Goal: Task Accomplishment & Management: Manage account settings

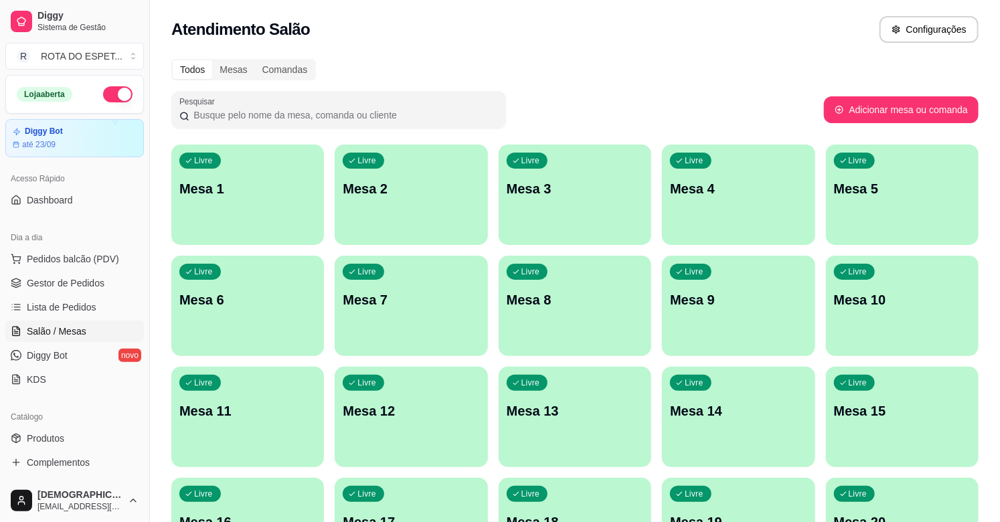
click at [619, 71] on div "Todos Mesas Comandas" at bounding box center [574, 69] width 807 height 21
click at [94, 283] on span "Gestor de Pedidos" at bounding box center [66, 282] width 78 height 13
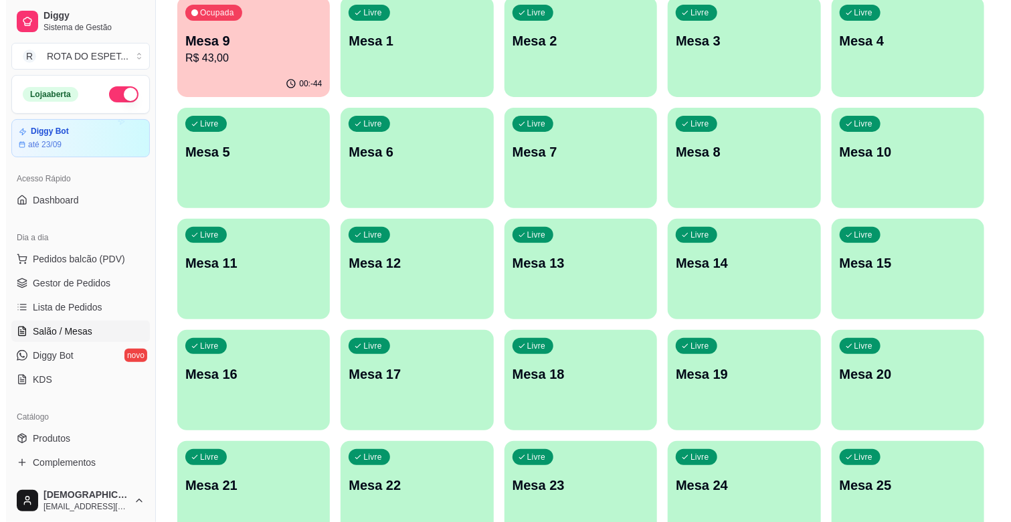
scroll to position [149, 0]
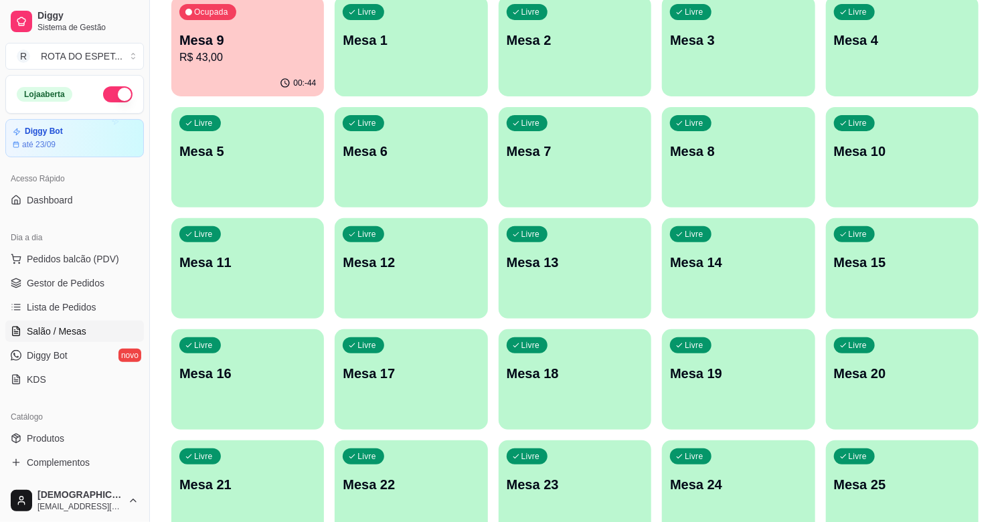
click at [852, 395] on div "Livre Mesa 20" at bounding box center [902, 371] width 153 height 84
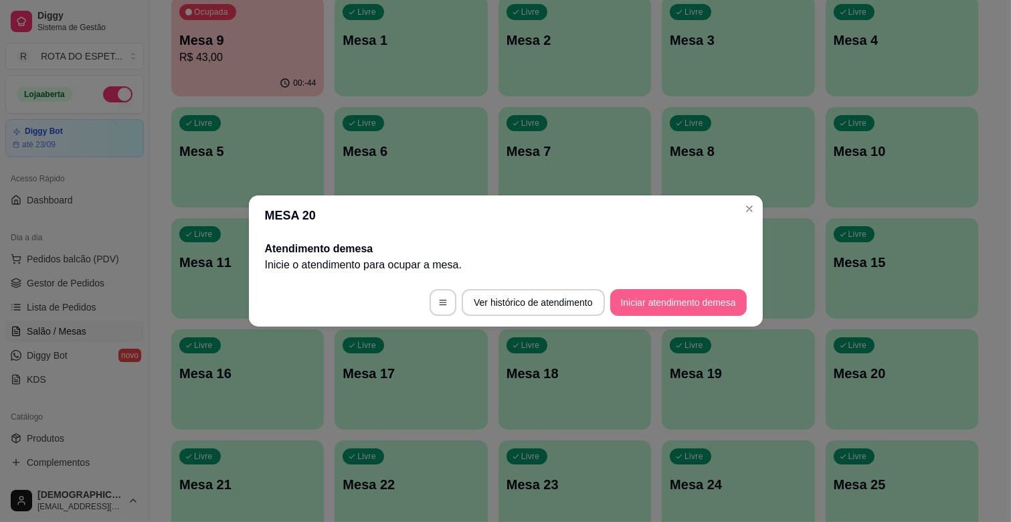
click at [676, 305] on button "Iniciar atendimento de mesa" at bounding box center [679, 302] width 137 height 27
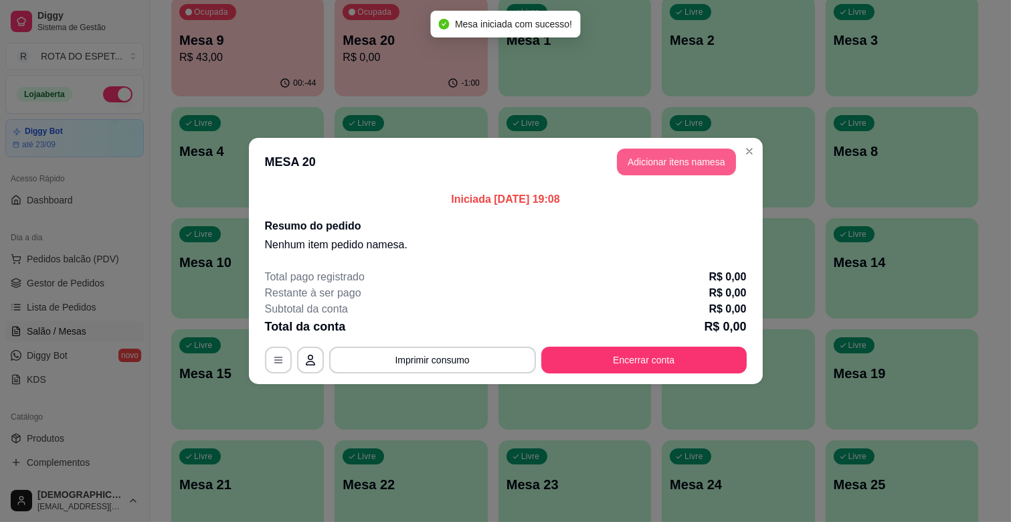
click at [666, 159] on button "Adicionar itens na mesa" at bounding box center [676, 162] width 119 height 27
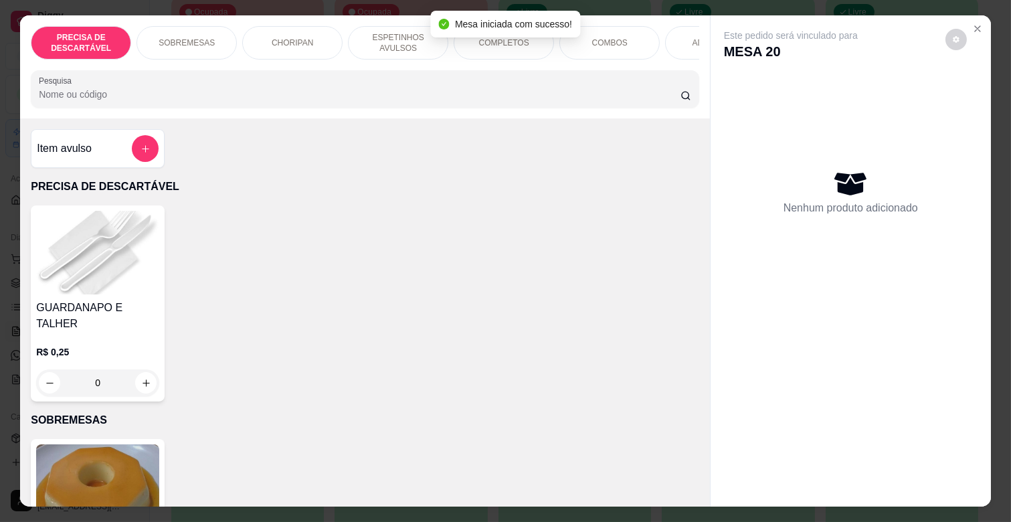
click at [497, 43] on div "COMPLETOS" at bounding box center [504, 42] width 100 height 33
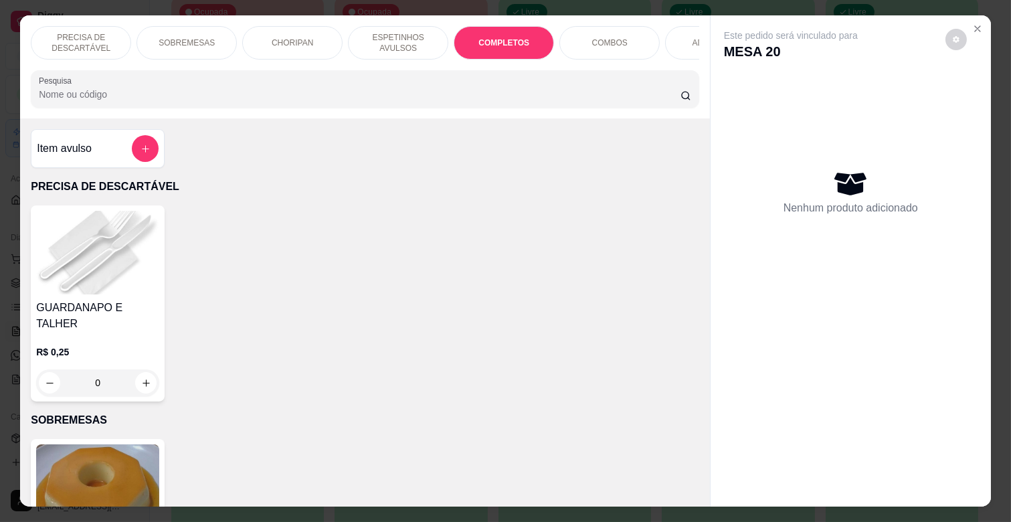
scroll to position [32, 0]
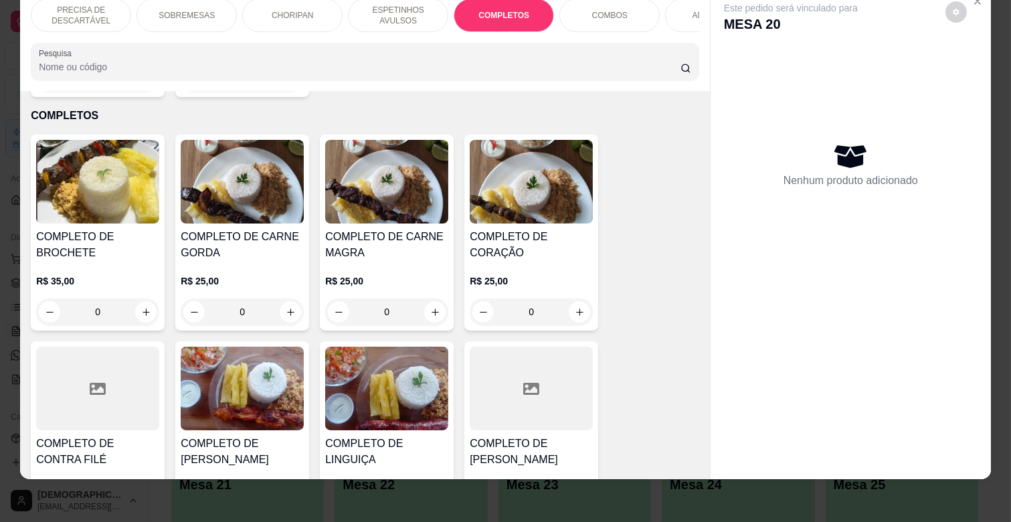
click at [411, 261] on div "R$ 25,00 0" at bounding box center [386, 293] width 123 height 64
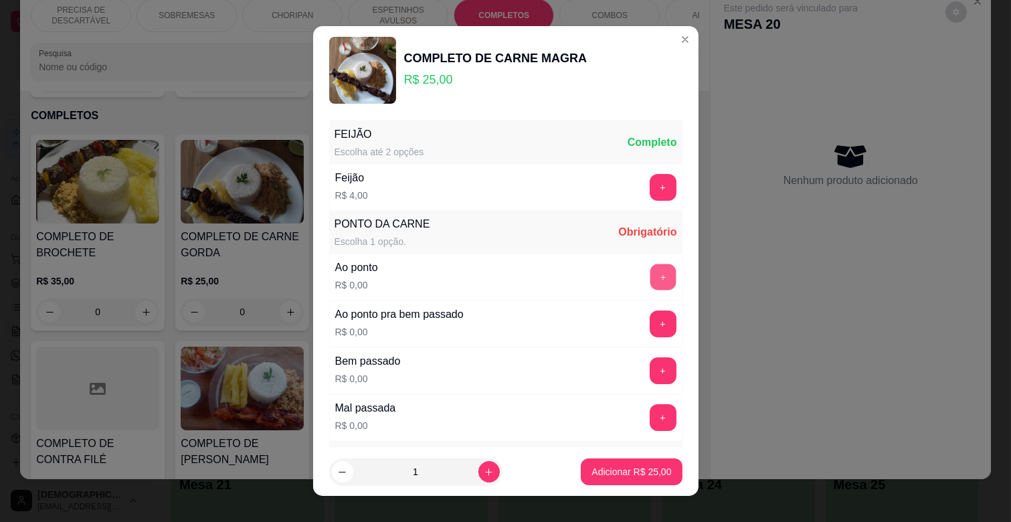
click at [650, 276] on button "+" at bounding box center [663, 277] width 26 height 26
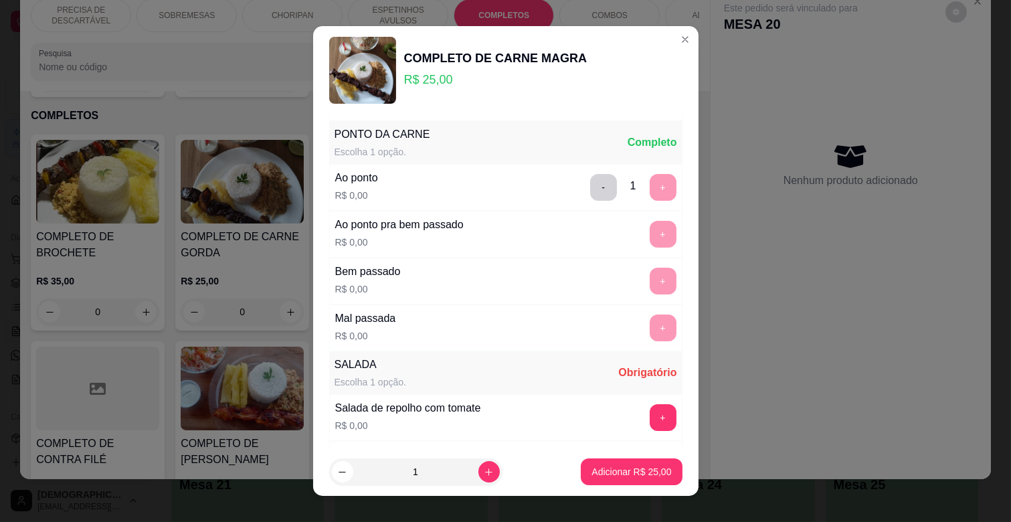
scroll to position [297, 0]
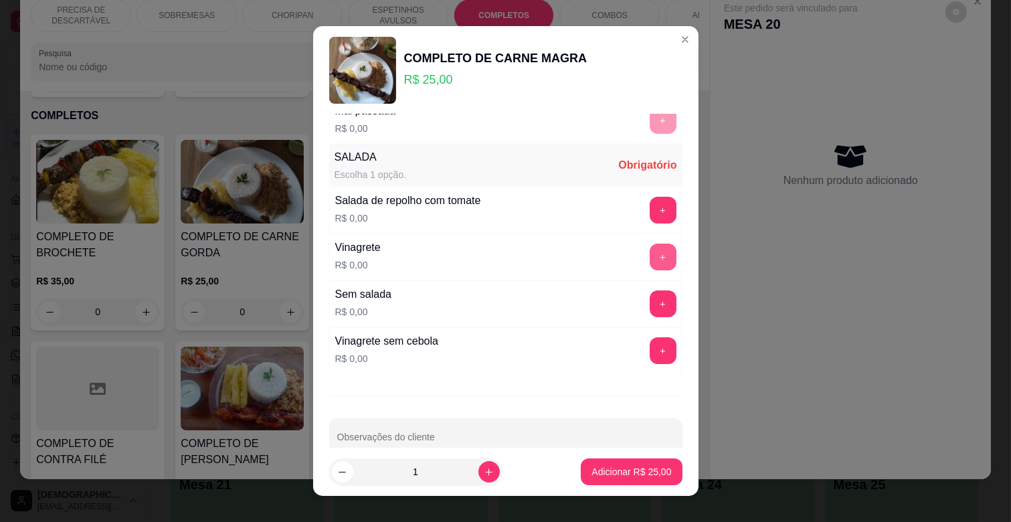
click at [650, 268] on button "+" at bounding box center [663, 257] width 27 height 27
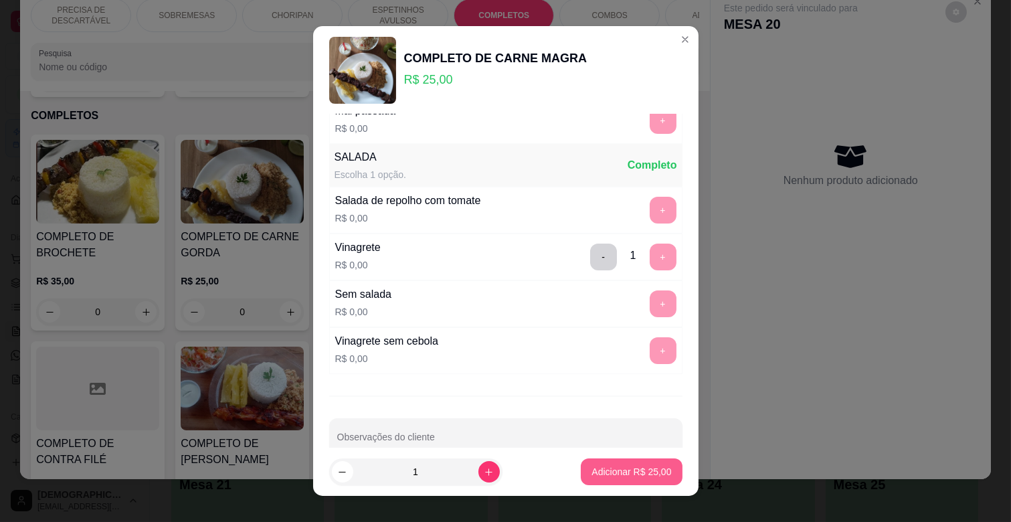
click at [620, 473] on p "Adicionar R$ 25,00" at bounding box center [632, 471] width 80 height 13
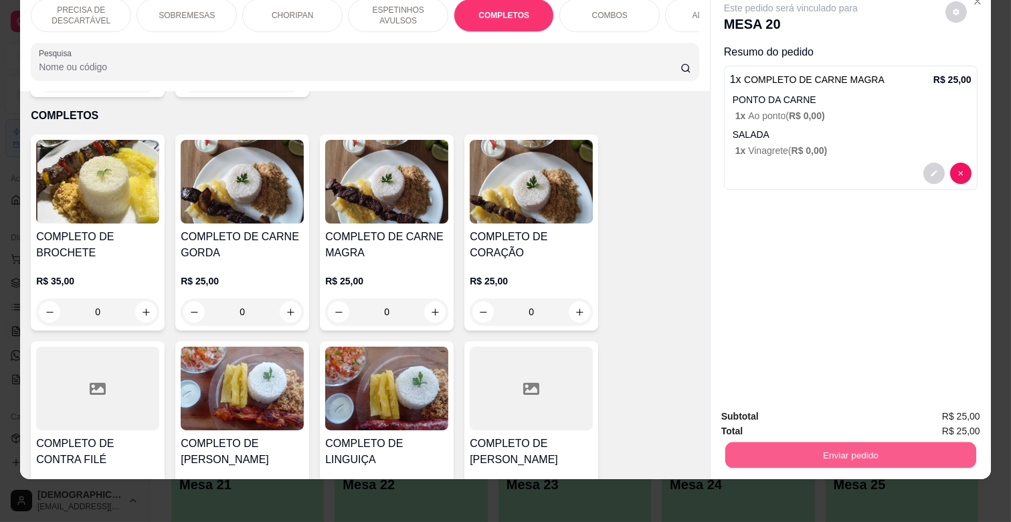
click at [870, 444] on button "Enviar pedido" at bounding box center [851, 455] width 251 height 26
click at [821, 410] on button "Não registrar e enviar pedido" at bounding box center [805, 411] width 139 height 25
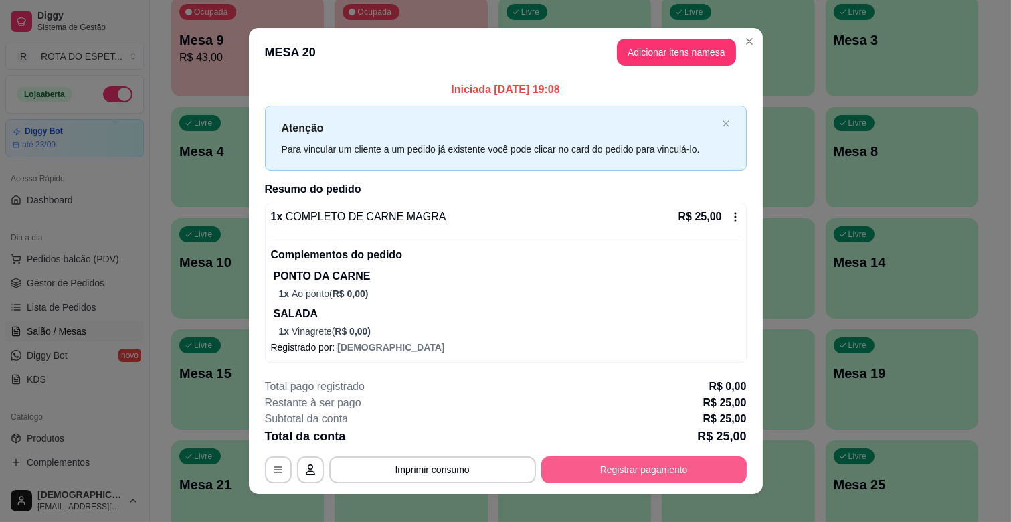
click at [599, 467] on button "Registrar pagamento" at bounding box center [645, 470] width 206 height 27
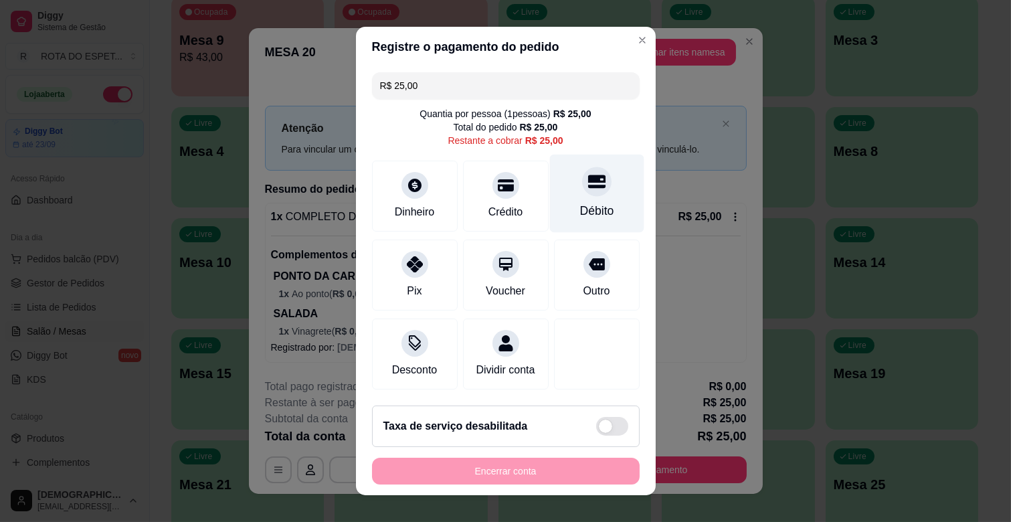
click at [580, 203] on div "Débito" at bounding box center [597, 210] width 34 height 17
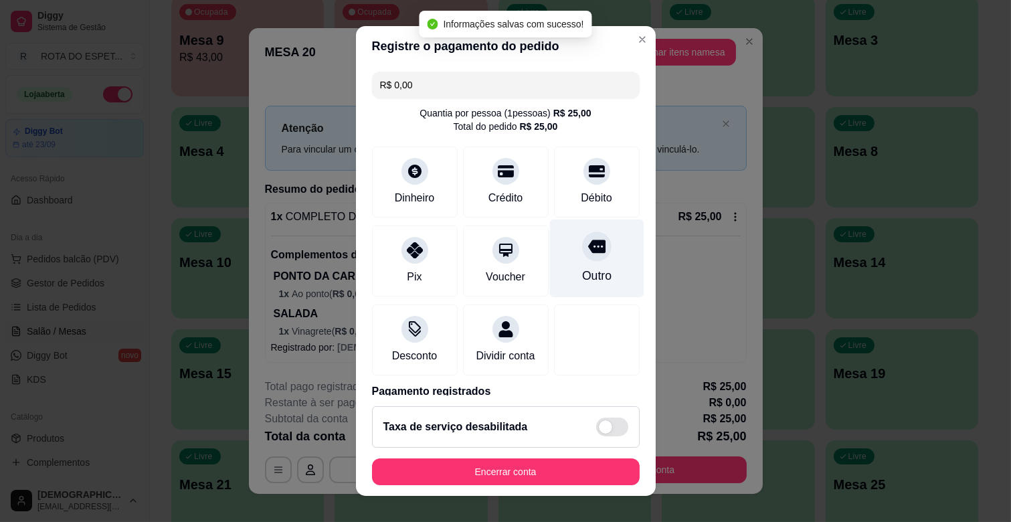
type input "R$ 0,00"
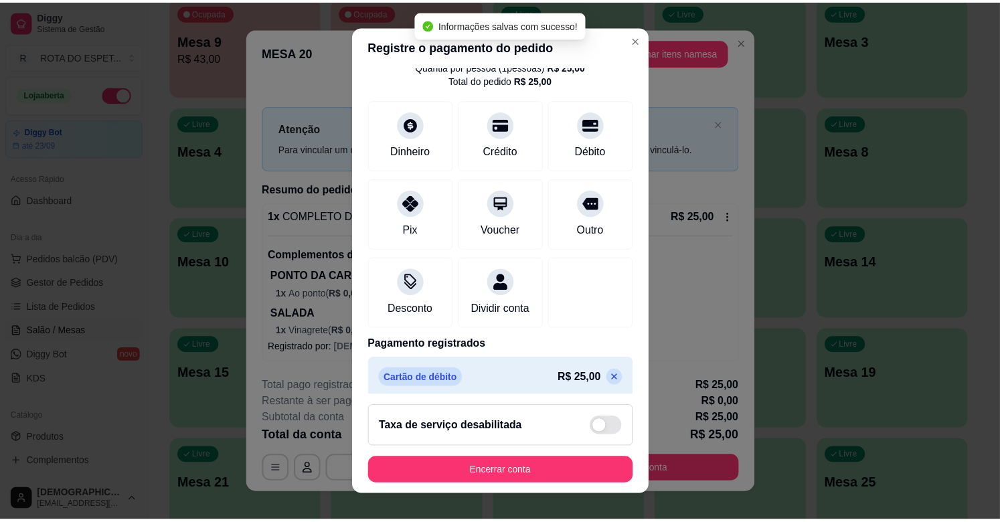
scroll to position [71, 0]
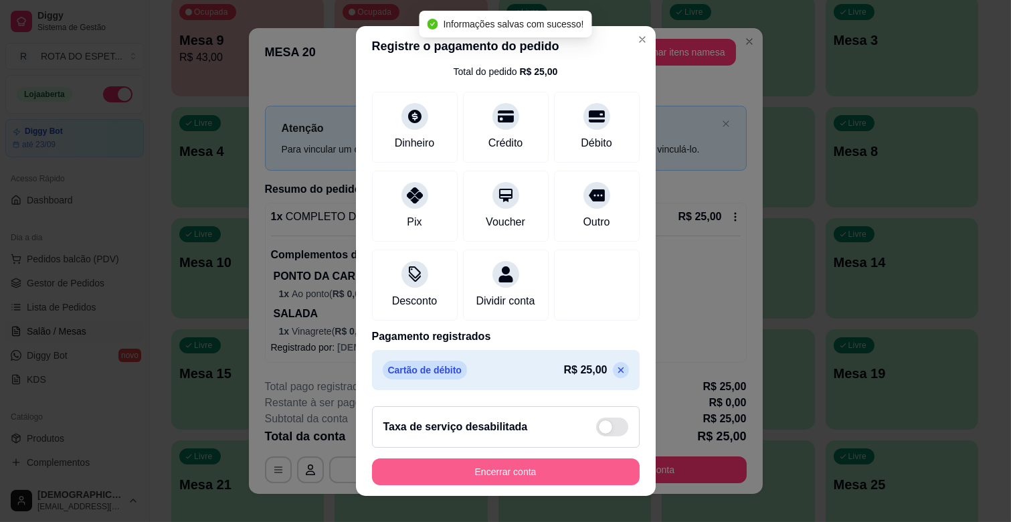
click at [546, 464] on button "Encerrar conta" at bounding box center [506, 472] width 268 height 27
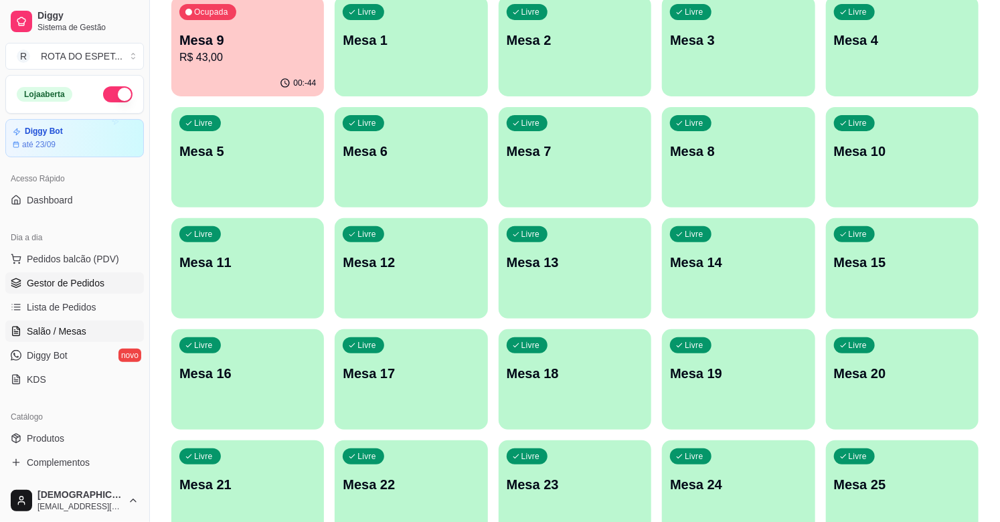
click at [76, 281] on span "Gestor de Pedidos" at bounding box center [66, 282] width 78 height 13
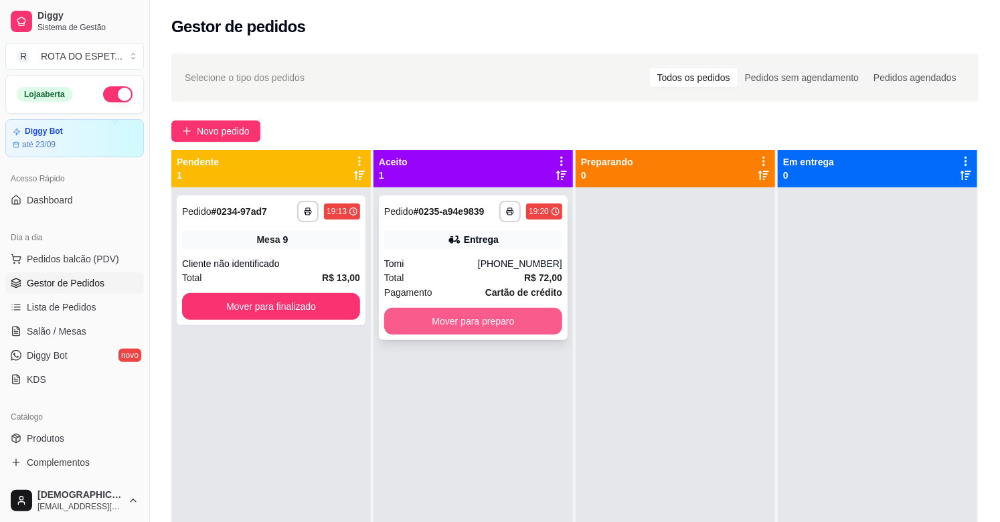
click at [485, 321] on button "Mover para preparo" at bounding box center [473, 321] width 178 height 27
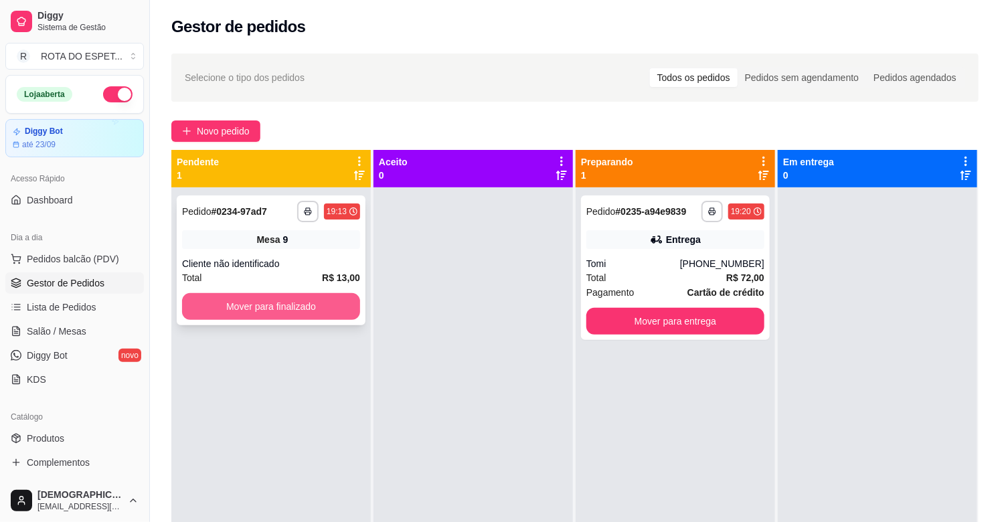
click at [327, 305] on button "Mover para finalizado" at bounding box center [271, 306] width 178 height 27
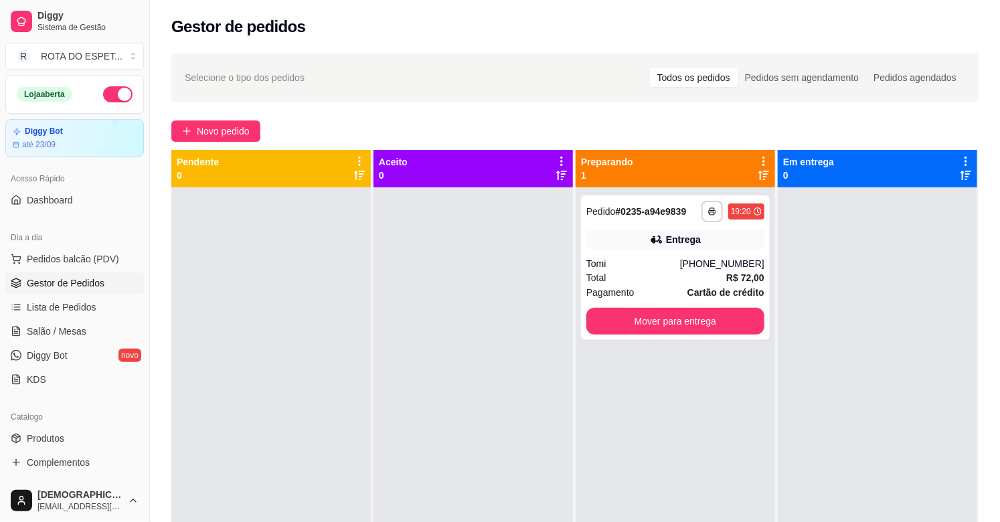
click at [397, 428] on div at bounding box center [473, 448] width 199 height 522
click at [697, 326] on button "Mover para entrega" at bounding box center [675, 322] width 173 height 26
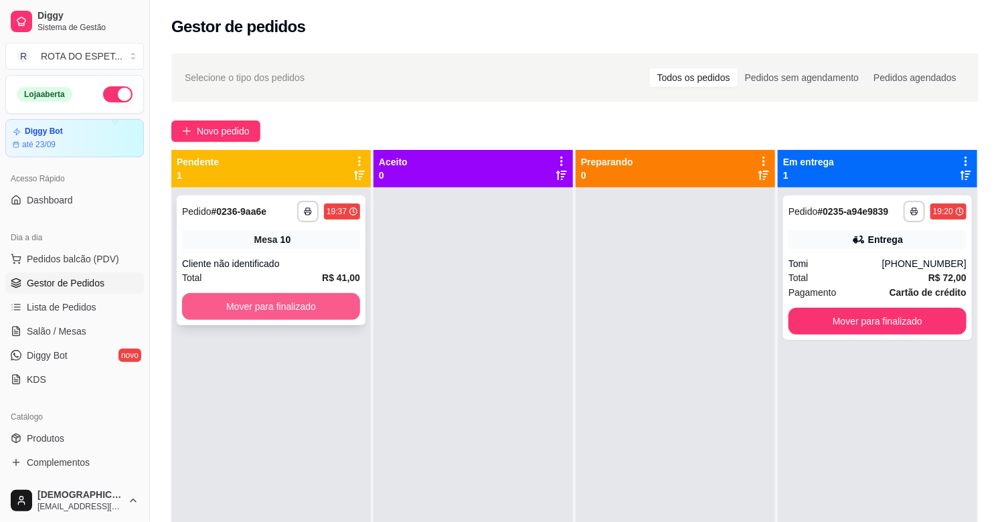
click at [214, 307] on button "Mover para finalizado" at bounding box center [271, 306] width 178 height 27
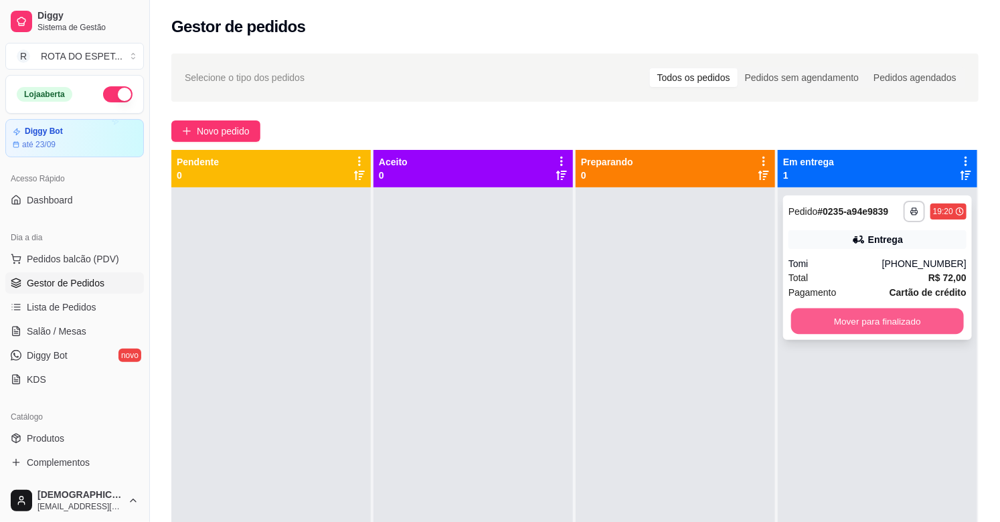
click at [818, 325] on button "Mover para finalizado" at bounding box center [877, 322] width 173 height 26
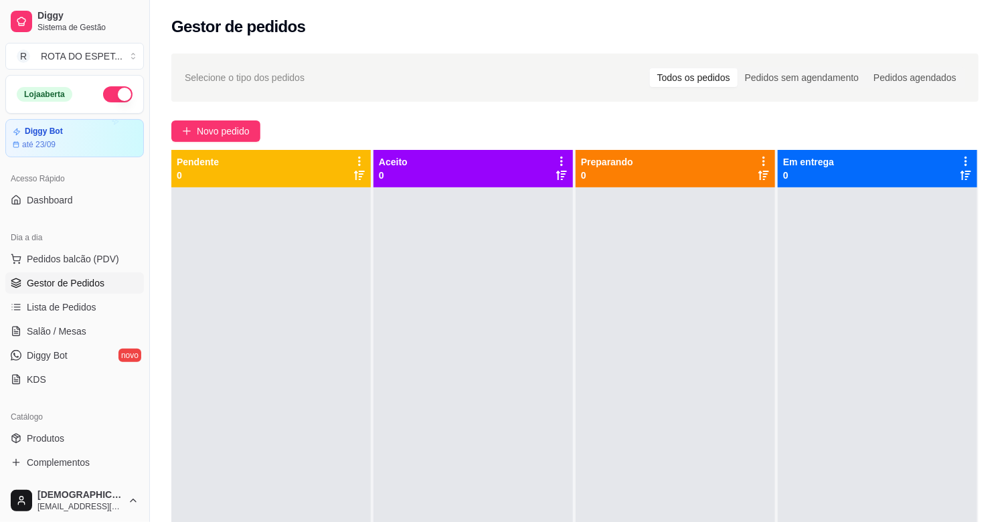
click at [413, 343] on div at bounding box center [473, 448] width 199 height 522
click at [39, 340] on link "Salão / Mesas" at bounding box center [74, 331] width 139 height 21
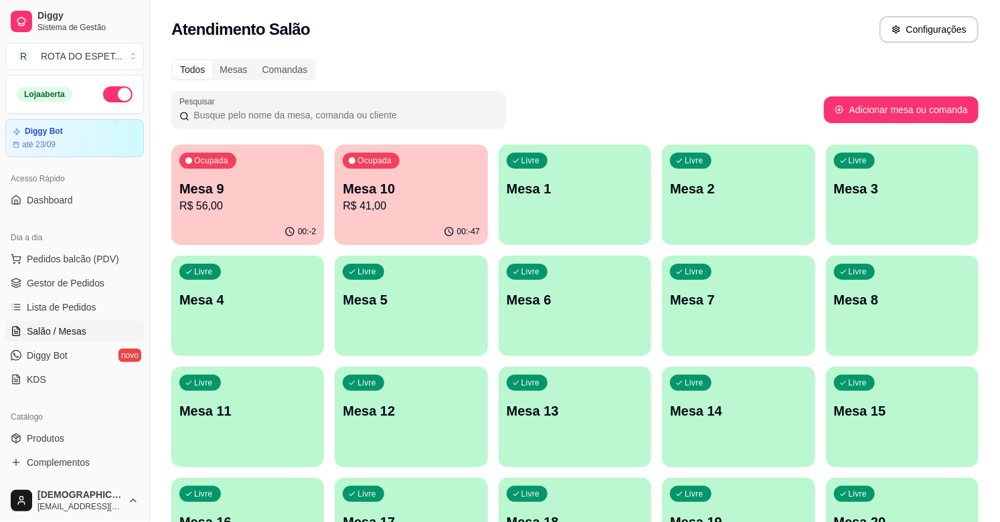
click at [202, 205] on p "R$ 56,00" at bounding box center [247, 206] width 137 height 16
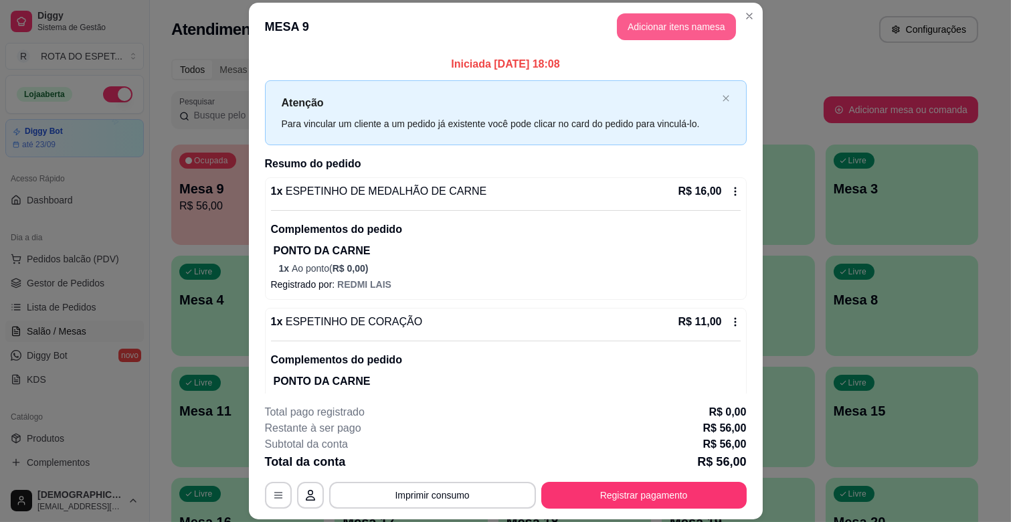
click at [690, 32] on button "Adicionar itens na mesa" at bounding box center [676, 26] width 119 height 27
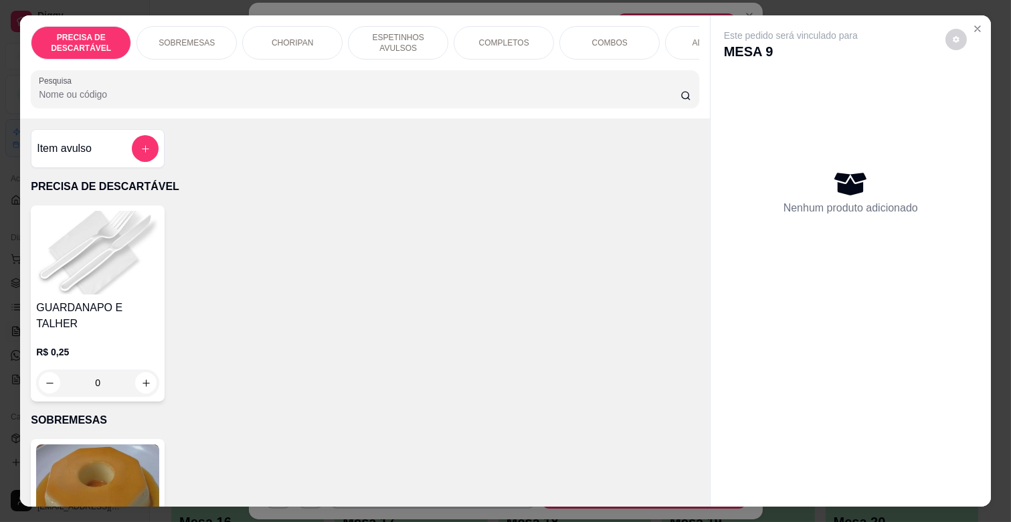
click at [645, 60] on div "PRECISA DE DESCARTÁVEL SOBREMESAS CHORIPAN ESPETINHOS AVULSOS COMPLETOS COMBOS …" at bounding box center [365, 42] width 669 height 33
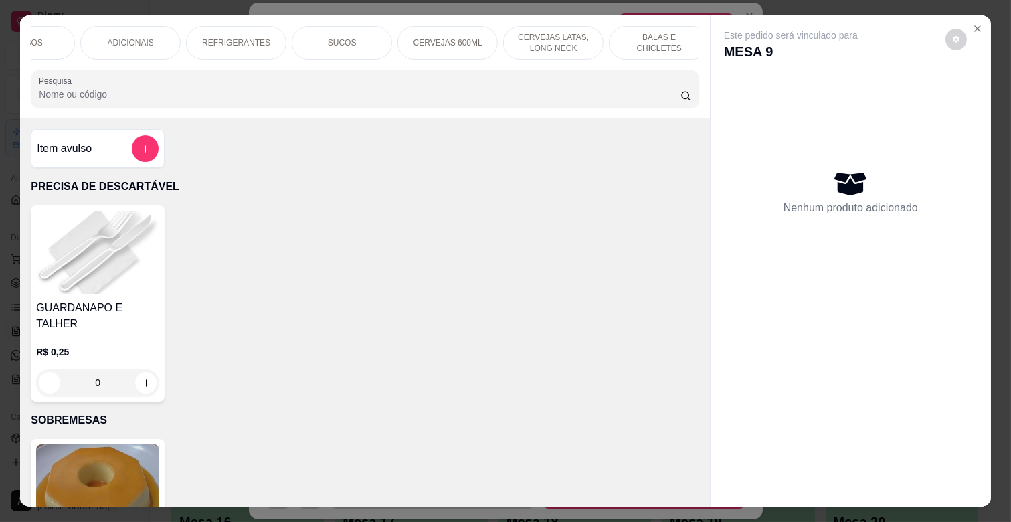
click at [451, 38] on p "CERVEJAS 600ML" at bounding box center [448, 42] width 69 height 11
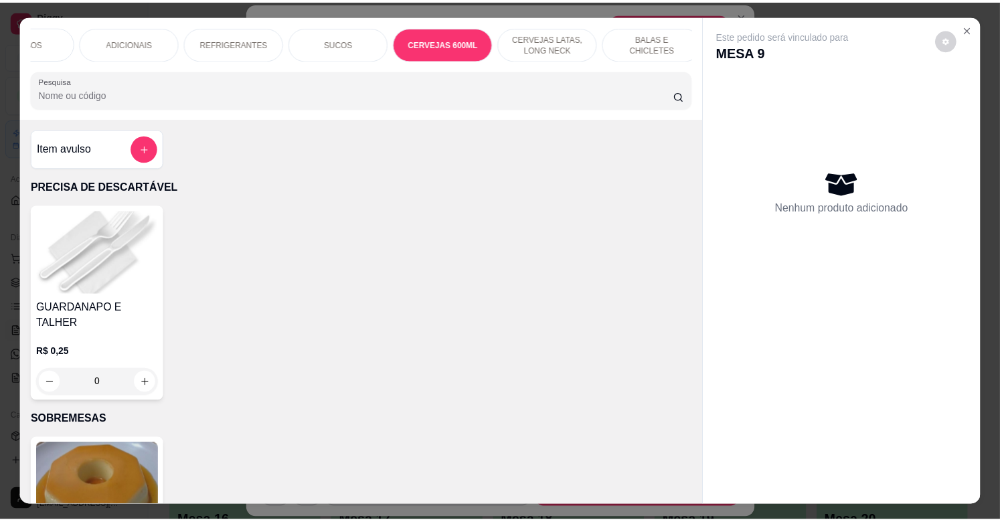
scroll to position [32, 0]
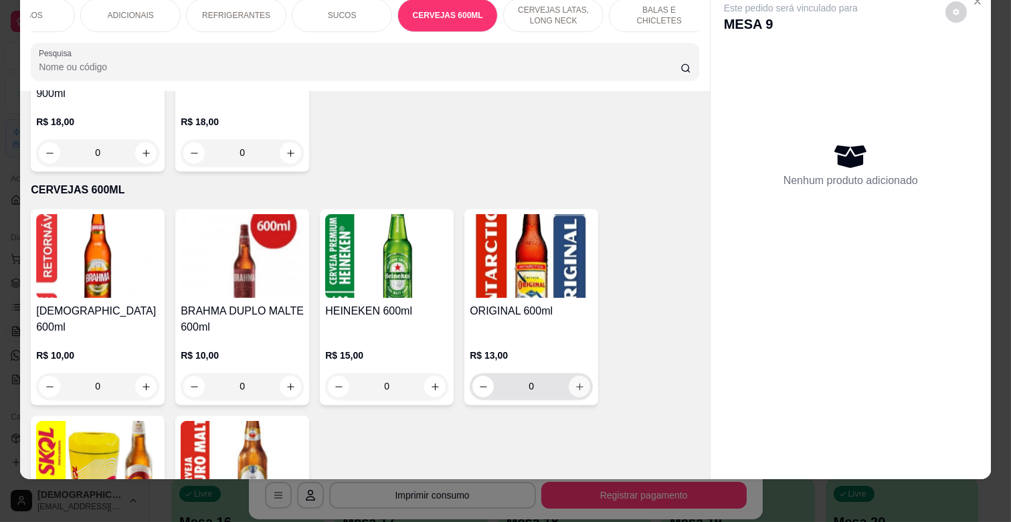
click at [575, 382] on icon "increase-product-quantity" at bounding box center [580, 387] width 10 height 10
type input "1"
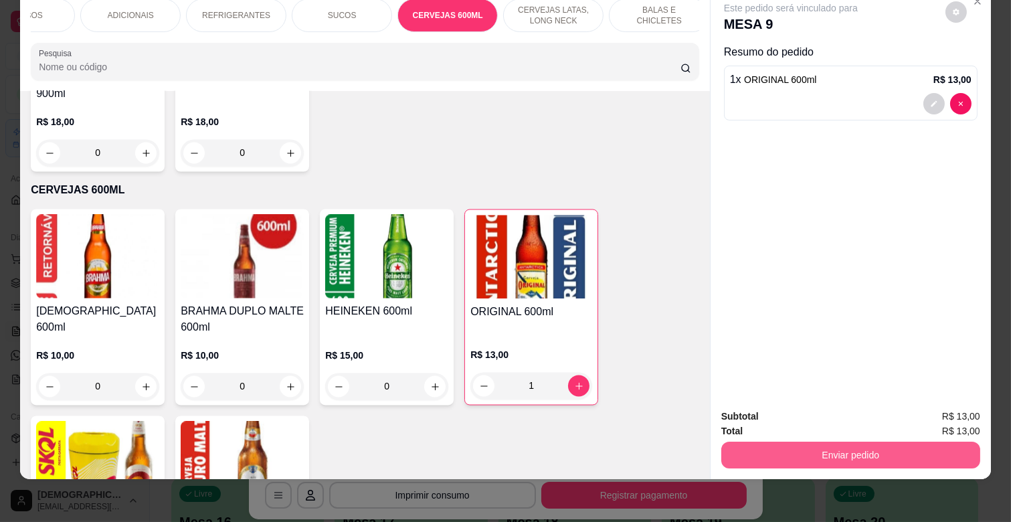
click at [821, 444] on button "Enviar pedido" at bounding box center [851, 455] width 259 height 27
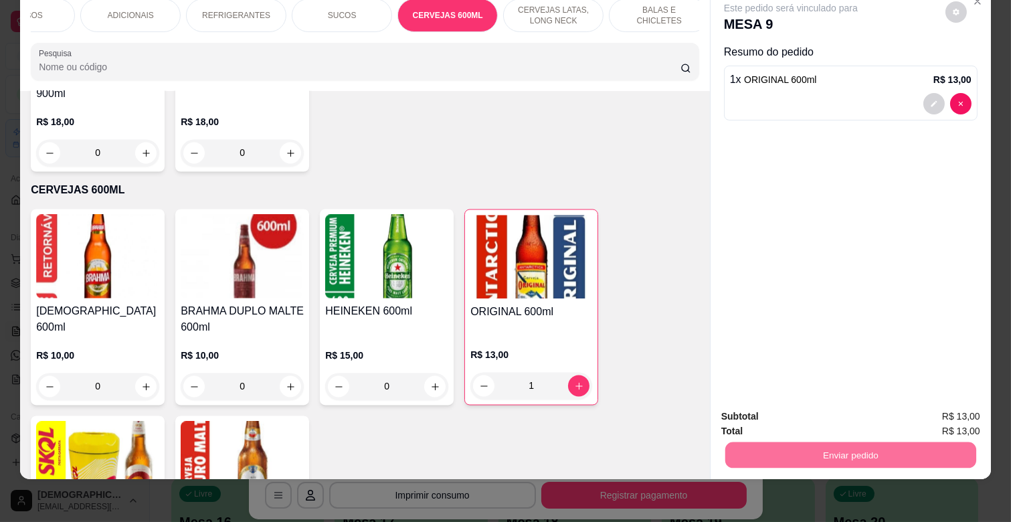
click at [827, 408] on button "Não registrar e enviar pedido" at bounding box center [806, 410] width 135 height 25
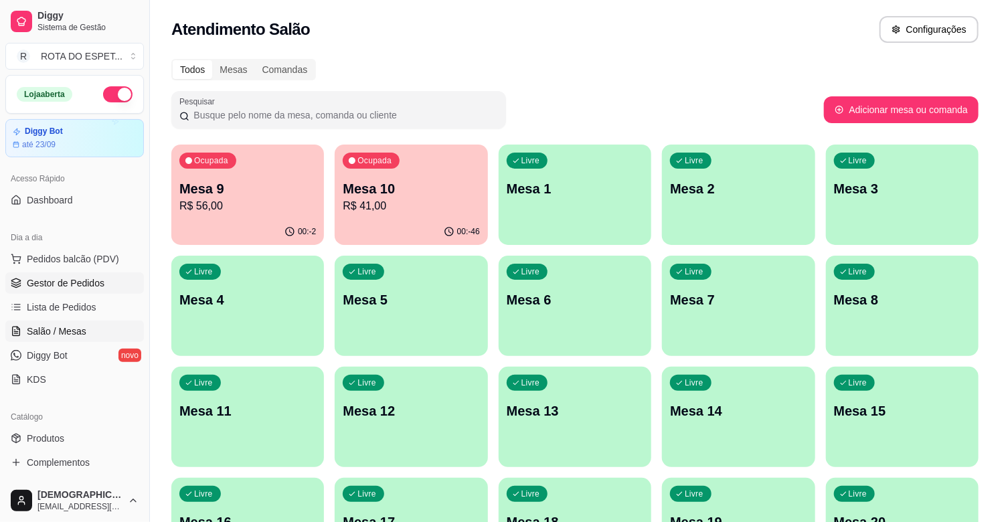
click at [72, 281] on span "Gestor de Pedidos" at bounding box center [66, 282] width 78 height 13
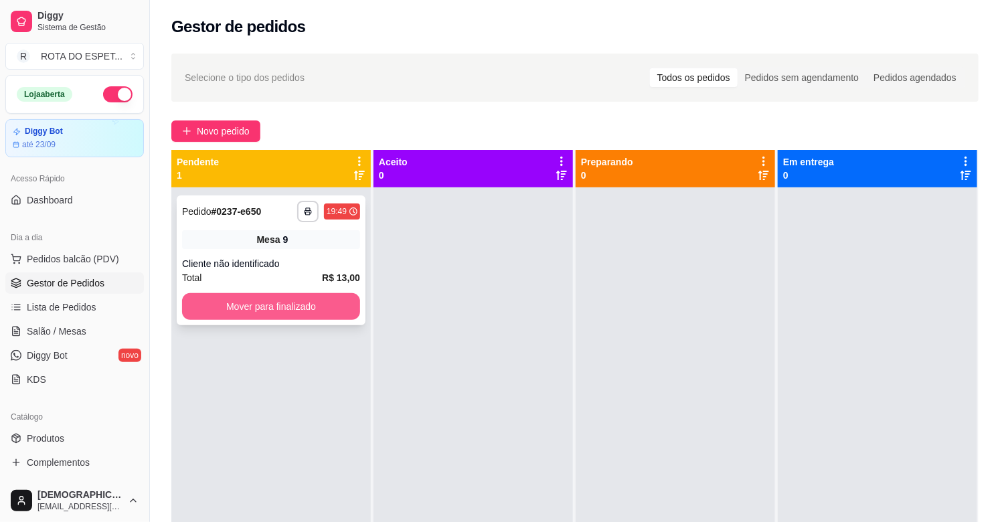
click at [301, 301] on button "Mover para finalizado" at bounding box center [271, 306] width 178 height 27
click at [301, 301] on div "Mover para finalizado" at bounding box center [271, 306] width 178 height 27
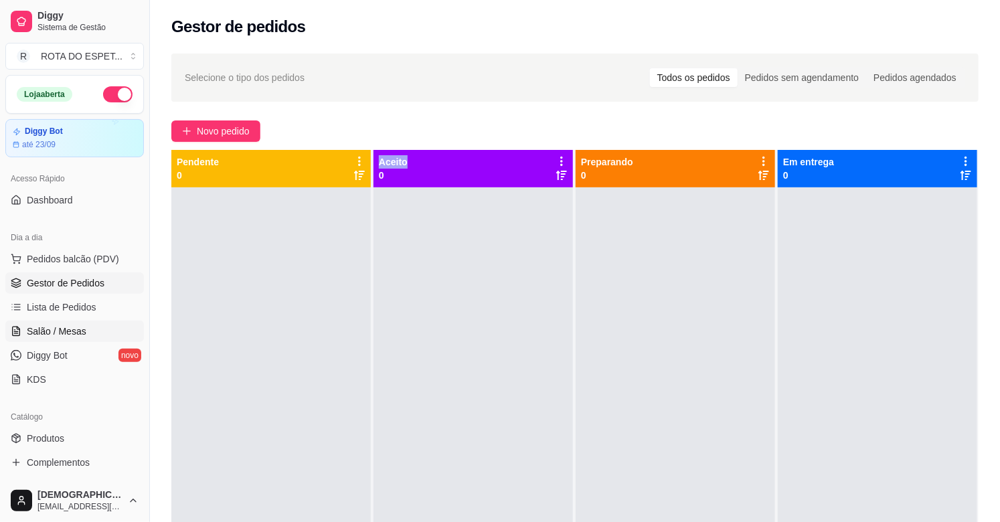
click at [68, 339] on link "Salão / Mesas" at bounding box center [74, 331] width 139 height 21
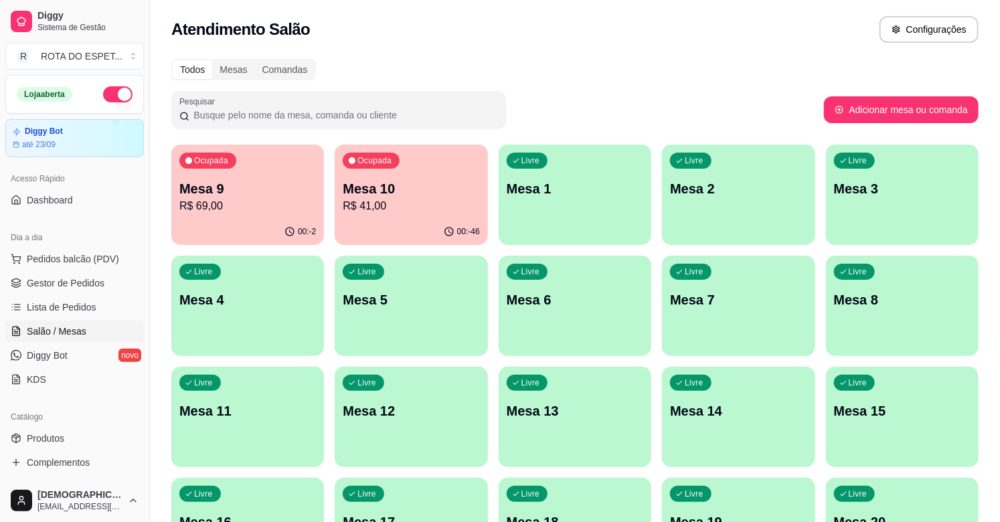
click at [419, 50] on div "Atendimento Salão Configurações" at bounding box center [575, 25] width 850 height 51
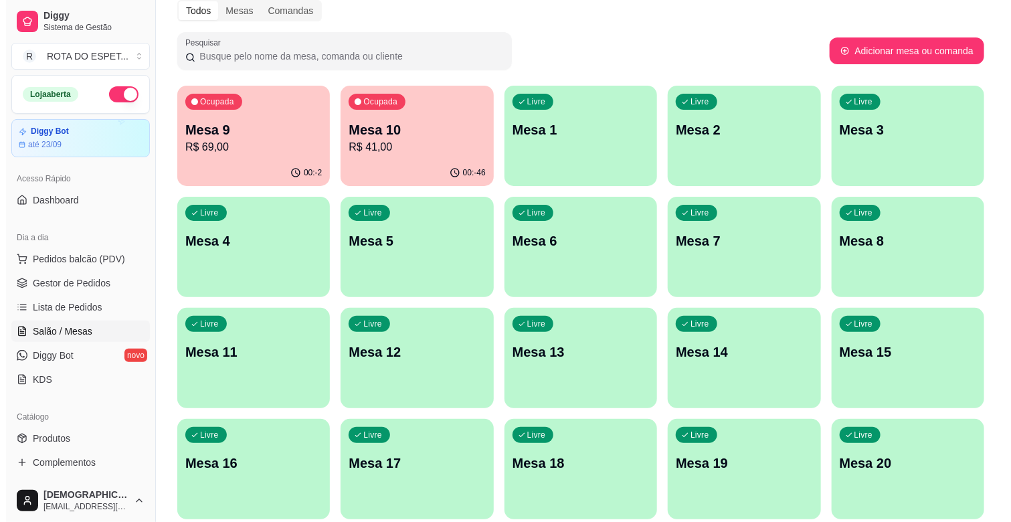
scroll to position [223, 0]
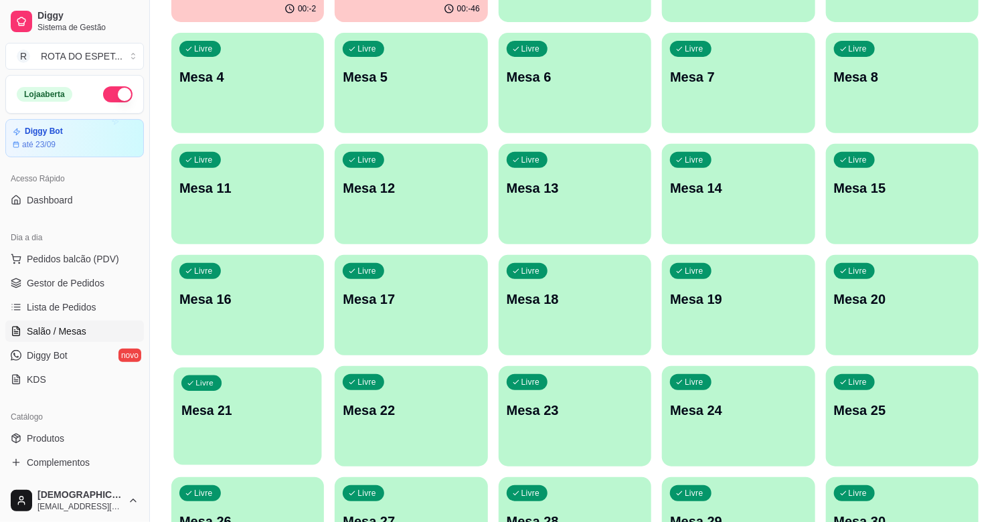
click at [255, 404] on p "Mesa 21" at bounding box center [247, 411] width 133 height 18
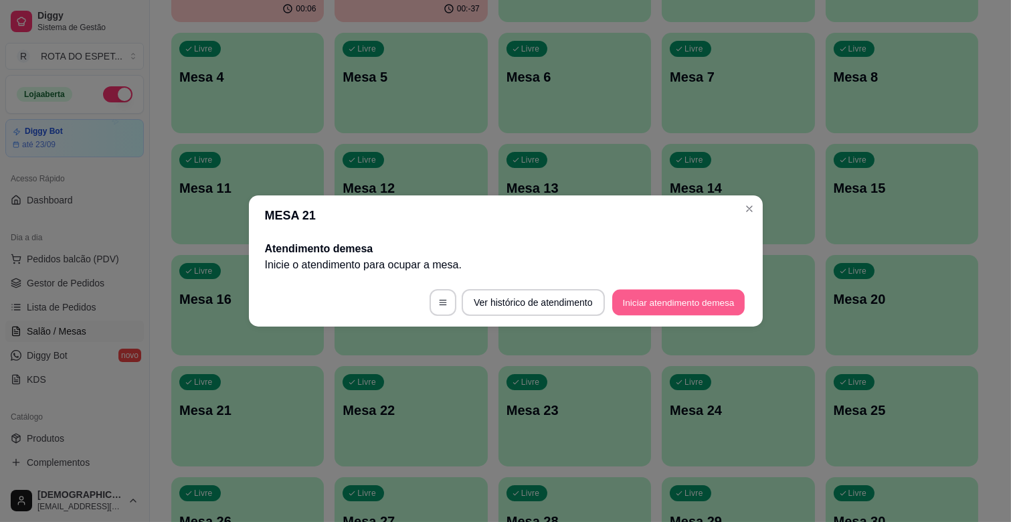
click at [701, 303] on button "Iniciar atendimento de mesa" at bounding box center [679, 303] width 133 height 26
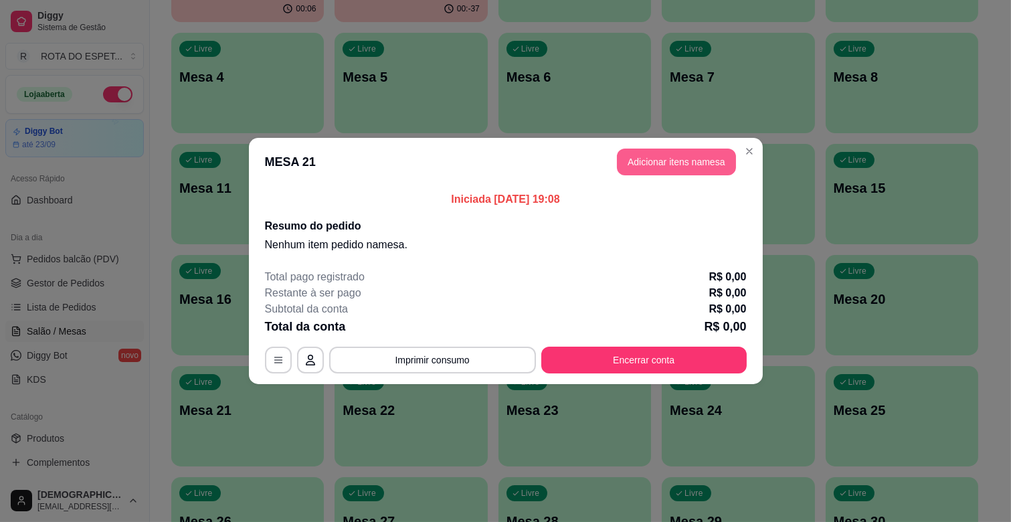
click at [651, 157] on button "Adicionar itens na mesa" at bounding box center [676, 162] width 119 height 27
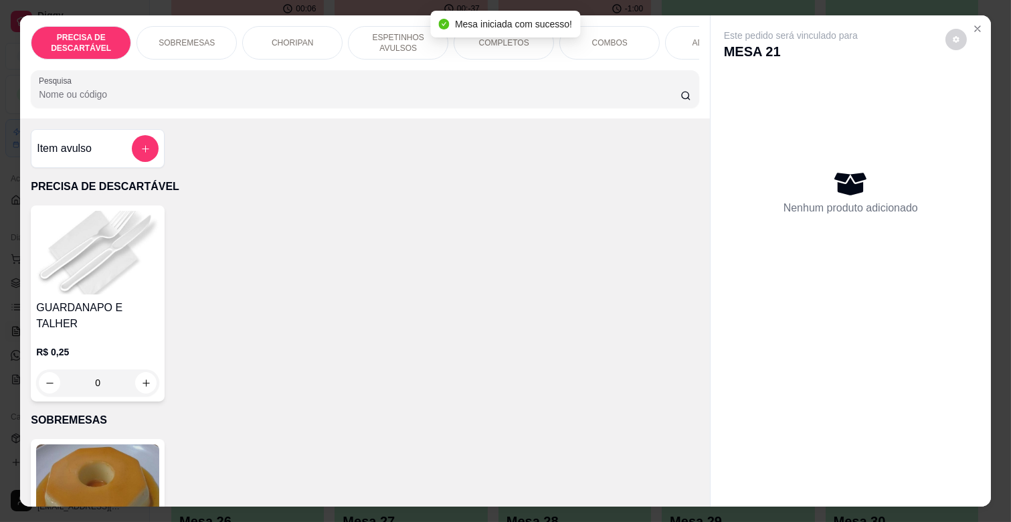
click at [473, 43] on div "COMPLETOS" at bounding box center [504, 42] width 100 height 33
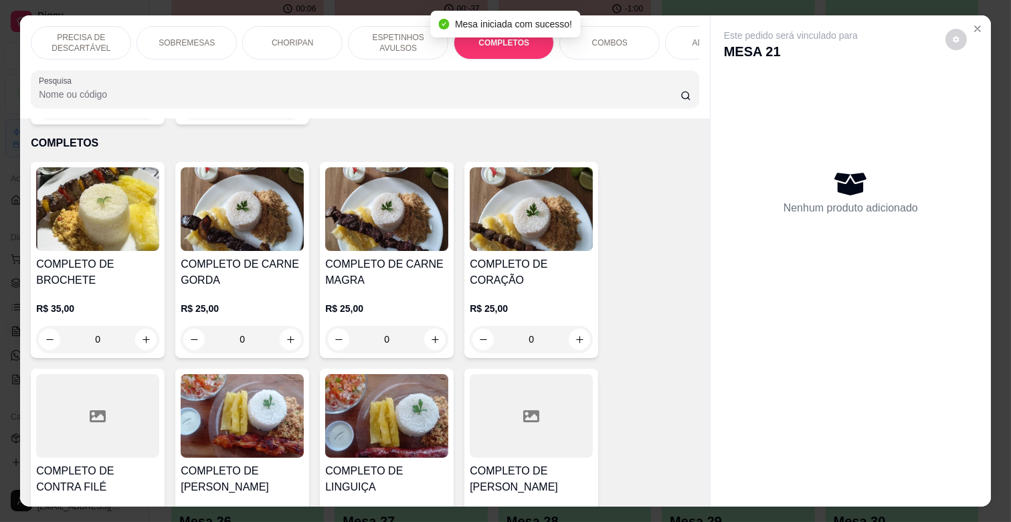
scroll to position [32, 0]
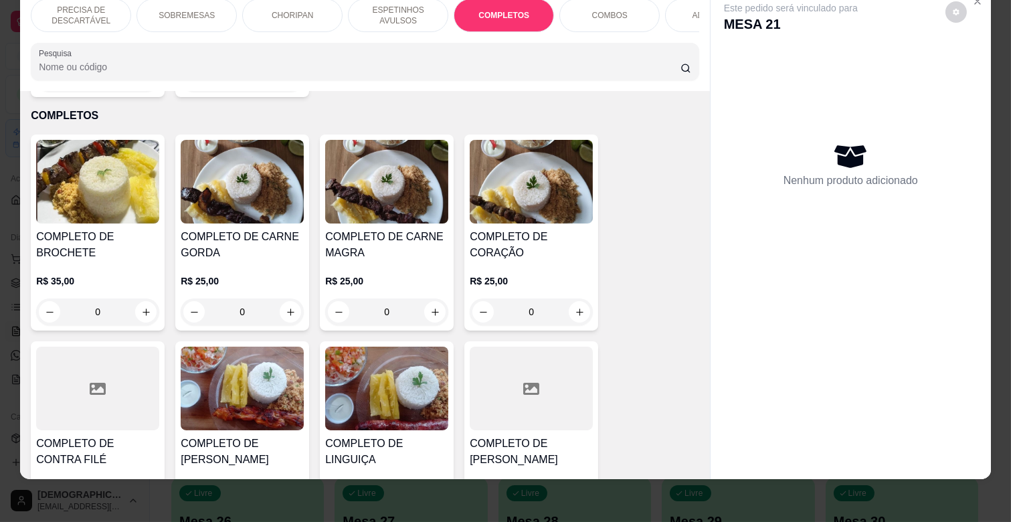
click at [391, 261] on div "R$ 25,00 0" at bounding box center [386, 293] width 123 height 64
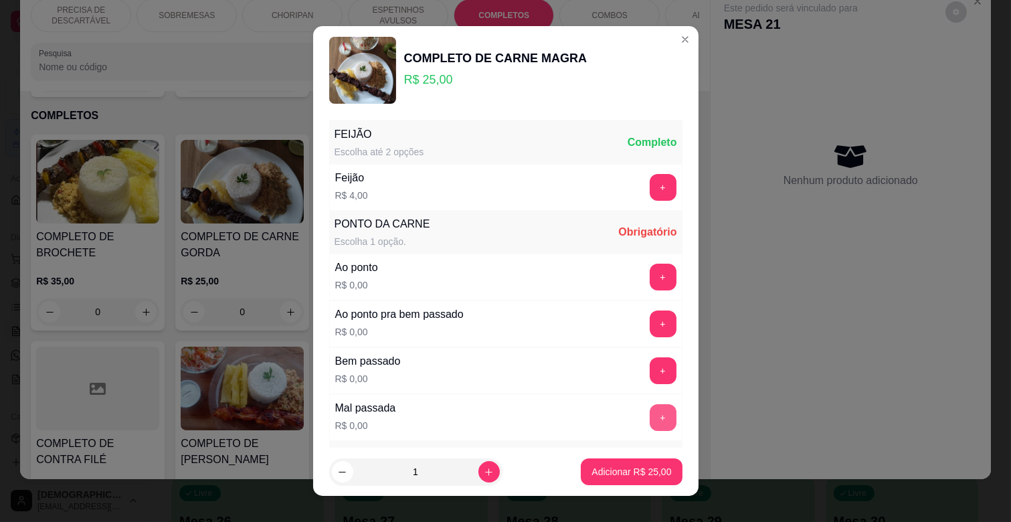
click at [650, 419] on button "+" at bounding box center [663, 417] width 27 height 27
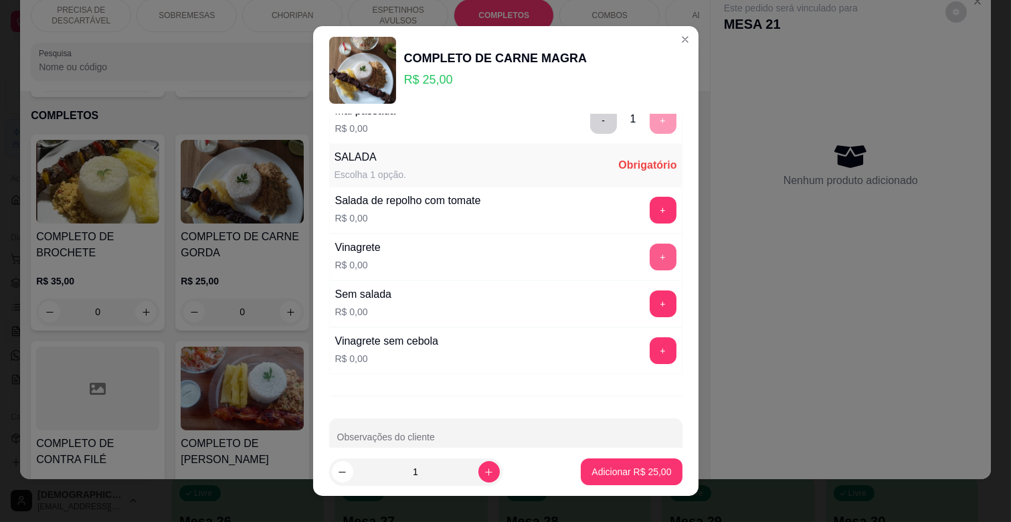
click at [650, 254] on button "+" at bounding box center [663, 257] width 27 height 27
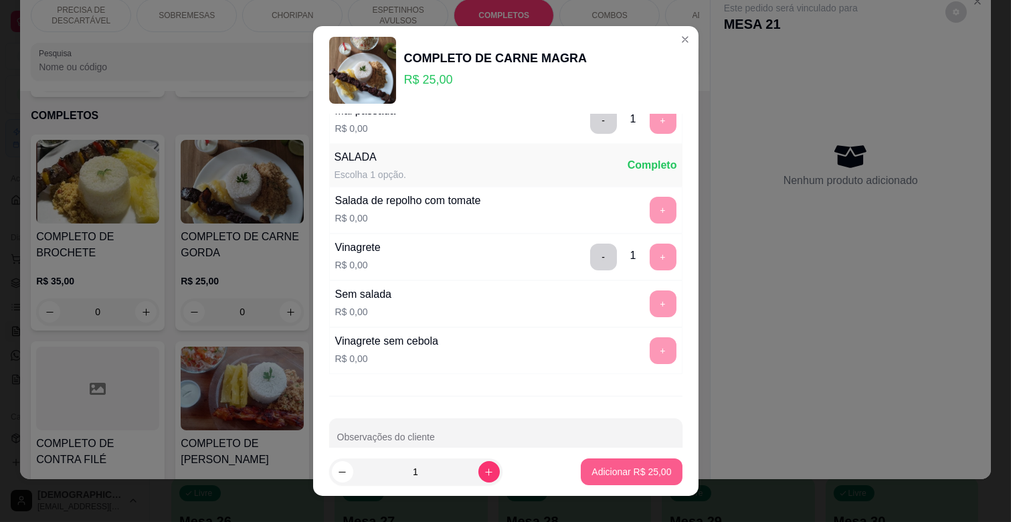
click at [617, 476] on p "Adicionar R$ 25,00" at bounding box center [632, 471] width 80 height 13
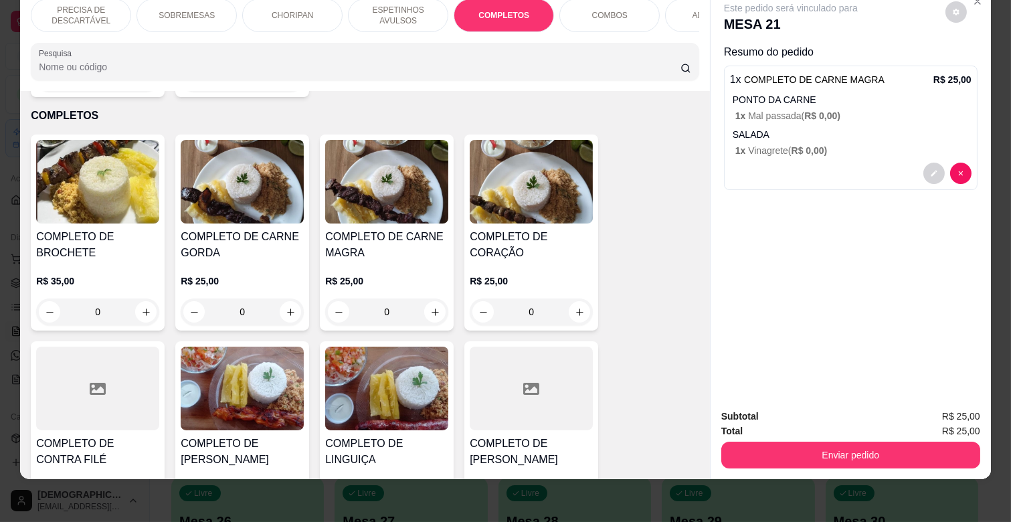
click at [373, 9] on p "ESPETINHOS AVULSOS" at bounding box center [398, 15] width 78 height 21
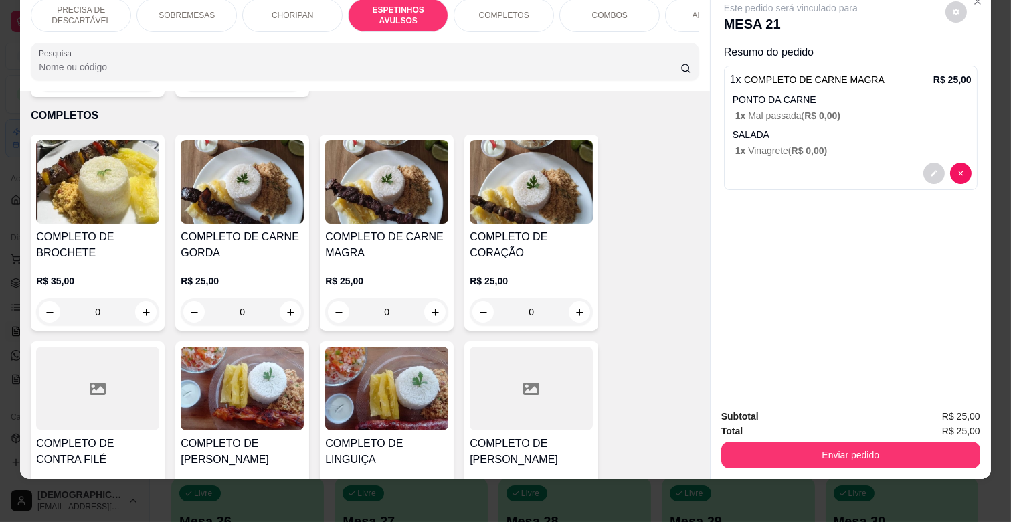
scroll to position [739, 0]
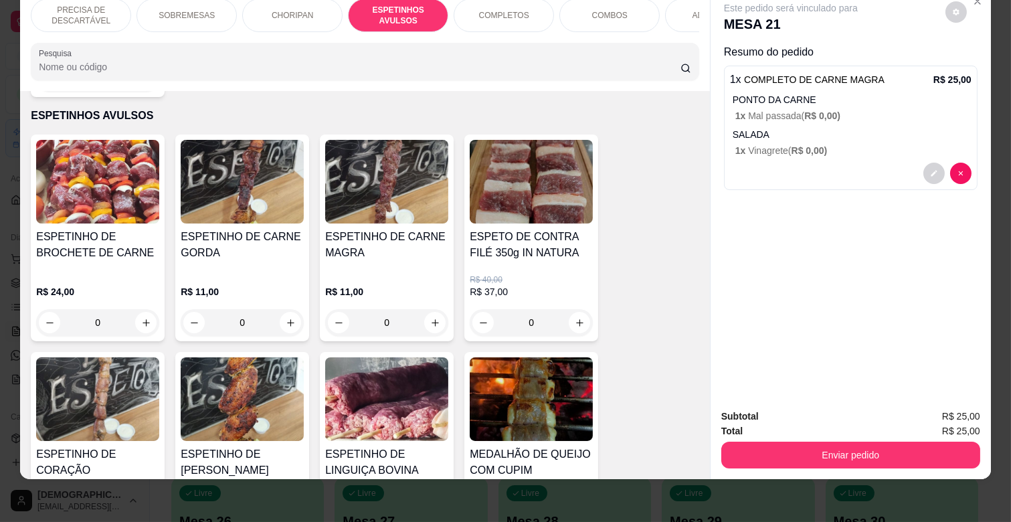
click at [356, 249] on div "ESPETINHO DE CARNE MAGRA" at bounding box center [386, 250] width 123 height 43
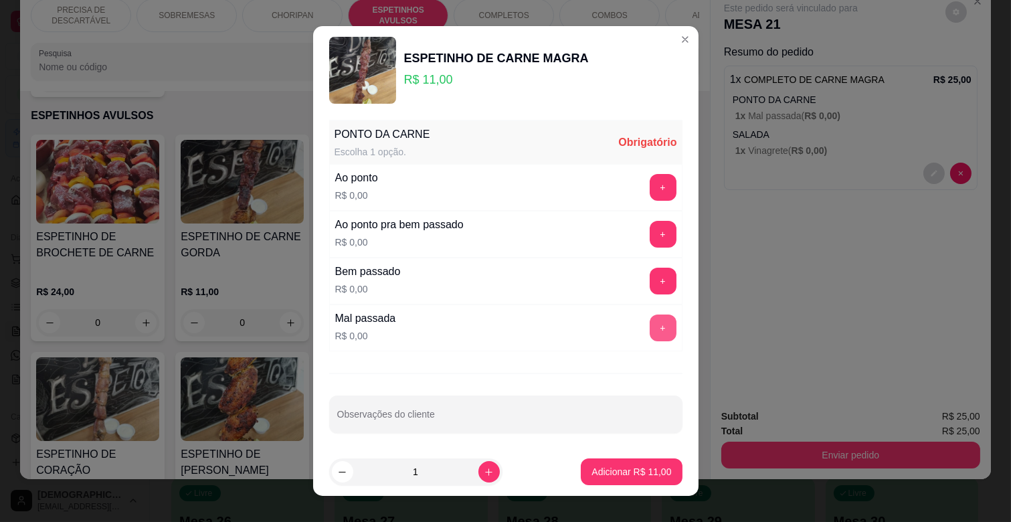
click at [650, 325] on button "+" at bounding box center [663, 328] width 27 height 27
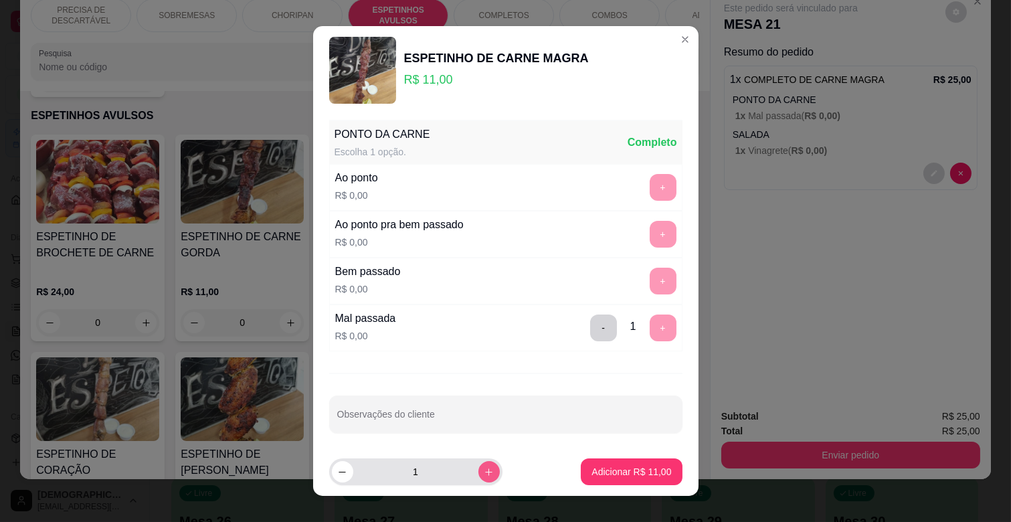
click at [479, 464] on button "increase-product-quantity" at bounding box center [489, 471] width 21 height 21
type input "2"
click at [584, 483] on button "Adicionar R$ 22,00" at bounding box center [632, 472] width 98 height 26
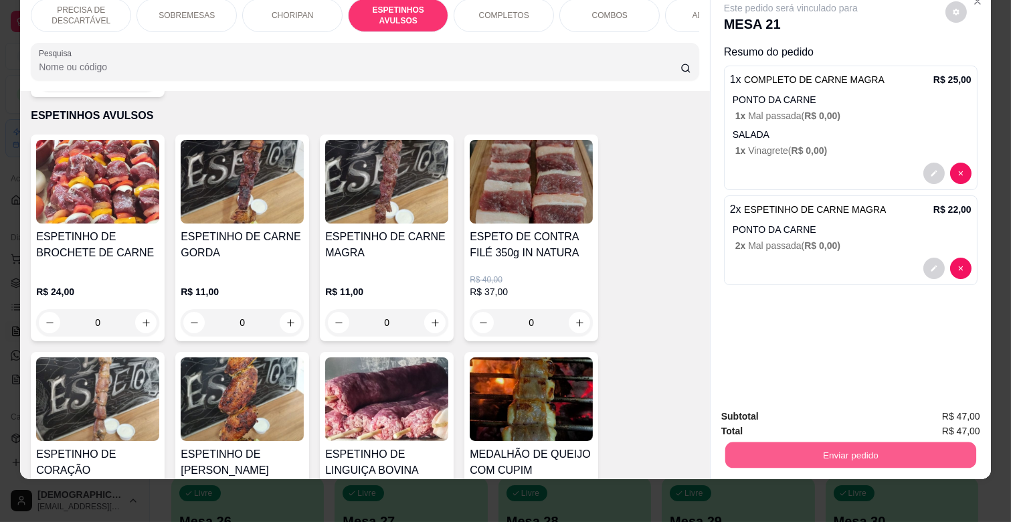
click at [860, 449] on button "Enviar pedido" at bounding box center [851, 455] width 251 height 26
click at [812, 410] on button "Não registrar e enviar pedido" at bounding box center [805, 411] width 139 height 25
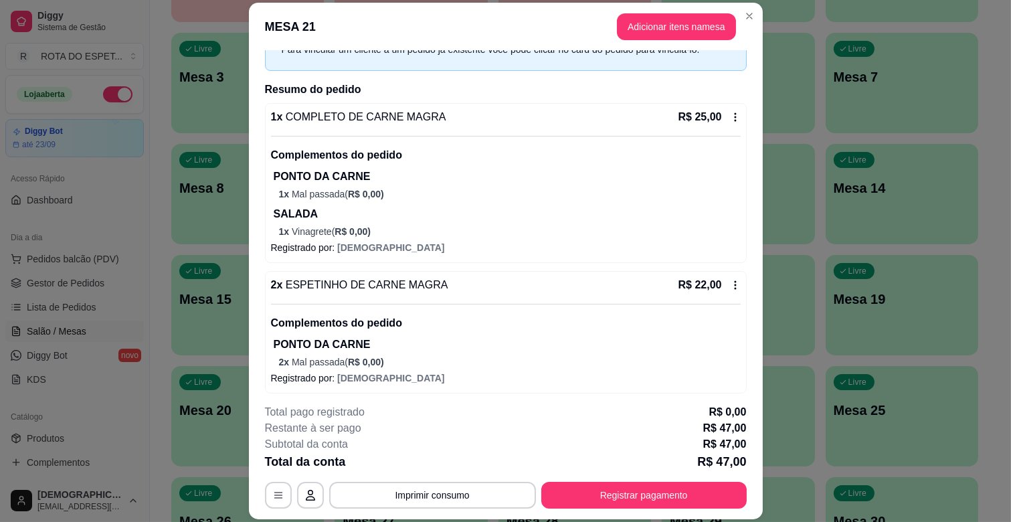
scroll to position [0, 0]
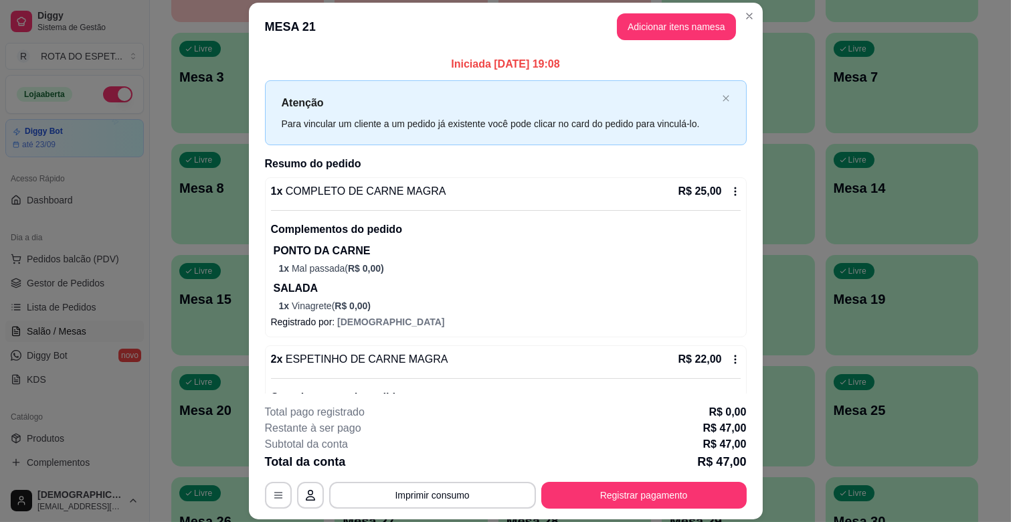
click at [730, 193] on icon at bounding box center [735, 191] width 11 height 11
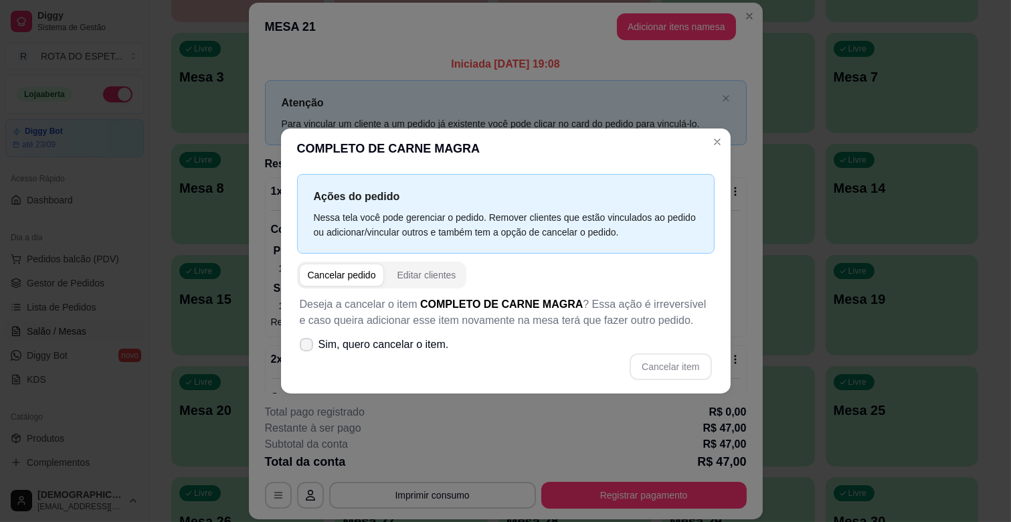
click at [322, 349] on span "Sim, quero cancelar o item." at bounding box center [384, 345] width 131 height 16
click at [308, 349] on input "Sim, quero cancelar o item." at bounding box center [303, 351] width 9 height 9
checkbox input "true"
click at [692, 363] on button "Cancelar item" at bounding box center [671, 366] width 82 height 27
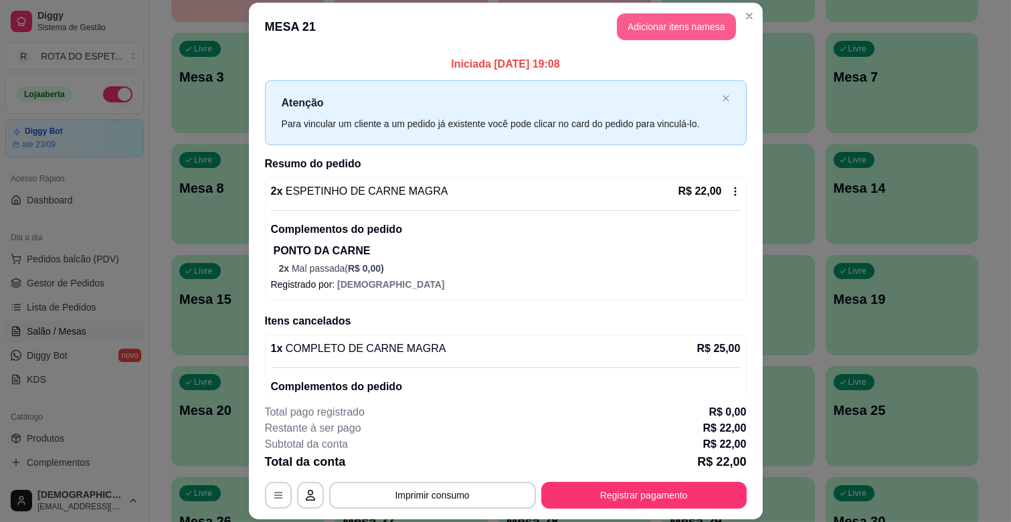
click at [659, 17] on button "Adicionar itens na mesa" at bounding box center [676, 26] width 119 height 27
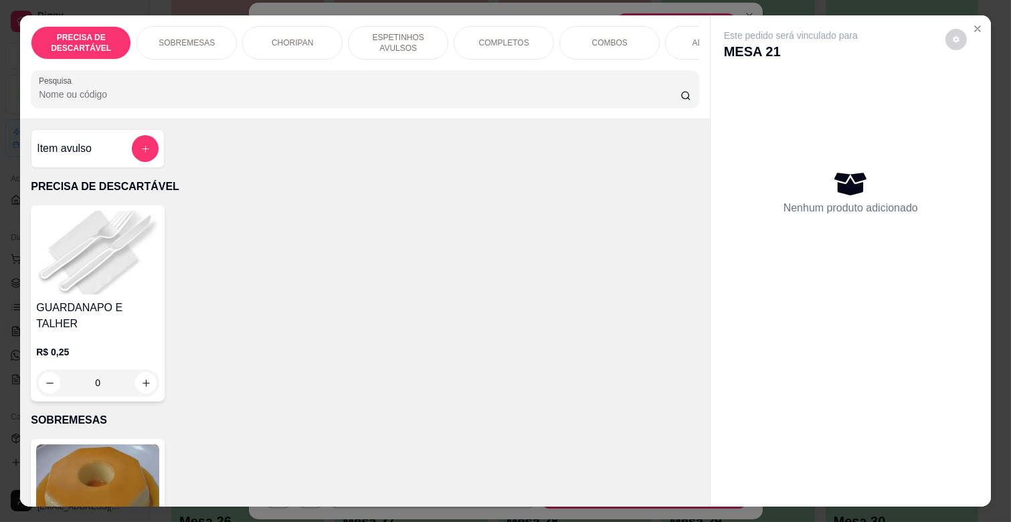
click at [397, 32] on p "ESPETINHOS AVULSOS" at bounding box center [398, 42] width 78 height 21
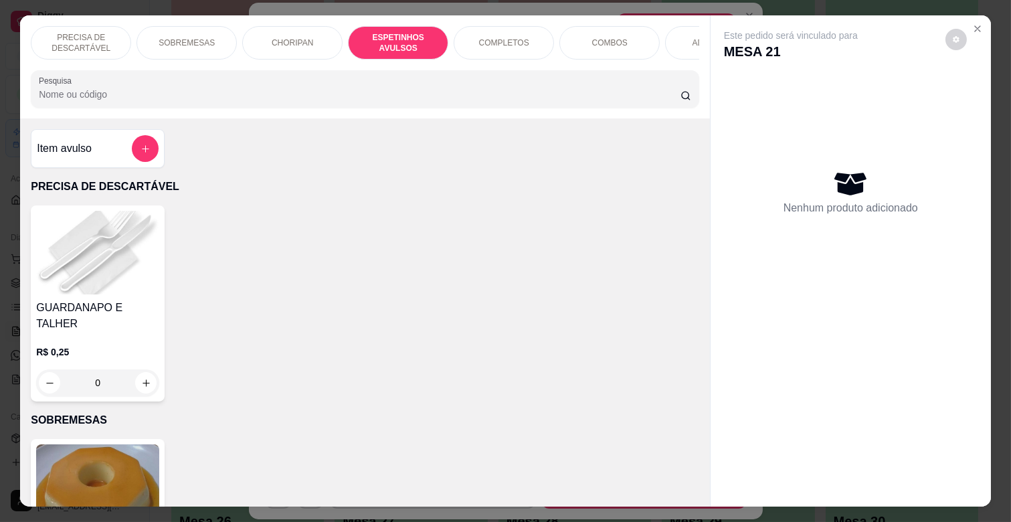
scroll to position [32, 0]
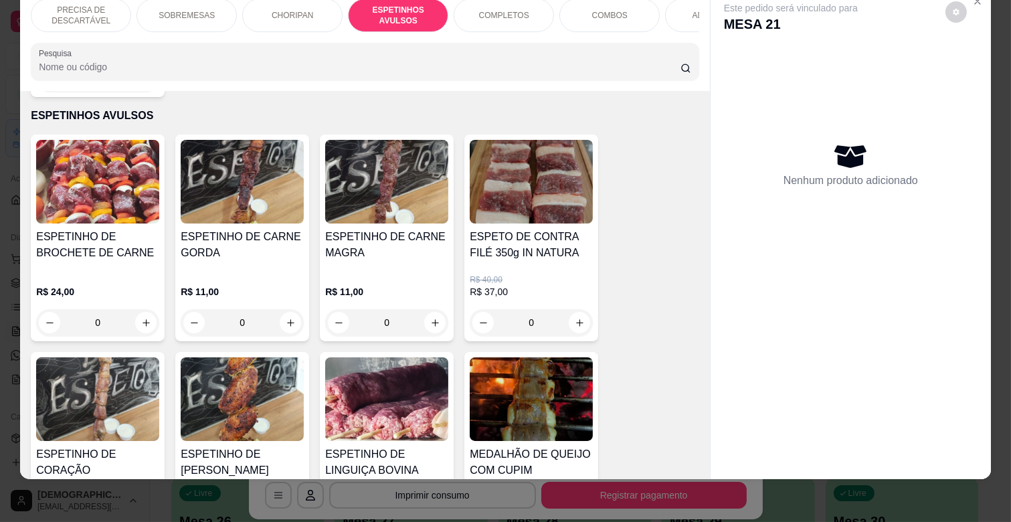
click at [369, 272] on div "R$ 11,00 0" at bounding box center [386, 304] width 123 height 64
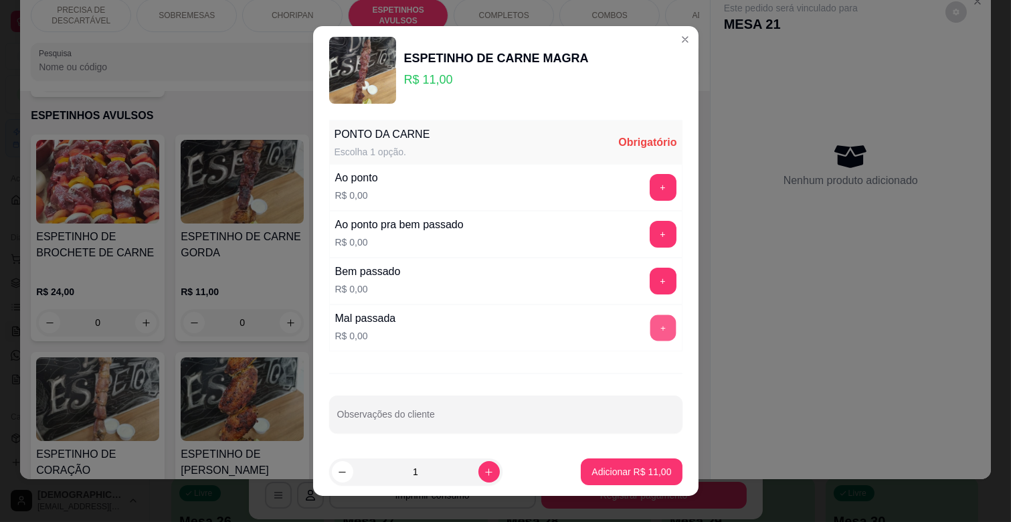
click at [650, 325] on button "+" at bounding box center [663, 328] width 26 height 26
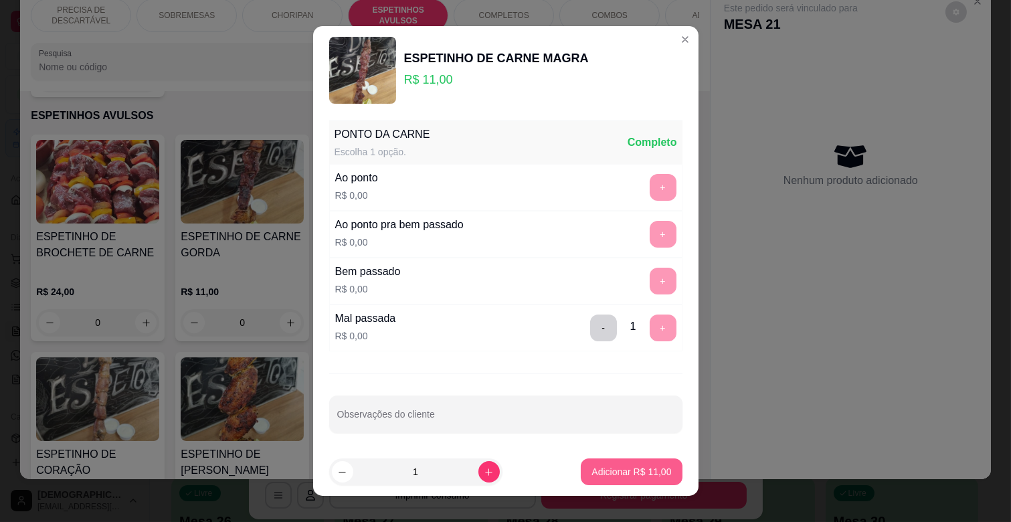
click at [631, 463] on button "Adicionar R$ 11,00" at bounding box center [631, 472] width 101 height 27
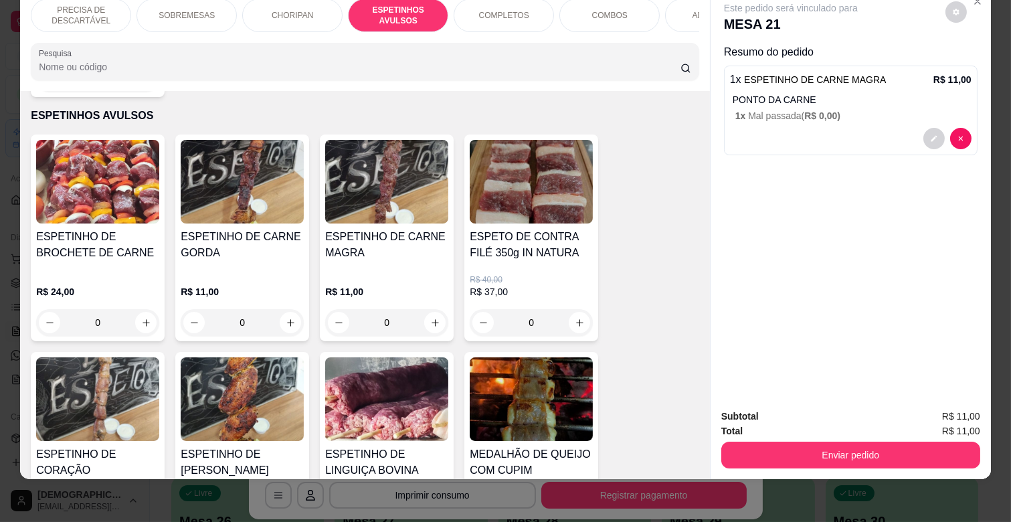
click at [683, 7] on div "ADICIONAIS" at bounding box center [715, 15] width 100 height 33
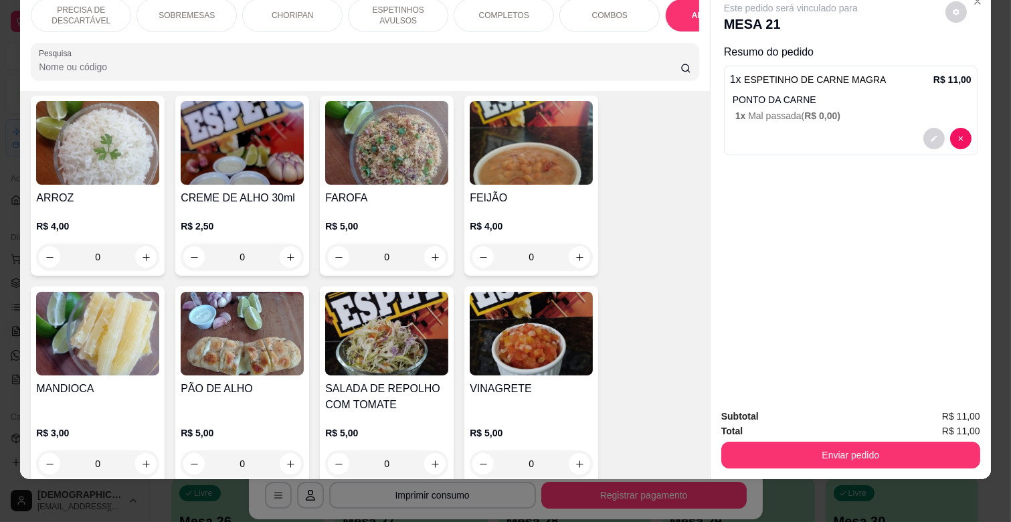
scroll to position [2666, 0]
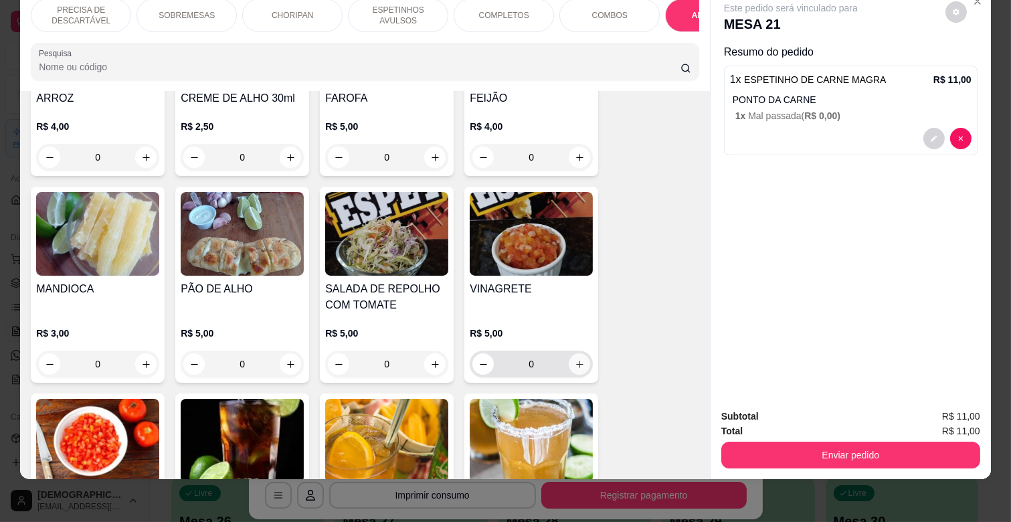
click at [576, 359] on icon "increase-product-quantity" at bounding box center [580, 364] width 10 height 10
type input "1"
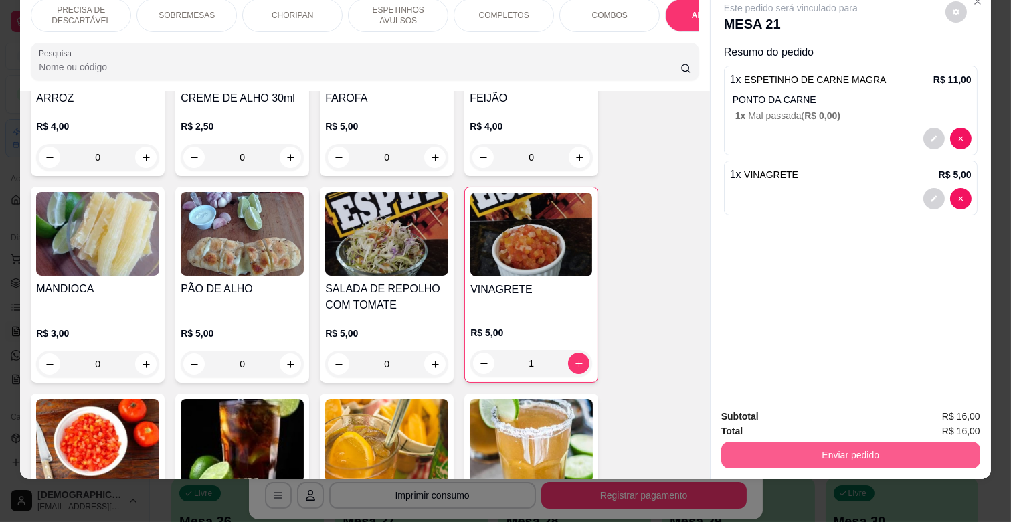
click at [870, 442] on button "Enviar pedido" at bounding box center [851, 455] width 259 height 27
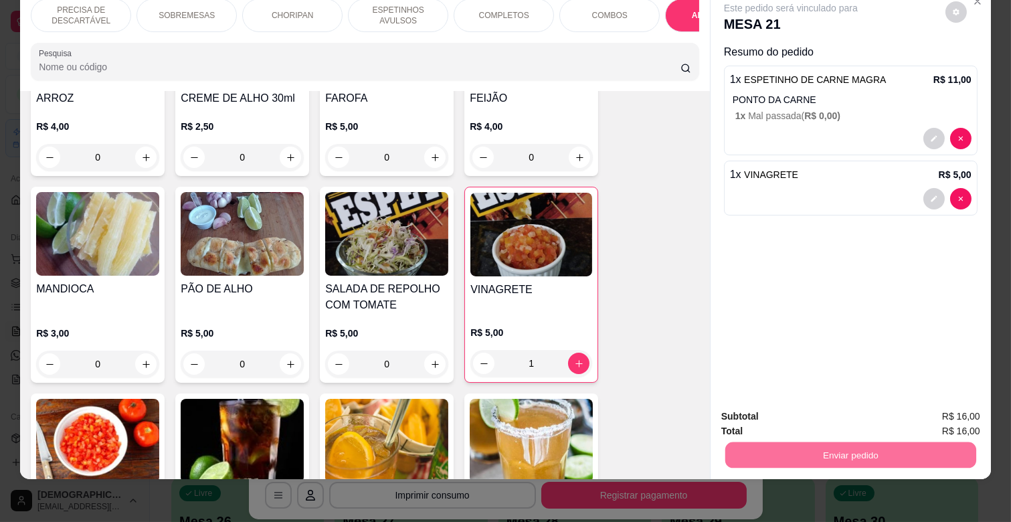
click at [817, 415] on button "Não registrar e enviar pedido" at bounding box center [805, 411] width 139 height 25
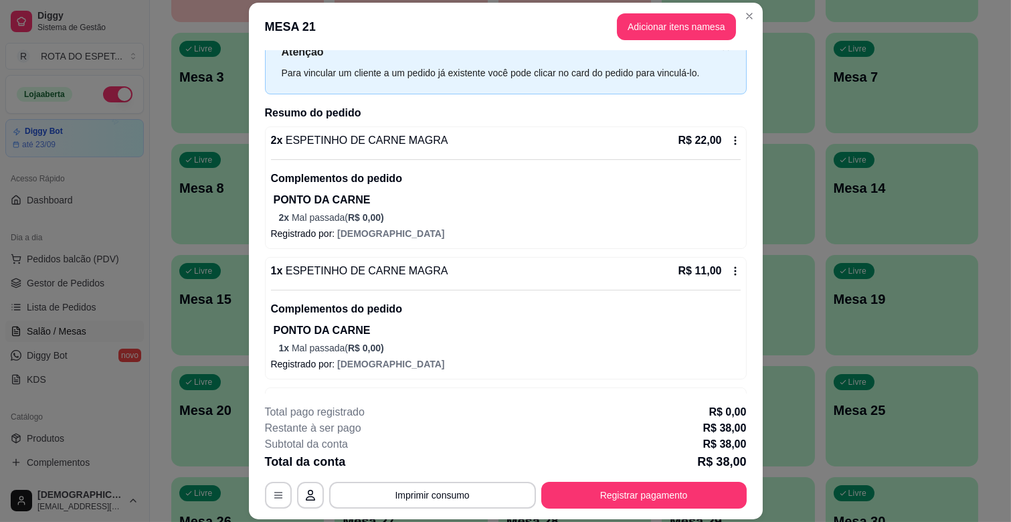
scroll to position [74, 0]
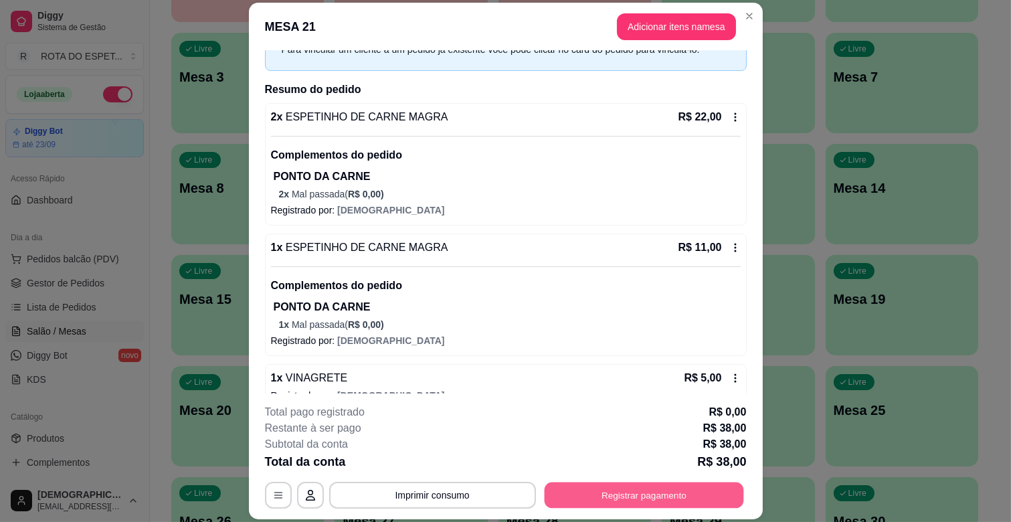
click at [663, 497] on button "Registrar pagamento" at bounding box center [643, 496] width 199 height 26
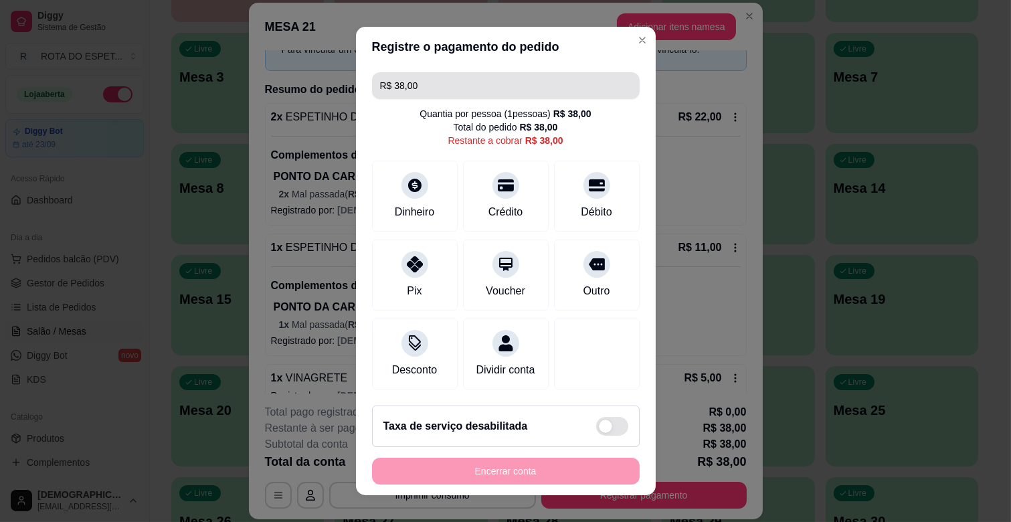
click at [482, 88] on input "R$ 38,00" at bounding box center [506, 85] width 252 height 27
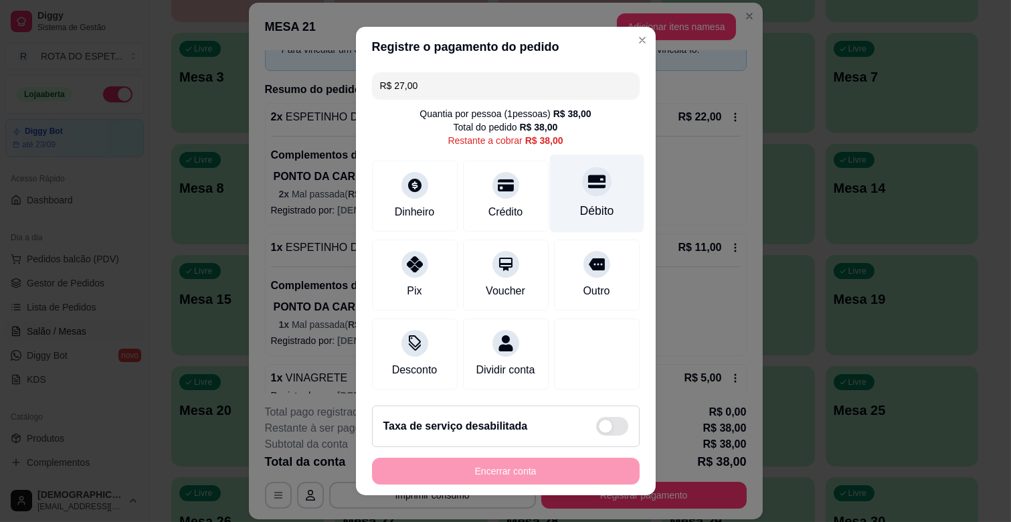
click at [578, 195] on div "Débito" at bounding box center [597, 194] width 94 height 78
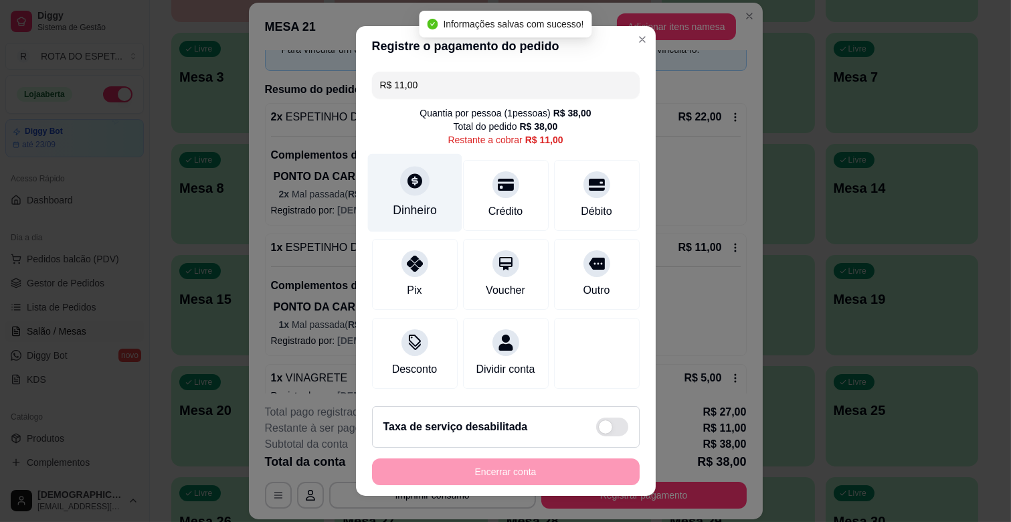
click at [416, 204] on div "Dinheiro" at bounding box center [415, 209] width 44 height 17
type input "R$ 0,00"
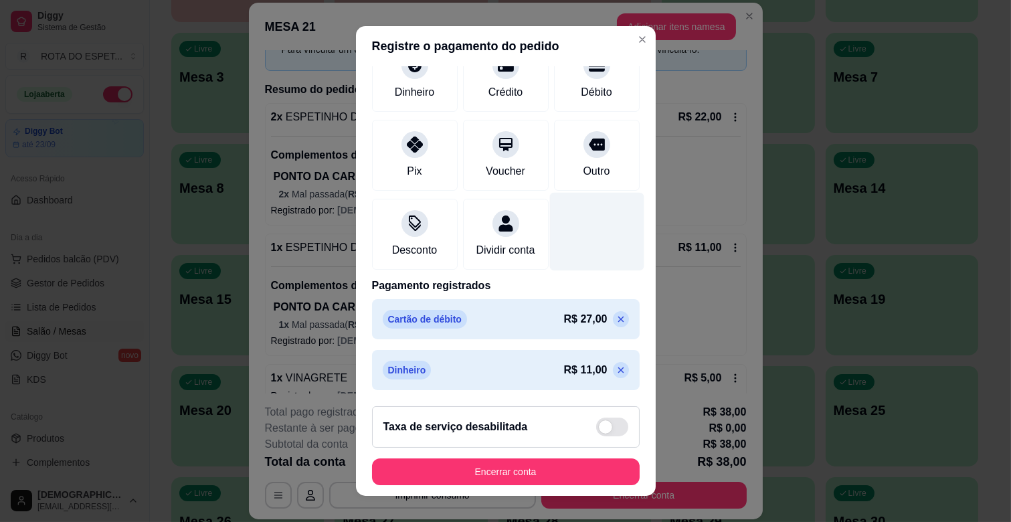
scroll to position [122, 0]
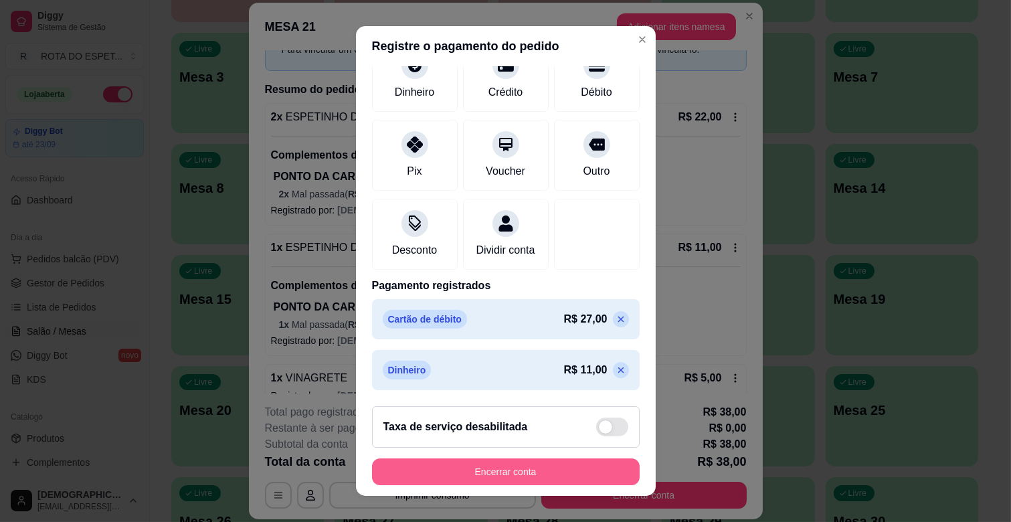
click at [574, 470] on button "Encerrar conta" at bounding box center [506, 472] width 268 height 27
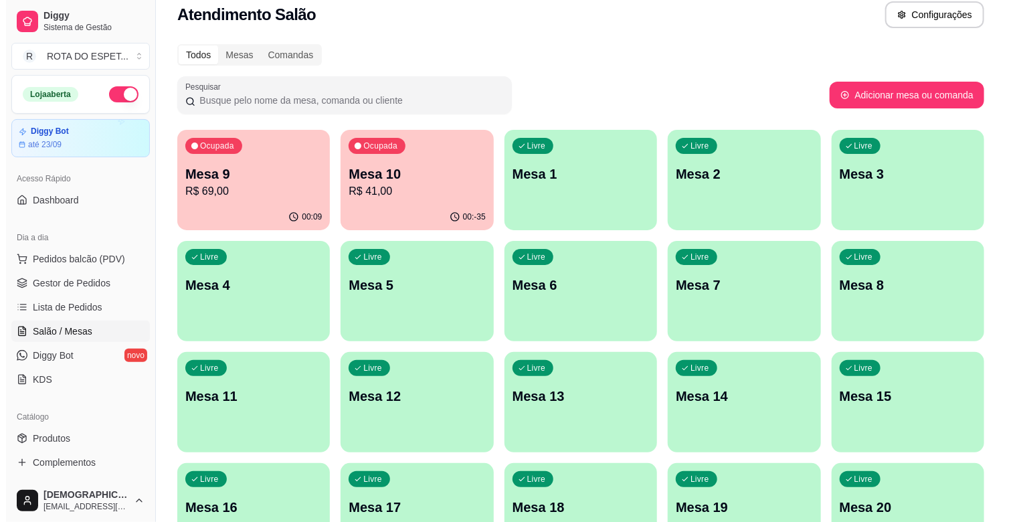
scroll to position [0, 0]
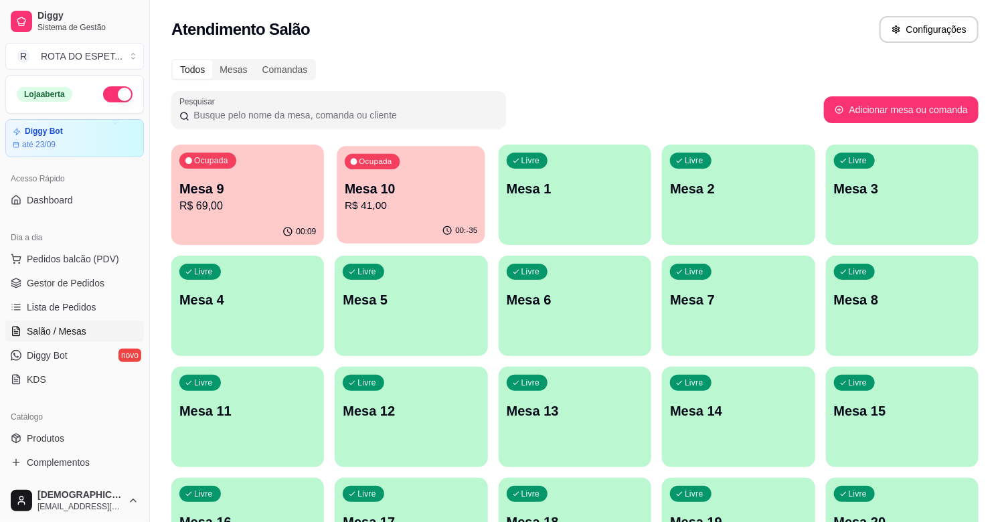
click at [419, 205] on p "R$ 41,00" at bounding box center [411, 205] width 133 height 15
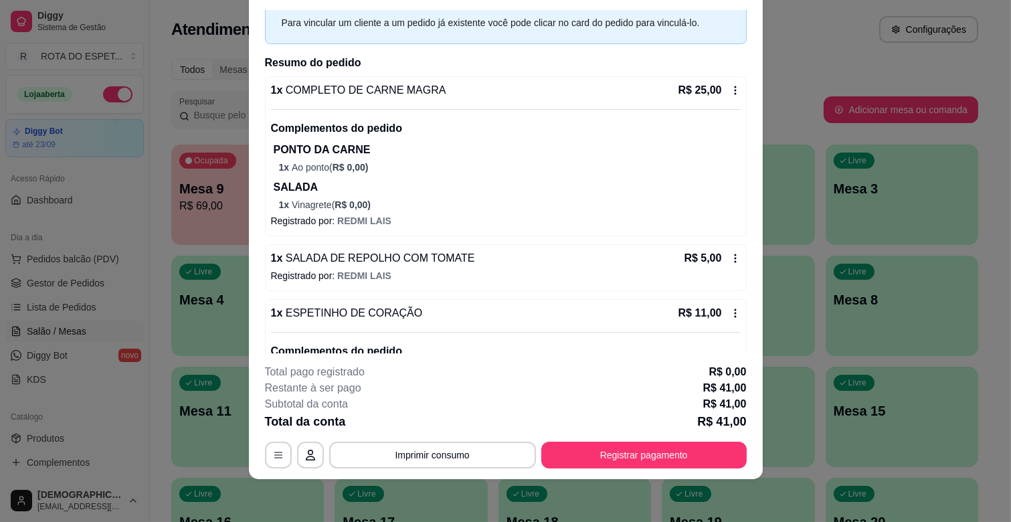
scroll to position [135, 0]
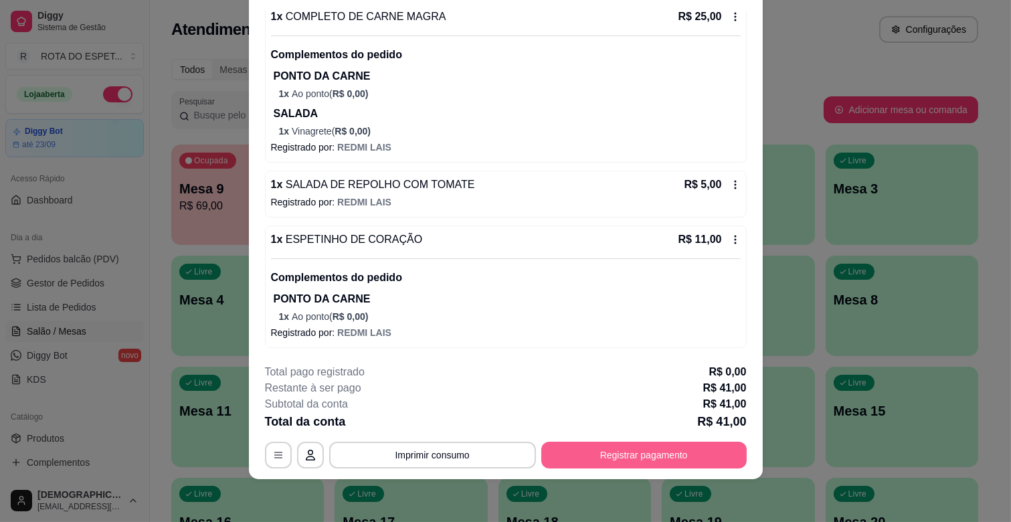
click at [687, 461] on button "Registrar pagamento" at bounding box center [645, 455] width 206 height 27
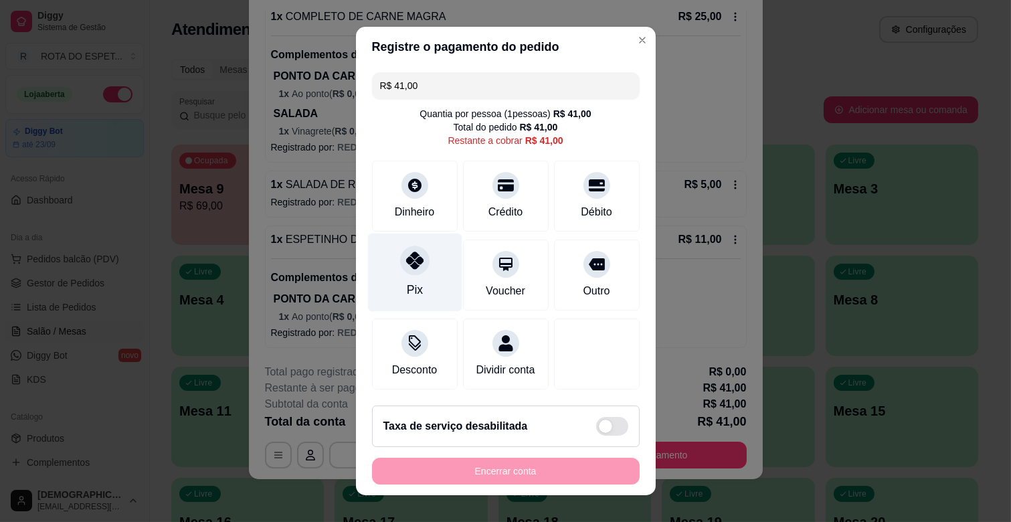
click at [406, 284] on div "Pix" at bounding box center [414, 289] width 16 height 17
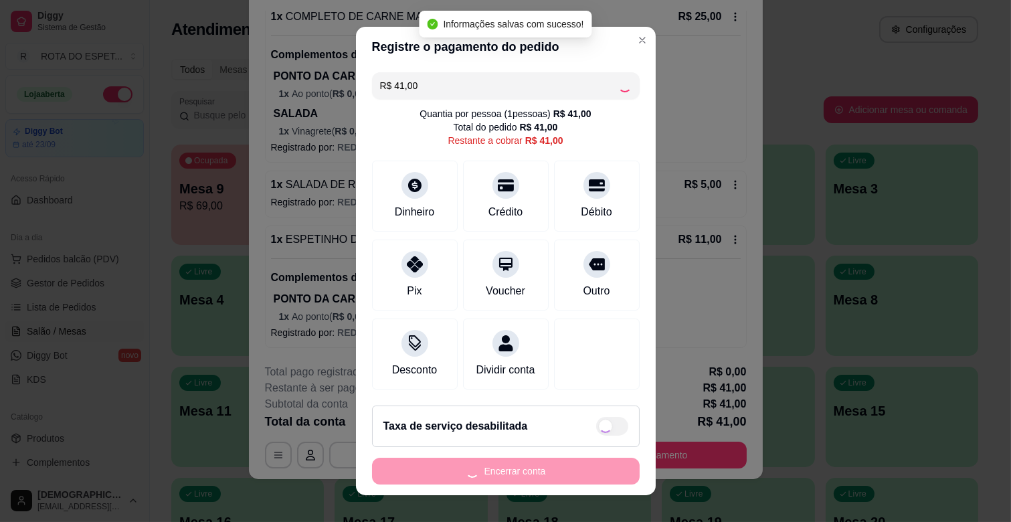
type input "R$ 0,00"
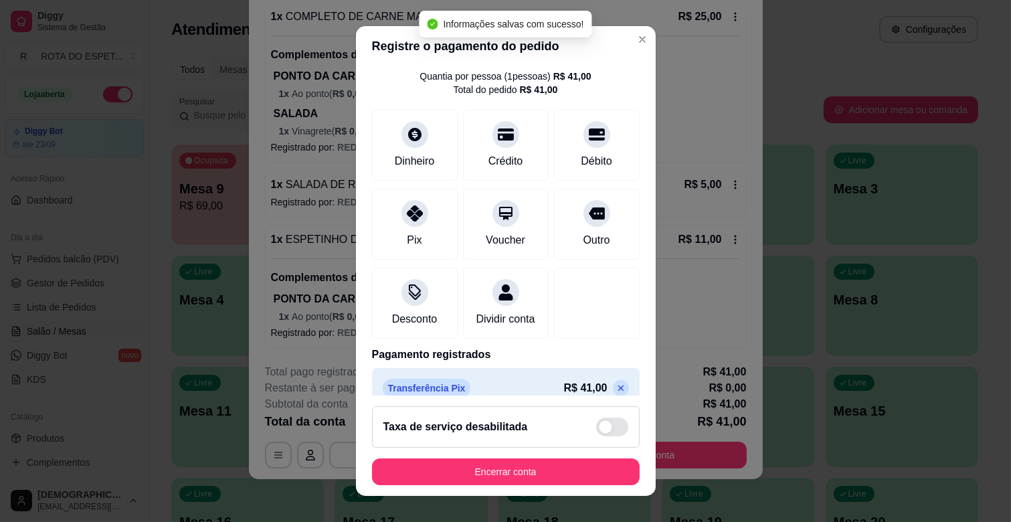
scroll to position [71, 0]
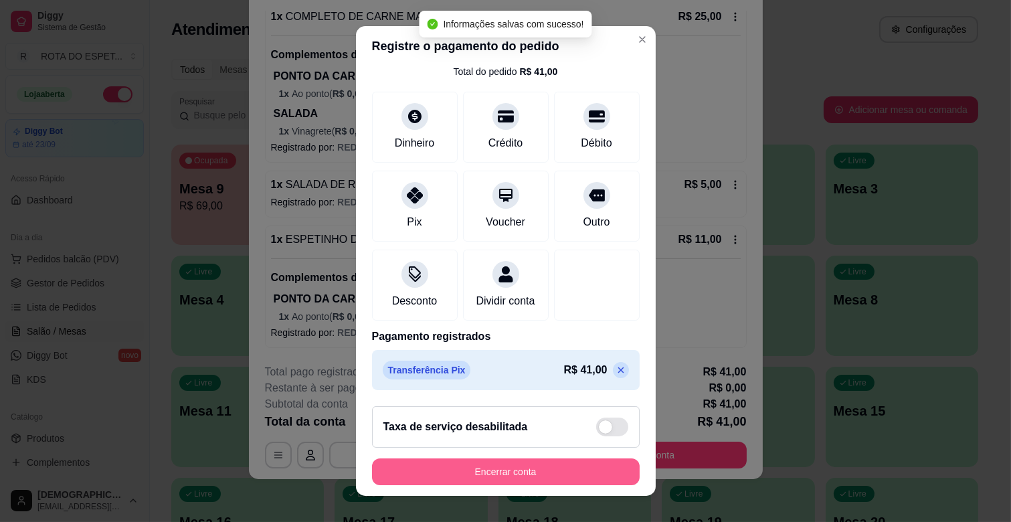
click at [551, 466] on button "Encerrar conta" at bounding box center [506, 472] width 268 height 27
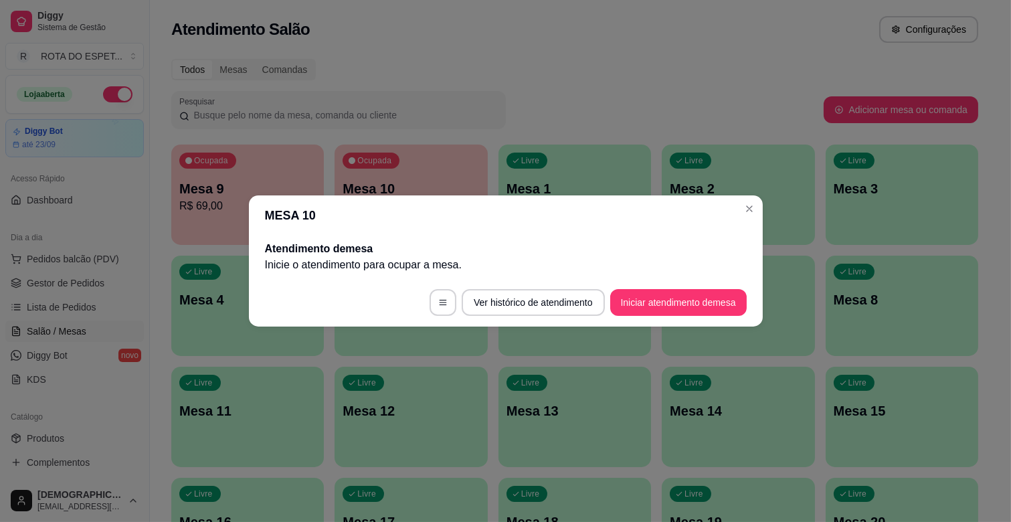
scroll to position [0, 0]
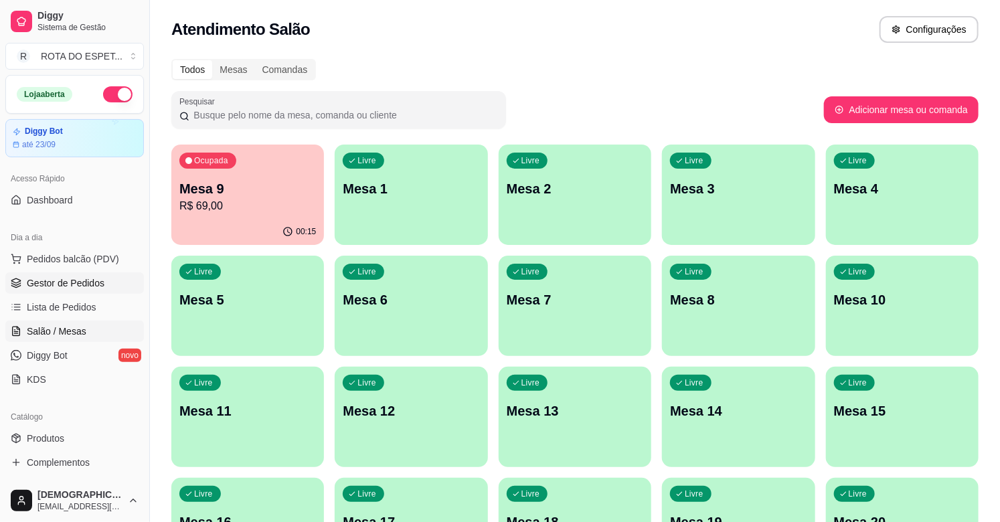
click at [84, 281] on span "Gestor de Pedidos" at bounding box center [66, 282] width 78 height 13
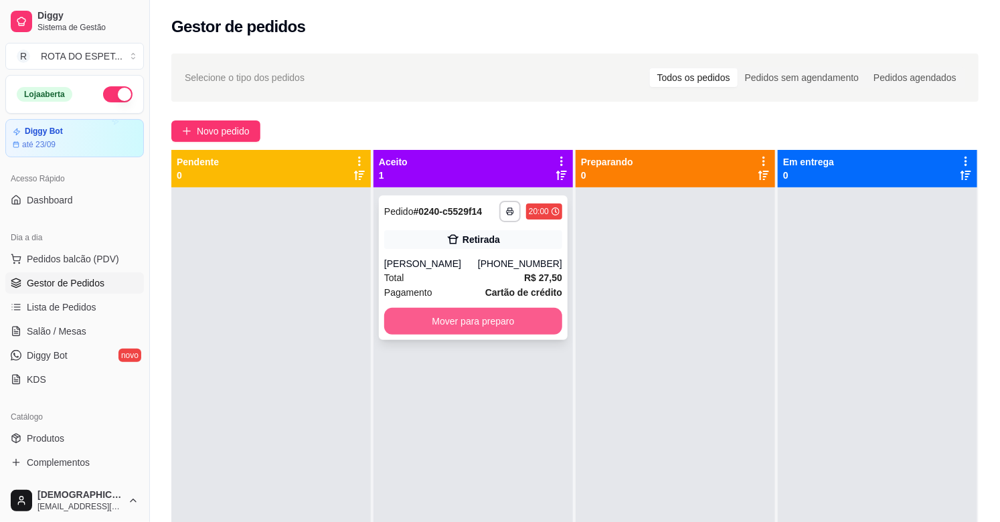
click at [431, 326] on button "Mover para preparo" at bounding box center [473, 321] width 178 height 27
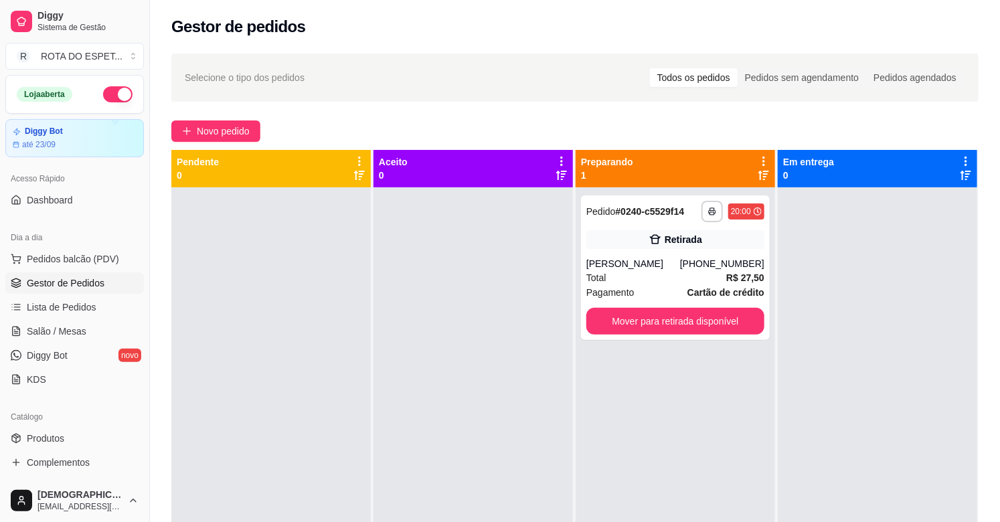
click at [459, 420] on div at bounding box center [473, 448] width 199 height 522
click at [74, 340] on link "Salão / Mesas" at bounding box center [74, 331] width 139 height 21
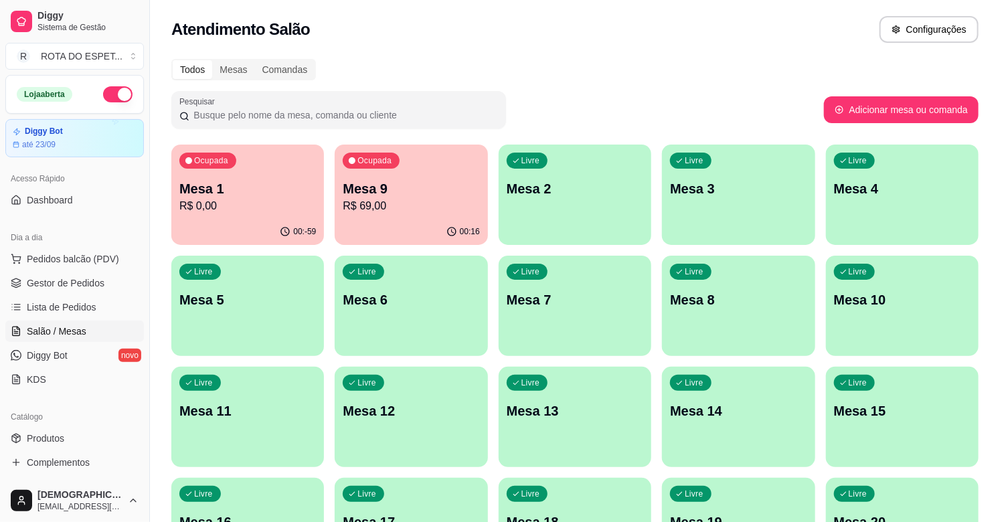
click at [730, 209] on div "Livre Mesa 3" at bounding box center [738, 187] width 153 height 84
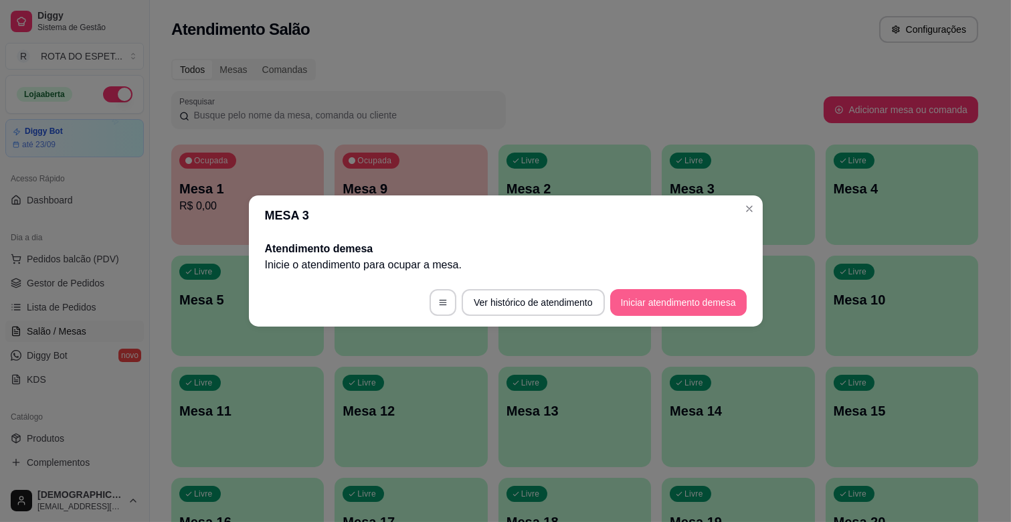
click at [672, 299] on button "Iniciar atendimento de mesa" at bounding box center [679, 302] width 137 height 27
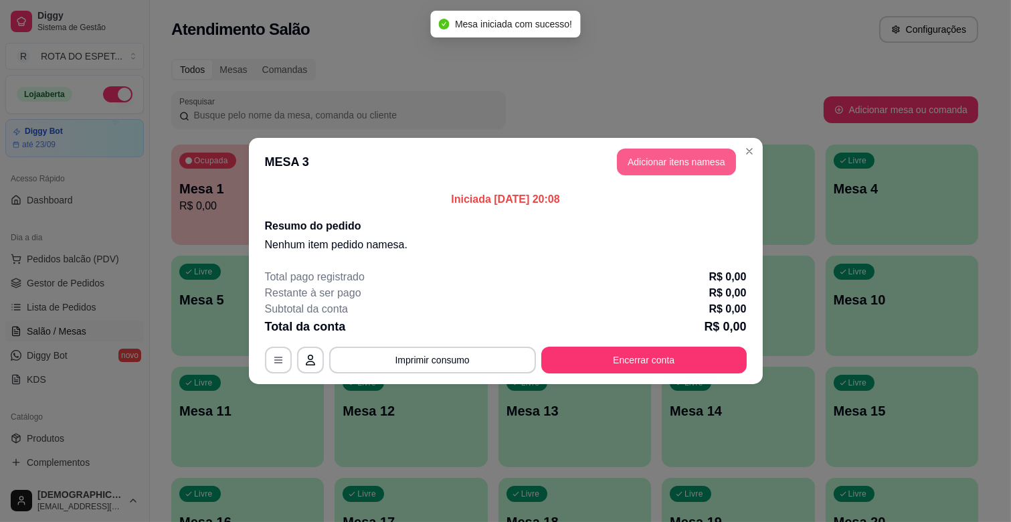
click at [687, 166] on button "Adicionar itens na mesa" at bounding box center [676, 162] width 119 height 27
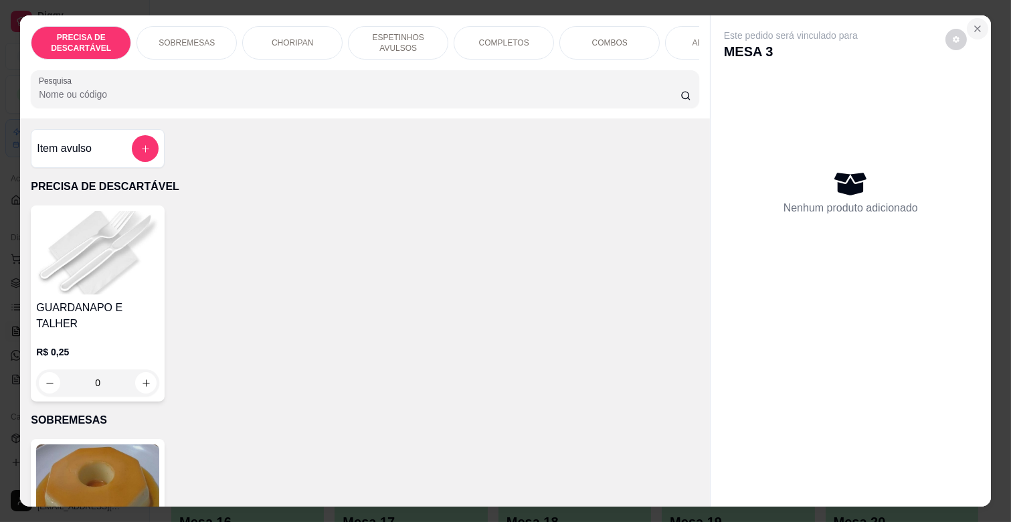
click at [973, 23] on icon "Close" at bounding box center [978, 28] width 11 height 11
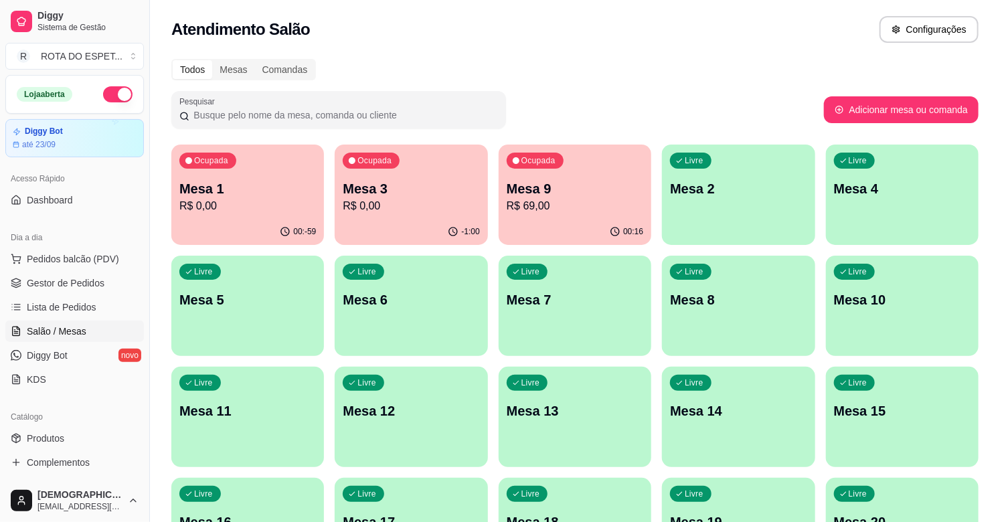
click at [84, 278] on span "Gestor de Pedidos" at bounding box center [66, 282] width 78 height 13
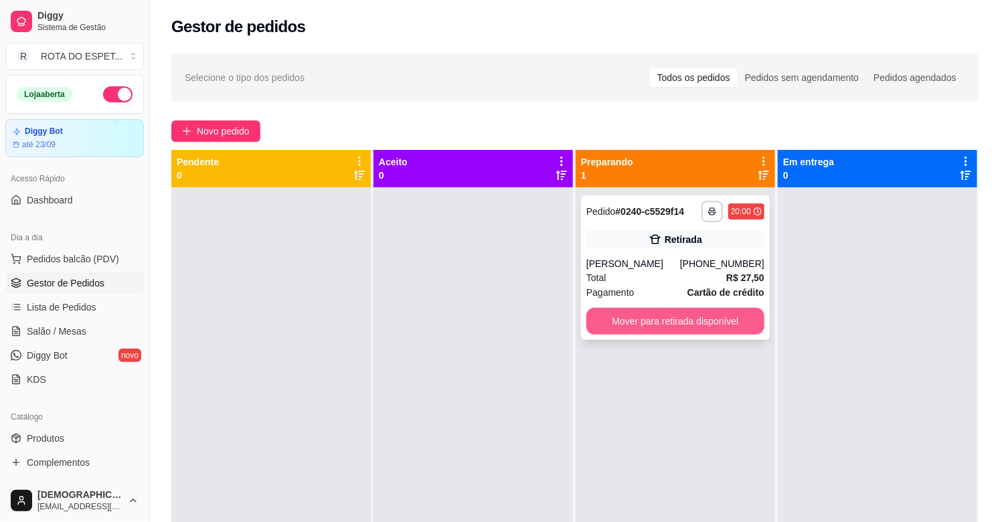
click at [711, 321] on button "Mover para retirada disponível" at bounding box center [675, 321] width 178 height 27
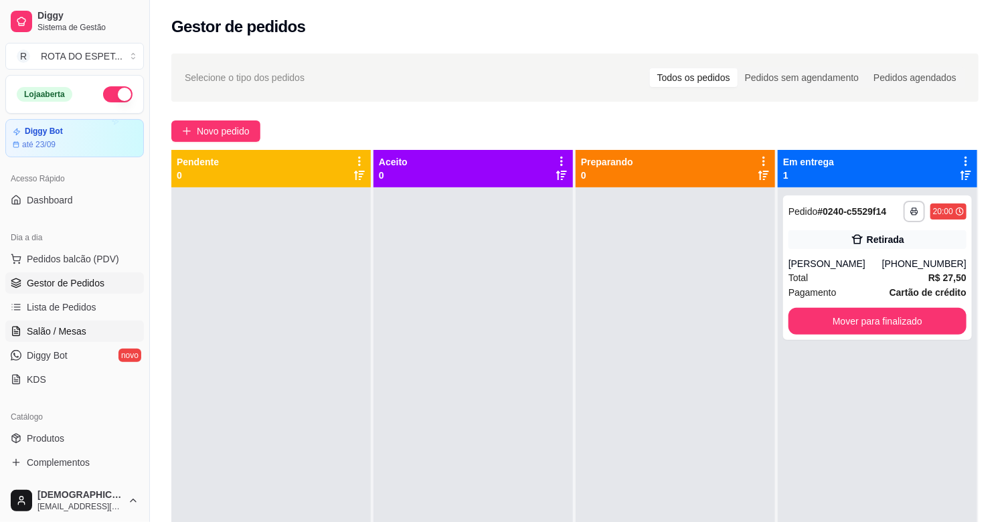
click at [68, 333] on span "Salão / Mesas" at bounding box center [57, 331] width 60 height 13
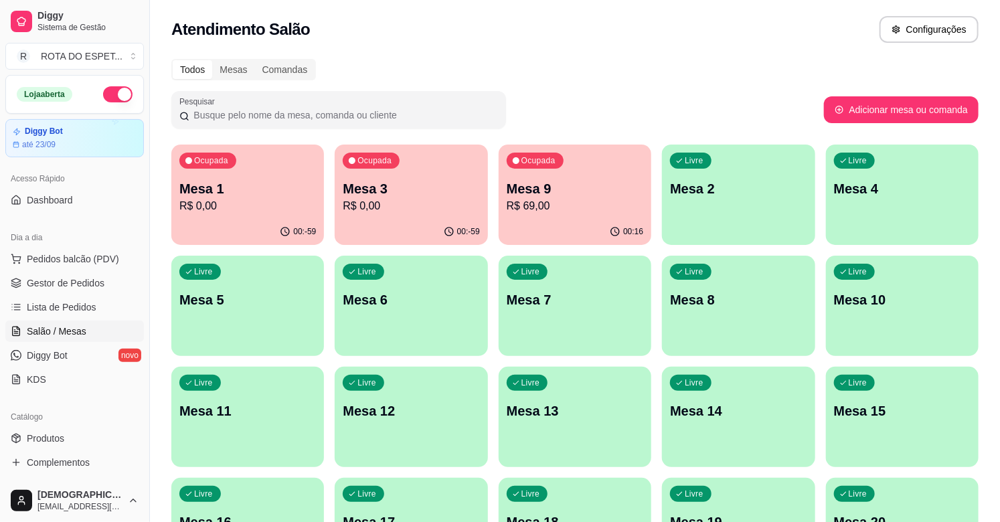
click at [427, 170] on div "Ocupada Mesa 3 R$ 0,00" at bounding box center [411, 182] width 153 height 74
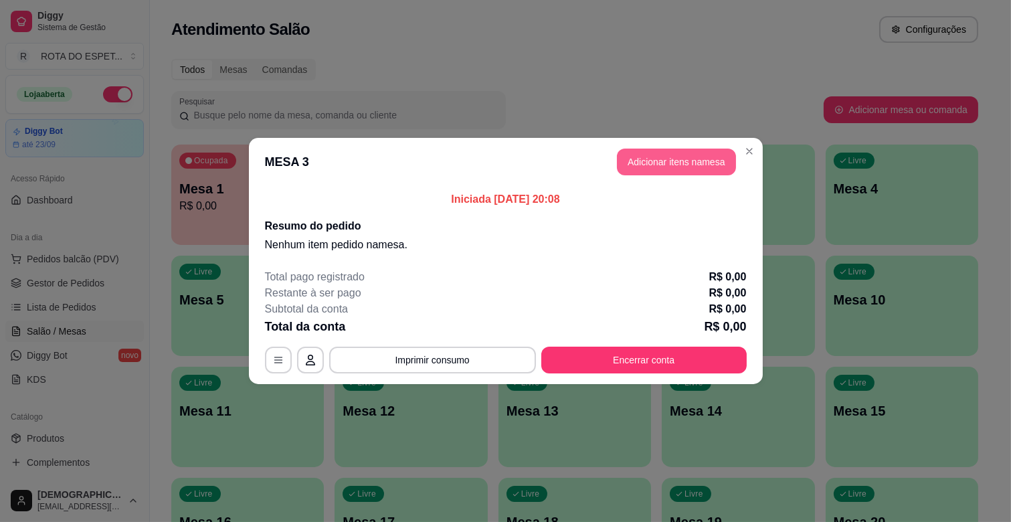
click at [670, 163] on button "Adicionar itens na mesa" at bounding box center [676, 162] width 119 height 27
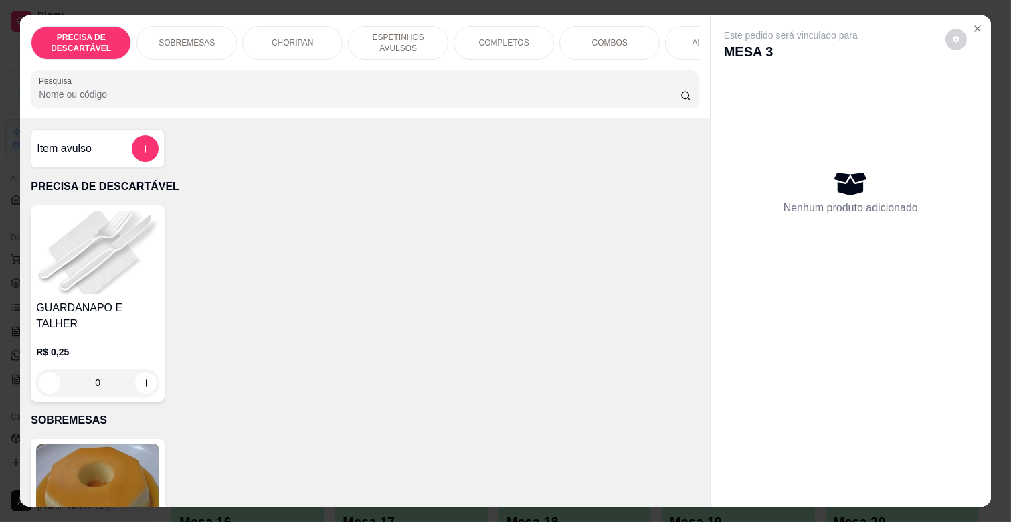
click at [495, 37] on p "COMPLETOS" at bounding box center [504, 42] width 50 height 11
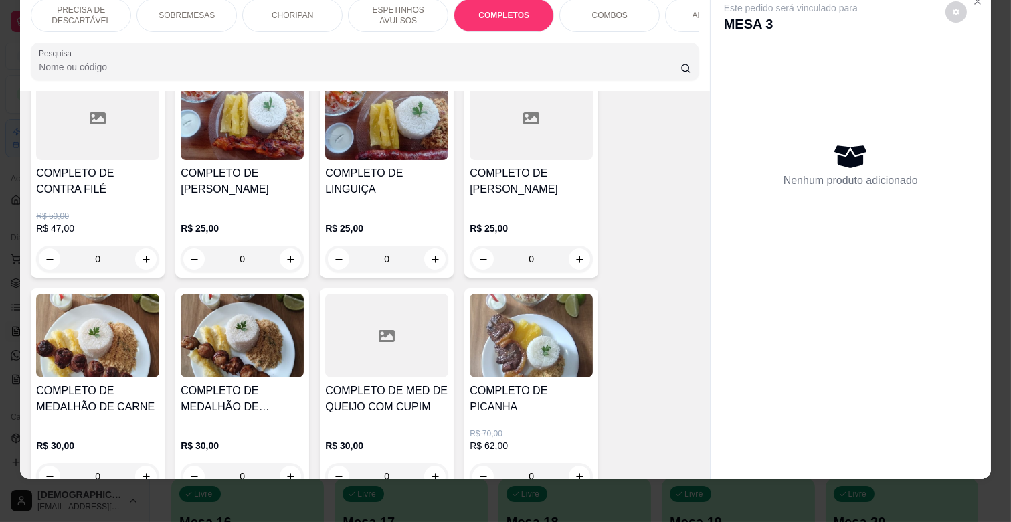
scroll to position [1923, 0]
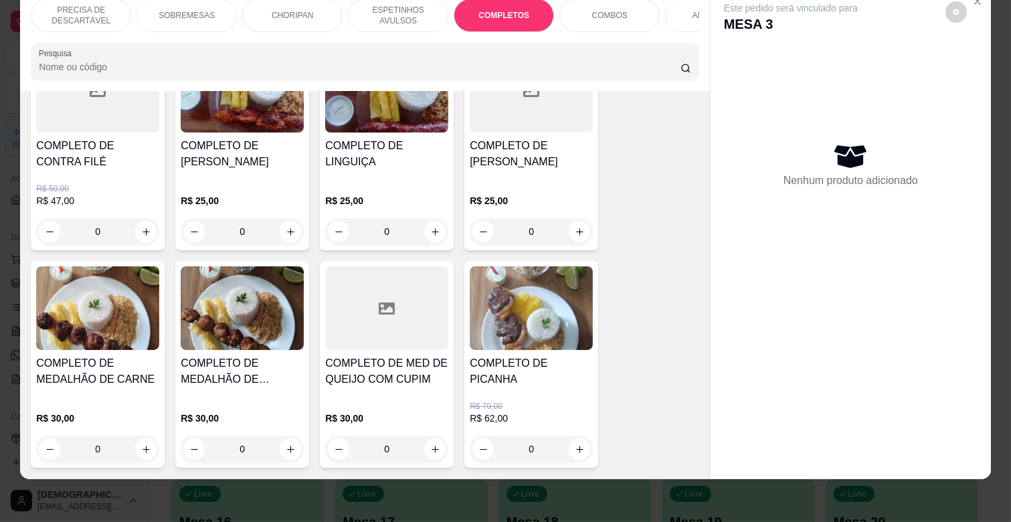
click at [139, 356] on h4 "COMPLETO DE MEDALHÃO DE CARNE" at bounding box center [97, 371] width 123 height 32
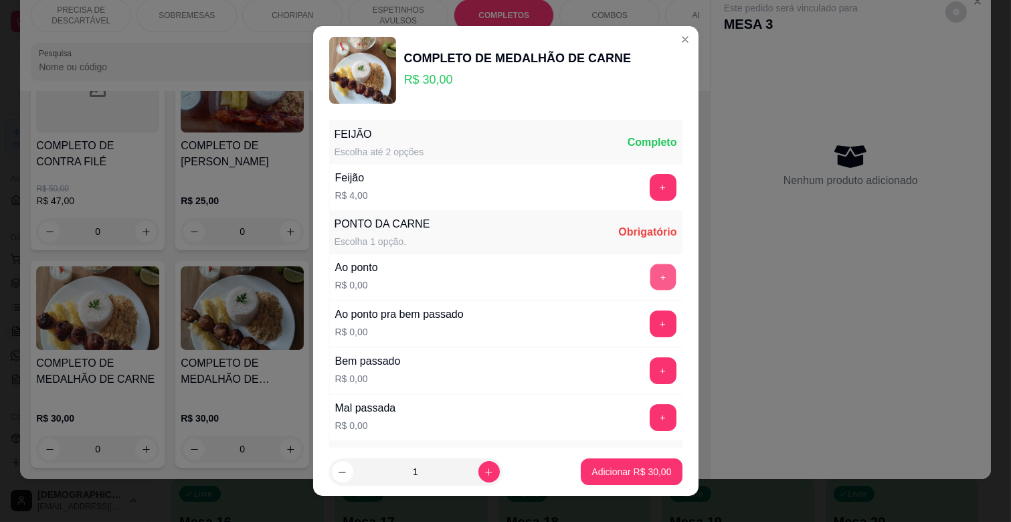
click at [650, 272] on button "+" at bounding box center [663, 277] width 26 height 26
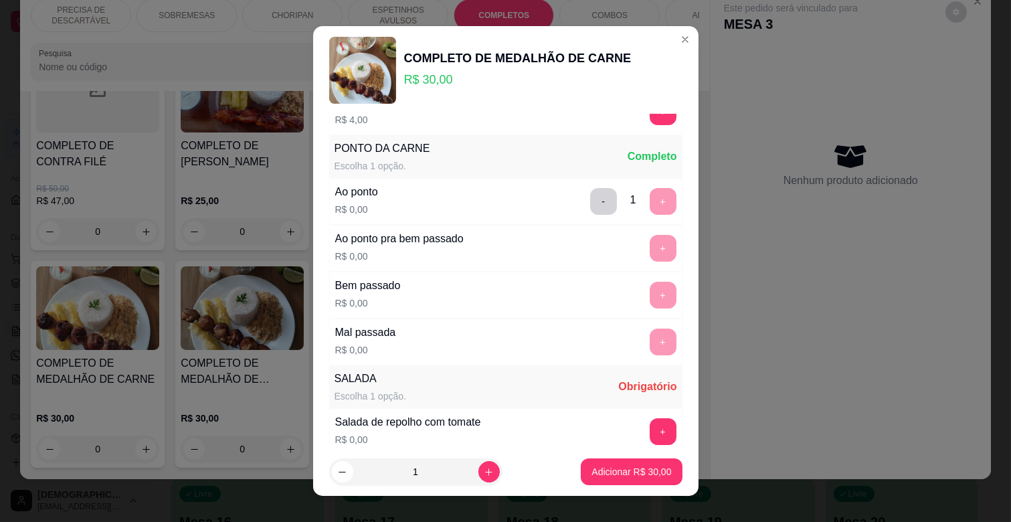
scroll to position [223, 0]
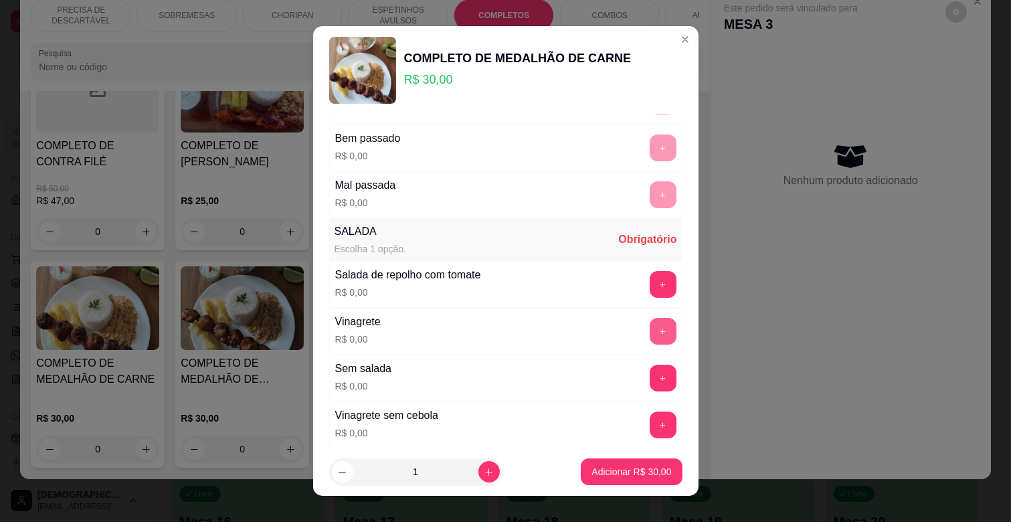
click at [650, 333] on button "+" at bounding box center [663, 331] width 27 height 27
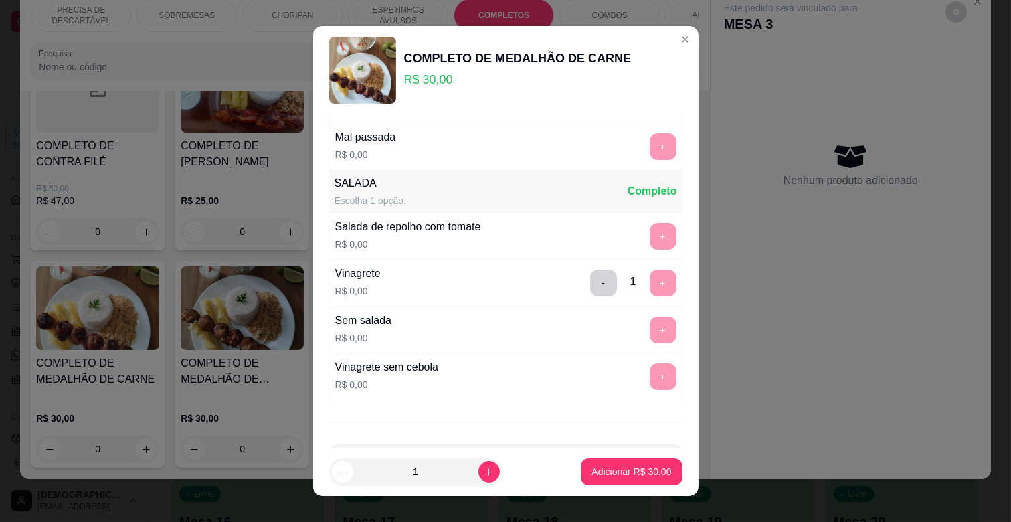
scroll to position [325, 0]
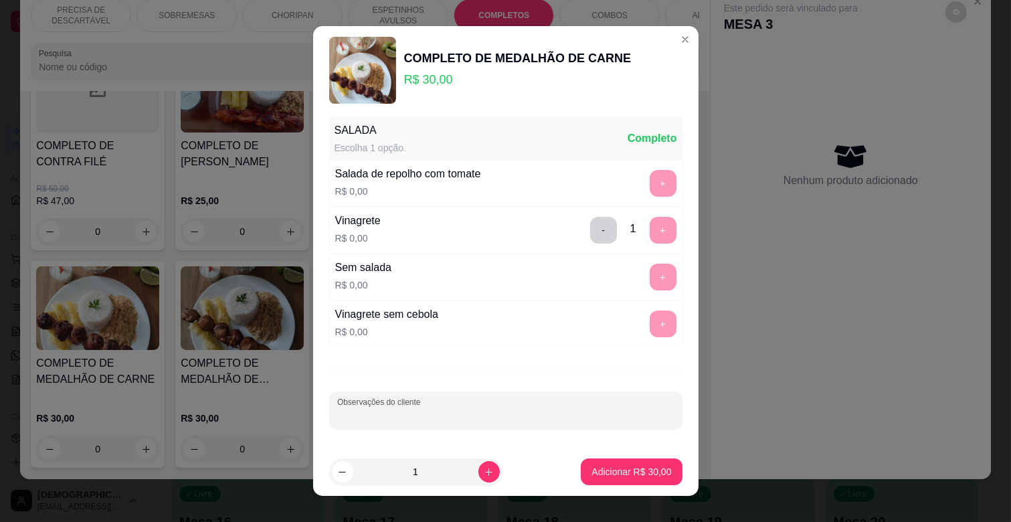
click at [479, 419] on input "Observações do cliente" at bounding box center [505, 415] width 337 height 13
type input "SEM FAROFA"
click at [633, 473] on p "Adicionar R$ 30,00" at bounding box center [632, 471] width 80 height 13
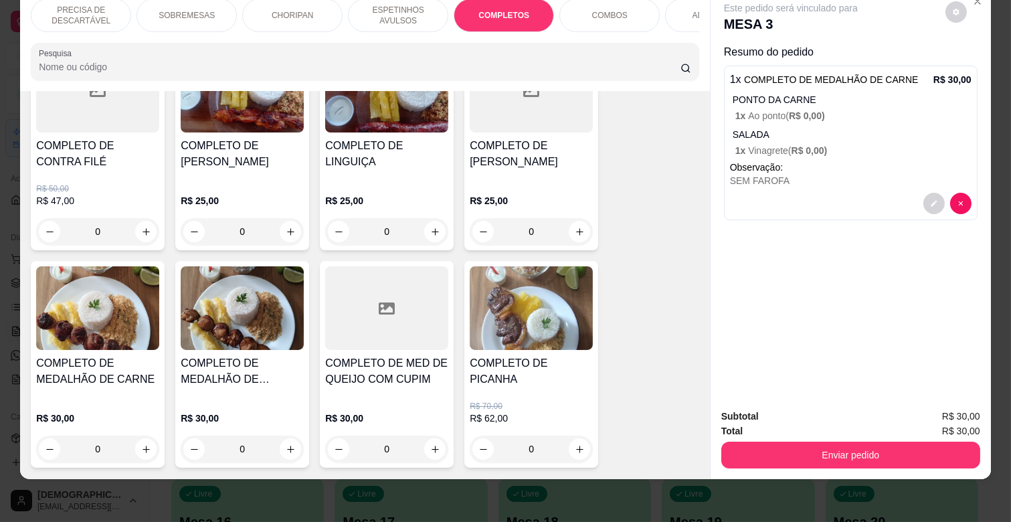
scroll to position [0, 585]
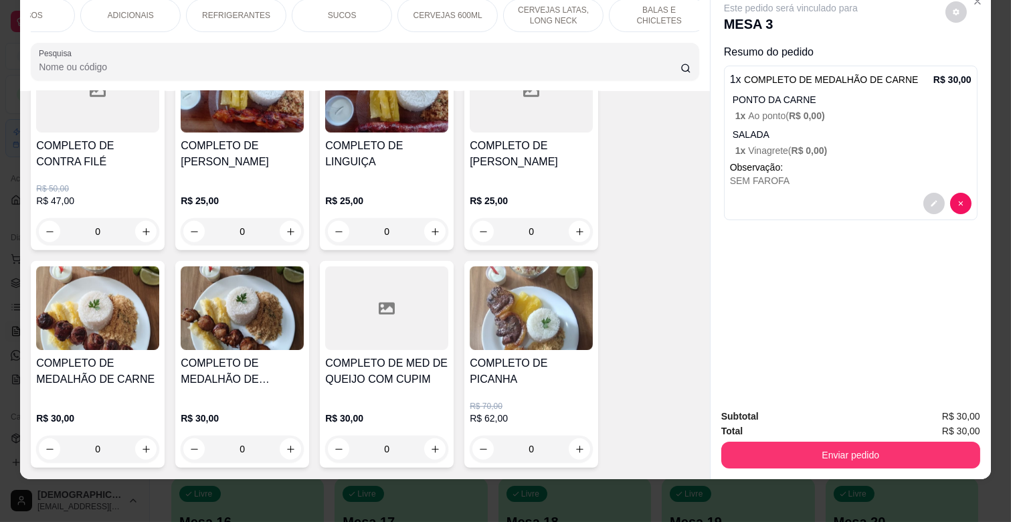
click at [242, 10] on p "REFRIGERANTES" at bounding box center [236, 15] width 68 height 11
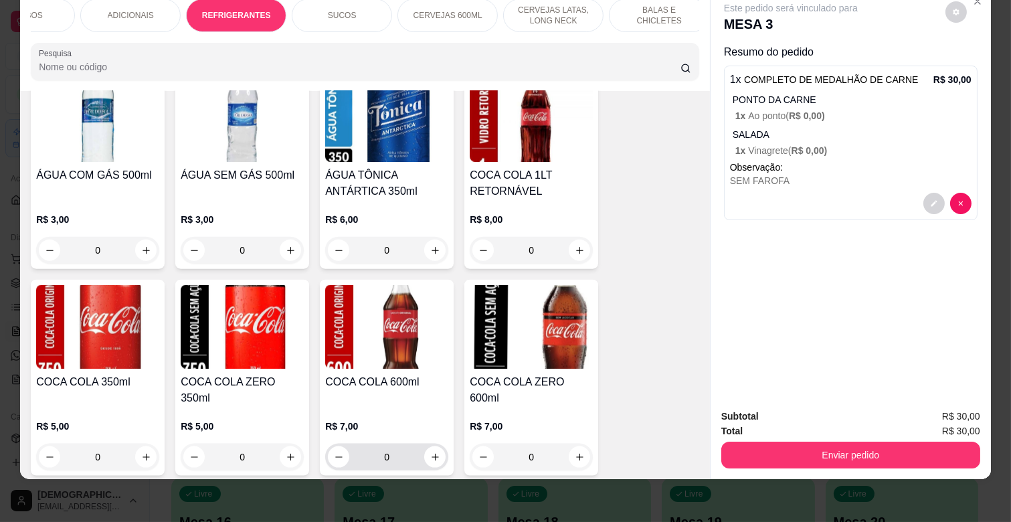
scroll to position [3297, 0]
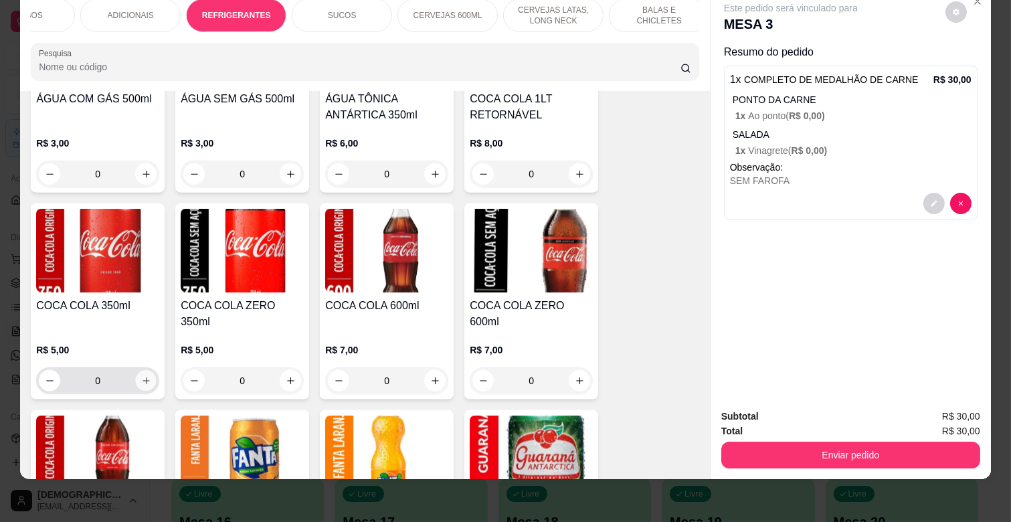
click at [143, 378] on icon "increase-product-quantity" at bounding box center [146, 381] width 7 height 7
type input "1"
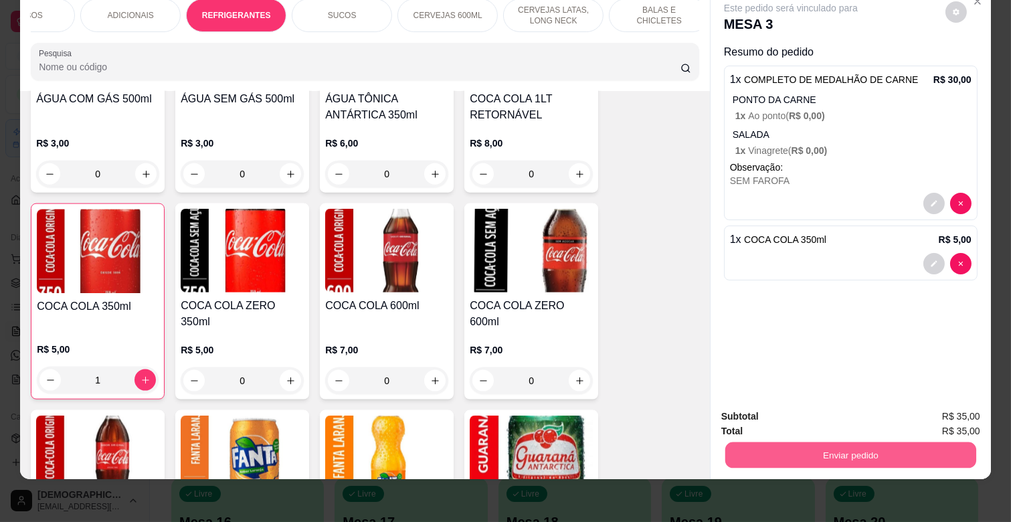
click at [830, 442] on button "Enviar pedido" at bounding box center [851, 455] width 251 height 26
click at [805, 410] on button "Não registrar e enviar pedido" at bounding box center [806, 410] width 135 height 25
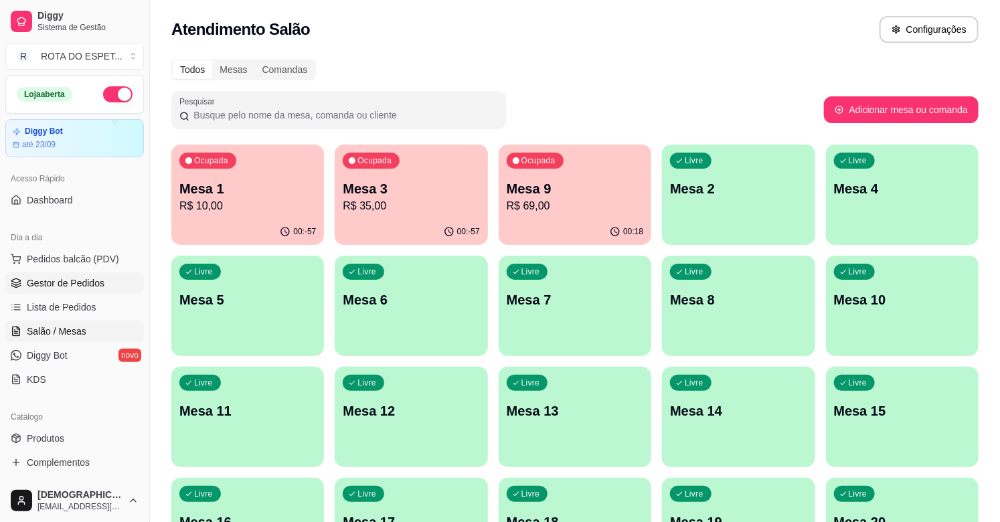
click at [84, 280] on span "Gestor de Pedidos" at bounding box center [66, 282] width 78 height 13
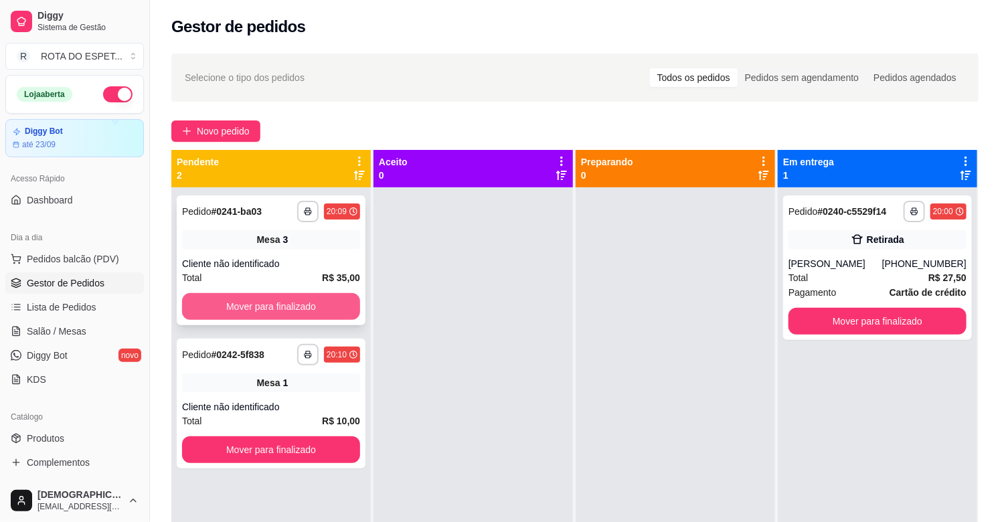
click at [221, 299] on button "Mover para finalizado" at bounding box center [271, 306] width 178 height 27
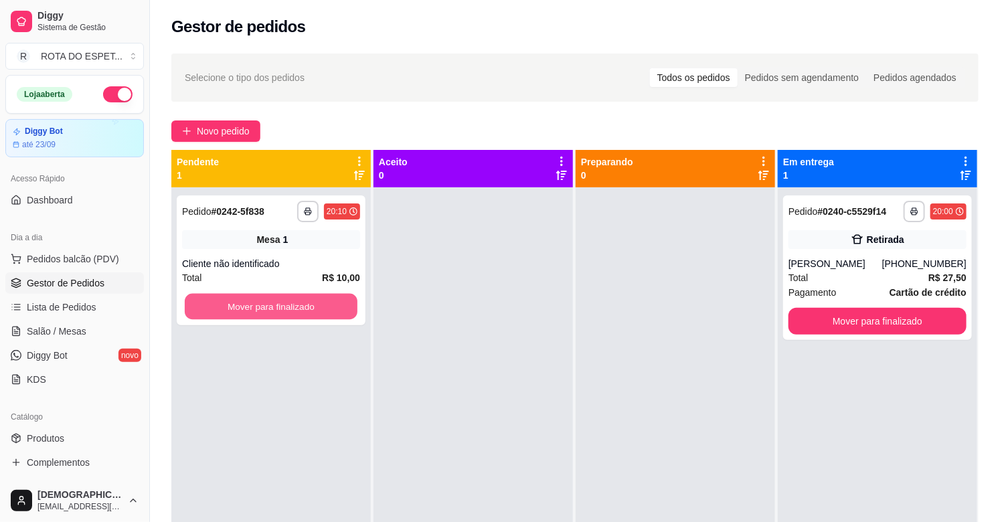
click at [221, 299] on button "Mover para finalizado" at bounding box center [271, 307] width 173 height 26
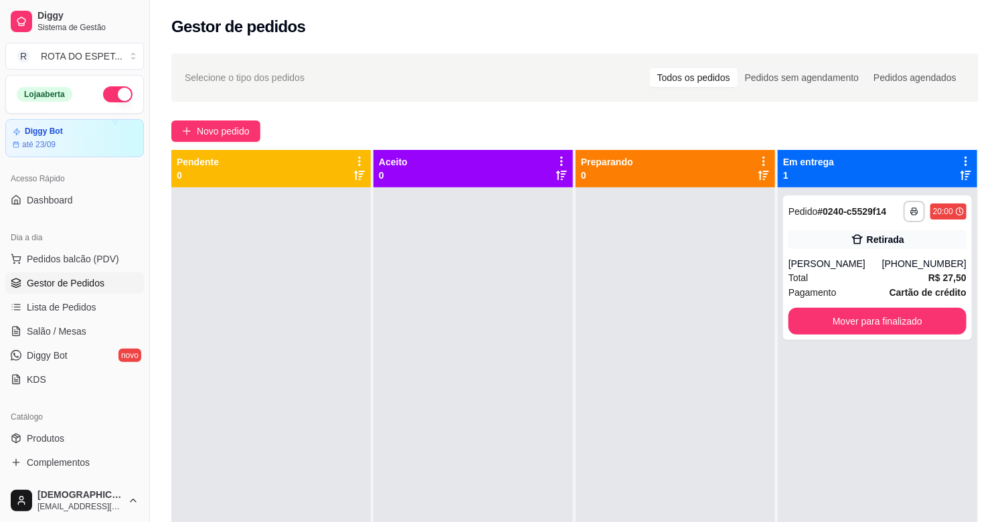
click at [413, 328] on div at bounding box center [473, 448] width 199 height 522
click at [418, 407] on div at bounding box center [473, 448] width 199 height 522
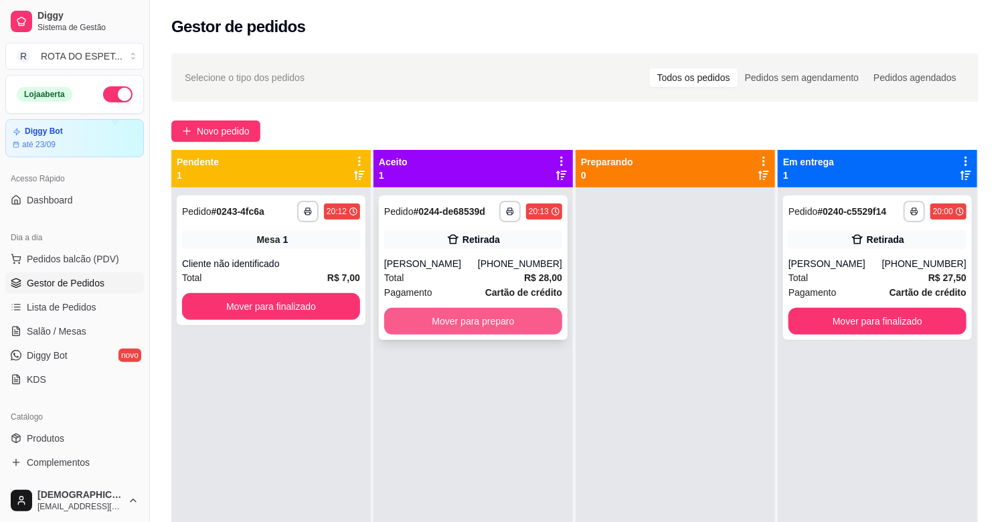
click at [491, 321] on button "Mover para preparo" at bounding box center [473, 321] width 178 height 27
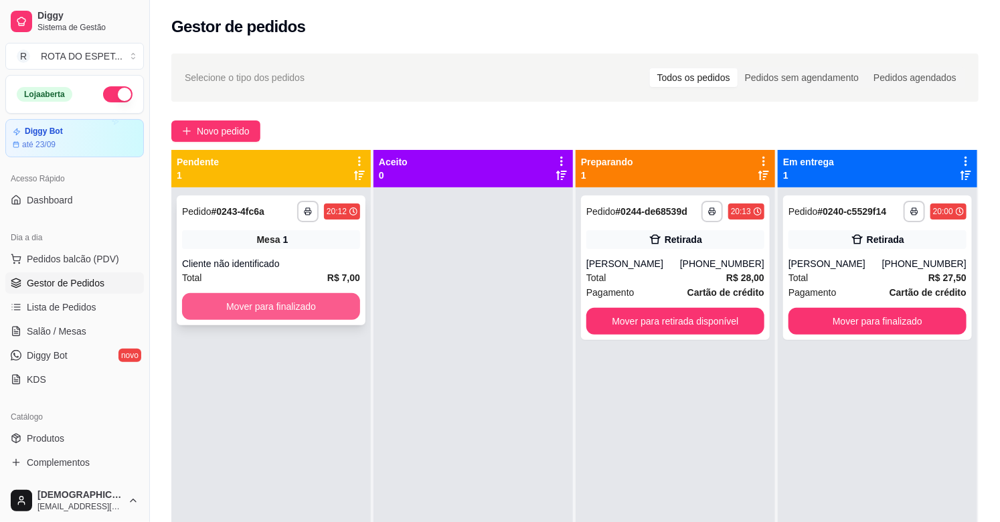
click at [301, 301] on button "Mover para finalizado" at bounding box center [271, 306] width 178 height 27
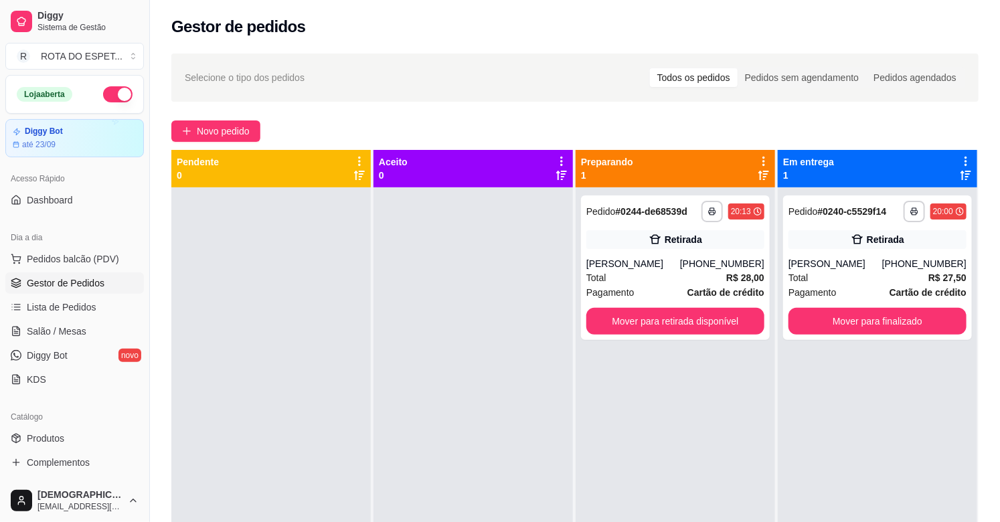
click at [432, 440] on div at bounding box center [473, 448] width 199 height 522
click at [867, 331] on button "Mover para finalizado" at bounding box center [877, 322] width 173 height 26
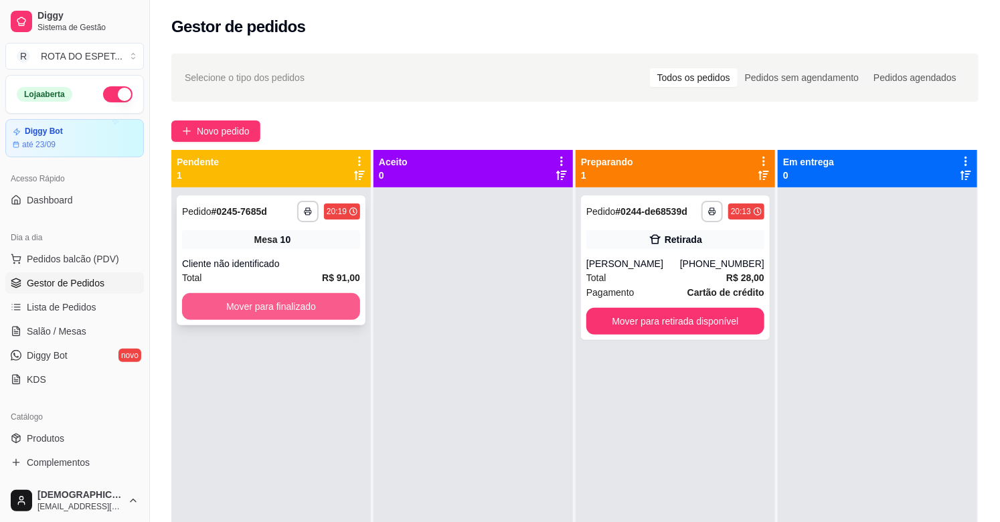
click at [255, 299] on button "Mover para finalizado" at bounding box center [271, 306] width 178 height 27
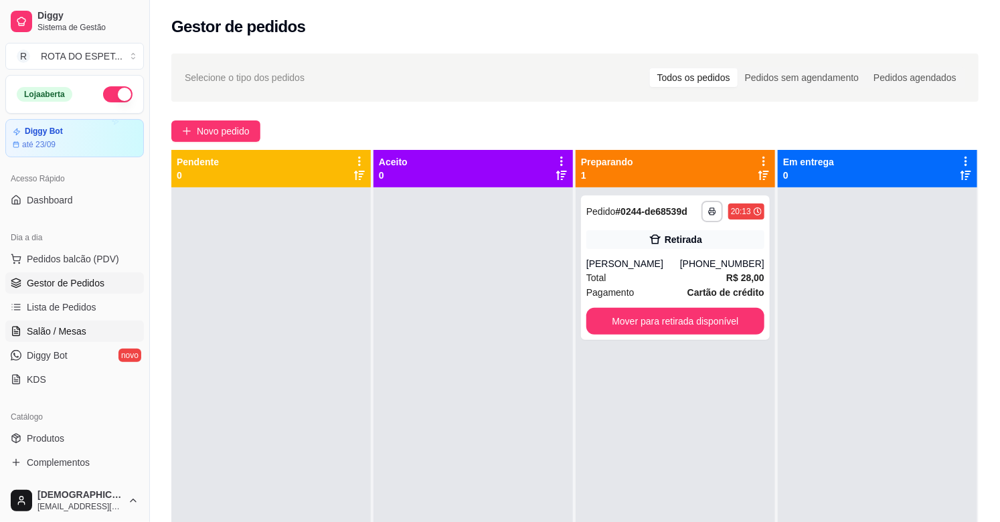
click at [85, 336] on link "Salão / Mesas" at bounding box center [74, 331] width 139 height 21
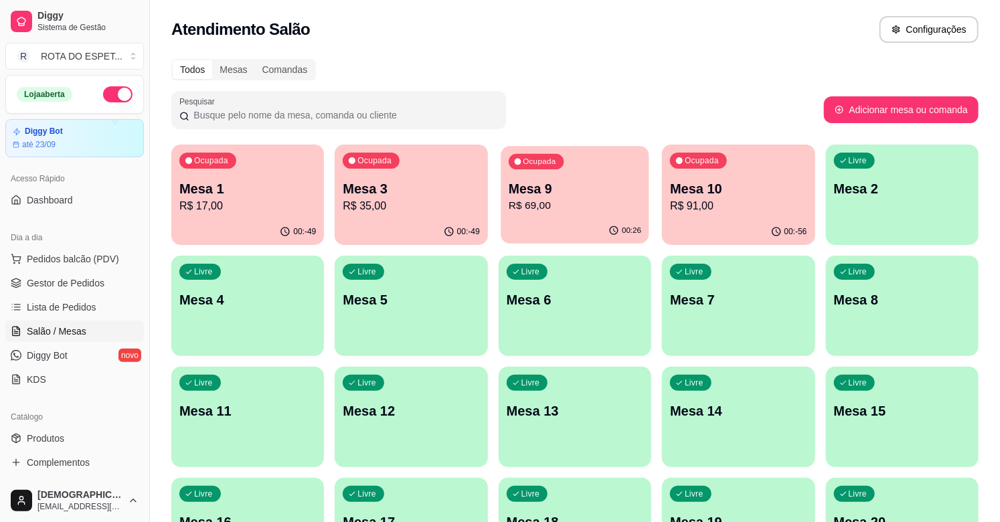
click at [558, 196] on p "Mesa 9" at bounding box center [575, 189] width 133 height 18
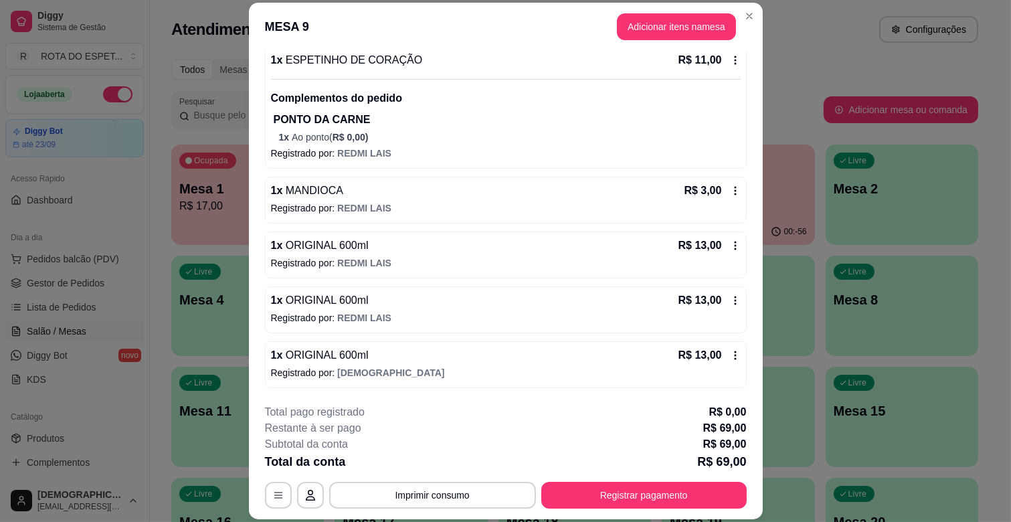
scroll to position [40, 0]
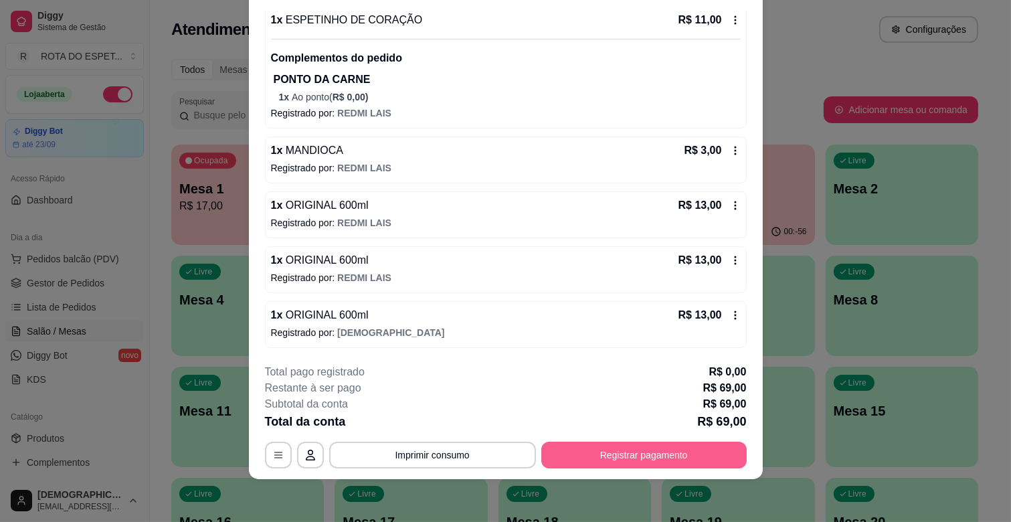
click at [680, 447] on button "Registrar pagamento" at bounding box center [645, 455] width 206 height 27
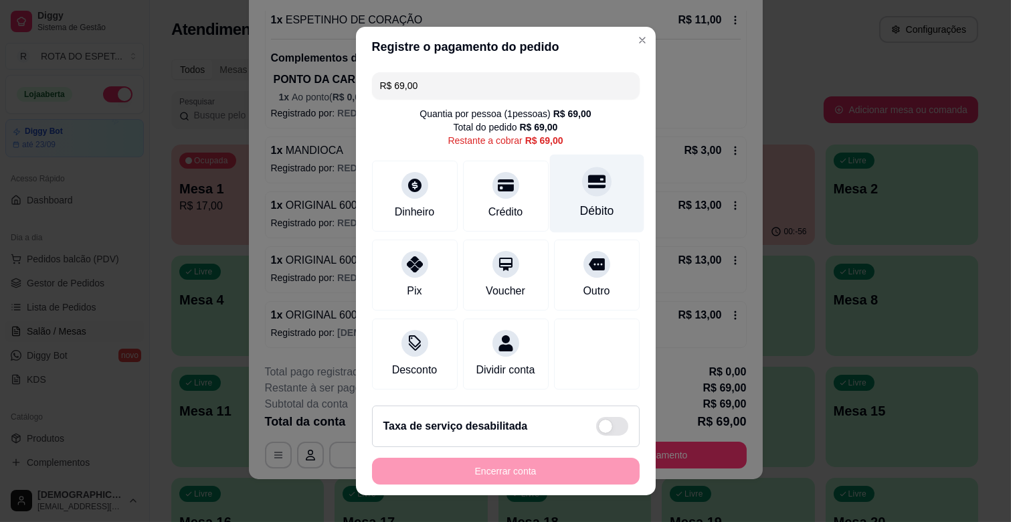
click at [589, 208] on div "Débito" at bounding box center [597, 210] width 34 height 17
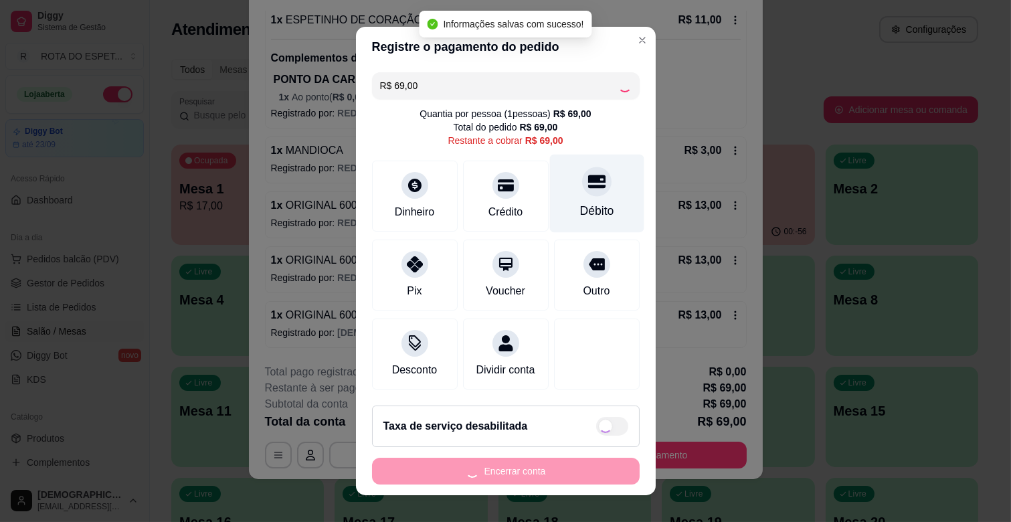
type input "R$ 0,00"
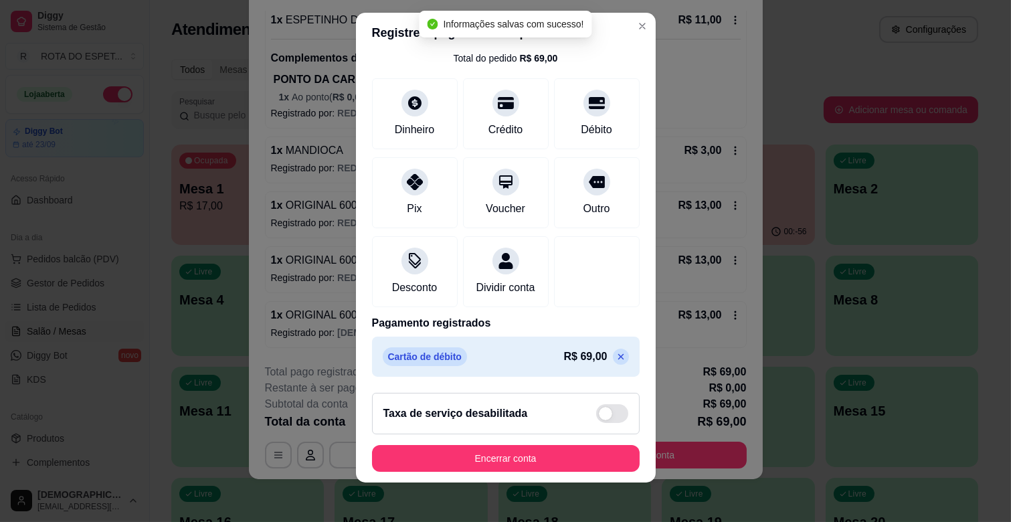
scroll to position [17, 0]
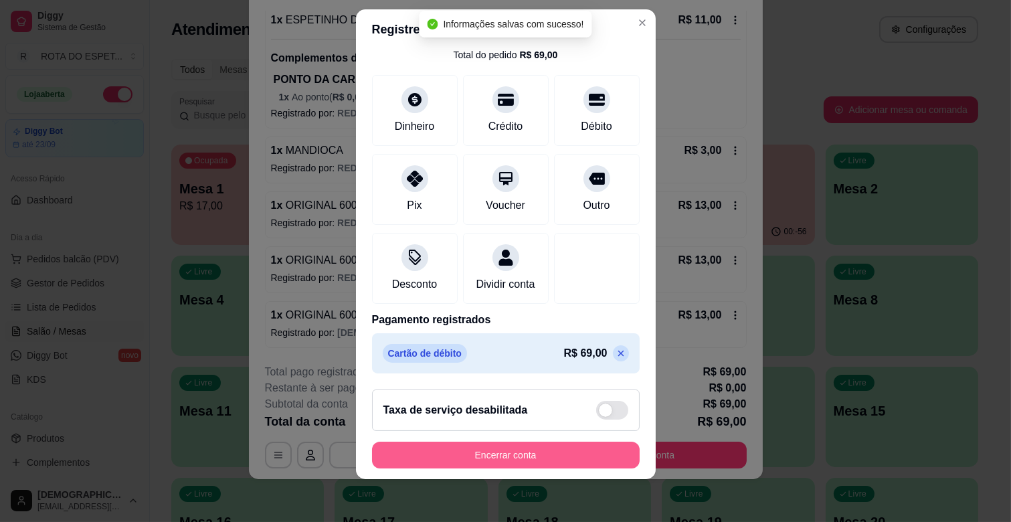
click at [558, 456] on button "Encerrar conta" at bounding box center [506, 455] width 268 height 27
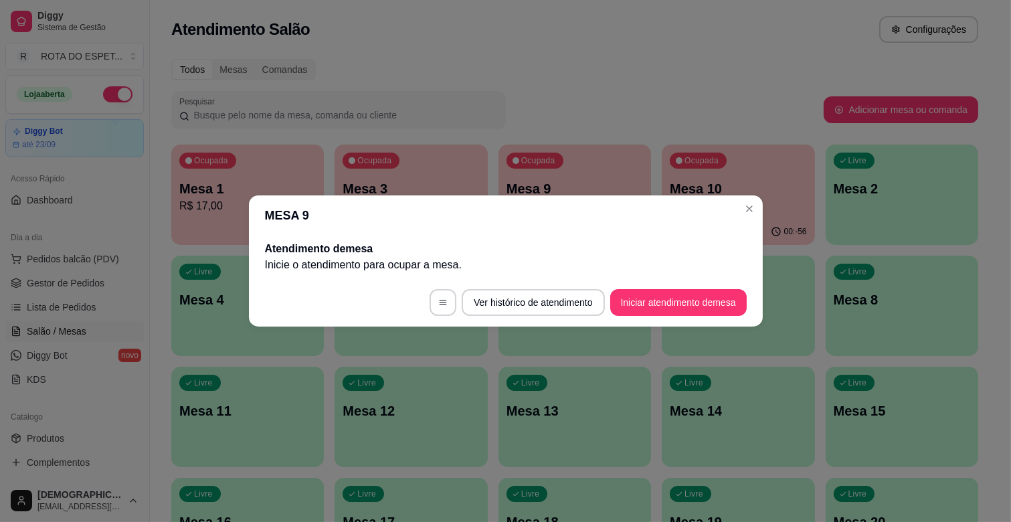
scroll to position [0, 0]
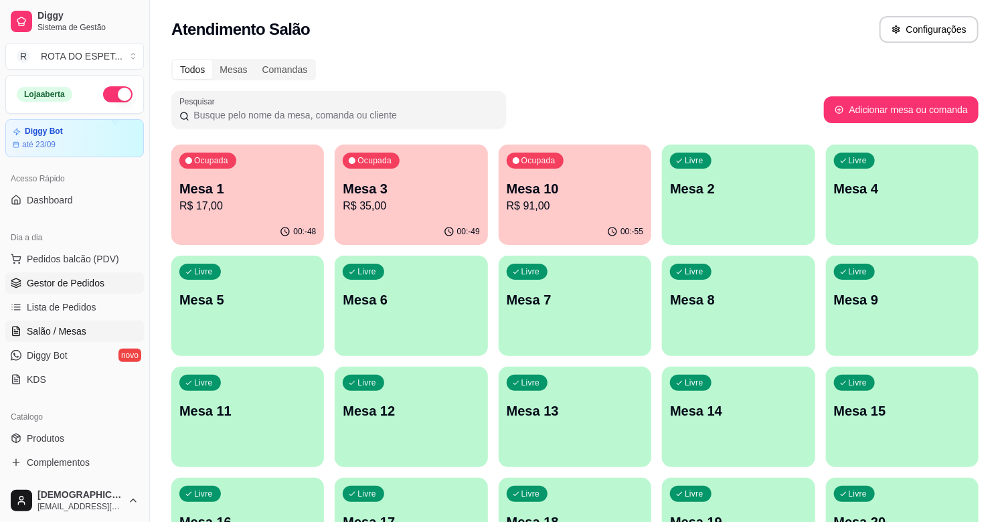
click at [87, 280] on span "Gestor de Pedidos" at bounding box center [66, 282] width 78 height 13
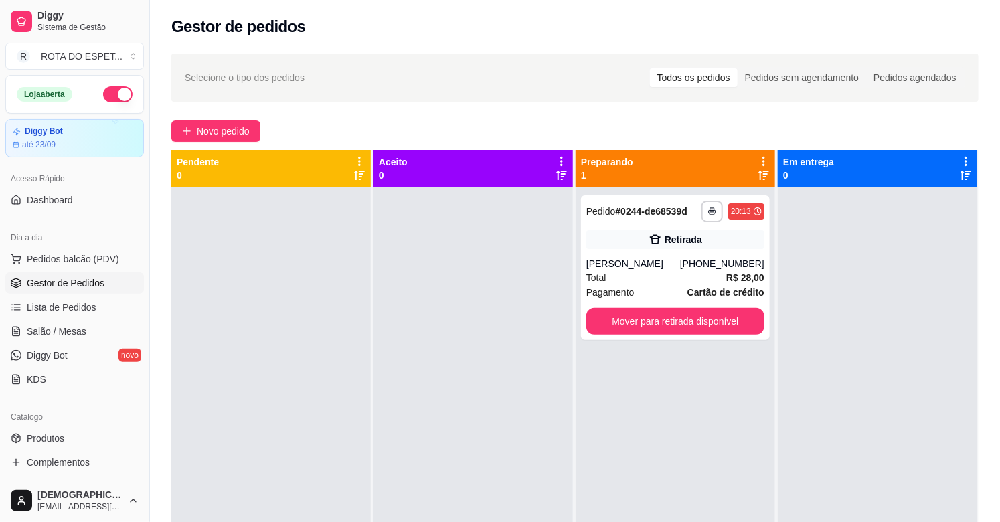
click at [305, 329] on div at bounding box center [270, 448] width 199 height 522
click at [396, 409] on div at bounding box center [473, 448] width 199 height 522
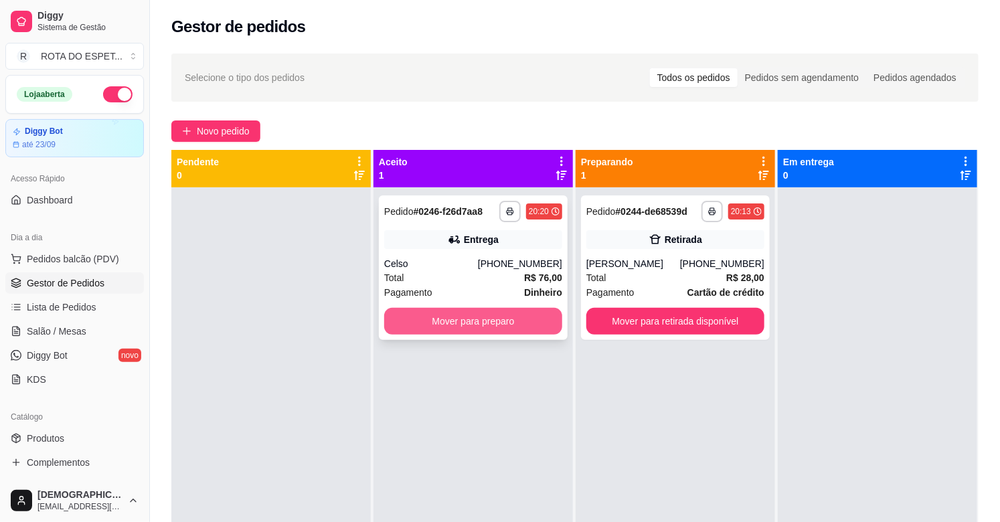
click at [523, 323] on button "Mover para preparo" at bounding box center [473, 321] width 178 height 27
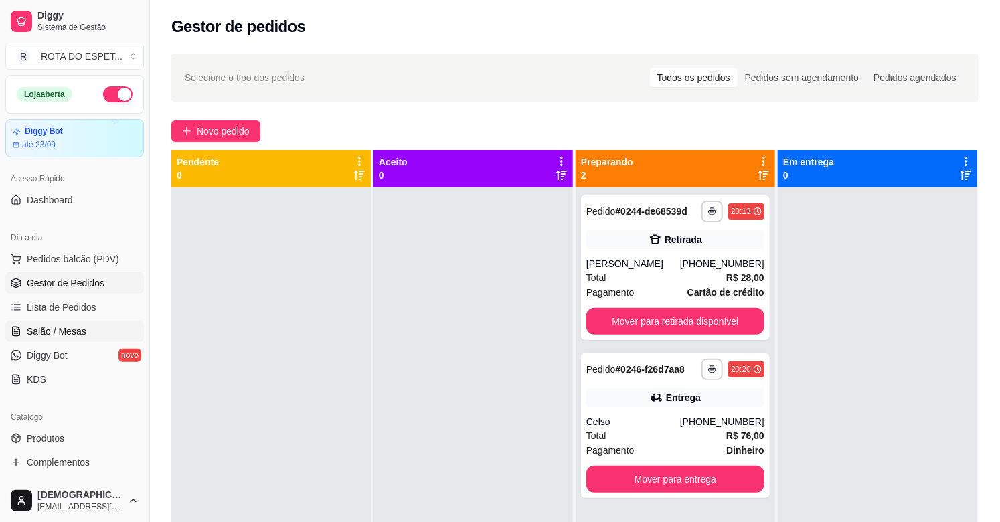
click at [56, 332] on span "Salão / Mesas" at bounding box center [57, 331] width 60 height 13
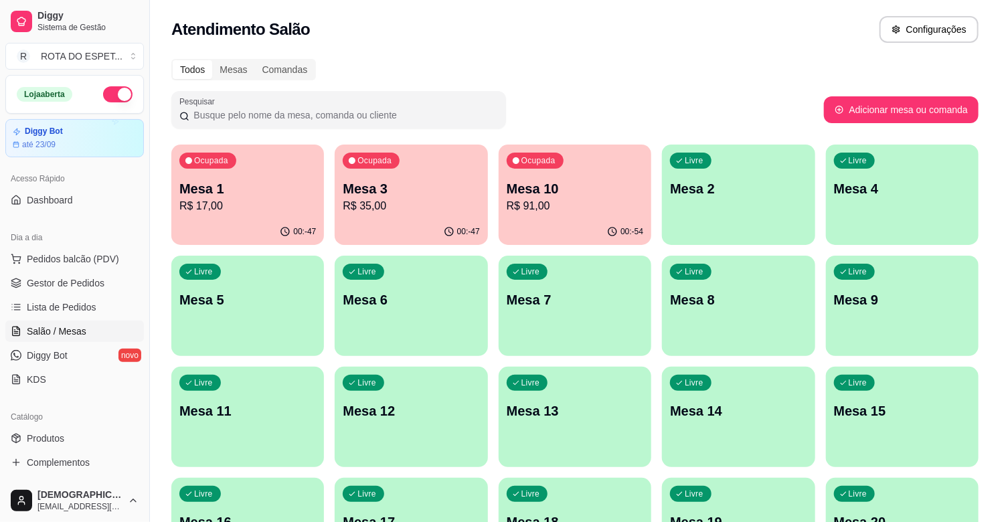
click at [261, 203] on p "R$ 17,00" at bounding box center [247, 206] width 137 height 16
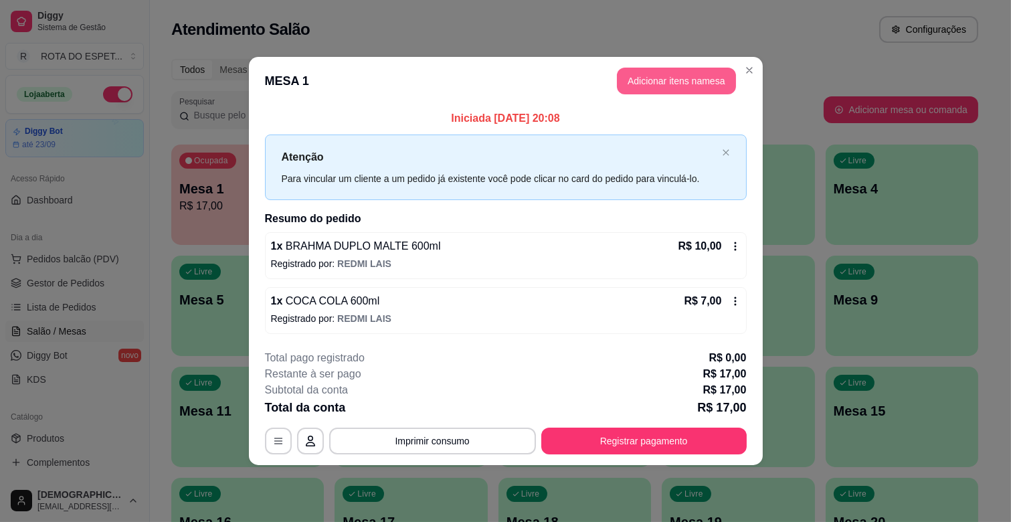
click at [690, 92] on button "Adicionar itens na mesa" at bounding box center [676, 81] width 119 height 27
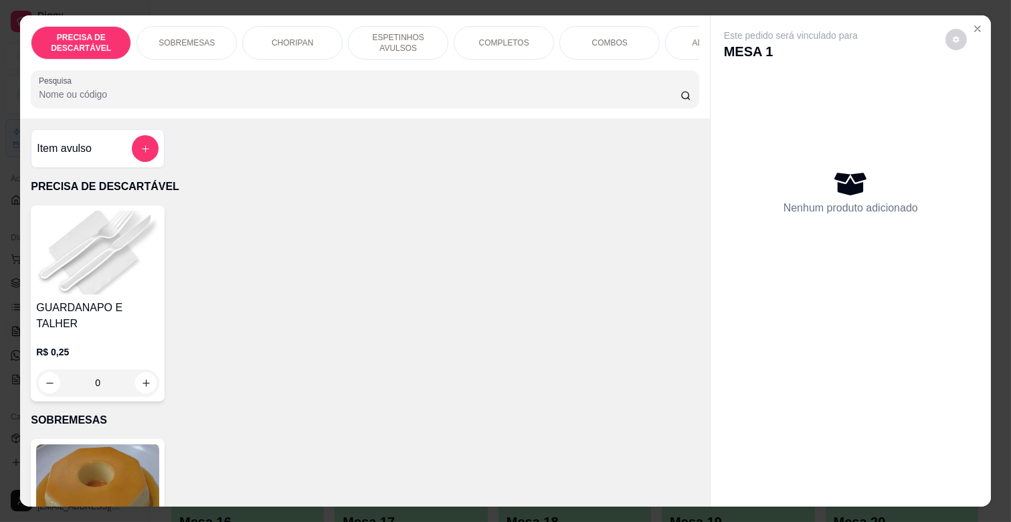
scroll to position [0, 585]
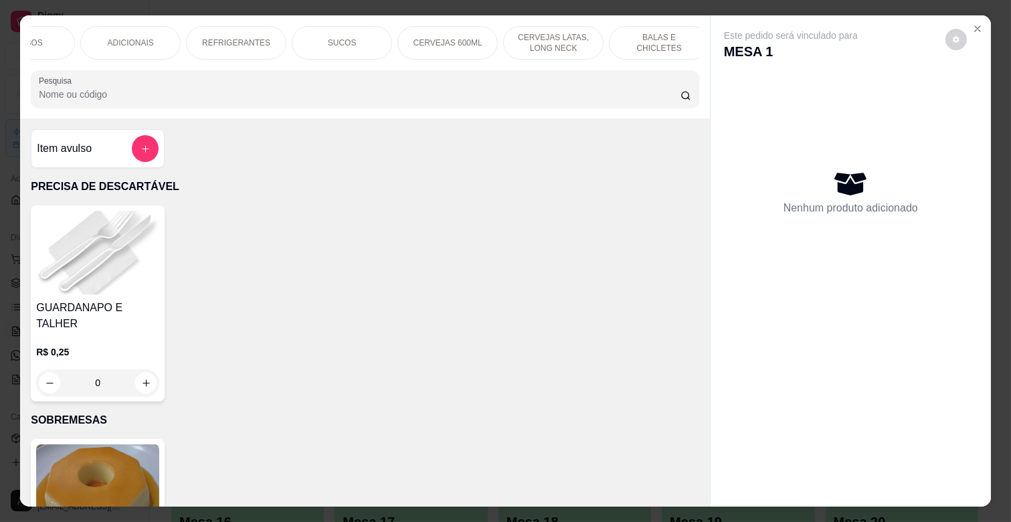
click at [631, 43] on div "BALAS E CHICLETES" at bounding box center [659, 42] width 100 height 33
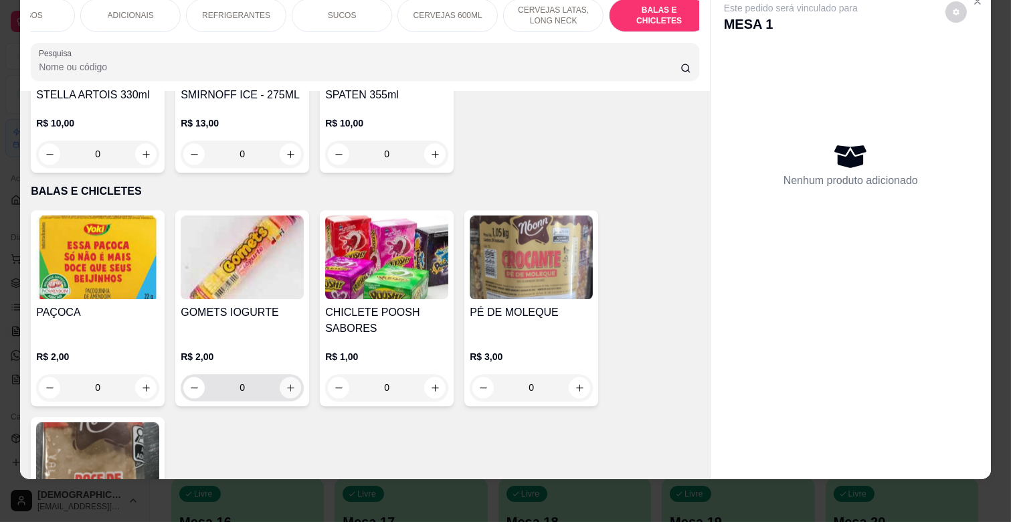
click at [282, 377] on button "increase-product-quantity" at bounding box center [290, 387] width 21 height 21
type input "1"
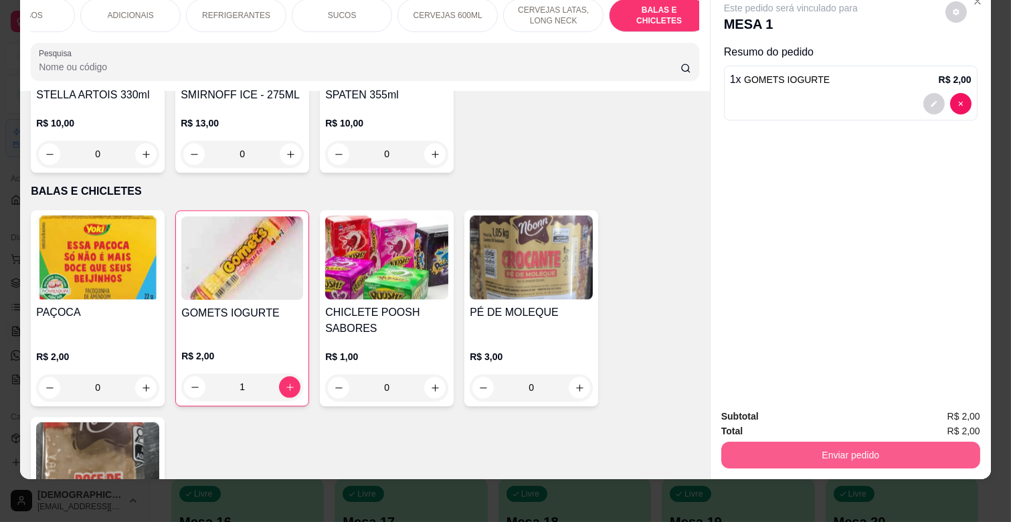
click at [808, 445] on button "Enviar pedido" at bounding box center [851, 455] width 259 height 27
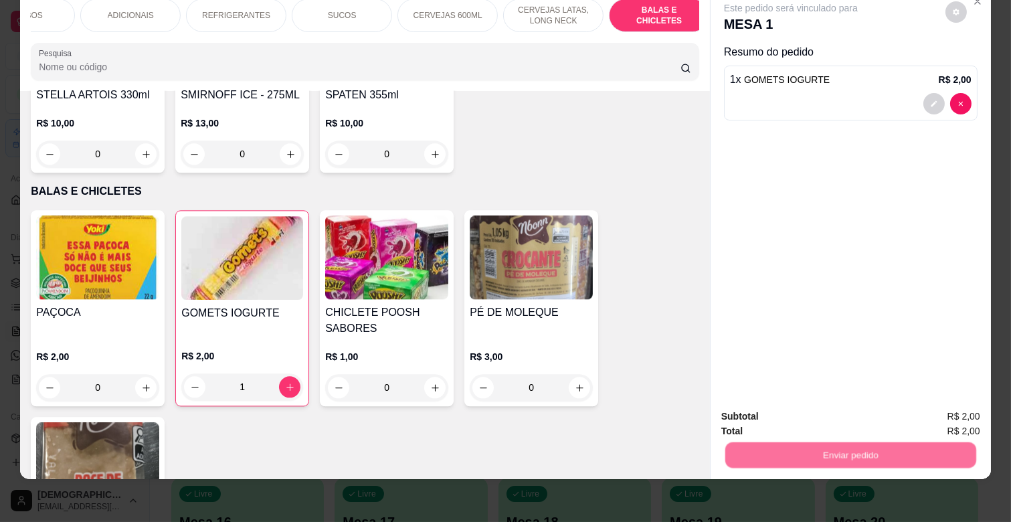
click at [828, 412] on button "Não registrar e enviar pedido" at bounding box center [806, 410] width 135 height 25
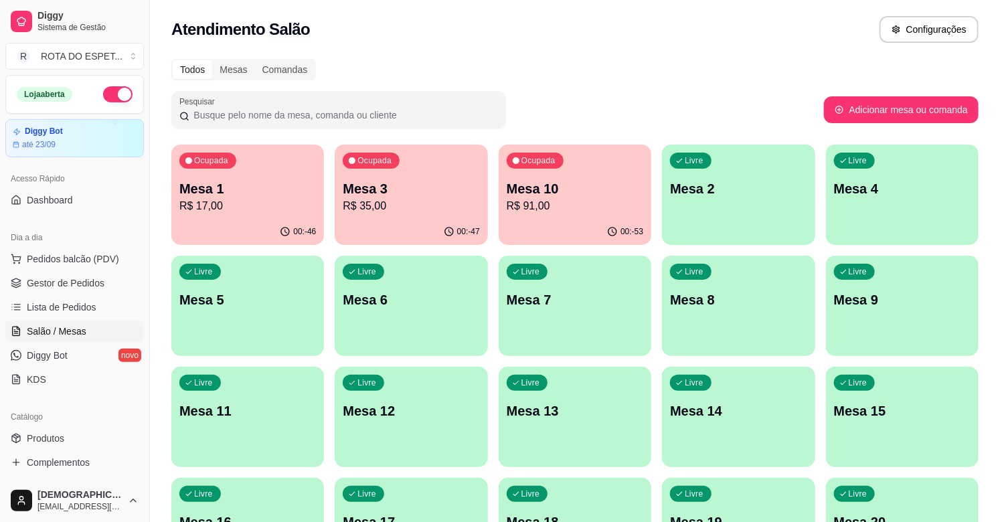
click at [42, 295] on ul "Pedidos balcão (PDV) Gestor de Pedidos Lista de Pedidos Salão / Mesas Diggy Bot…" at bounding box center [74, 319] width 139 height 142
click at [54, 275] on link "Gestor de Pedidos" at bounding box center [74, 282] width 139 height 21
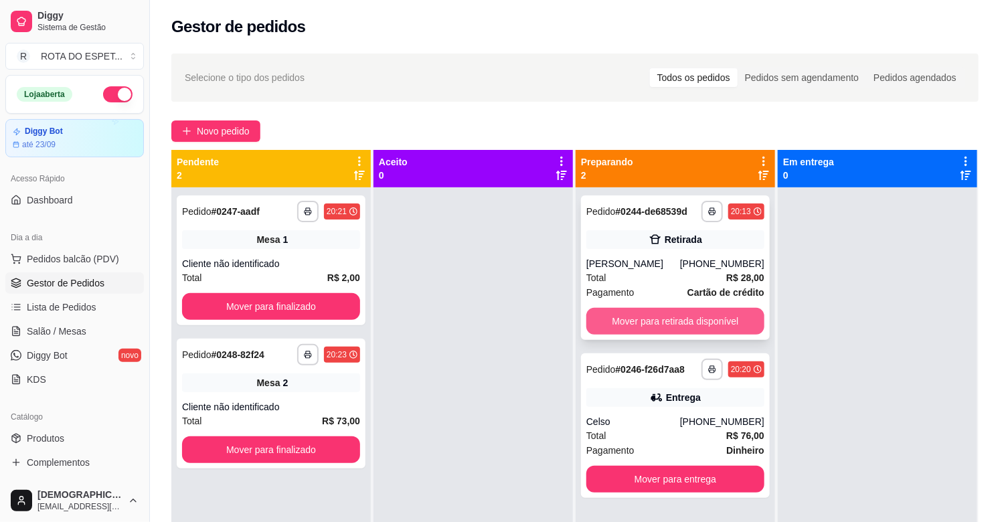
click at [667, 316] on button "Mover para retirada disponível" at bounding box center [675, 321] width 178 height 27
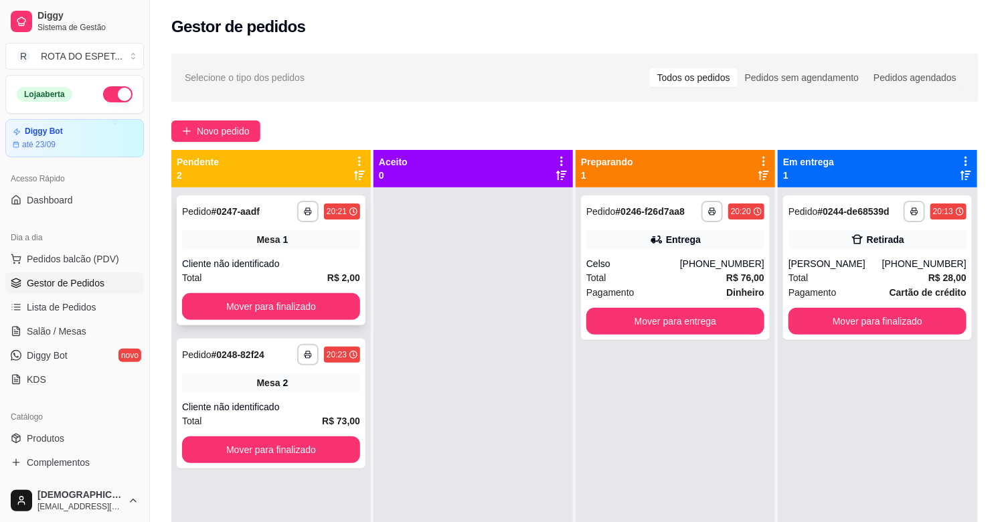
click at [233, 322] on div "**********" at bounding box center [271, 260] width 189 height 130
click at [233, 310] on button "Mover para finalizado" at bounding box center [271, 307] width 173 height 26
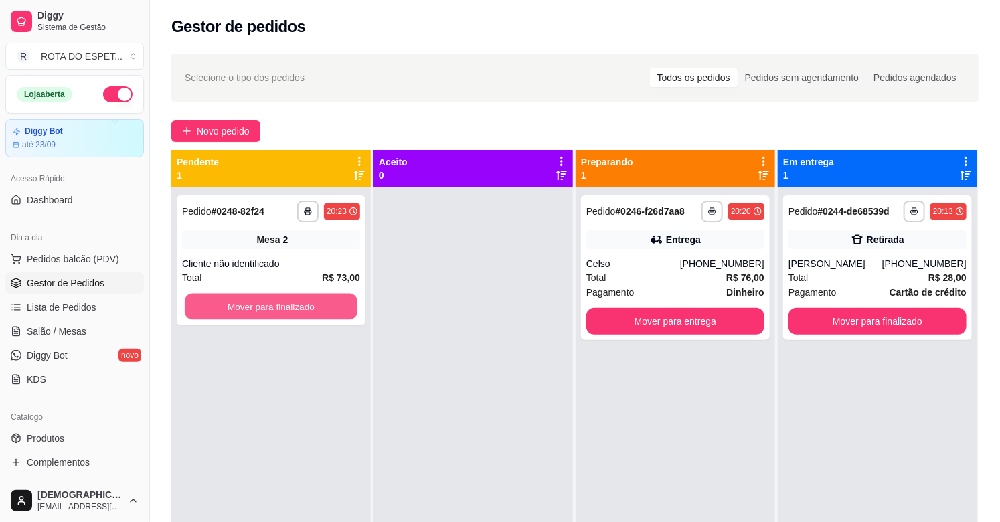
click at [233, 310] on button "Mover para finalizado" at bounding box center [271, 307] width 173 height 26
click at [54, 323] on link "Salão / Mesas" at bounding box center [74, 331] width 139 height 21
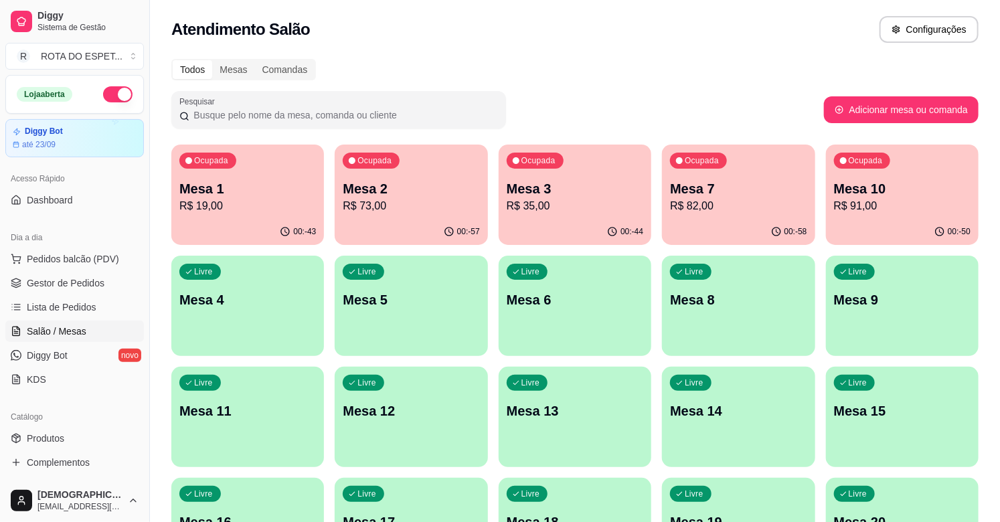
click at [516, 168] on div "Ocupada Mesa 1 R$ 19,00 00:-43 Ocupada Mesa 2 R$ 73,00 00:-57 Ocupada Mesa 3 R$…" at bounding box center [574, 528] width 807 height 767
click at [532, 195] on p "Mesa 3" at bounding box center [575, 189] width 133 height 18
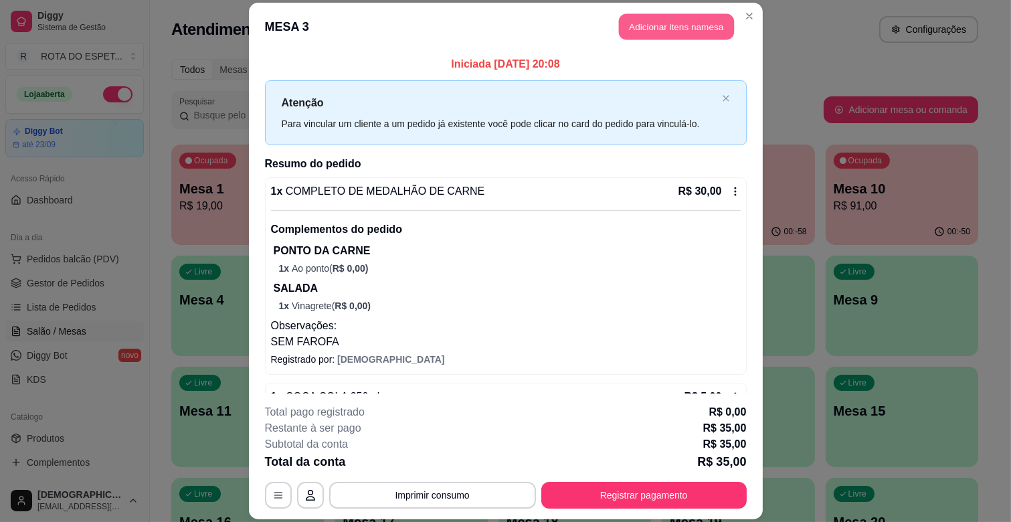
click at [659, 25] on button "Adicionar itens na mesa" at bounding box center [676, 27] width 115 height 26
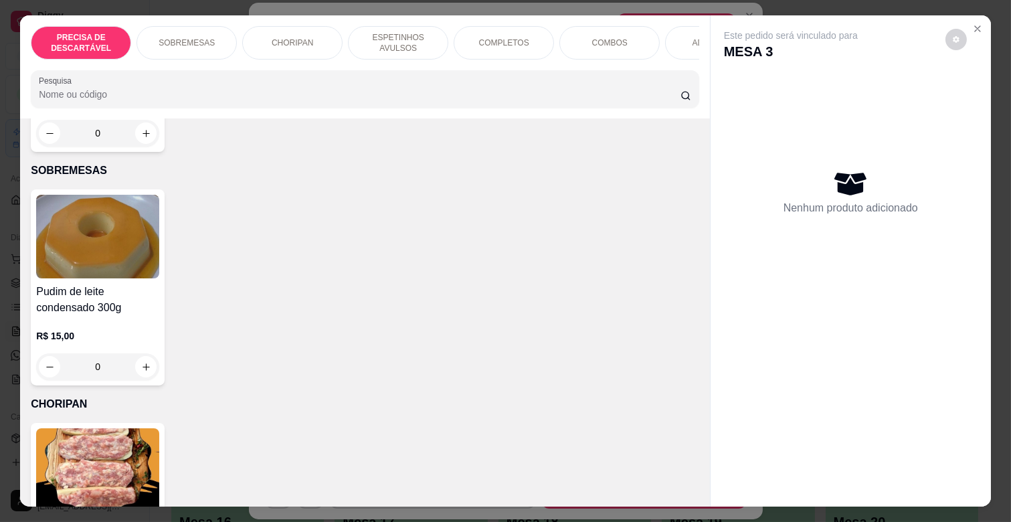
scroll to position [297, 0]
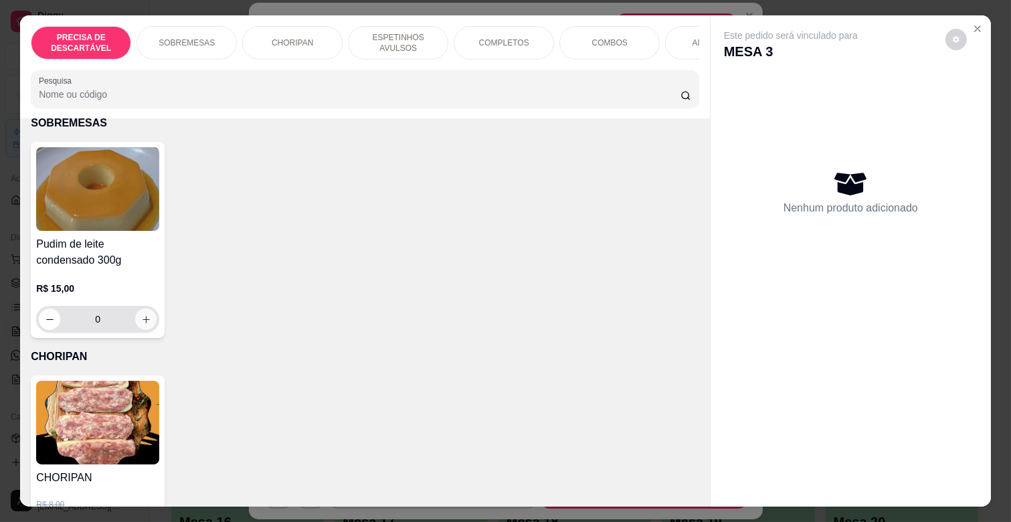
click at [141, 315] on icon "increase-product-quantity" at bounding box center [146, 320] width 10 height 10
type input "1"
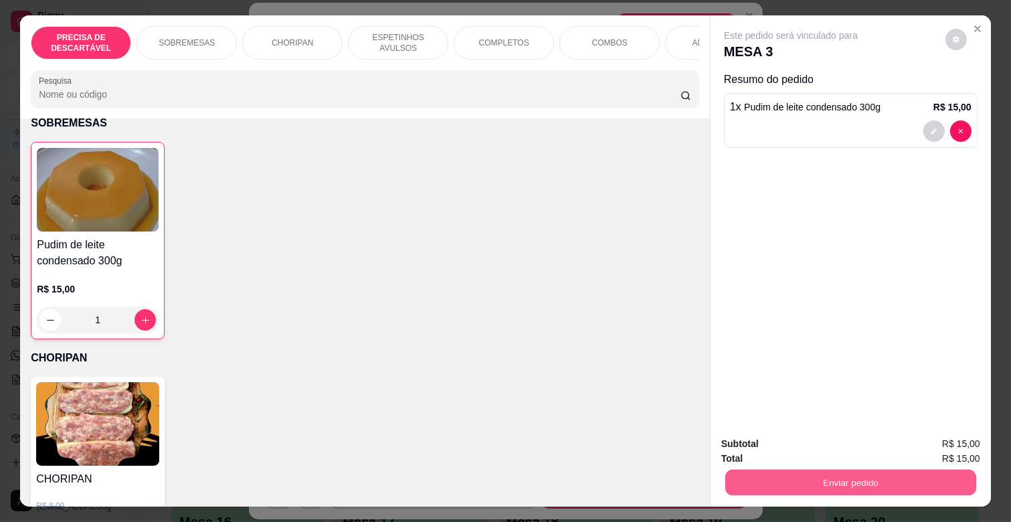
click at [852, 472] on button "Enviar pedido" at bounding box center [851, 482] width 251 height 26
click at [829, 449] on button "Não registrar e enviar pedido" at bounding box center [805, 443] width 139 height 25
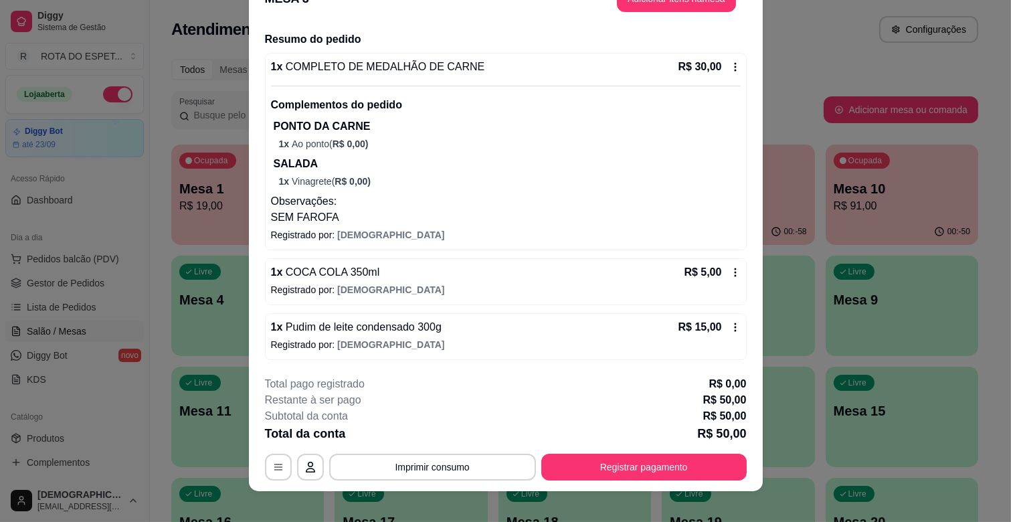
scroll to position [40, 0]
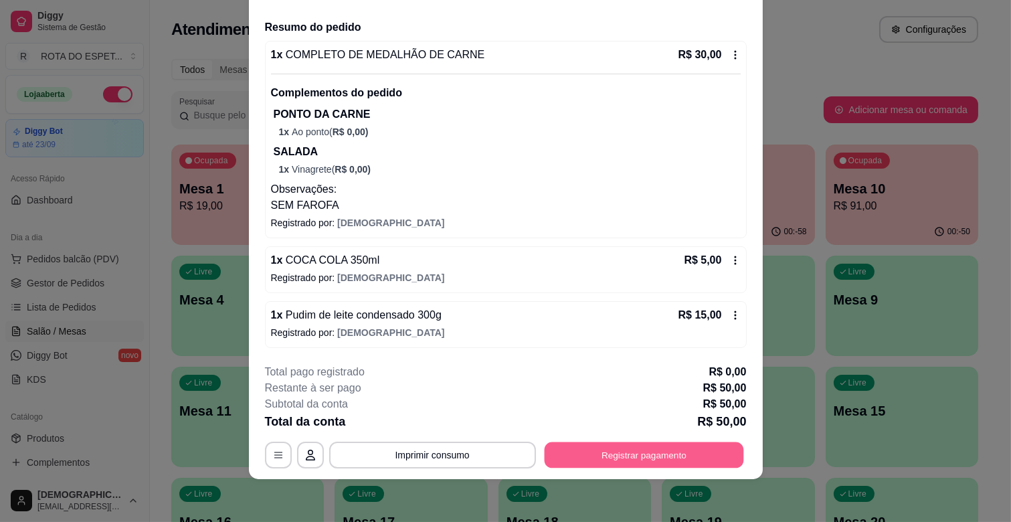
click at [631, 450] on button "Registrar pagamento" at bounding box center [643, 455] width 199 height 26
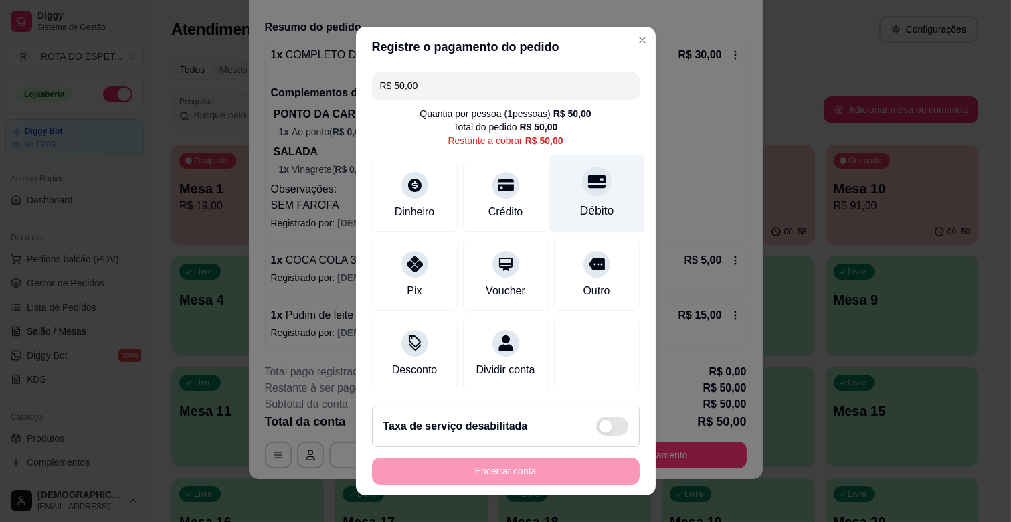
click at [552, 210] on div "Débito" at bounding box center [597, 194] width 94 height 78
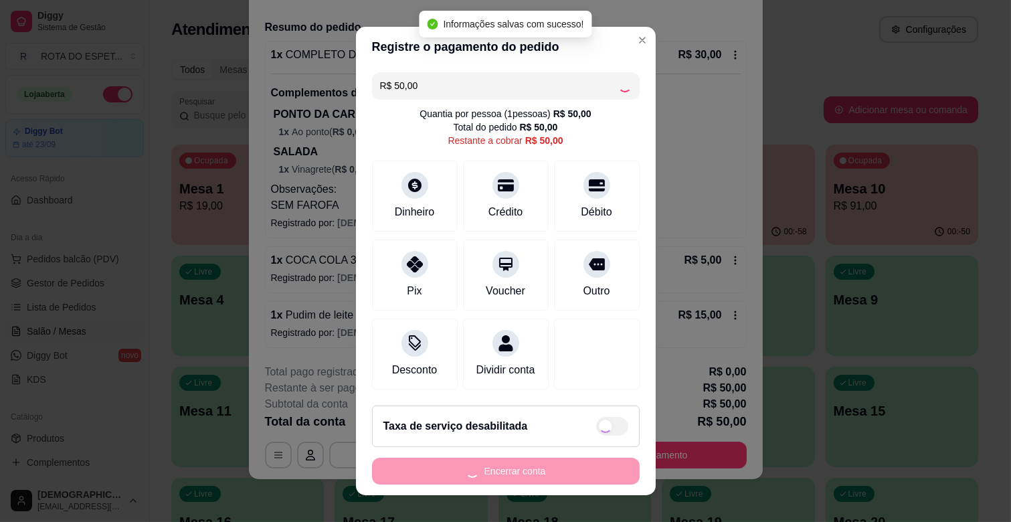
type input "R$ 0,00"
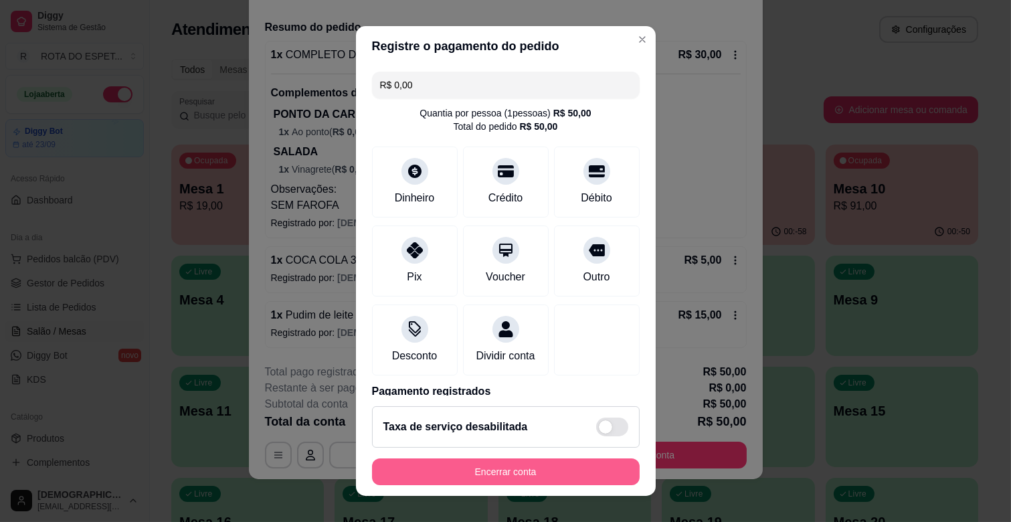
click at [482, 469] on button "Encerrar conta" at bounding box center [506, 472] width 268 height 27
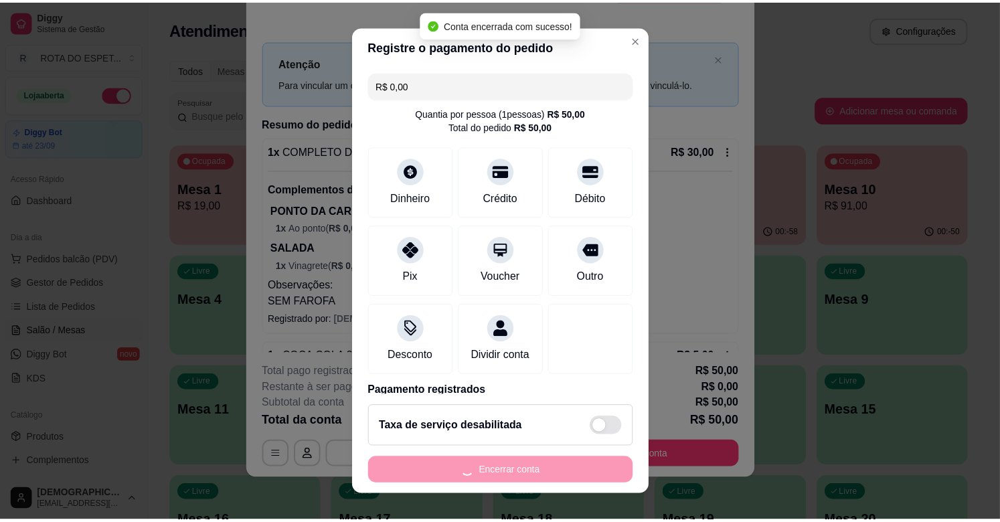
scroll to position [0, 0]
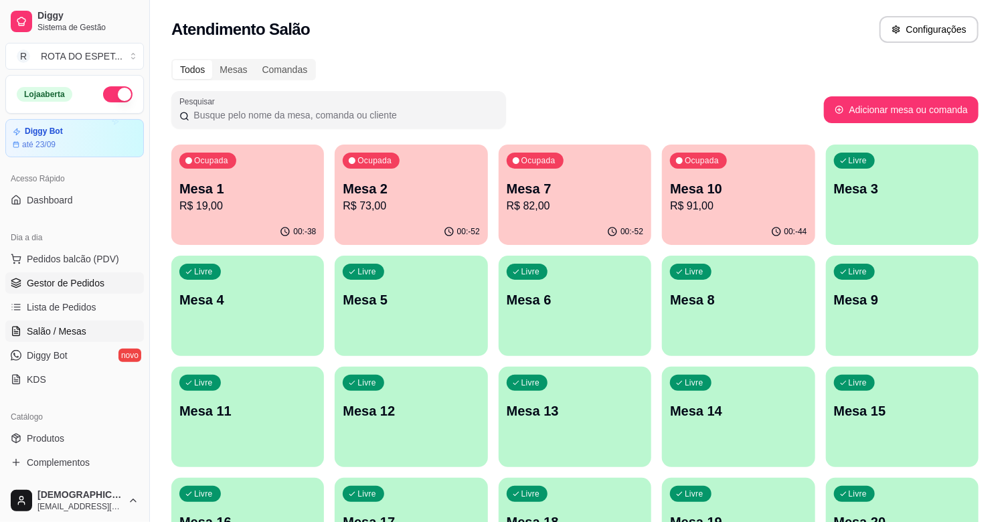
click at [58, 283] on span "Gestor de Pedidos" at bounding box center [66, 282] width 78 height 13
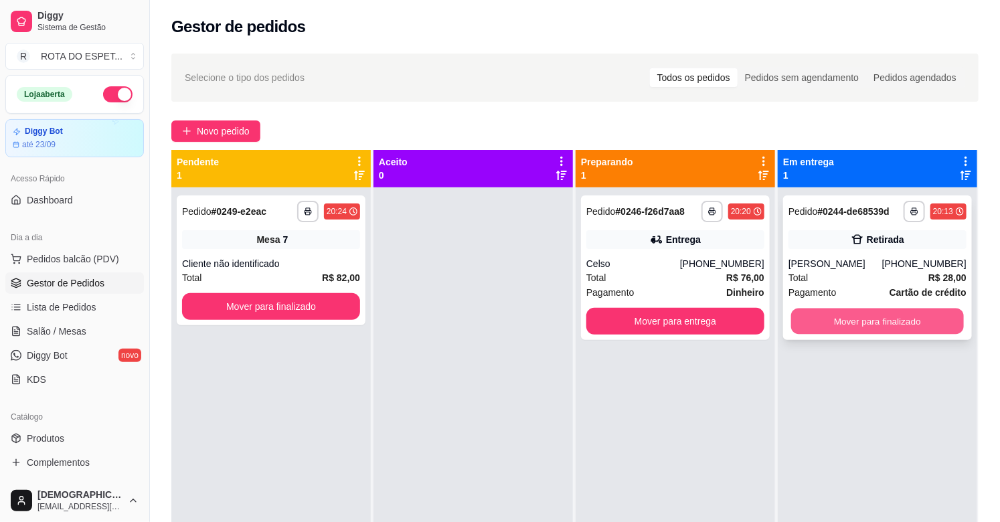
click at [871, 317] on button "Mover para finalizado" at bounding box center [877, 322] width 173 height 26
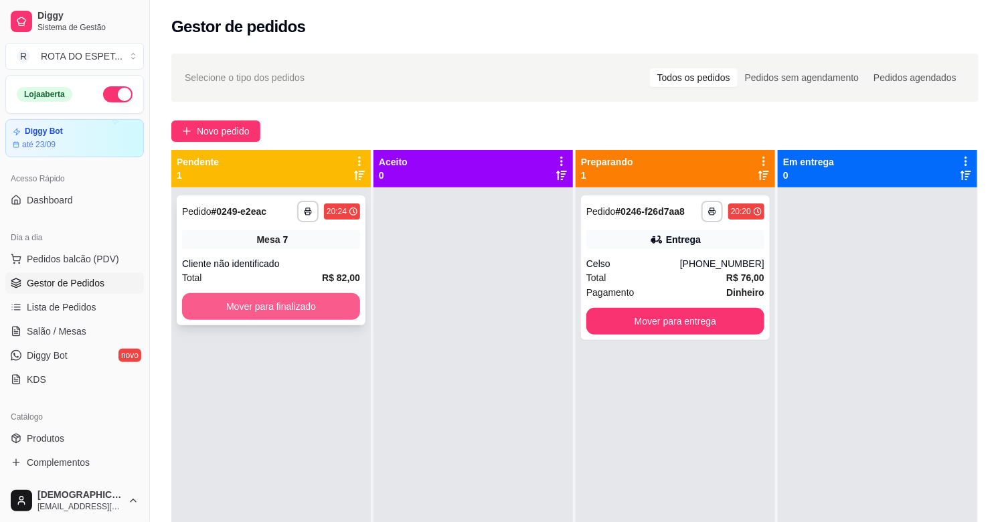
click at [303, 303] on button "Mover para finalizado" at bounding box center [271, 306] width 178 height 27
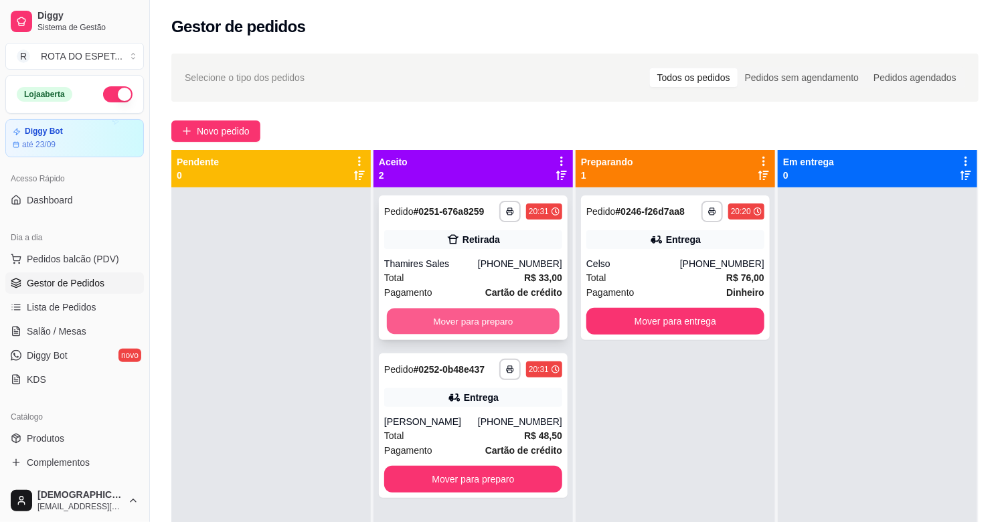
click at [509, 318] on button "Mover para preparo" at bounding box center [473, 322] width 173 height 26
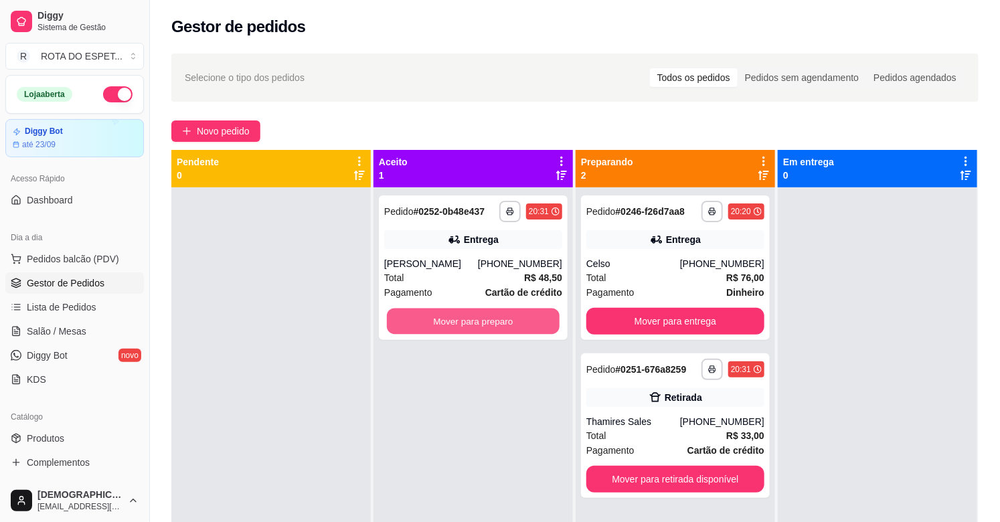
click at [509, 318] on button "Mover para preparo" at bounding box center [473, 322] width 173 height 26
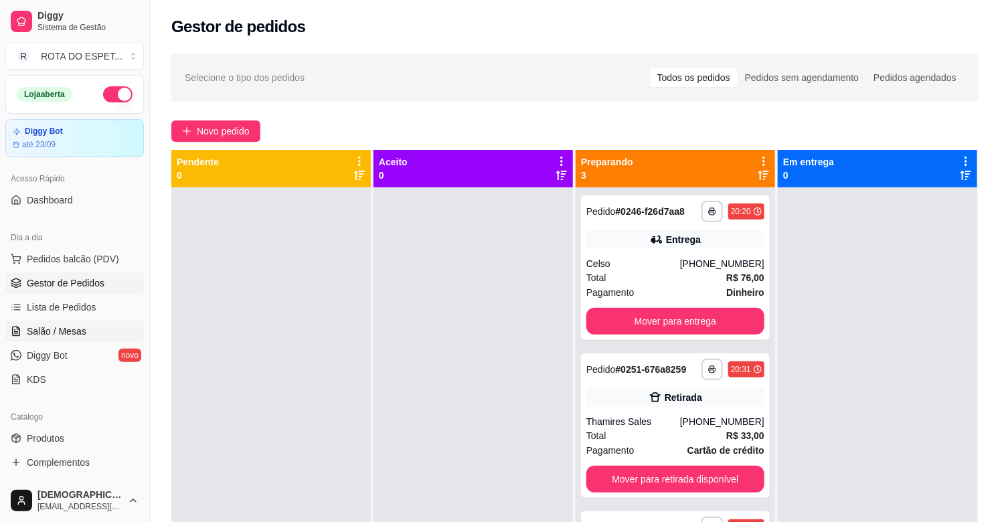
click at [51, 335] on span "Salão / Mesas" at bounding box center [57, 331] width 60 height 13
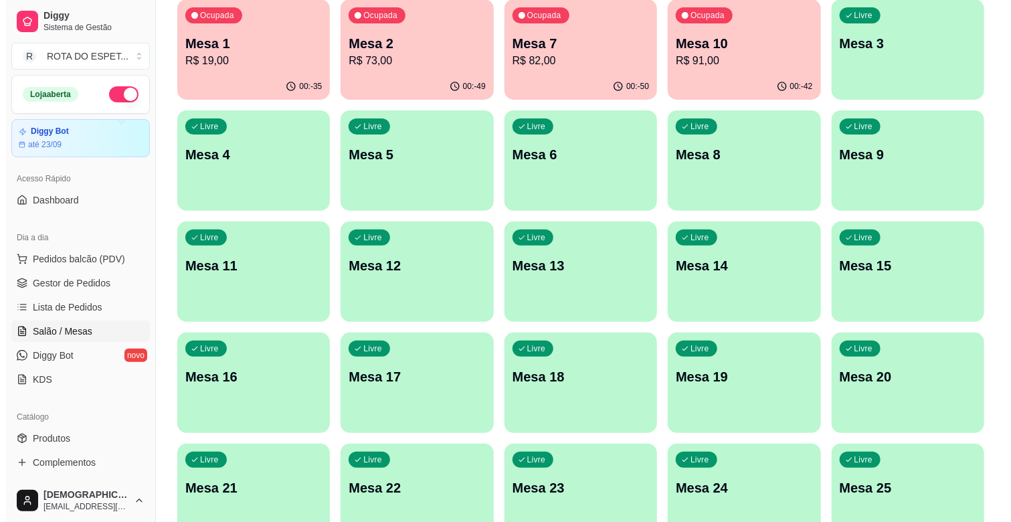
scroll to position [223, 0]
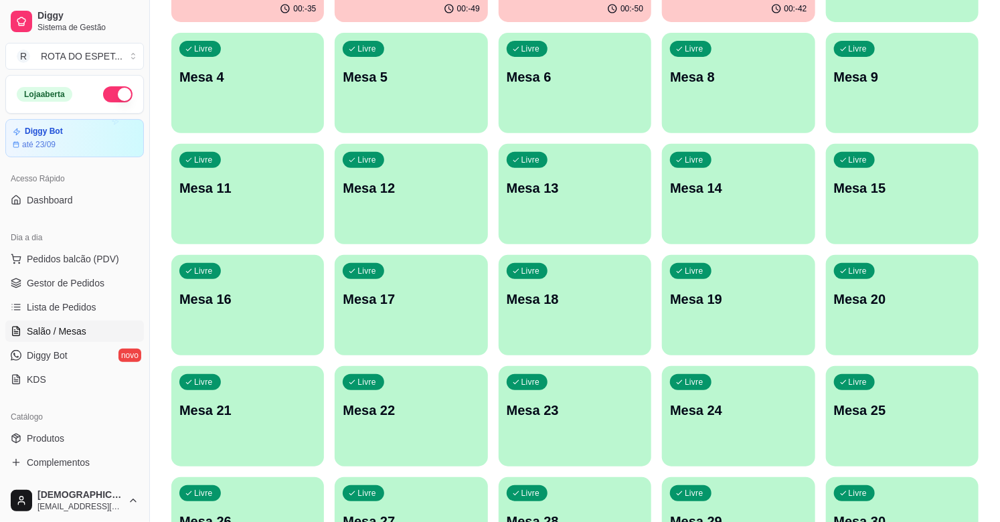
click at [895, 189] on p "Mesa 15" at bounding box center [902, 188] width 137 height 19
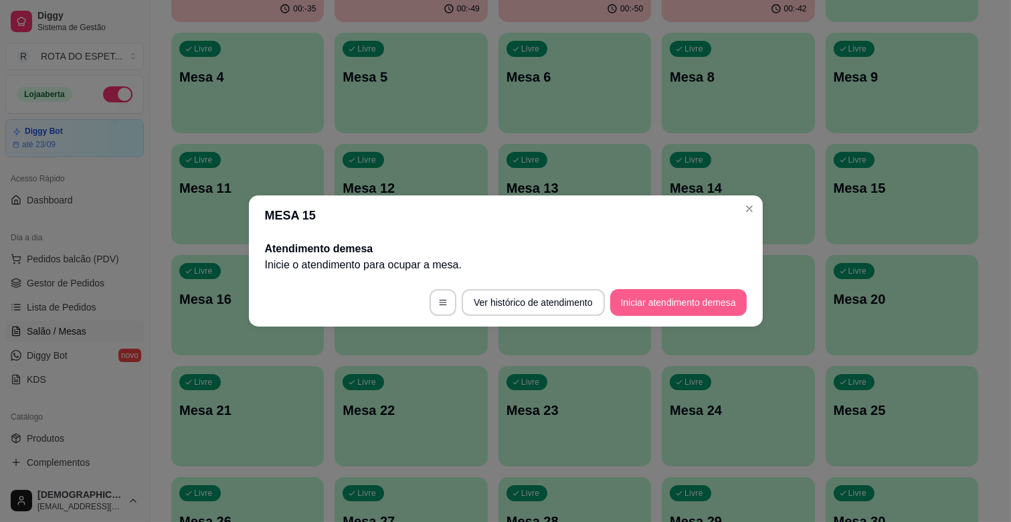
click at [675, 302] on button "Iniciar atendimento de mesa" at bounding box center [679, 302] width 137 height 27
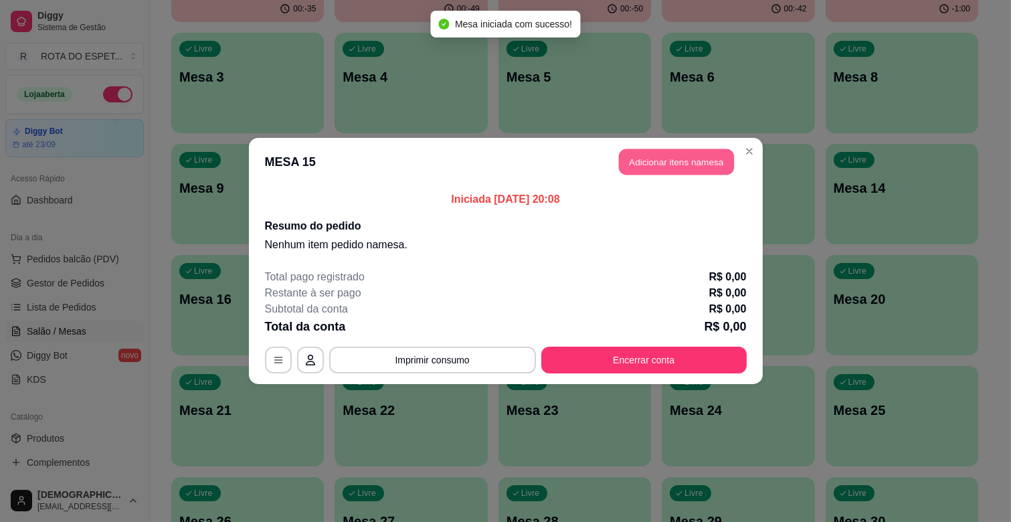
click at [674, 158] on button "Adicionar itens na mesa" at bounding box center [676, 162] width 115 height 26
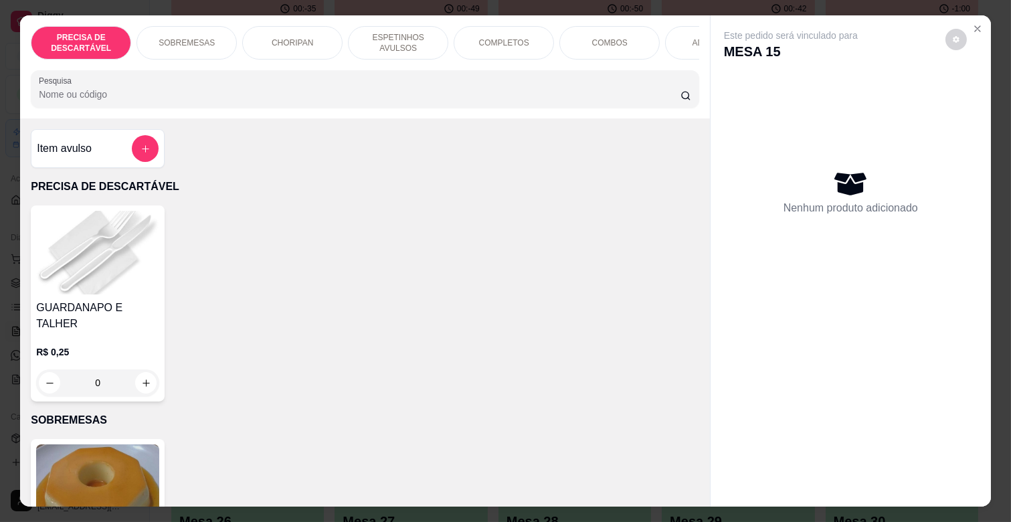
click at [483, 41] on p "COMPLETOS" at bounding box center [504, 42] width 50 height 11
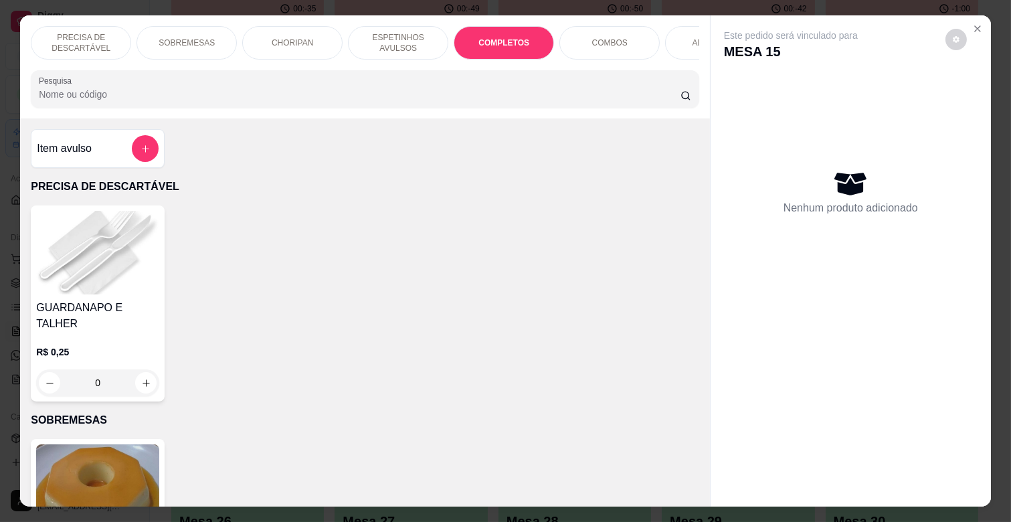
scroll to position [32, 0]
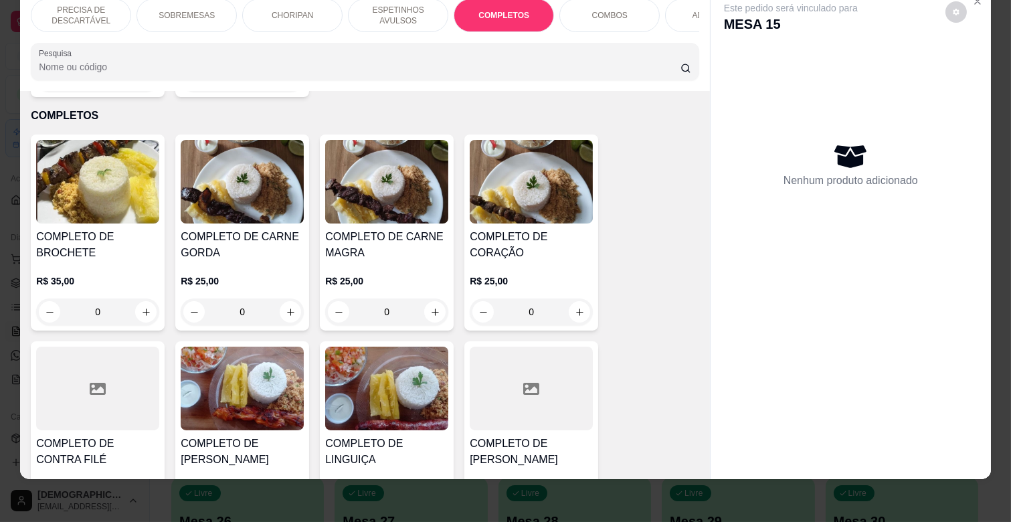
click at [406, 261] on div "R$ 25,00 0" at bounding box center [386, 293] width 123 height 64
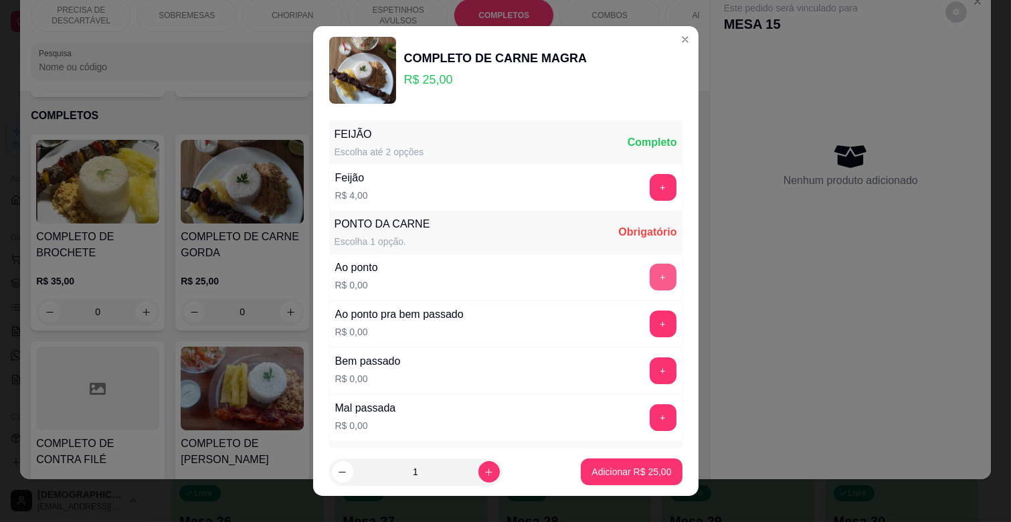
click at [650, 278] on button "+" at bounding box center [663, 277] width 27 height 27
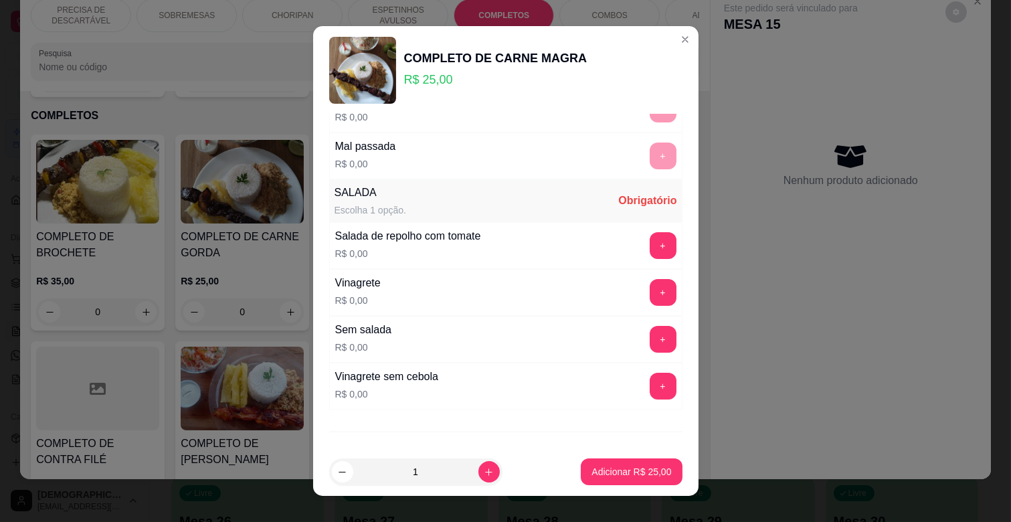
scroll to position [297, 0]
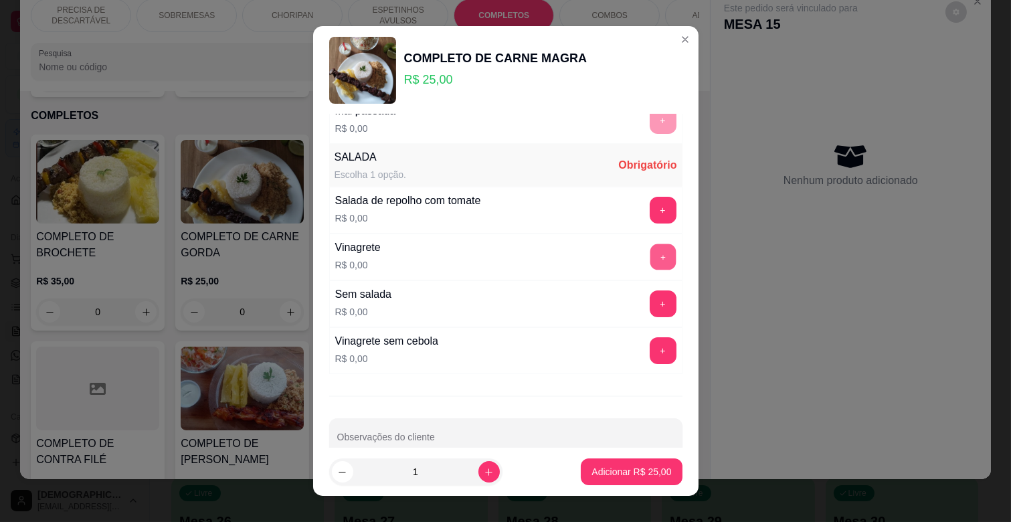
click at [650, 257] on button "+" at bounding box center [663, 257] width 26 height 26
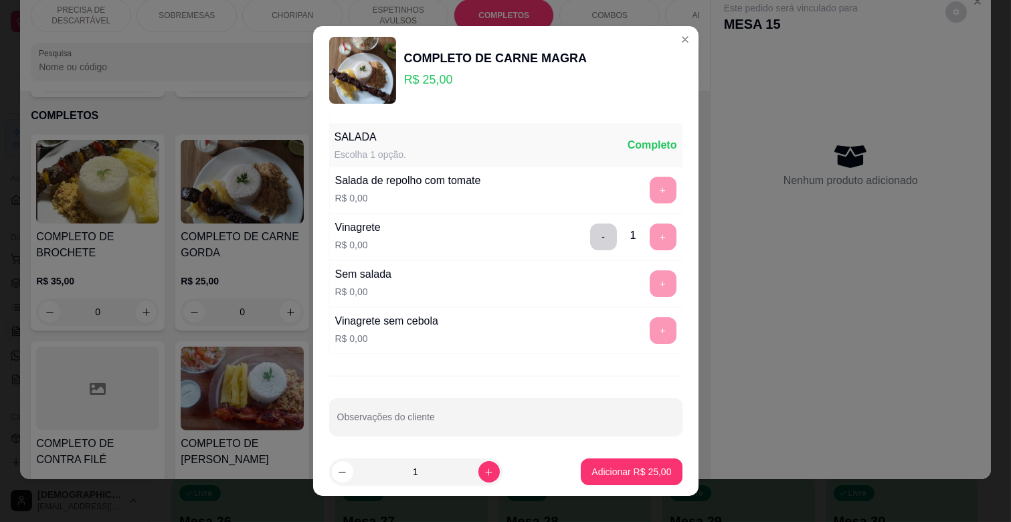
scroll to position [325, 0]
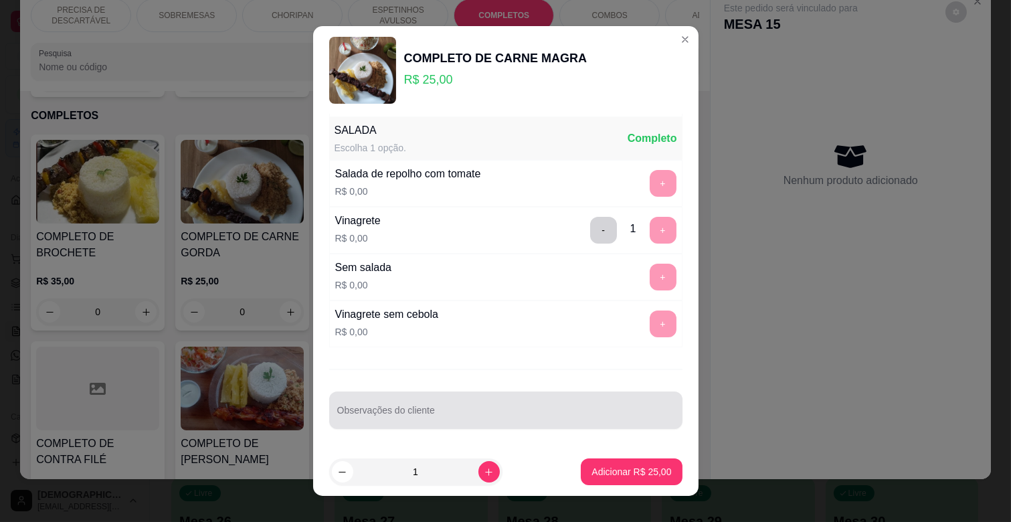
click at [503, 397] on div at bounding box center [505, 410] width 337 height 27
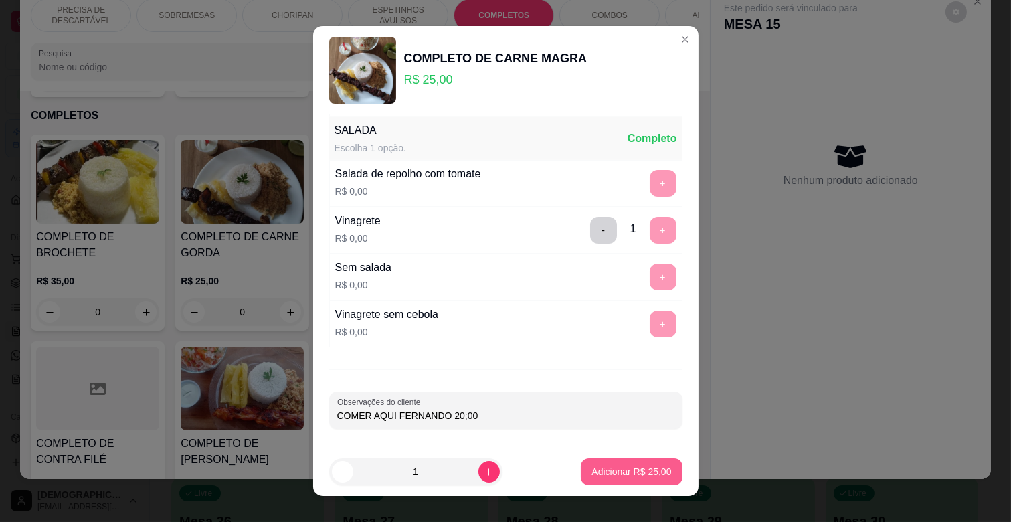
type input "COMER AQUI FERNANDO 20;00"
click at [601, 473] on p "Adicionar R$ 25,00" at bounding box center [632, 471] width 78 height 13
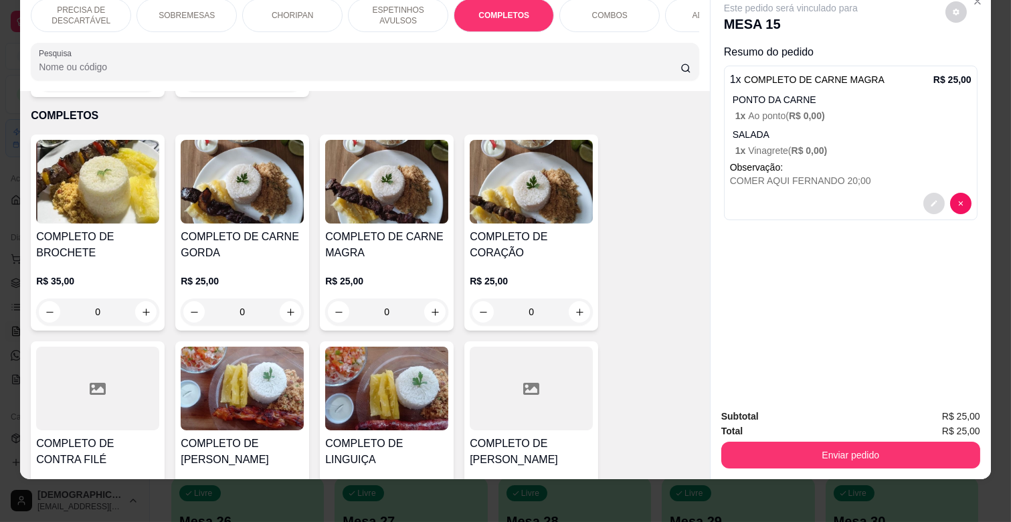
click at [935, 193] on button "decrease-product-quantity" at bounding box center [934, 203] width 21 height 21
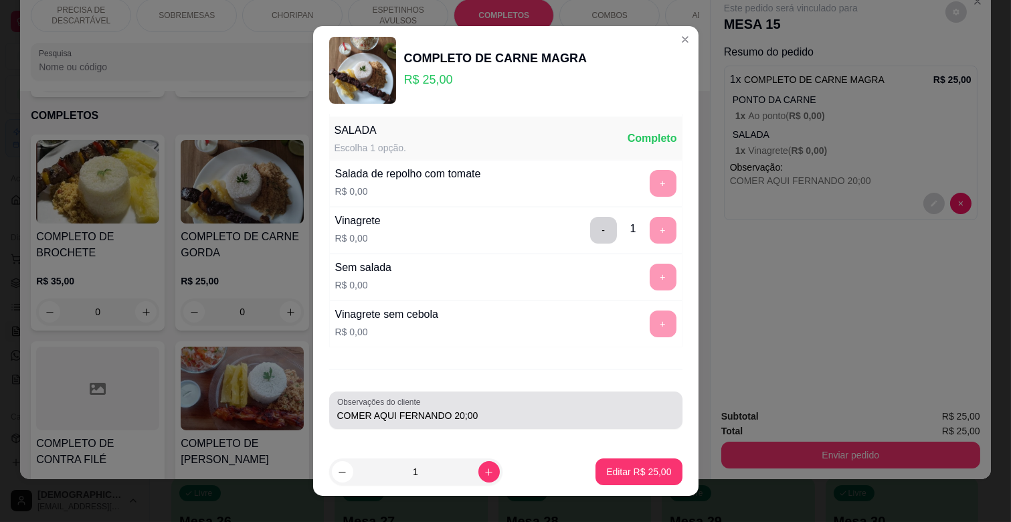
click at [363, 419] on input "COMER AQUI FERNANDO 20;00" at bounding box center [505, 415] width 337 height 13
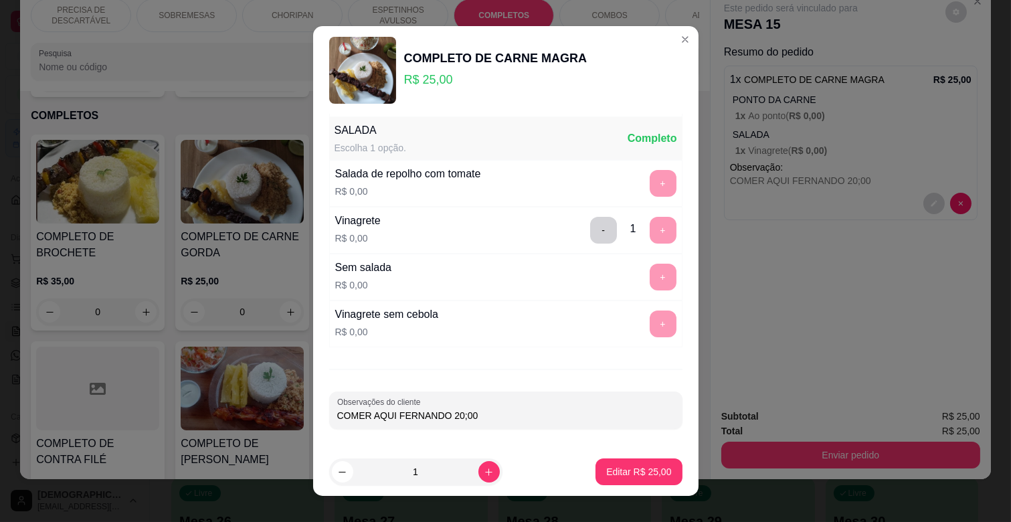
click at [519, 412] on input "COMER AQUI FERNANDO 20;00" at bounding box center [505, 415] width 337 height 13
type input "COMER AQUI FERNANDO 20;00 [PERSON_NAME]"
click at [620, 469] on p "Editar R$ 25,00" at bounding box center [639, 471] width 63 height 13
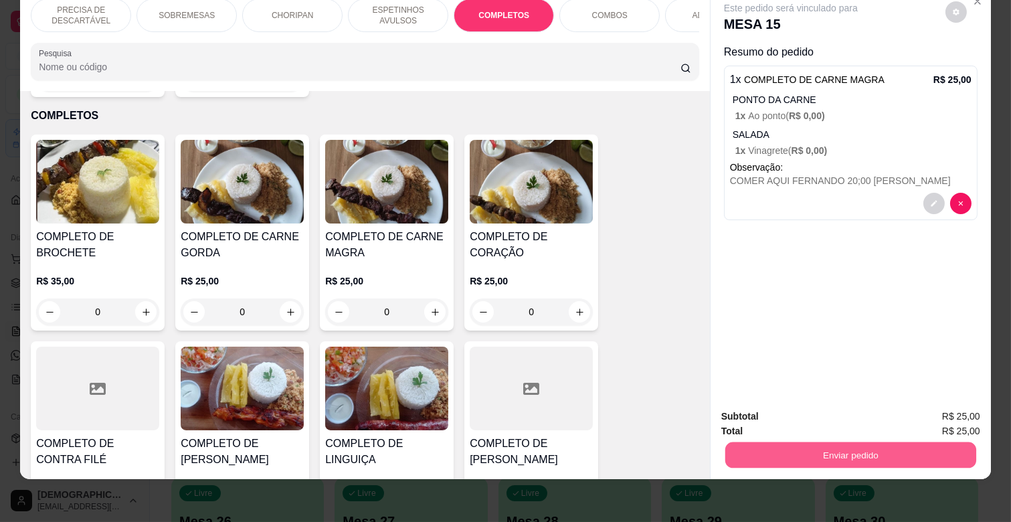
click at [857, 442] on button "Enviar pedido" at bounding box center [851, 455] width 251 height 26
click at [837, 411] on button "Não registrar e enviar pedido" at bounding box center [805, 411] width 139 height 25
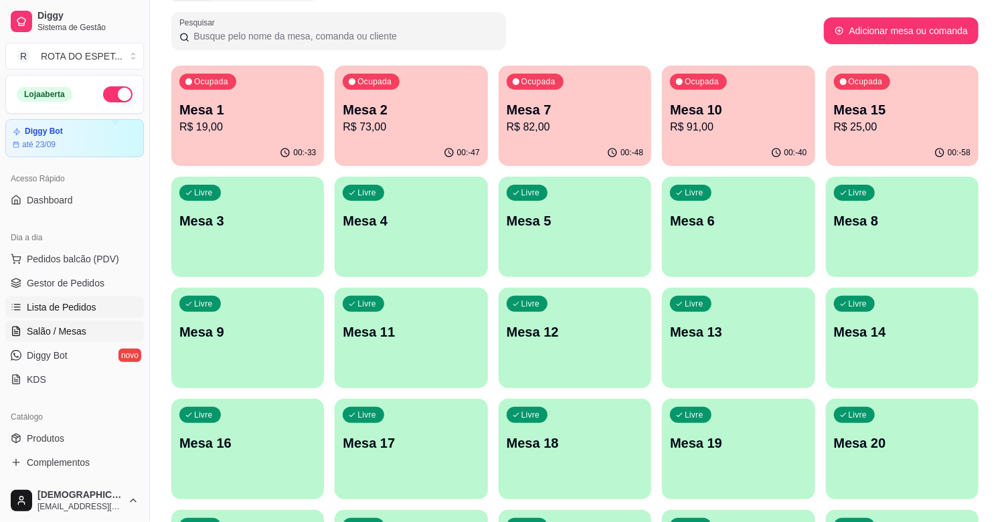
scroll to position [0, 0]
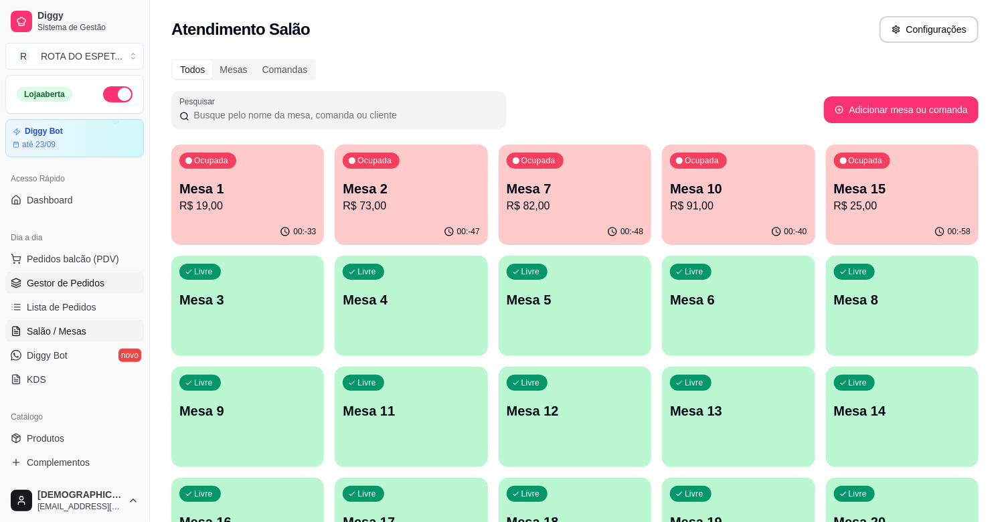
click at [68, 280] on span "Gestor de Pedidos" at bounding box center [66, 282] width 78 height 13
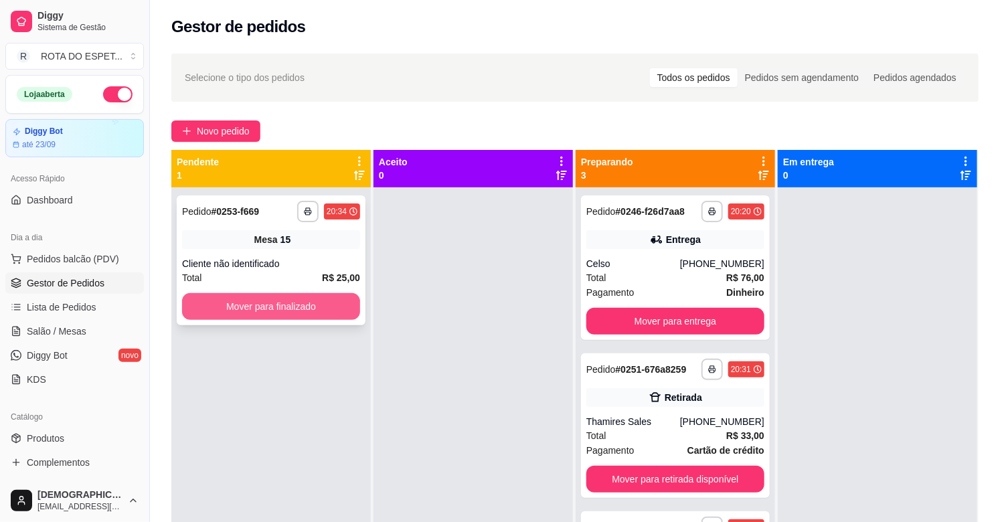
click at [335, 312] on button "Mover para finalizado" at bounding box center [271, 306] width 178 height 27
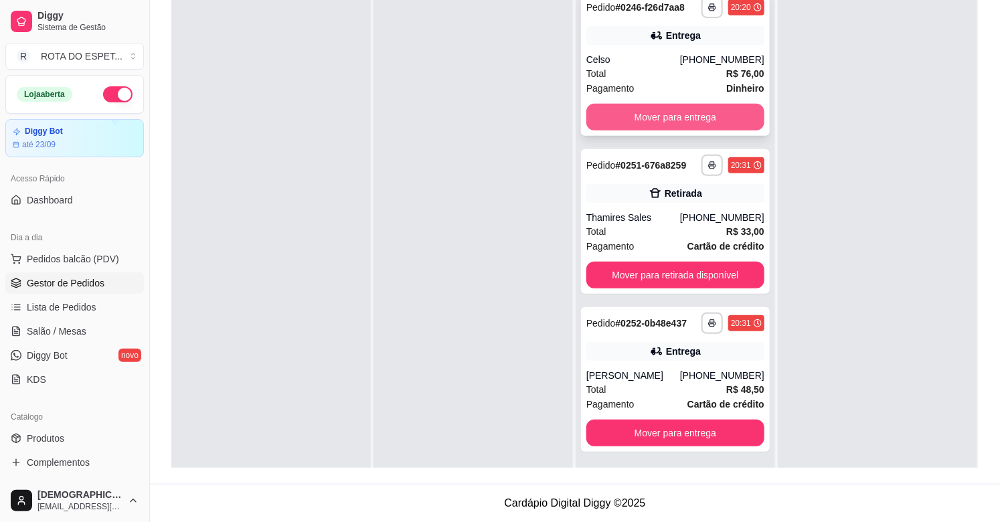
click at [670, 114] on button "Mover para entrega" at bounding box center [675, 117] width 178 height 27
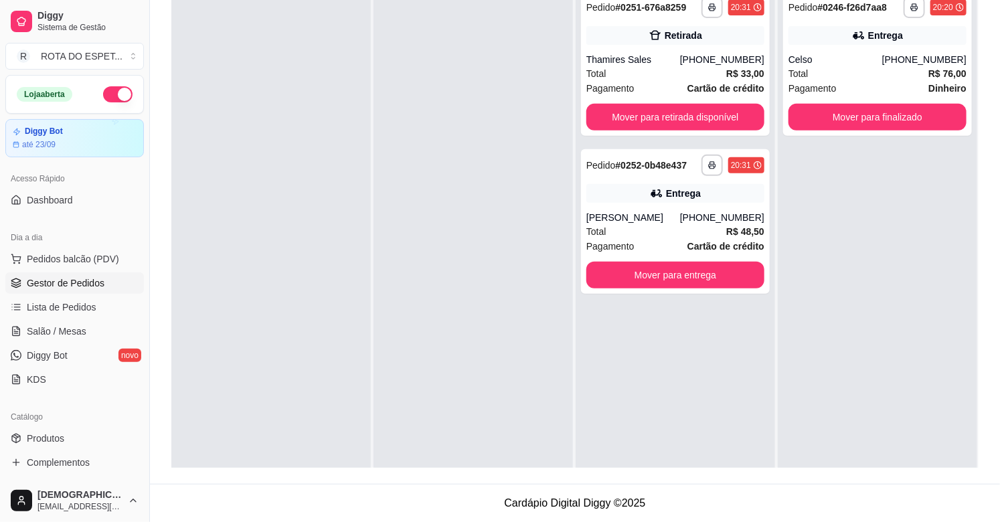
click at [437, 307] on div at bounding box center [473, 244] width 199 height 522
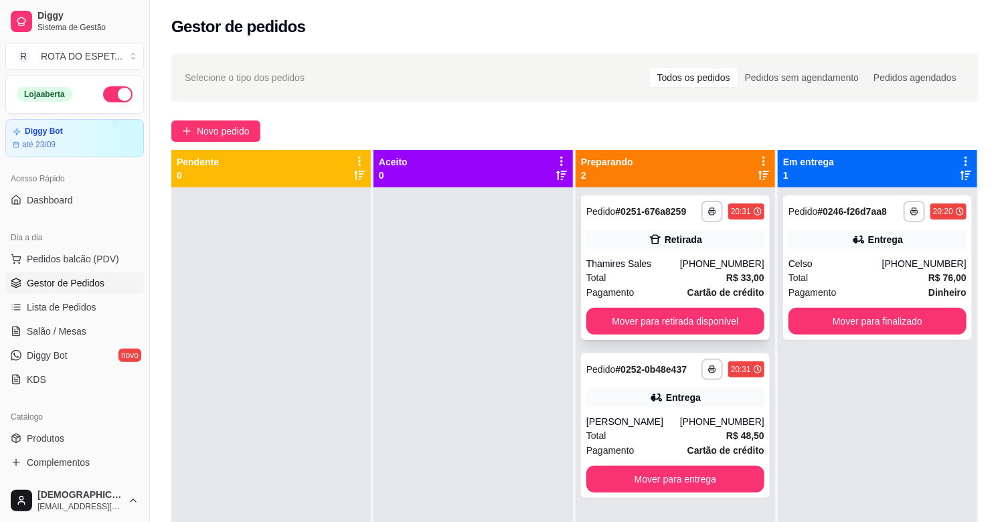
click at [647, 262] on div "Thamires Sales" at bounding box center [633, 263] width 94 height 13
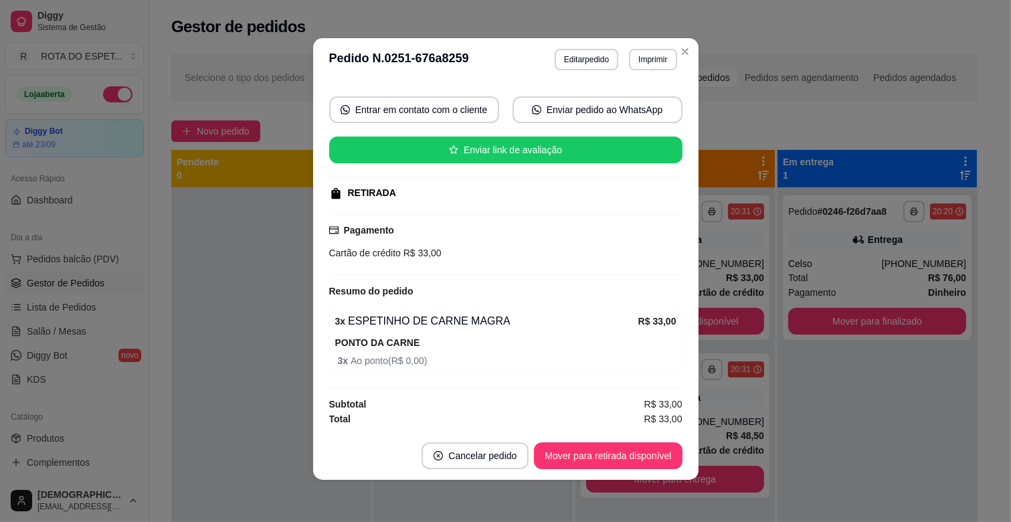
scroll to position [3, 0]
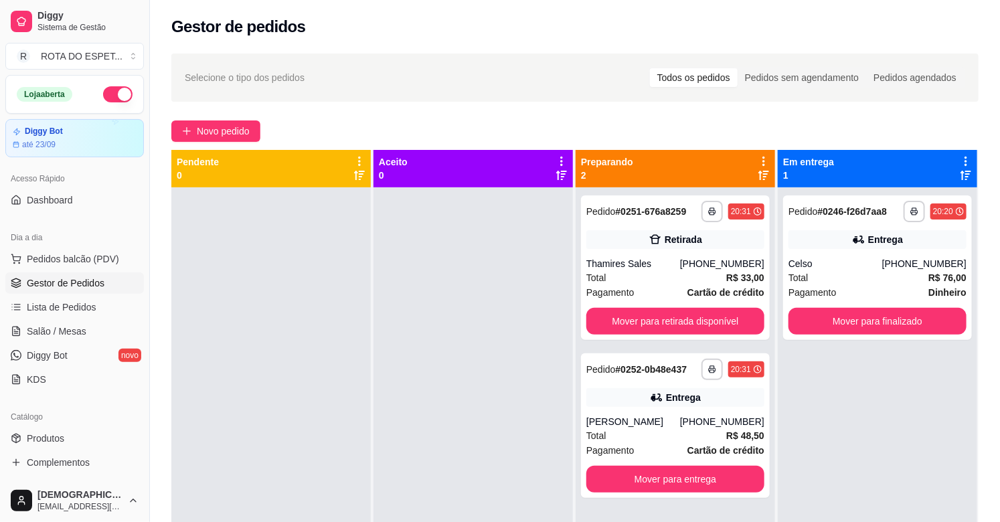
click at [462, 438] on div at bounding box center [473, 448] width 199 height 522
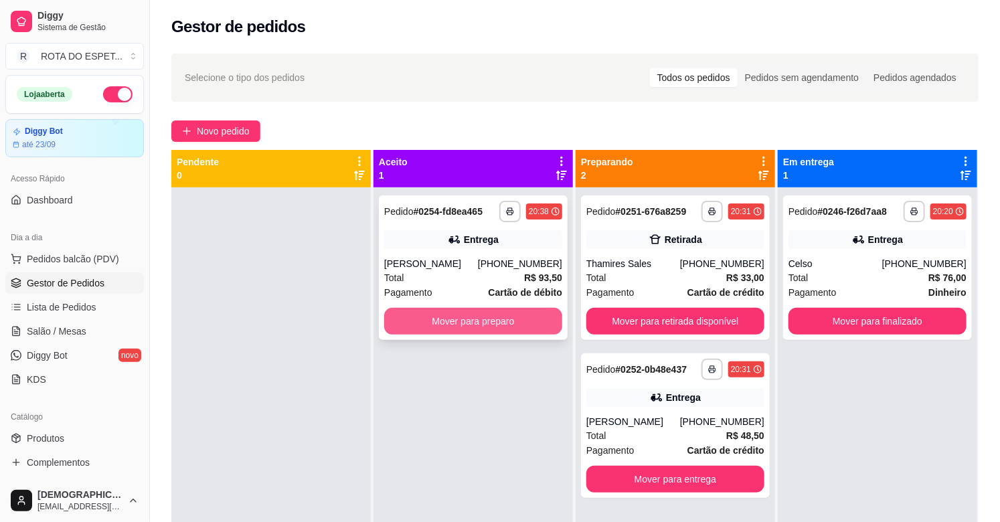
click at [511, 316] on button "Mover para preparo" at bounding box center [473, 321] width 178 height 27
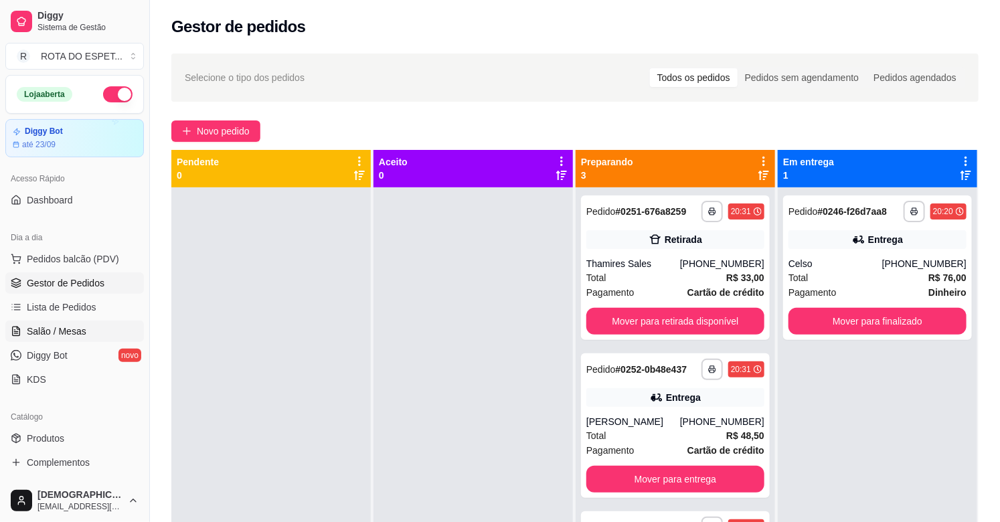
click at [92, 331] on link "Salão / Mesas" at bounding box center [74, 331] width 139 height 21
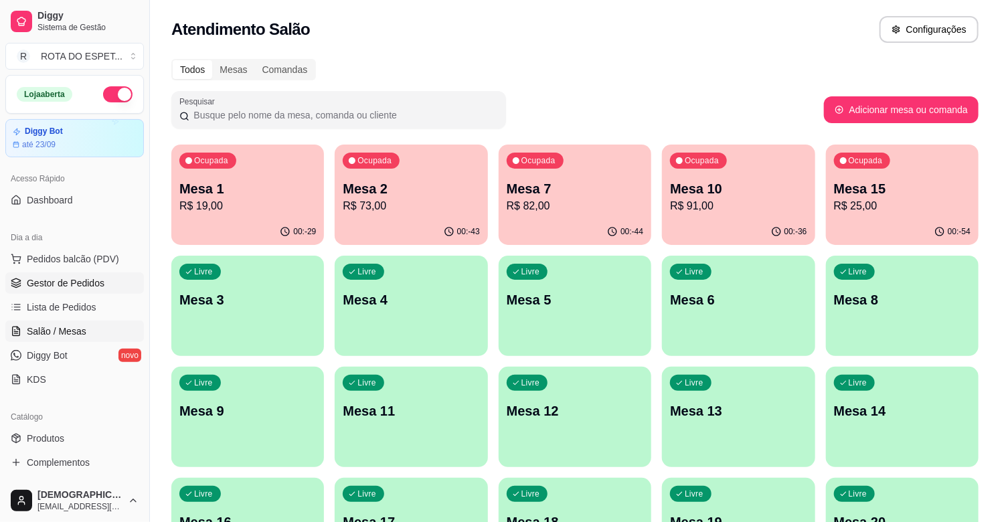
click at [84, 278] on span "Gestor de Pedidos" at bounding box center [66, 282] width 78 height 13
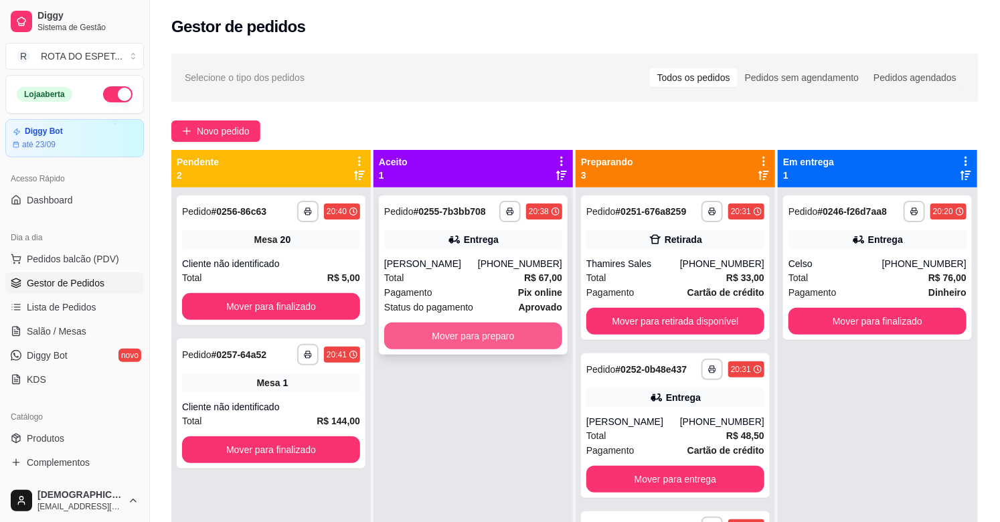
click at [483, 332] on button "Mover para preparo" at bounding box center [473, 336] width 178 height 27
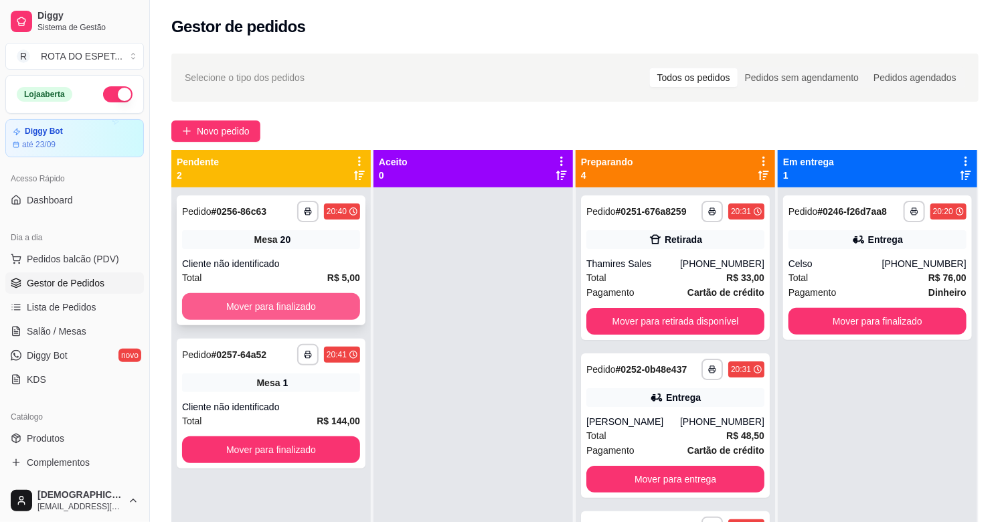
click at [285, 315] on button "Mover para finalizado" at bounding box center [271, 306] width 178 height 27
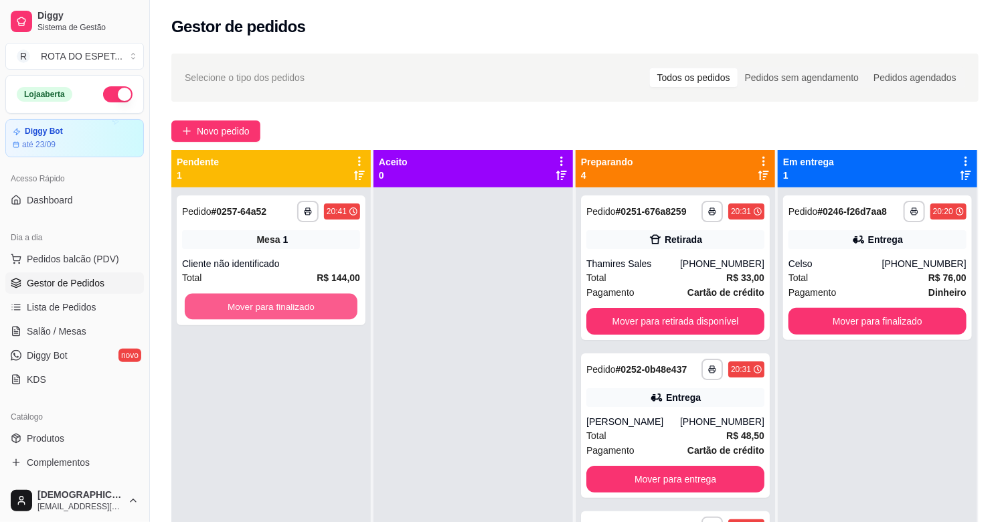
click at [285, 315] on button "Mover para finalizado" at bounding box center [271, 307] width 173 height 26
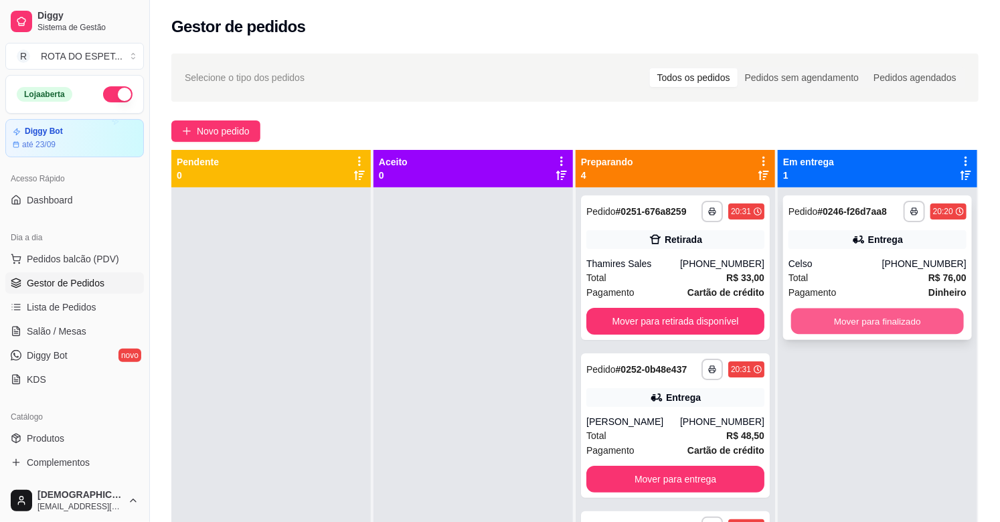
click at [874, 320] on button "Mover para finalizado" at bounding box center [877, 322] width 173 height 26
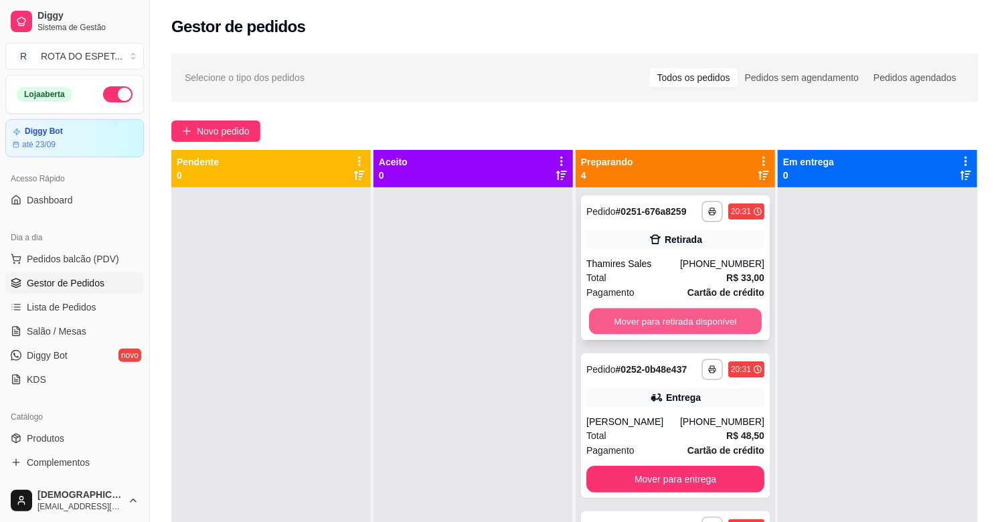
click at [678, 318] on button "Mover para retirada disponível" at bounding box center [675, 322] width 173 height 26
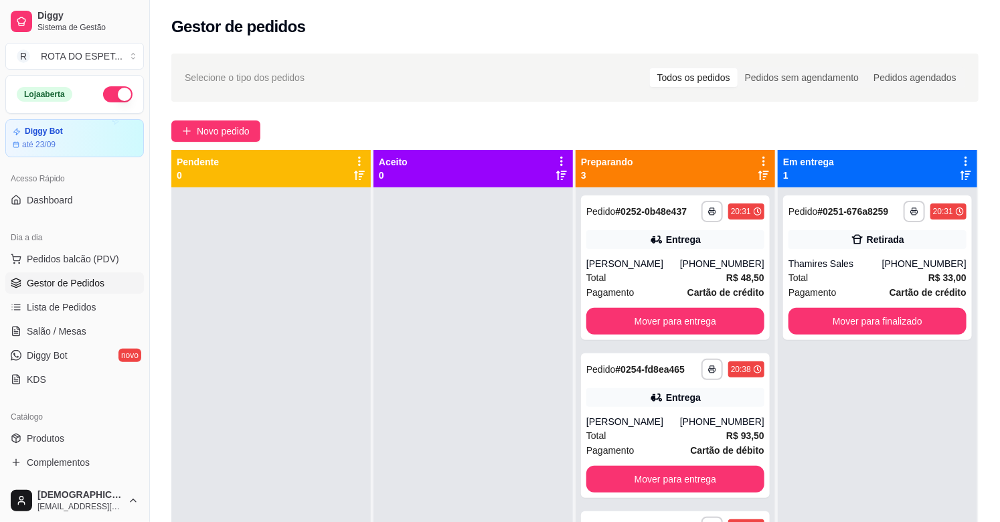
click at [433, 339] on div at bounding box center [473, 448] width 199 height 522
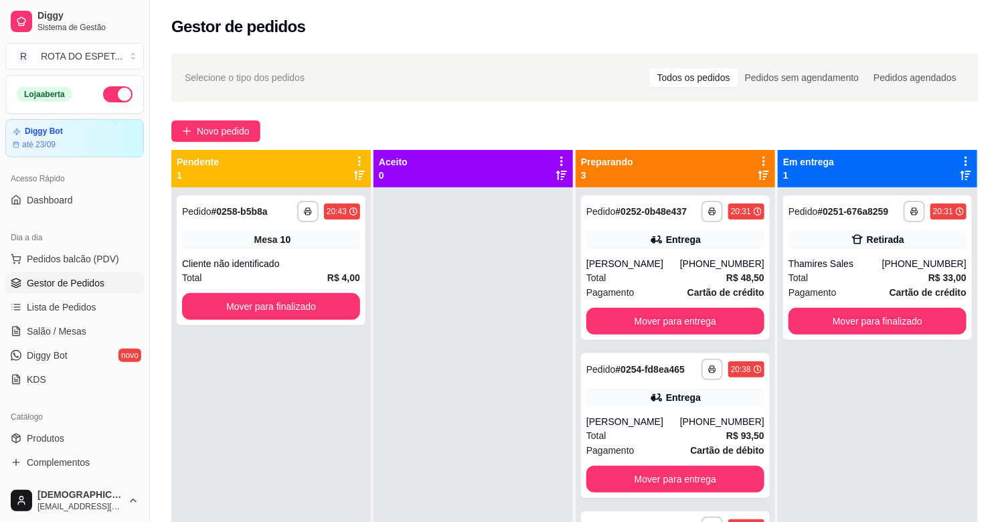
click at [418, 430] on div at bounding box center [473, 448] width 199 height 522
click at [257, 297] on button "Mover para finalizado" at bounding box center [271, 306] width 178 height 27
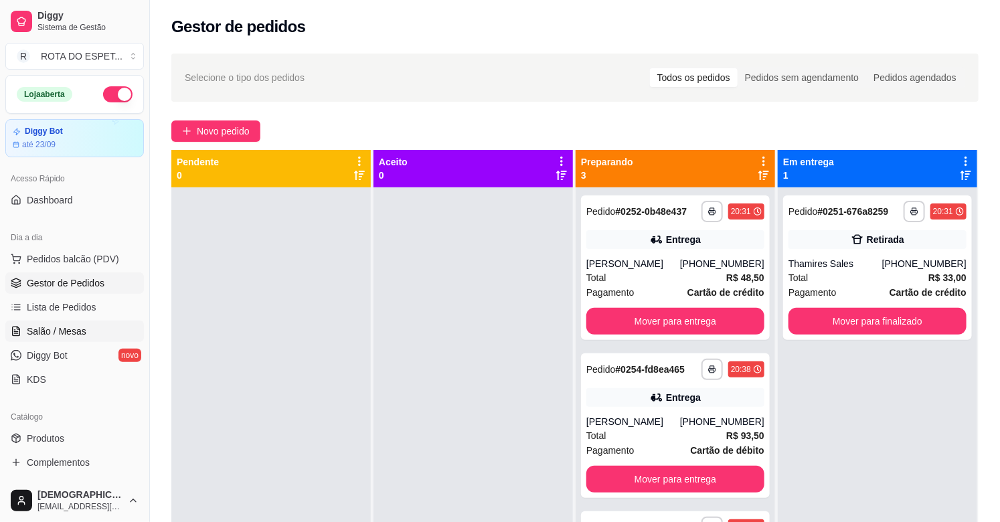
click at [25, 333] on link "Salão / Mesas" at bounding box center [74, 331] width 139 height 21
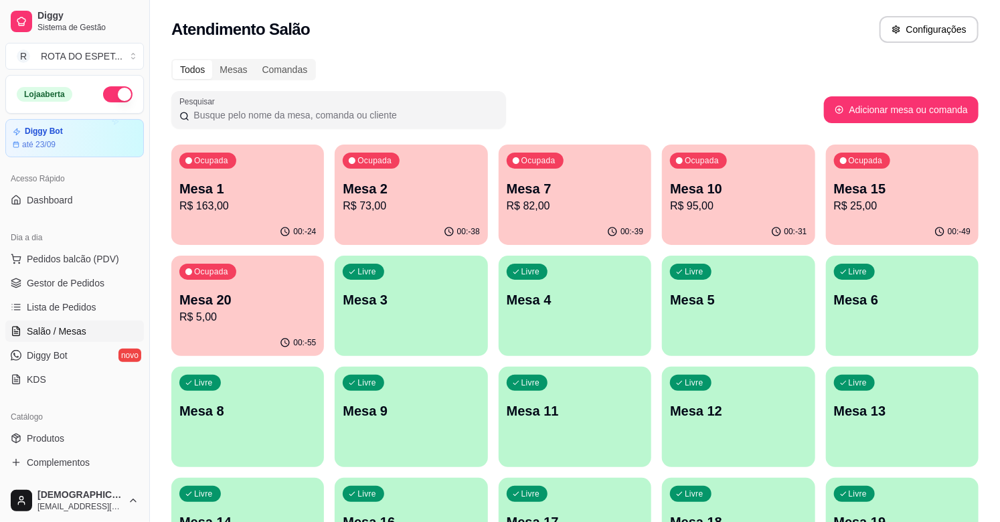
click at [252, 317] on p "R$ 5,00" at bounding box center [247, 317] width 137 height 16
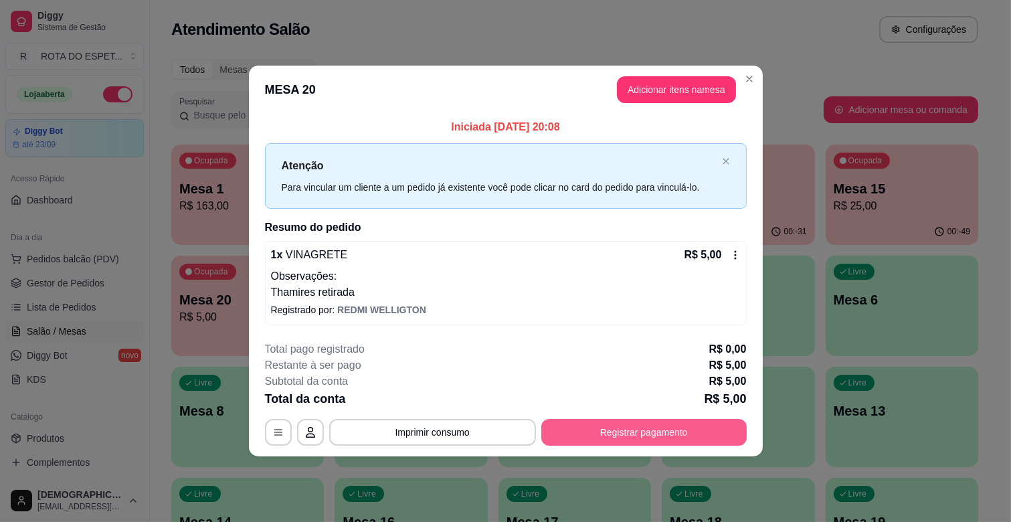
click at [640, 431] on button "Registrar pagamento" at bounding box center [645, 432] width 206 height 27
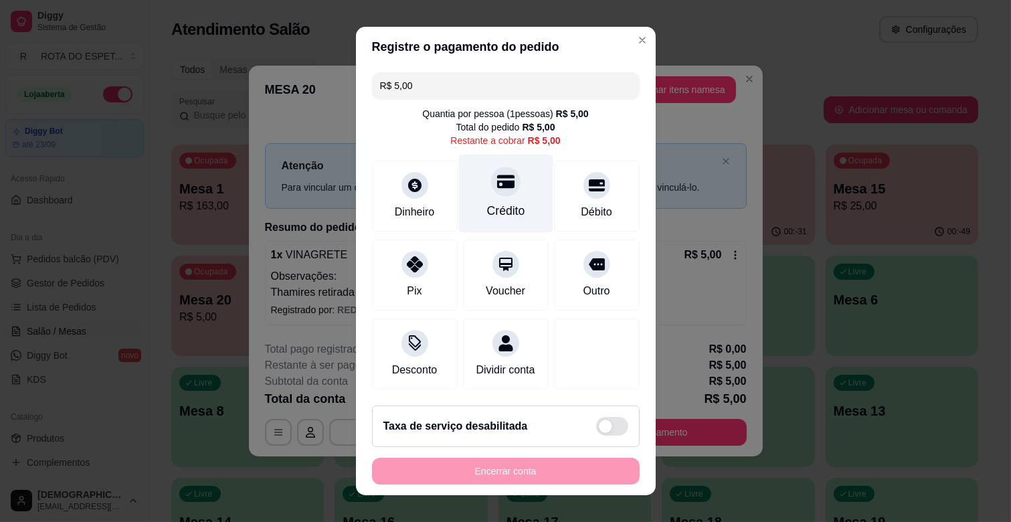
click at [487, 210] on div "Crédito" at bounding box center [506, 210] width 38 height 17
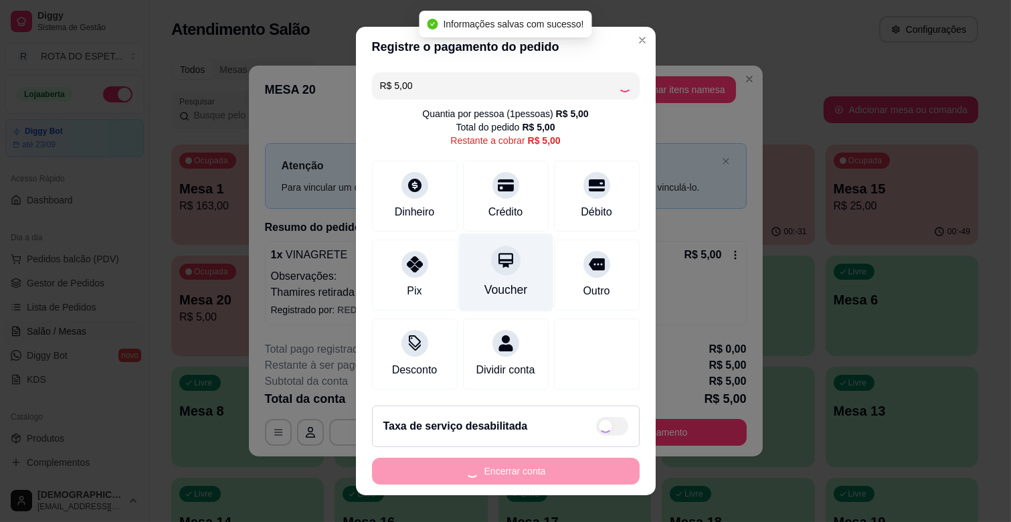
type input "R$ 0,00"
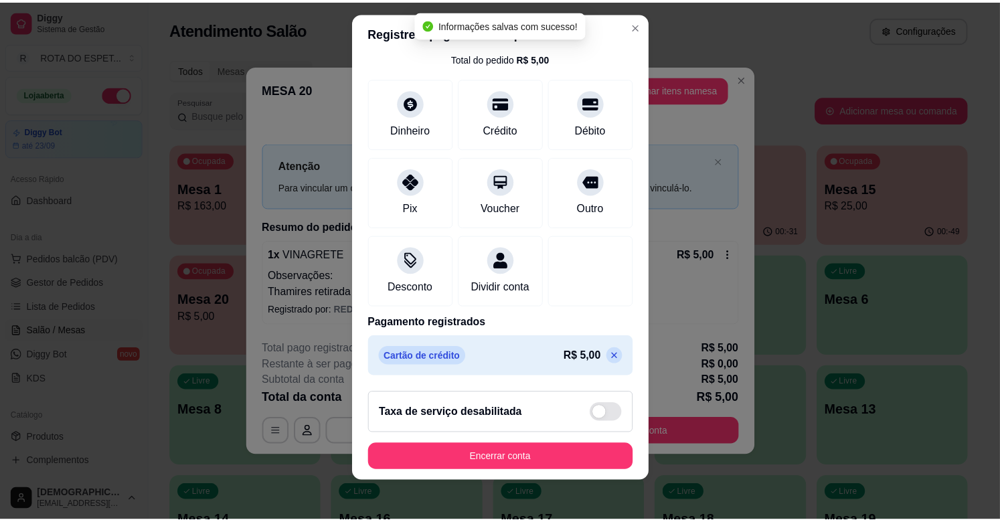
scroll to position [17, 0]
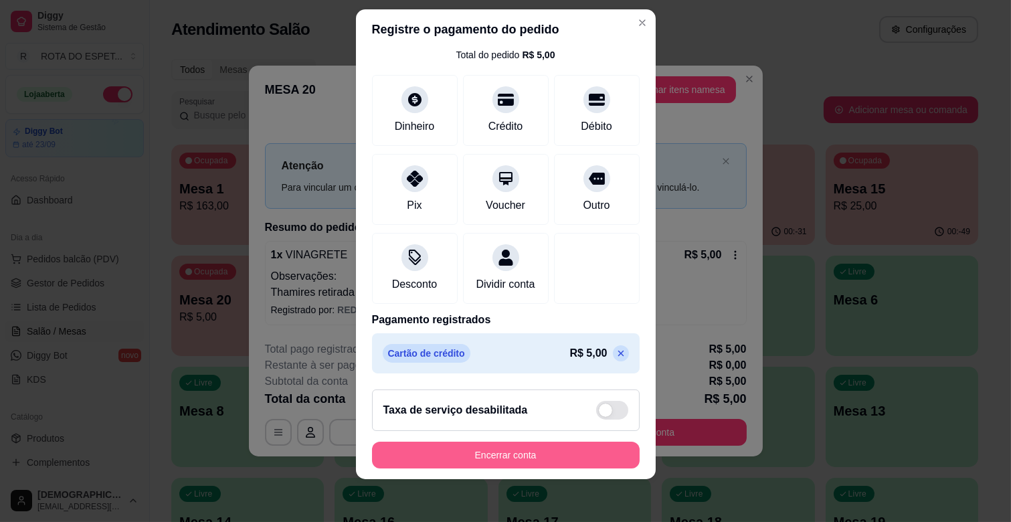
click at [552, 451] on button "Encerrar conta" at bounding box center [506, 455] width 268 height 27
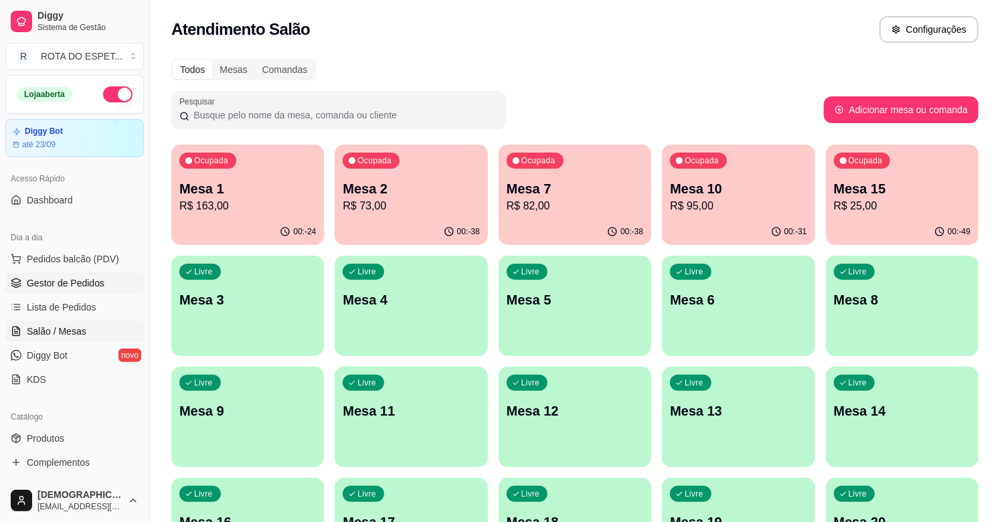
click at [38, 286] on span "Gestor de Pedidos" at bounding box center [66, 282] width 78 height 13
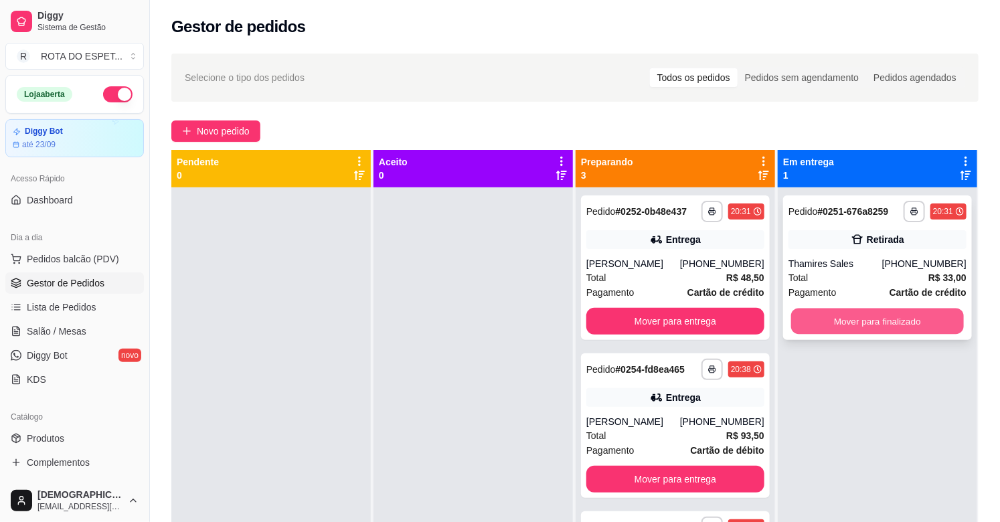
click at [901, 317] on button "Mover para finalizado" at bounding box center [877, 322] width 173 height 26
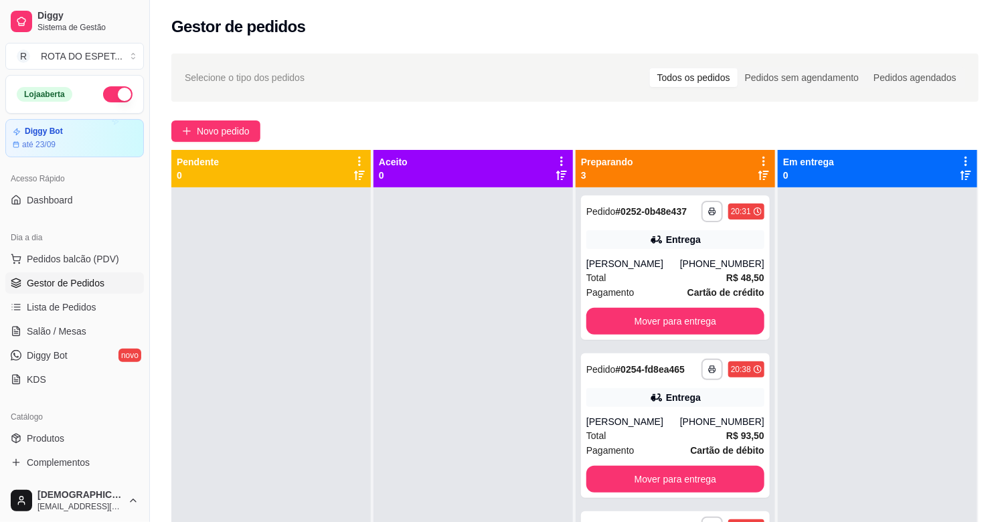
click at [416, 444] on div at bounding box center [473, 448] width 199 height 522
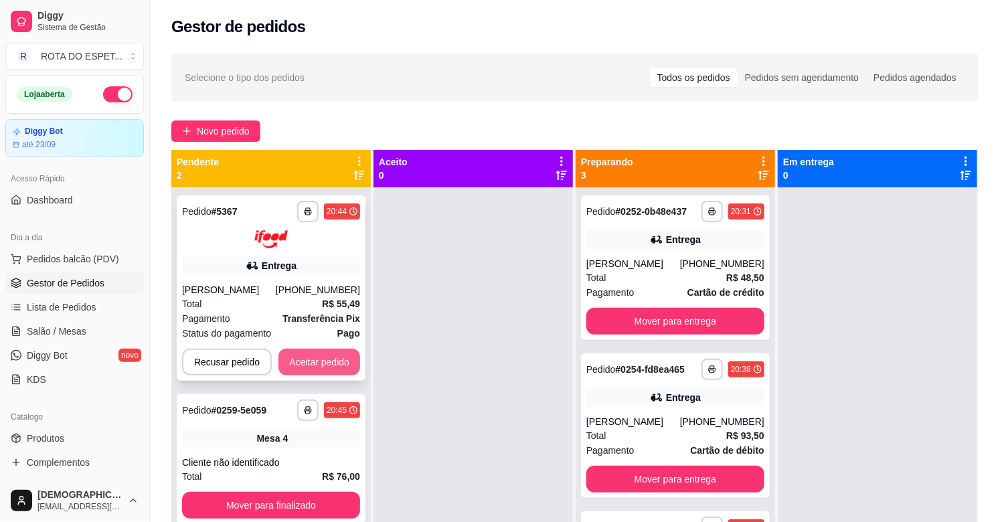
click at [319, 365] on button "Aceitar pedido" at bounding box center [319, 362] width 82 height 27
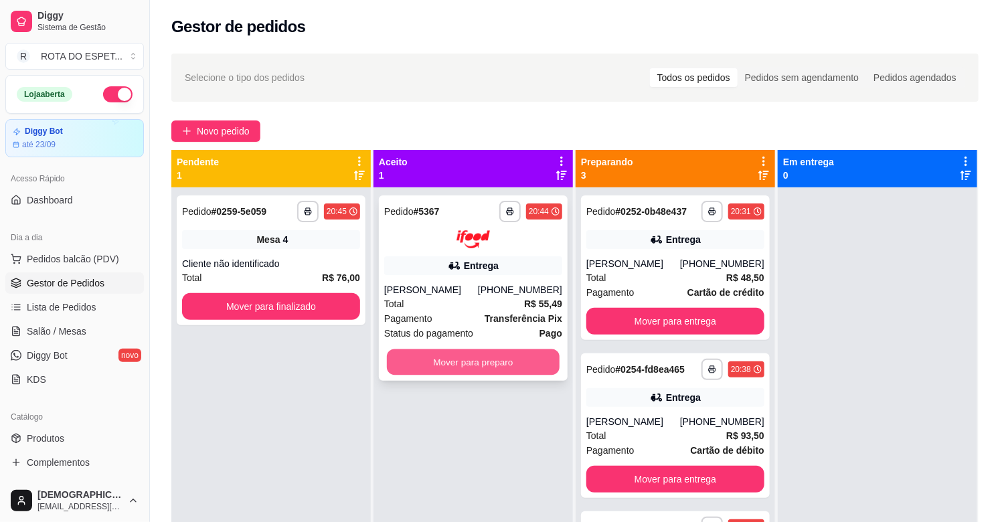
click at [462, 355] on button "Mover para preparo" at bounding box center [473, 362] width 173 height 26
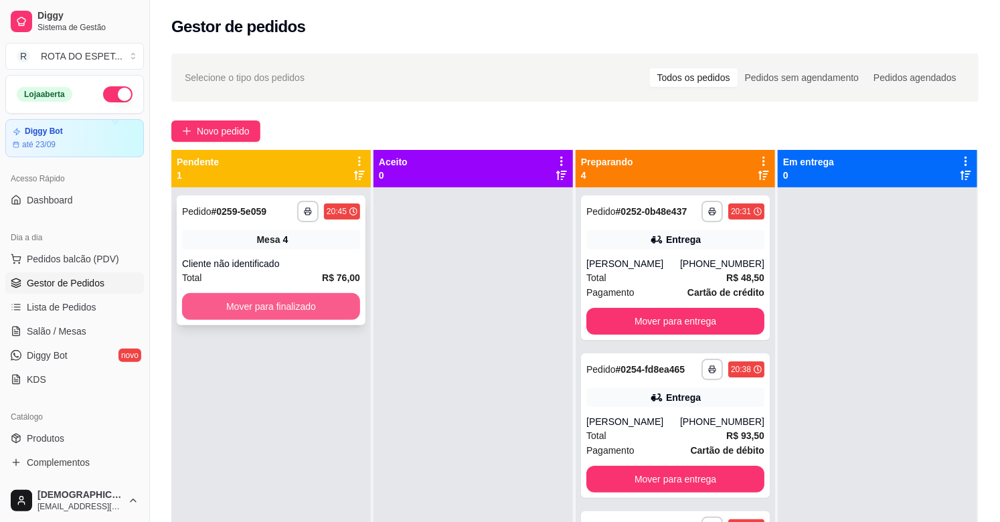
click at [265, 300] on button "Mover para finalizado" at bounding box center [271, 306] width 178 height 27
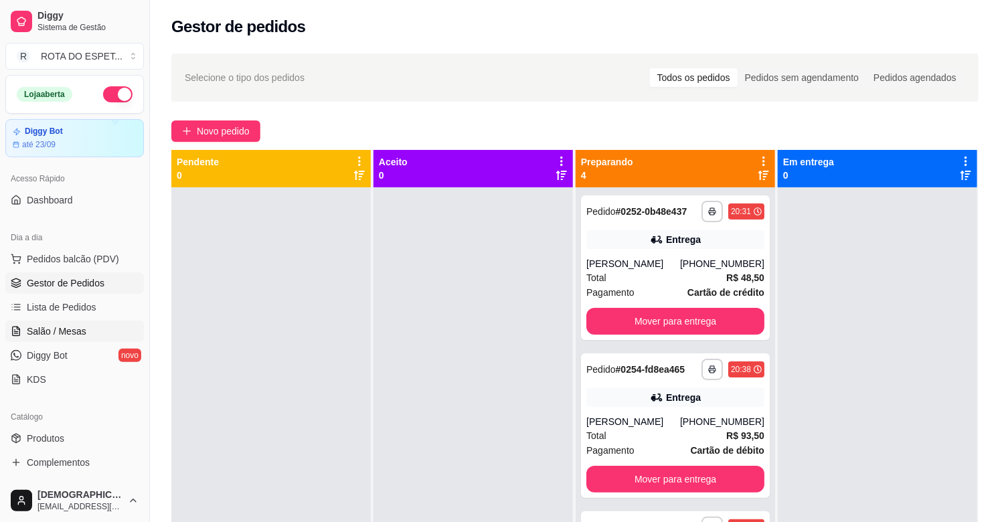
click at [82, 337] on span "Salão / Mesas" at bounding box center [57, 331] width 60 height 13
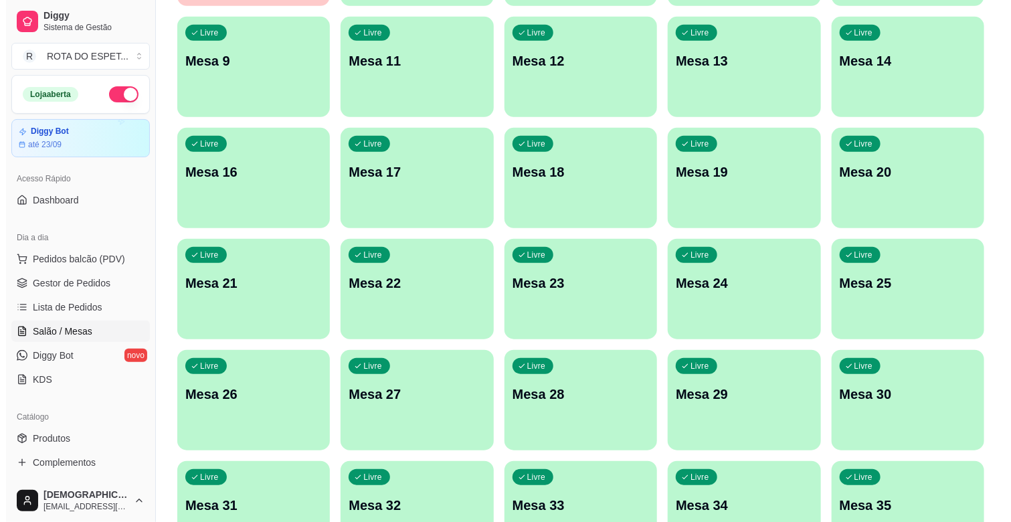
scroll to position [372, 0]
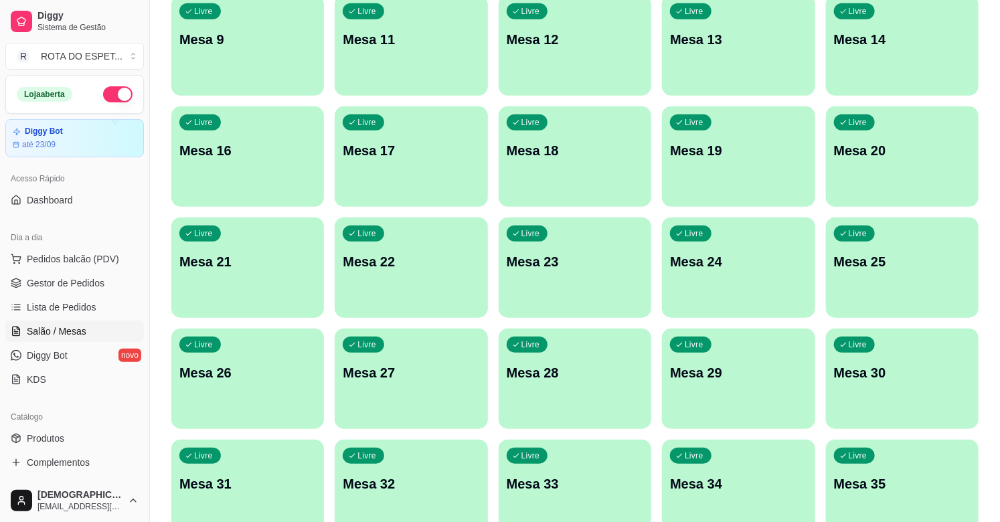
click at [390, 289] on div "Livre Mesa 22" at bounding box center [411, 260] width 153 height 84
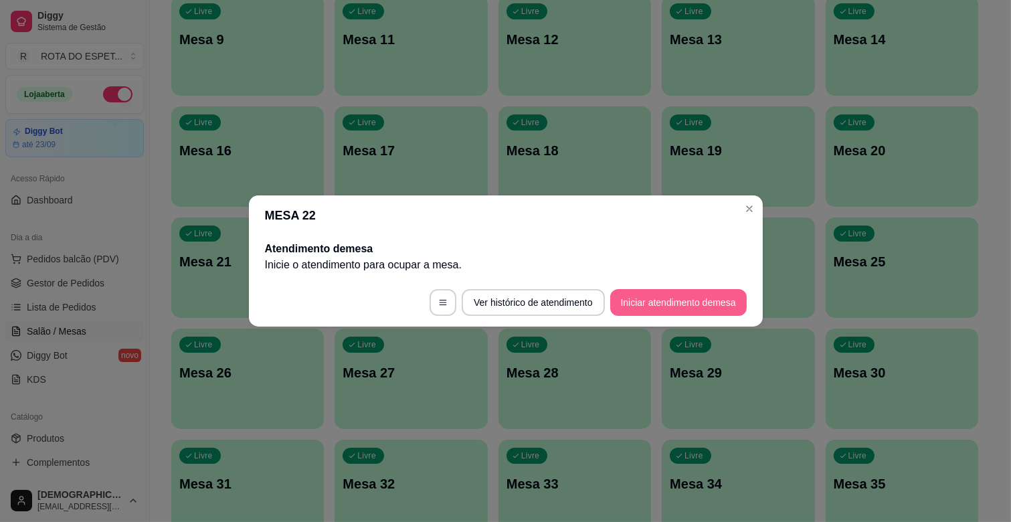
click at [683, 304] on button "Iniciar atendimento de mesa" at bounding box center [679, 302] width 137 height 27
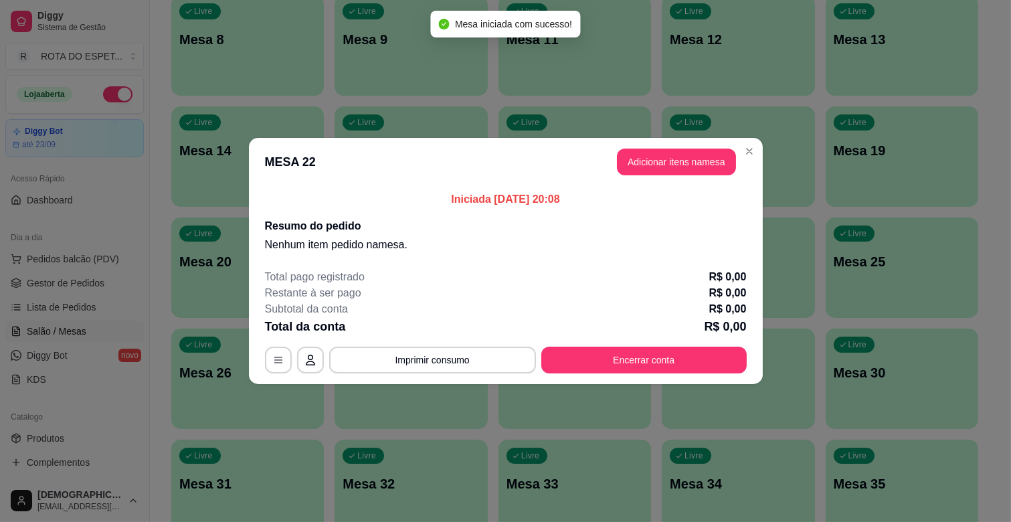
click at [708, 145] on header "MESA 22 Adicionar itens na mesa" at bounding box center [506, 162] width 514 height 48
click at [690, 158] on button "Adicionar itens na mesa" at bounding box center [676, 162] width 115 height 26
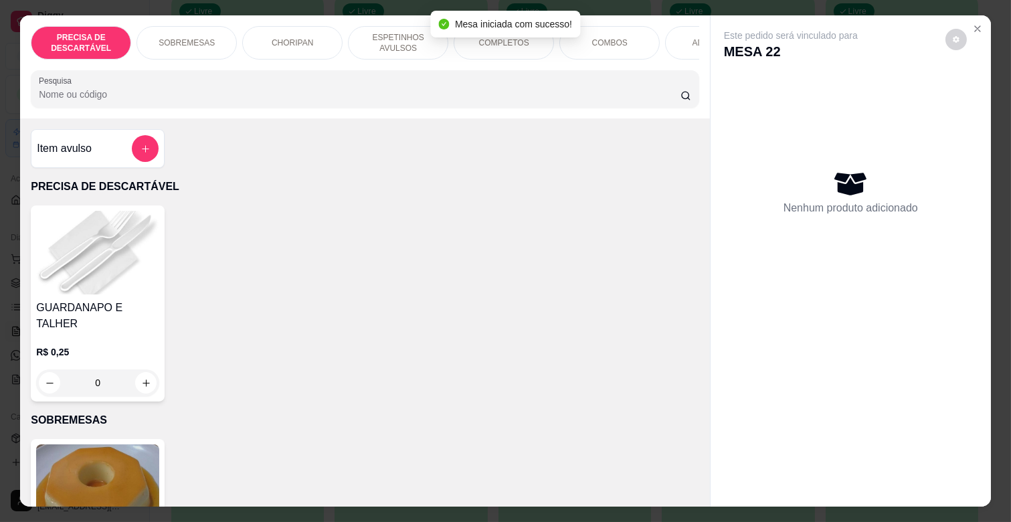
click at [390, 33] on p "ESPETINHOS AVULSOS" at bounding box center [398, 42] width 78 height 21
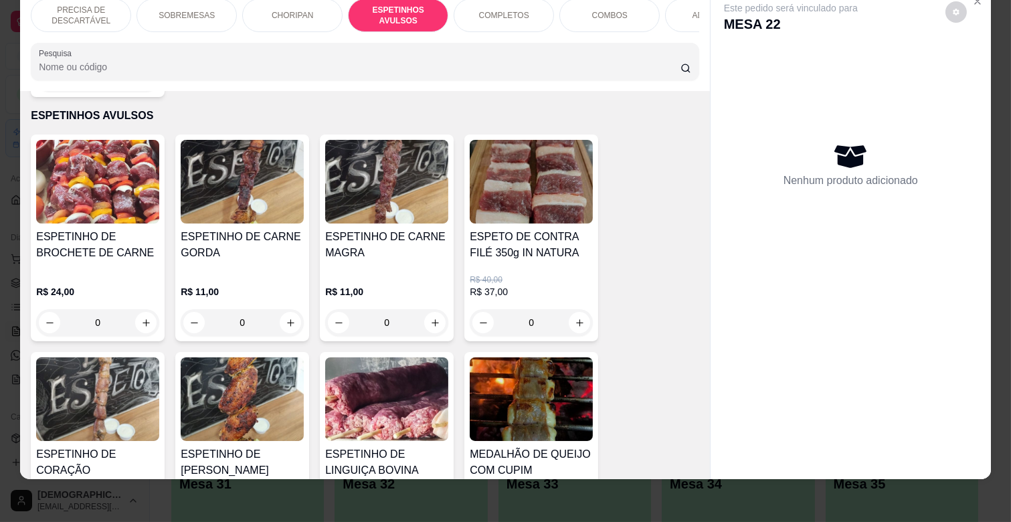
scroll to position [813, 0]
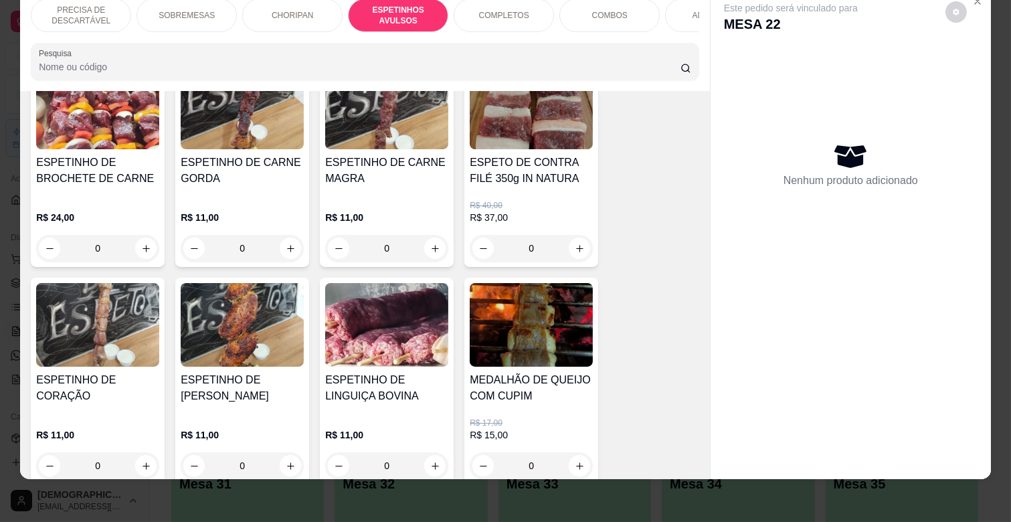
click at [222, 169] on h4 "ESPETINHO DE CARNE GORDA" at bounding box center [242, 171] width 123 height 32
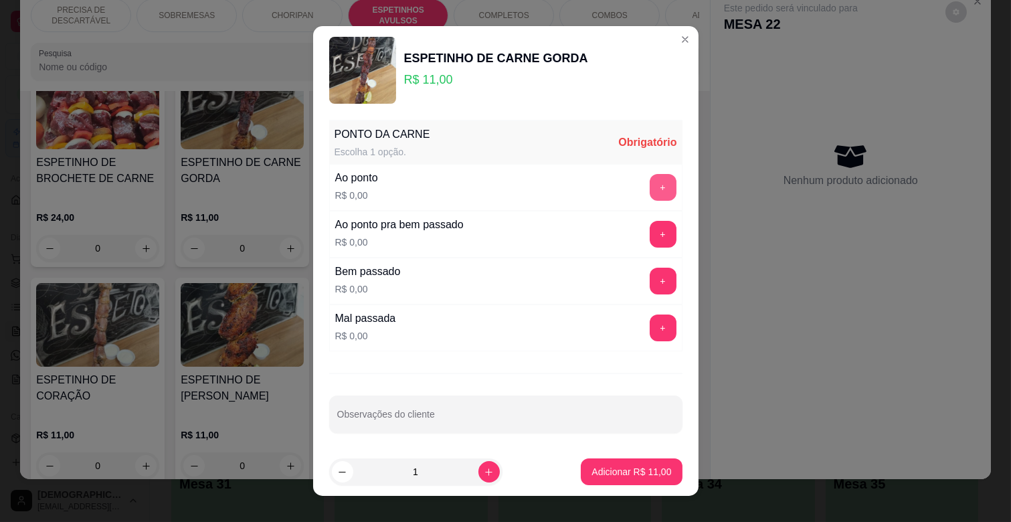
click at [650, 184] on button "+" at bounding box center [663, 187] width 27 height 27
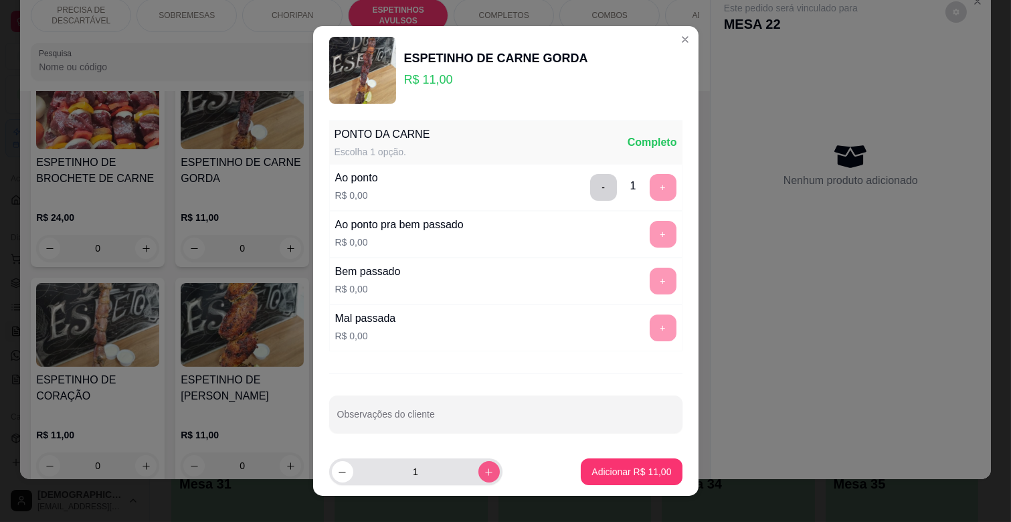
click at [479, 464] on button "increase-product-quantity" at bounding box center [489, 471] width 21 height 21
type input "2"
click at [597, 467] on p "Adicionar R$ 22,00" at bounding box center [632, 471] width 78 height 13
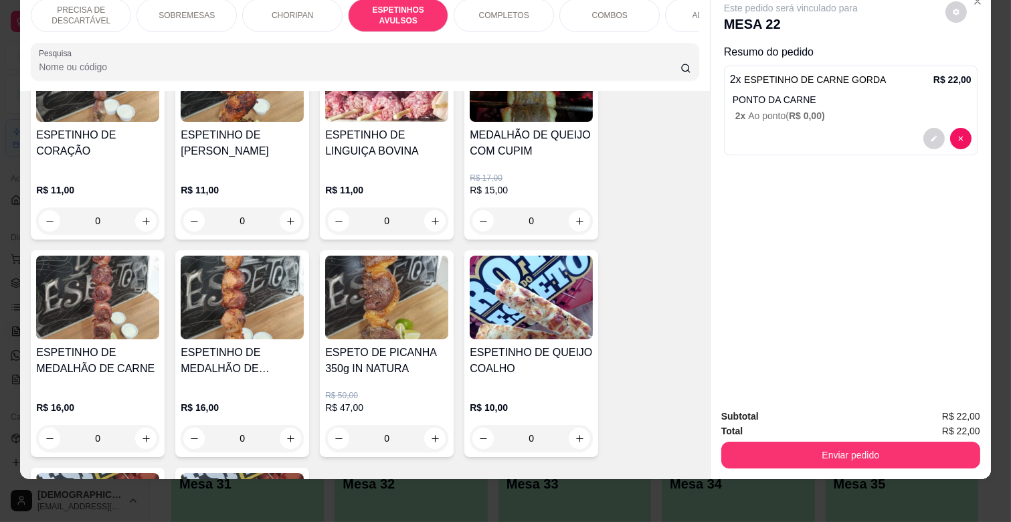
scroll to position [1111, 0]
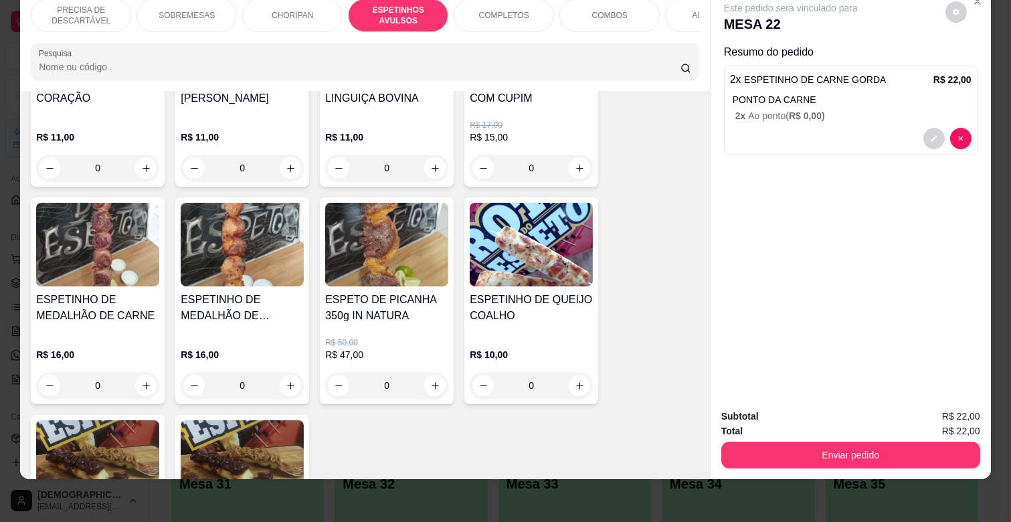
click at [118, 310] on div "ESPETINHO DE MEDALHÃO DE CARNE" at bounding box center [97, 313] width 123 height 43
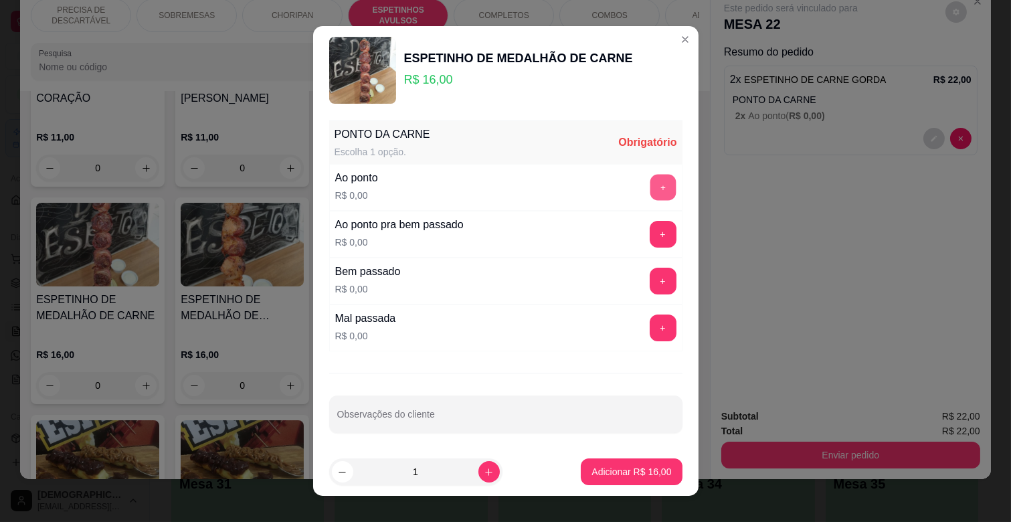
click at [650, 183] on button "+" at bounding box center [663, 188] width 26 height 26
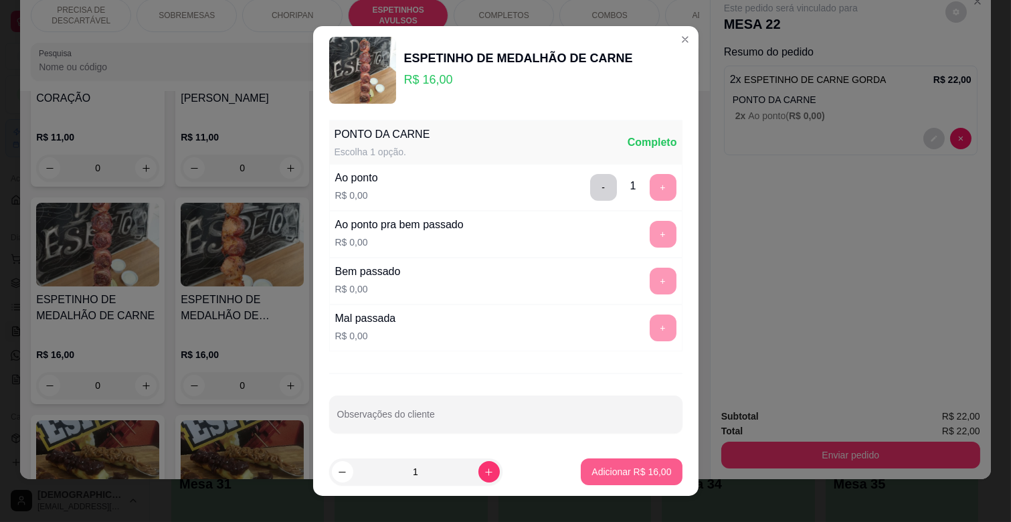
click at [631, 463] on button "Adicionar R$ 16,00" at bounding box center [631, 472] width 101 height 27
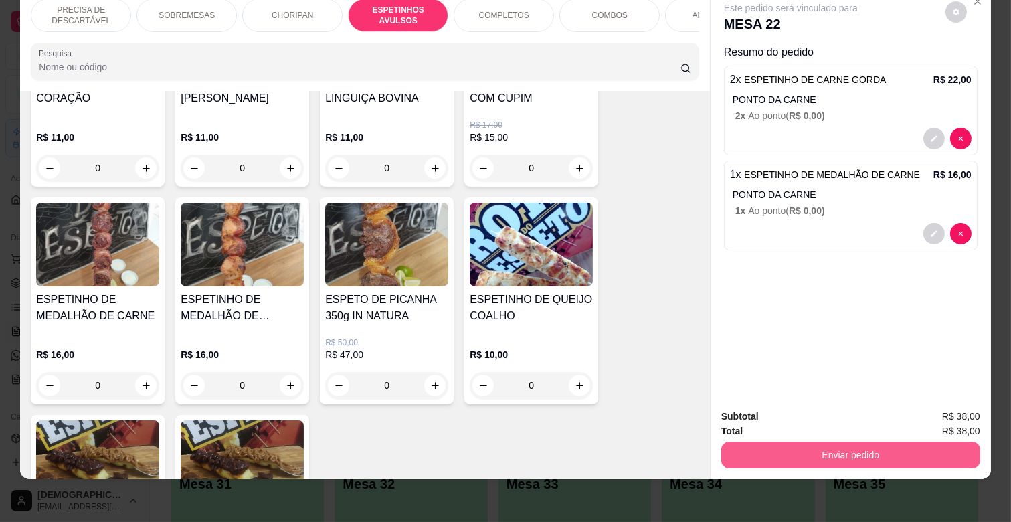
click at [818, 446] on button "Enviar pedido" at bounding box center [851, 455] width 259 height 27
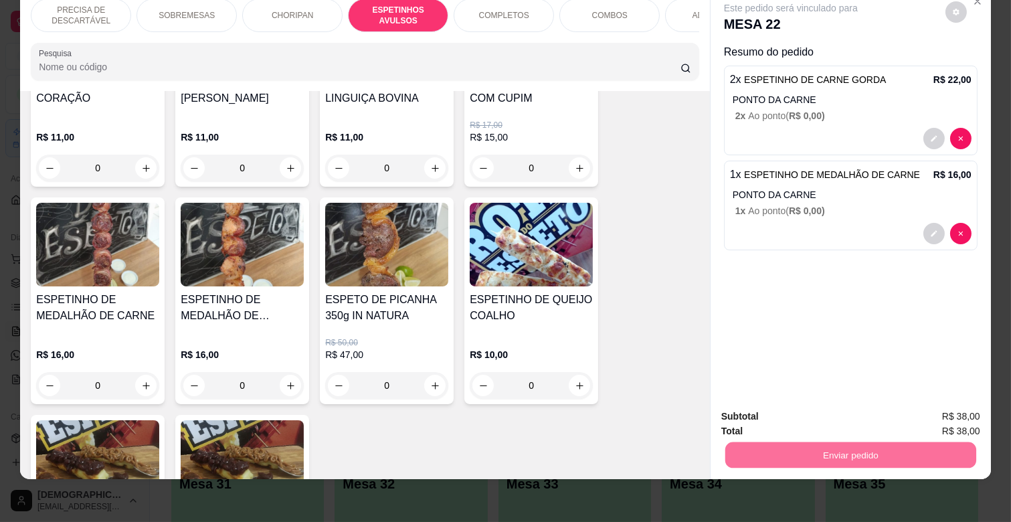
click at [825, 406] on button "Não registrar e enviar pedido" at bounding box center [806, 411] width 135 height 25
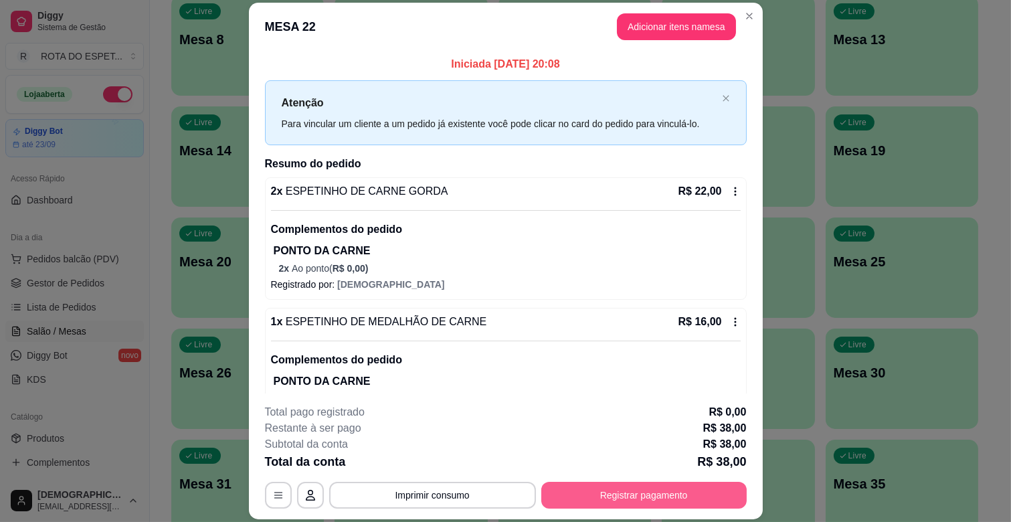
click at [631, 497] on button "Registrar pagamento" at bounding box center [645, 495] width 206 height 27
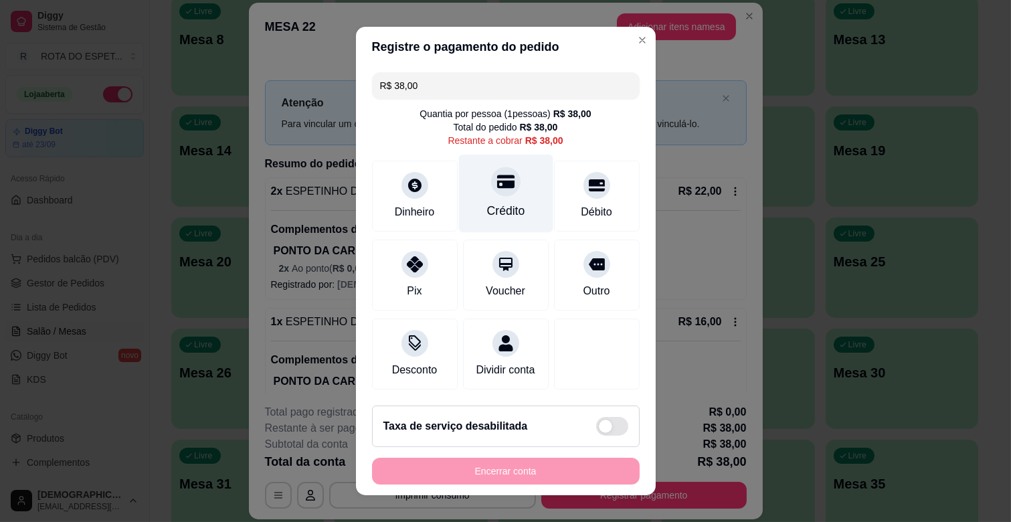
click at [497, 189] on icon at bounding box center [505, 181] width 17 height 17
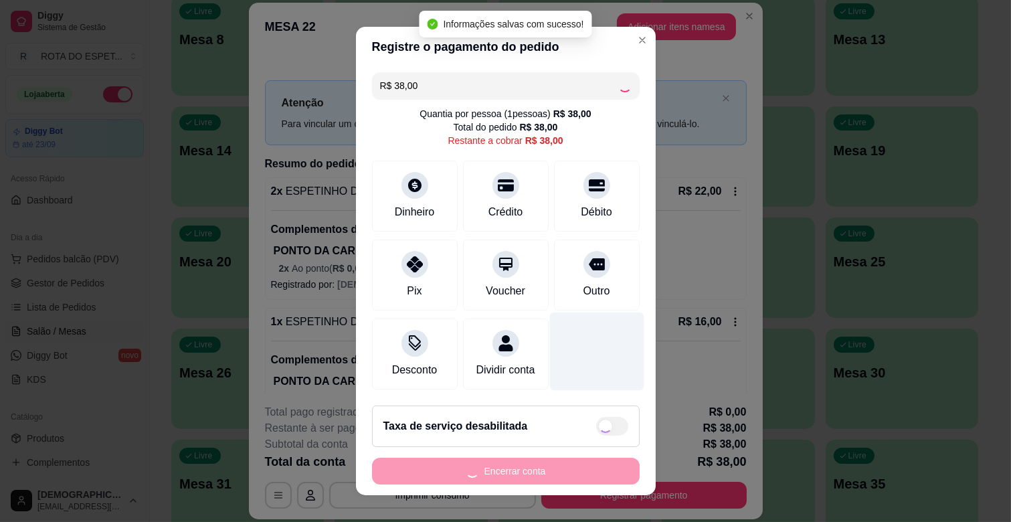
type input "R$ 0,00"
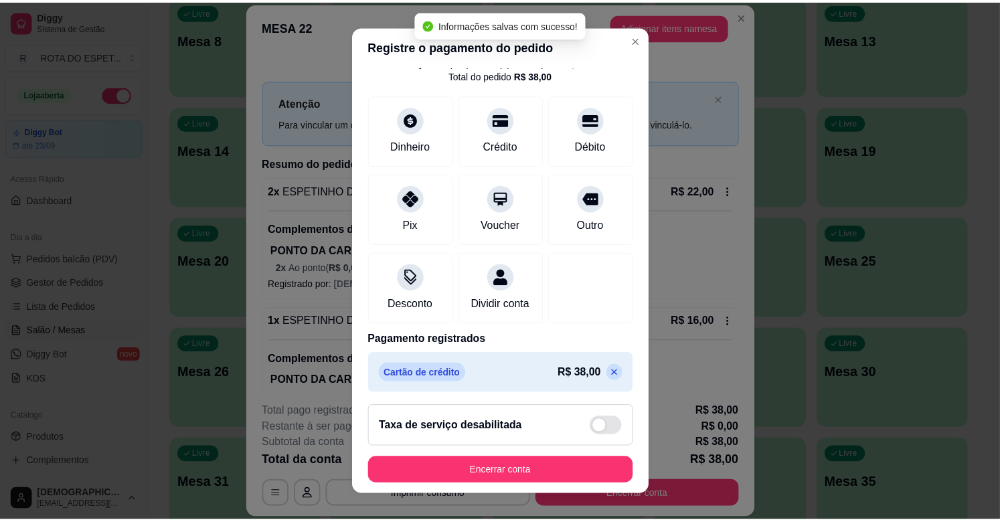
scroll to position [71, 0]
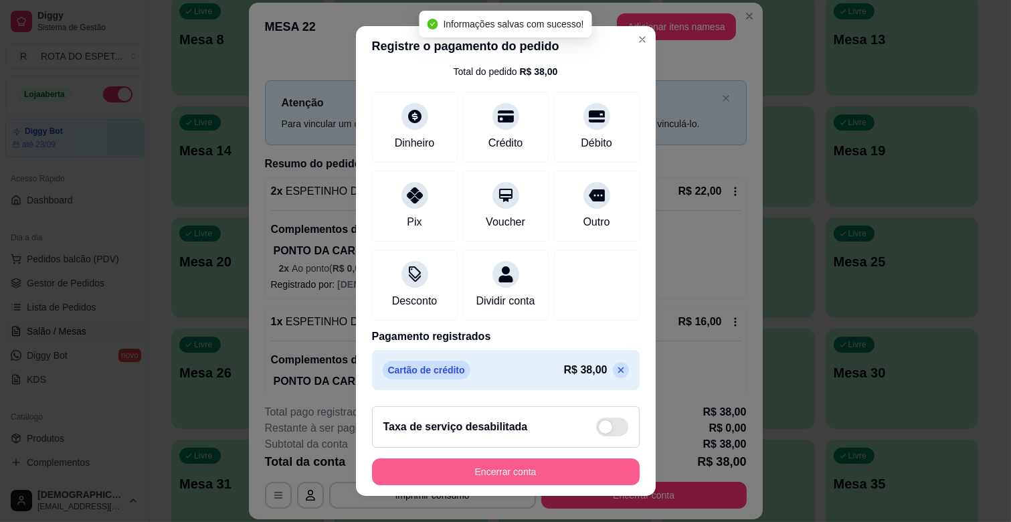
click at [547, 469] on button "Encerrar conta" at bounding box center [506, 472] width 268 height 27
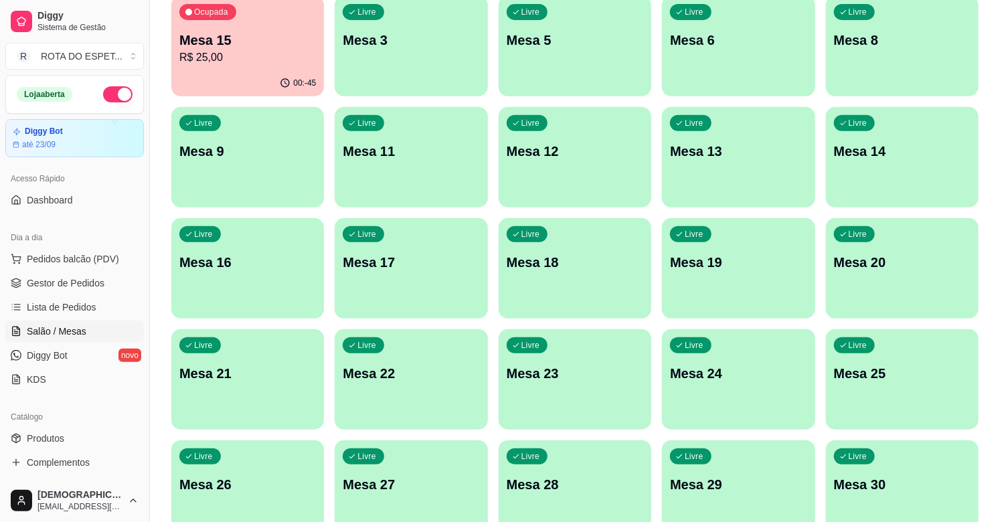
scroll to position [149, 0]
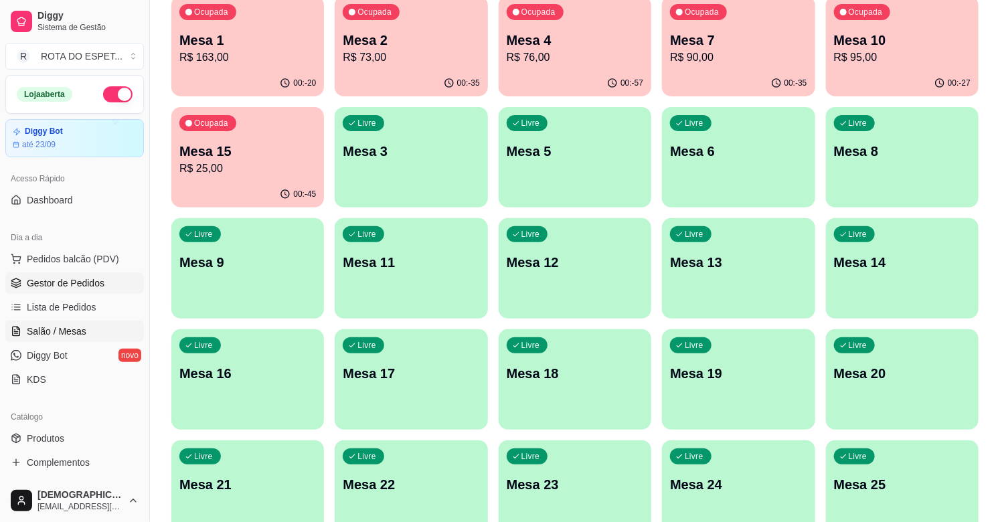
click at [70, 292] on link "Gestor de Pedidos" at bounding box center [74, 282] width 139 height 21
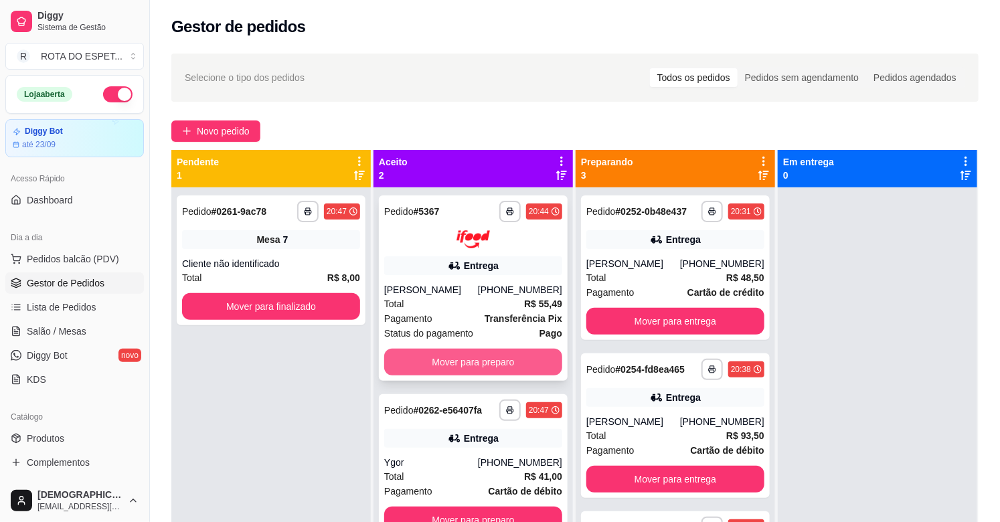
click at [436, 360] on button "Mover para preparo" at bounding box center [473, 362] width 178 height 27
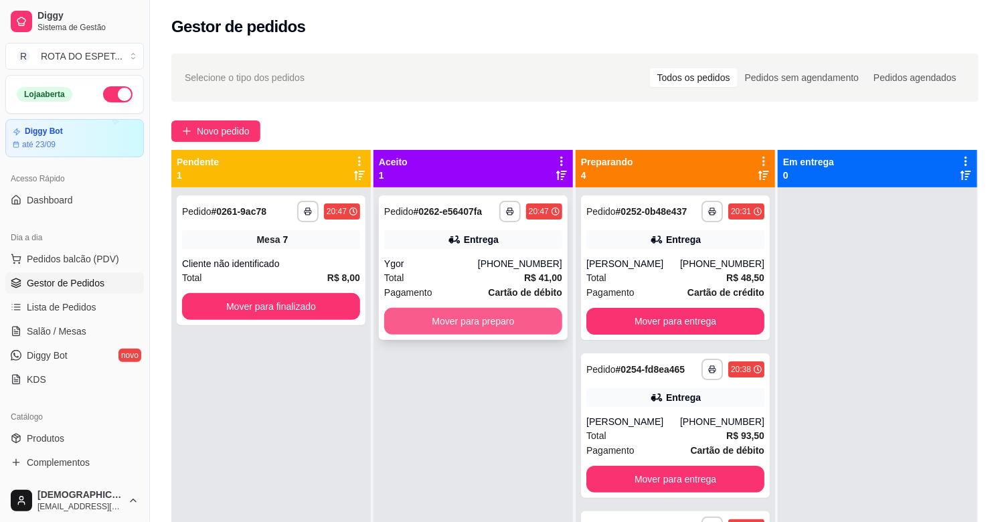
click at [483, 313] on button "Mover para preparo" at bounding box center [473, 321] width 178 height 27
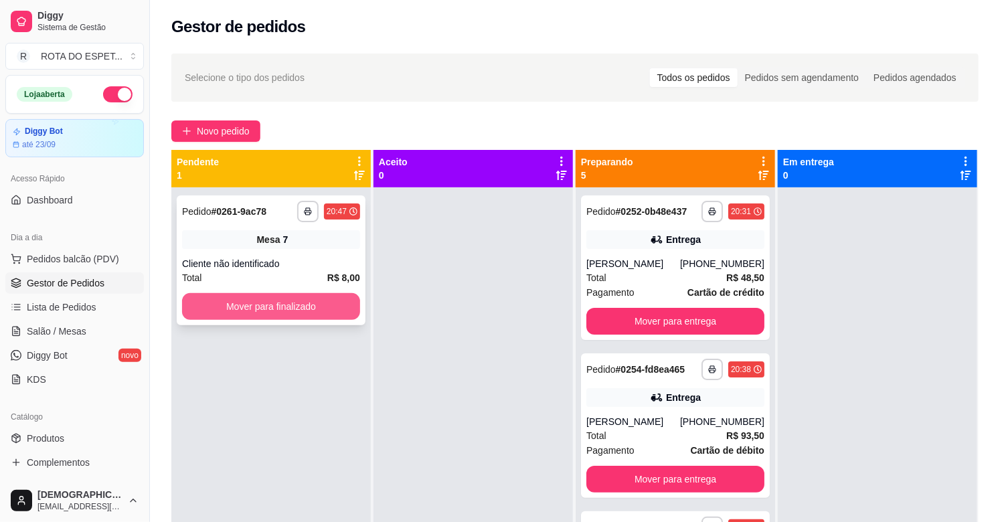
click at [270, 301] on button "Mover para finalizado" at bounding box center [271, 306] width 178 height 27
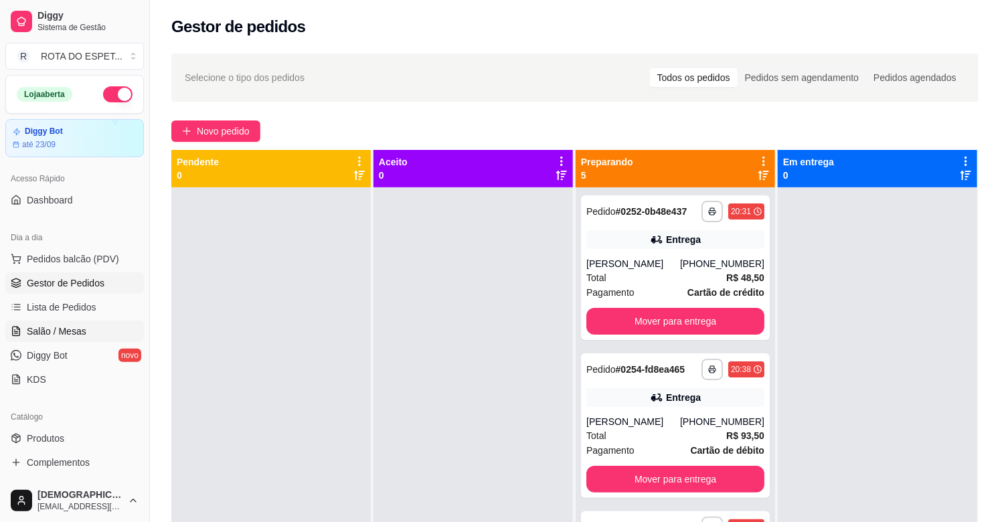
click at [54, 335] on span "Salão / Mesas" at bounding box center [57, 331] width 60 height 13
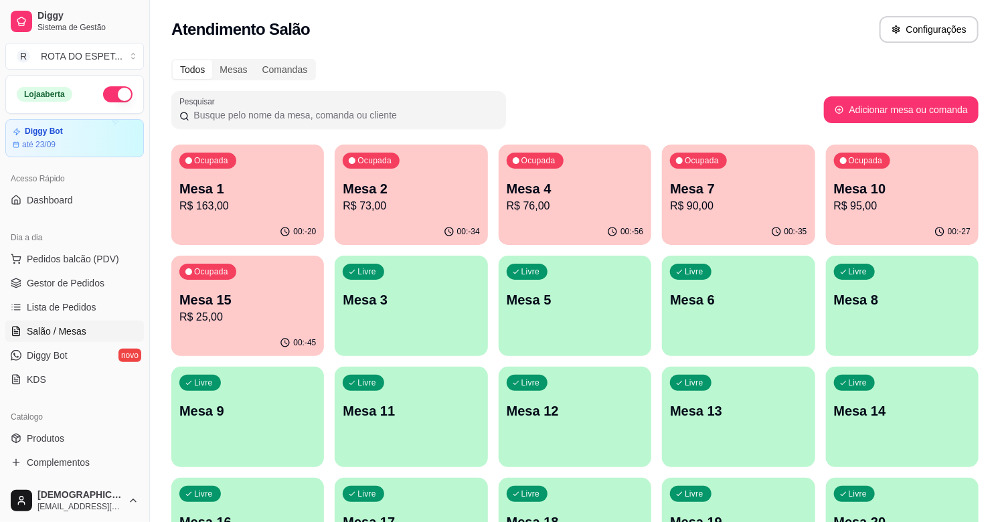
click at [908, 176] on div "Ocupada Mesa 10 R$ 95,00" at bounding box center [902, 182] width 153 height 74
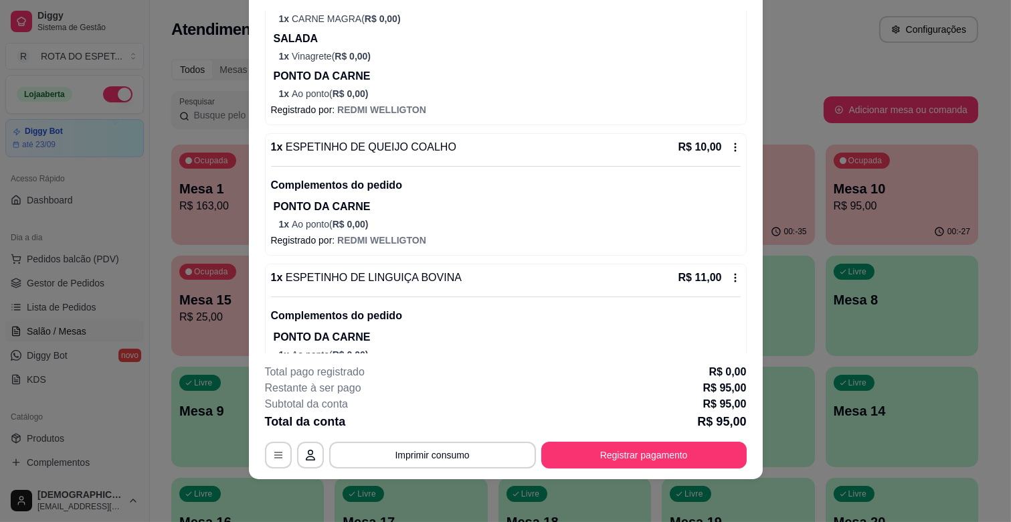
scroll to position [413, 0]
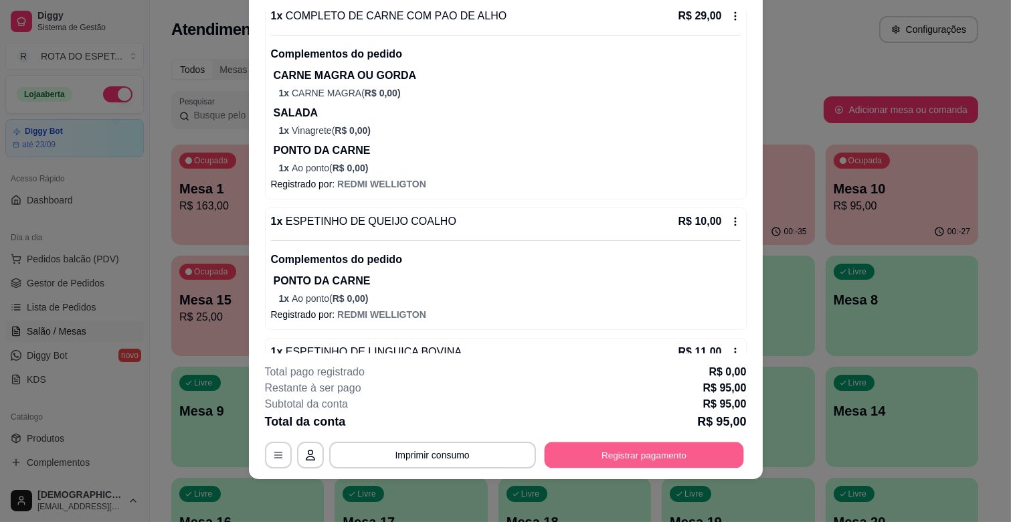
click at [683, 447] on button "Registrar pagamento" at bounding box center [643, 455] width 199 height 26
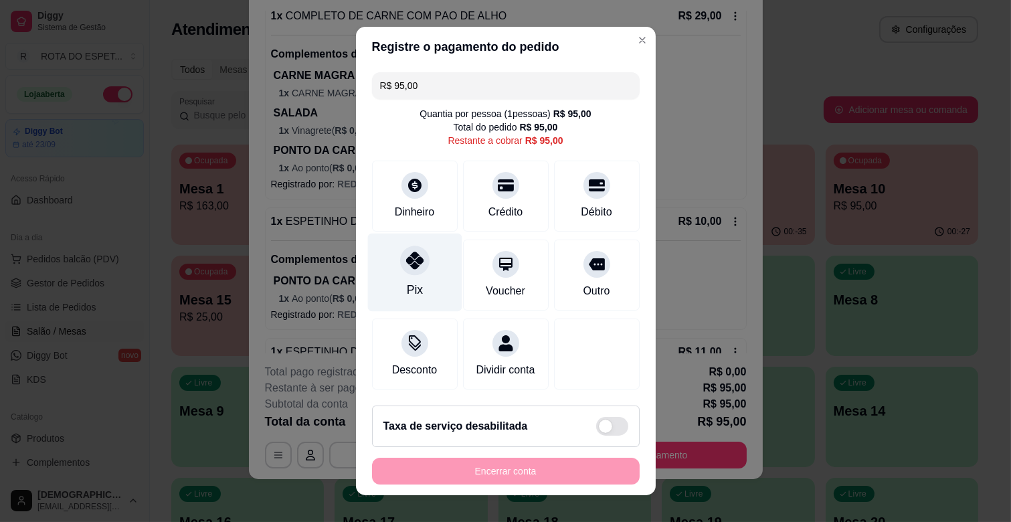
click at [409, 263] on icon at bounding box center [414, 260] width 17 height 17
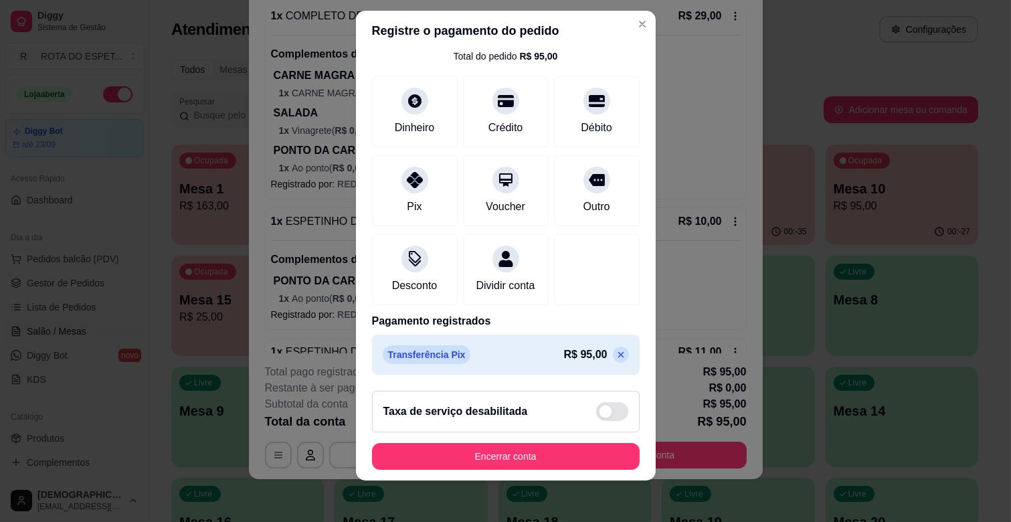
scroll to position [17, 0]
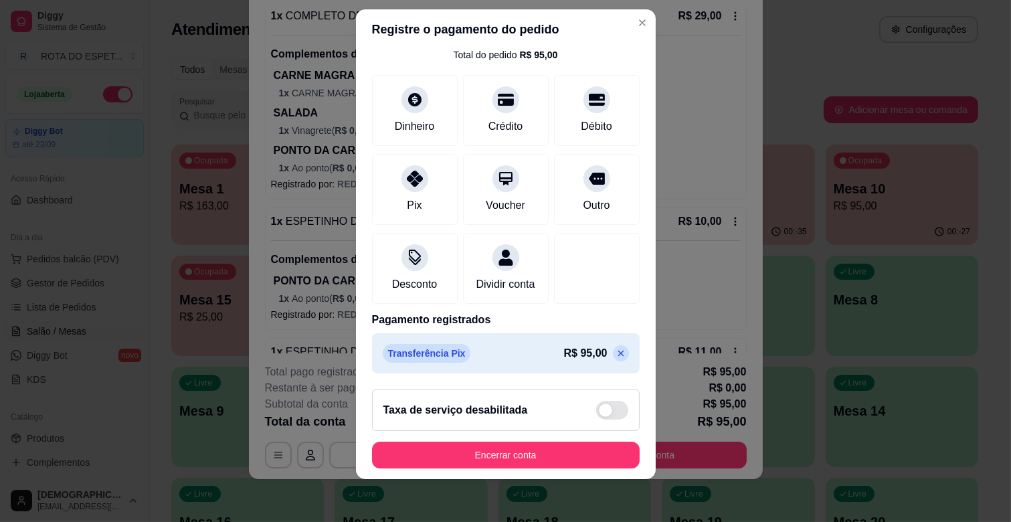
click at [616, 353] on icon at bounding box center [621, 353] width 11 height 11
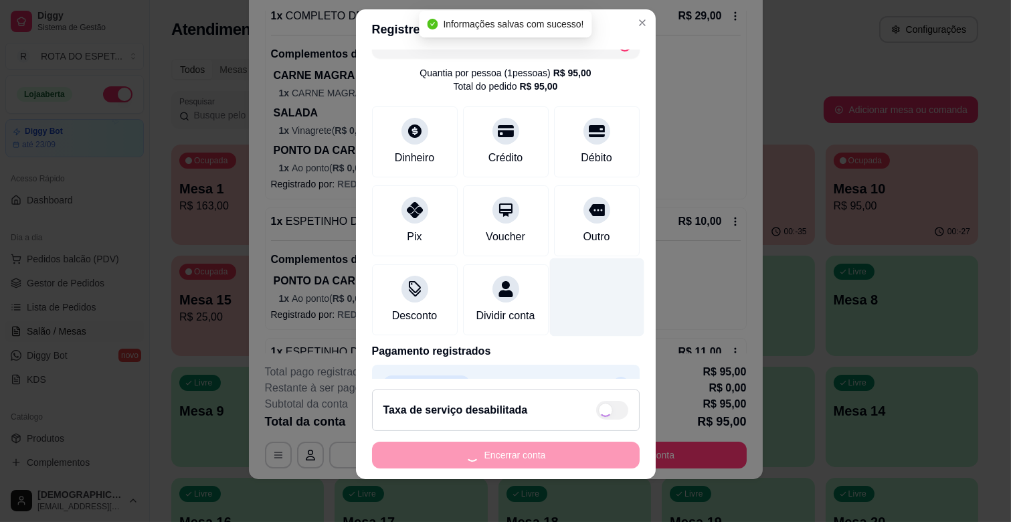
scroll to position [0, 0]
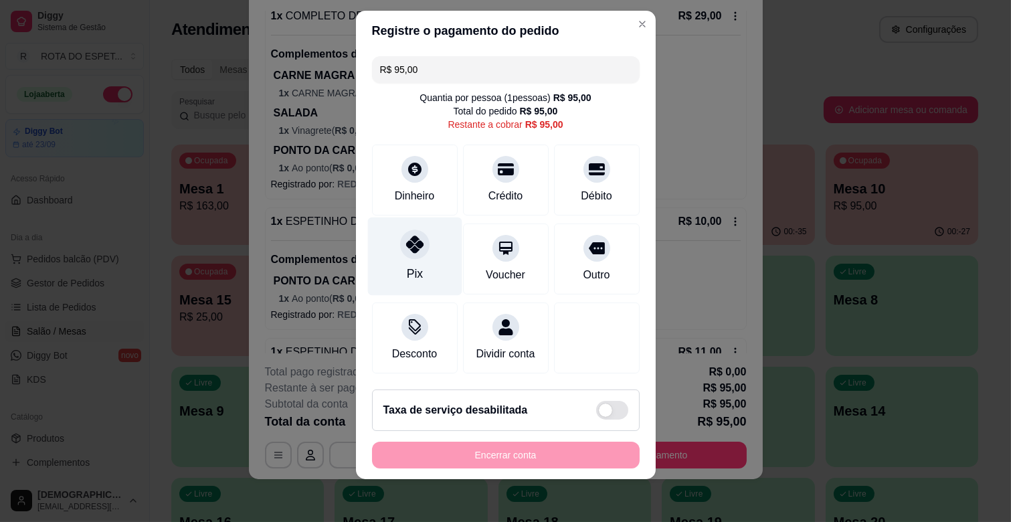
click at [424, 260] on div "Pix" at bounding box center [415, 257] width 94 height 78
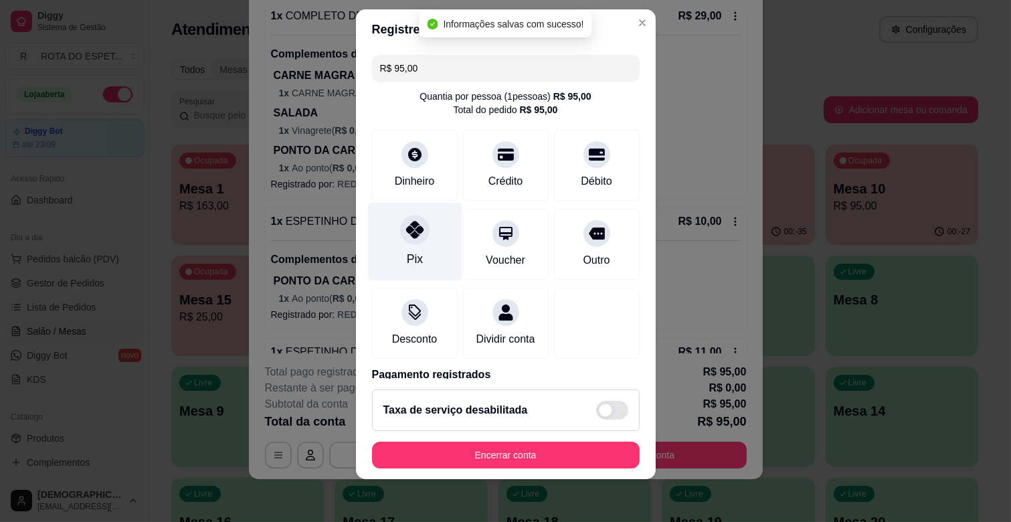
type input "R$ 0,00"
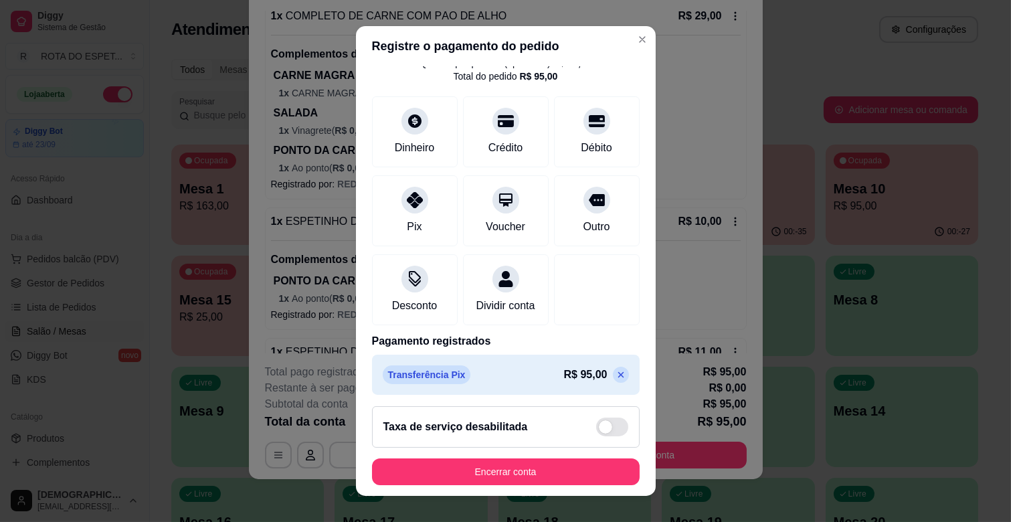
scroll to position [71, 0]
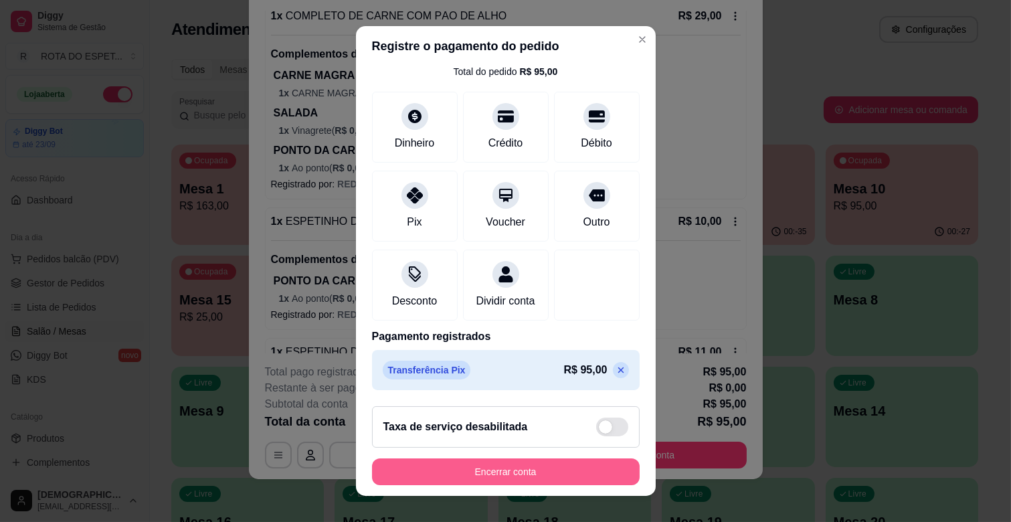
click at [609, 461] on button "Encerrar conta" at bounding box center [506, 472] width 268 height 27
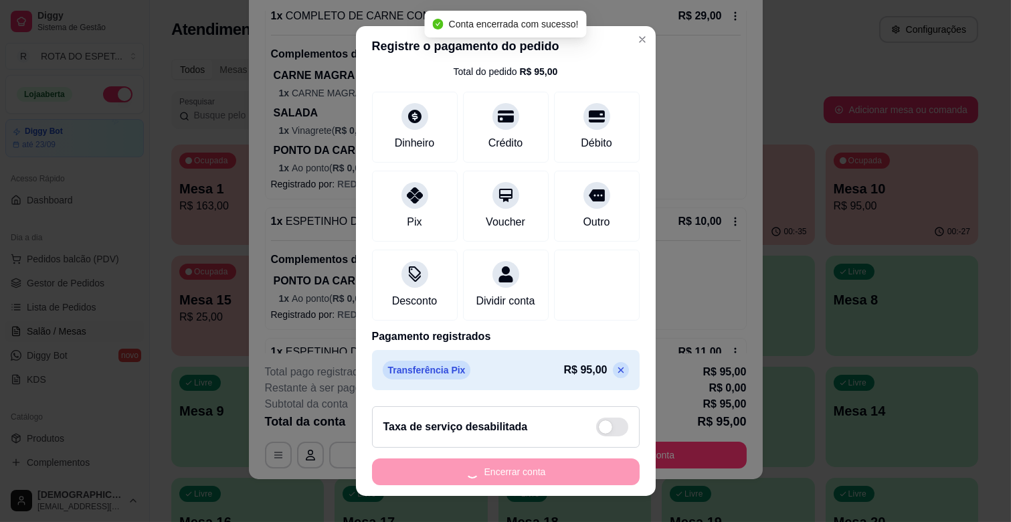
scroll to position [0, 0]
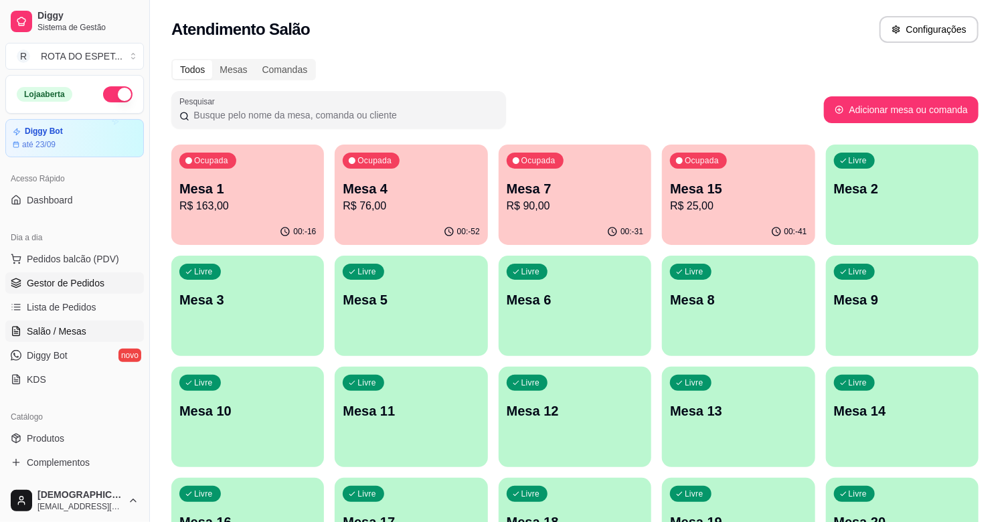
click at [58, 278] on span "Gestor de Pedidos" at bounding box center [66, 282] width 78 height 13
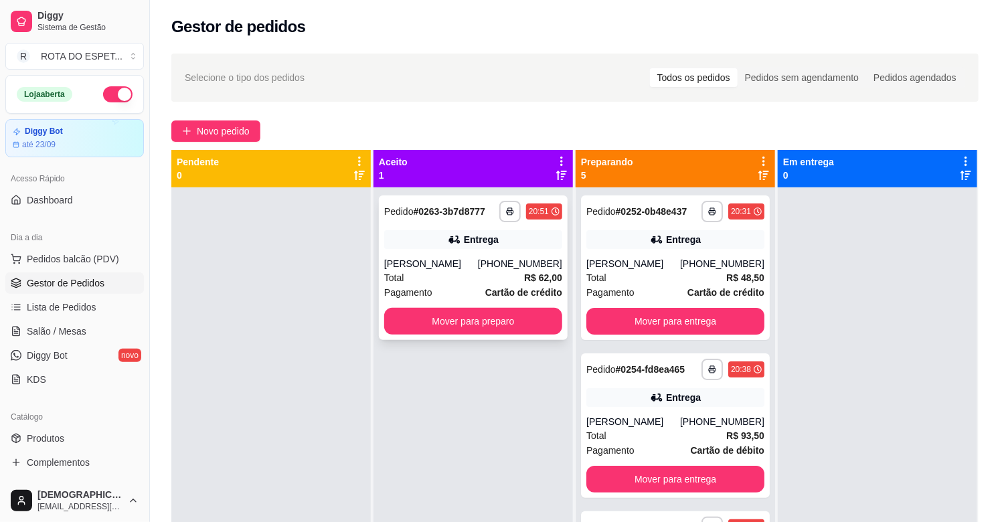
click at [453, 337] on div "**********" at bounding box center [473, 267] width 189 height 145
click at [523, 327] on button "Mover para preparo" at bounding box center [473, 321] width 178 height 27
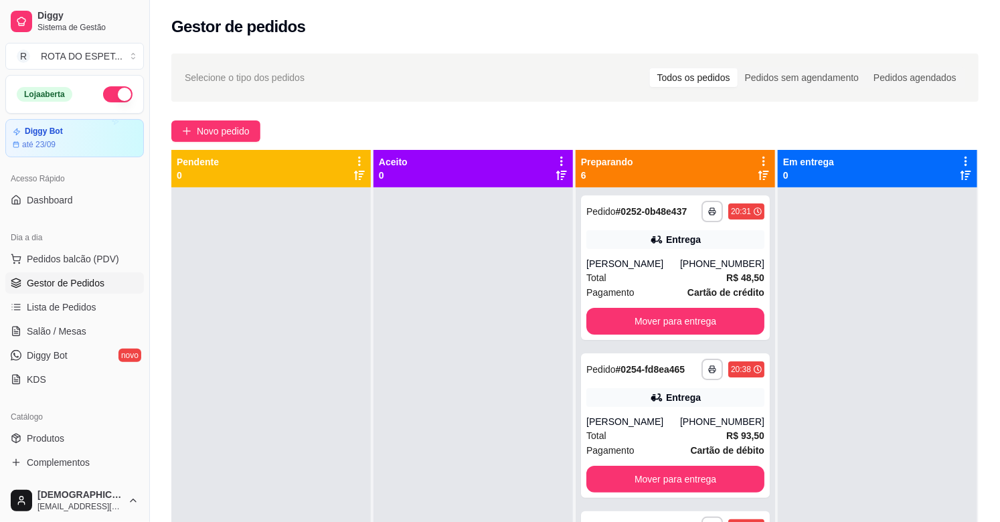
click at [886, 333] on div at bounding box center [877, 448] width 199 height 522
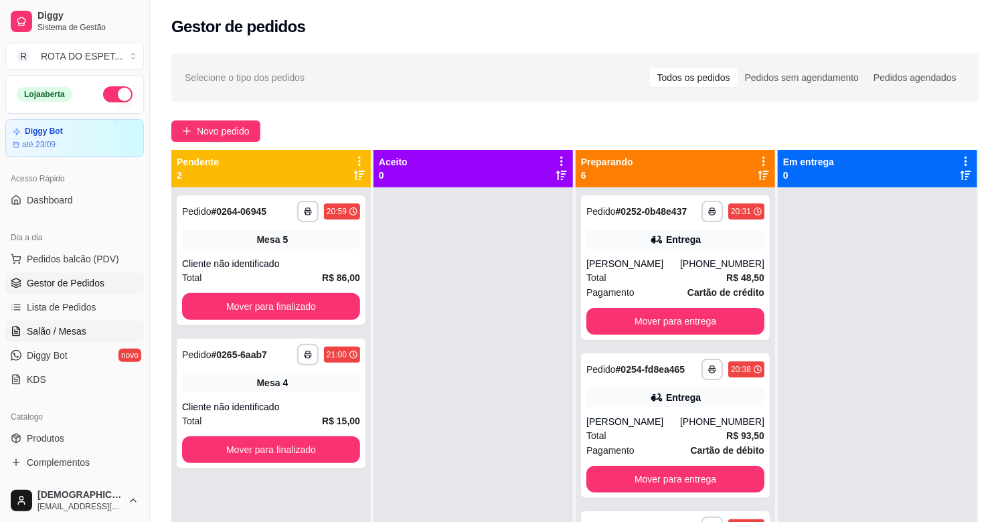
click at [66, 336] on span "Salão / Mesas" at bounding box center [57, 331] width 60 height 13
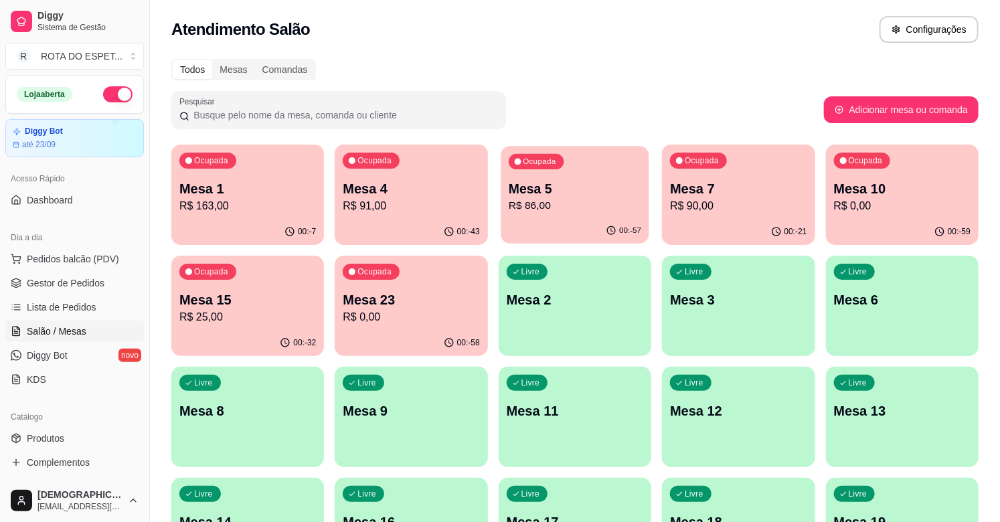
click at [559, 191] on p "Mesa 5" at bounding box center [575, 189] width 133 height 18
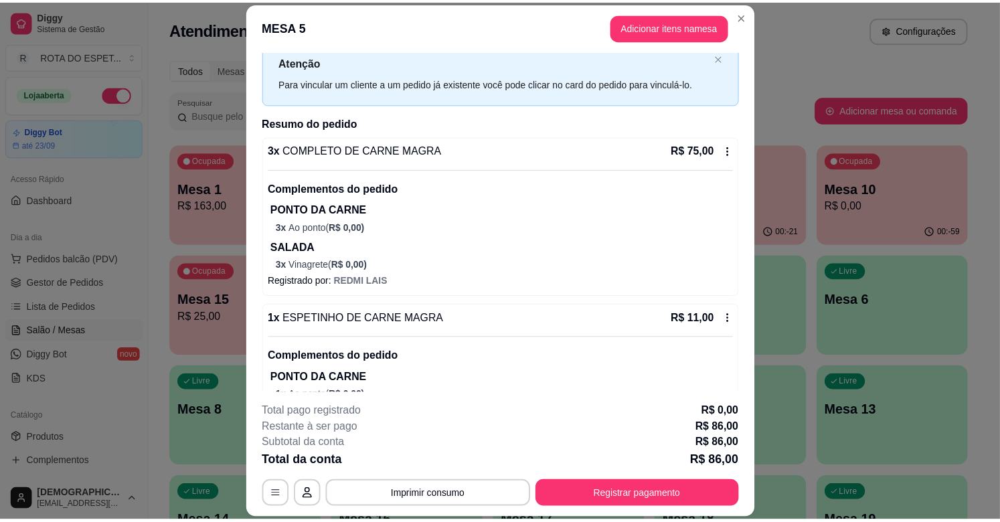
scroll to position [79, 0]
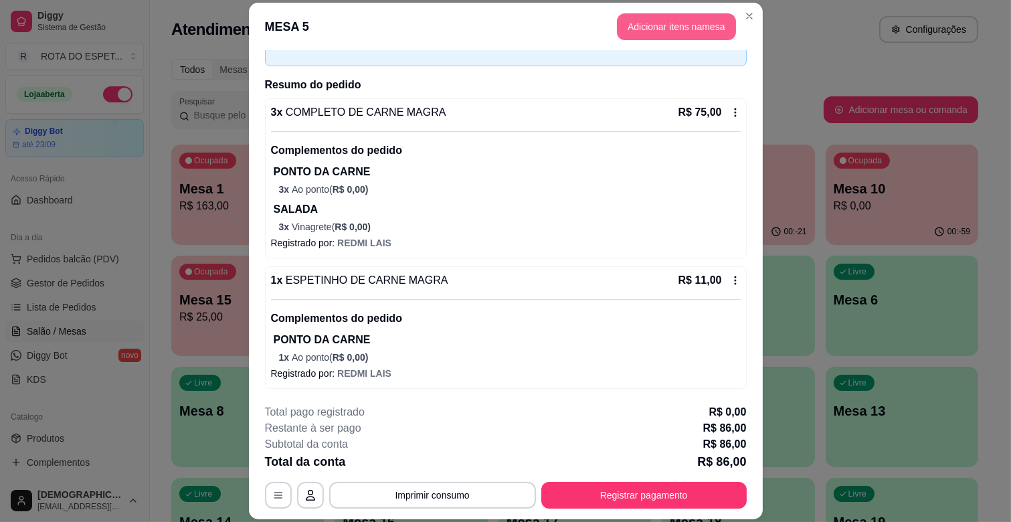
click at [702, 17] on button "Adicionar itens na mesa" at bounding box center [676, 26] width 119 height 27
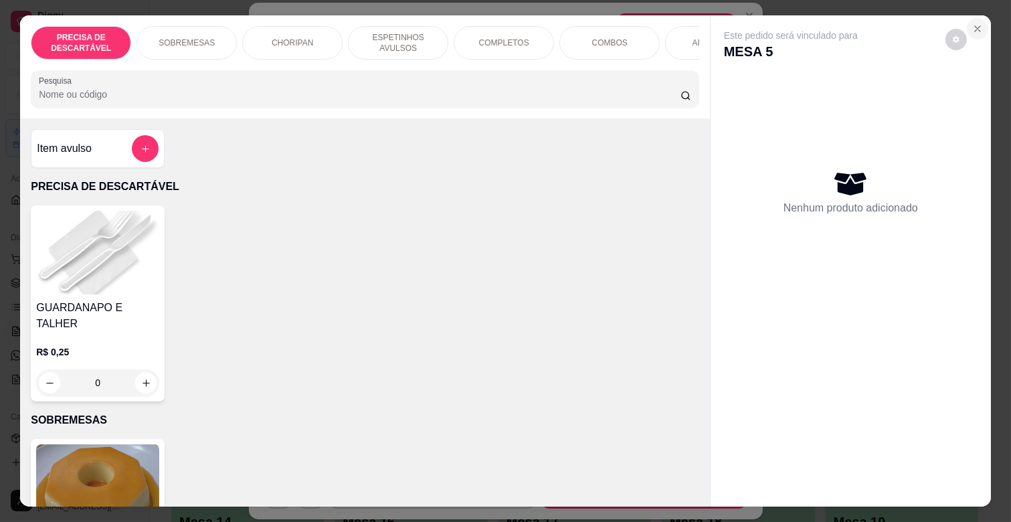
click at [977, 23] on icon "Close" at bounding box center [978, 28] width 11 height 11
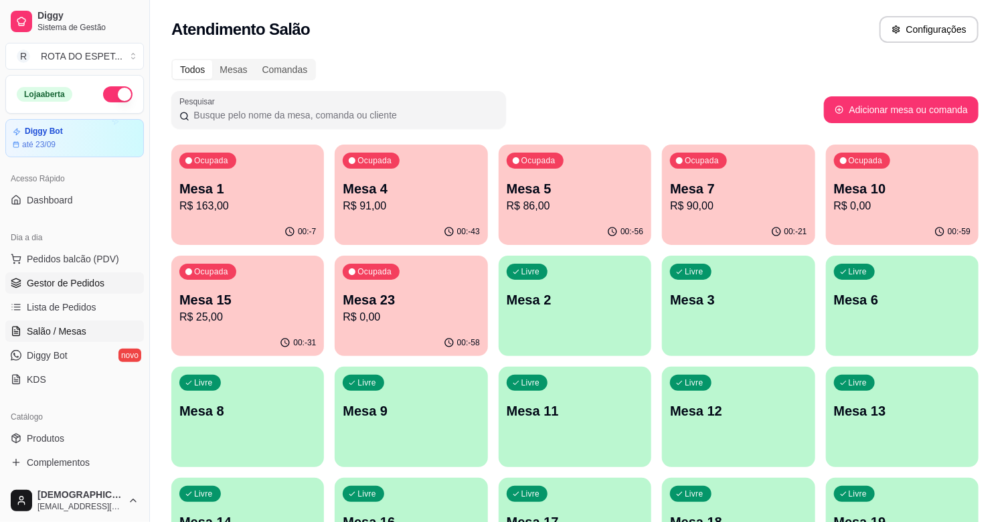
click at [95, 278] on span "Gestor de Pedidos" at bounding box center [66, 282] width 78 height 13
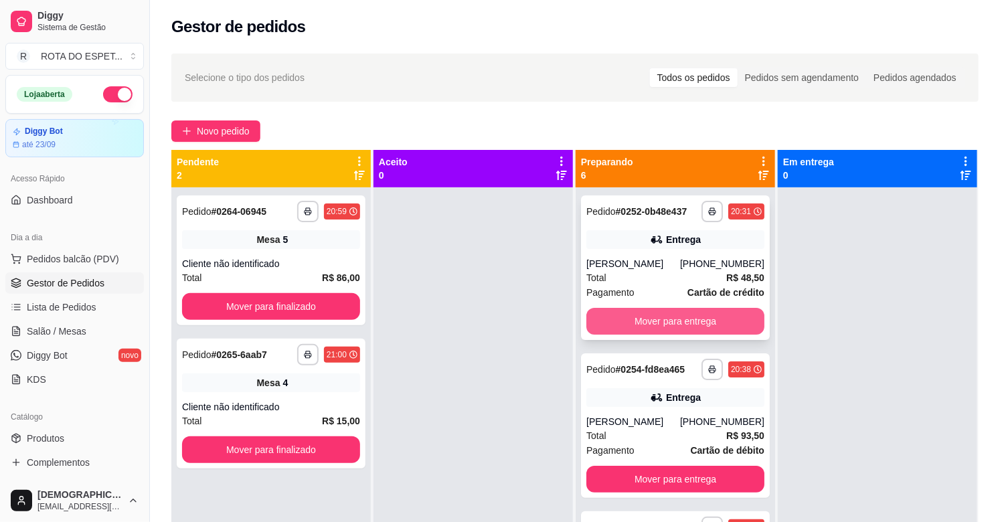
click at [635, 323] on button "Mover para entrega" at bounding box center [675, 321] width 178 height 27
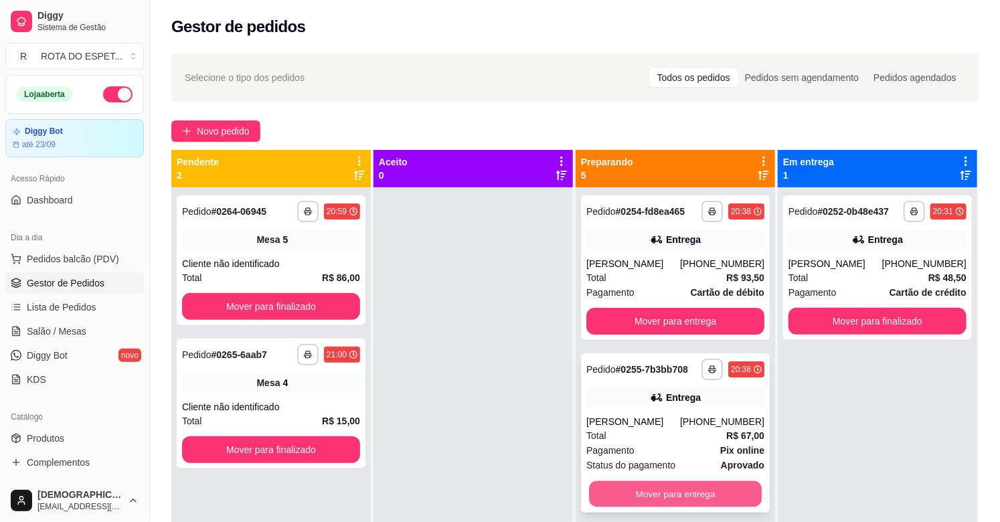
click at [703, 495] on button "Mover para entrega" at bounding box center [675, 494] width 173 height 26
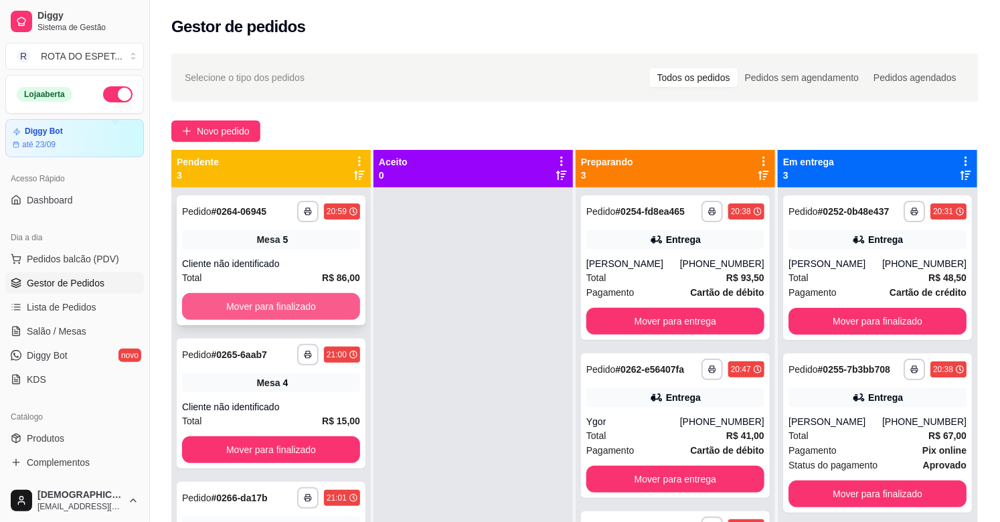
click at [324, 293] on button "Mover para finalizado" at bounding box center [271, 306] width 178 height 27
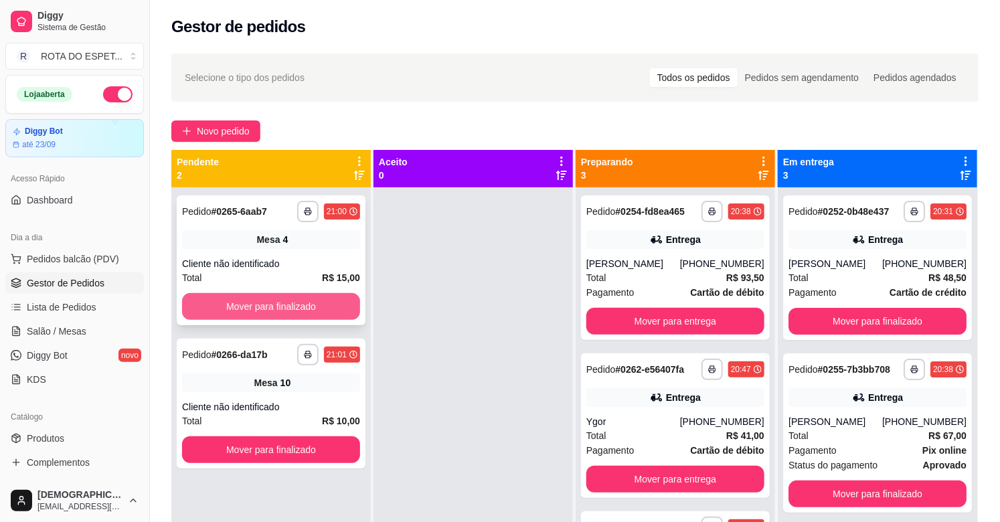
click at [324, 295] on button "Mover para finalizado" at bounding box center [271, 306] width 178 height 27
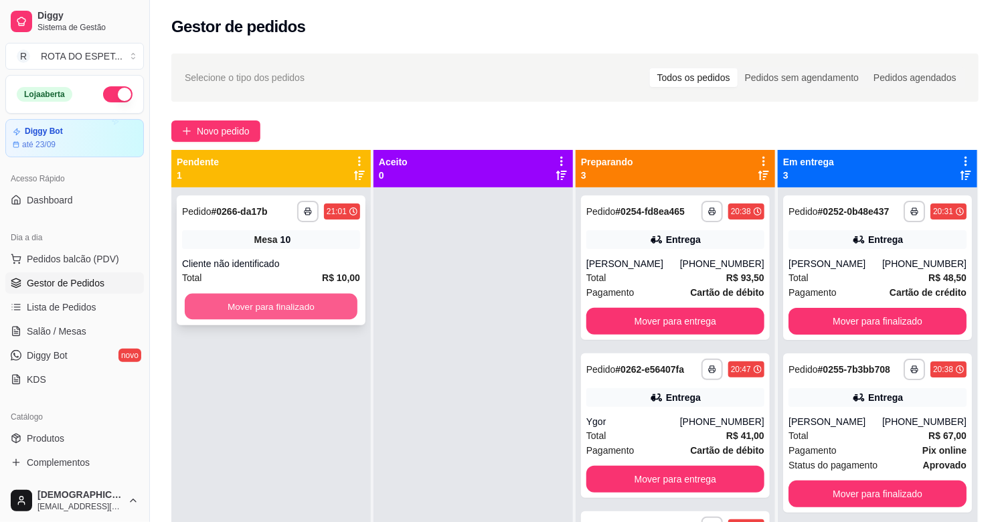
click at [323, 299] on button "Mover para finalizado" at bounding box center [271, 307] width 173 height 26
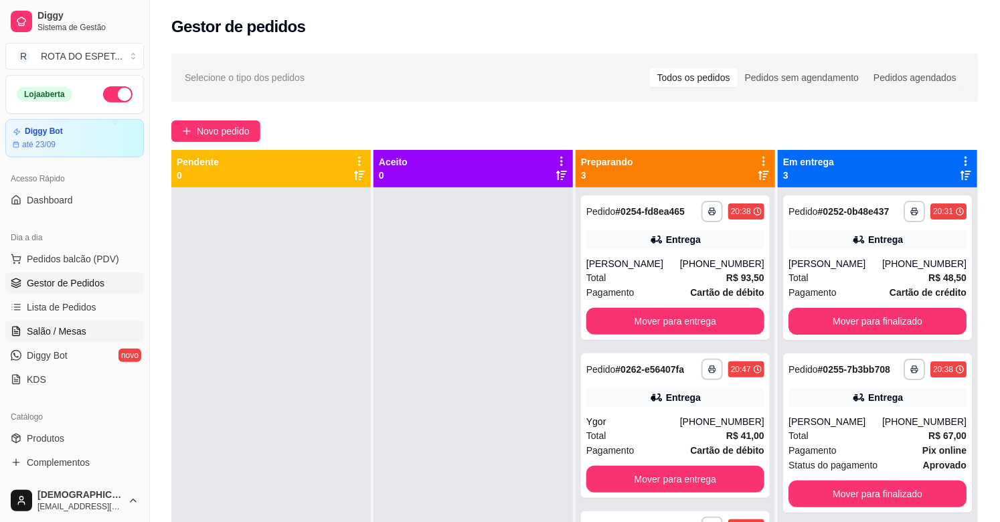
click at [68, 333] on span "Salão / Mesas" at bounding box center [57, 331] width 60 height 13
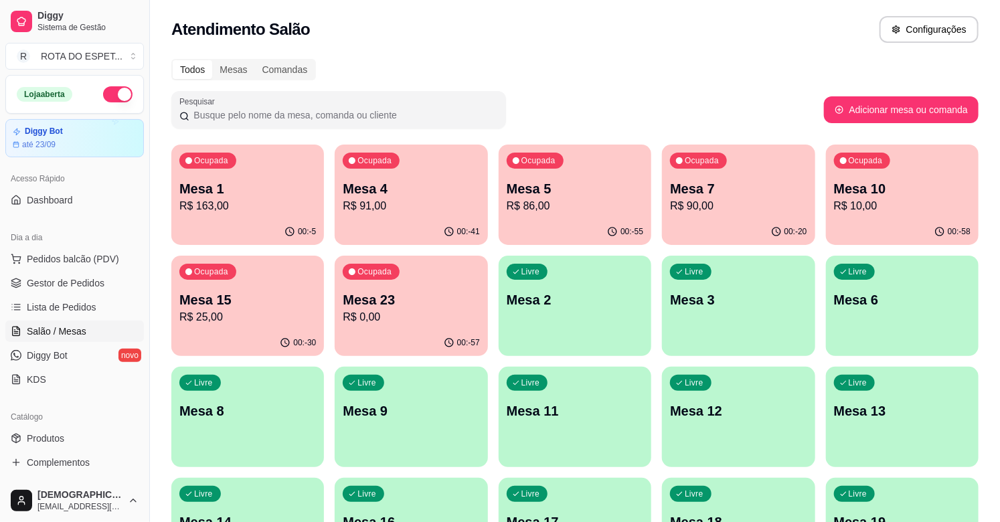
click at [513, 66] on div "Todos Mesas Comandas" at bounding box center [574, 69] width 807 height 21
click at [88, 286] on span "Gestor de Pedidos" at bounding box center [66, 282] width 78 height 13
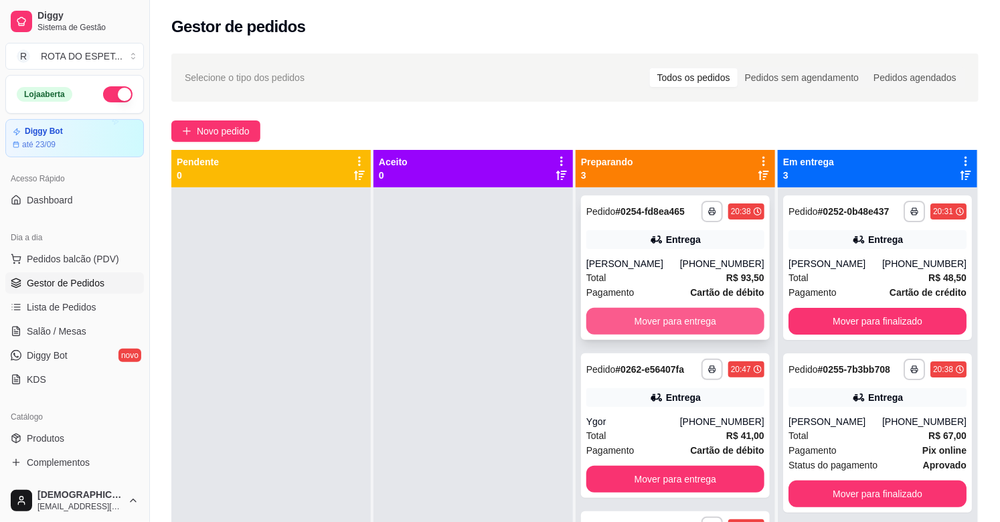
click at [661, 311] on button "Mover para entrega" at bounding box center [675, 321] width 178 height 27
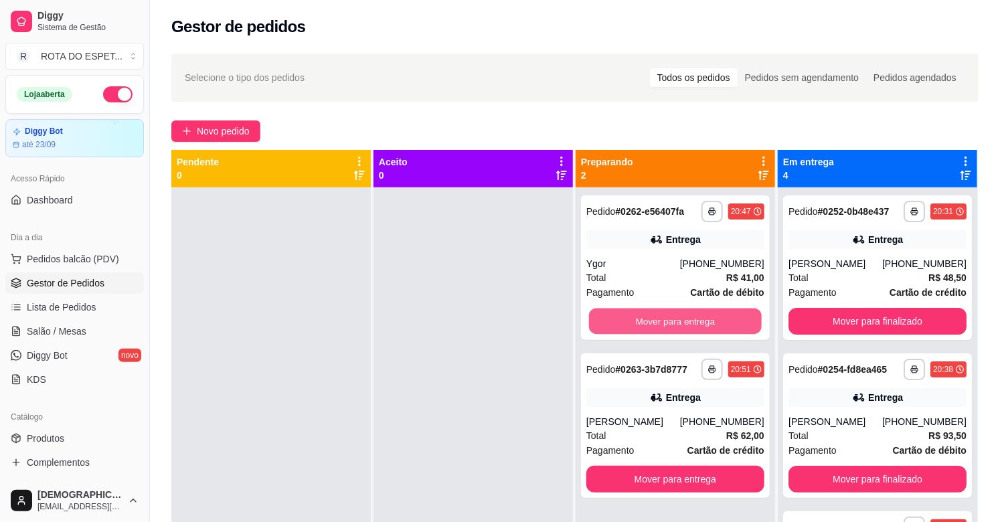
click at [661, 311] on button "Mover para entrega" at bounding box center [675, 322] width 173 height 26
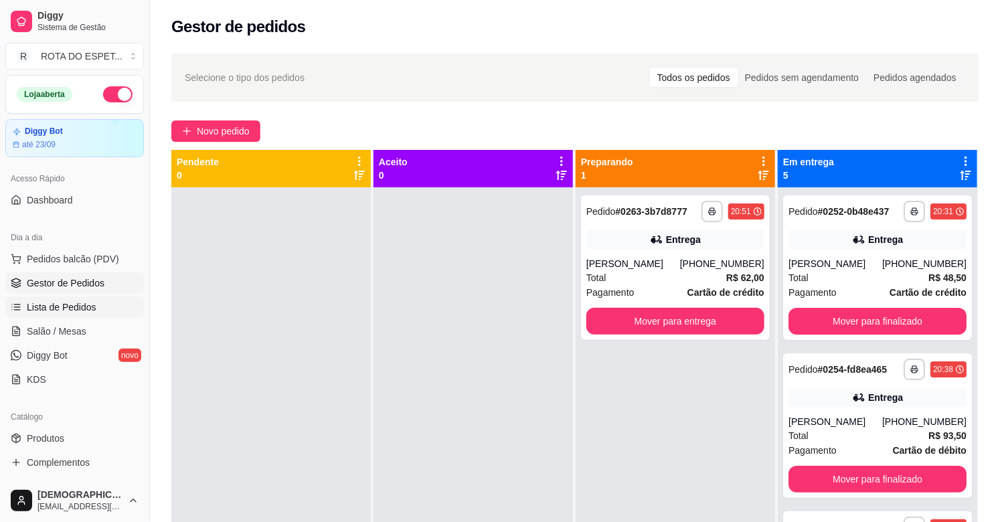
click at [74, 312] on span "Lista de Pedidos" at bounding box center [62, 307] width 70 height 13
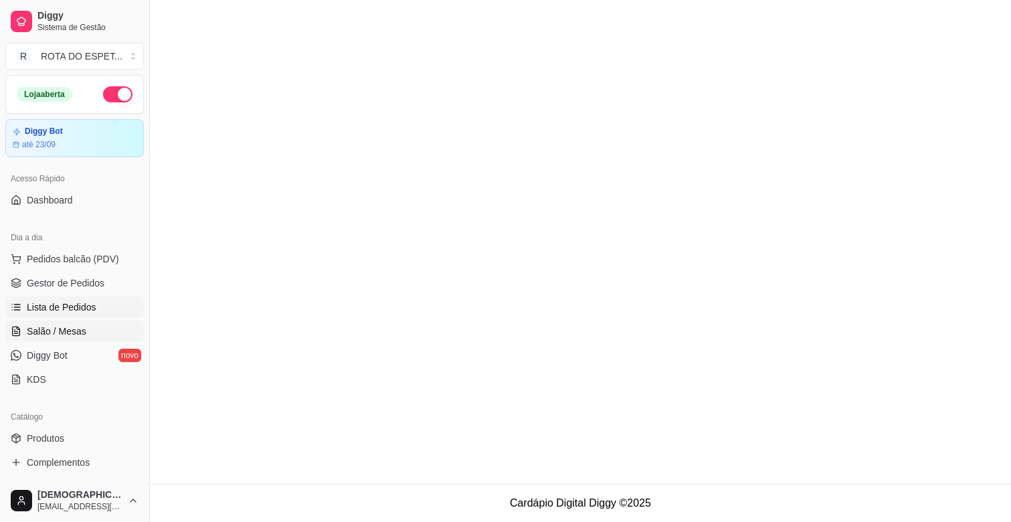
click at [76, 329] on span "Salão / Mesas" at bounding box center [57, 331] width 60 height 13
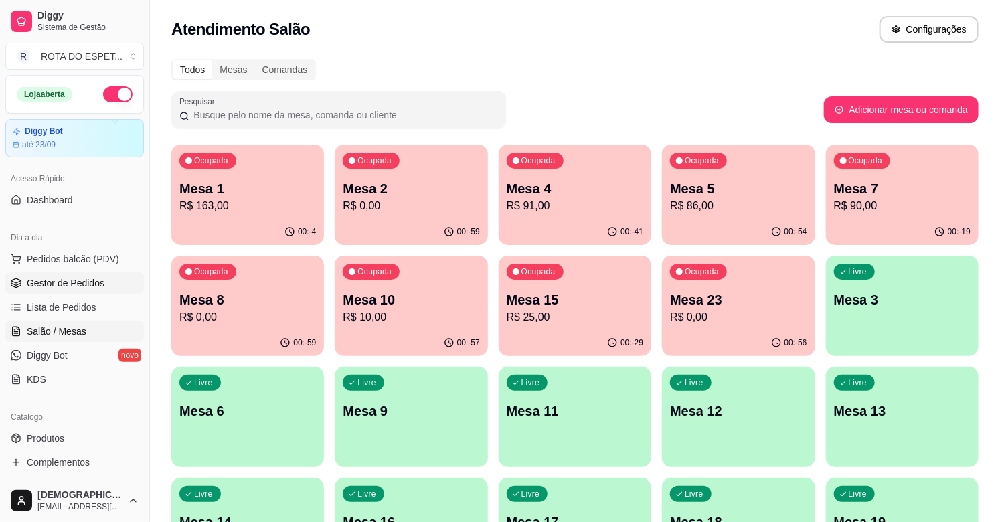
click at [96, 276] on span "Gestor de Pedidos" at bounding box center [66, 282] width 78 height 13
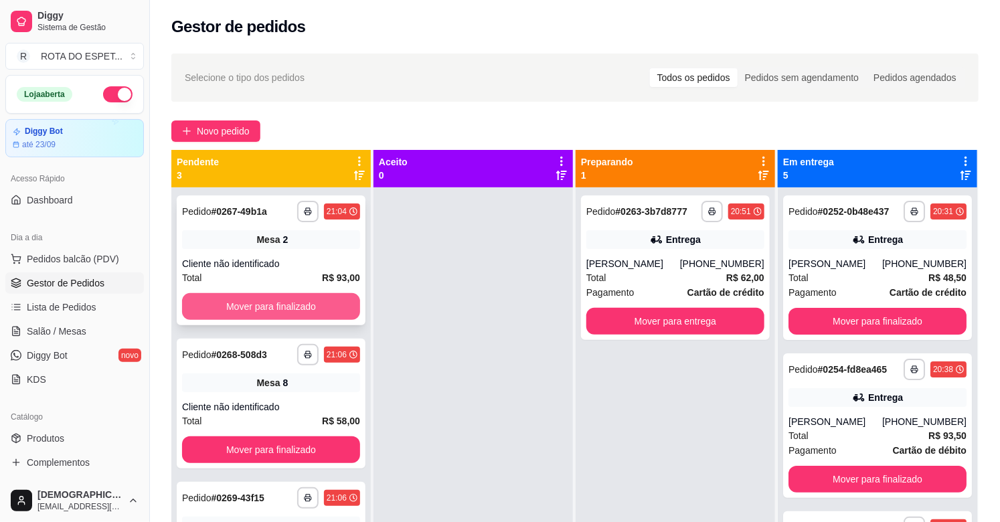
click at [295, 309] on button "Mover para finalizado" at bounding box center [271, 306] width 178 height 27
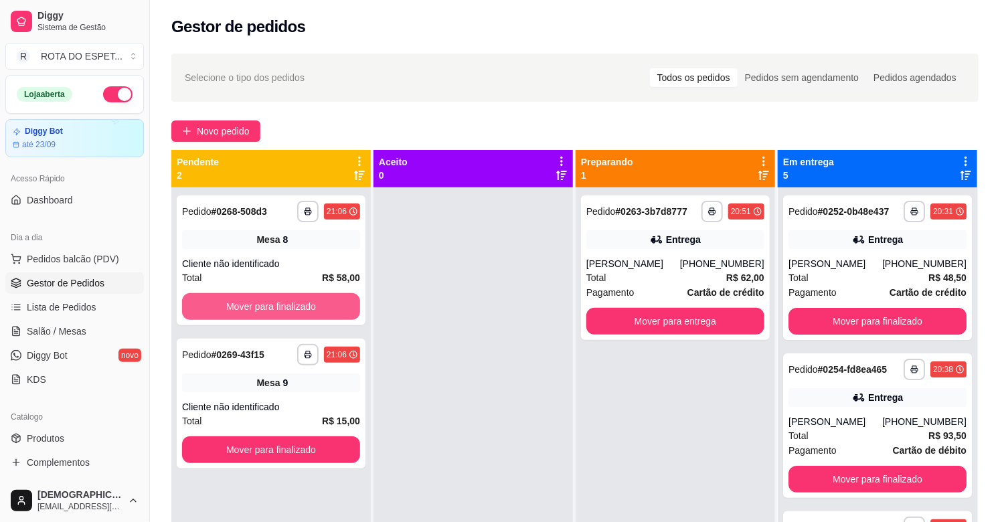
click at [295, 309] on button "Mover para finalizado" at bounding box center [271, 306] width 178 height 27
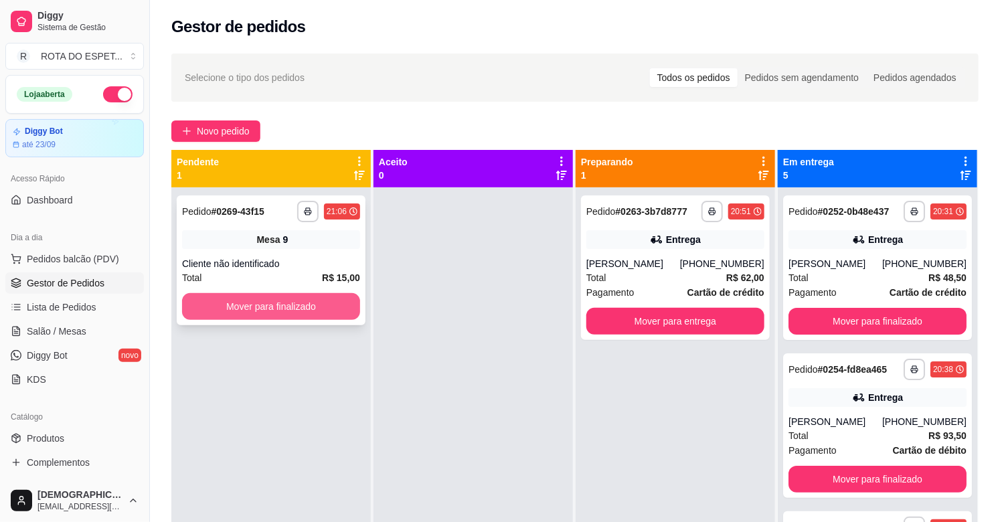
click at [295, 307] on button "Mover para finalizado" at bounding box center [271, 306] width 178 height 27
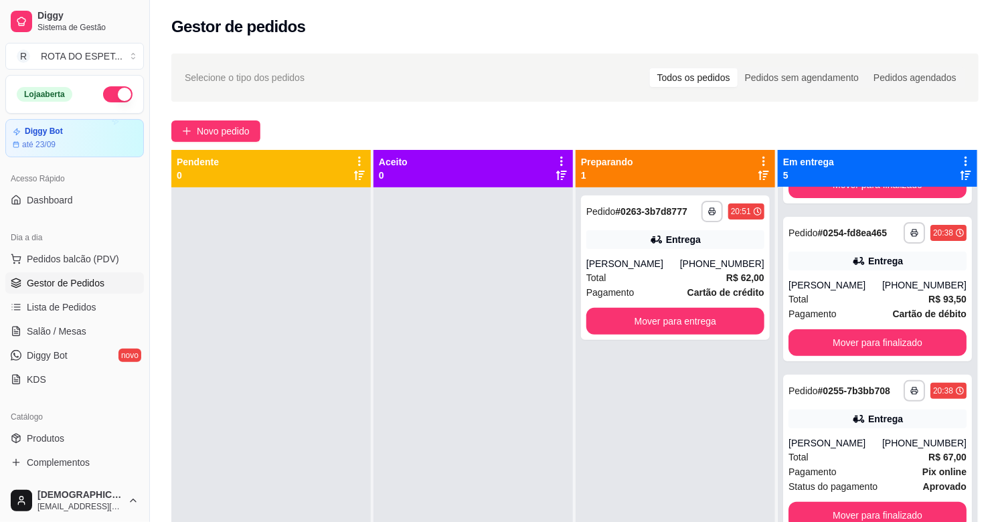
scroll to position [149, 0]
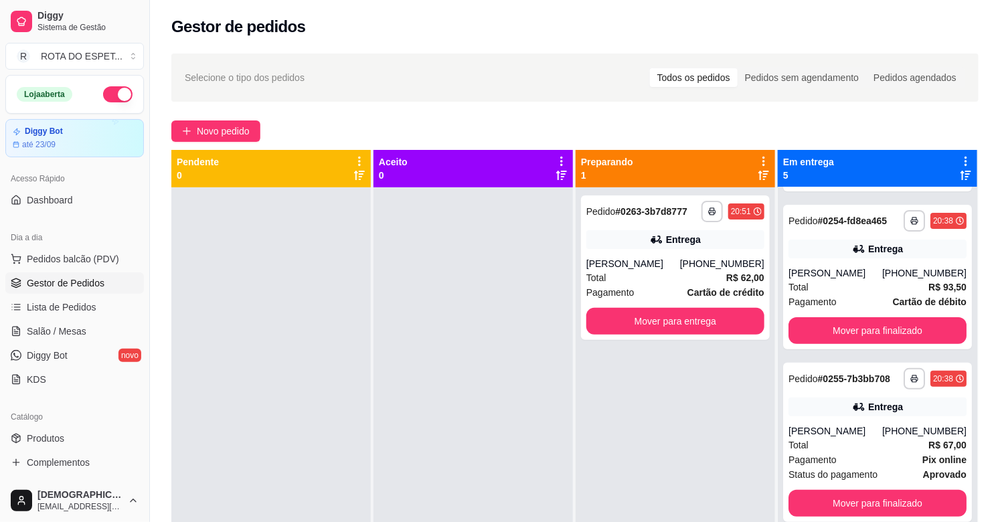
click at [410, 415] on div at bounding box center [473, 448] width 199 height 522
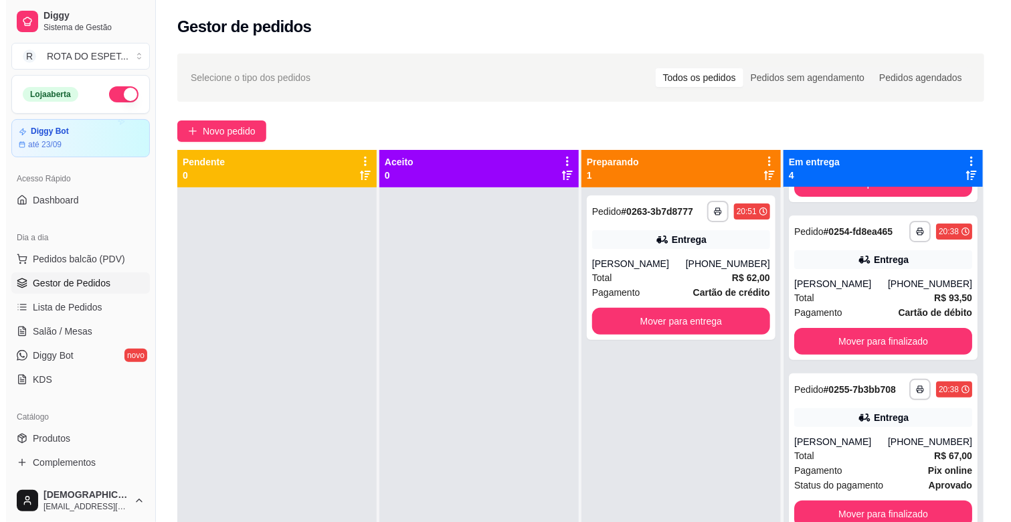
scroll to position [148, 0]
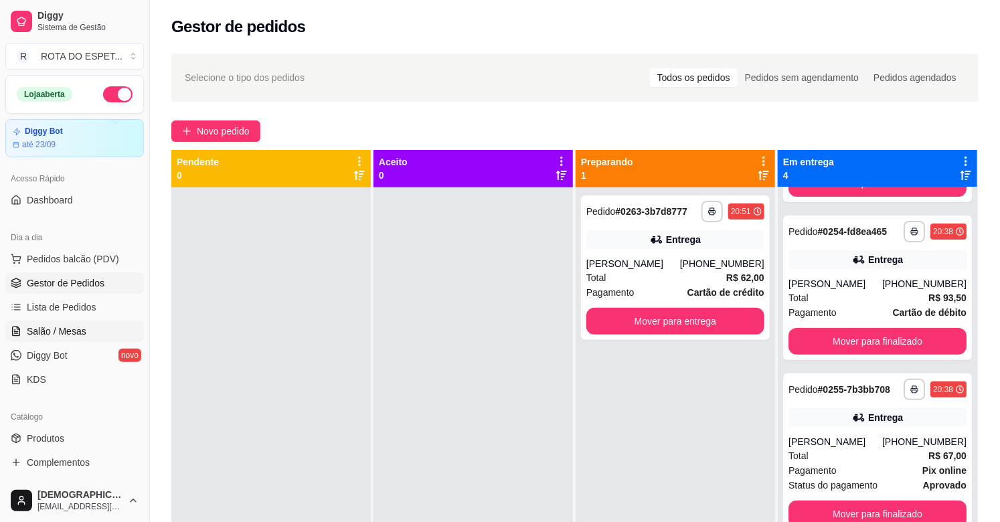
click at [31, 329] on span "Salão / Mesas" at bounding box center [57, 331] width 60 height 13
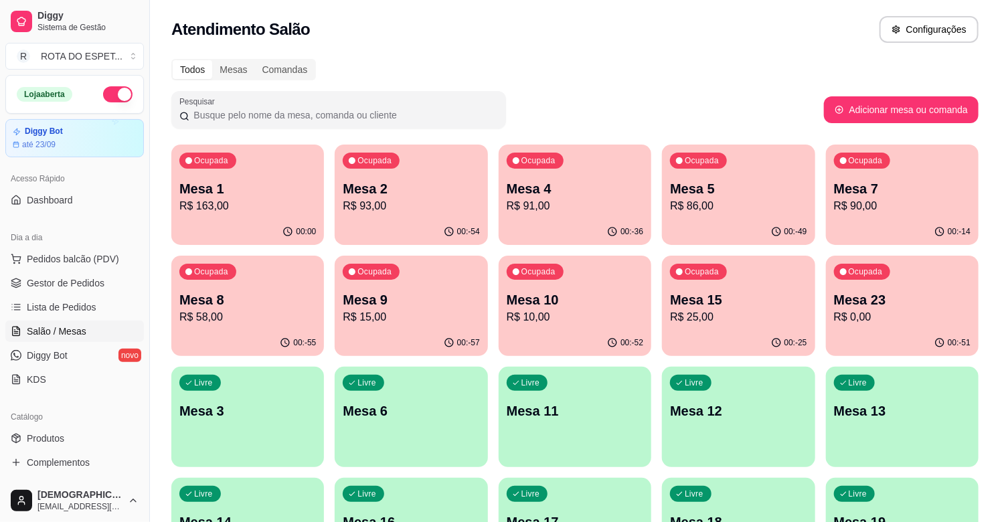
click at [764, 176] on div "Ocupada Mesa 5 R$ 86,00" at bounding box center [738, 182] width 153 height 74
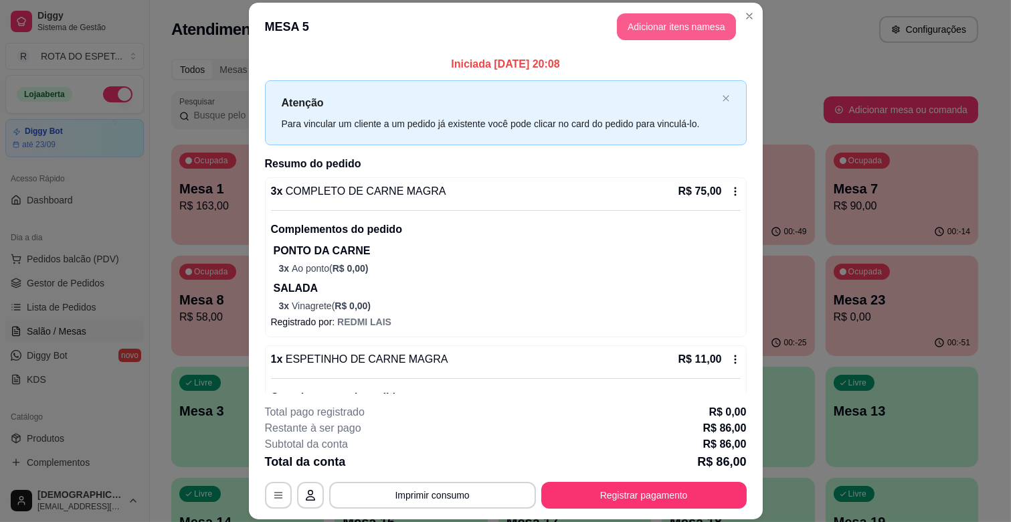
click at [663, 35] on button "Adicionar itens na mesa" at bounding box center [676, 26] width 119 height 27
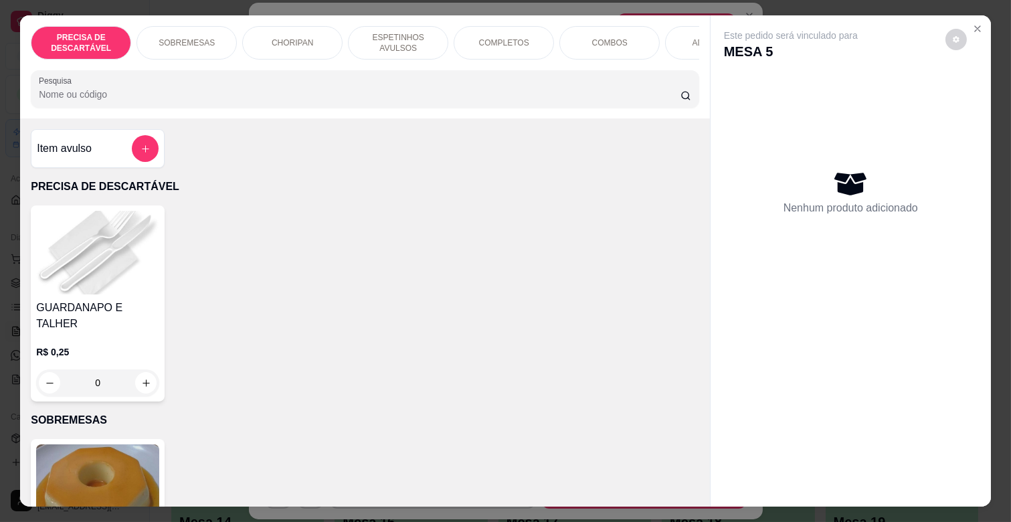
scroll to position [0, 585]
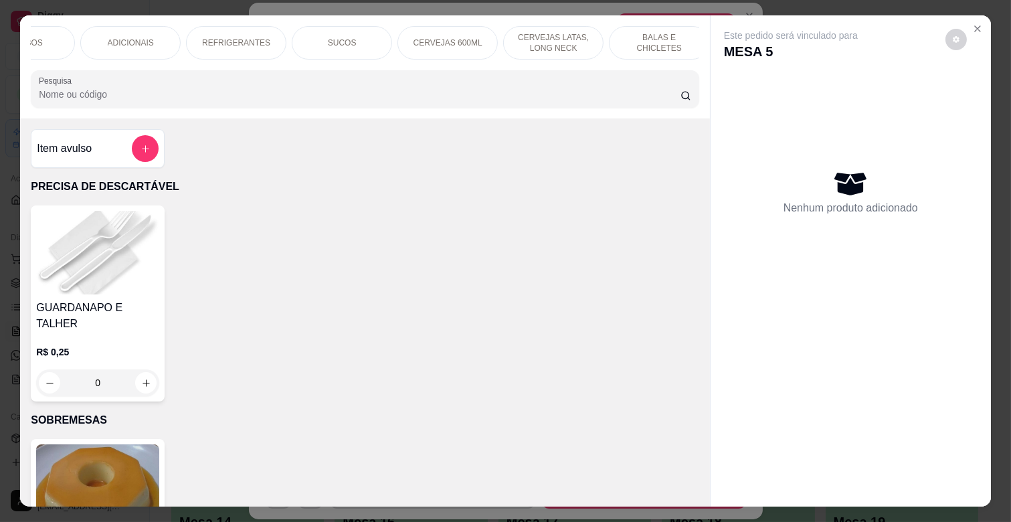
click at [463, 37] on p "CERVEJAS 600ML" at bounding box center [448, 42] width 69 height 11
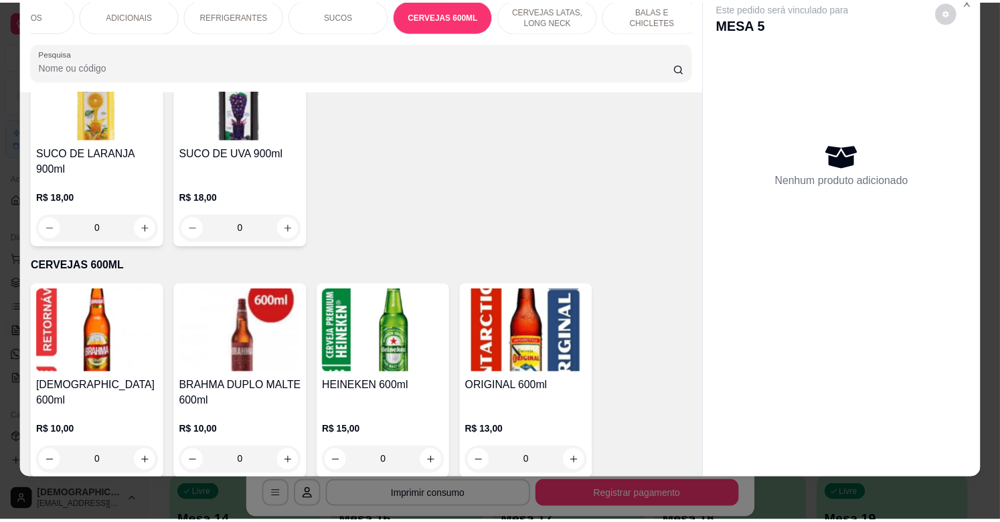
scroll to position [0, 0]
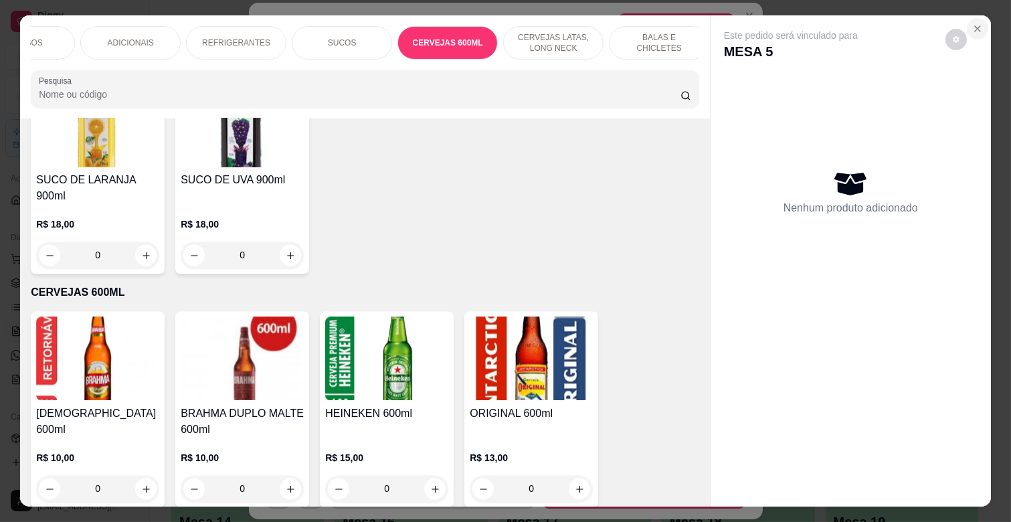
click at [973, 23] on icon "Close" at bounding box center [978, 28] width 11 height 11
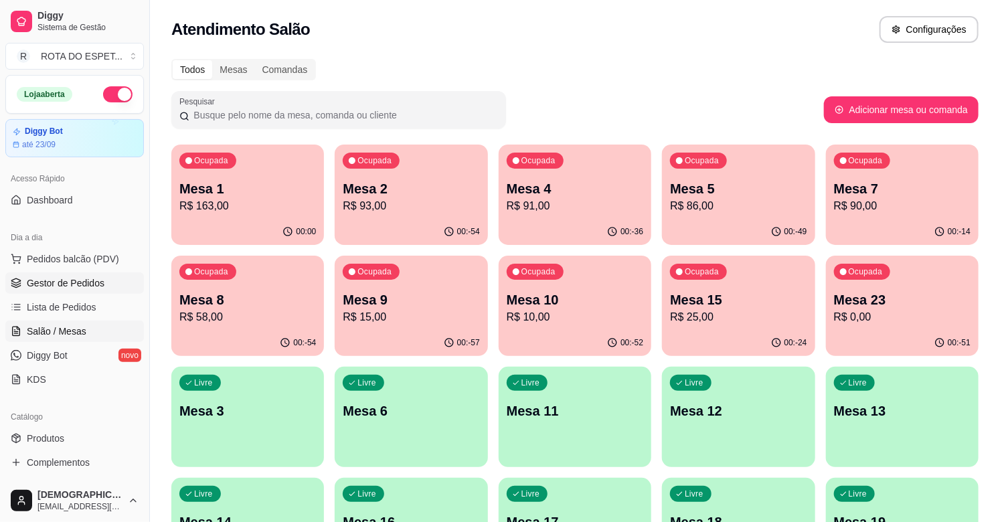
click at [88, 274] on link "Gestor de Pedidos" at bounding box center [74, 282] width 139 height 21
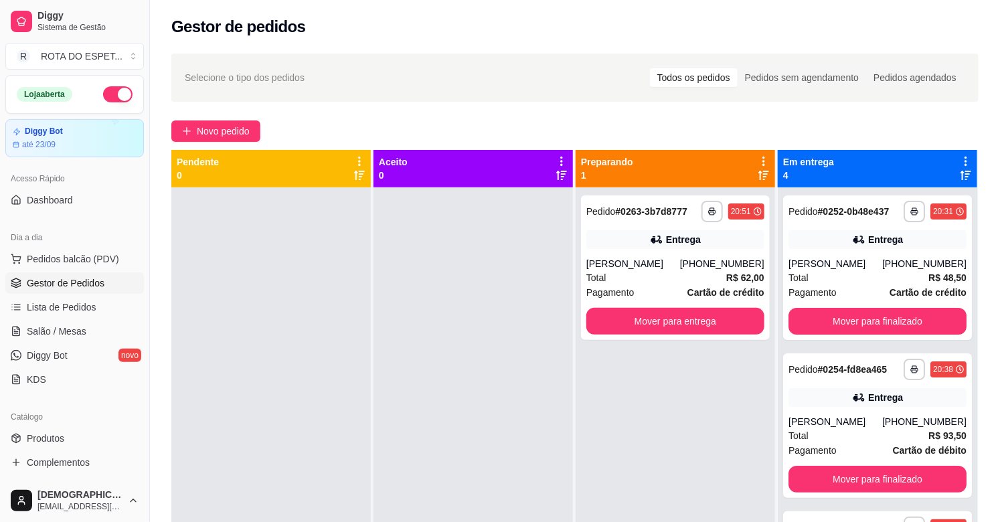
click at [404, 323] on div at bounding box center [473, 448] width 199 height 522
click at [420, 439] on div at bounding box center [473, 448] width 199 height 522
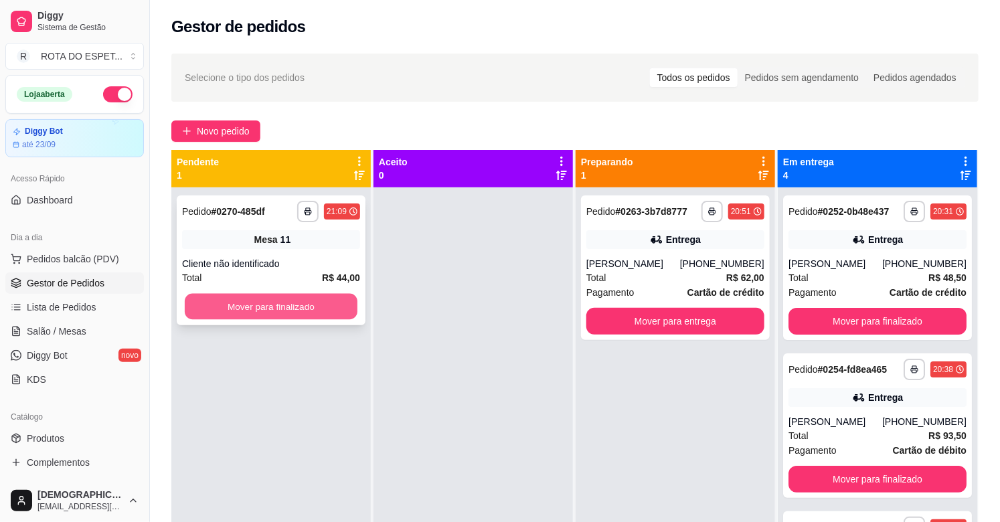
click at [321, 297] on button "Mover para finalizado" at bounding box center [271, 307] width 173 height 26
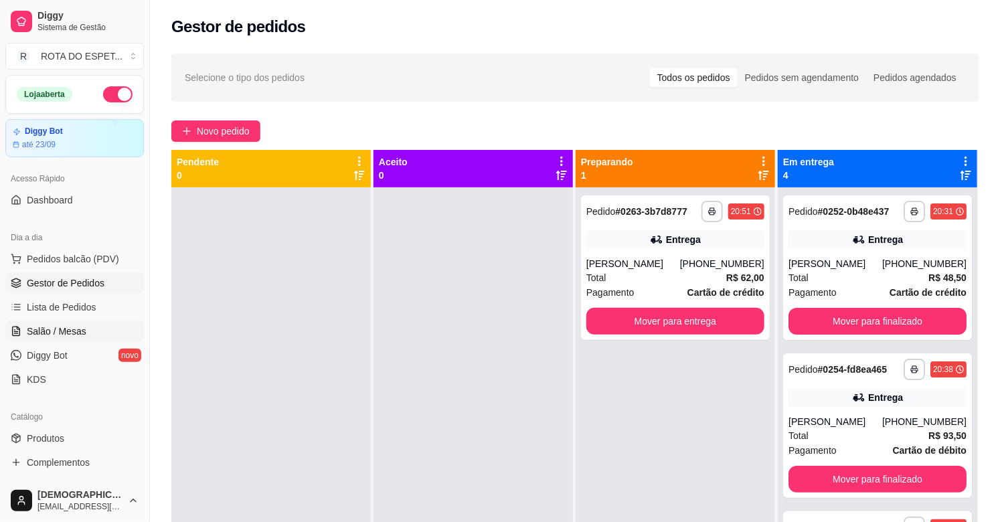
click at [42, 330] on span "Salão / Mesas" at bounding box center [57, 331] width 60 height 13
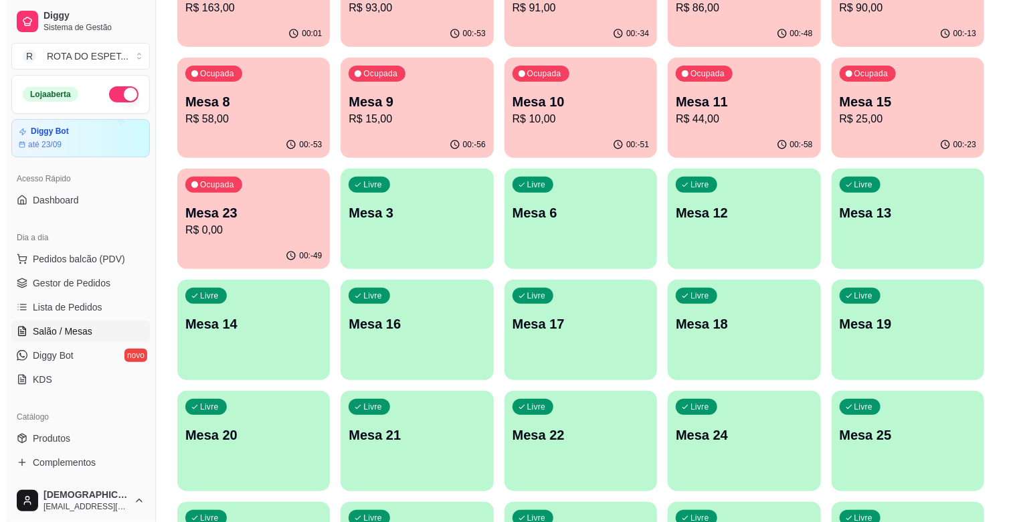
scroll to position [223, 0]
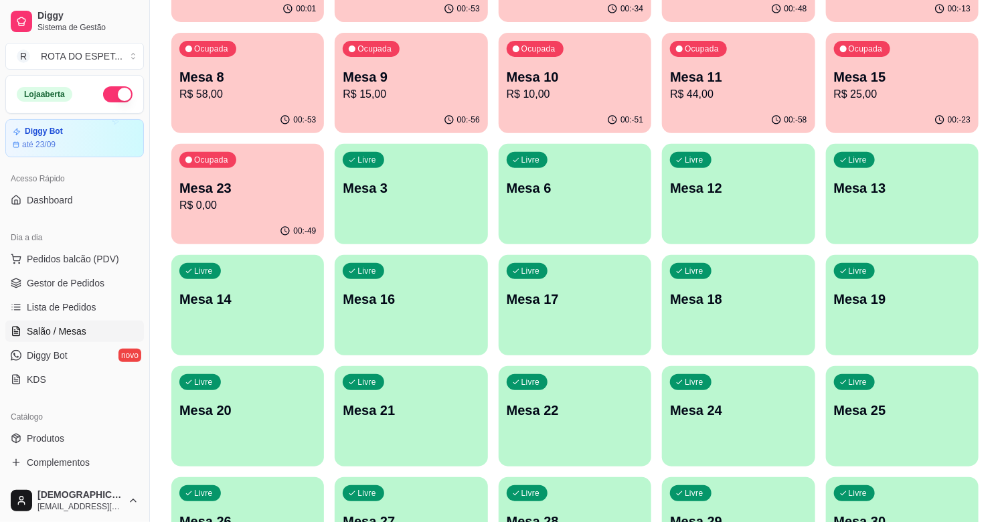
click at [432, 420] on div "Livre Mesa 21" at bounding box center [411, 408] width 153 height 84
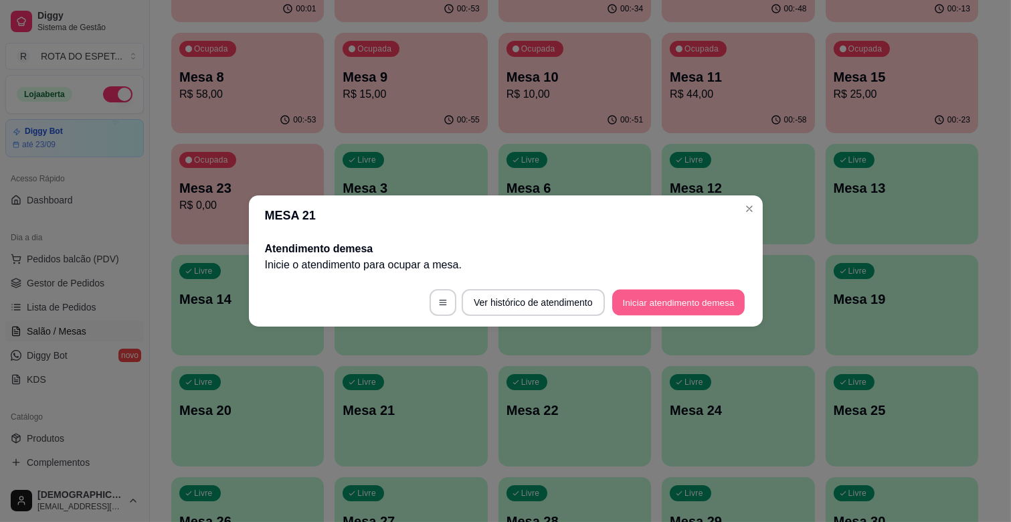
click at [679, 296] on button "Iniciar atendimento de mesa" at bounding box center [679, 303] width 133 height 26
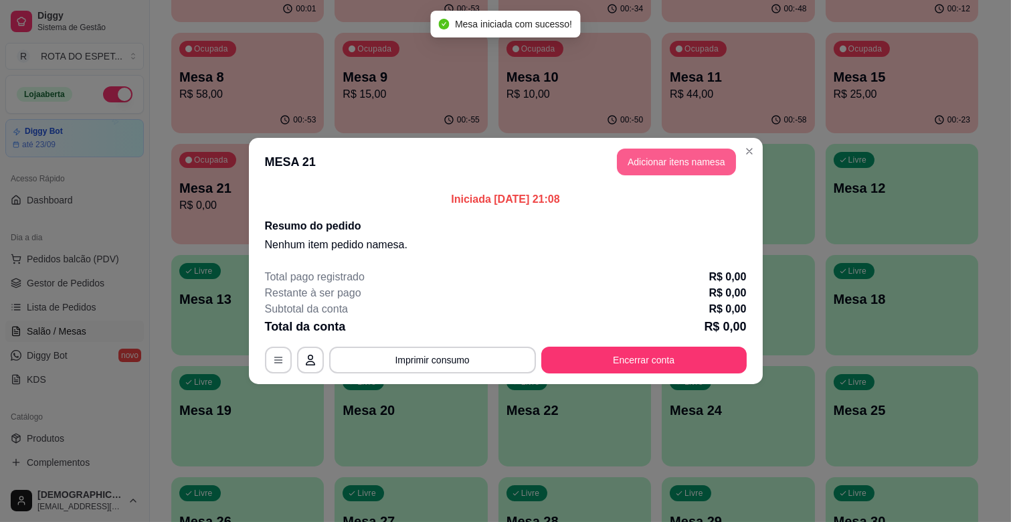
click at [647, 164] on button "Adicionar itens na mesa" at bounding box center [676, 162] width 119 height 27
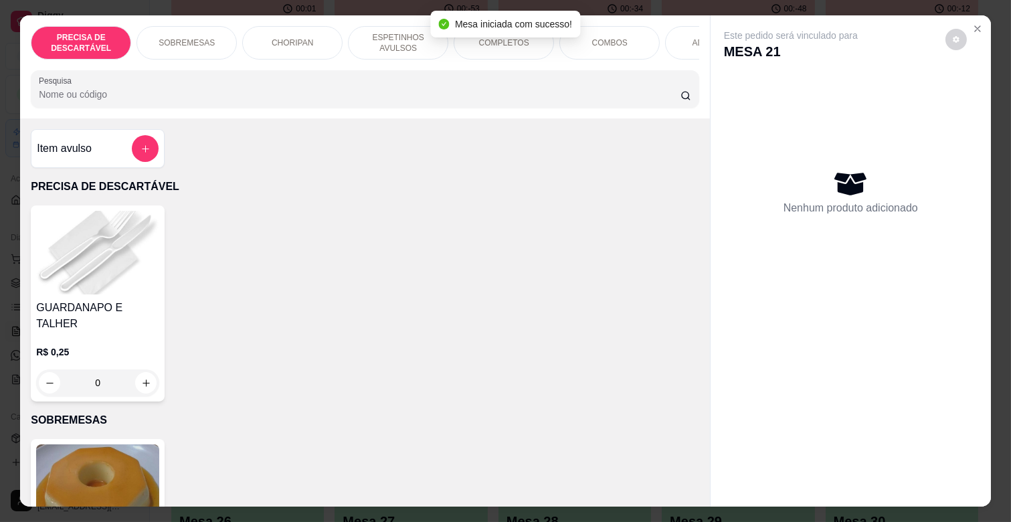
click at [396, 42] on p "ESPETINHOS AVULSOS" at bounding box center [398, 42] width 78 height 21
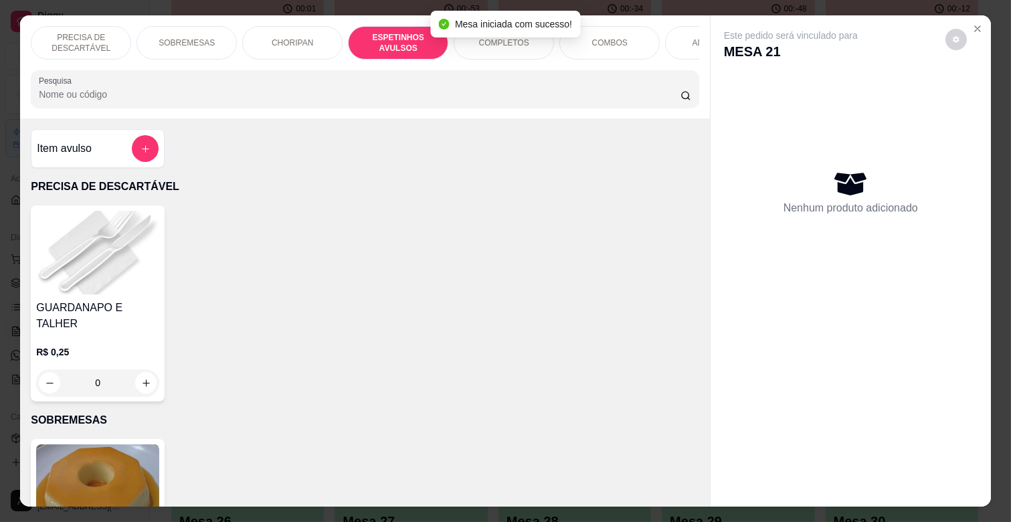
scroll to position [32, 0]
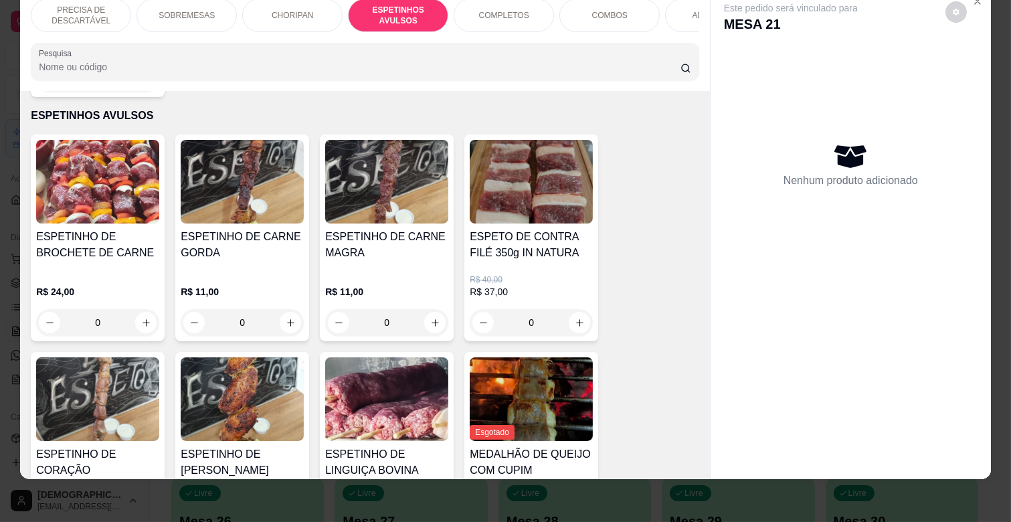
click at [272, 244] on h4 "ESPETINHO DE CARNE GORDA" at bounding box center [242, 245] width 123 height 32
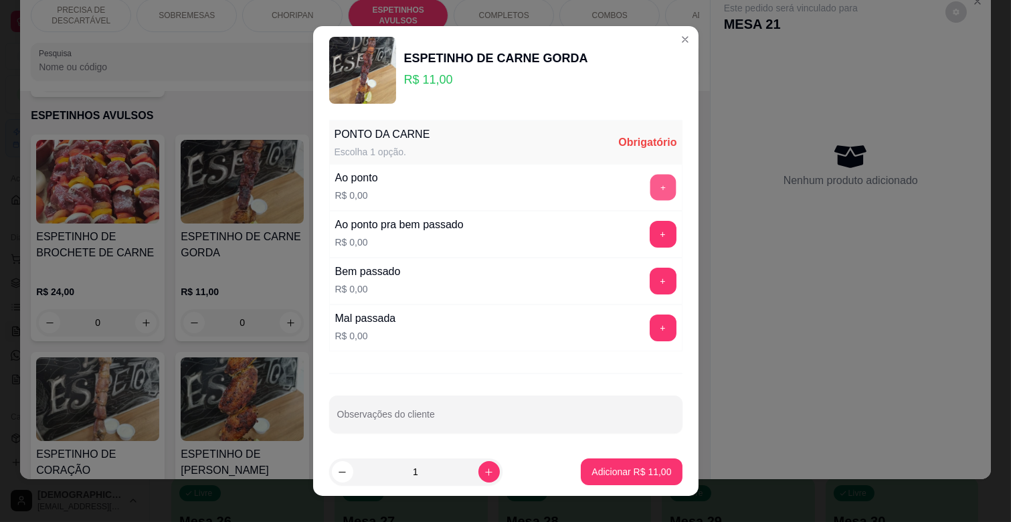
click at [650, 181] on button "+" at bounding box center [663, 188] width 26 height 26
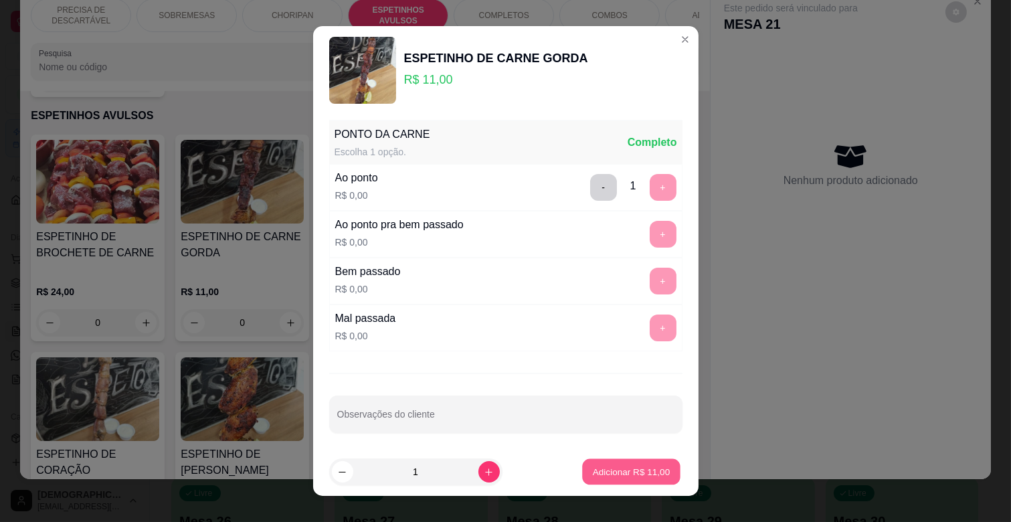
click at [631, 467] on p "Adicionar R$ 11,00" at bounding box center [632, 471] width 78 height 13
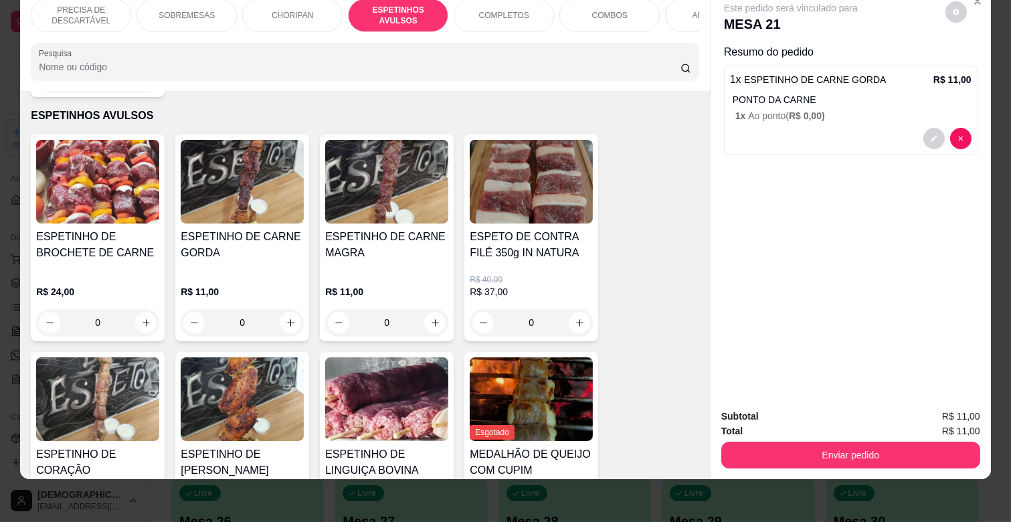
click at [261, 366] on img at bounding box center [242, 399] width 123 height 84
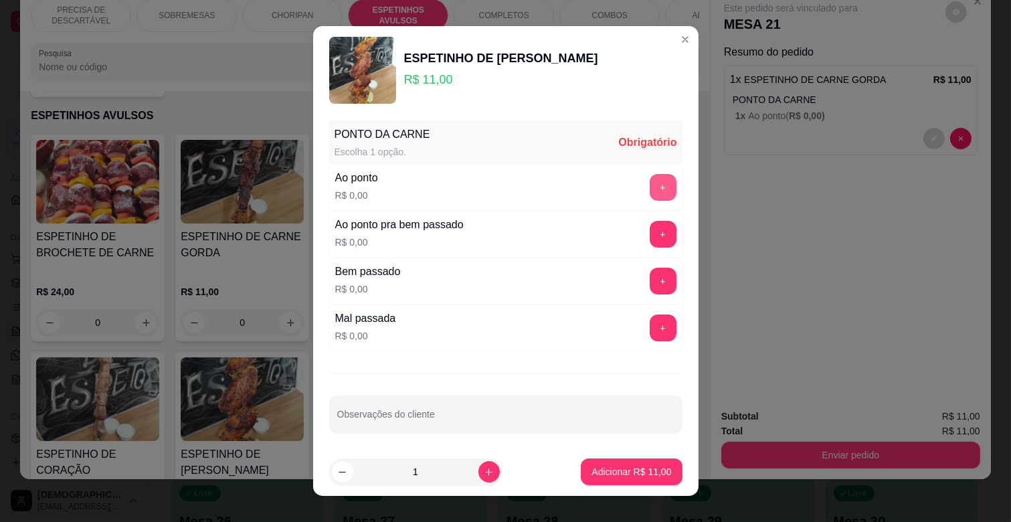
click at [650, 185] on button "+" at bounding box center [663, 187] width 27 height 27
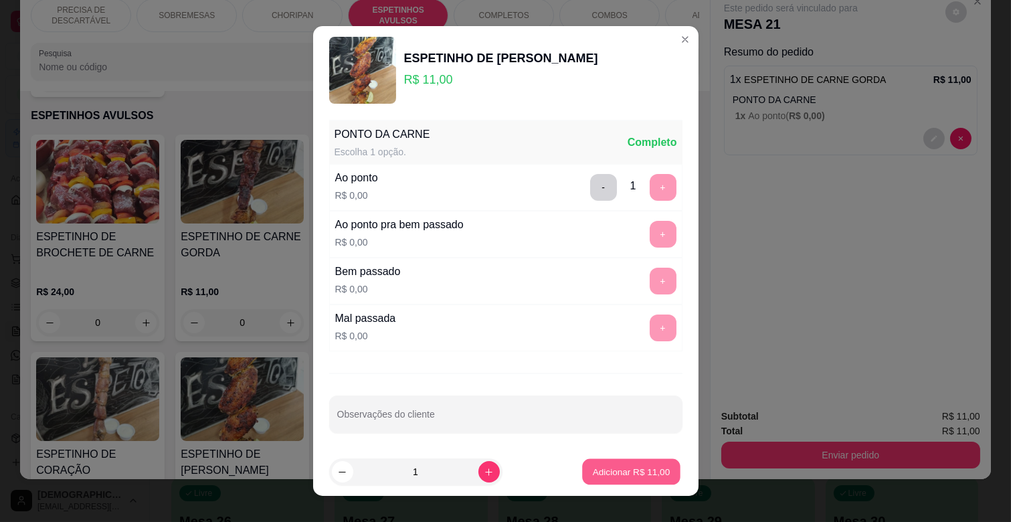
click at [621, 462] on button "Adicionar R$ 11,00" at bounding box center [632, 472] width 98 height 26
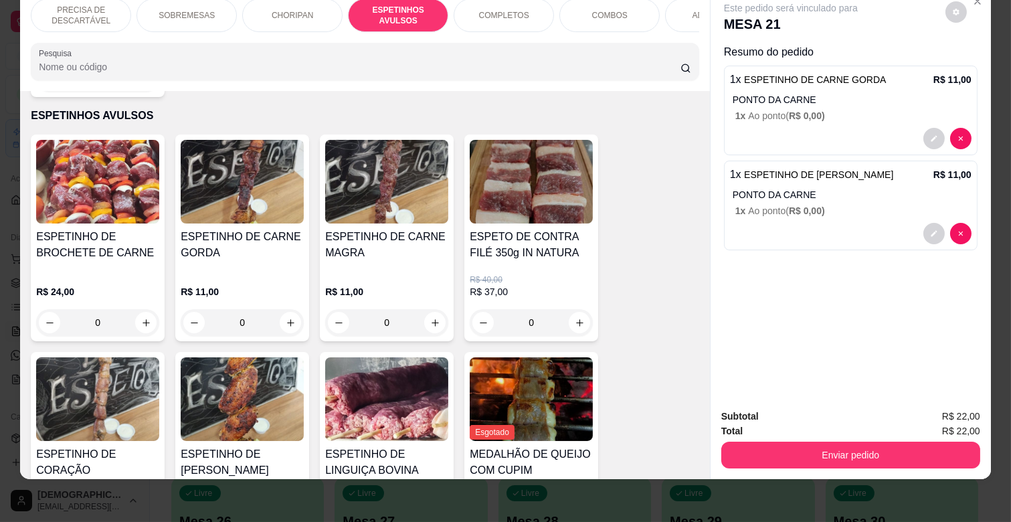
scroll to position [0, 585]
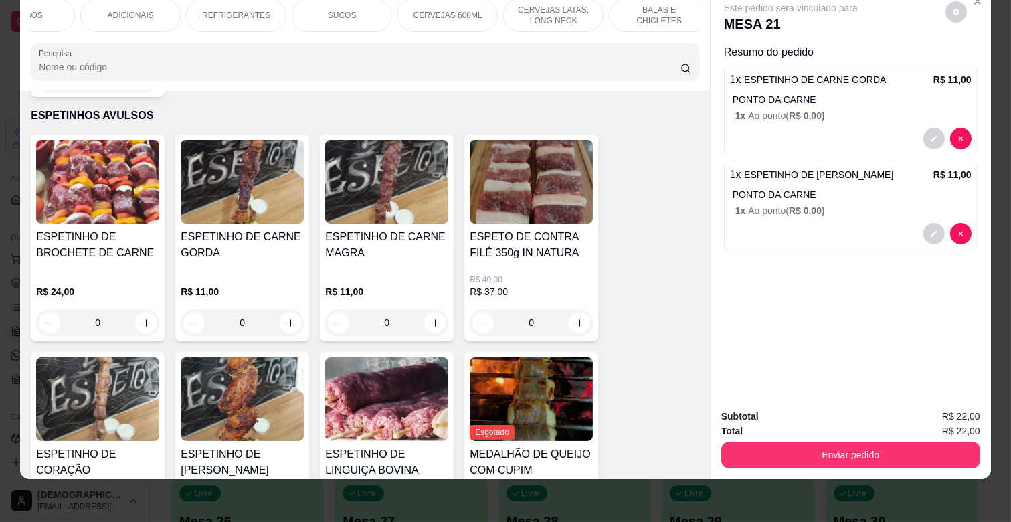
click at [238, 20] on div "REFRIGERANTES" at bounding box center [236, 15] width 100 height 33
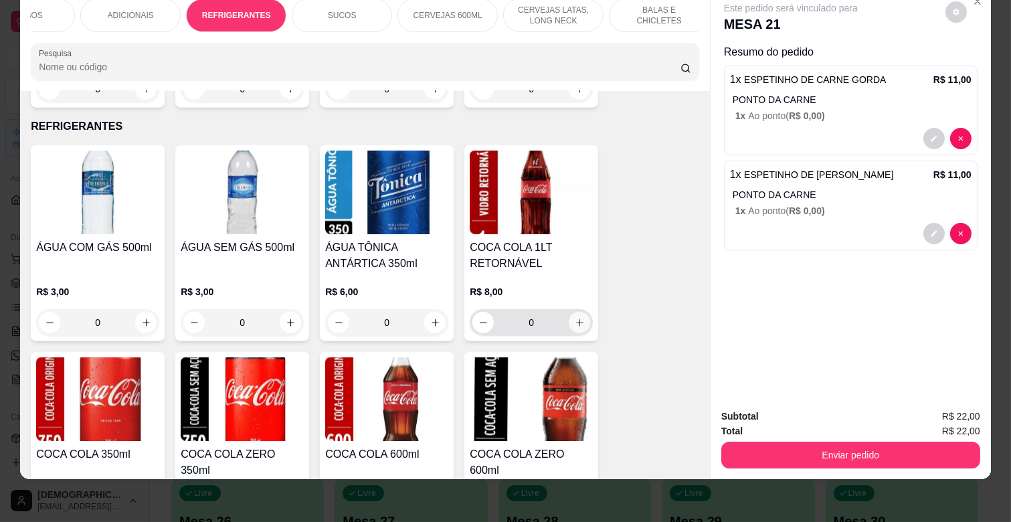
click at [580, 312] on button "increase-product-quantity" at bounding box center [579, 322] width 21 height 21
type input "1"
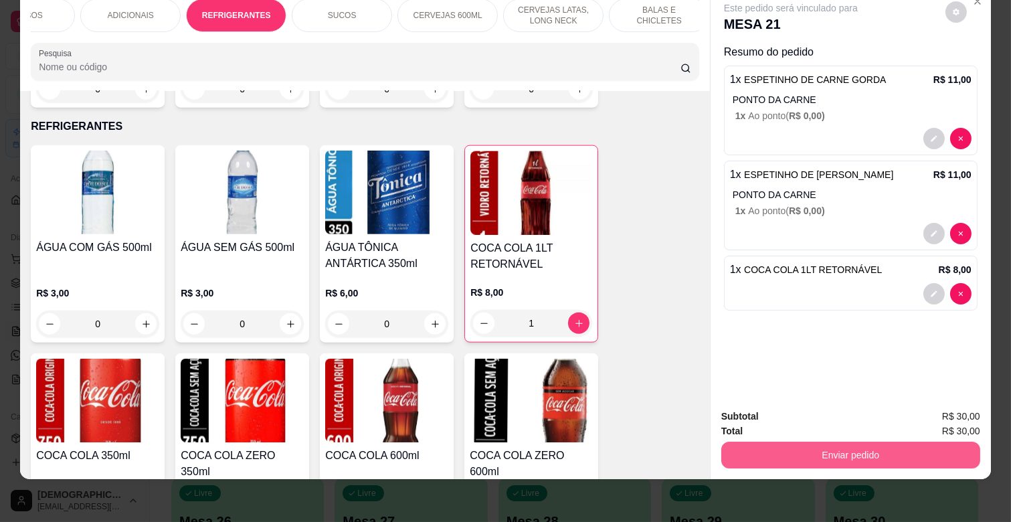
click at [912, 444] on button "Enviar pedido" at bounding box center [851, 455] width 259 height 27
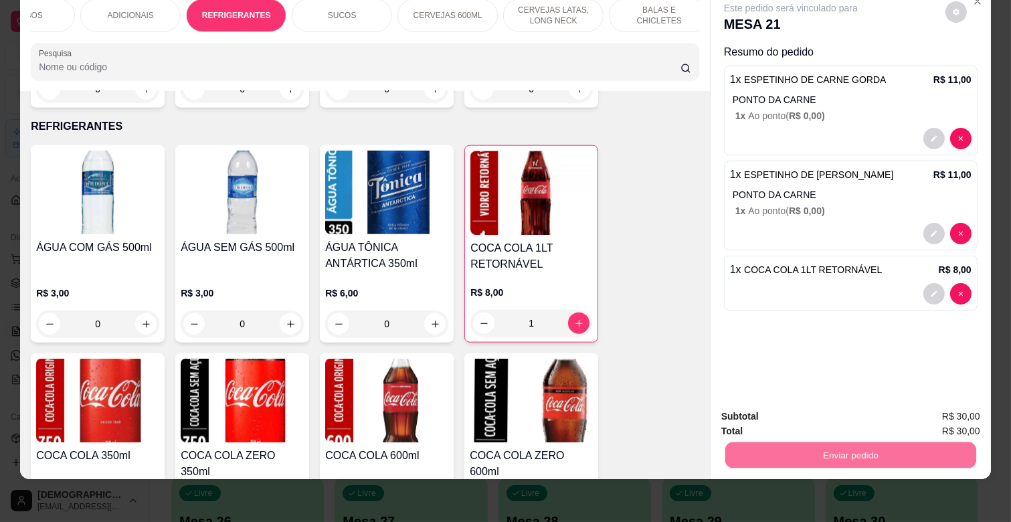
click at [842, 408] on button "Não registrar e enviar pedido" at bounding box center [806, 411] width 135 height 25
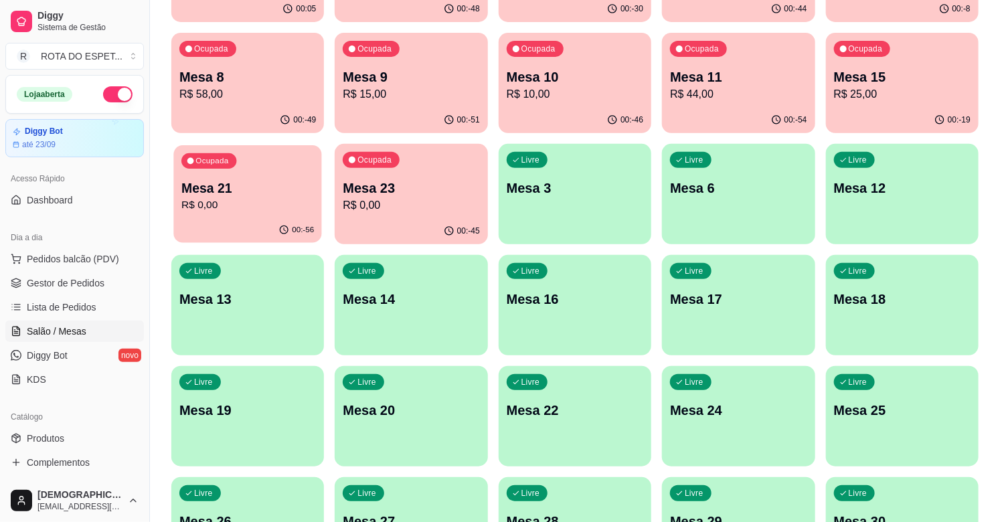
click at [228, 186] on p "Mesa 21" at bounding box center [247, 188] width 133 height 18
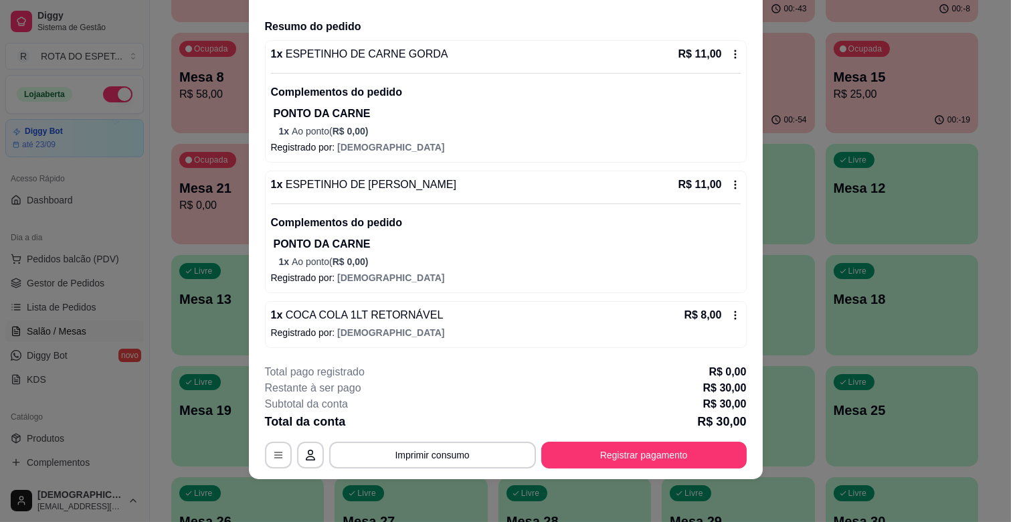
scroll to position [0, 0]
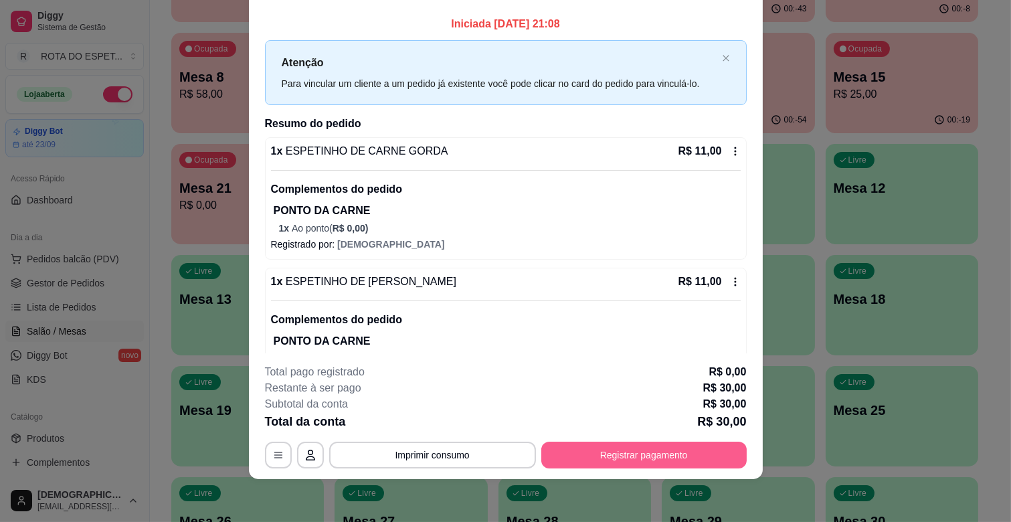
click at [619, 449] on button "Registrar pagamento" at bounding box center [645, 455] width 206 height 27
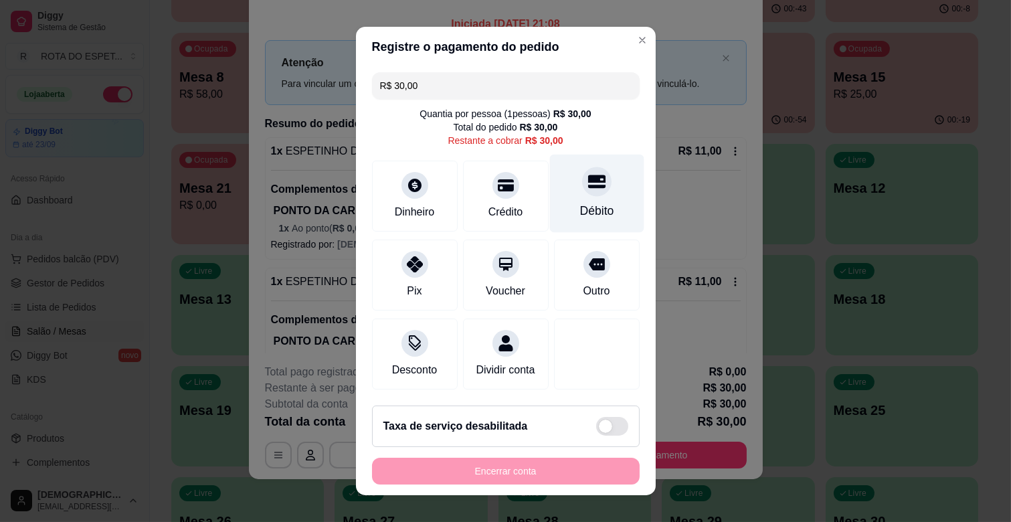
click at [580, 197] on div "Débito" at bounding box center [597, 194] width 94 height 78
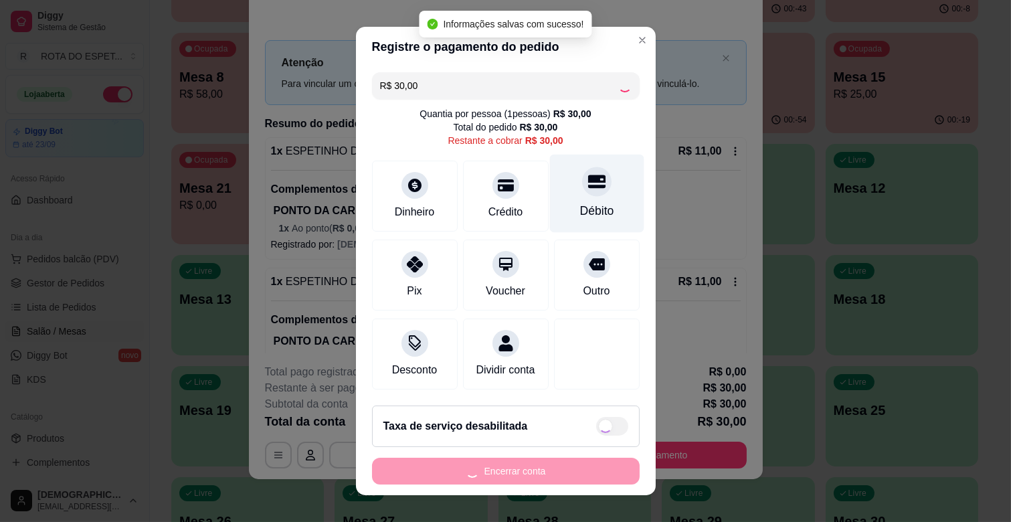
type input "R$ 0,00"
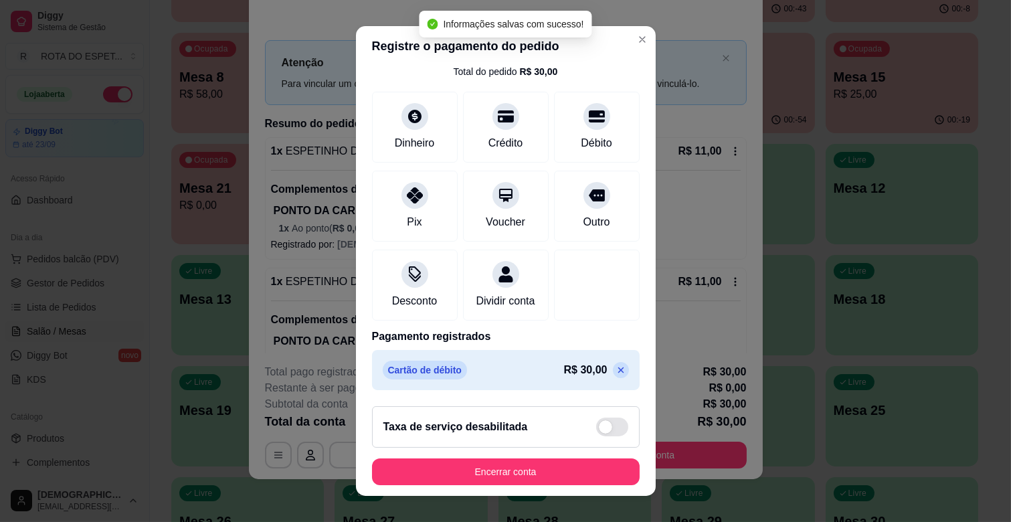
scroll to position [17, 0]
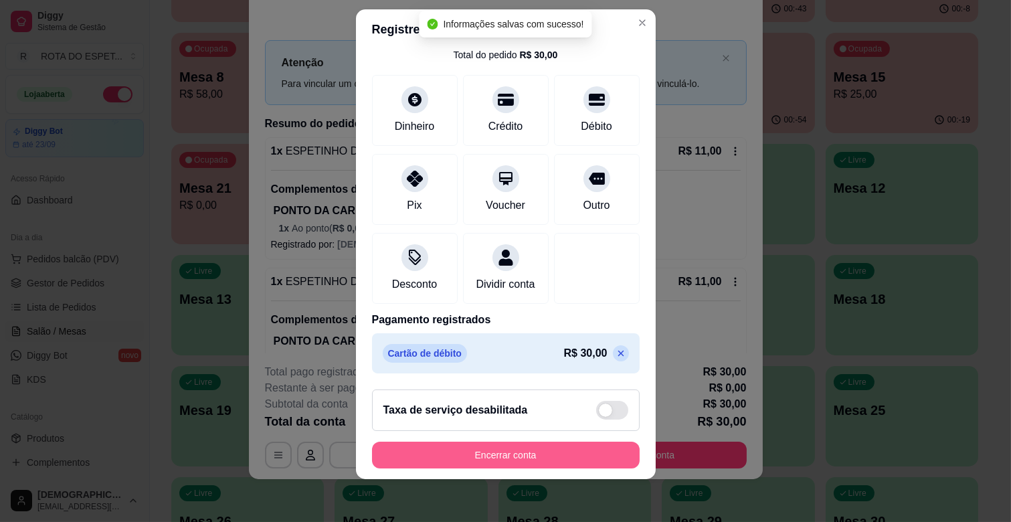
click at [538, 464] on button "Encerrar conta" at bounding box center [506, 455] width 268 height 27
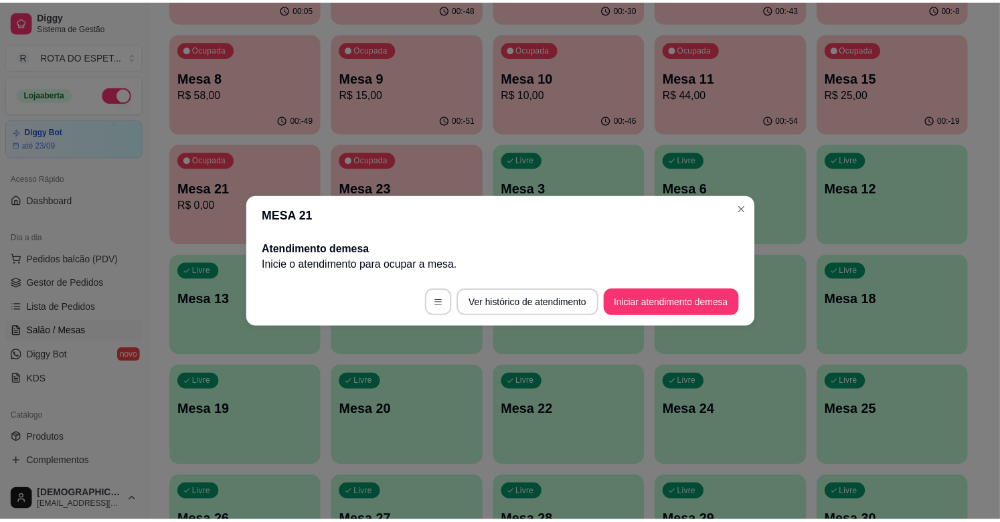
scroll to position [0, 0]
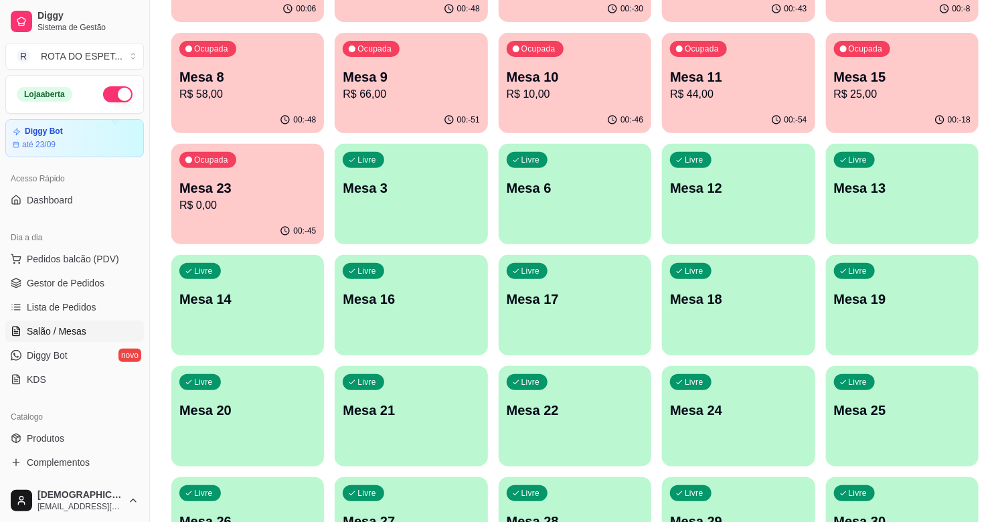
click at [232, 202] on p "R$ 0,00" at bounding box center [247, 205] width 137 height 16
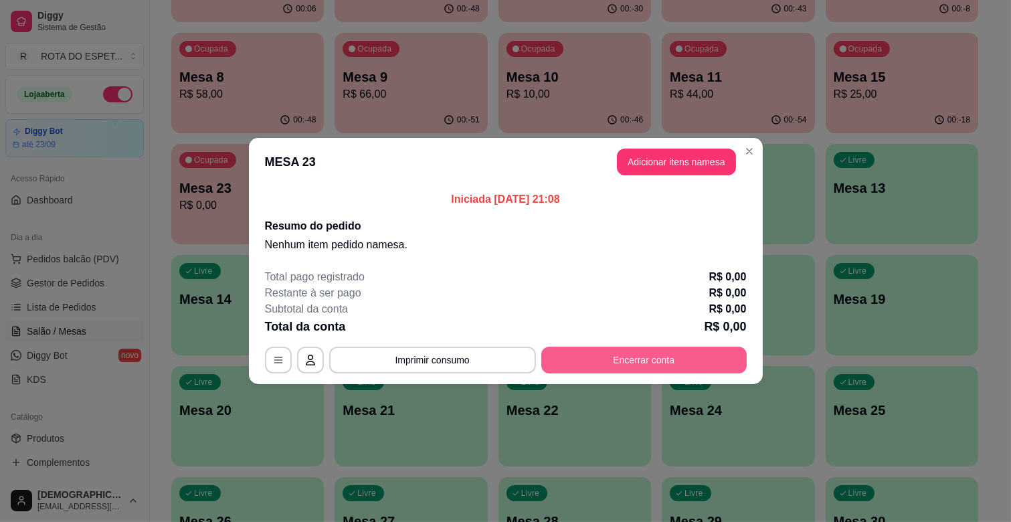
click at [639, 359] on button "Encerrar conta" at bounding box center [645, 360] width 206 height 27
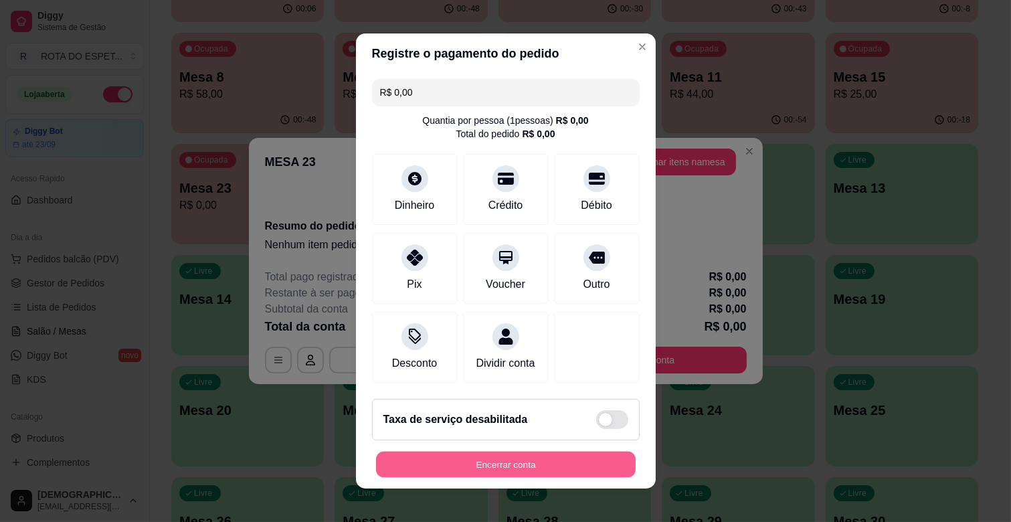
click at [569, 463] on button "Encerrar conta" at bounding box center [506, 465] width 260 height 26
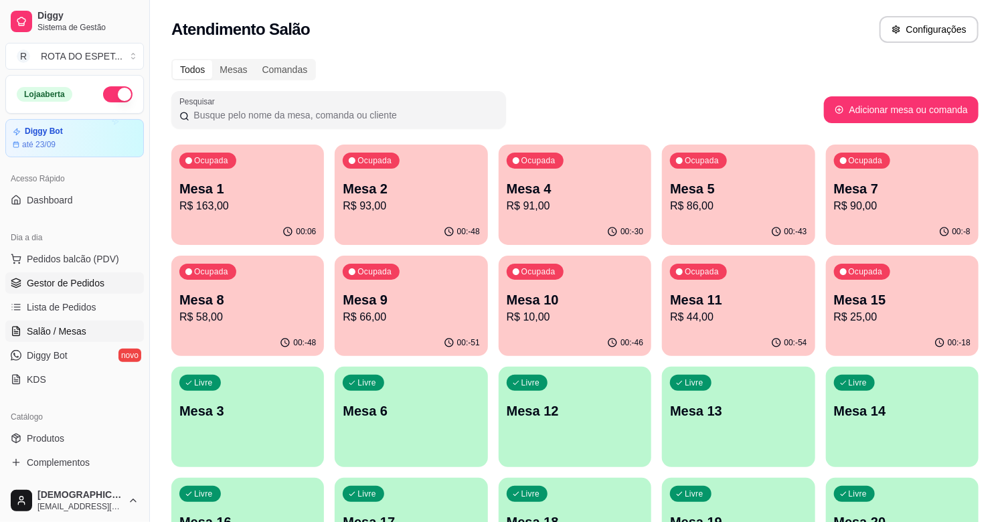
click at [89, 278] on span "Gestor de Pedidos" at bounding box center [66, 282] width 78 height 13
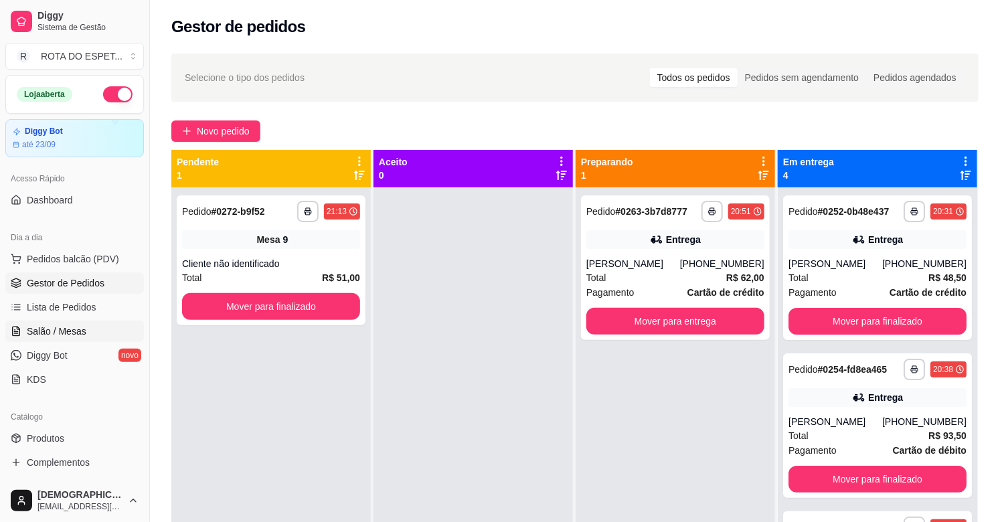
click at [59, 329] on span "Salão / Mesas" at bounding box center [57, 331] width 60 height 13
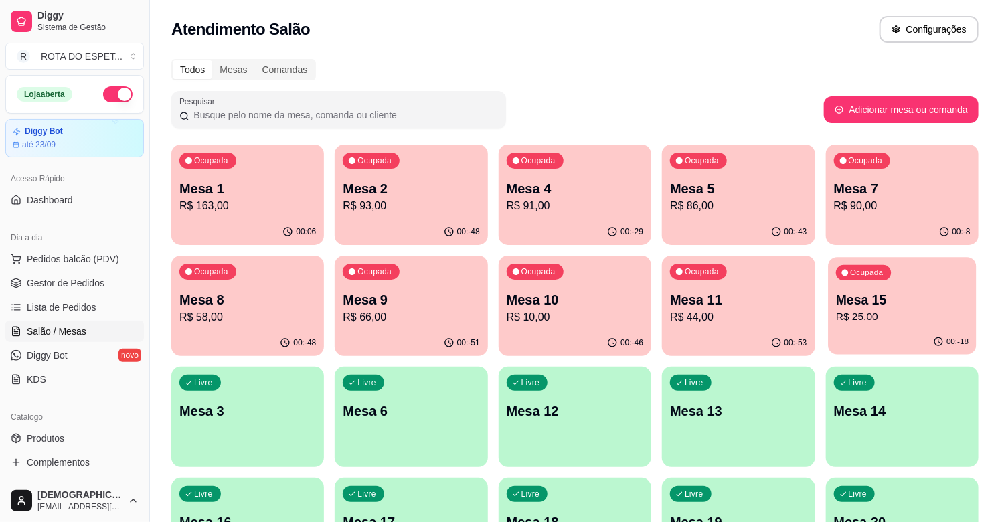
click at [918, 293] on p "Mesa 15" at bounding box center [902, 300] width 133 height 18
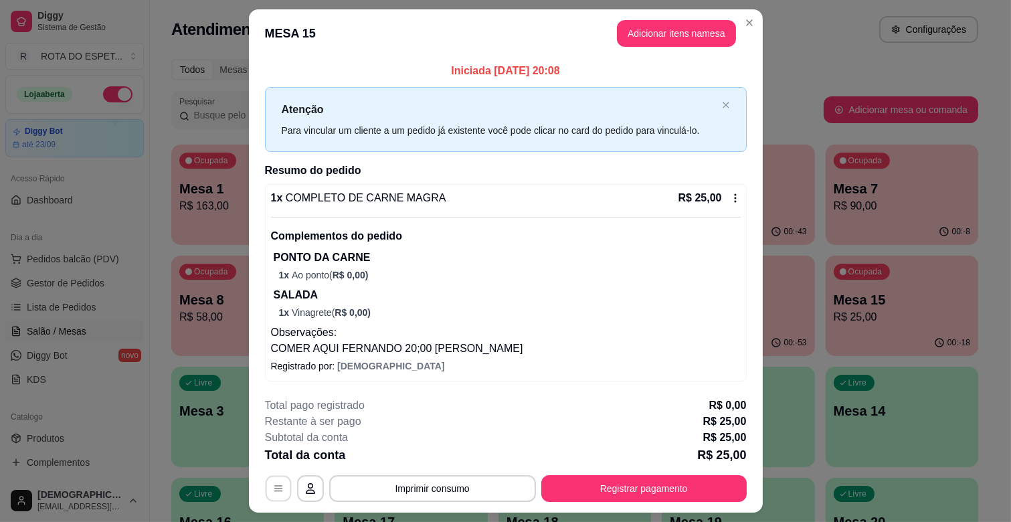
click at [279, 489] on button "button" at bounding box center [278, 489] width 26 height 26
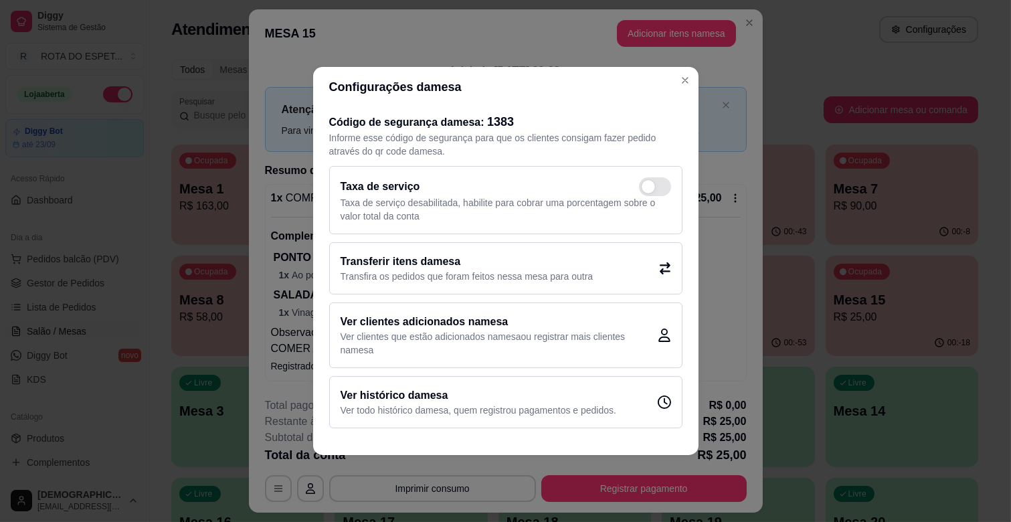
click at [464, 281] on p "Transfira os pedidos que foram feitos nessa mesa para outra" at bounding box center [467, 276] width 253 height 13
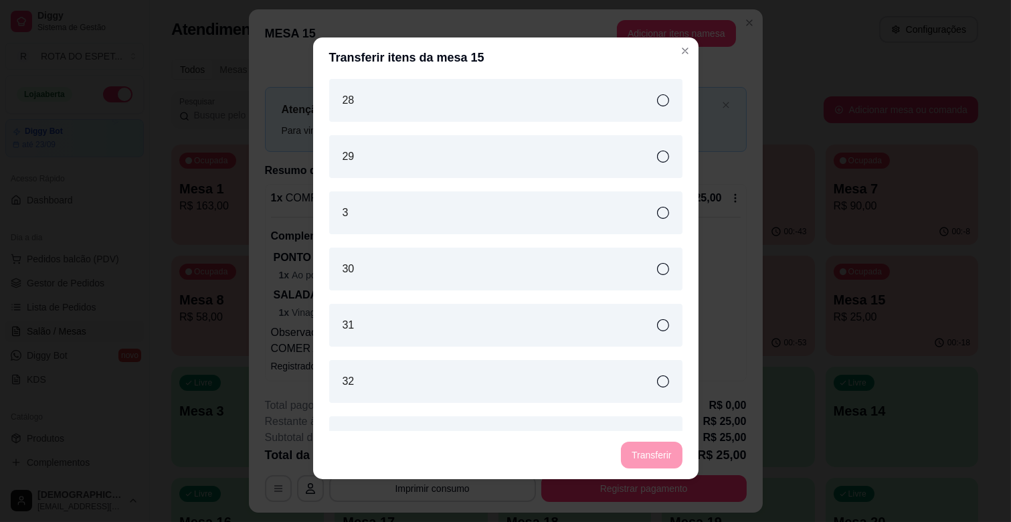
scroll to position [826, 0]
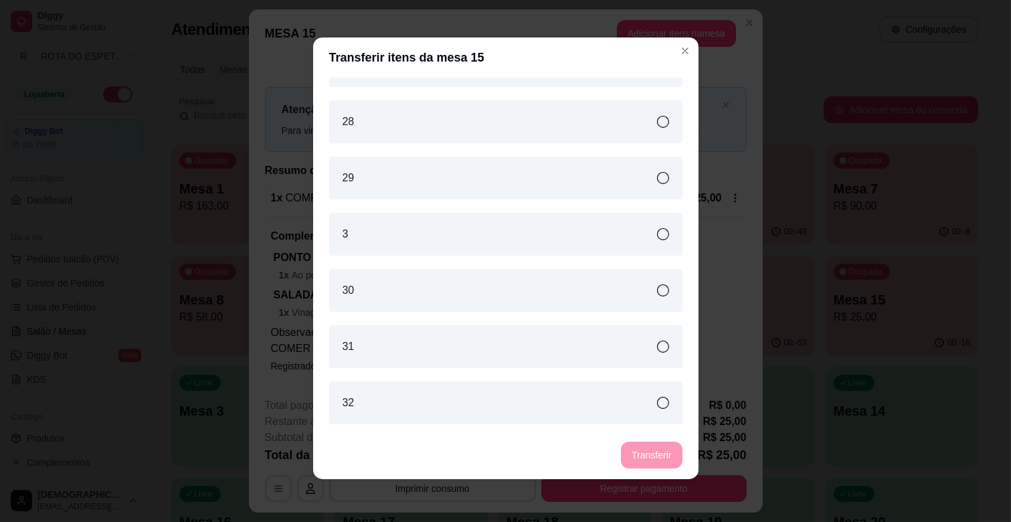
click at [509, 242] on div "3" at bounding box center [505, 234] width 353 height 43
click at [641, 447] on button "Transferir" at bounding box center [652, 455] width 60 height 26
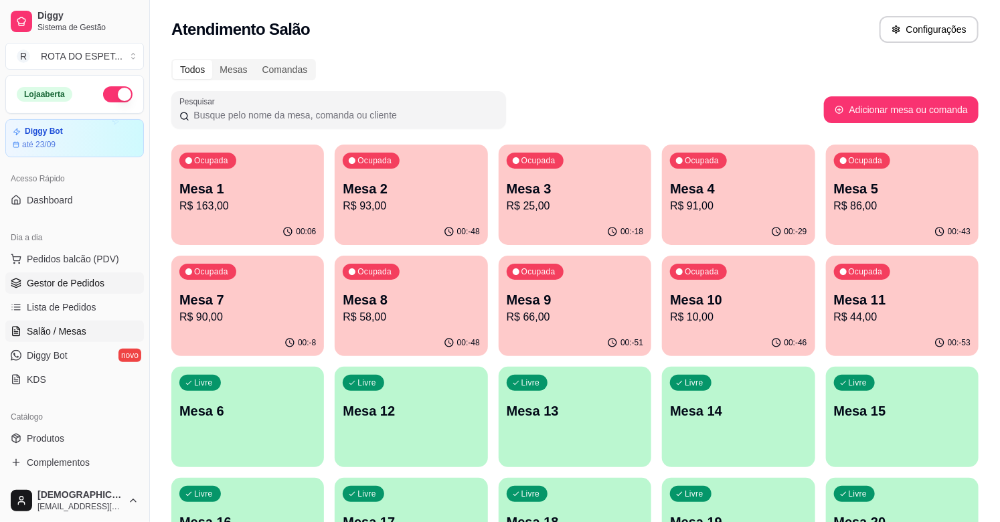
click at [94, 276] on span "Gestor de Pedidos" at bounding box center [66, 282] width 78 height 13
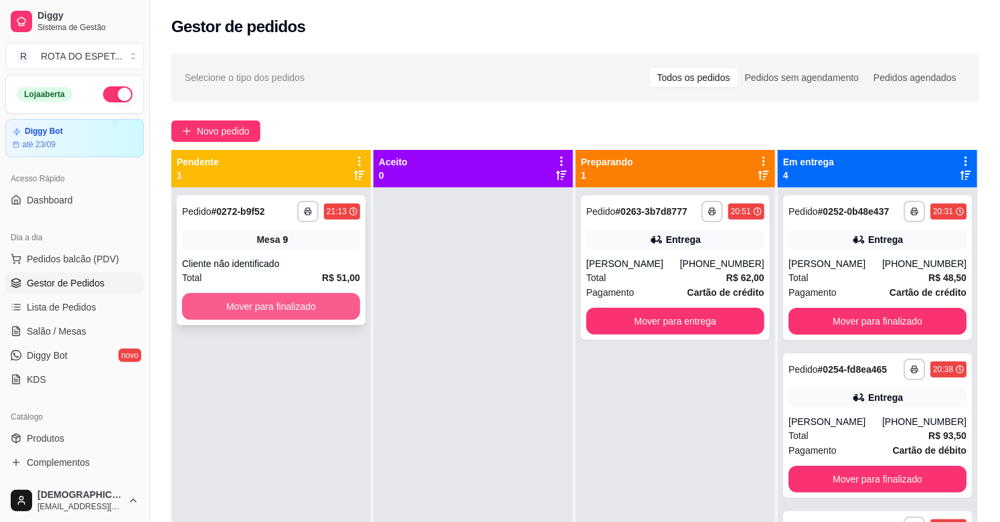
click at [249, 299] on button "Mover para finalizado" at bounding box center [271, 306] width 178 height 27
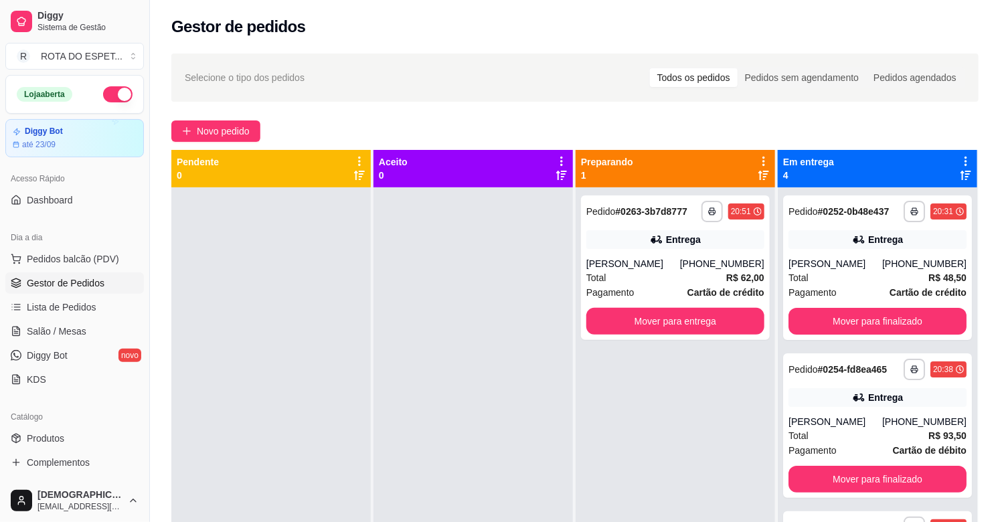
click at [473, 390] on div at bounding box center [473, 448] width 199 height 522
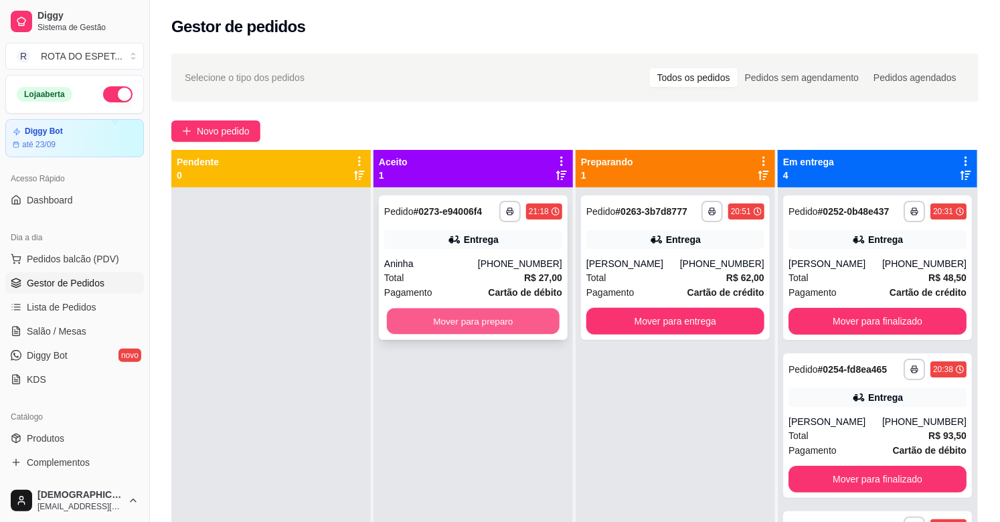
click at [436, 319] on button "Mover para preparo" at bounding box center [473, 322] width 173 height 26
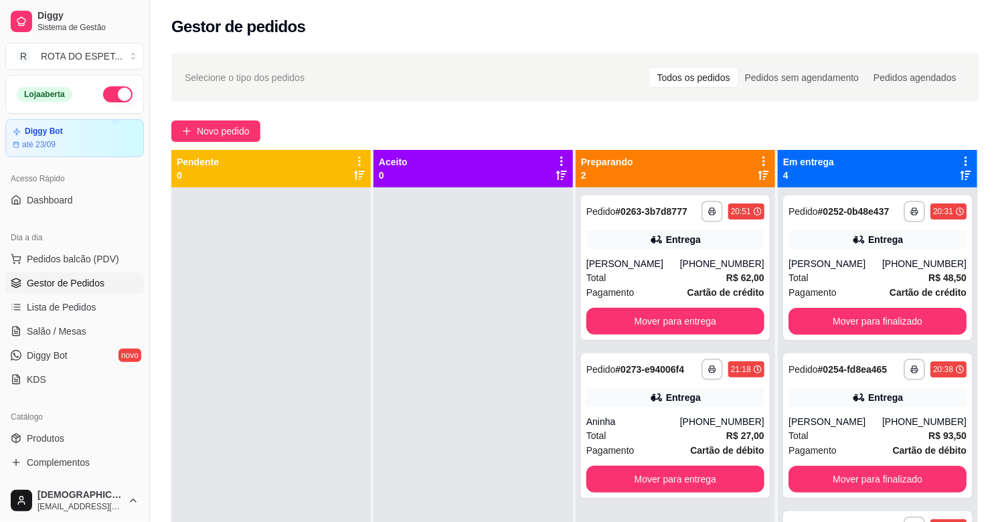
click at [382, 359] on div at bounding box center [473, 448] width 199 height 522
click at [100, 326] on link "Salão / Mesas" at bounding box center [74, 331] width 139 height 21
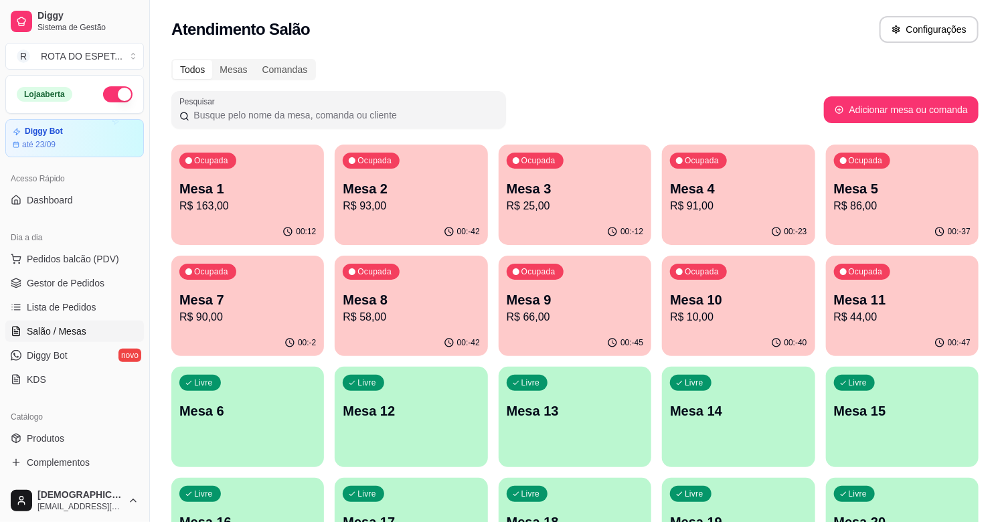
click at [591, 214] on div "Ocupada Mesa 3 R$ 25,00" at bounding box center [575, 182] width 153 height 74
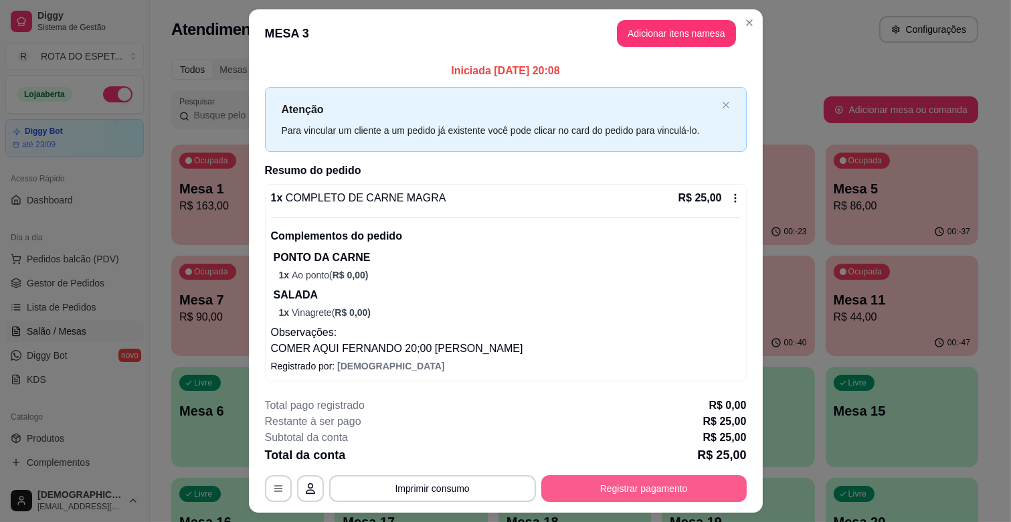
click at [631, 482] on button "Registrar pagamento" at bounding box center [645, 488] width 206 height 27
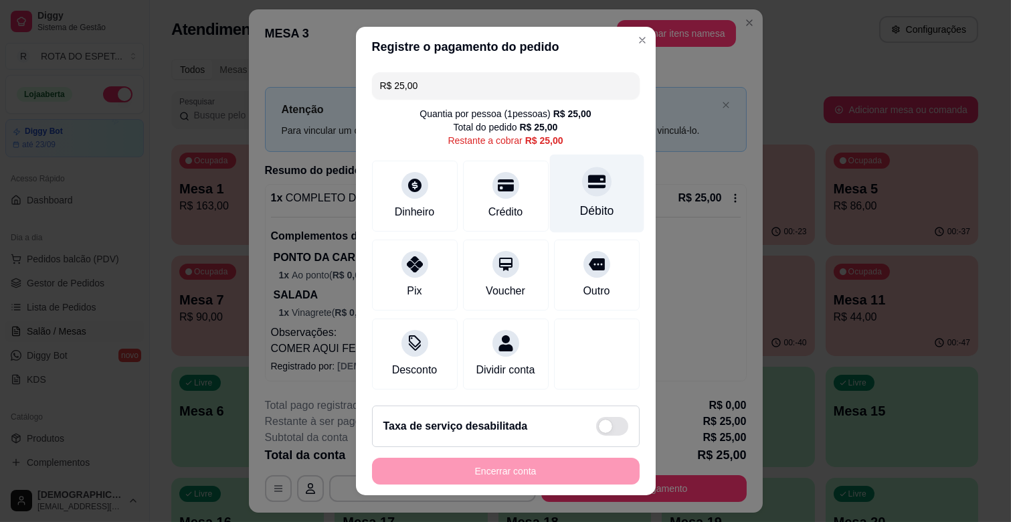
click at [578, 199] on div "Débito" at bounding box center [597, 194] width 94 height 78
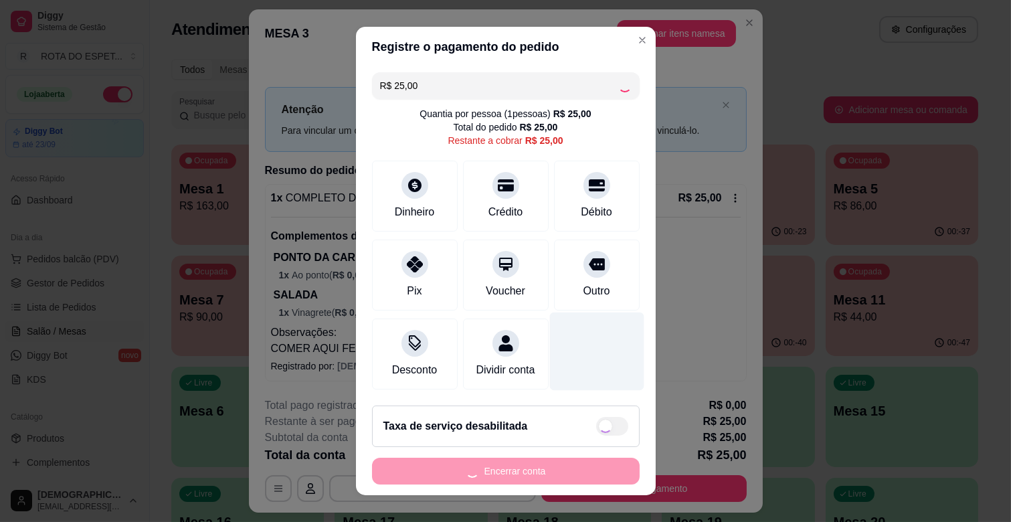
type input "R$ 0,00"
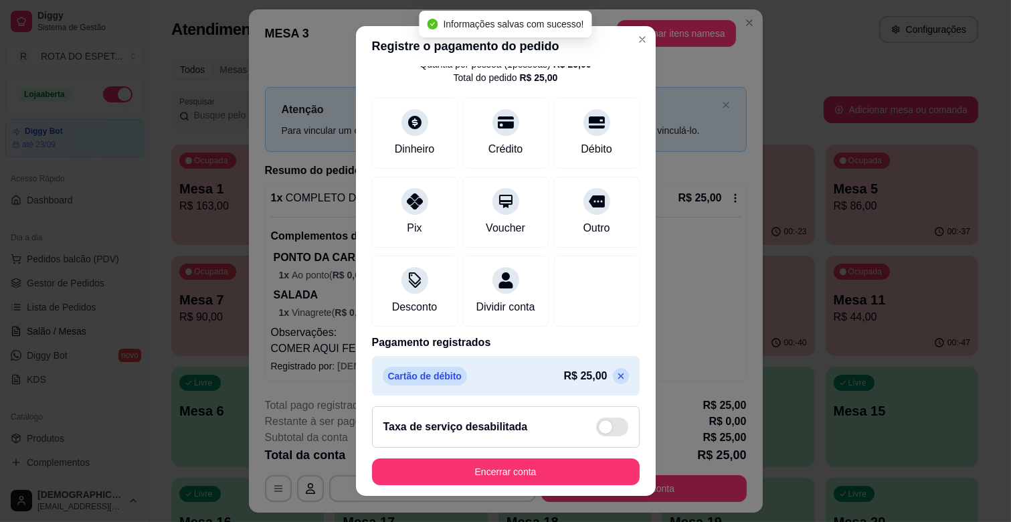
scroll to position [71, 0]
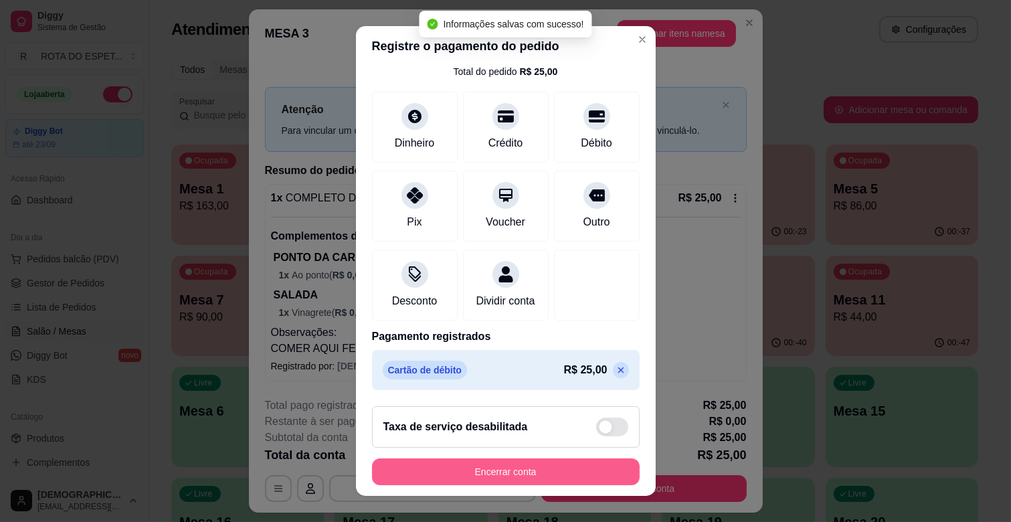
click at [564, 471] on button "Encerrar conta" at bounding box center [506, 472] width 268 height 27
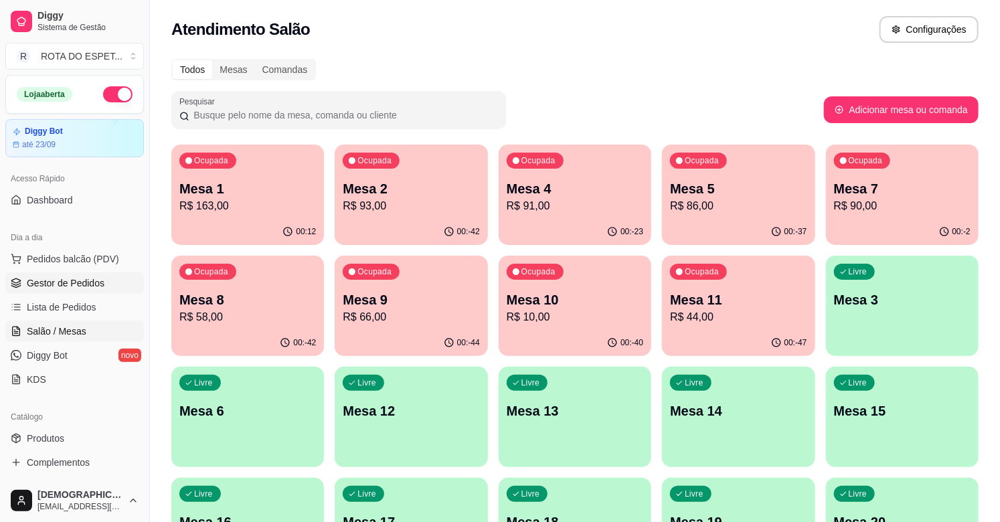
click at [96, 276] on span "Gestor de Pedidos" at bounding box center [66, 282] width 78 height 13
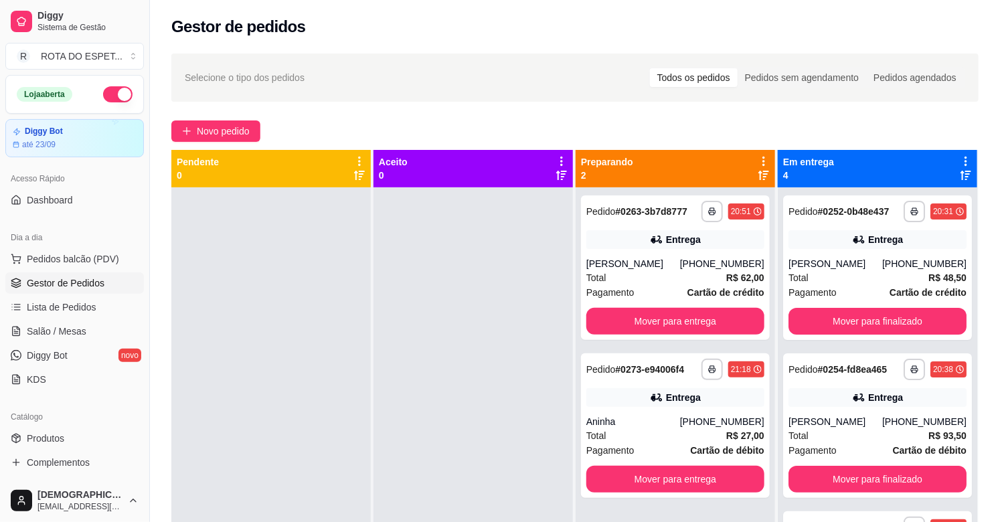
click at [398, 333] on div at bounding box center [473, 448] width 199 height 522
click at [58, 325] on span "Salão / Mesas" at bounding box center [57, 331] width 60 height 13
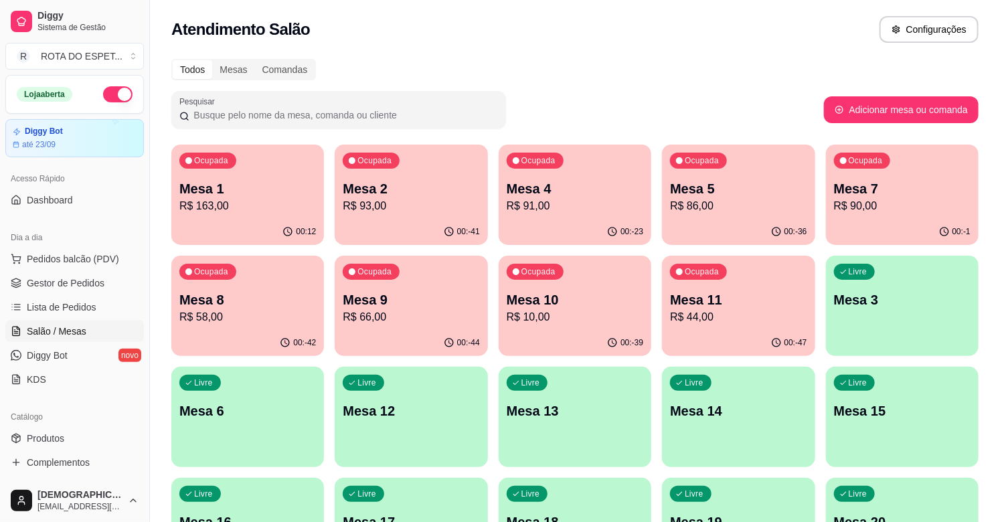
click at [577, 305] on p "Mesa 10" at bounding box center [575, 300] width 137 height 19
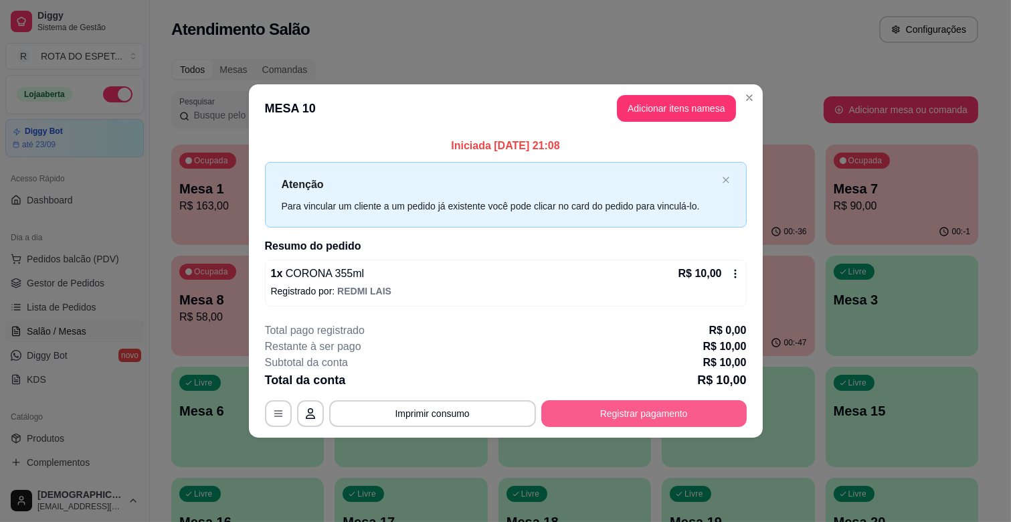
click at [691, 407] on button "Registrar pagamento" at bounding box center [645, 413] width 206 height 27
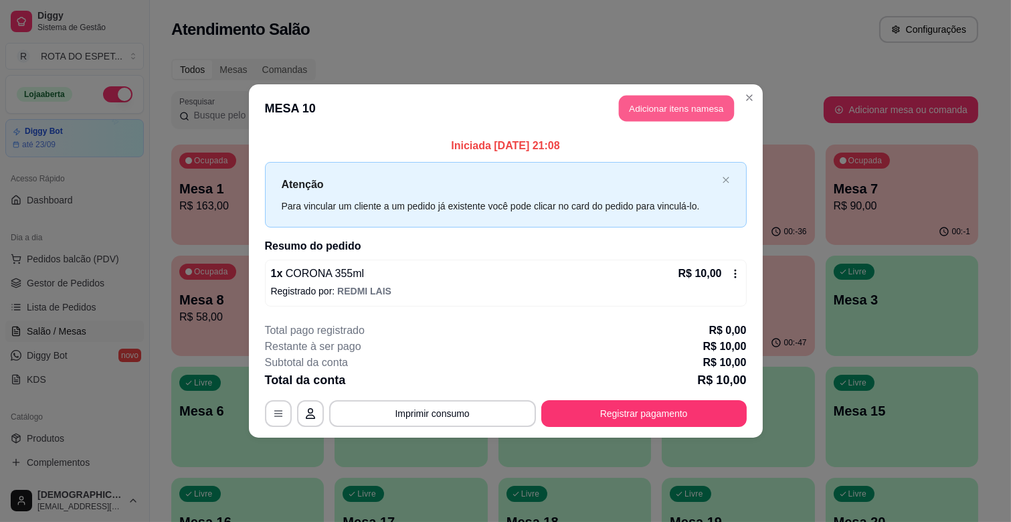
click at [700, 106] on button "Adicionar itens na mesa" at bounding box center [676, 109] width 115 height 26
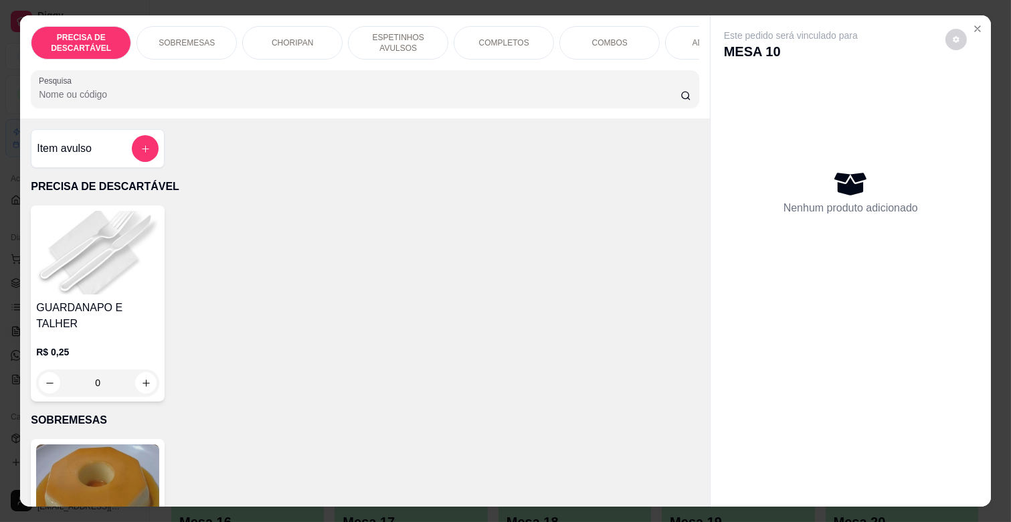
scroll to position [0, 585]
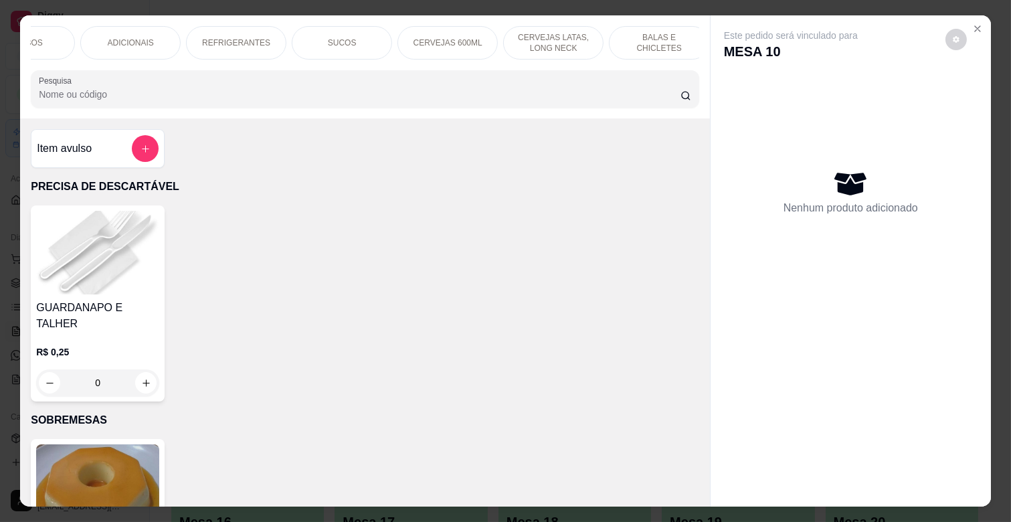
click at [546, 40] on p "CERVEJAS LATAS, LONG NECK" at bounding box center [554, 42] width 78 height 21
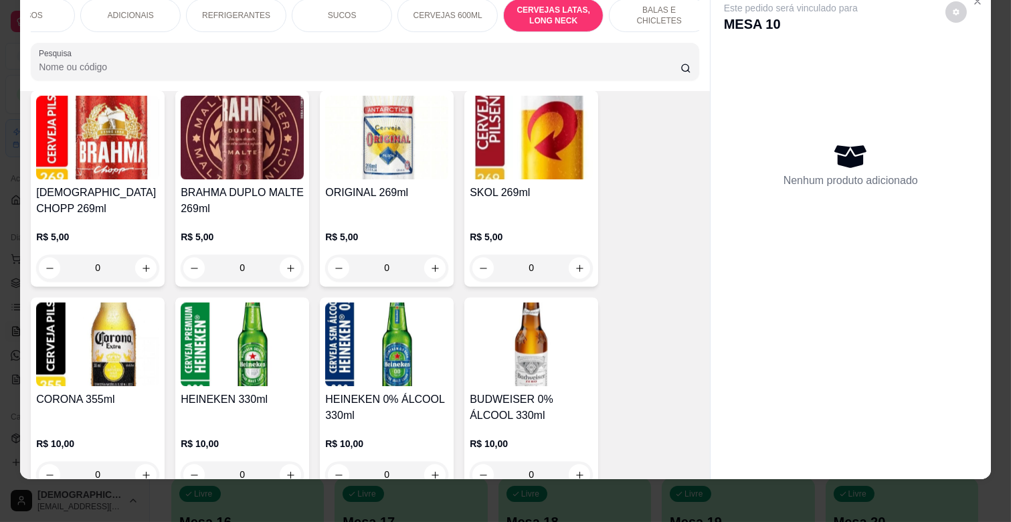
scroll to position [5233, 0]
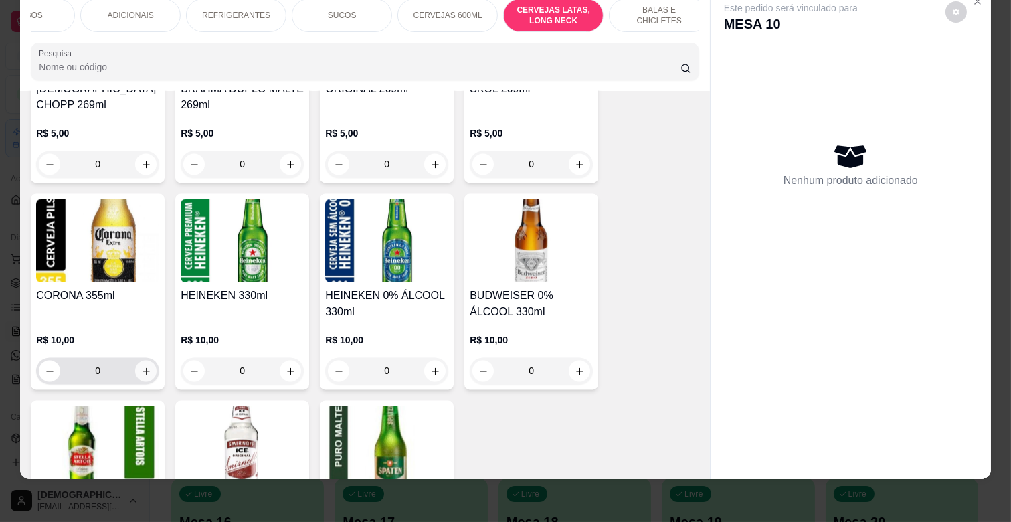
click at [141, 366] on icon "increase-product-quantity" at bounding box center [146, 371] width 10 height 10
type input "1"
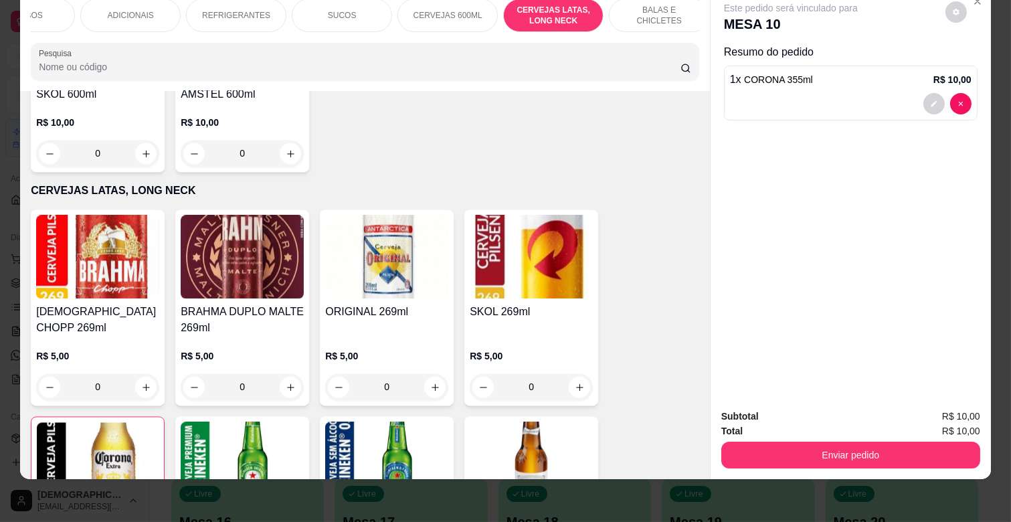
scroll to position [0, 0]
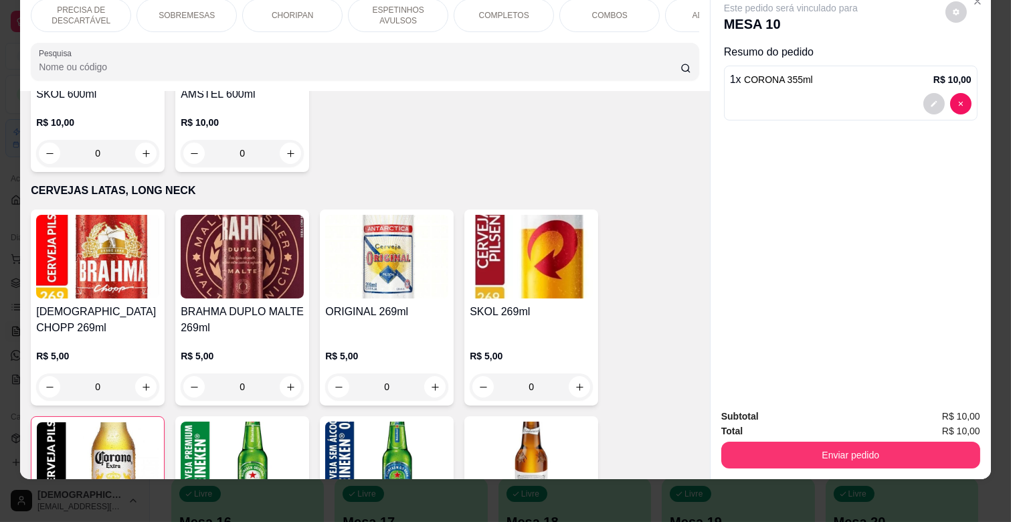
click at [398, 11] on p "ESPETINHOS AVULSOS" at bounding box center [398, 15] width 78 height 21
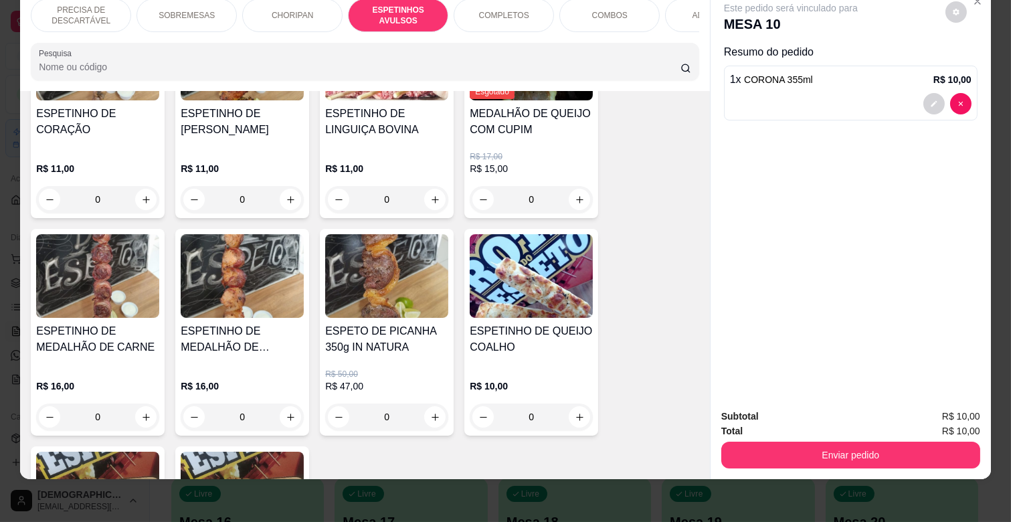
scroll to position [1186, 0]
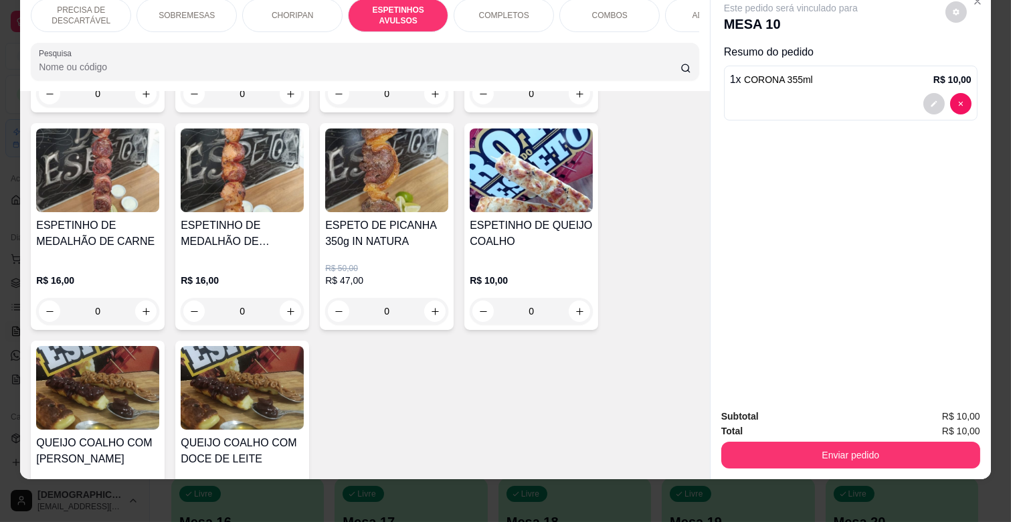
click at [285, 298] on div "0" at bounding box center [242, 311] width 123 height 27
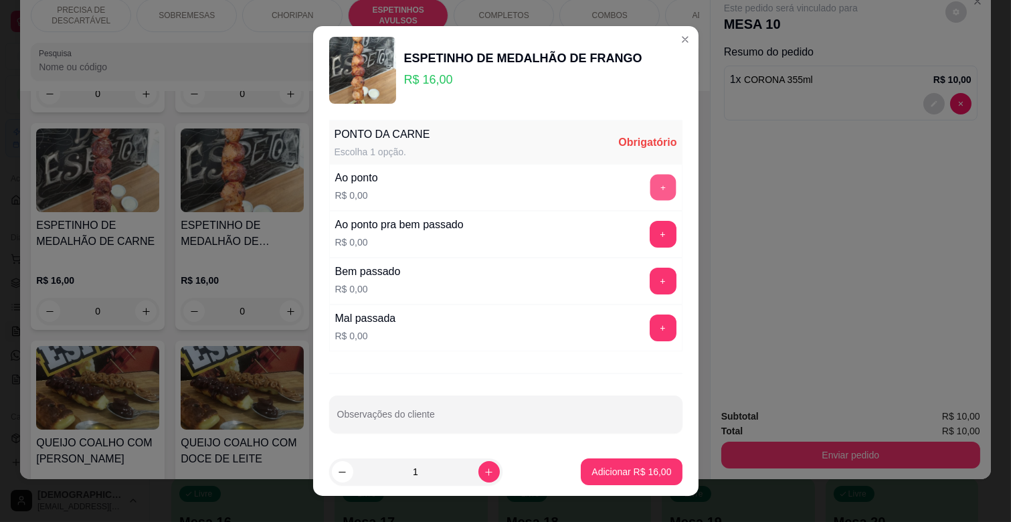
click at [650, 183] on button "+" at bounding box center [663, 188] width 26 height 26
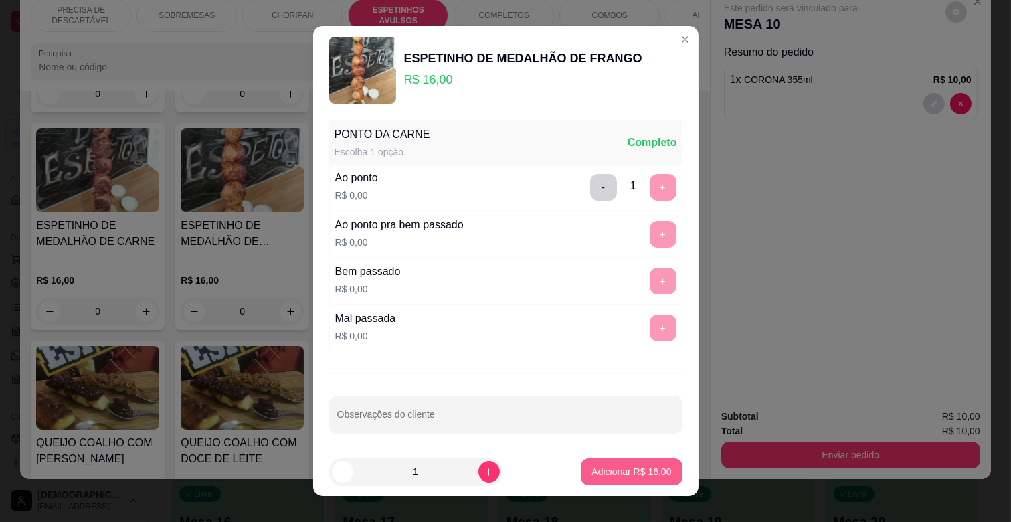
click at [647, 473] on p "Adicionar R$ 16,00" at bounding box center [632, 471] width 80 height 13
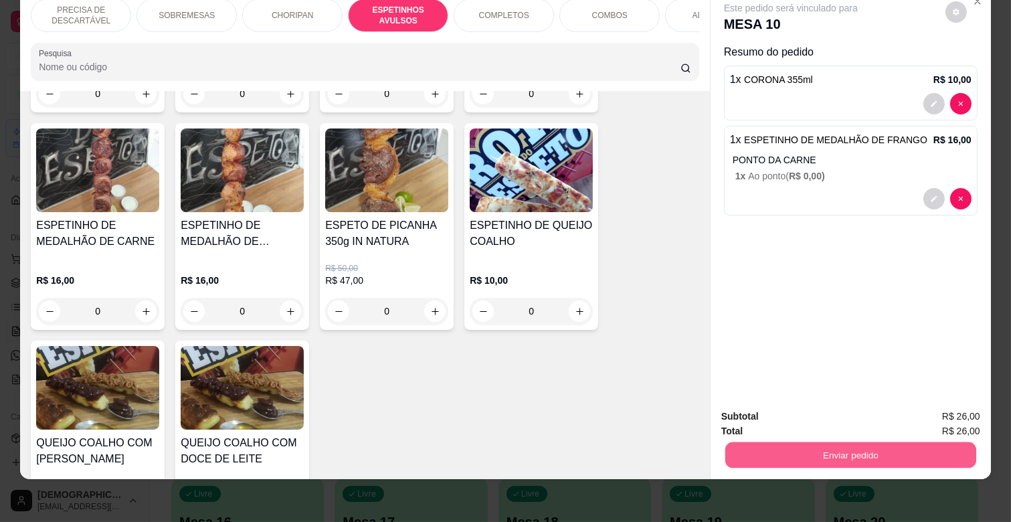
click at [825, 444] on button "Enviar pedido" at bounding box center [851, 455] width 251 height 26
click at [793, 403] on button "Não registrar e enviar pedido" at bounding box center [805, 410] width 139 height 25
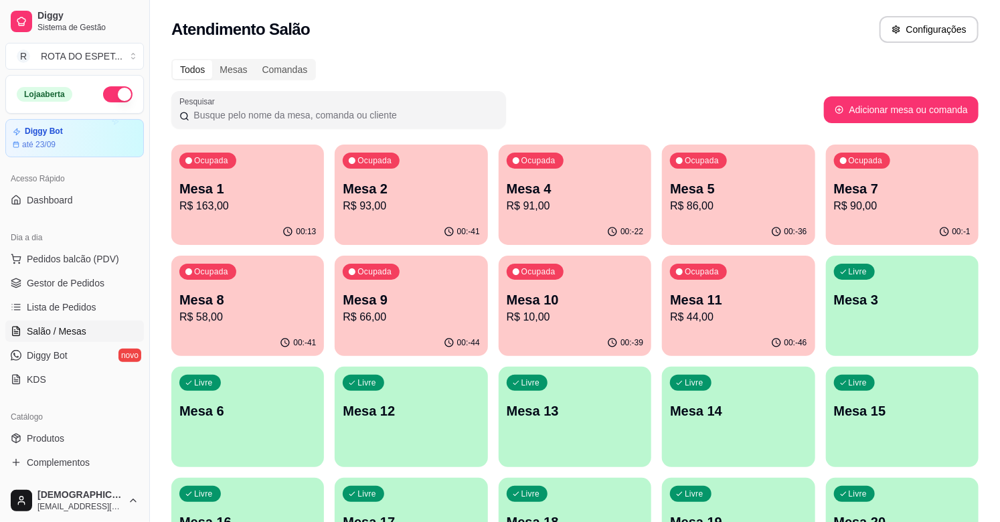
click at [886, 210] on p "R$ 90,00" at bounding box center [902, 206] width 137 height 16
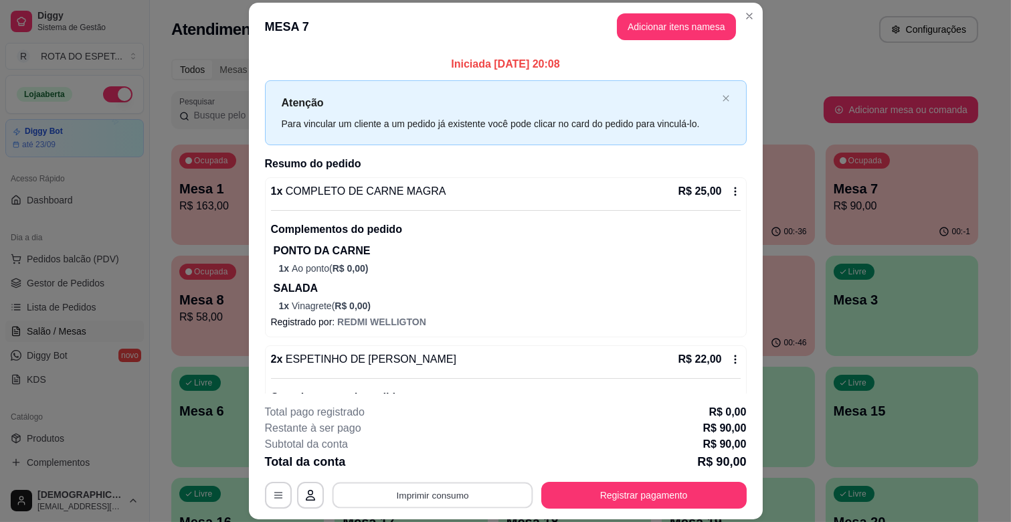
click at [471, 485] on button "Imprimir consumo" at bounding box center [432, 496] width 201 height 26
click at [460, 457] on button "IMPRESSORA CAIXA" at bounding box center [431, 464] width 110 height 21
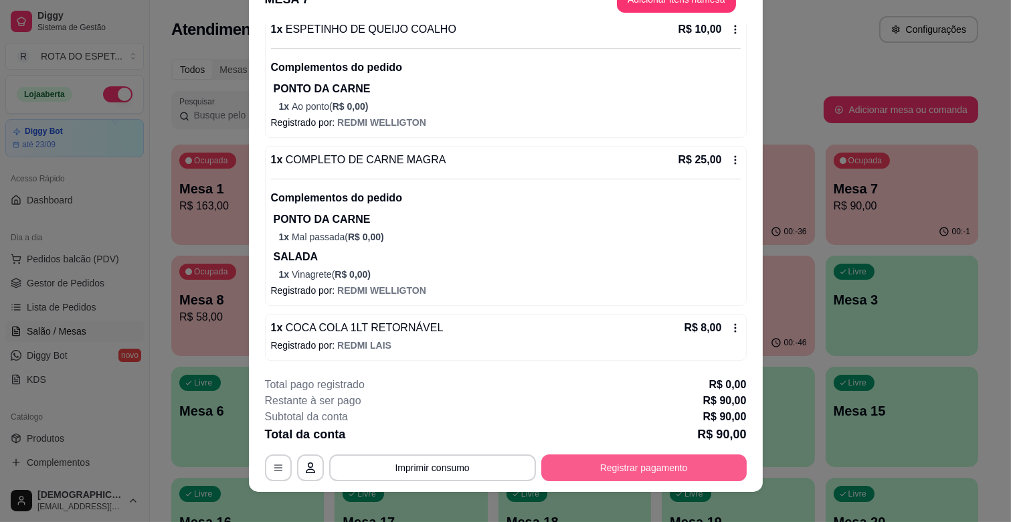
scroll to position [40, 0]
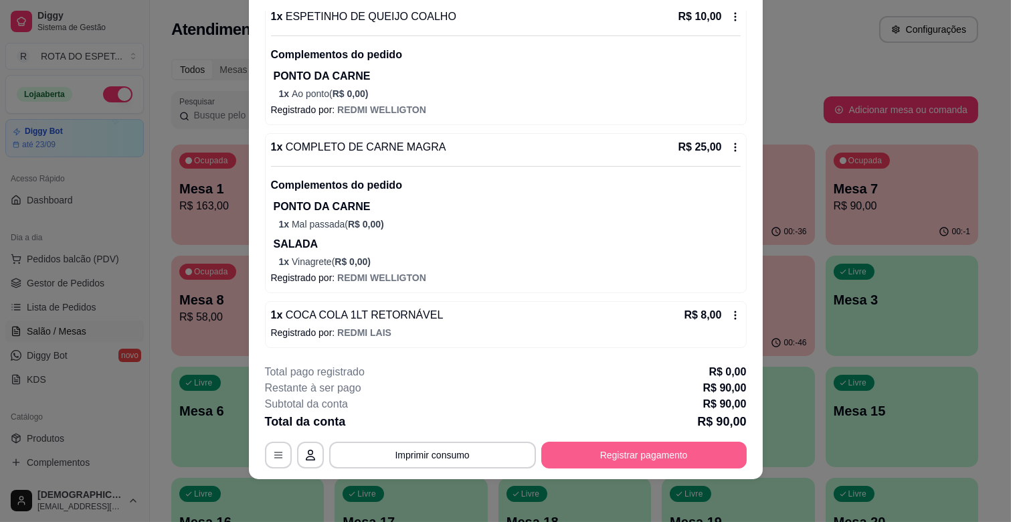
click at [679, 455] on button "Registrar pagamento" at bounding box center [645, 455] width 206 height 27
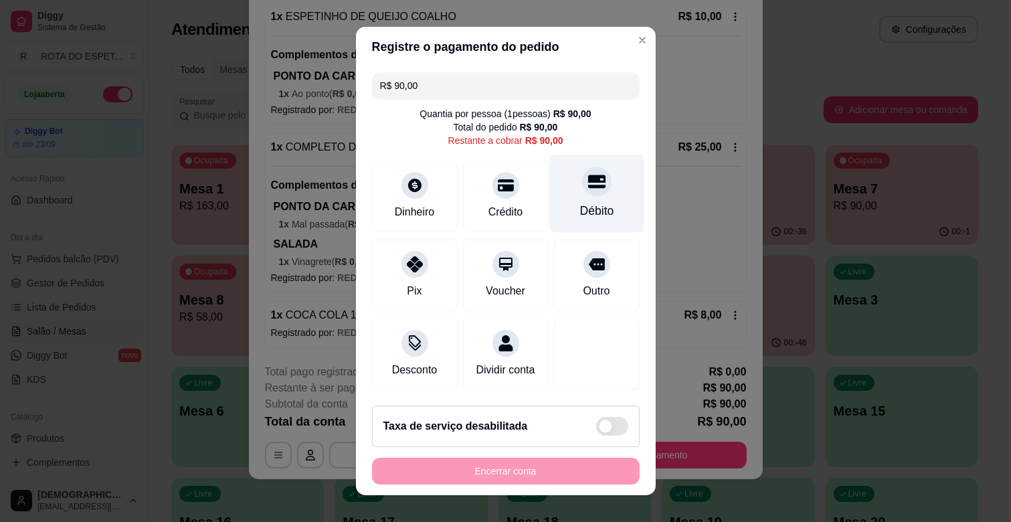
click at [581, 196] on div "Débito" at bounding box center [597, 194] width 94 height 78
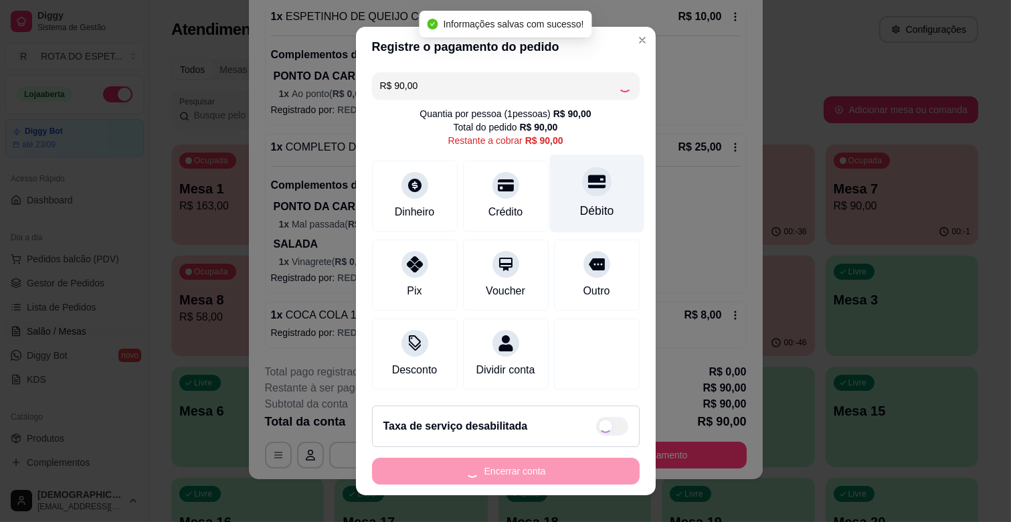
type input "R$ 0,00"
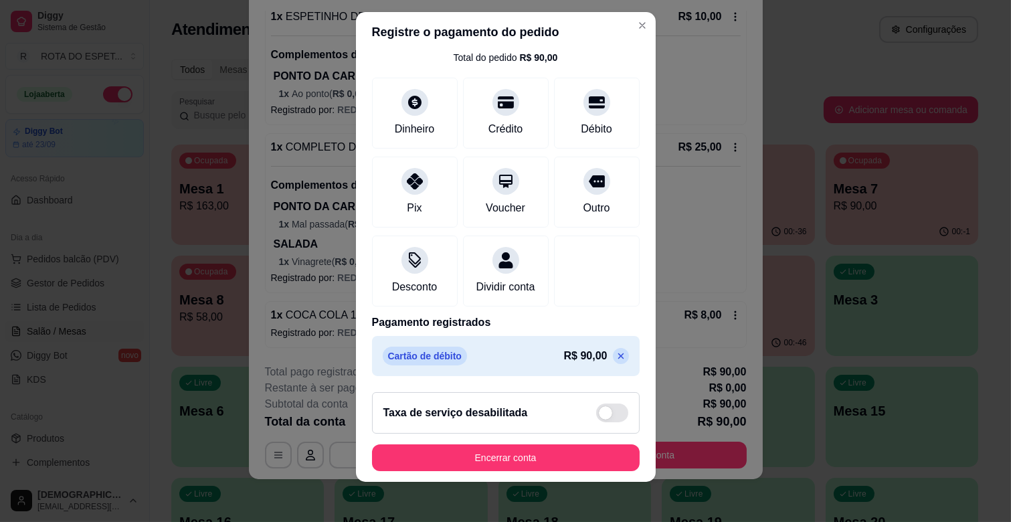
scroll to position [17, 0]
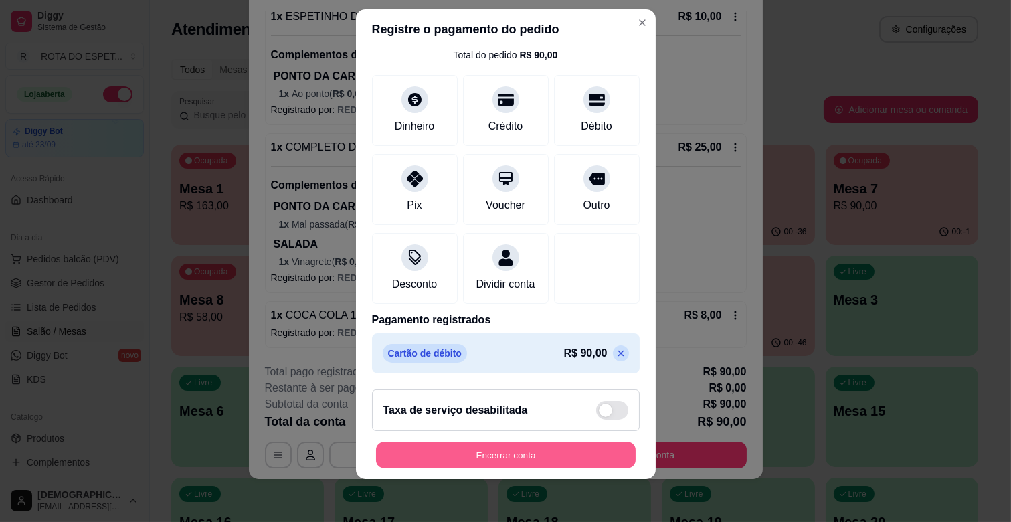
click at [534, 449] on button "Encerrar conta" at bounding box center [506, 455] width 260 height 26
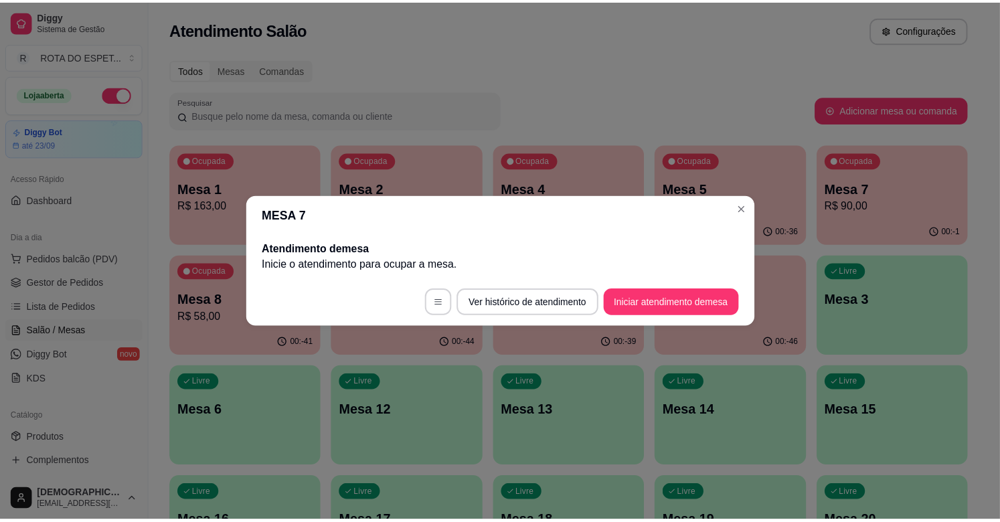
scroll to position [0, 0]
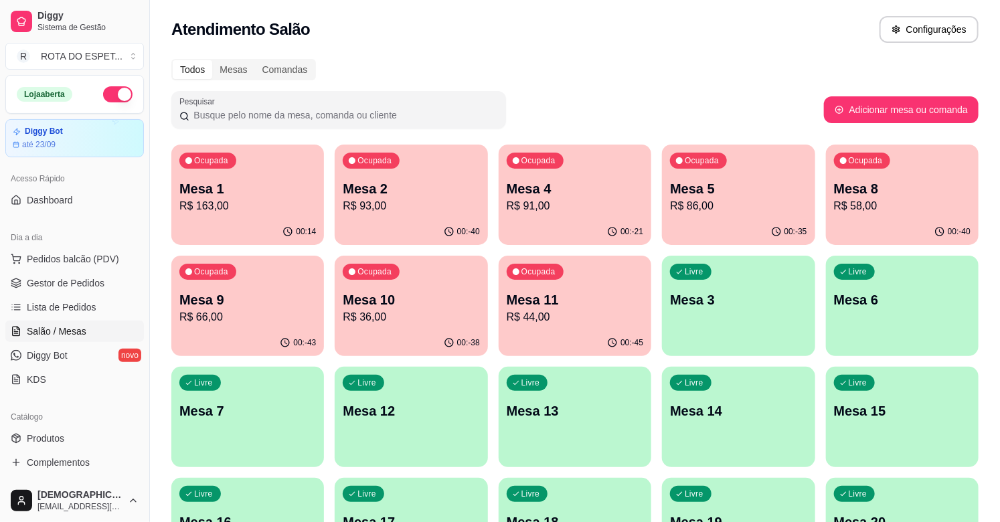
drag, startPoint x: 584, startPoint y: 64, endPoint x: 574, endPoint y: 68, distance: 11.2
click at [583, 64] on div "Todos Mesas Comandas" at bounding box center [574, 69] width 807 height 21
click at [66, 289] on span "Gestor de Pedidos" at bounding box center [66, 282] width 78 height 13
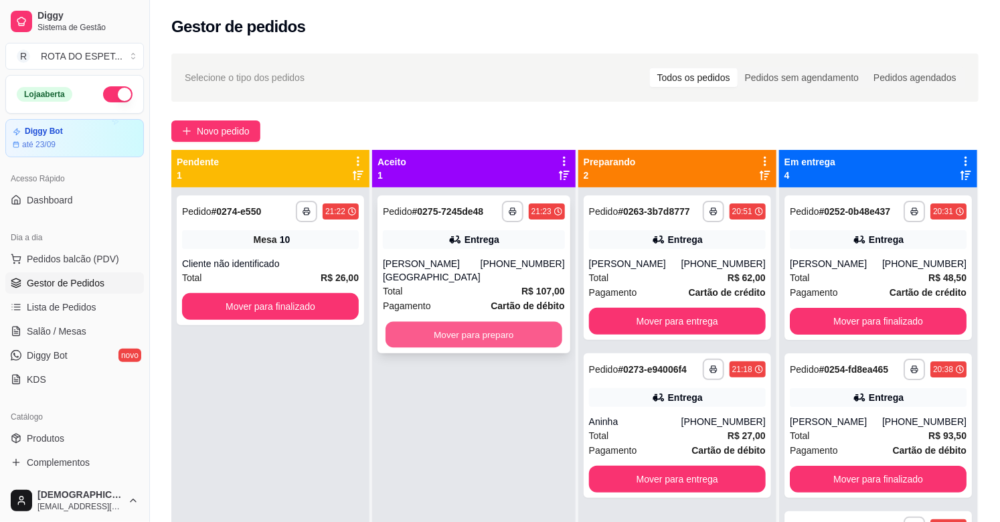
click at [473, 328] on button "Mover para preparo" at bounding box center [474, 335] width 177 height 26
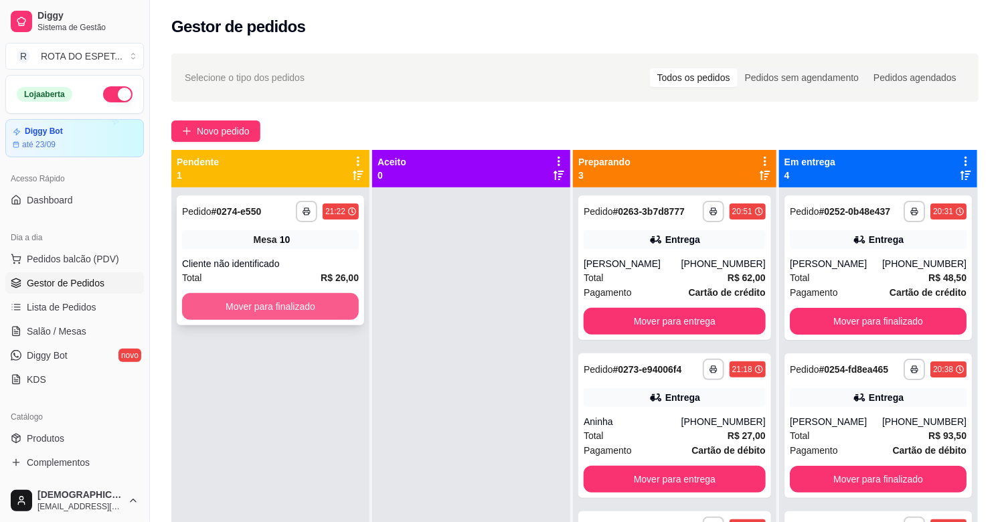
click at [292, 305] on button "Mover para finalizado" at bounding box center [270, 306] width 177 height 27
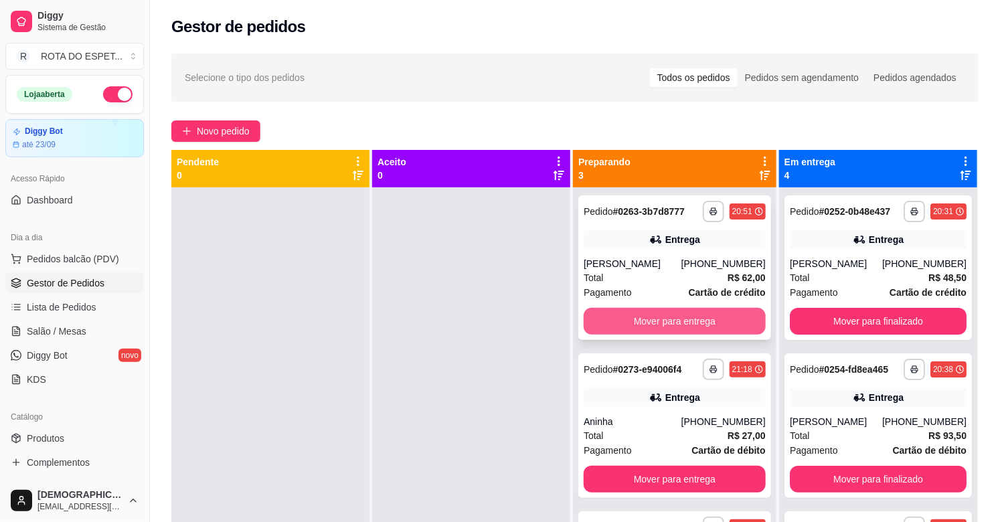
click at [681, 320] on button "Mover para entrega" at bounding box center [675, 321] width 182 height 27
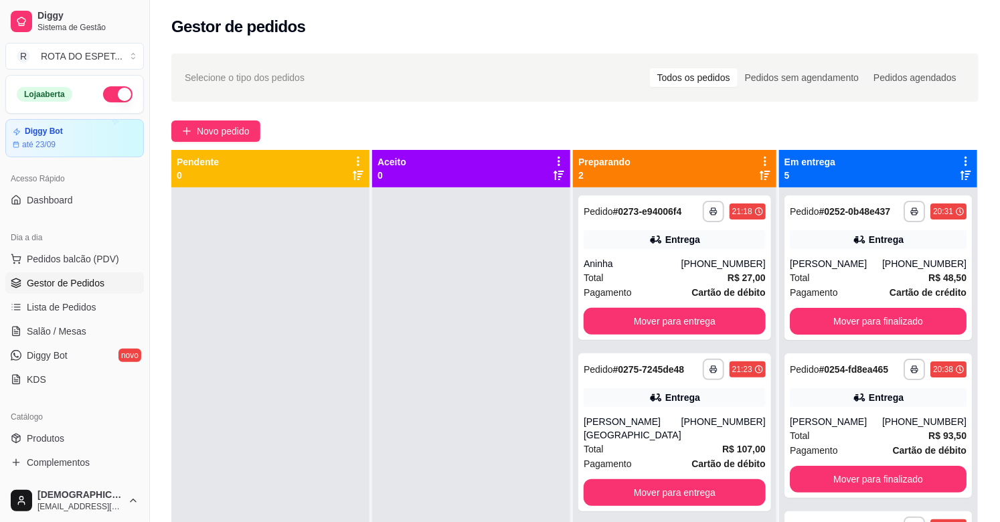
drag, startPoint x: 501, startPoint y: 323, endPoint x: 176, endPoint y: 321, distance: 324.7
click at [496, 323] on div at bounding box center [471, 448] width 198 height 522
click at [886, 483] on button "Mover para finalizado" at bounding box center [878, 479] width 177 height 27
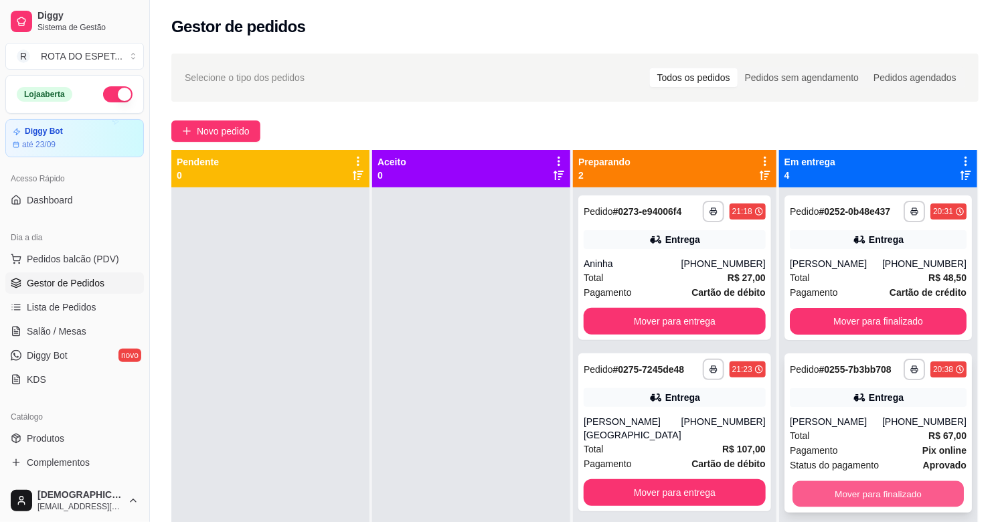
click at [878, 503] on button "Mover para finalizado" at bounding box center [878, 494] width 171 height 26
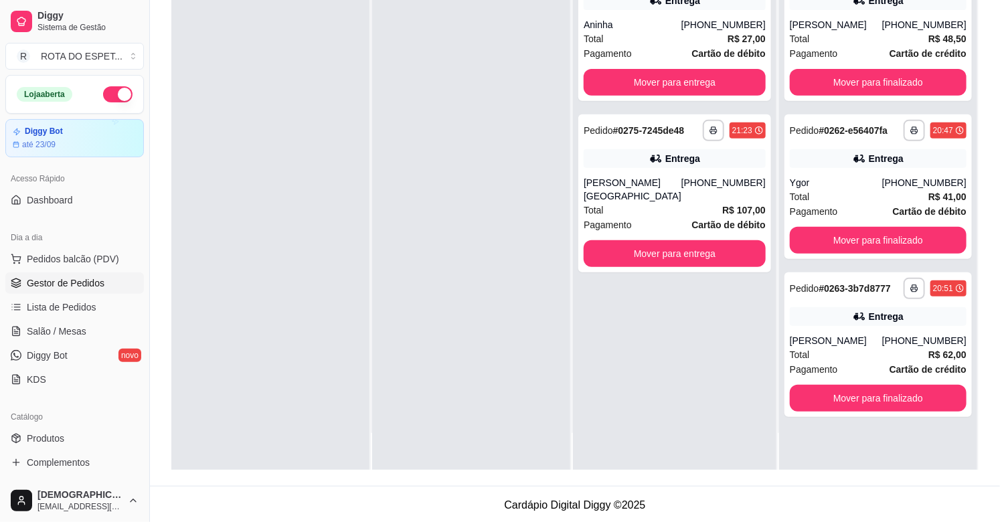
scroll to position [204, 0]
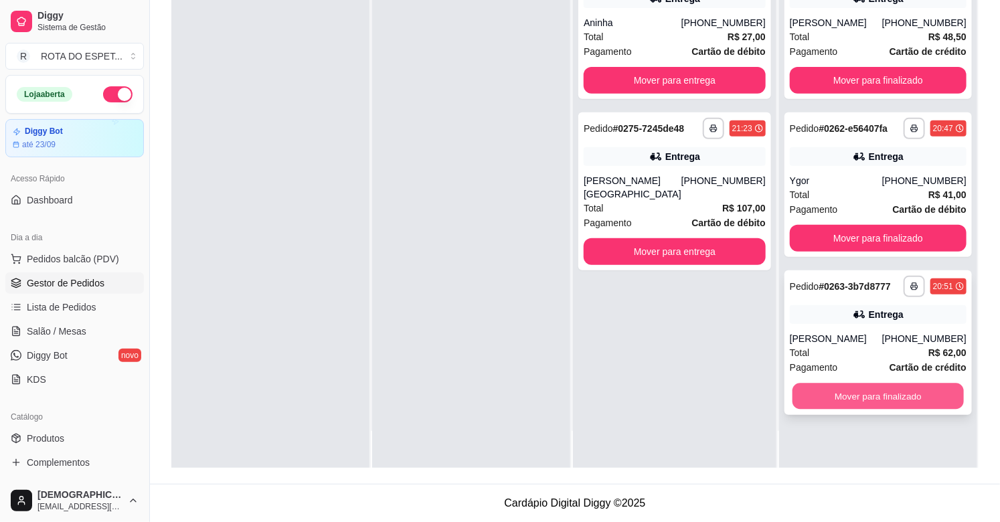
click at [868, 392] on button "Mover para finalizado" at bounding box center [878, 397] width 171 height 26
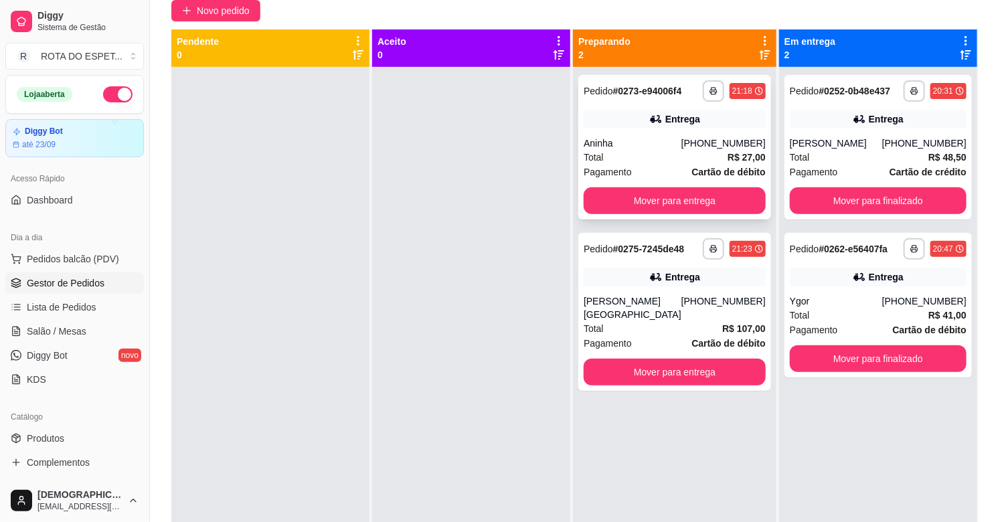
scroll to position [0, 0]
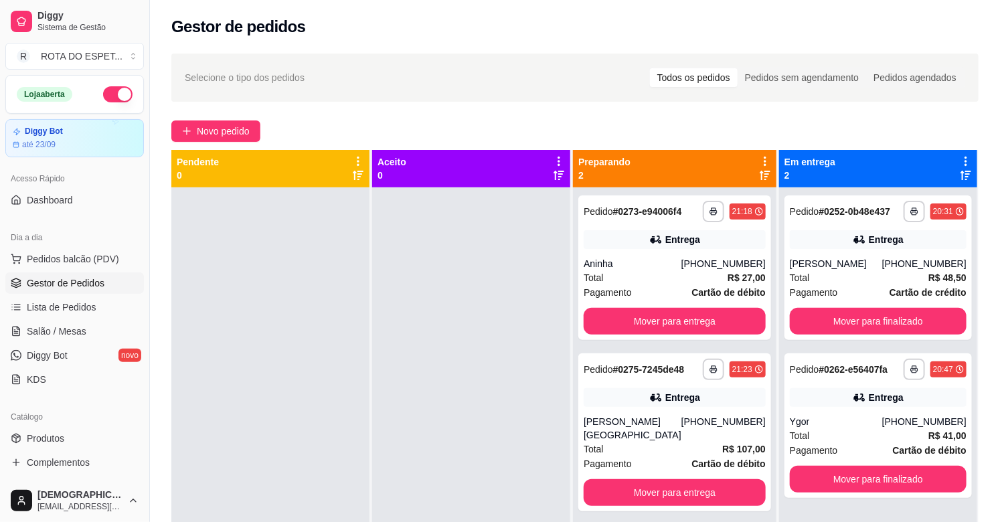
click at [414, 396] on div at bounding box center [471, 448] width 198 height 522
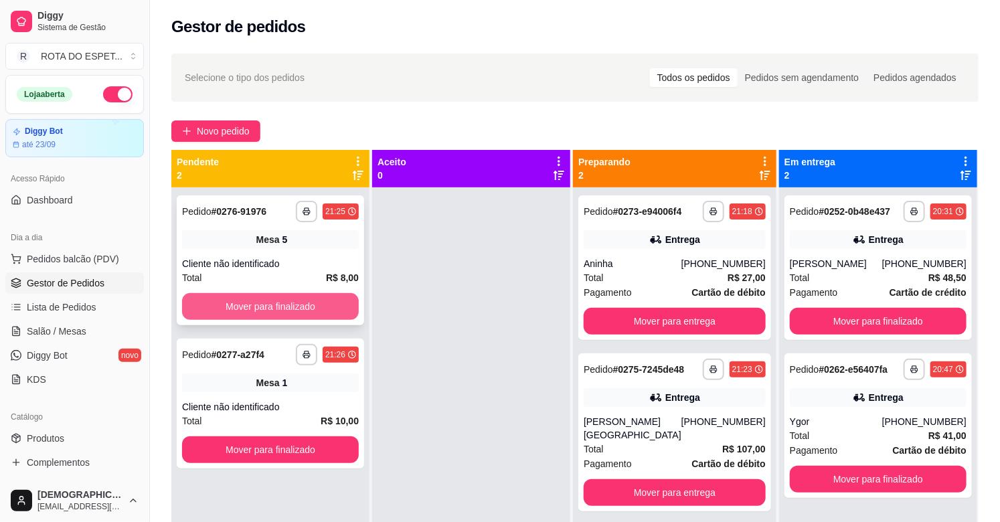
click at [289, 312] on button "Mover para finalizado" at bounding box center [270, 306] width 177 height 27
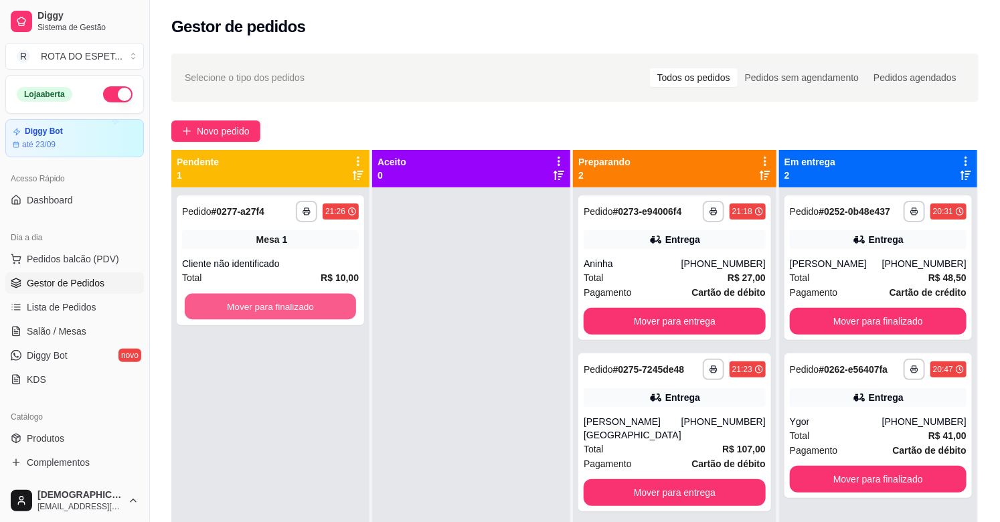
click at [291, 311] on button "Mover para finalizado" at bounding box center [270, 307] width 171 height 26
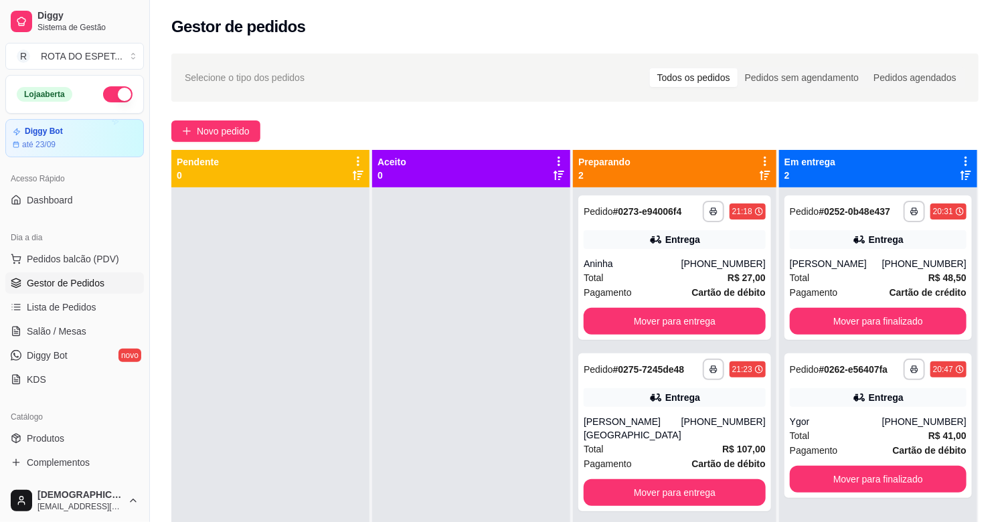
click at [399, 436] on div at bounding box center [471, 448] width 198 height 522
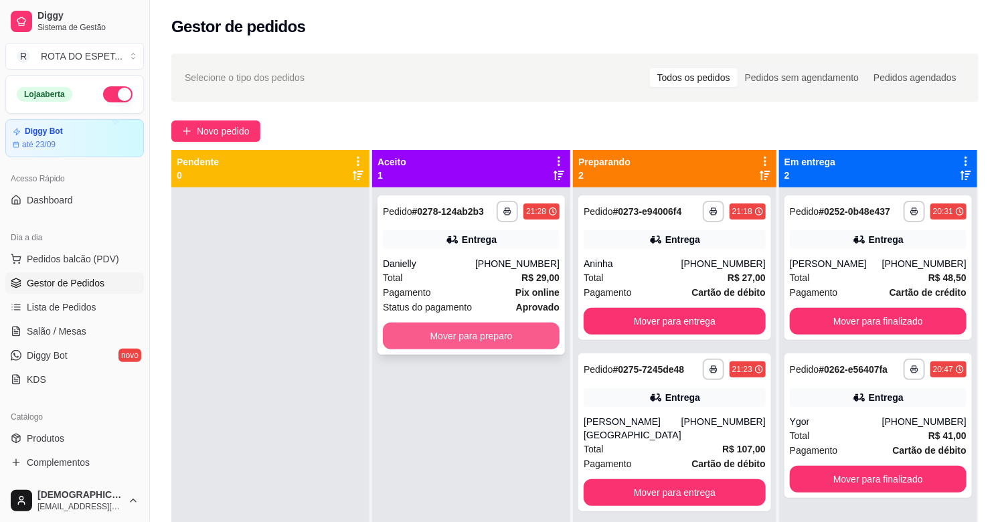
click at [492, 330] on button "Mover para preparo" at bounding box center [471, 336] width 177 height 27
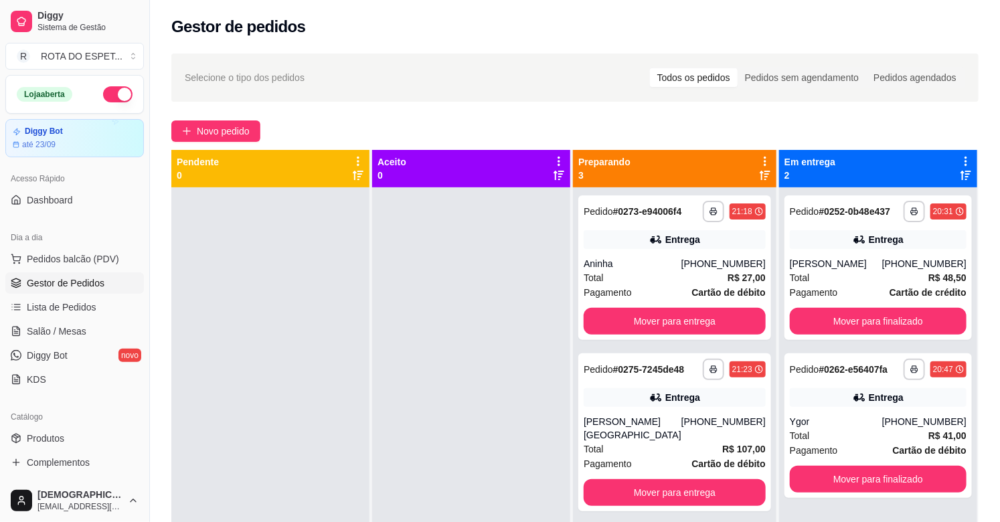
click at [444, 370] on div at bounding box center [471, 448] width 198 height 522
click at [439, 408] on div at bounding box center [471, 448] width 198 height 522
click at [415, 384] on div at bounding box center [471, 448] width 198 height 522
click at [412, 402] on div at bounding box center [471, 448] width 198 height 522
click at [409, 449] on div at bounding box center [471, 448] width 198 height 522
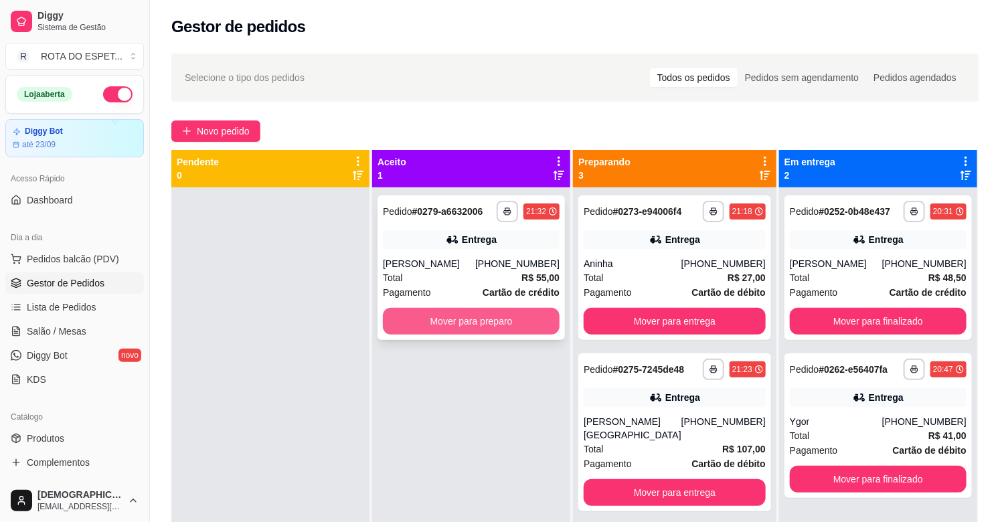
click at [463, 335] on button "Mover para preparo" at bounding box center [471, 321] width 177 height 27
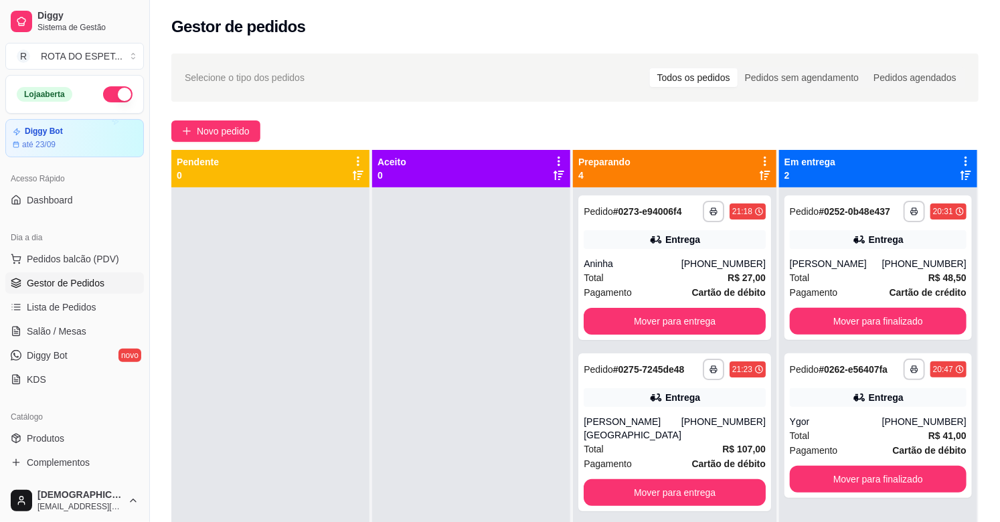
click at [451, 376] on div at bounding box center [471, 448] width 198 height 522
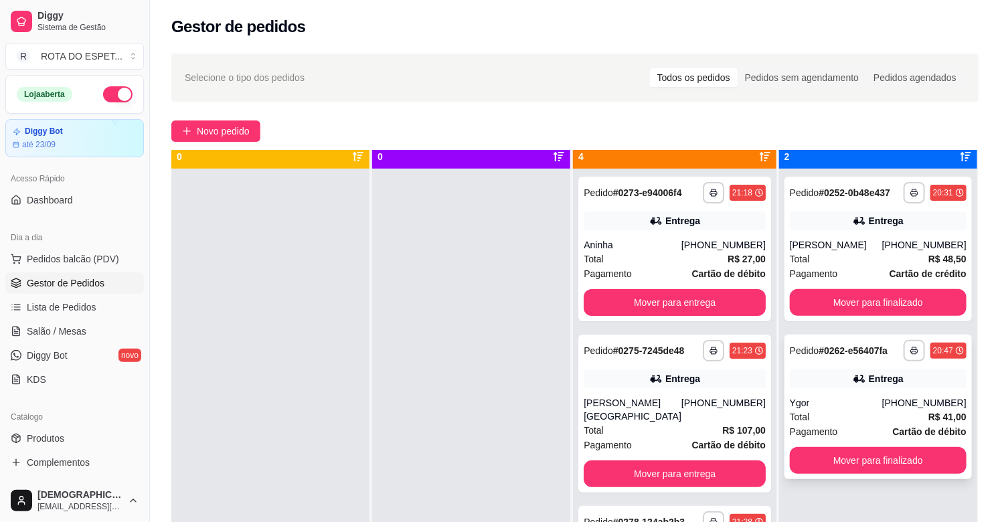
scroll to position [37, 0]
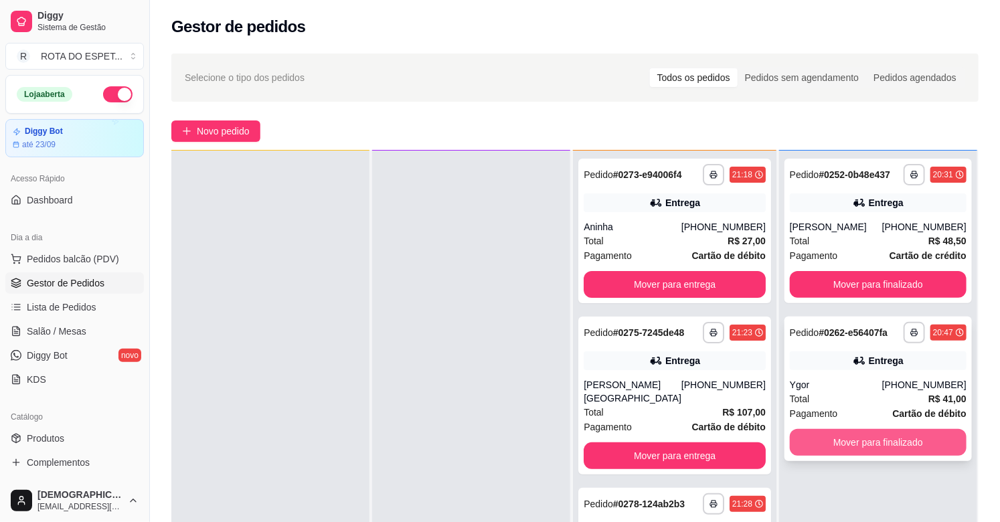
click at [872, 430] on button "Mover para finalizado" at bounding box center [878, 442] width 177 height 27
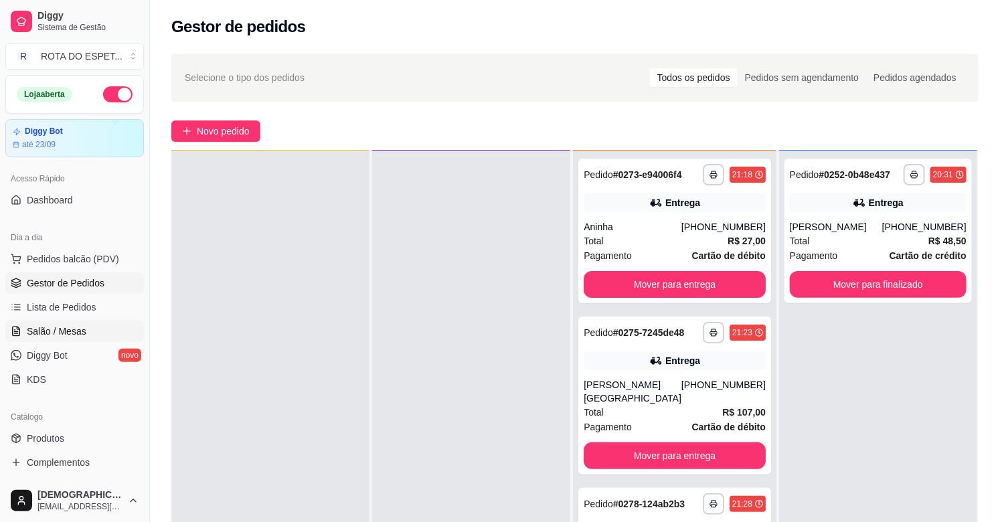
click at [74, 337] on span "Salão / Mesas" at bounding box center [57, 331] width 60 height 13
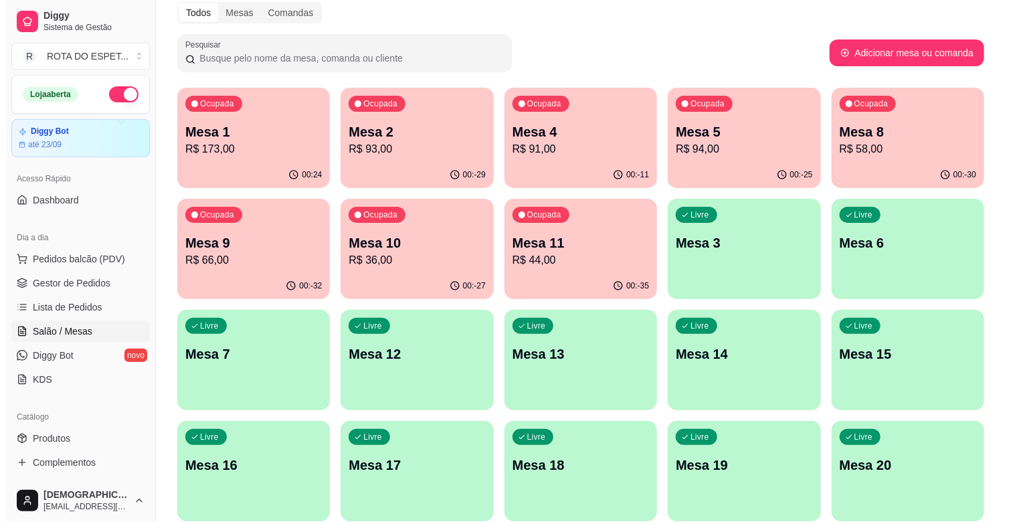
scroll to position [149, 0]
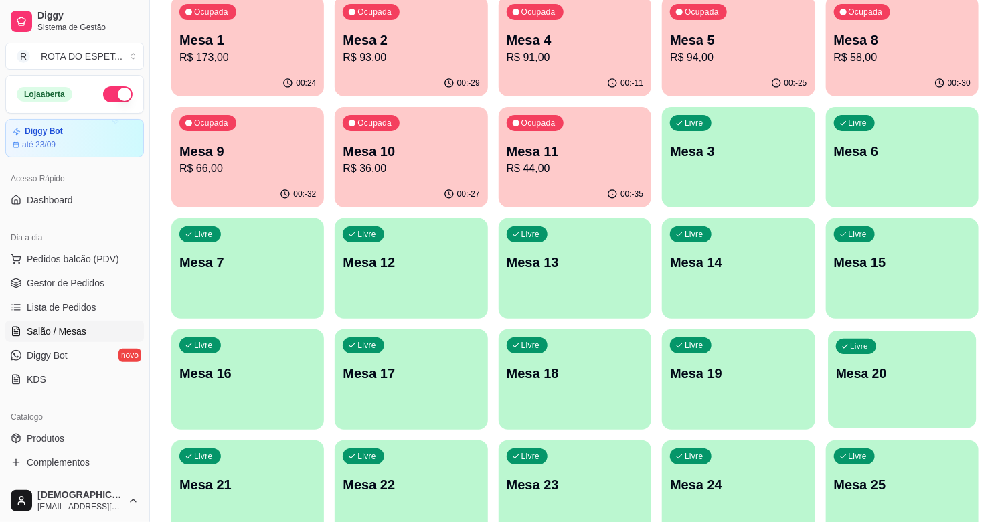
click at [900, 378] on p "Mesa 20" at bounding box center [902, 374] width 133 height 18
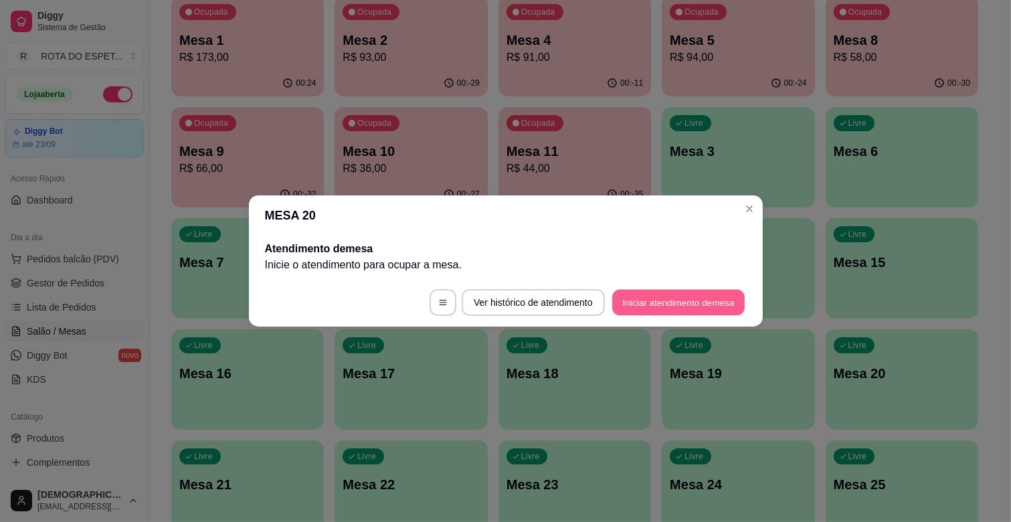
click at [673, 297] on button "Iniciar atendimento de mesa" at bounding box center [679, 303] width 133 height 26
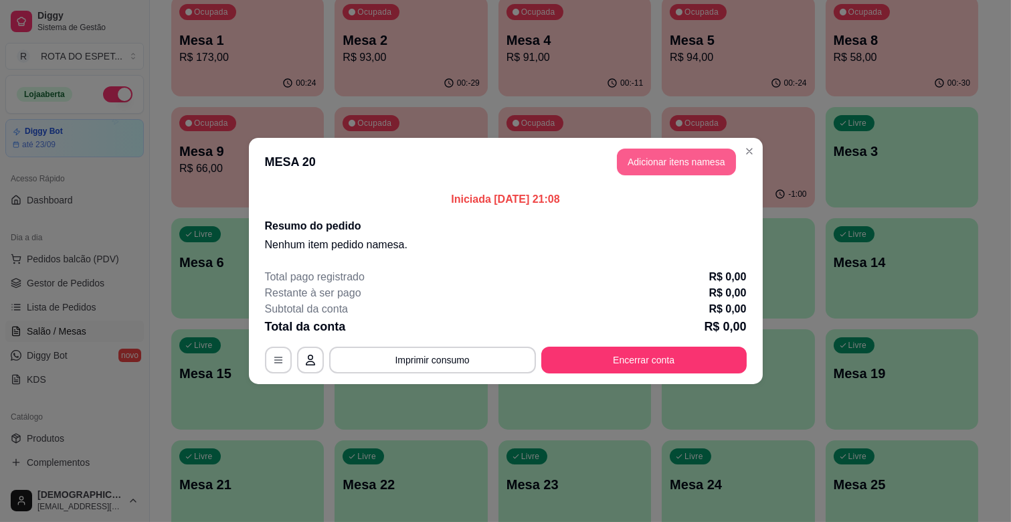
click at [684, 167] on button "Adicionar itens na mesa" at bounding box center [676, 162] width 119 height 27
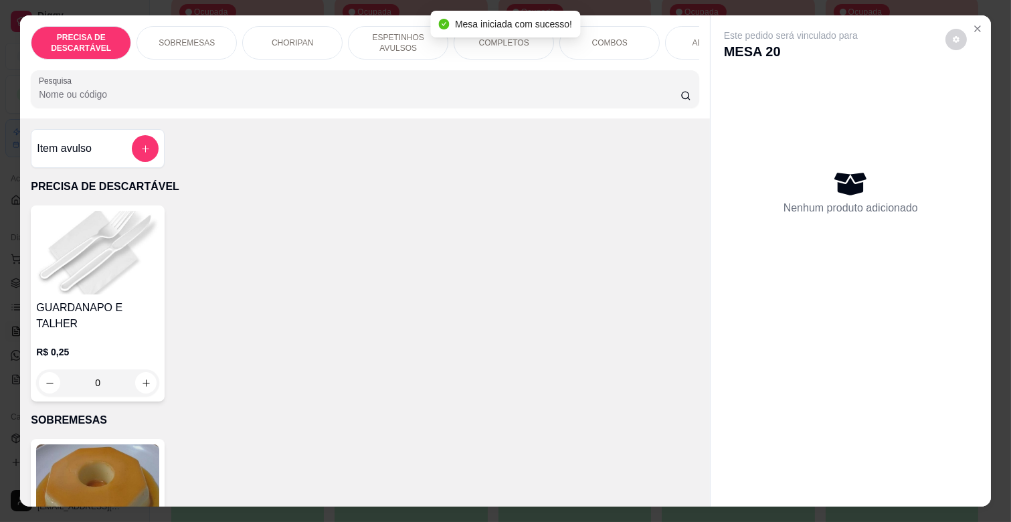
click at [396, 37] on p "ESPETINHOS AVULSOS" at bounding box center [398, 42] width 78 height 21
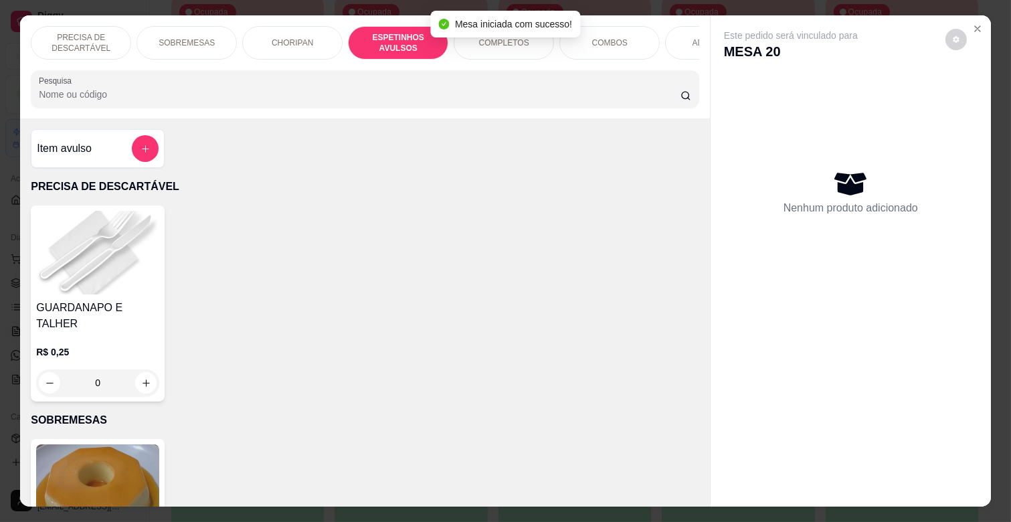
scroll to position [32, 0]
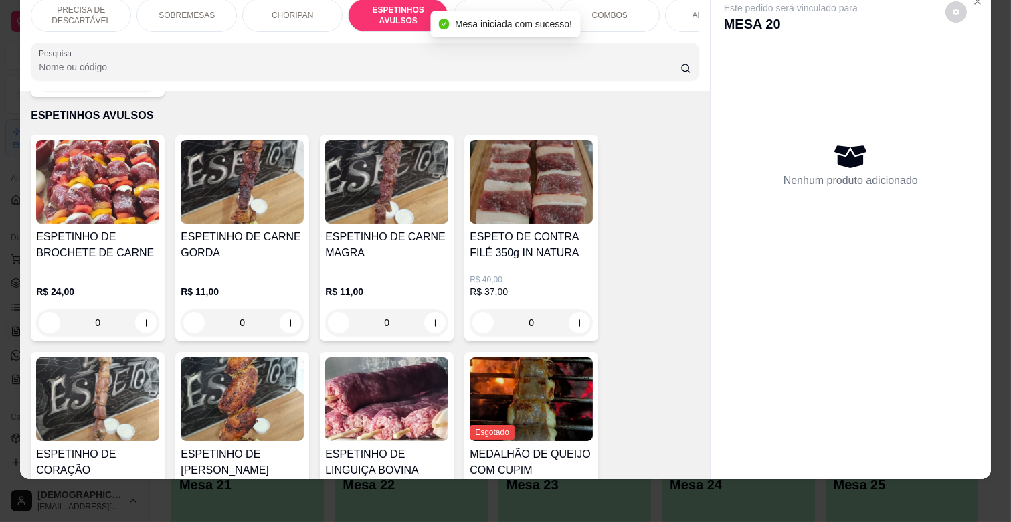
click at [379, 251] on div "ESPETINHO DE CARNE MAGRA" at bounding box center [386, 250] width 123 height 43
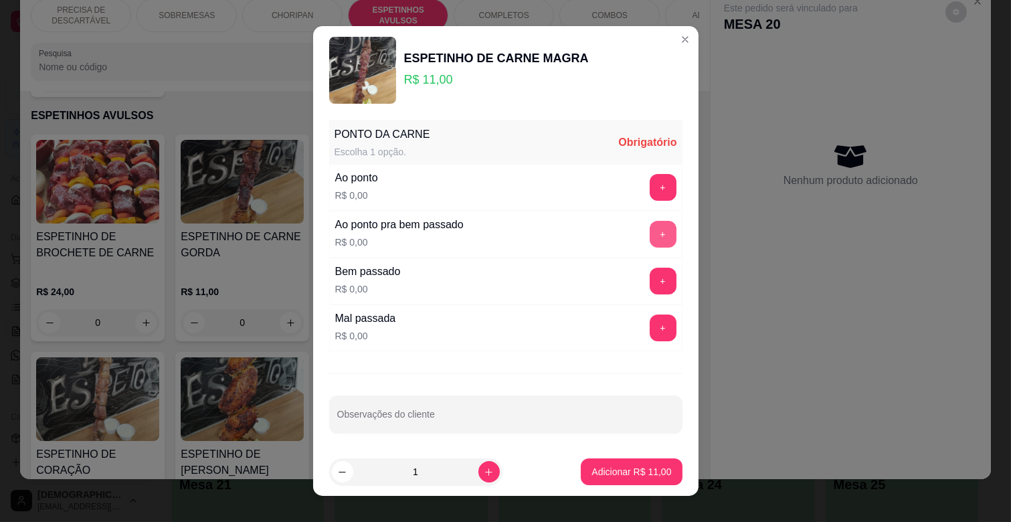
click at [650, 224] on button "+" at bounding box center [663, 234] width 27 height 27
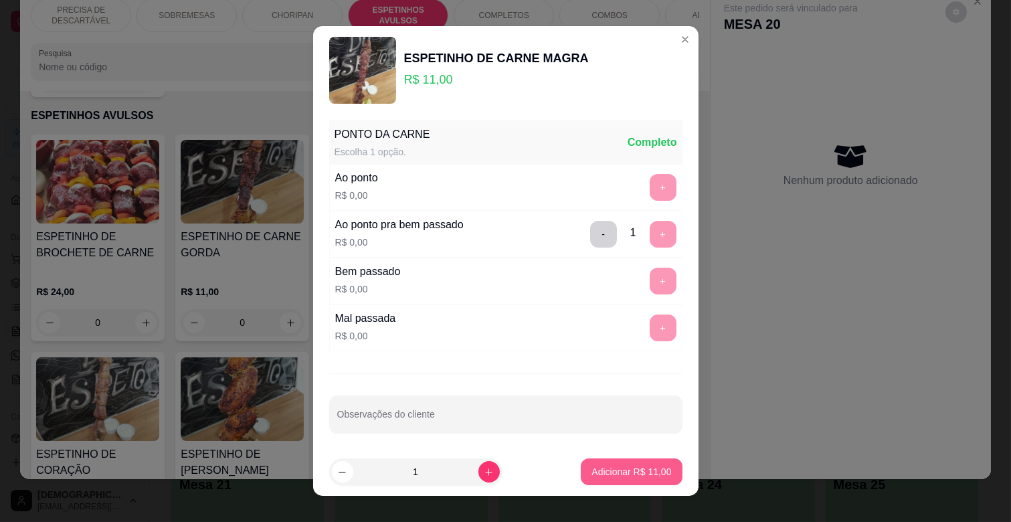
click at [624, 469] on p "Adicionar R$ 11,00" at bounding box center [632, 471] width 80 height 13
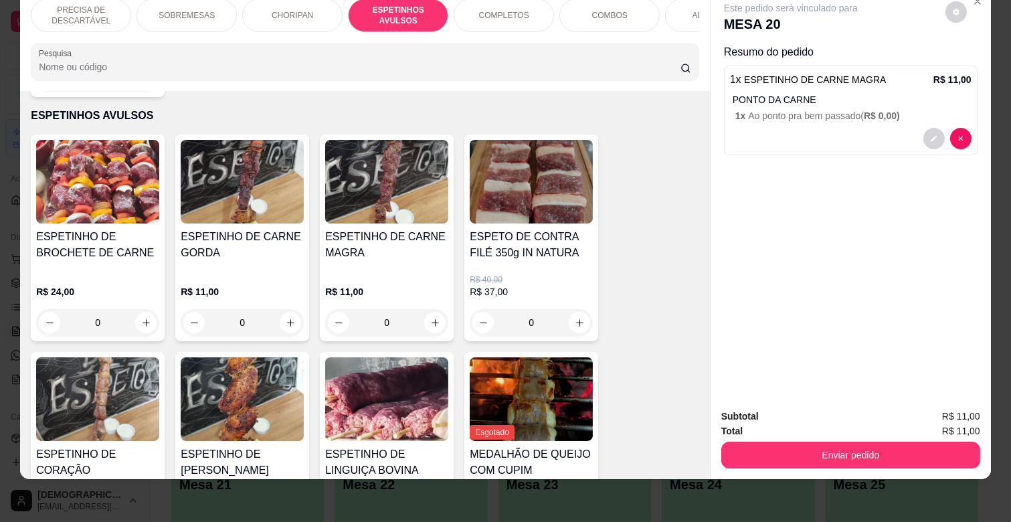
scroll to position [0, 585]
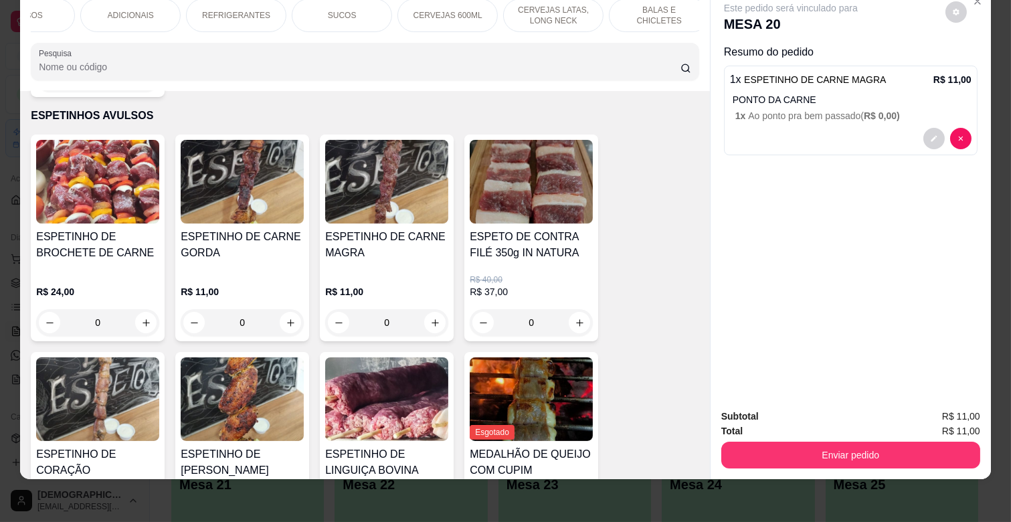
click at [120, 10] on p "ADICIONAIS" at bounding box center [131, 15] width 46 height 11
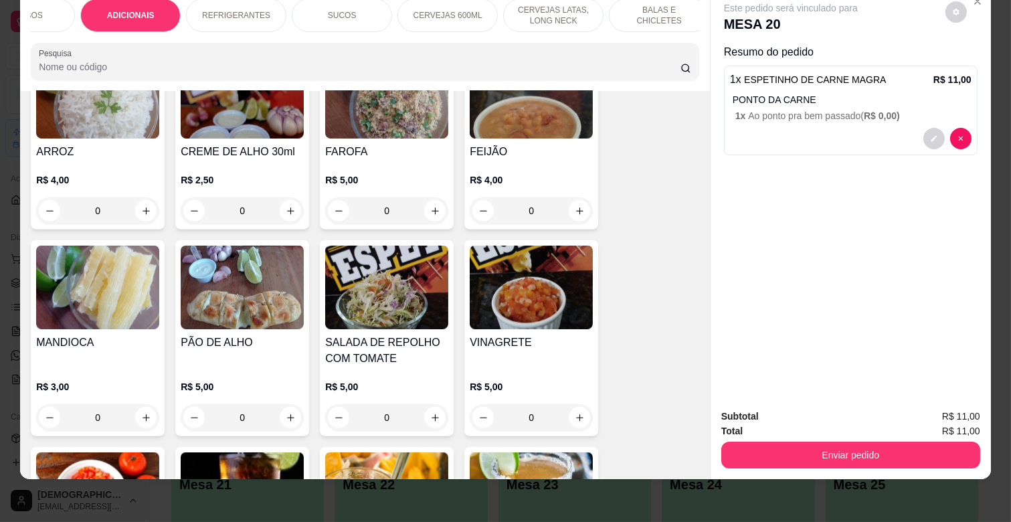
scroll to position [2666, 0]
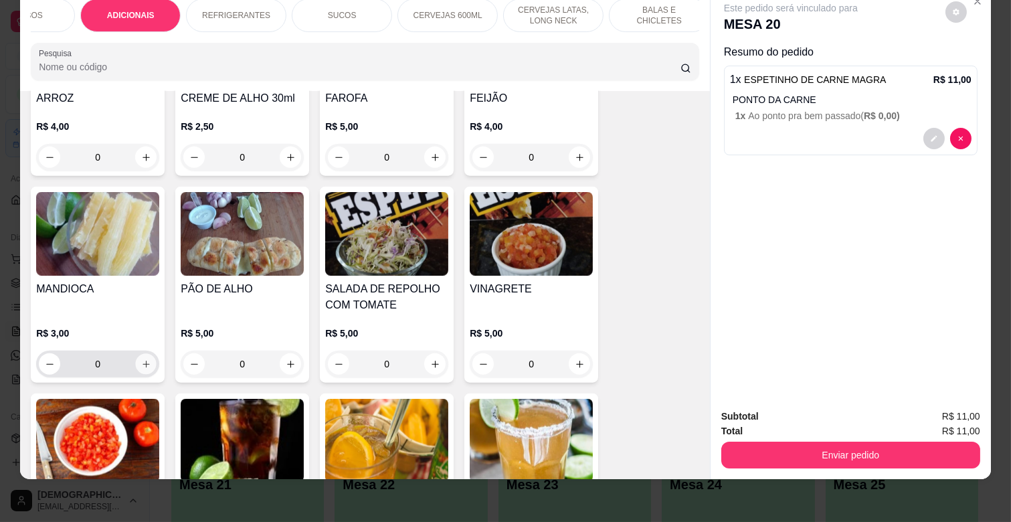
click at [141, 359] on icon "increase-product-quantity" at bounding box center [146, 364] width 10 height 10
type input "1"
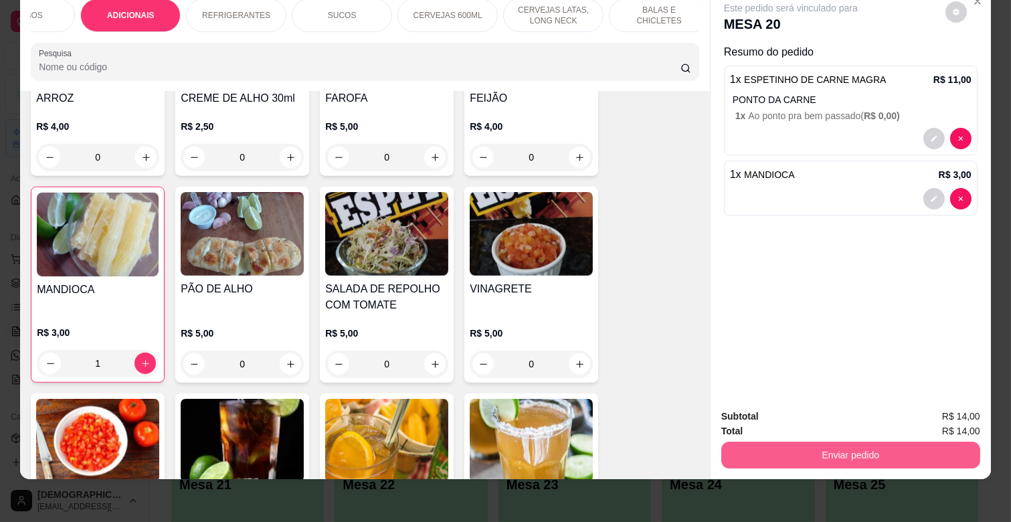
click at [840, 445] on button "Enviar pedido" at bounding box center [851, 455] width 259 height 27
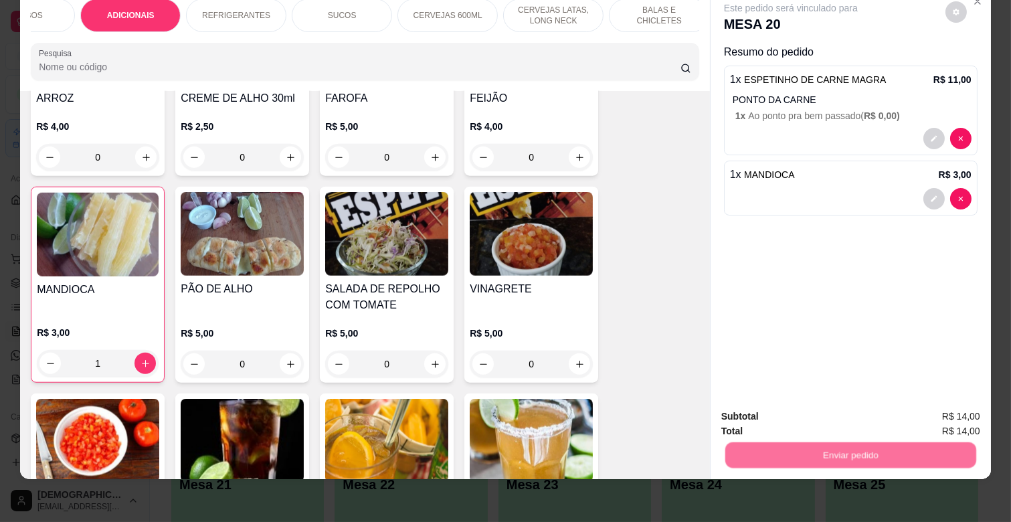
click at [825, 404] on button "Não registrar e enviar pedido" at bounding box center [805, 411] width 139 height 25
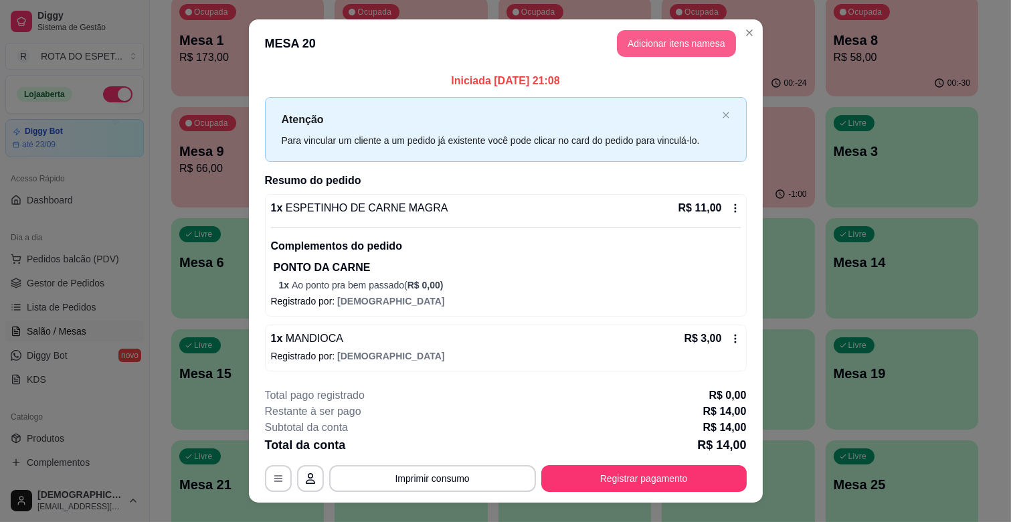
click at [659, 37] on button "Adicionar itens na mesa" at bounding box center [676, 43] width 119 height 27
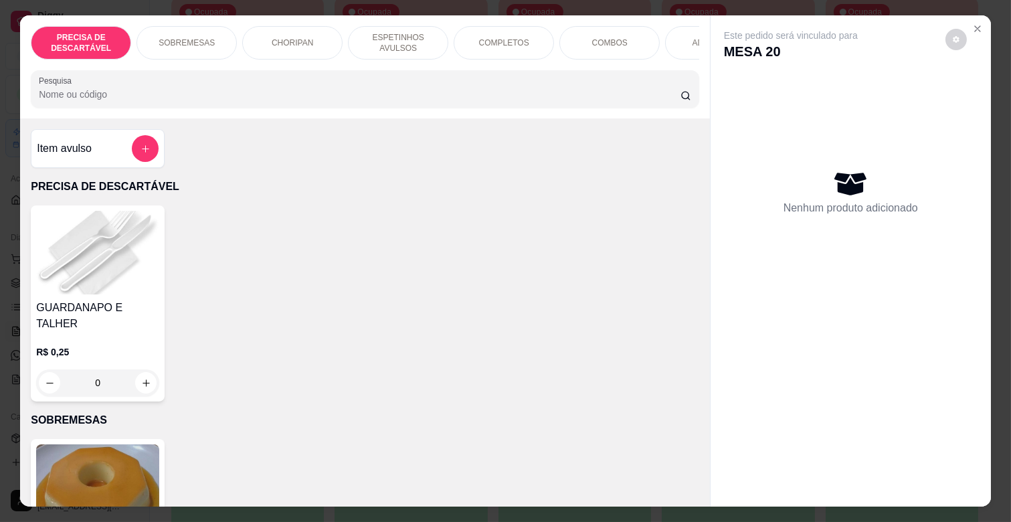
click at [414, 40] on p "ESPETINHOS AVULSOS" at bounding box center [398, 42] width 78 height 21
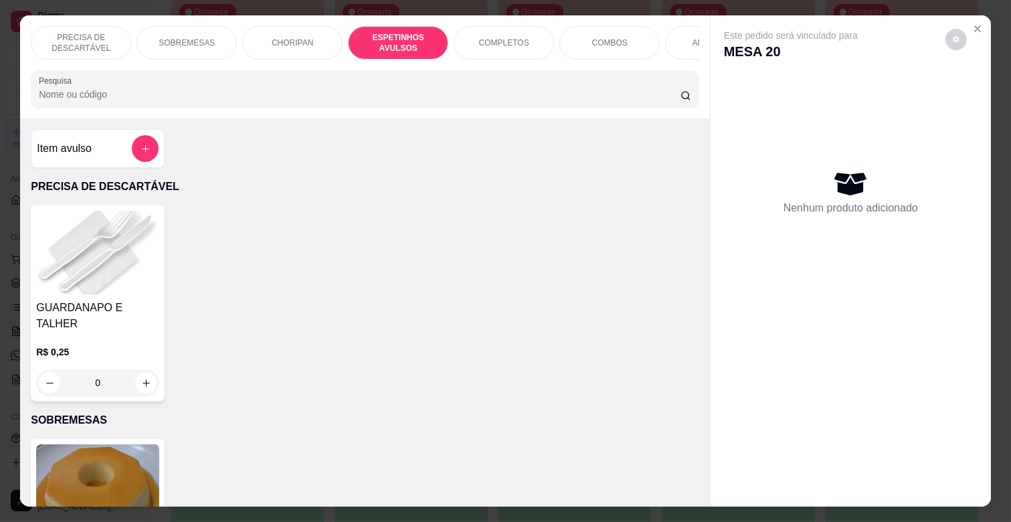
scroll to position [32, 0]
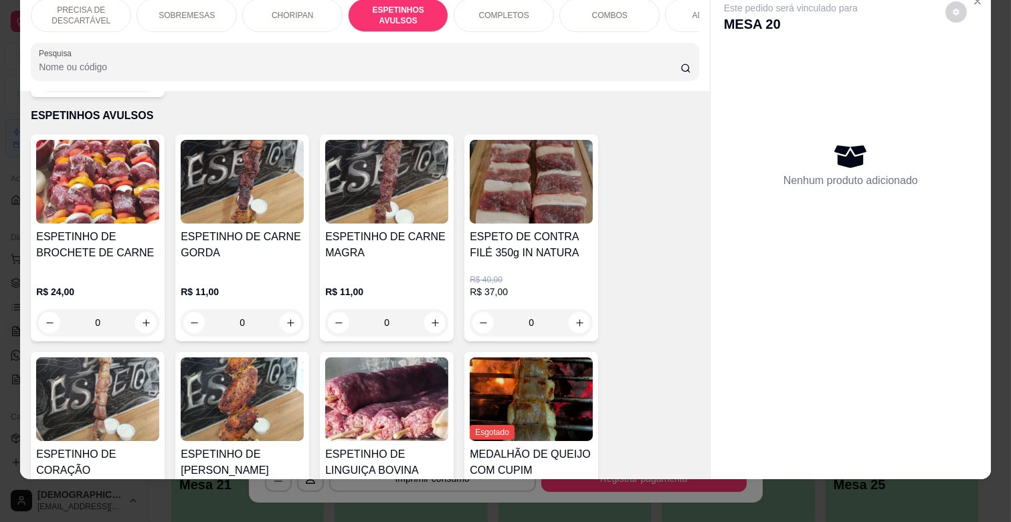
click at [411, 251] on div "ESPETINHO DE CARNE MAGRA" at bounding box center [386, 250] width 123 height 43
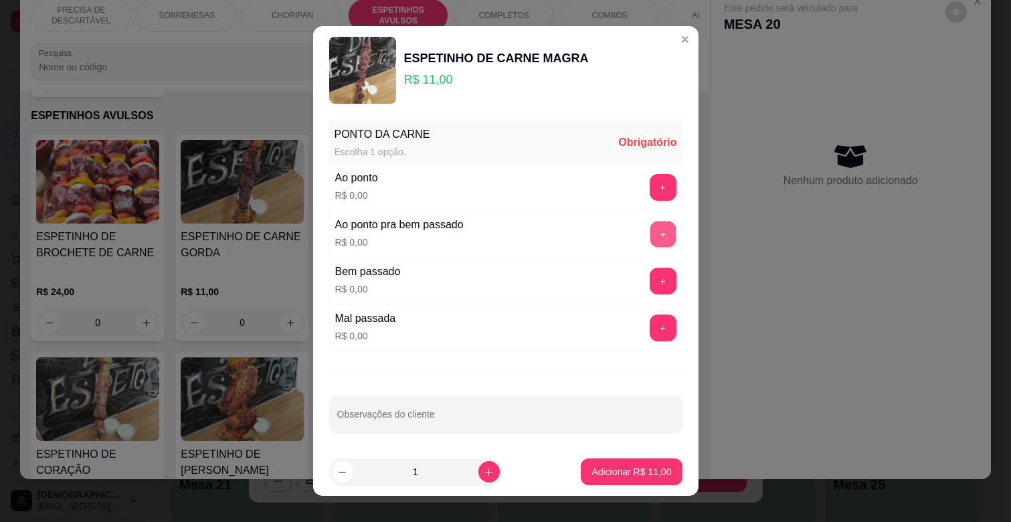
click at [650, 234] on button "+" at bounding box center [663, 235] width 26 height 26
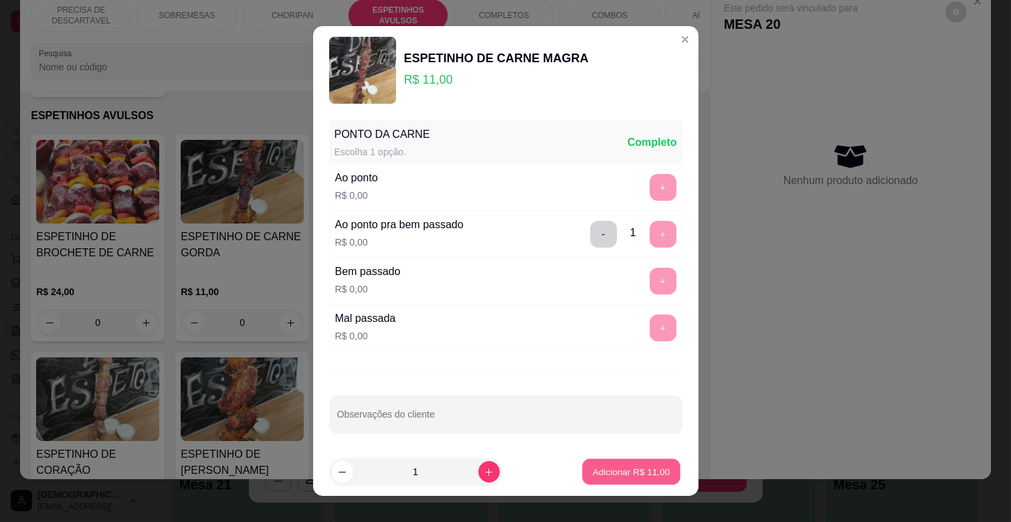
click at [611, 469] on p "Adicionar R$ 11,00" at bounding box center [632, 471] width 78 height 13
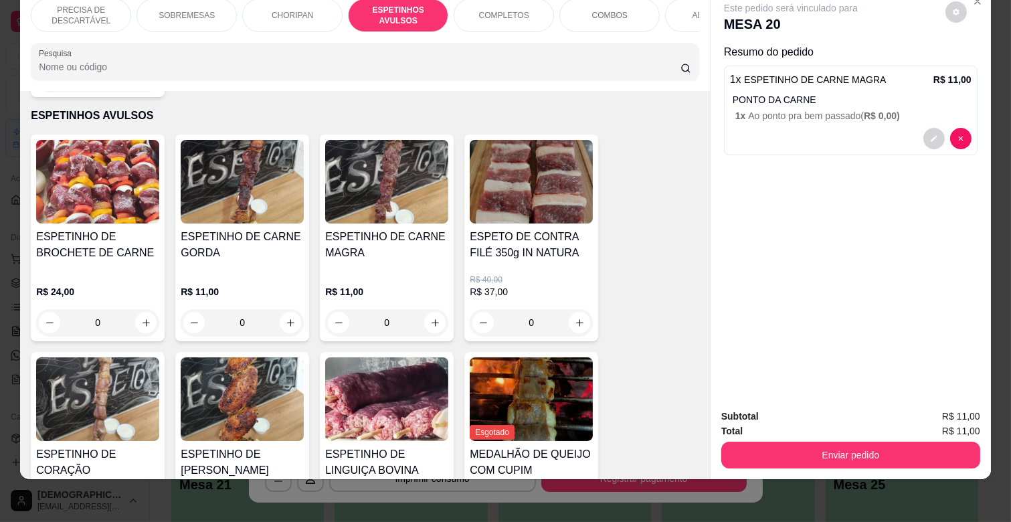
click at [681, 8] on div "ADICIONAIS" at bounding box center [715, 15] width 100 height 33
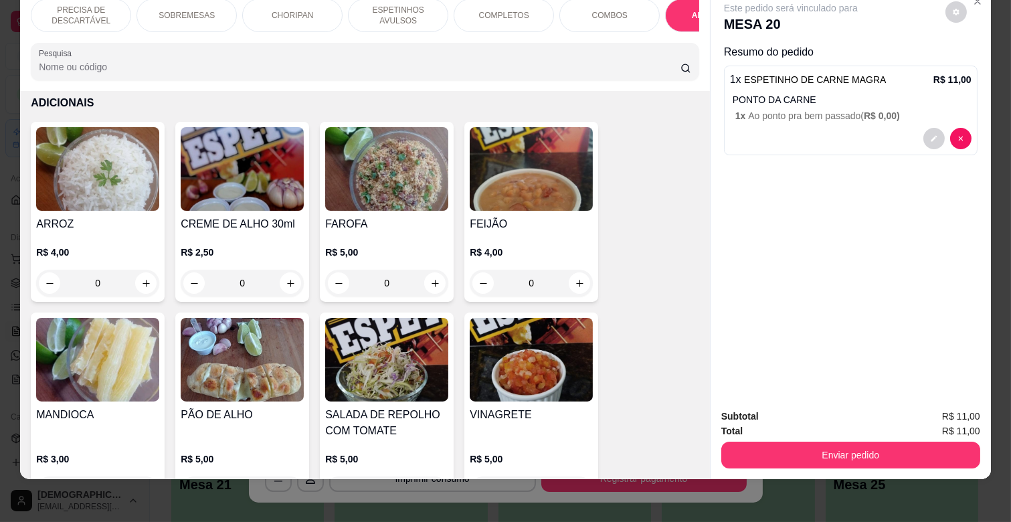
scroll to position [2592, 0]
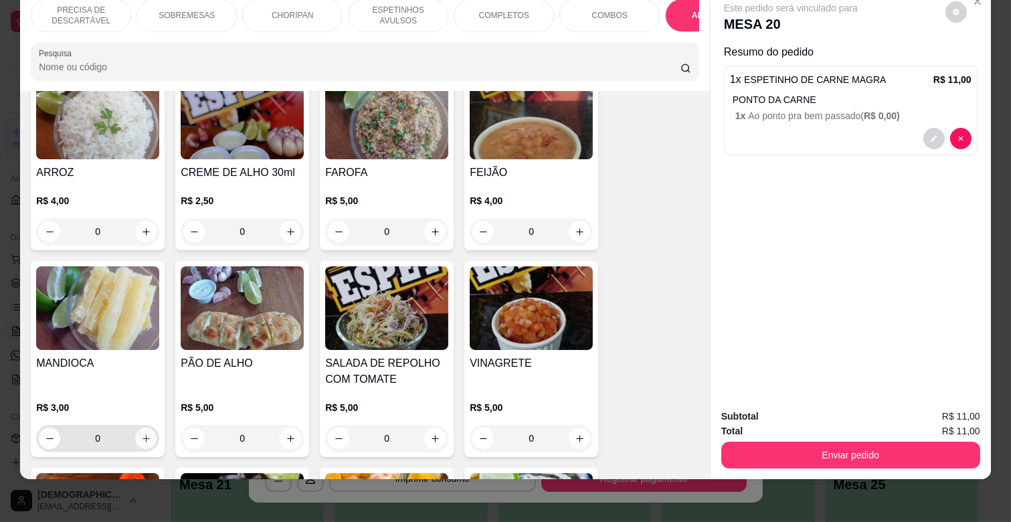
click at [144, 434] on icon "increase-product-quantity" at bounding box center [146, 439] width 10 height 10
type input "1"
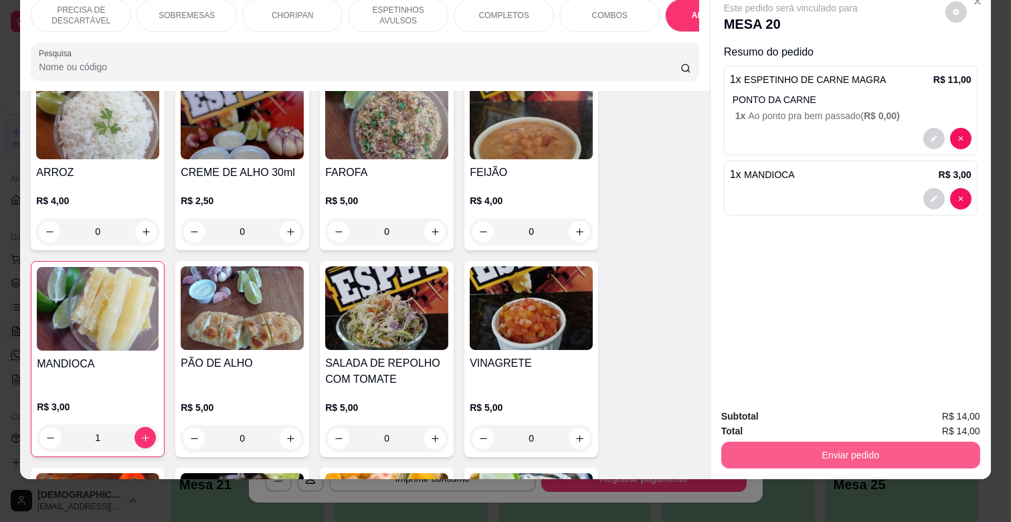
click at [844, 451] on button "Enviar pedido" at bounding box center [851, 455] width 259 height 27
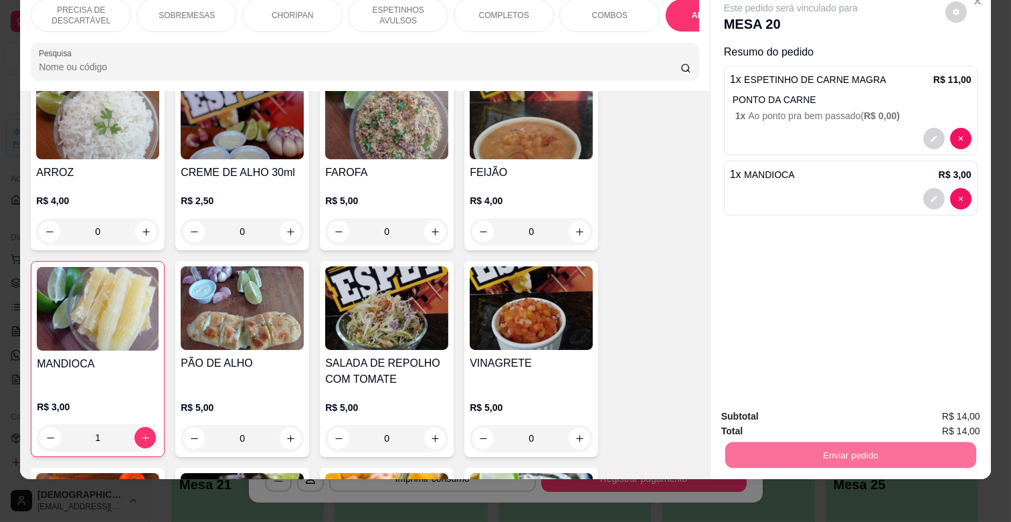
click at [833, 413] on button "Não registrar e enviar pedido" at bounding box center [805, 411] width 139 height 25
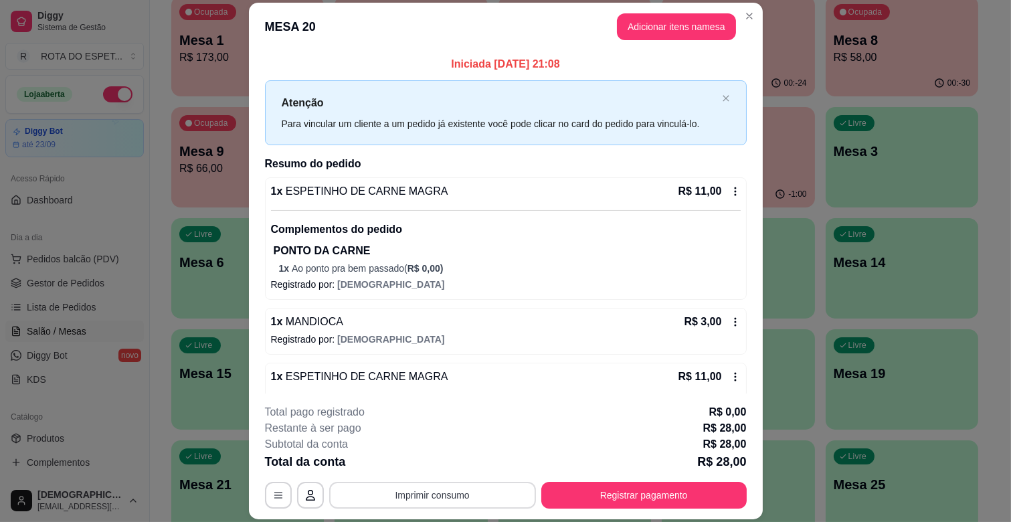
click at [404, 492] on button "Imprimir consumo" at bounding box center [432, 495] width 207 height 27
click at [430, 458] on button "IMPRESSORA CAIXA" at bounding box center [431, 464] width 107 height 21
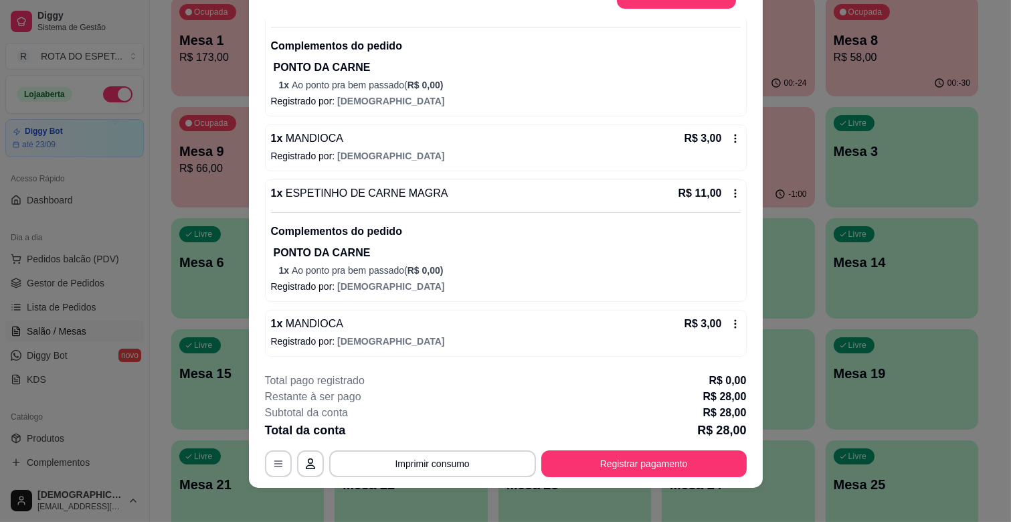
scroll to position [40, 0]
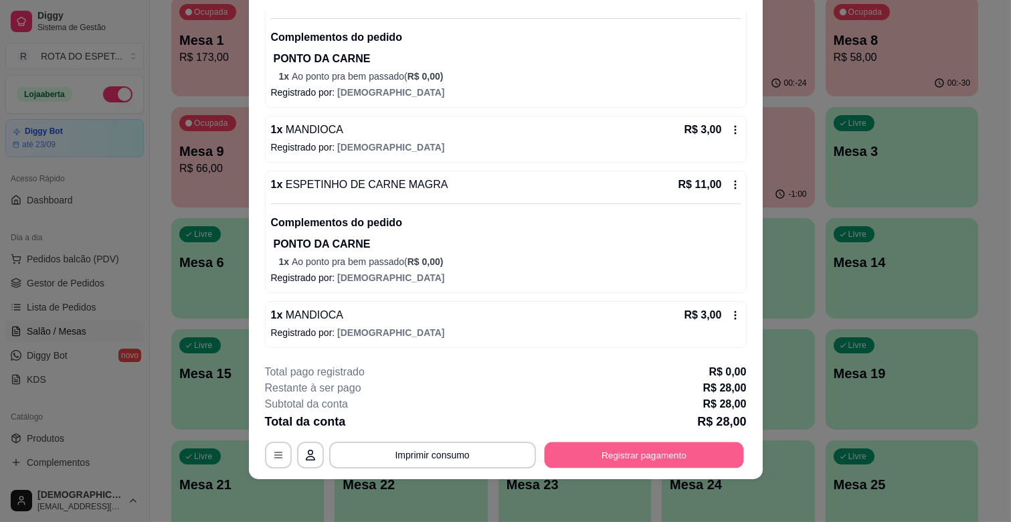
click at [660, 457] on button "Registrar pagamento" at bounding box center [643, 455] width 199 height 26
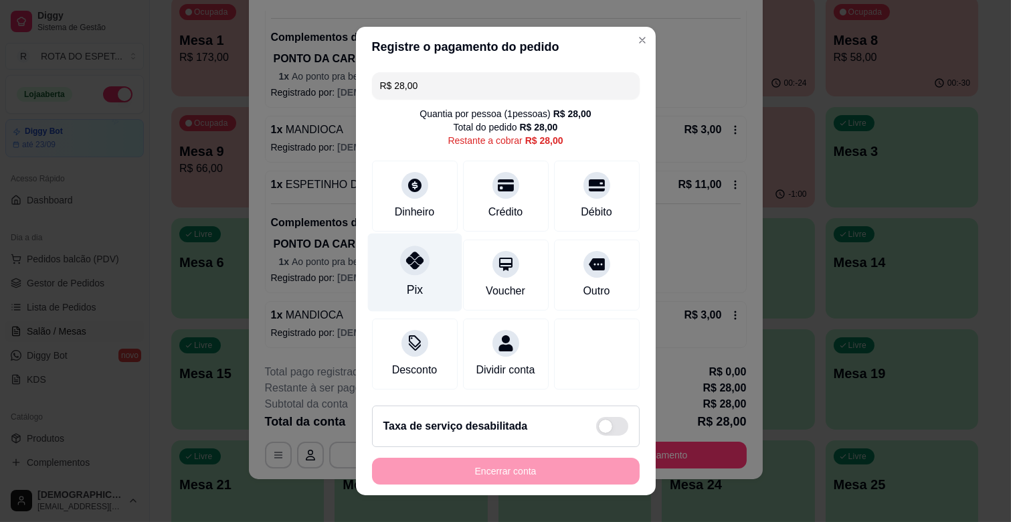
click at [406, 285] on div "Pix" at bounding box center [414, 289] width 16 height 17
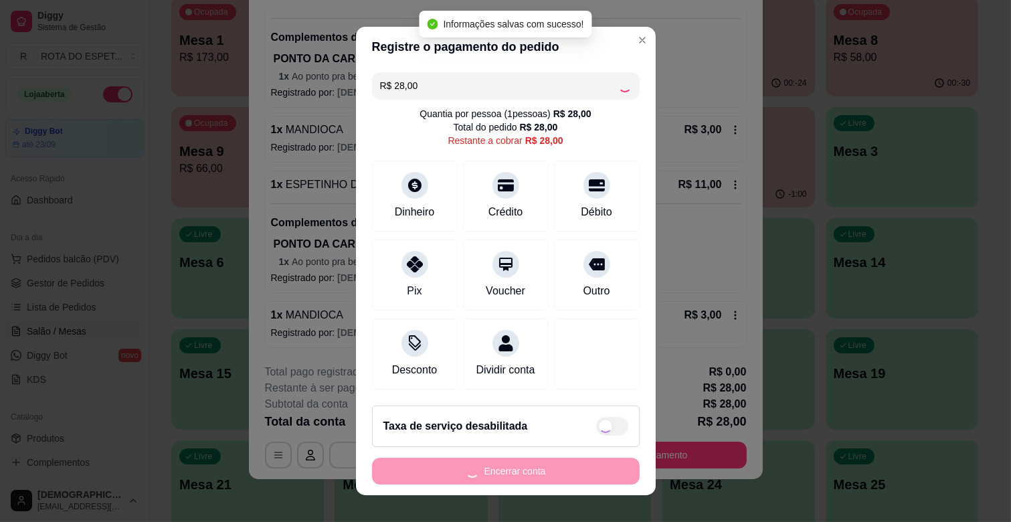
type input "R$ 0,00"
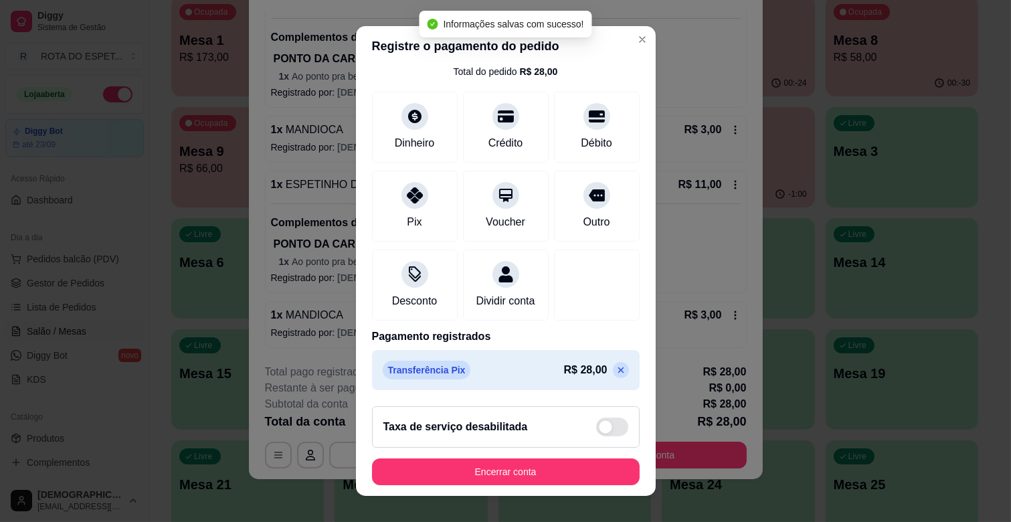
scroll to position [17, 0]
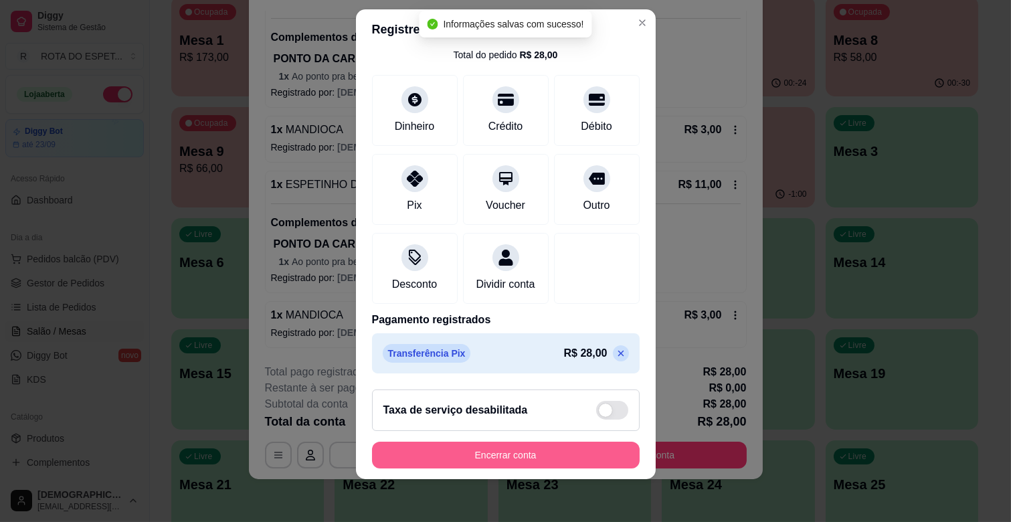
click at [527, 454] on button "Encerrar conta" at bounding box center [506, 455] width 268 height 27
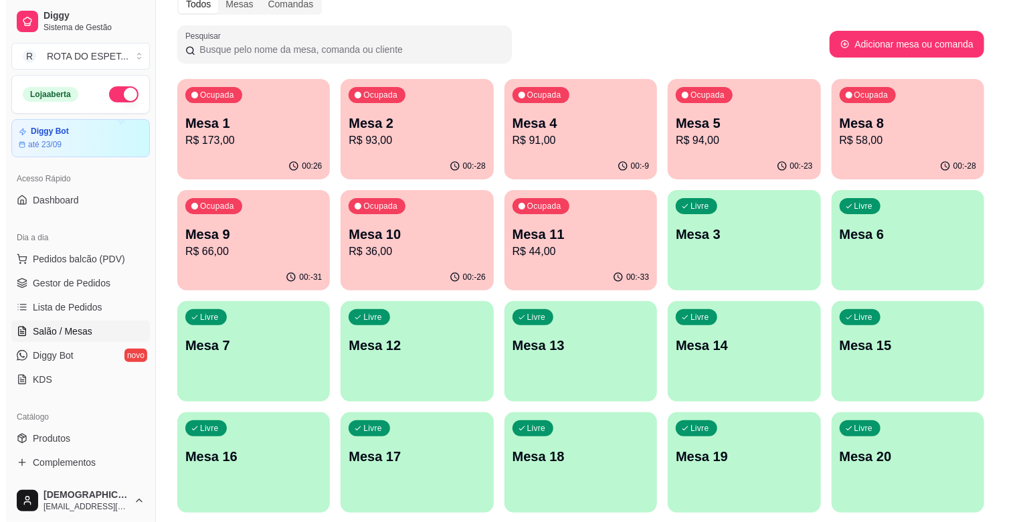
scroll to position [0, 0]
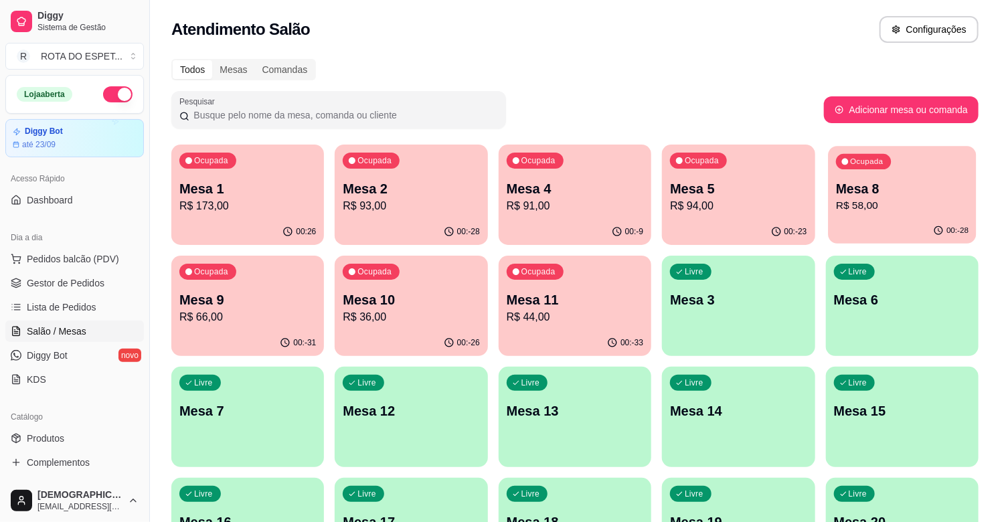
click at [922, 208] on p "R$ 58,00" at bounding box center [902, 205] width 133 height 15
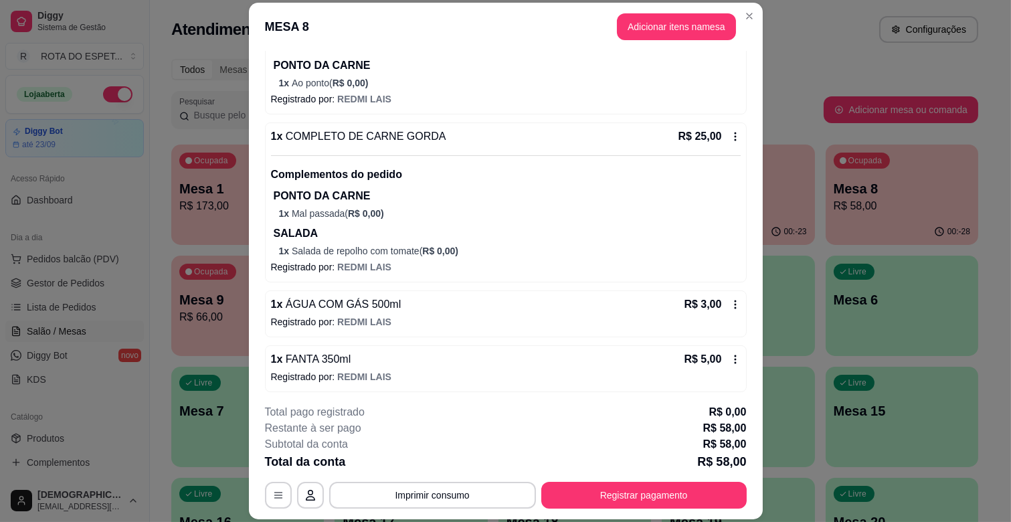
scroll to position [228, 0]
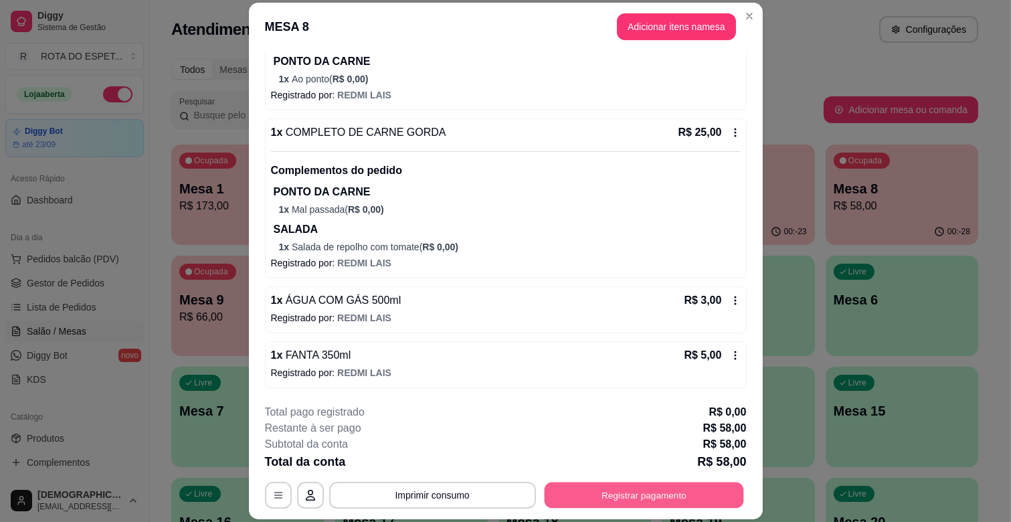
click at [655, 495] on button "Registrar pagamento" at bounding box center [643, 496] width 199 height 26
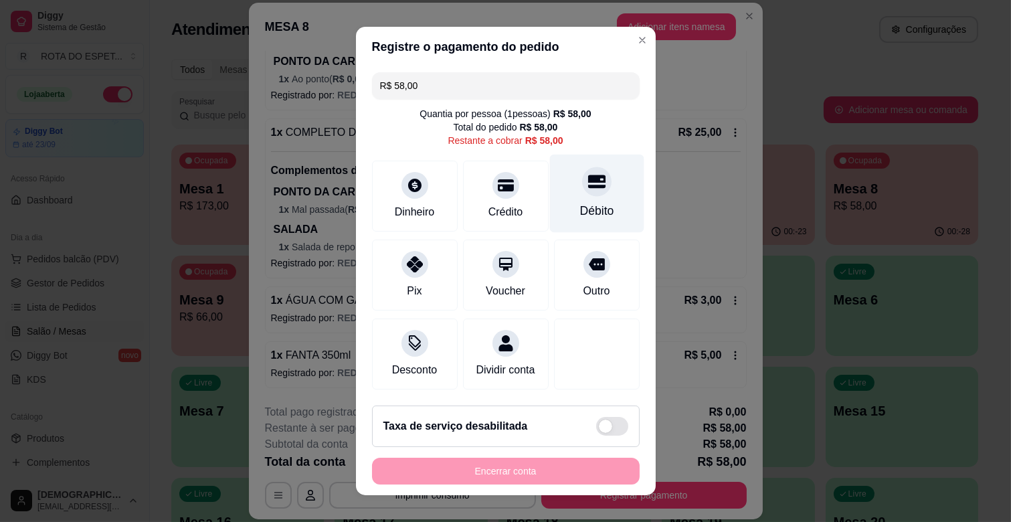
click at [558, 196] on div "Débito" at bounding box center [597, 194] width 94 height 78
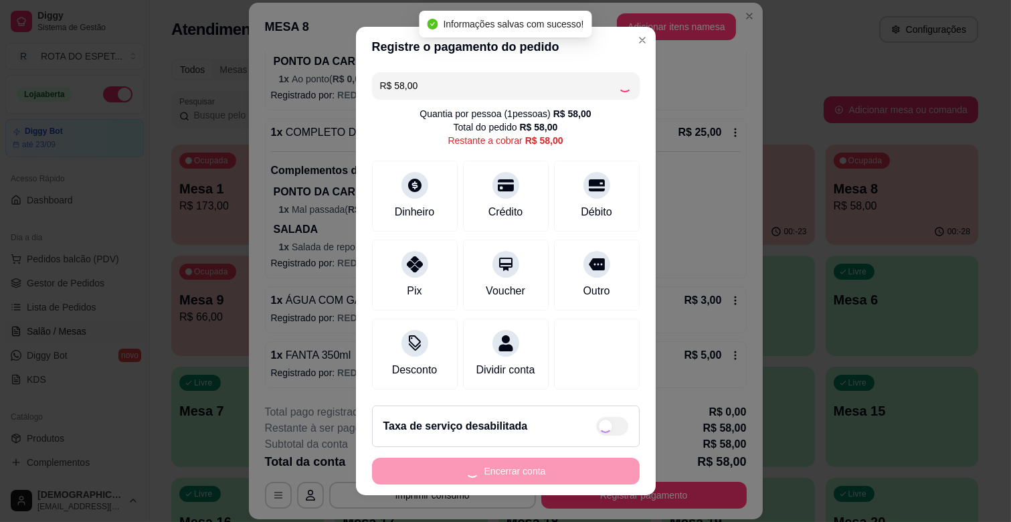
type input "R$ 0,00"
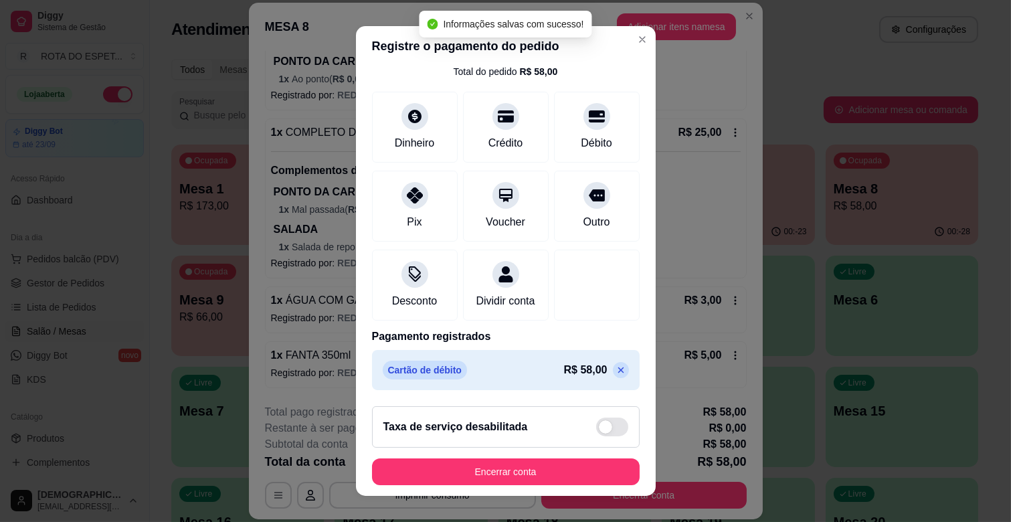
scroll to position [17, 0]
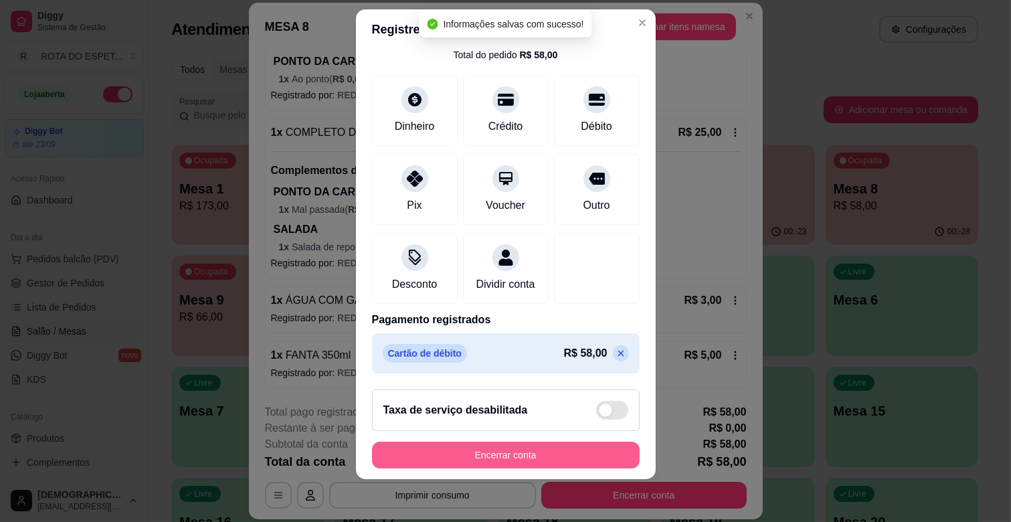
click at [532, 447] on button "Encerrar conta" at bounding box center [506, 455] width 268 height 27
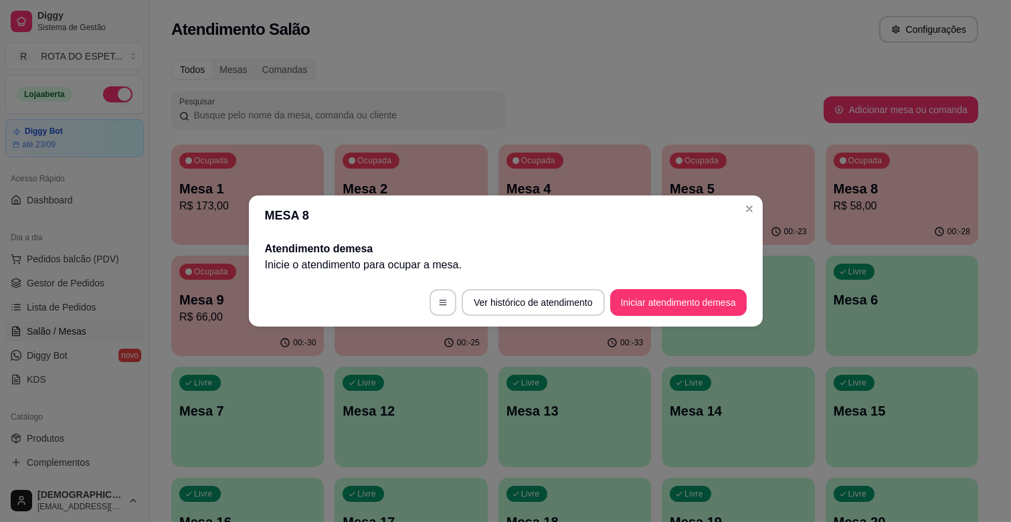
scroll to position [0, 0]
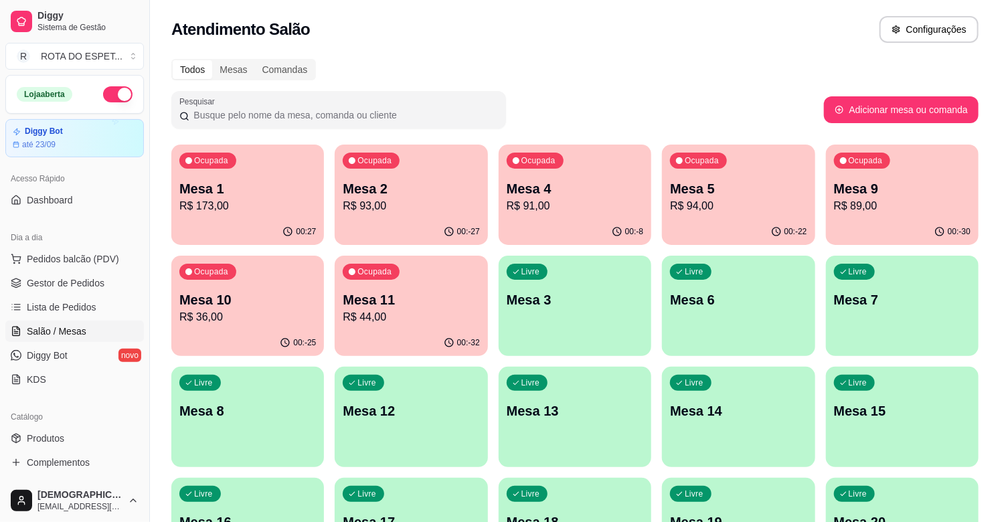
click at [469, 292] on p "Mesa 11" at bounding box center [411, 300] width 137 height 19
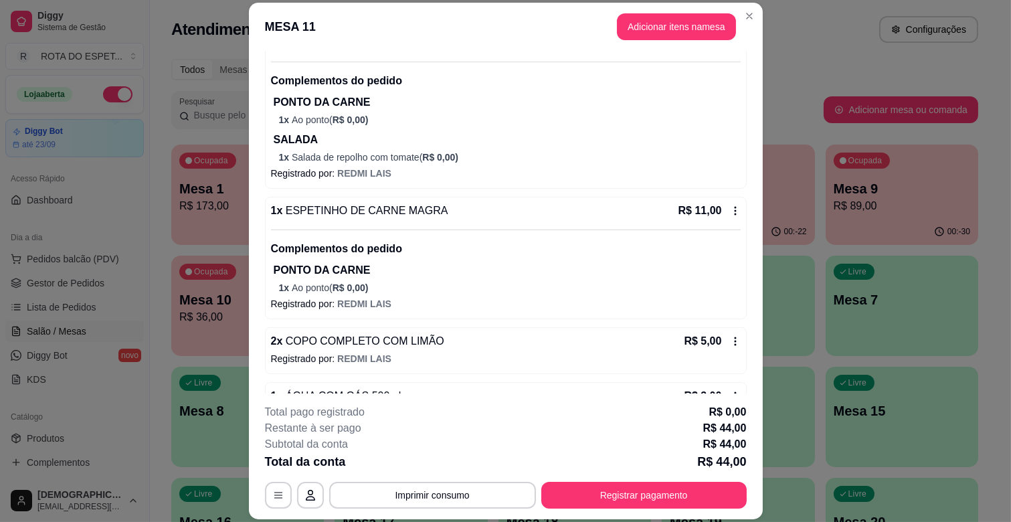
scroll to position [189, 0]
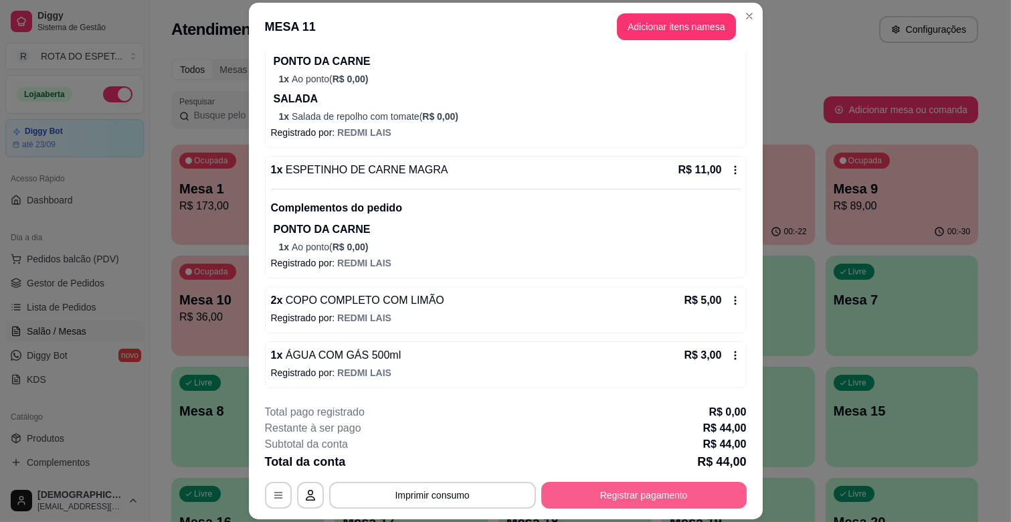
click at [650, 493] on button "Registrar pagamento" at bounding box center [645, 495] width 206 height 27
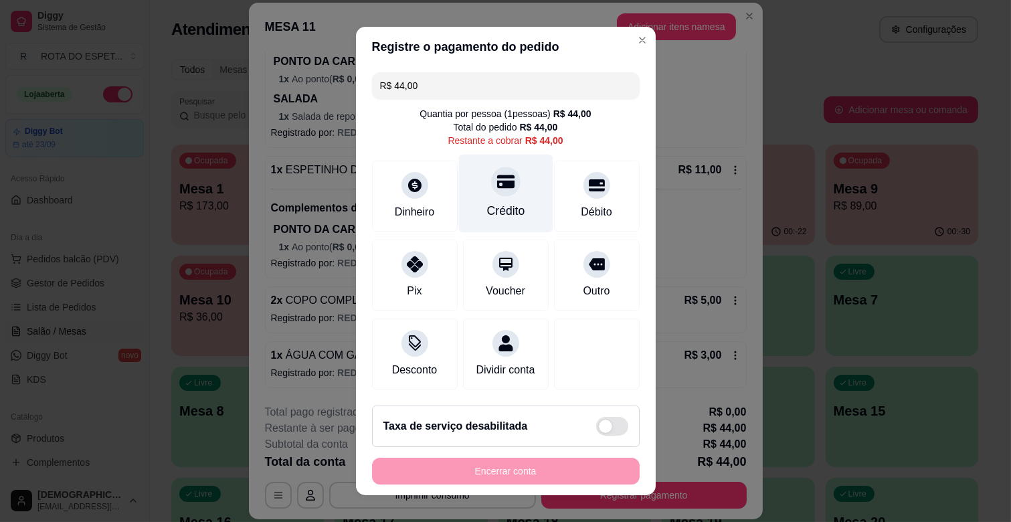
click at [501, 208] on div "Crédito" at bounding box center [506, 210] width 38 height 17
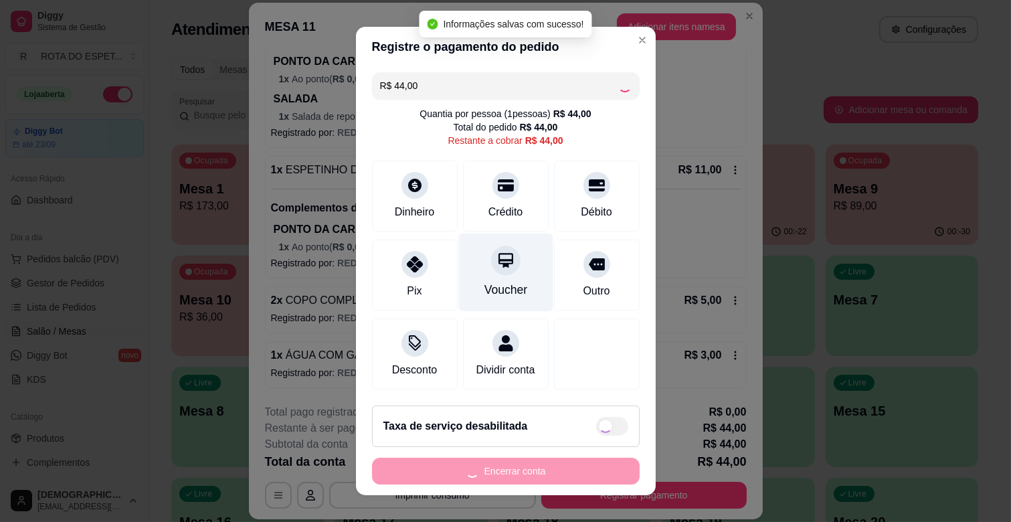
type input "R$ 0,00"
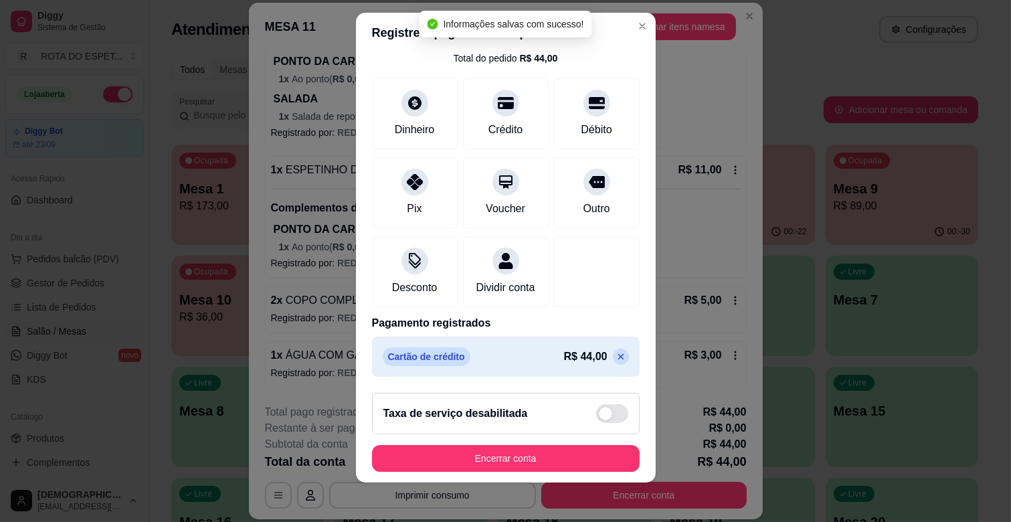
scroll to position [17, 0]
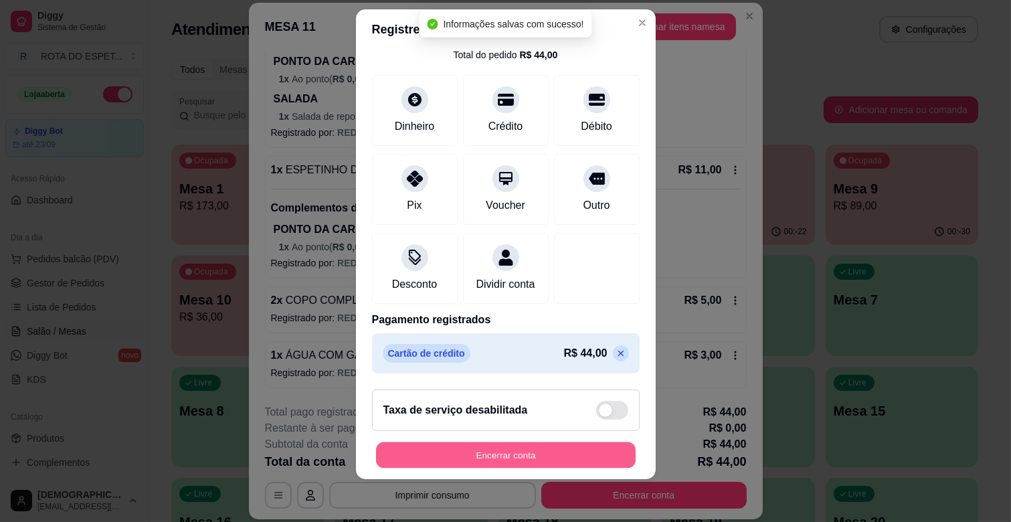
click at [558, 455] on button "Encerrar conta" at bounding box center [506, 455] width 260 height 26
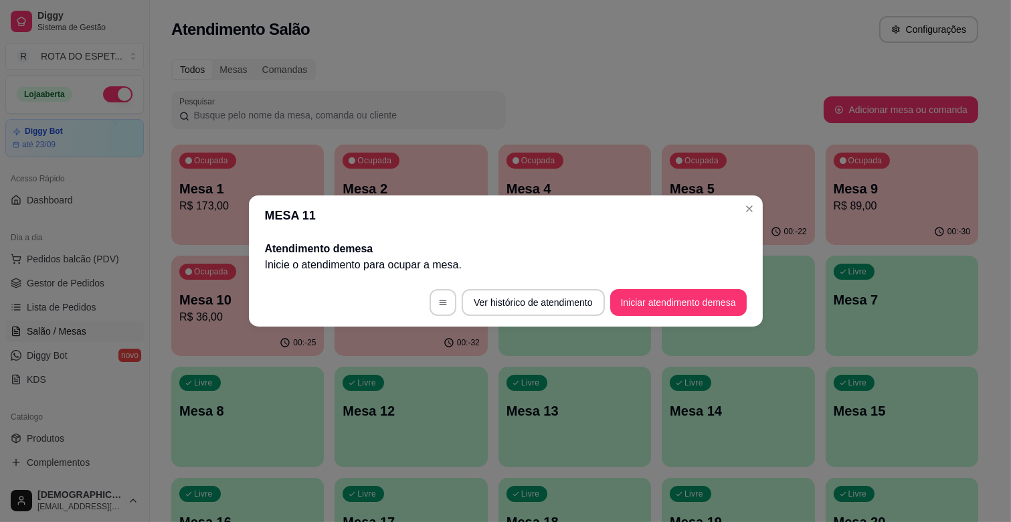
scroll to position [0, 0]
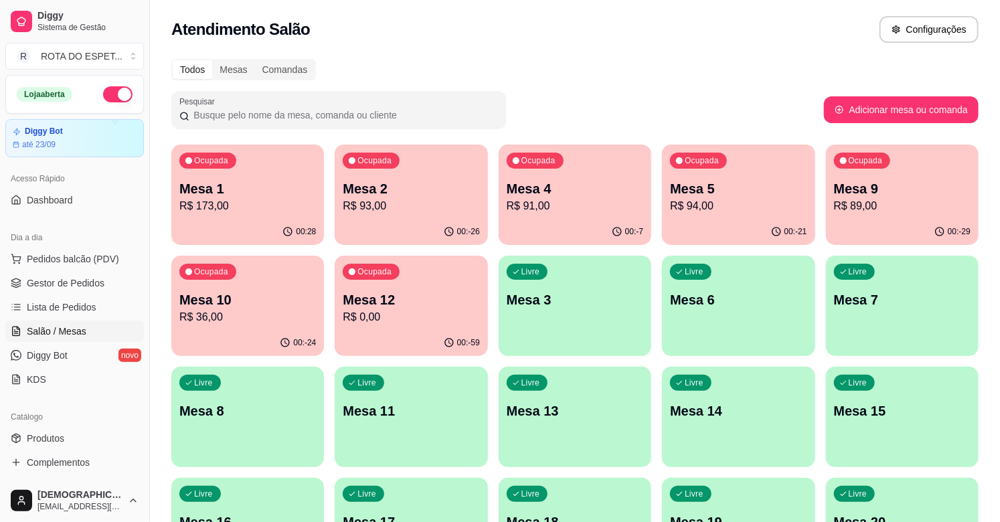
click at [560, 204] on p "R$ 91,00" at bounding box center [575, 206] width 137 height 16
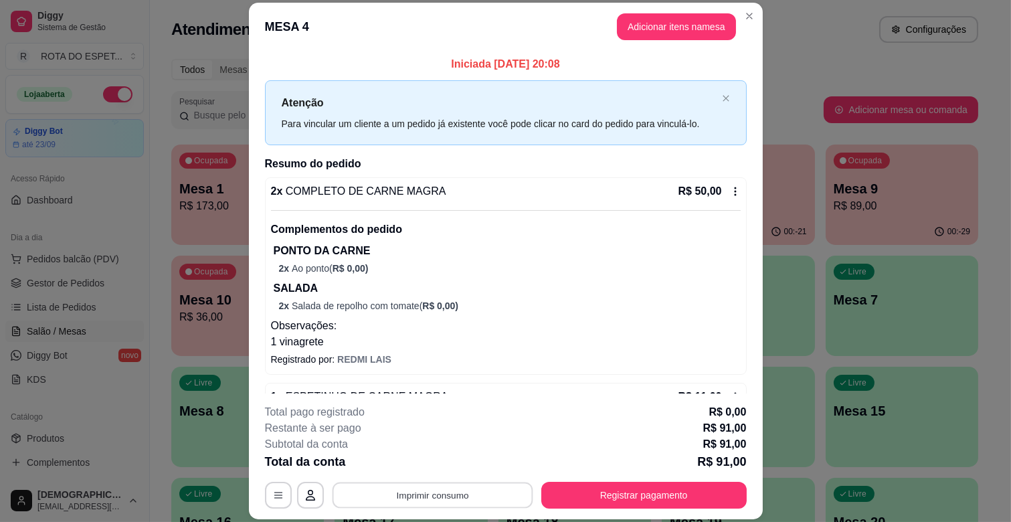
click at [418, 494] on button "Imprimir consumo" at bounding box center [432, 496] width 201 height 26
click at [426, 467] on button "IMPRESSORA CAIXA" at bounding box center [431, 464] width 107 height 21
click at [621, 483] on button "Registrar pagamento" at bounding box center [645, 495] width 206 height 27
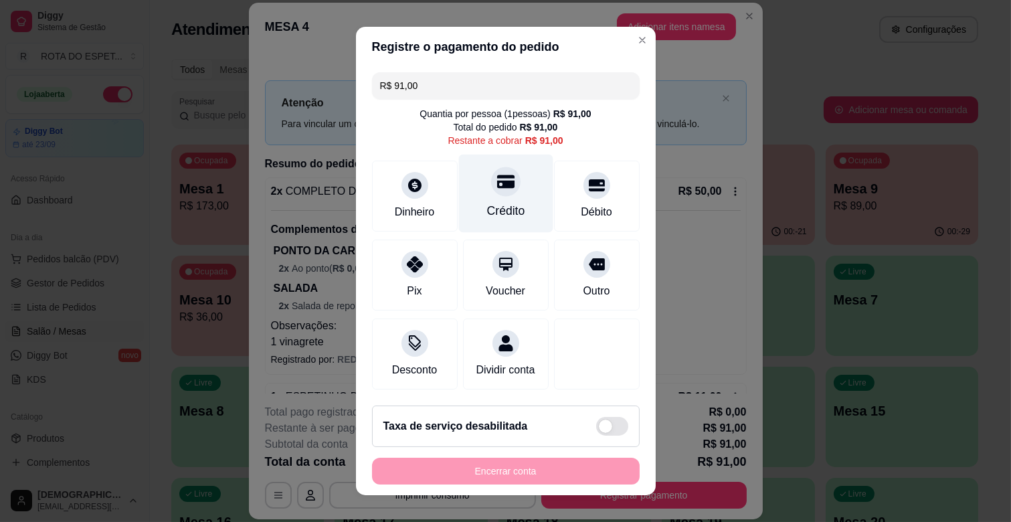
click at [509, 187] on div "Crédito" at bounding box center [506, 194] width 94 height 78
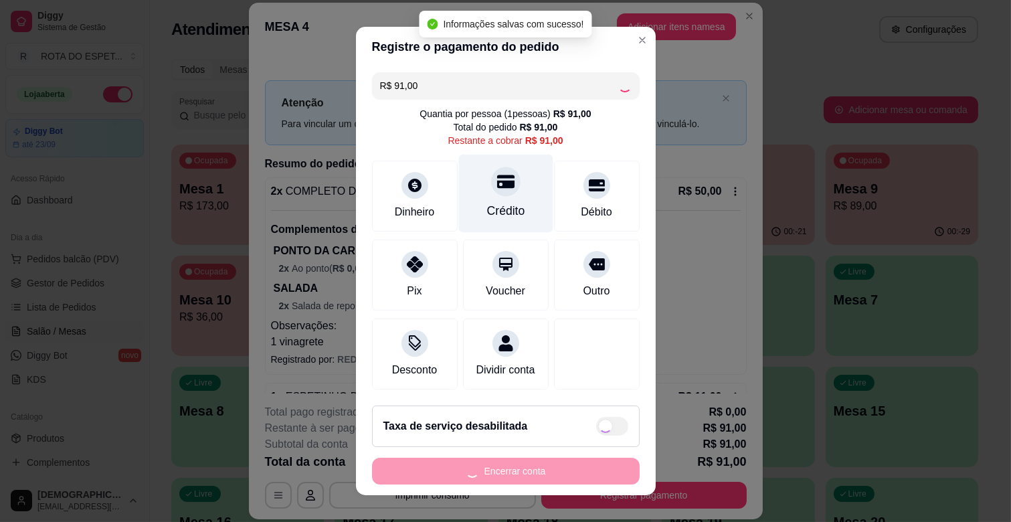
type input "R$ 0,00"
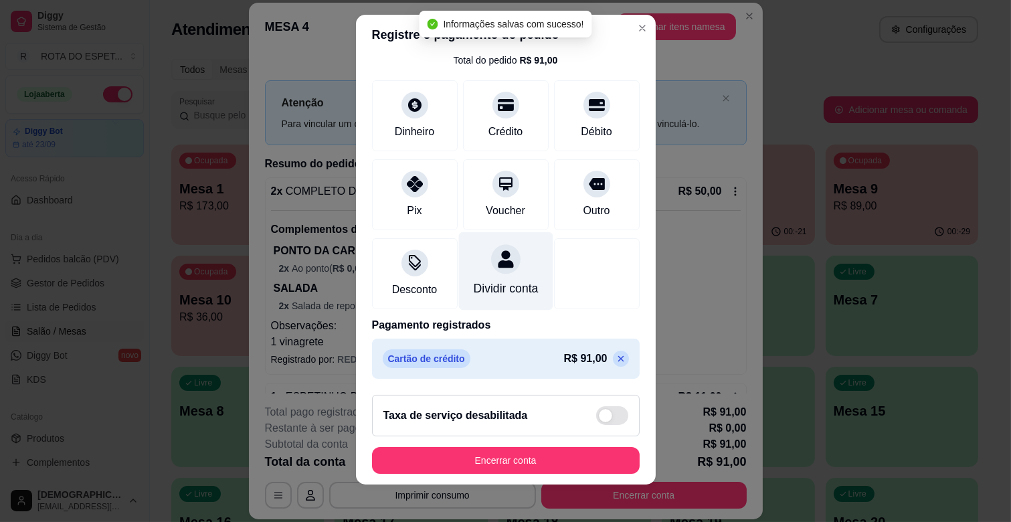
scroll to position [17, 0]
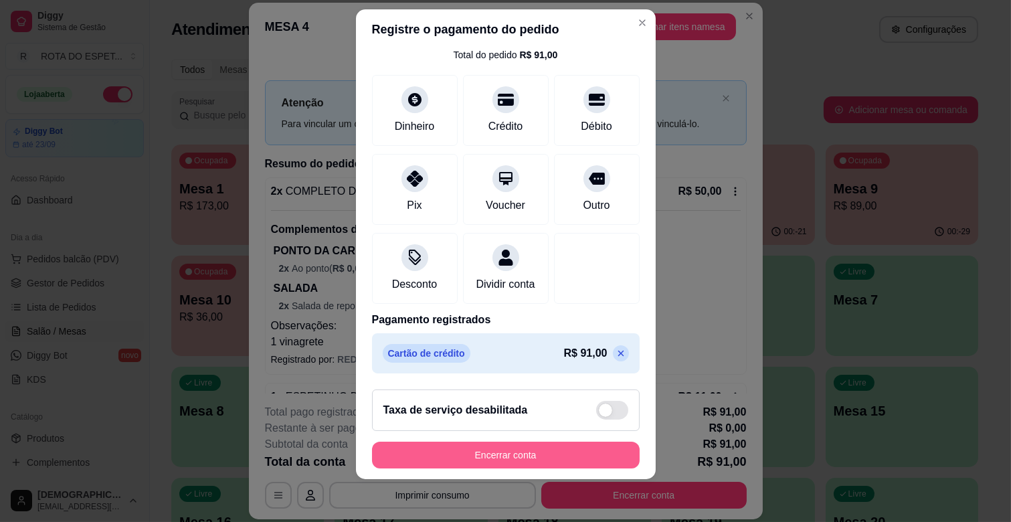
click at [546, 450] on button "Encerrar conta" at bounding box center [506, 455] width 268 height 27
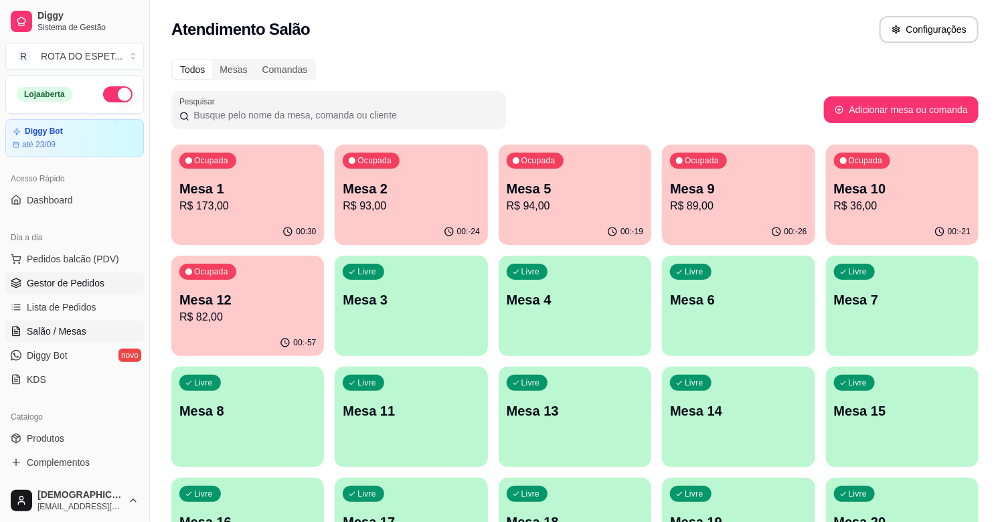
click at [75, 279] on span "Gestor de Pedidos" at bounding box center [66, 282] width 78 height 13
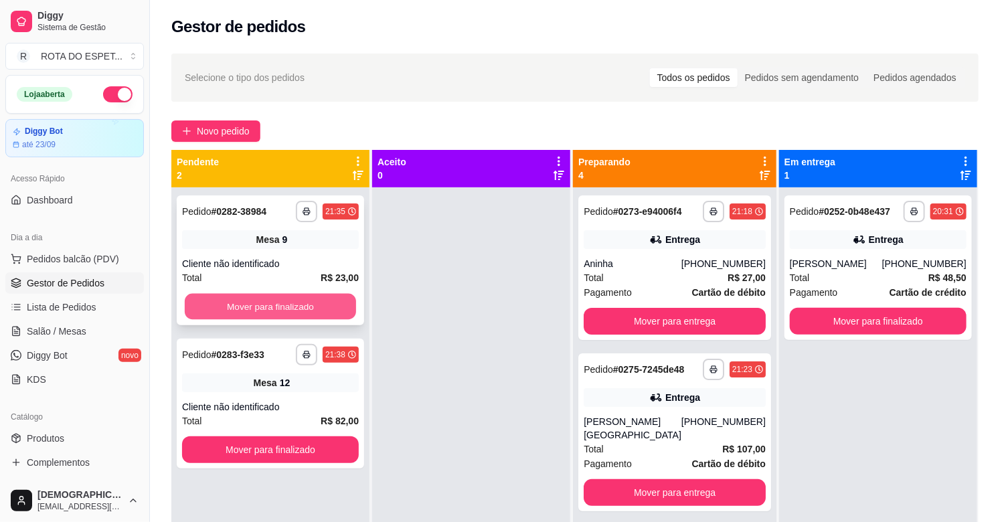
click at [283, 298] on button "Mover para finalizado" at bounding box center [270, 307] width 171 height 26
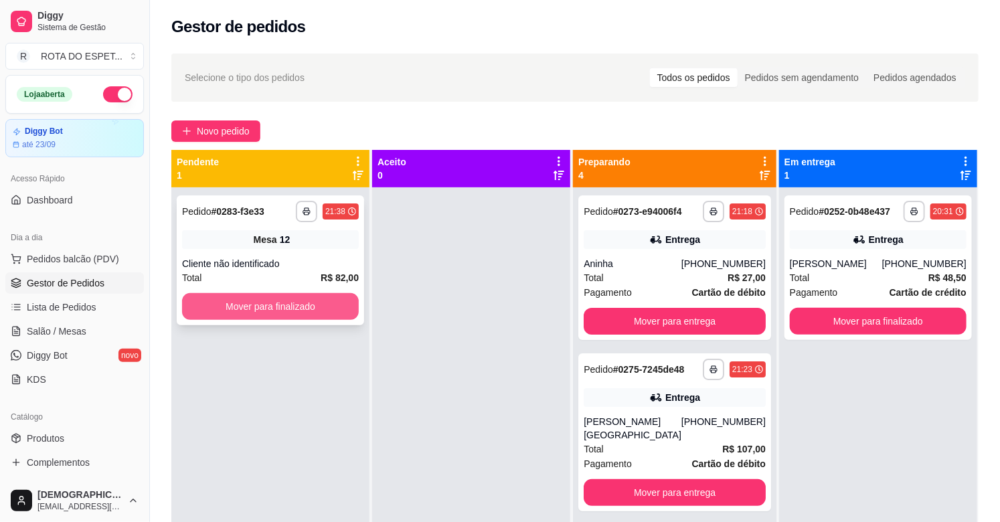
click at [280, 295] on button "Mover para finalizado" at bounding box center [270, 306] width 177 height 27
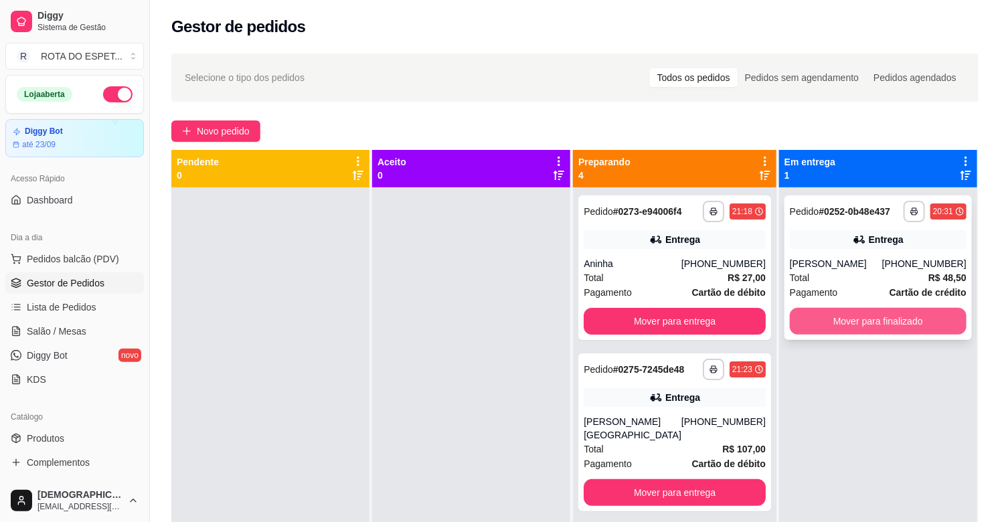
click at [918, 315] on button "Mover para finalizado" at bounding box center [878, 321] width 177 height 27
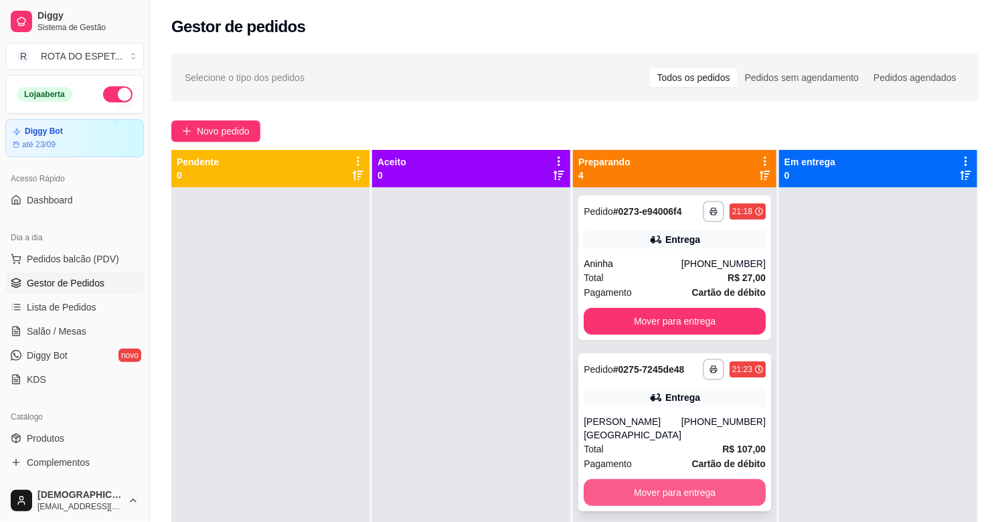
click at [679, 489] on button "Mover para entrega" at bounding box center [675, 492] width 182 height 27
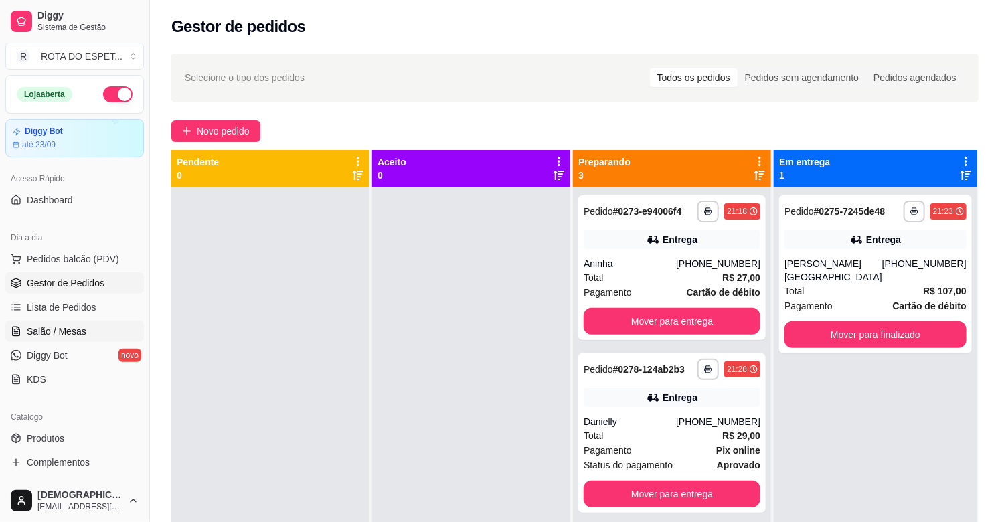
click at [75, 321] on link "Salão / Mesas" at bounding box center [74, 331] width 139 height 21
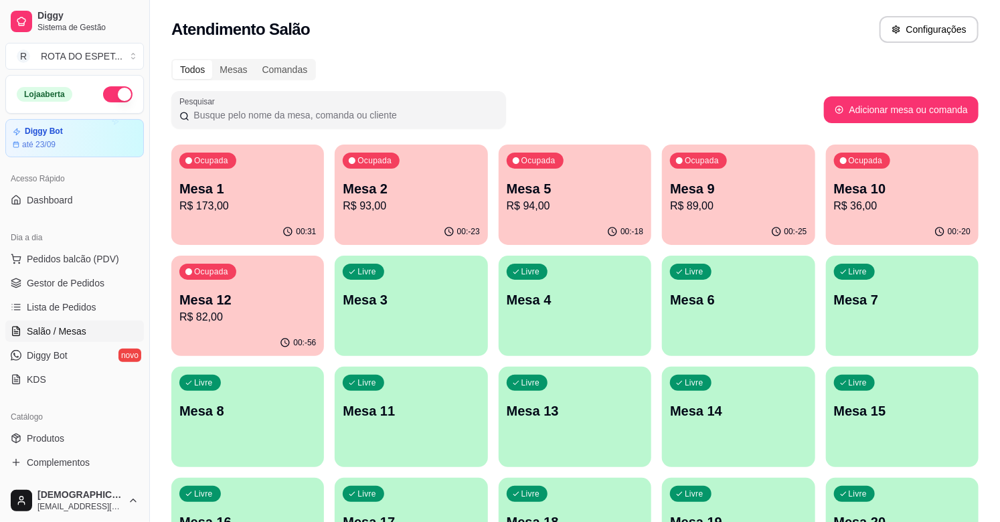
click at [404, 214] on div "Ocupada Mesa 2 R$ 93,00" at bounding box center [411, 182] width 153 height 74
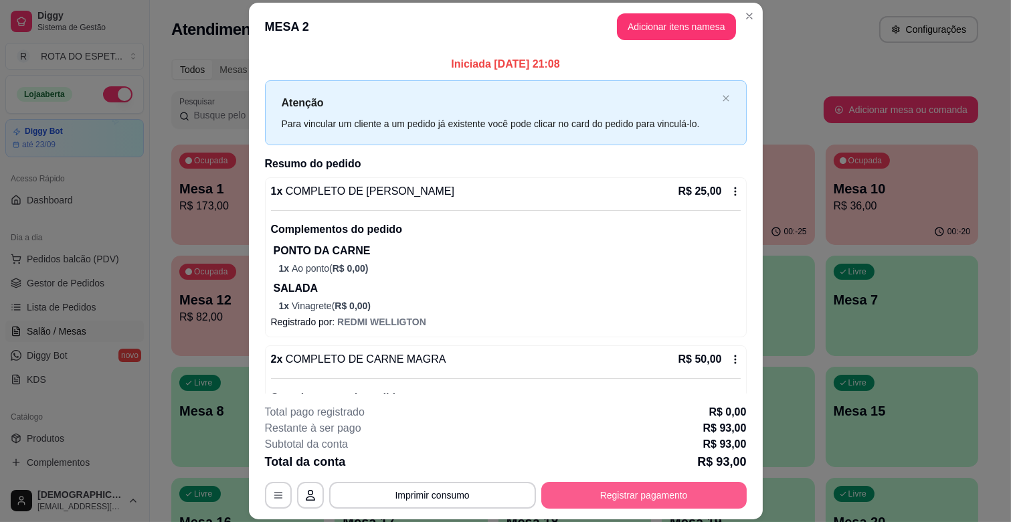
click at [661, 497] on button "Registrar pagamento" at bounding box center [645, 495] width 206 height 27
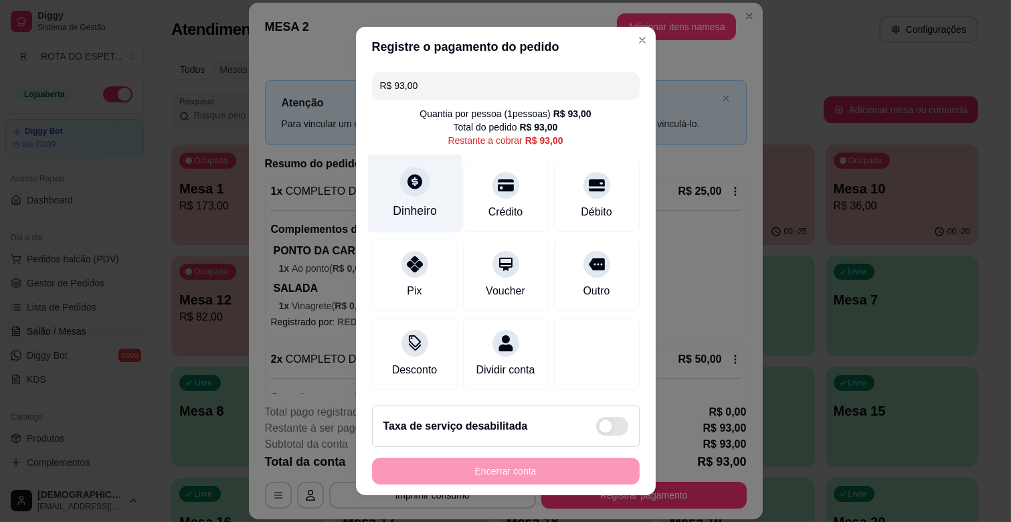
click at [418, 201] on div "Dinheiro" at bounding box center [415, 194] width 94 height 78
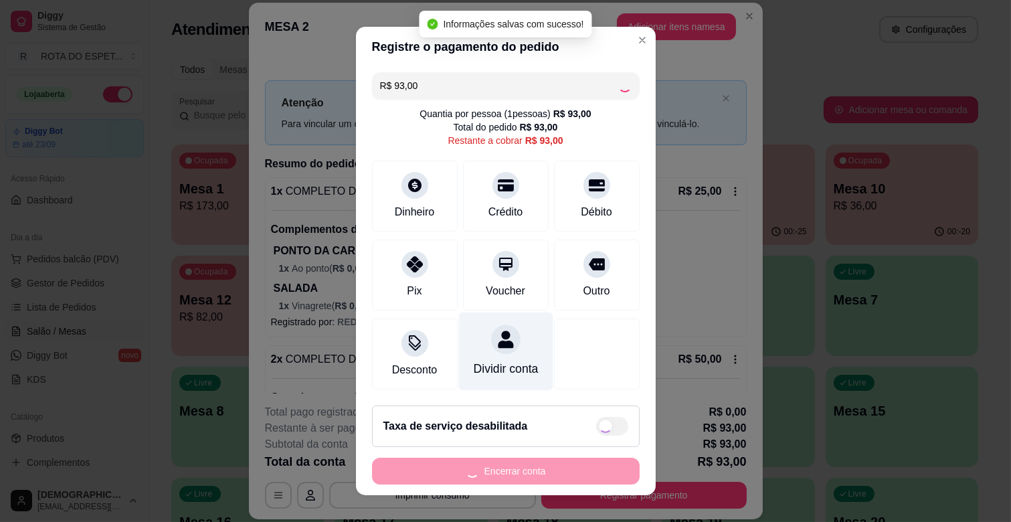
type input "R$ 0,00"
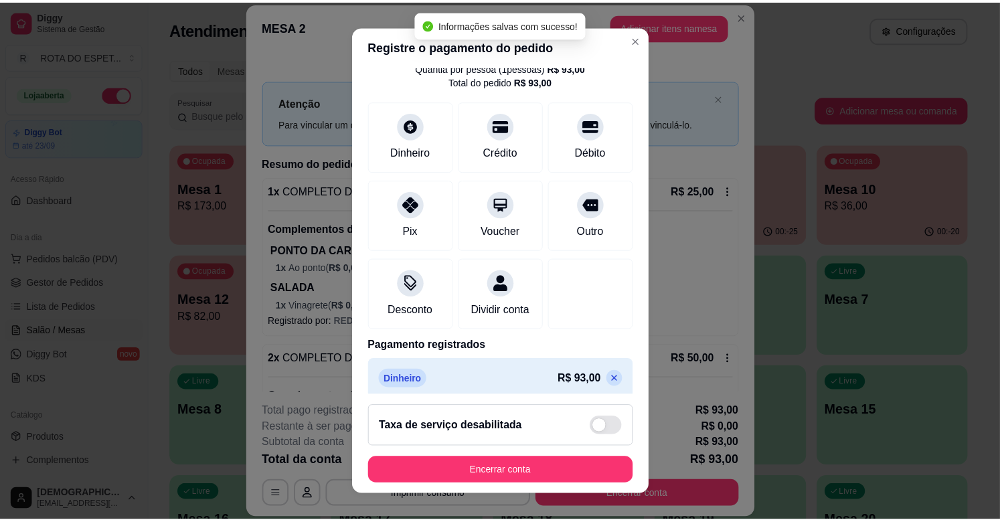
scroll to position [71, 0]
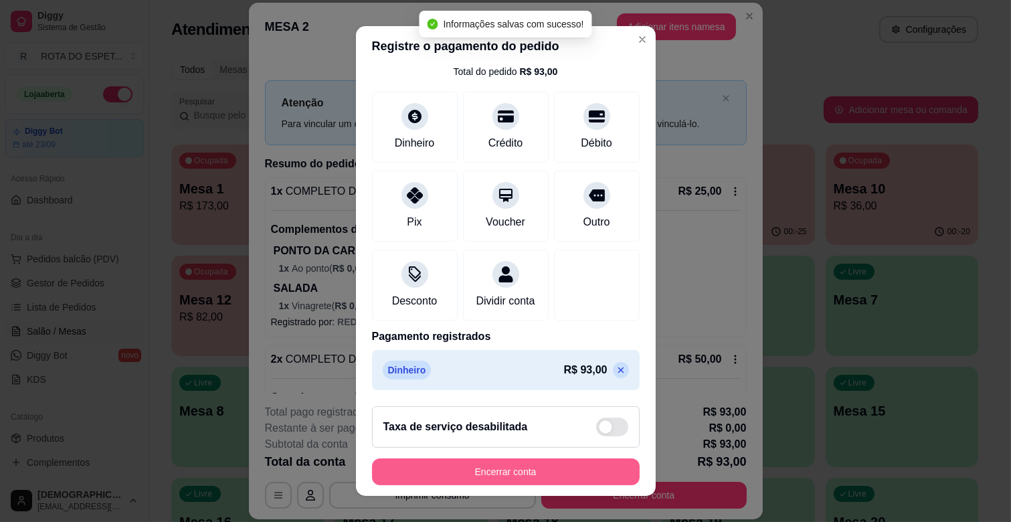
click at [536, 465] on button "Encerrar conta" at bounding box center [506, 472] width 268 height 27
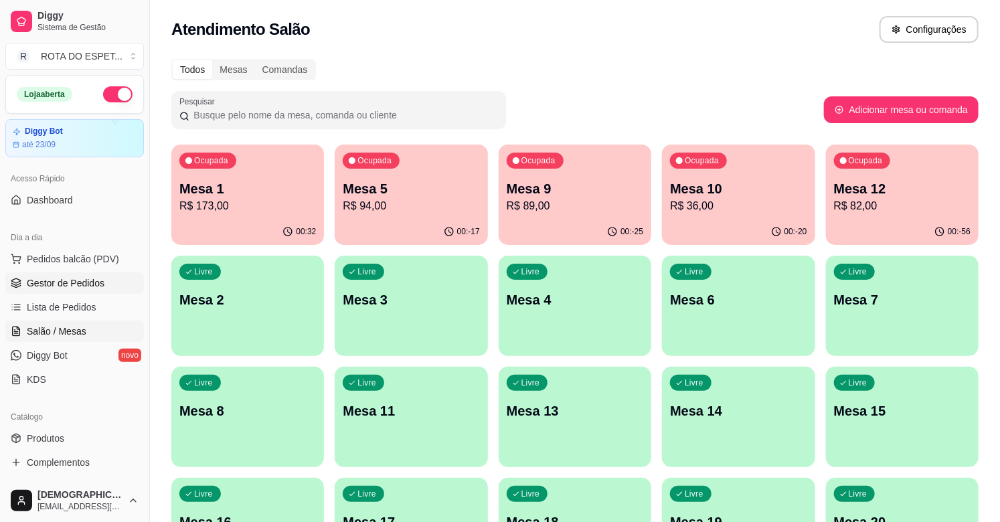
click at [83, 278] on span "Gestor de Pedidos" at bounding box center [66, 282] width 78 height 13
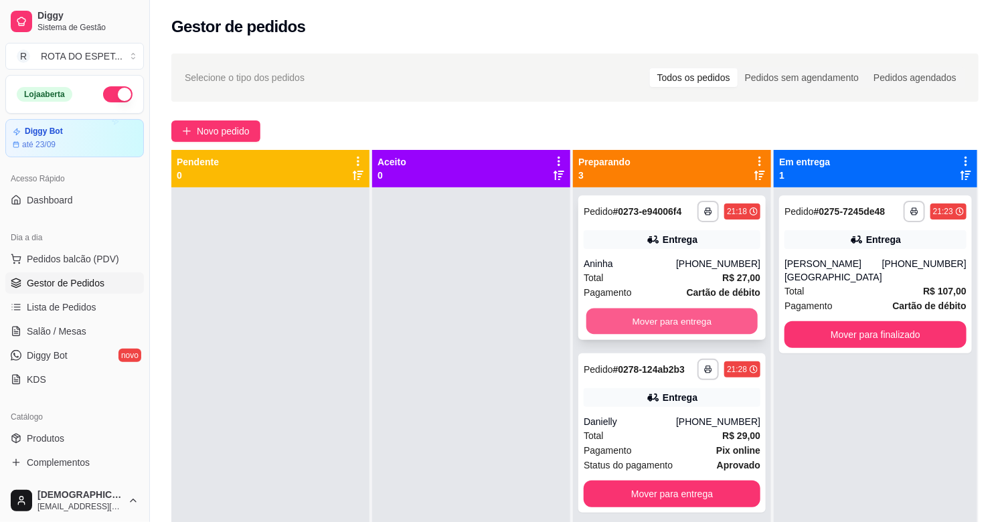
click at [692, 325] on button "Mover para entrega" at bounding box center [671, 322] width 171 height 26
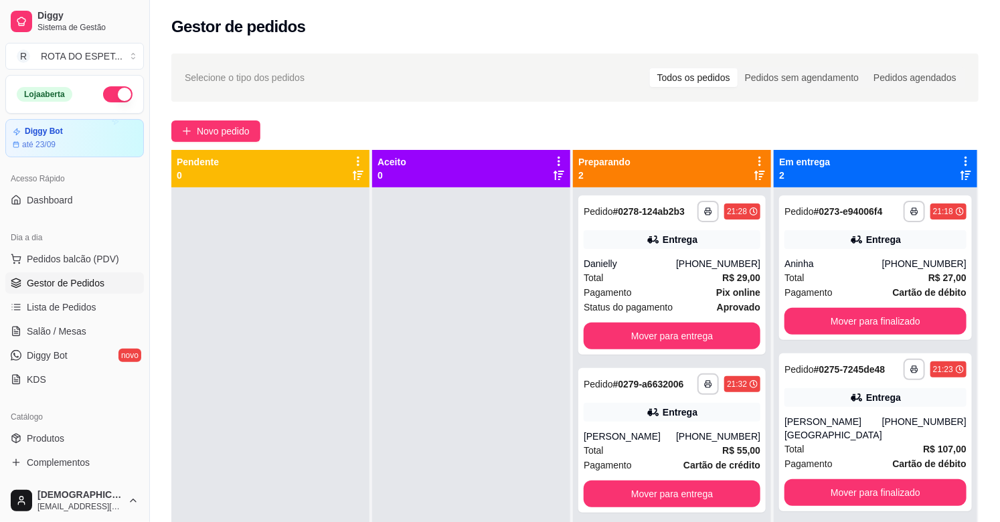
click at [469, 382] on div at bounding box center [471, 448] width 198 height 522
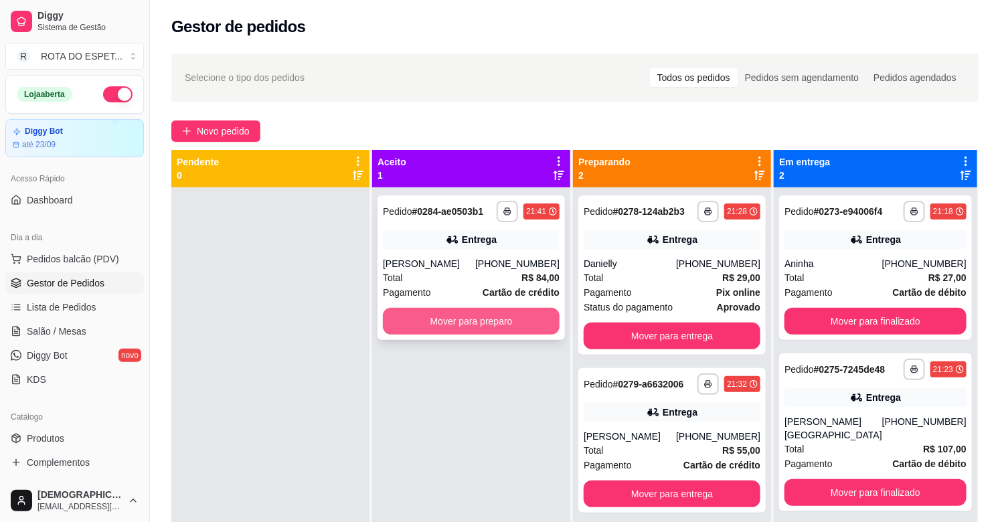
click at [473, 313] on button "Mover para preparo" at bounding box center [471, 321] width 177 height 27
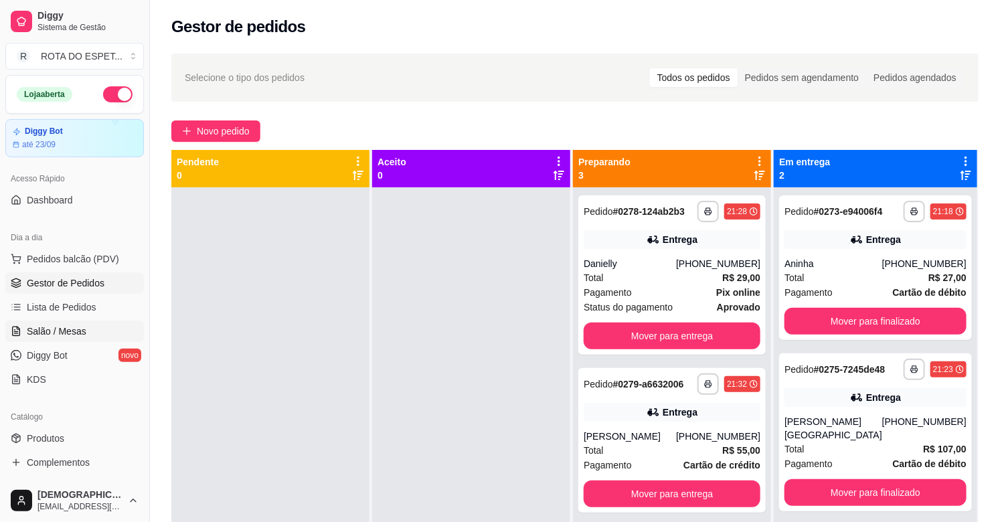
click at [60, 325] on span "Salão / Mesas" at bounding box center [57, 331] width 60 height 13
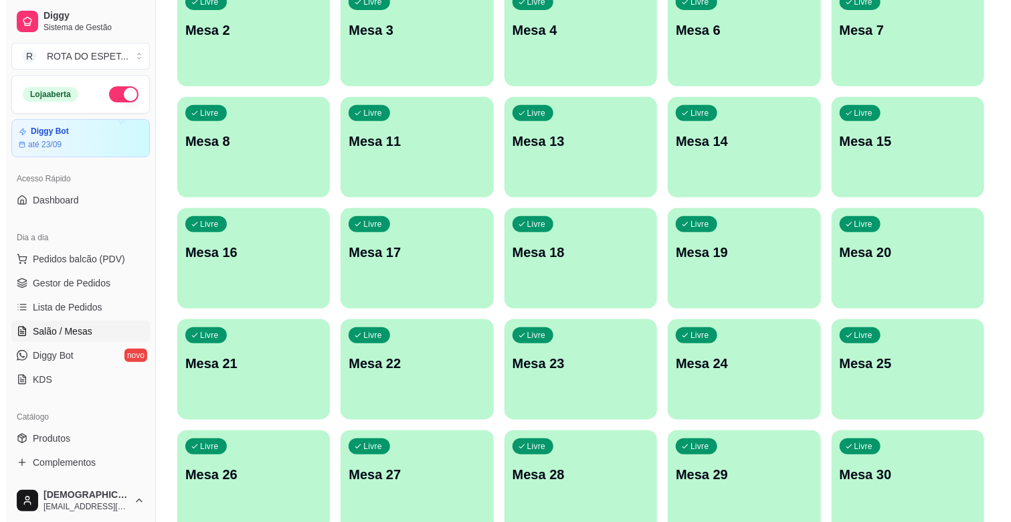
scroll to position [297, 0]
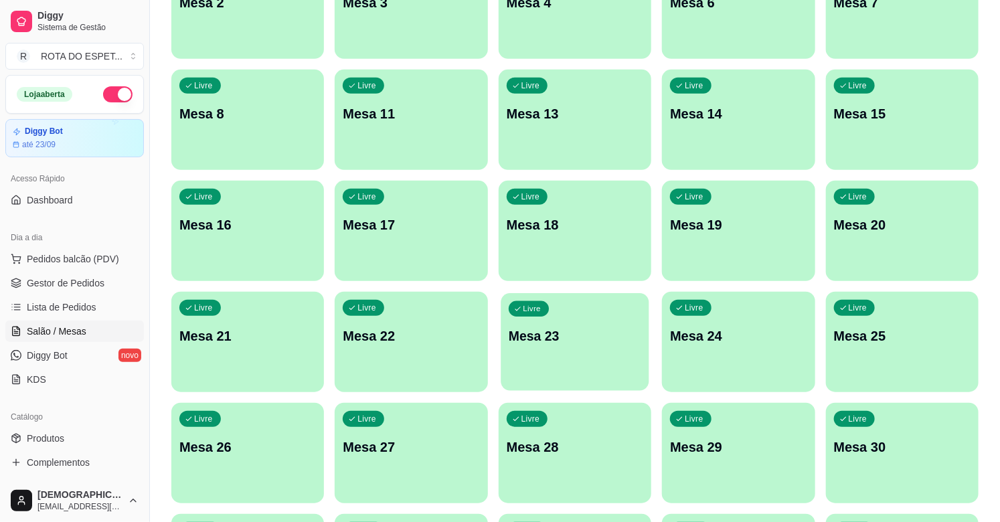
click at [602, 342] on p "Mesa 23" at bounding box center [575, 336] width 133 height 18
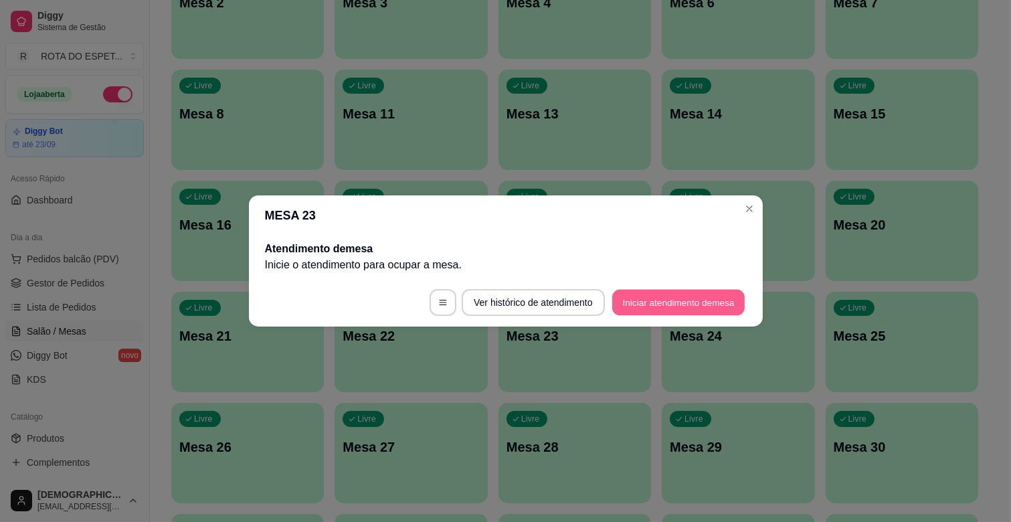
click at [714, 306] on button "Iniciar atendimento de mesa" at bounding box center [679, 303] width 133 height 26
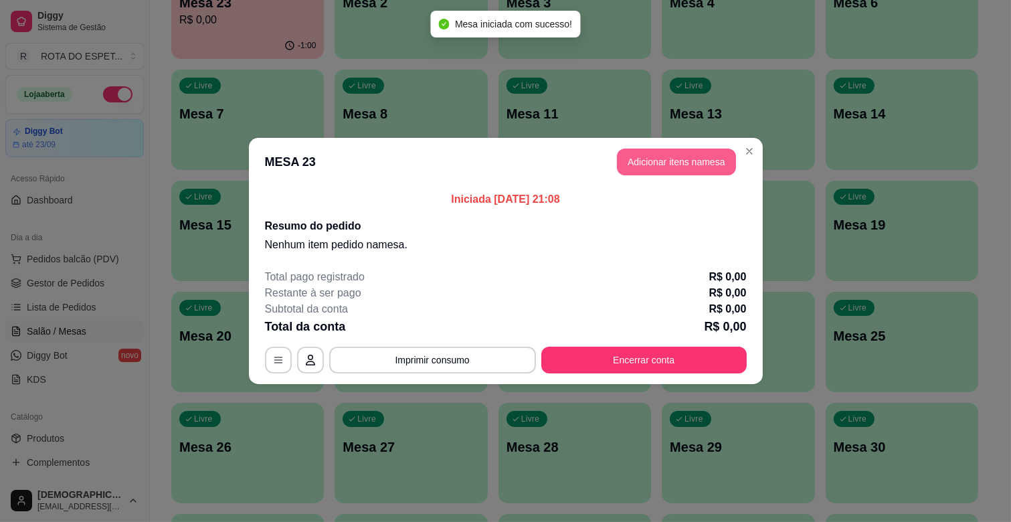
click at [671, 165] on button "Adicionar itens na mesa" at bounding box center [676, 162] width 119 height 27
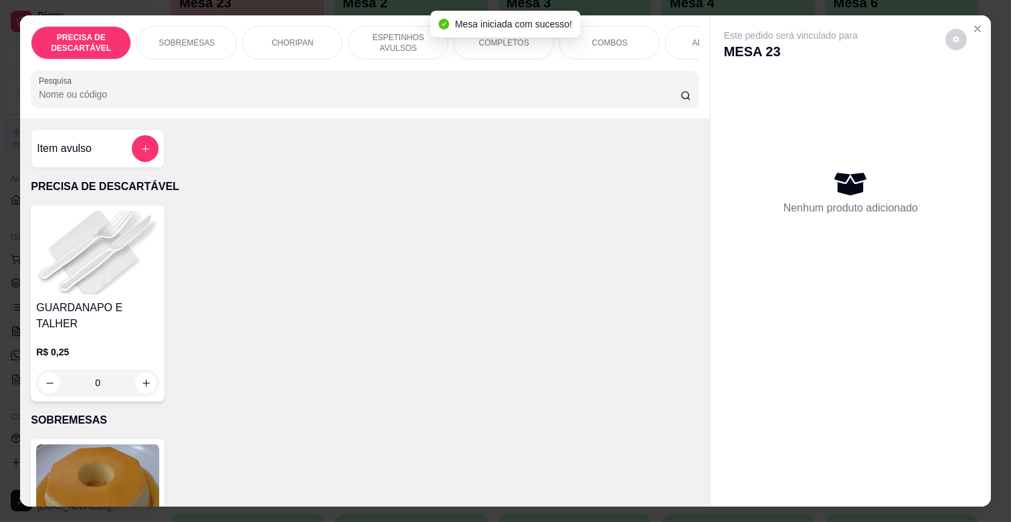
click at [398, 32] on p "ESPETINHOS AVULSOS" at bounding box center [398, 42] width 78 height 21
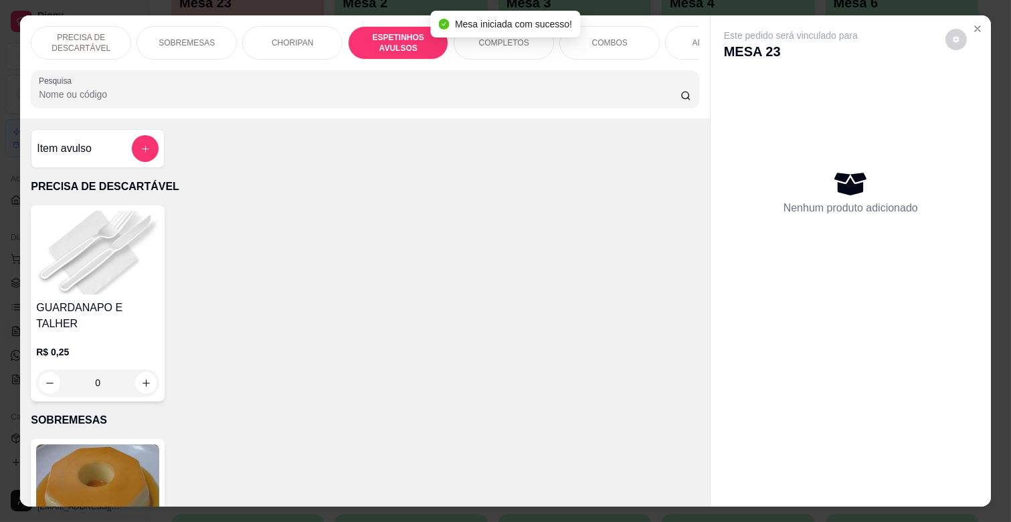
scroll to position [32, 0]
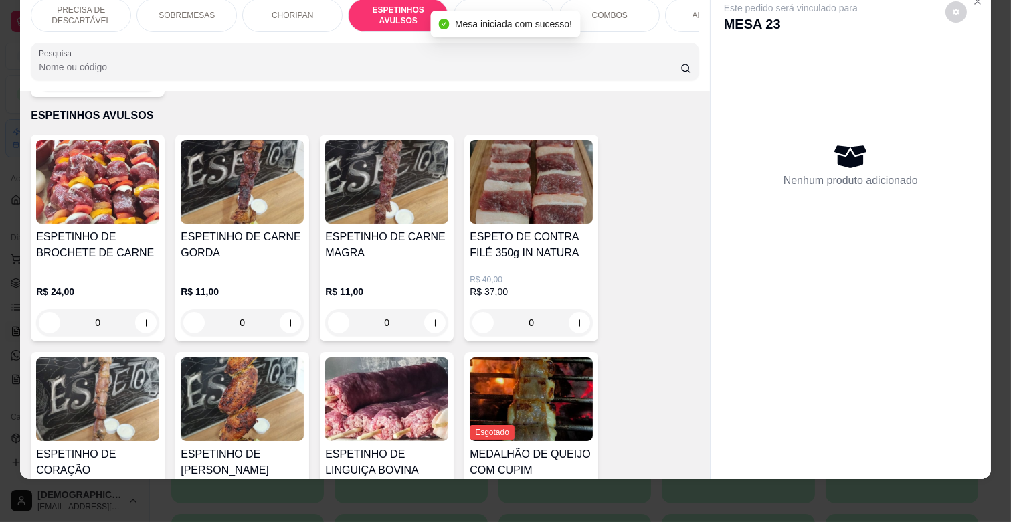
click at [386, 242] on h4 "ESPETINHO DE CARNE MAGRA" at bounding box center [386, 245] width 123 height 32
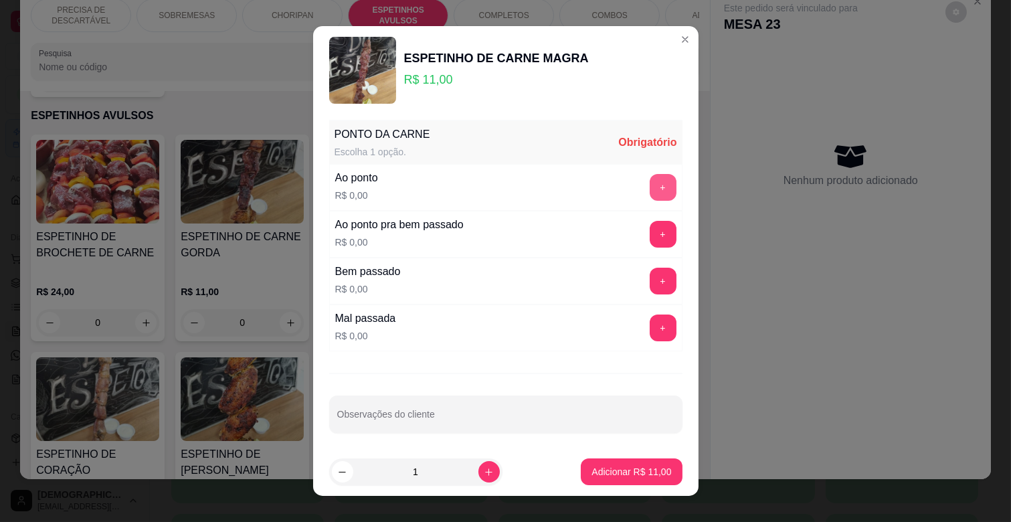
click at [650, 192] on button "+" at bounding box center [663, 187] width 27 height 27
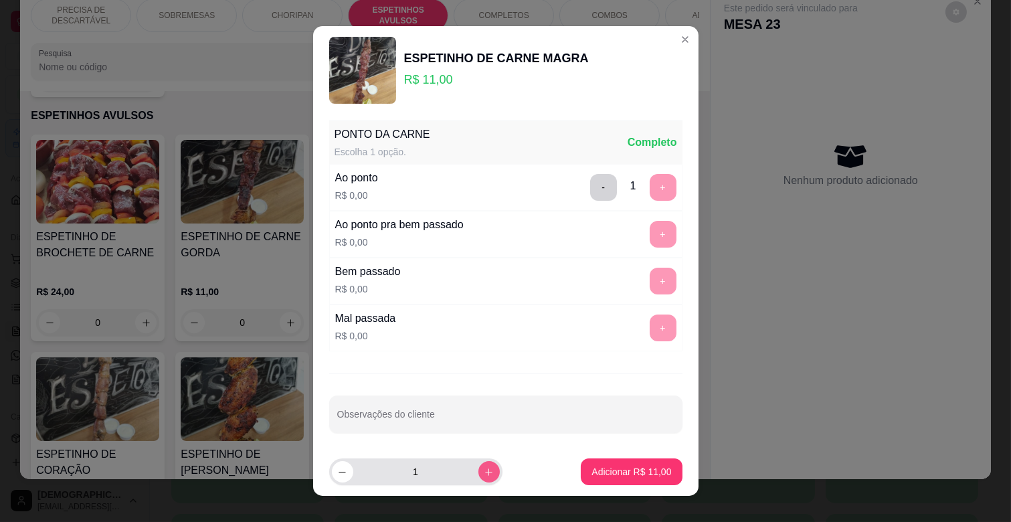
click at [484, 470] on icon "increase-product-quantity" at bounding box center [489, 472] width 10 height 10
click at [337, 465] on button "decrease-product-quantity" at bounding box center [342, 471] width 21 height 21
type input "3"
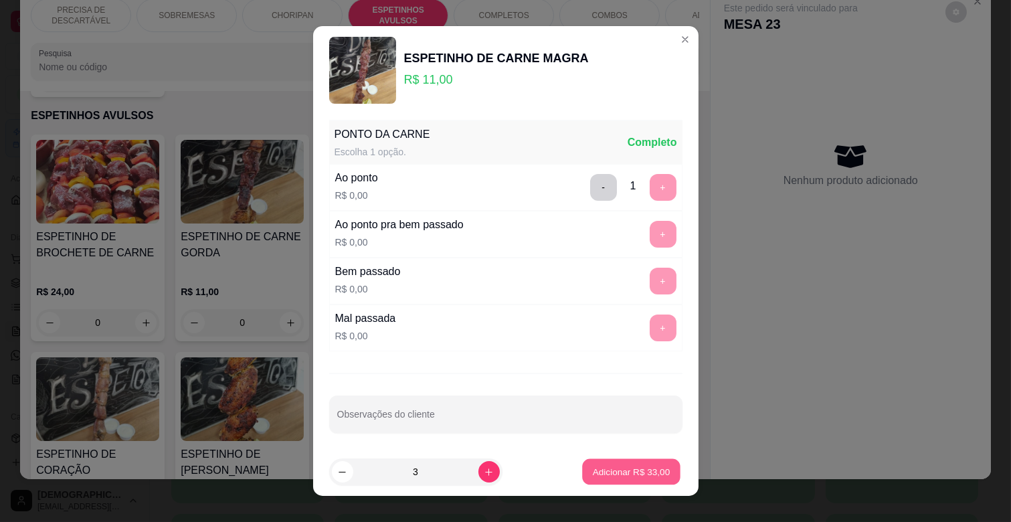
click at [627, 473] on p "Adicionar R$ 33,00" at bounding box center [632, 471] width 78 height 13
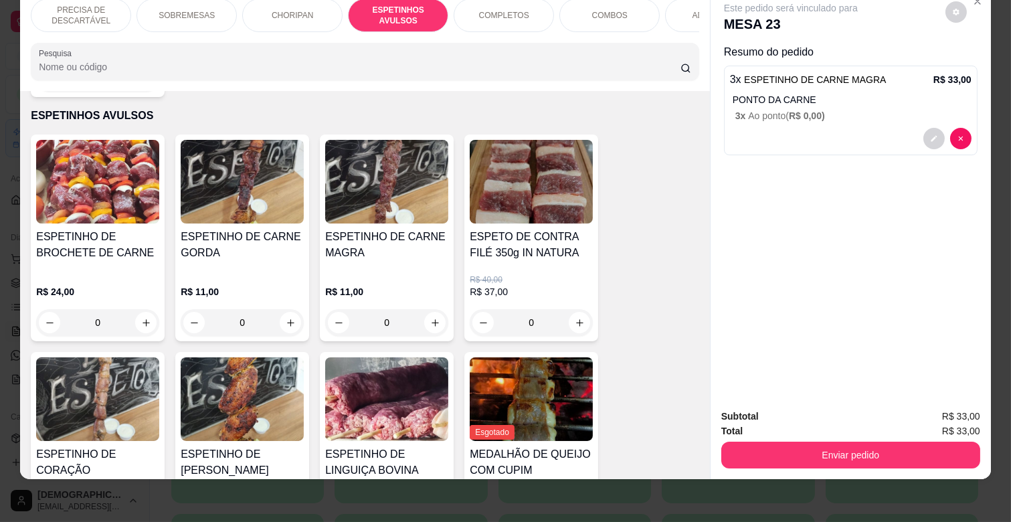
scroll to position [962, 0]
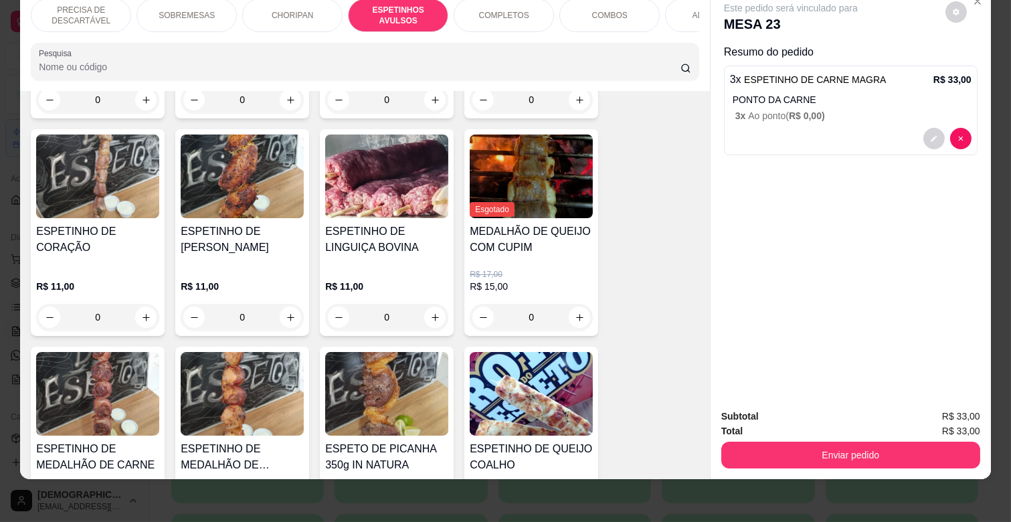
click at [123, 388] on img at bounding box center [97, 394] width 123 height 84
click at [245, 388] on img at bounding box center [242, 394] width 123 height 84
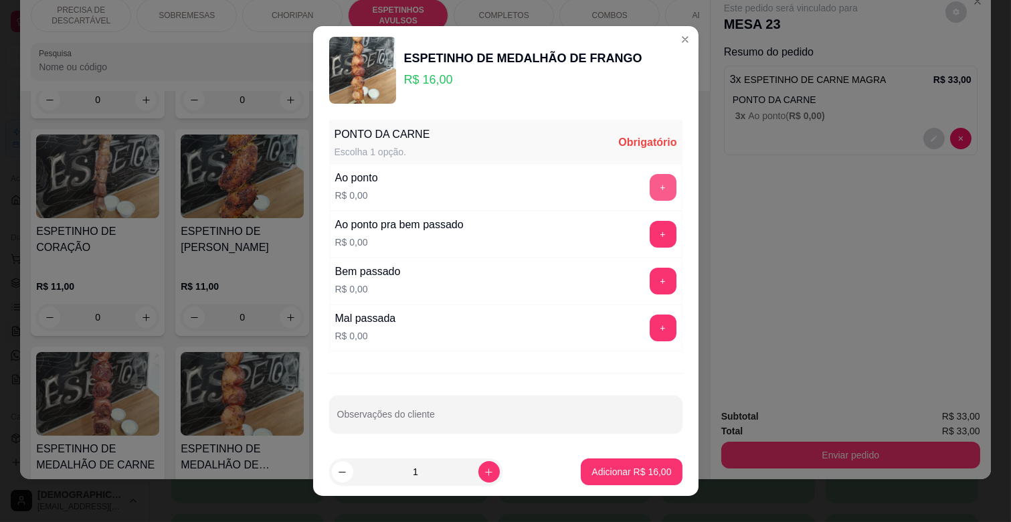
click at [650, 181] on button "+" at bounding box center [663, 187] width 27 height 27
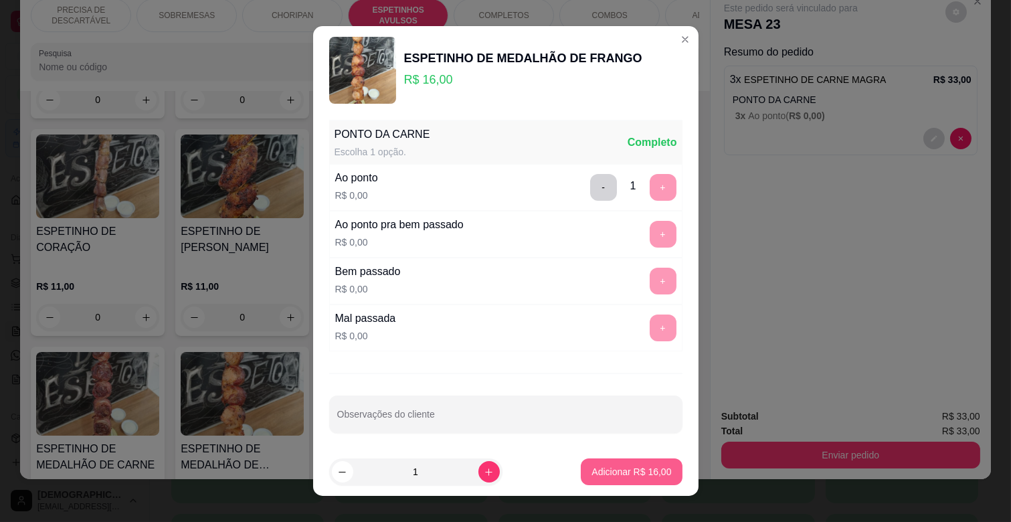
click at [639, 476] on p "Adicionar R$ 16,00" at bounding box center [632, 471] width 80 height 13
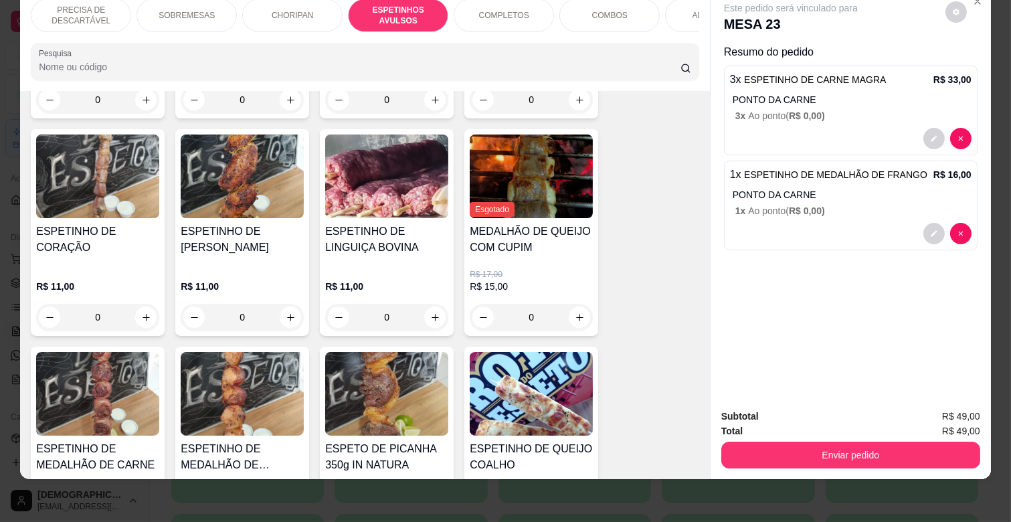
scroll to position [0, 585]
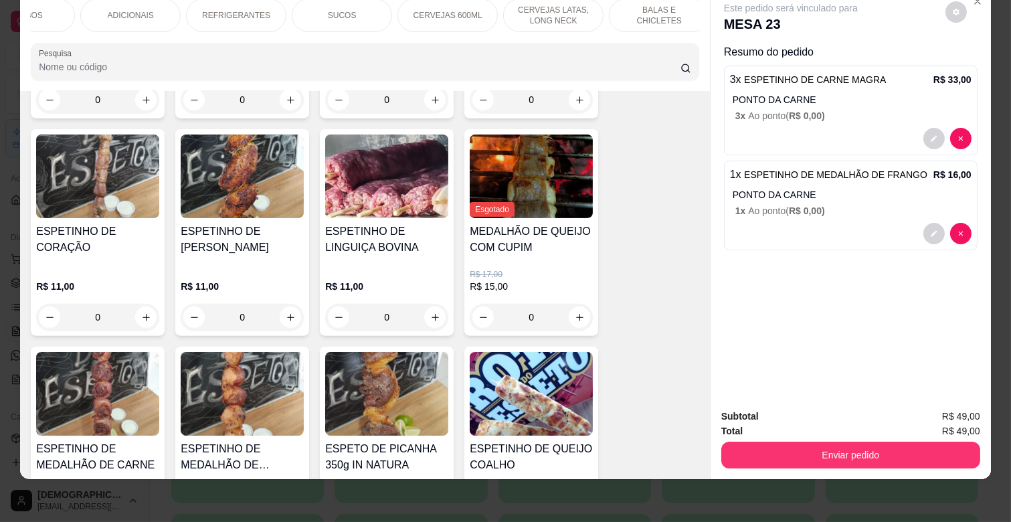
click at [574, 5] on p "CERVEJAS LATAS, LONG NECK" at bounding box center [554, 15] width 78 height 21
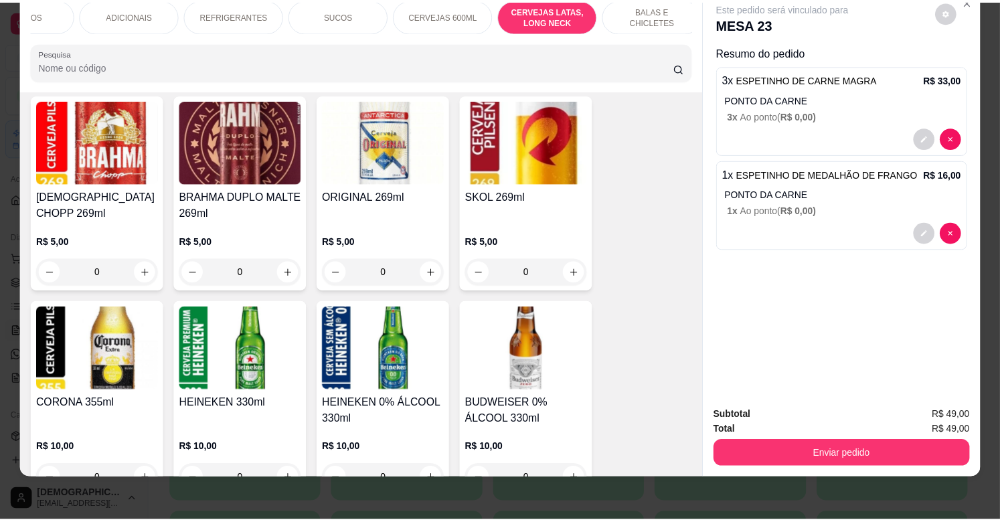
scroll to position [5159, 0]
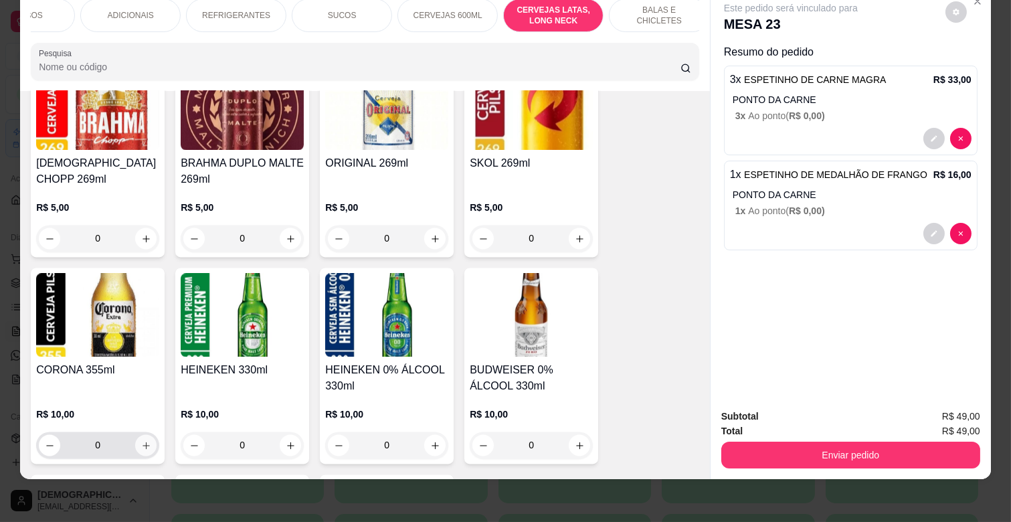
click at [143, 440] on icon "increase-product-quantity" at bounding box center [146, 445] width 10 height 10
type input "1"
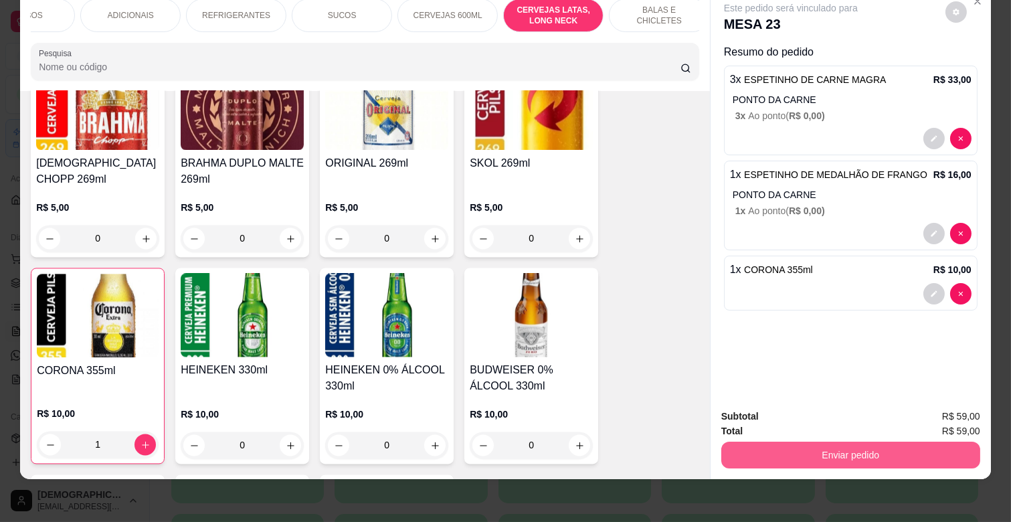
click at [831, 442] on button "Enviar pedido" at bounding box center [851, 455] width 259 height 27
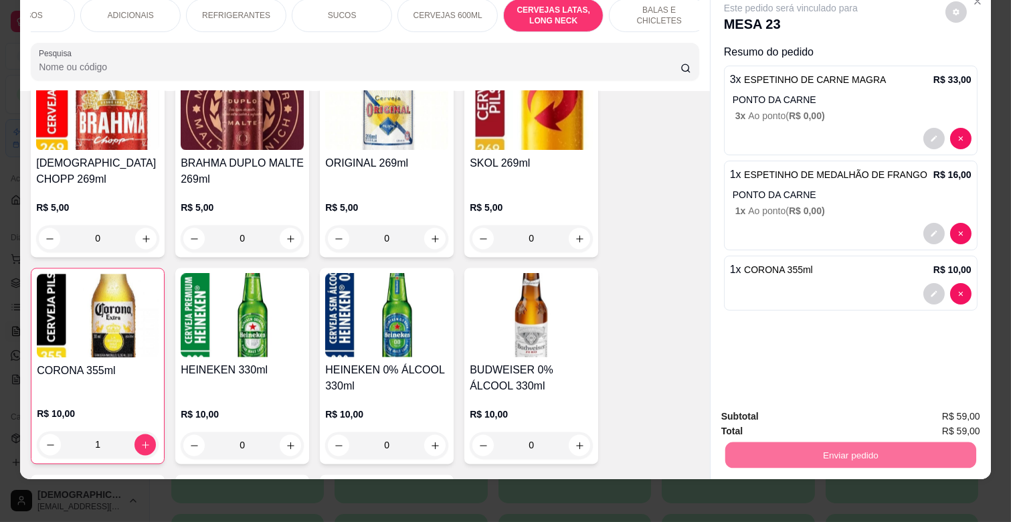
click at [831, 411] on button "Não registrar e enviar pedido" at bounding box center [805, 411] width 139 height 25
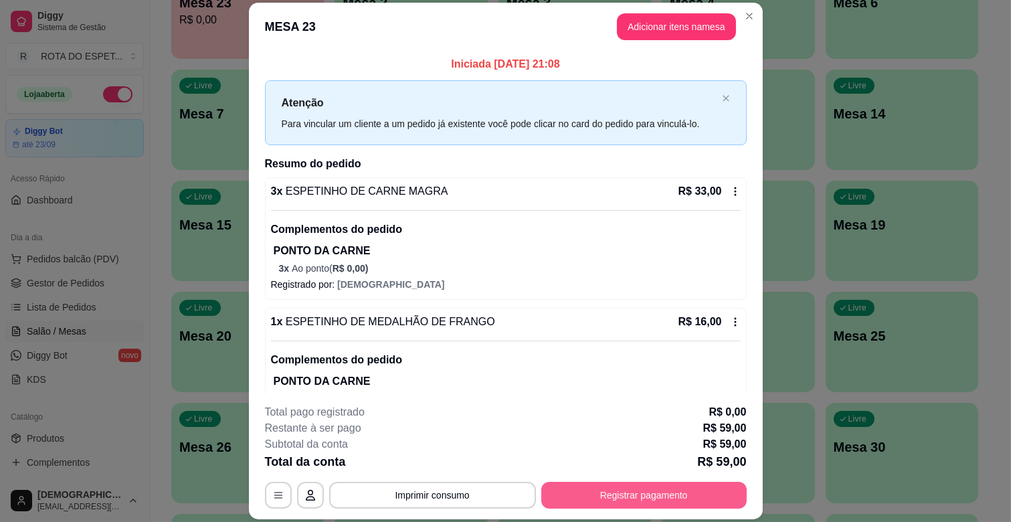
click at [693, 487] on button "Registrar pagamento" at bounding box center [645, 495] width 206 height 27
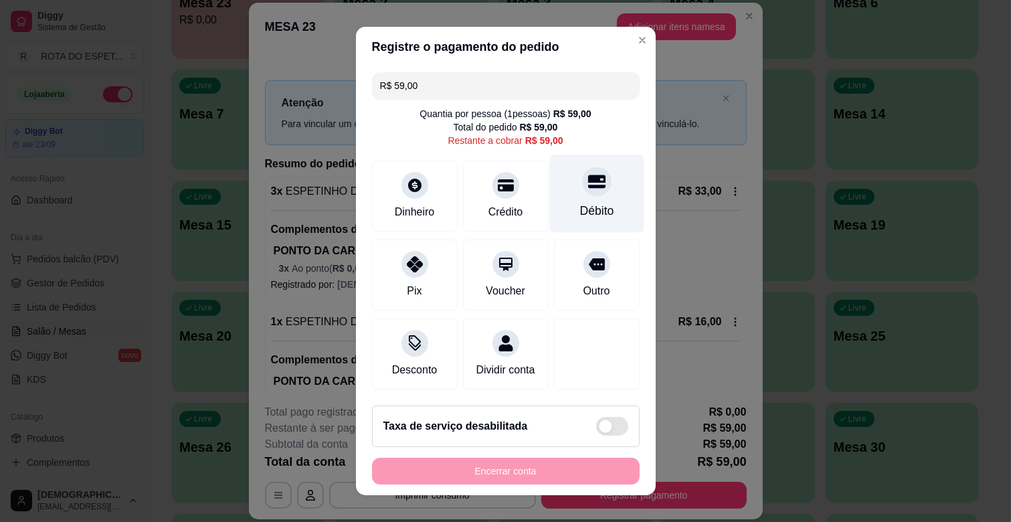
click at [582, 191] on div at bounding box center [596, 181] width 29 height 29
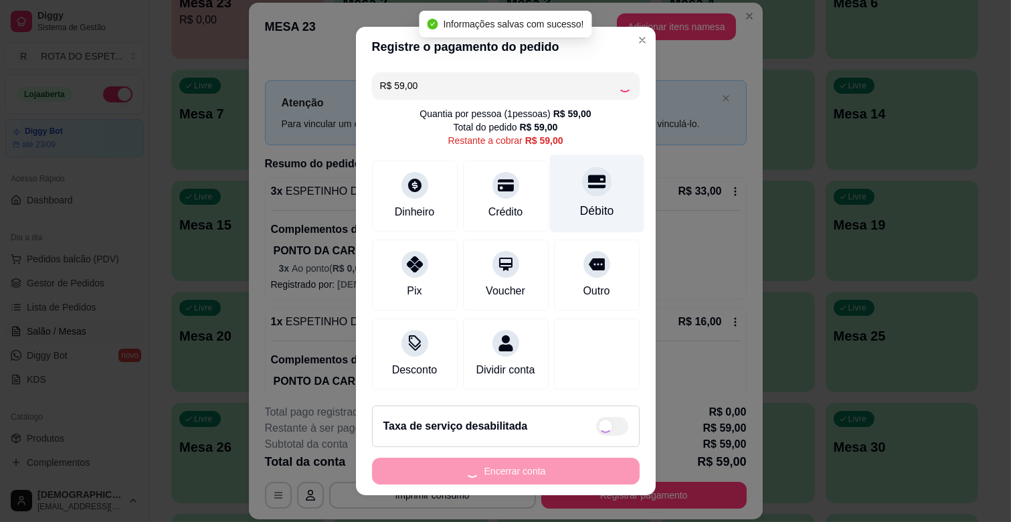
type input "R$ 0,00"
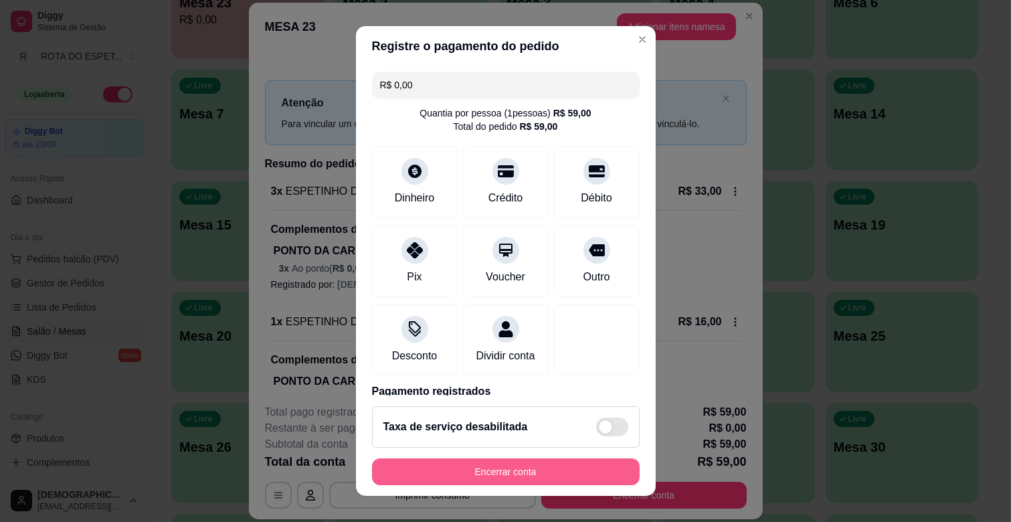
click at [542, 477] on button "Encerrar conta" at bounding box center [506, 472] width 268 height 27
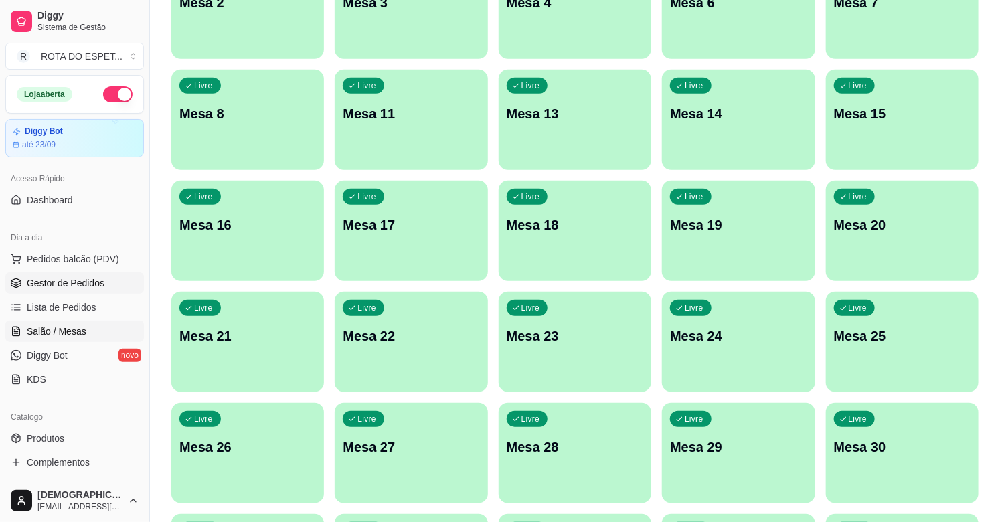
click at [60, 280] on span "Gestor de Pedidos" at bounding box center [66, 282] width 78 height 13
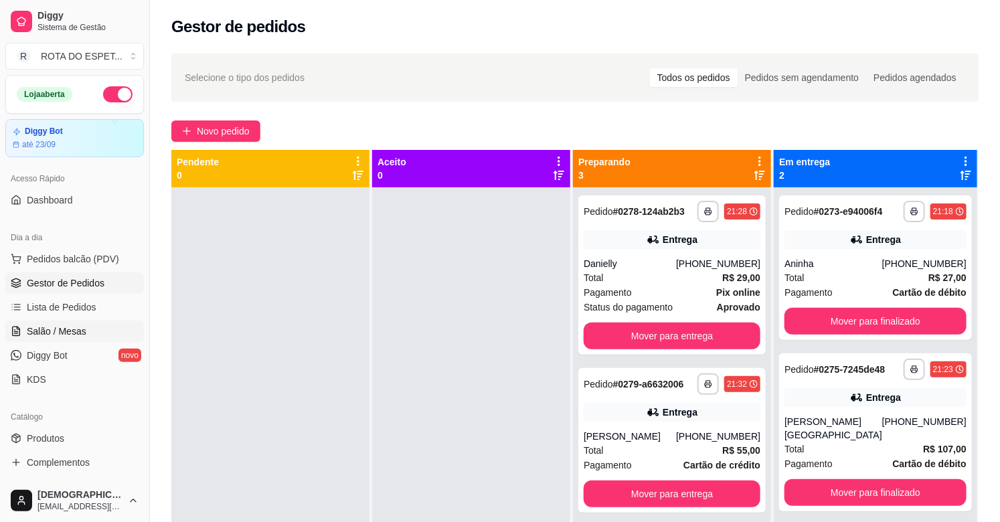
click at [90, 323] on link "Salão / Mesas" at bounding box center [74, 331] width 139 height 21
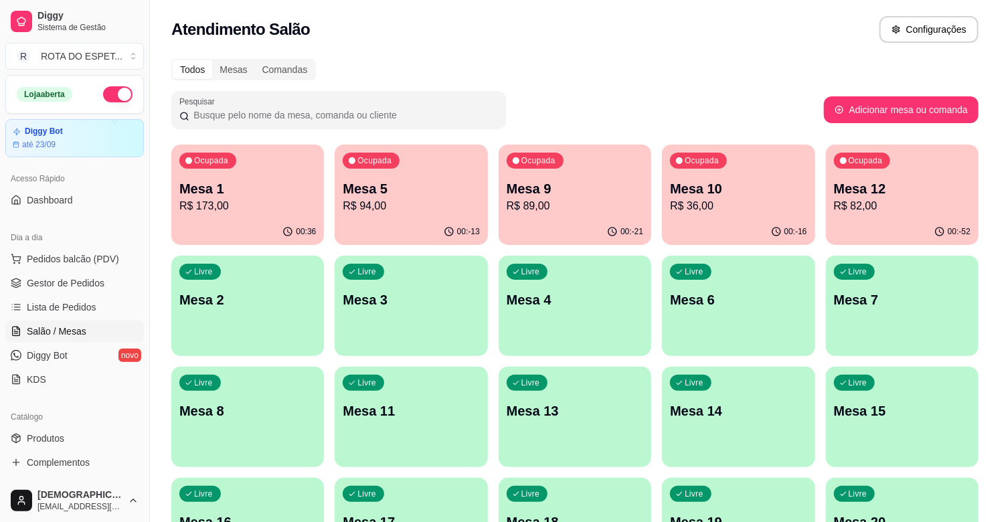
click at [385, 210] on p "R$ 94,00" at bounding box center [411, 206] width 137 height 16
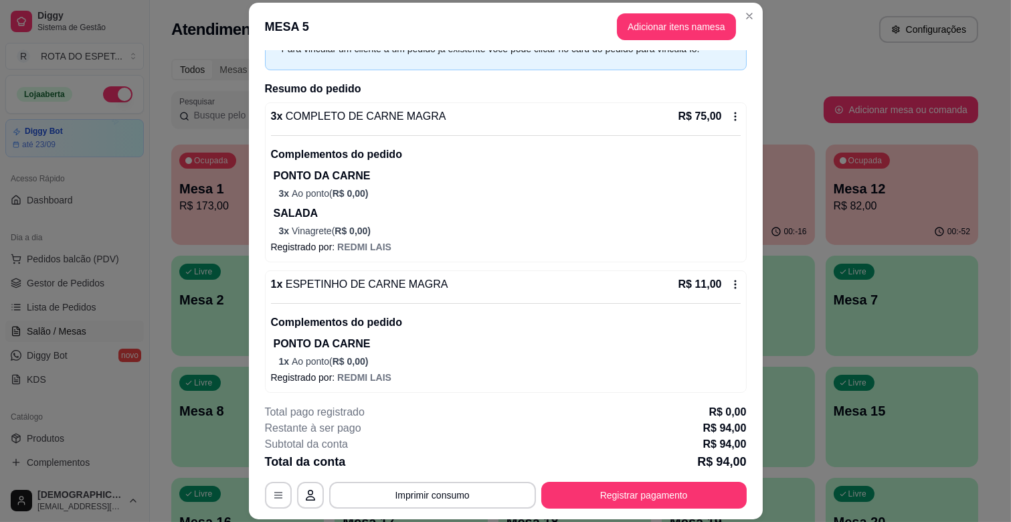
scroll to position [135, 0]
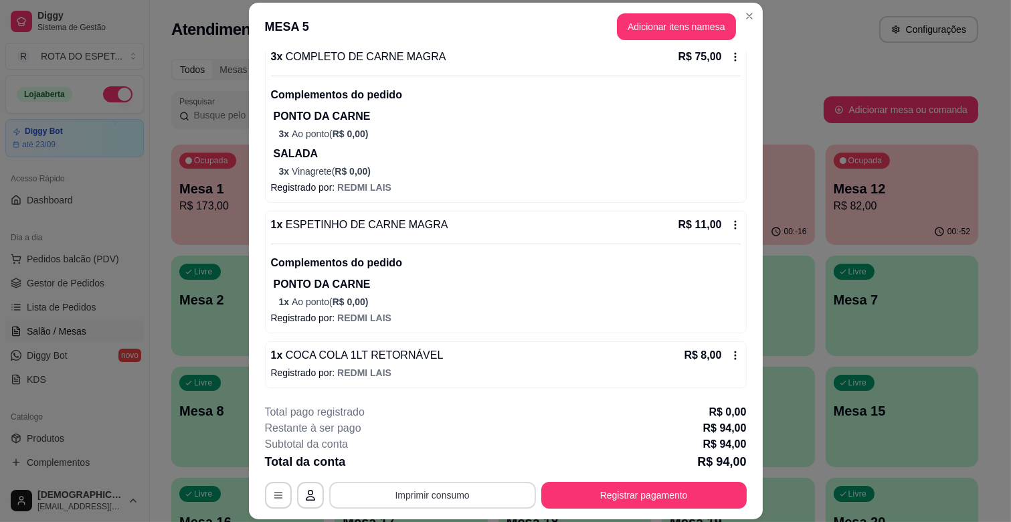
click at [463, 493] on button "Imprimir consumo" at bounding box center [432, 495] width 207 height 27
click at [667, 21] on button "Adicionar itens na mesa" at bounding box center [676, 26] width 119 height 27
click at [654, 27] on button "Adicionar itens na mesa" at bounding box center [676, 26] width 119 height 27
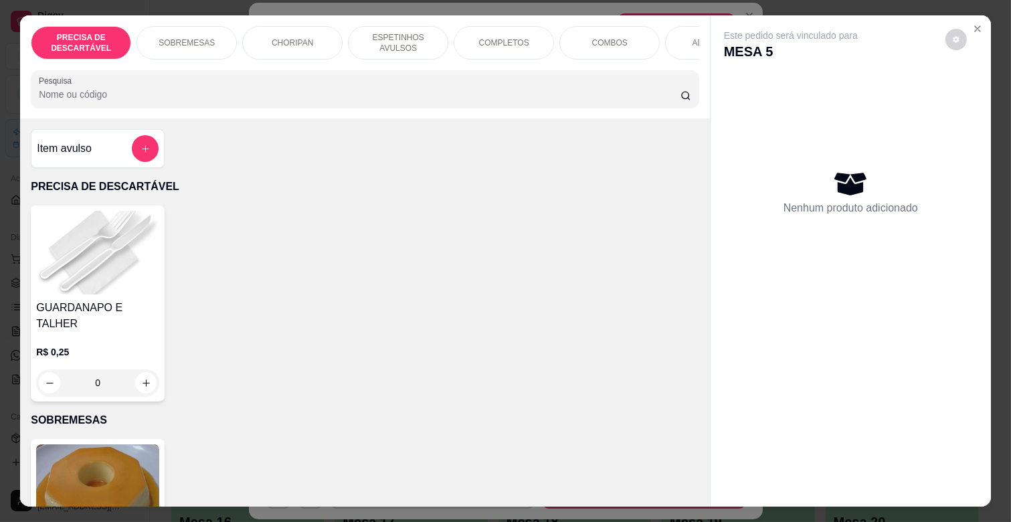
scroll to position [0, 585]
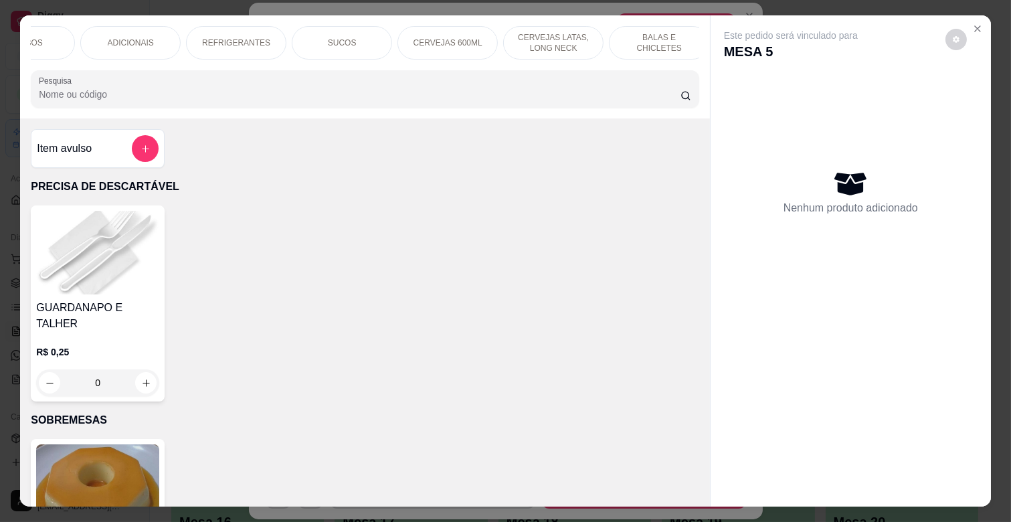
click at [276, 28] on div "REFRIGERANTES" at bounding box center [236, 42] width 100 height 33
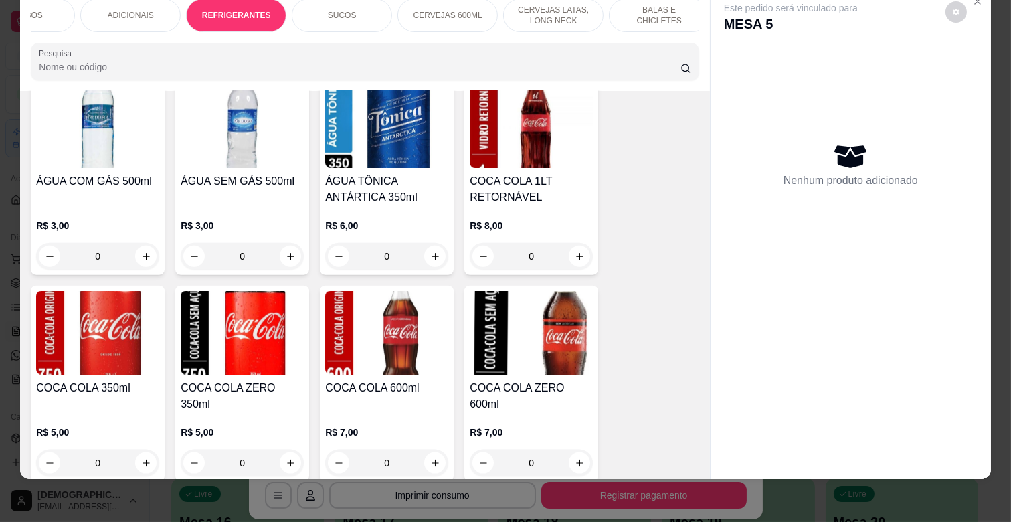
scroll to position [3223, 0]
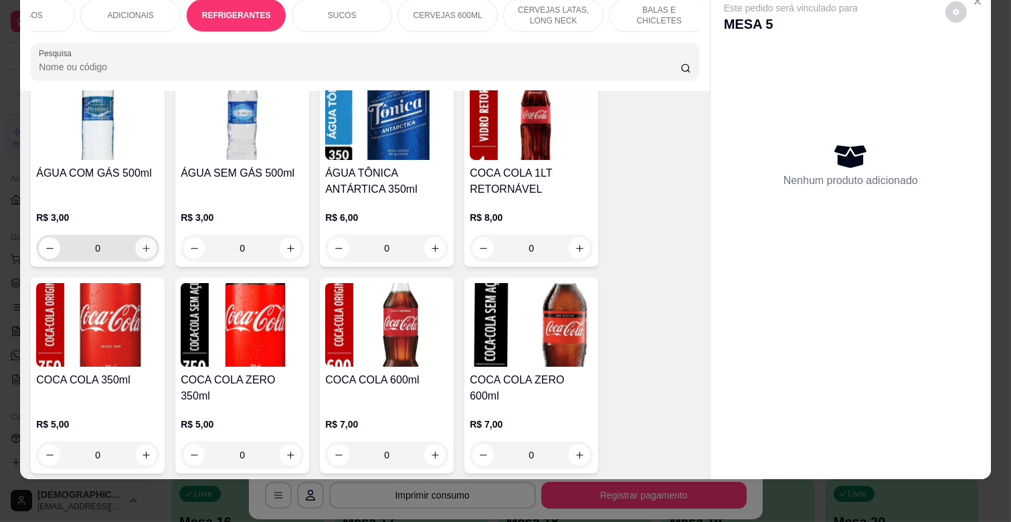
click at [143, 245] on icon "increase-product-quantity" at bounding box center [146, 248] width 7 height 7
type input "1"
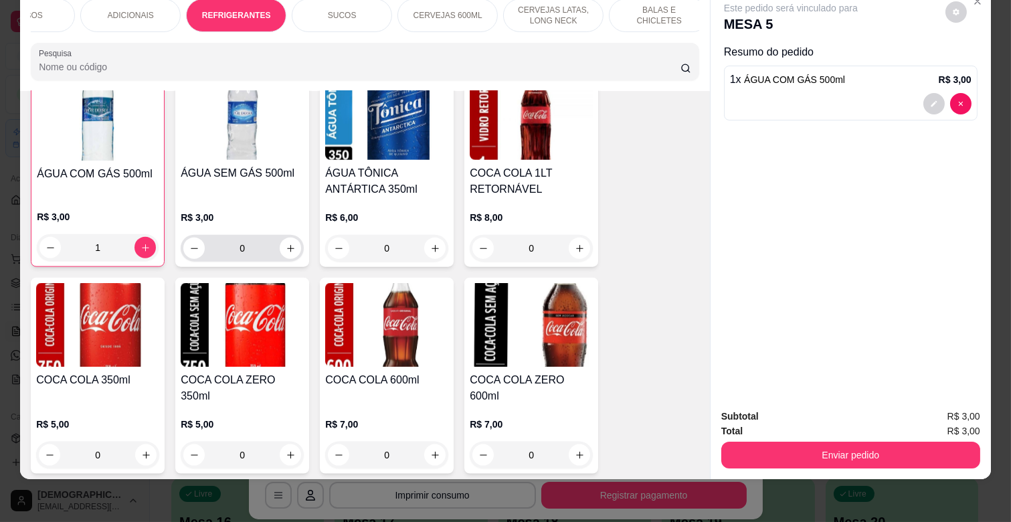
scroll to position [3223, 0]
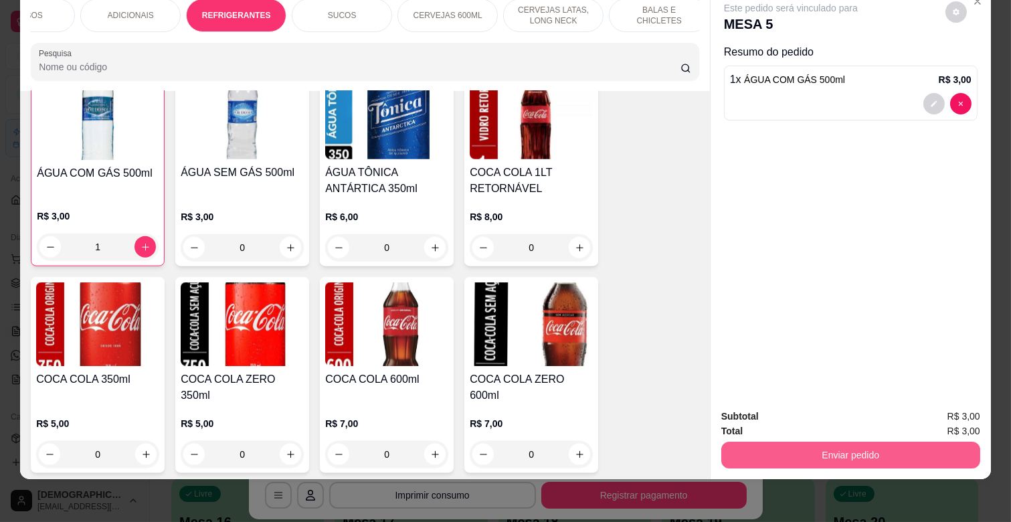
click at [887, 444] on button "Enviar pedido" at bounding box center [851, 455] width 259 height 27
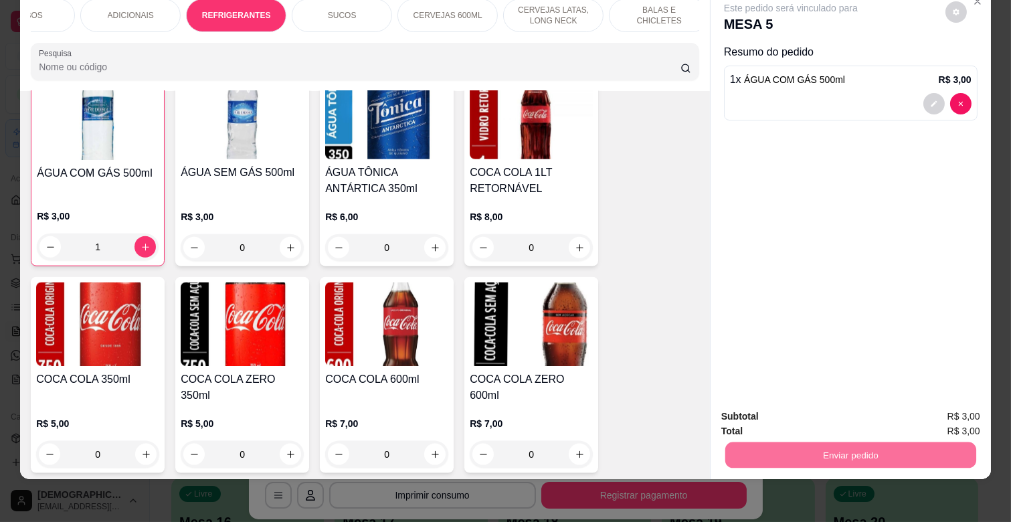
click at [802, 413] on button "Não registrar e enviar pedido" at bounding box center [805, 410] width 139 height 25
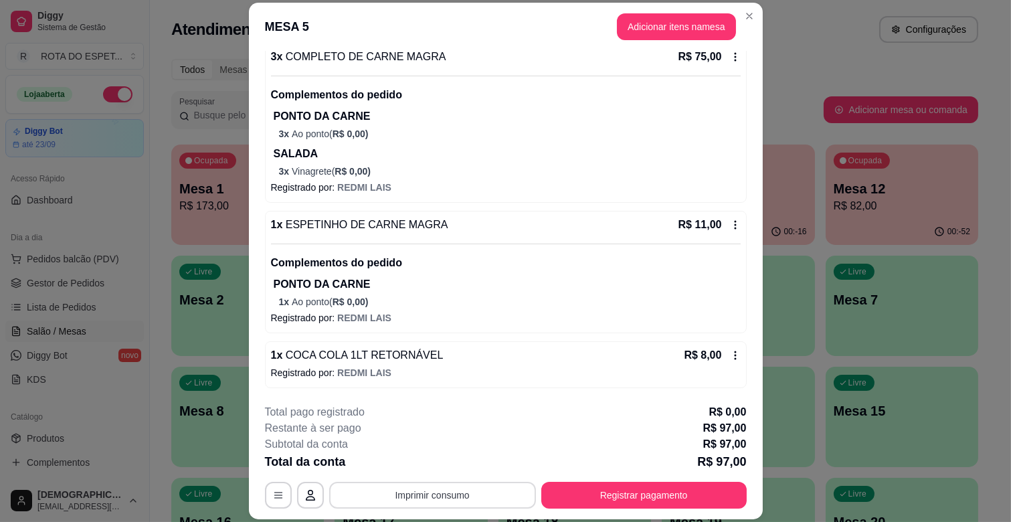
click at [378, 491] on button "Imprimir consumo" at bounding box center [432, 495] width 207 height 27
click at [419, 459] on button "IMPRESSORA CAIXA" at bounding box center [431, 464] width 110 height 21
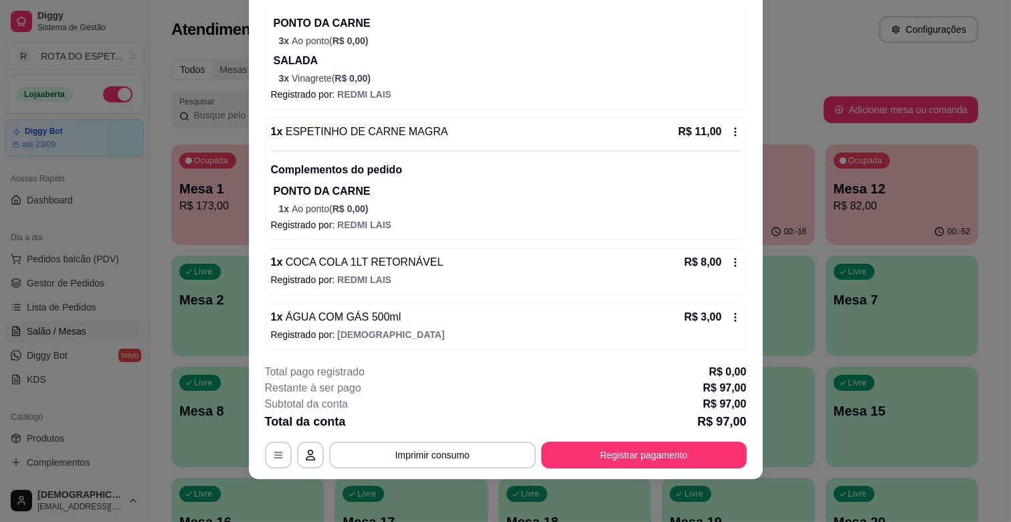
scroll to position [189, 0]
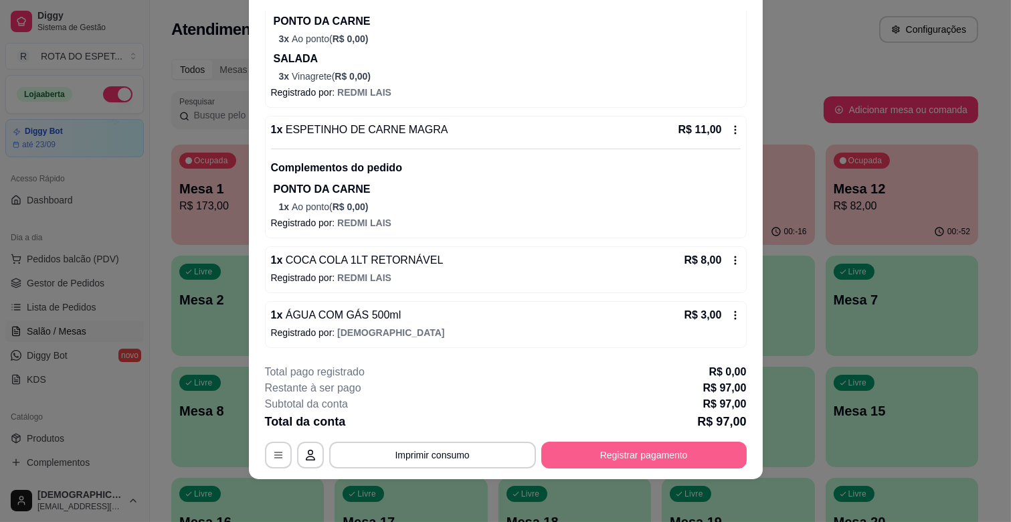
click at [654, 450] on button "Registrar pagamento" at bounding box center [645, 455] width 206 height 27
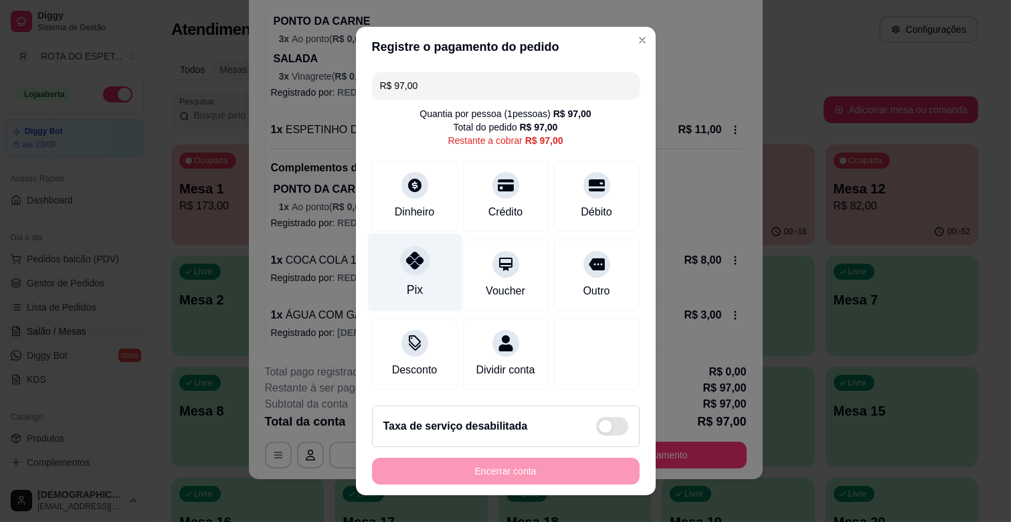
click at [418, 278] on div "Pix" at bounding box center [415, 273] width 94 height 78
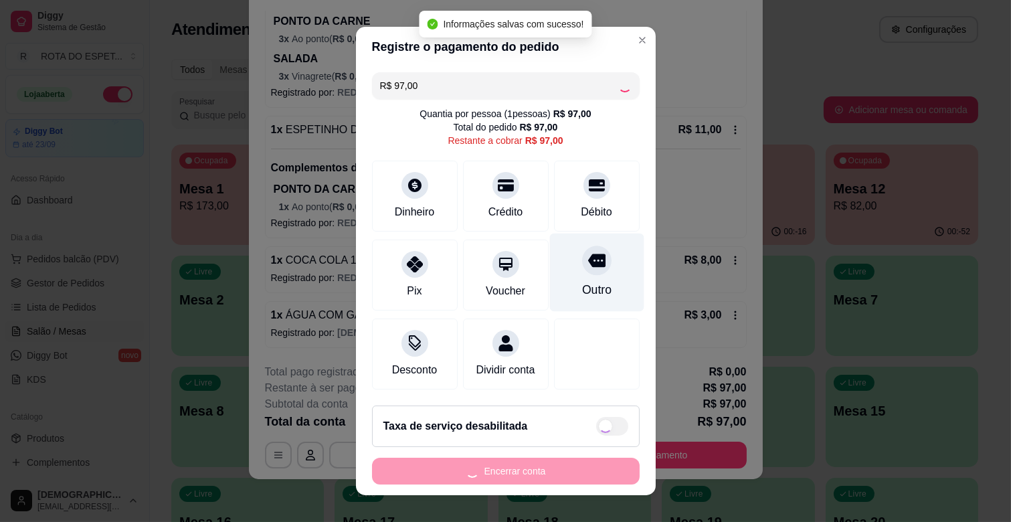
type input "R$ 0,00"
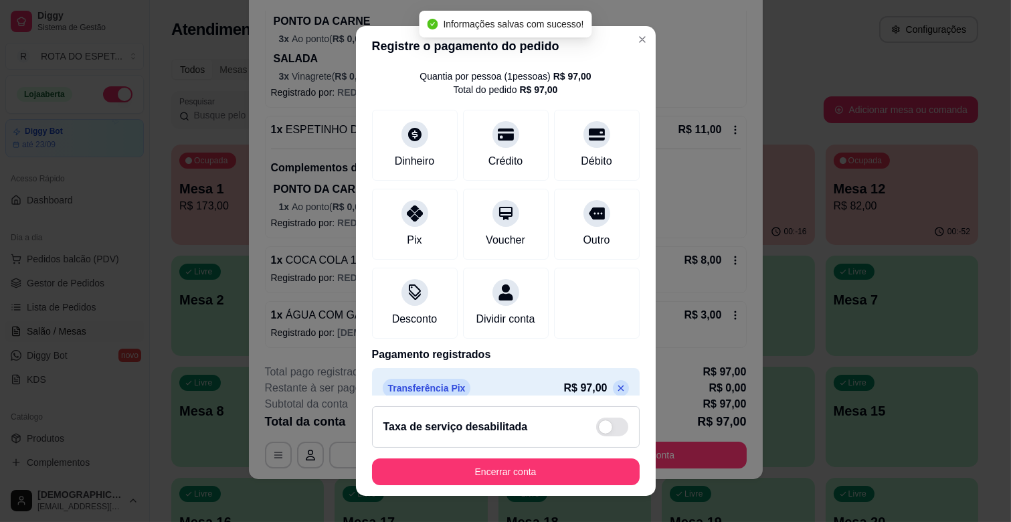
scroll to position [71, 0]
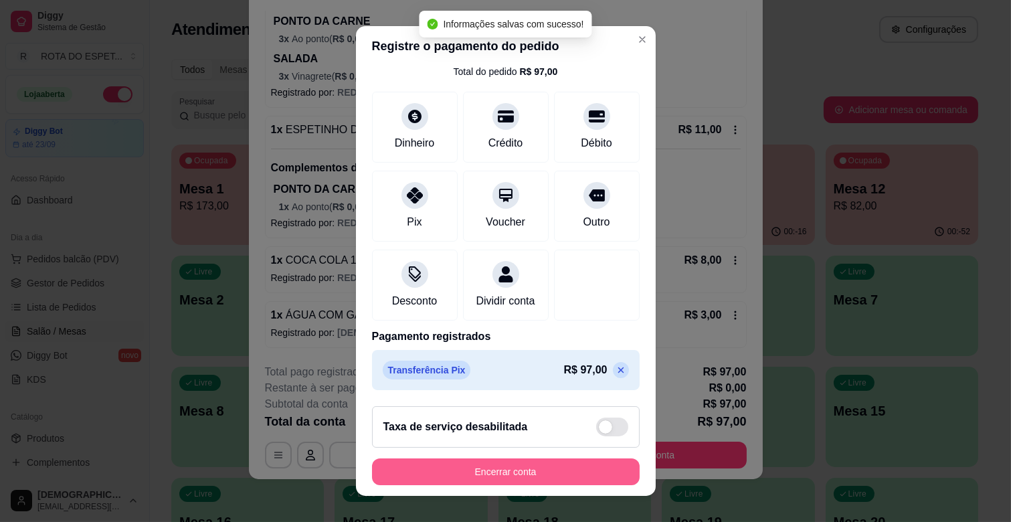
click at [556, 467] on button "Encerrar conta" at bounding box center [506, 472] width 268 height 27
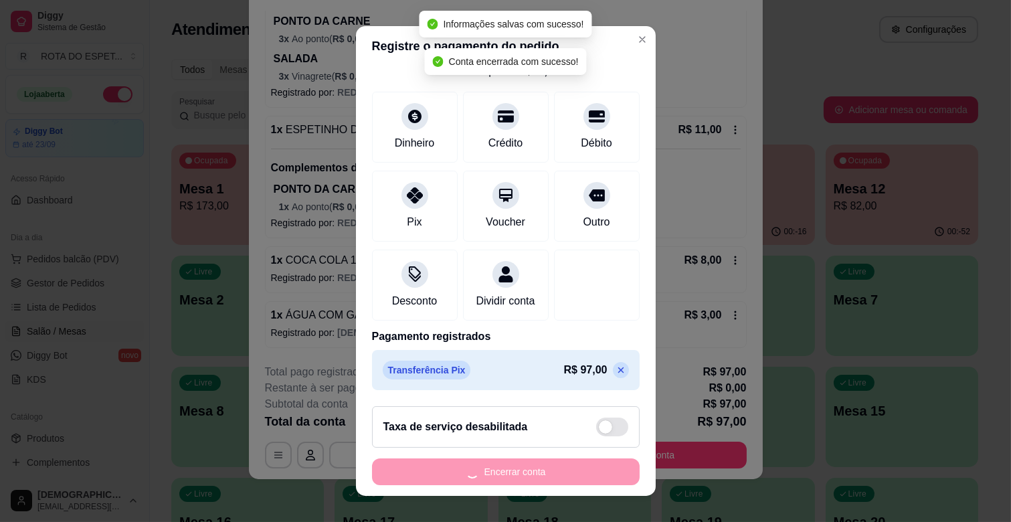
scroll to position [0, 0]
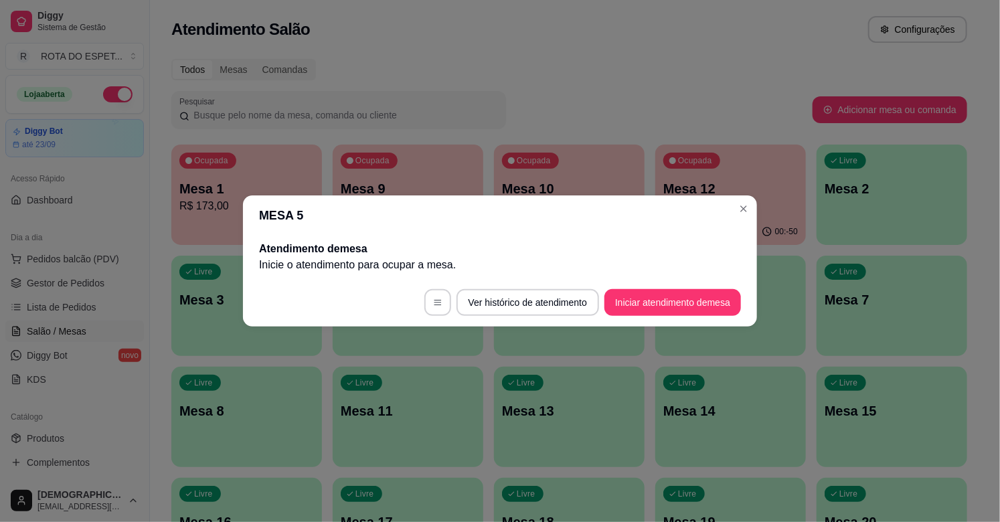
click at [83, 291] on link "Gestor de Pedidos" at bounding box center [74, 282] width 139 height 21
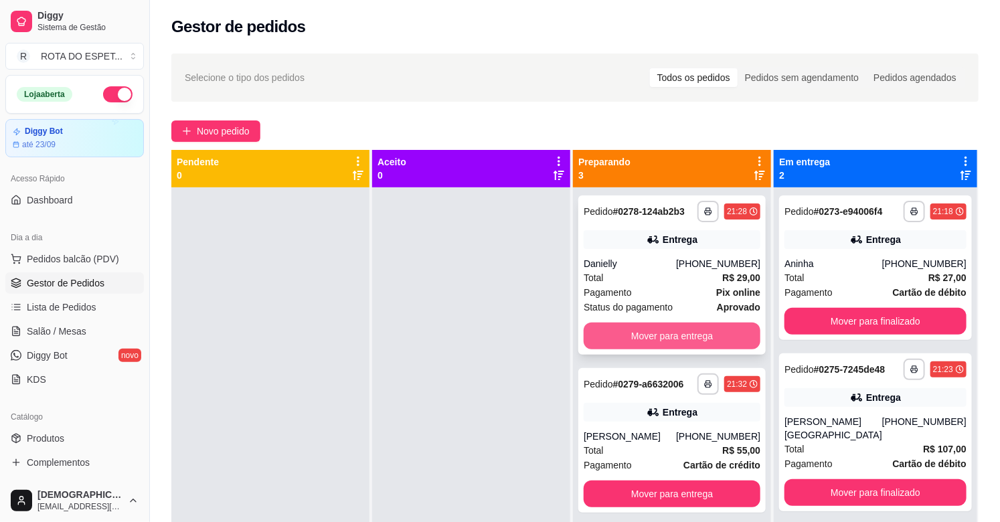
click at [695, 339] on button "Mover para entrega" at bounding box center [672, 336] width 177 height 27
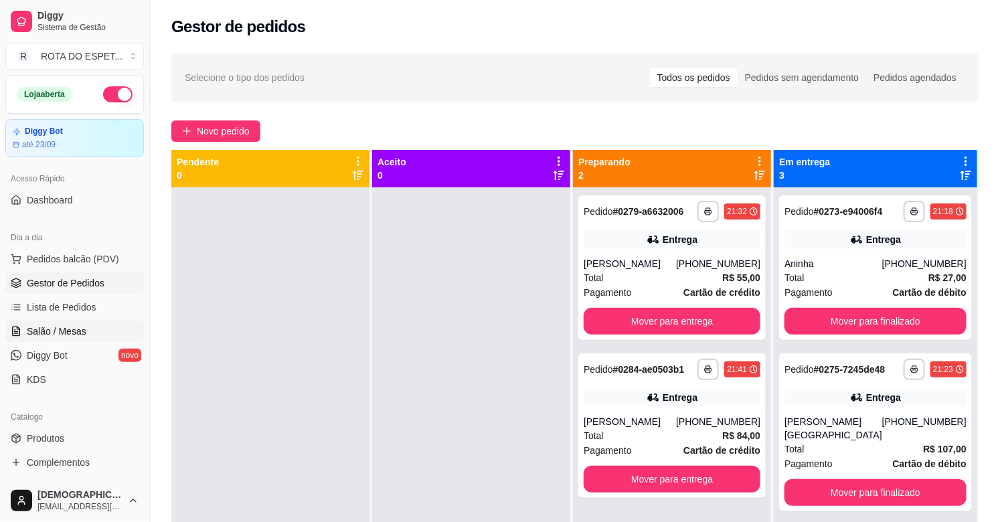
click at [82, 331] on span "Salão / Mesas" at bounding box center [57, 331] width 60 height 13
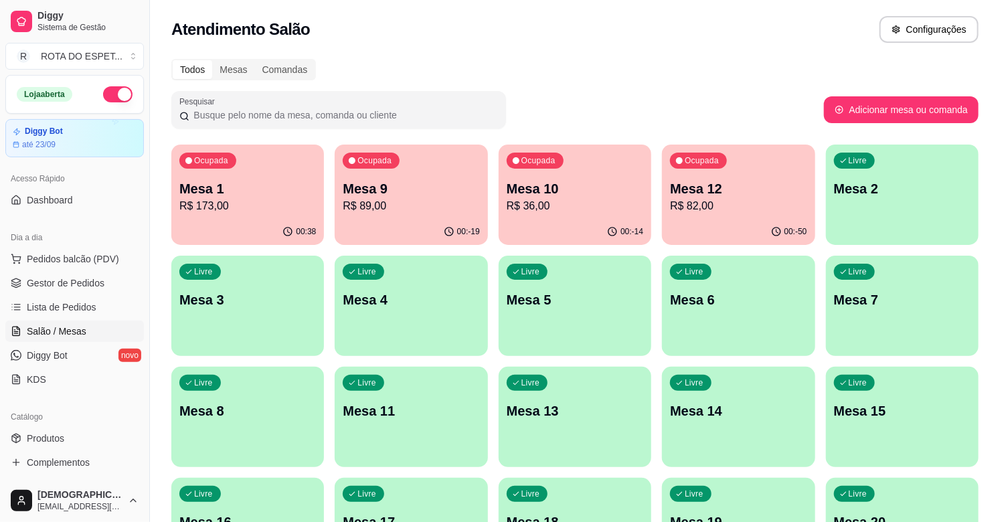
click at [253, 196] on p "Mesa 1" at bounding box center [247, 188] width 137 height 19
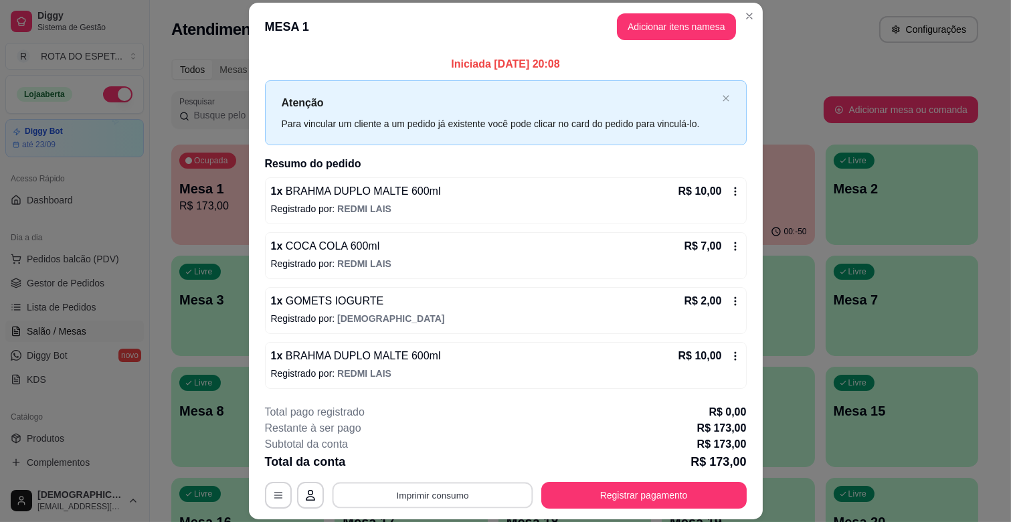
click at [460, 492] on button "Imprimir consumo" at bounding box center [432, 496] width 201 height 26
click at [459, 455] on button "IMPRESSORA CAIXA" at bounding box center [431, 464] width 107 height 21
click at [674, 492] on button "Registrar pagamento" at bounding box center [645, 495] width 206 height 27
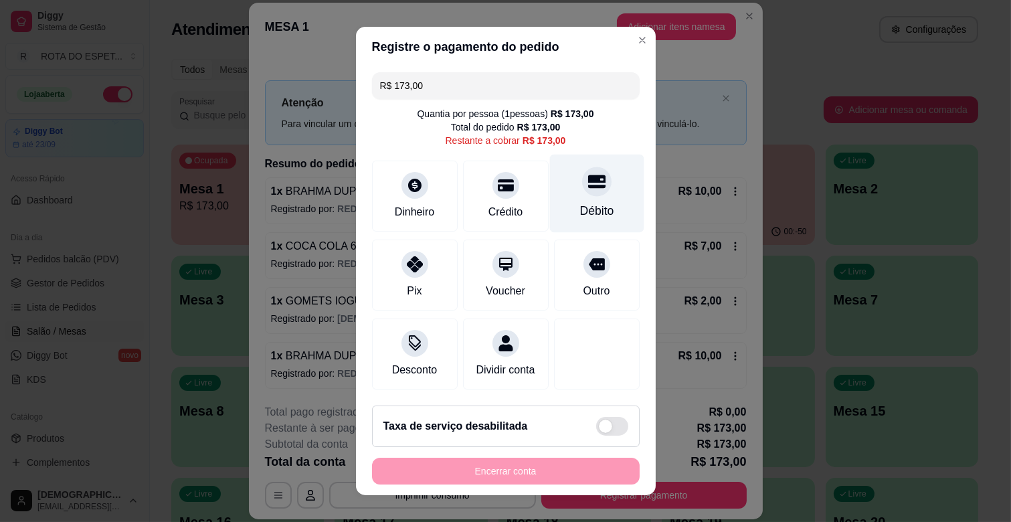
click at [583, 183] on div at bounding box center [596, 181] width 29 height 29
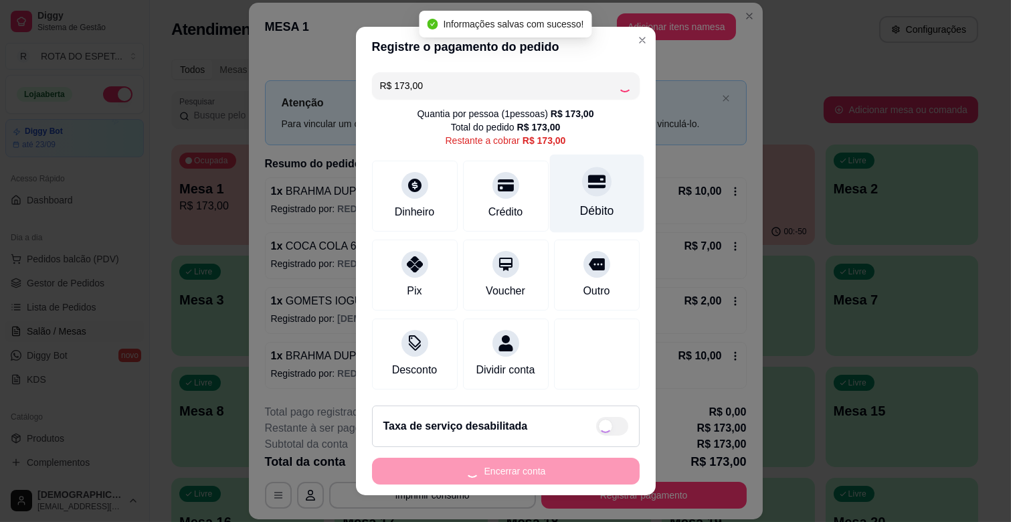
type input "R$ 0,00"
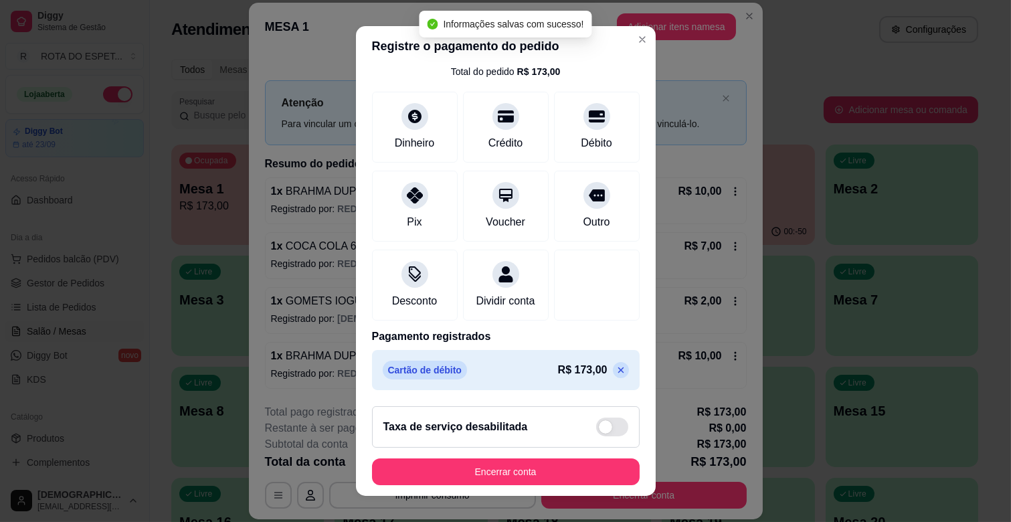
scroll to position [71, 0]
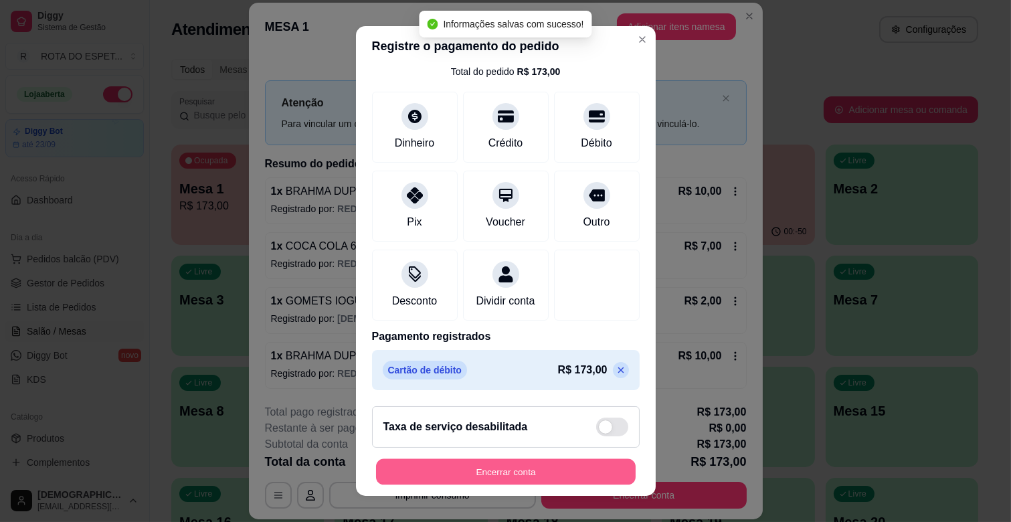
click at [549, 464] on button "Encerrar conta" at bounding box center [506, 472] width 260 height 26
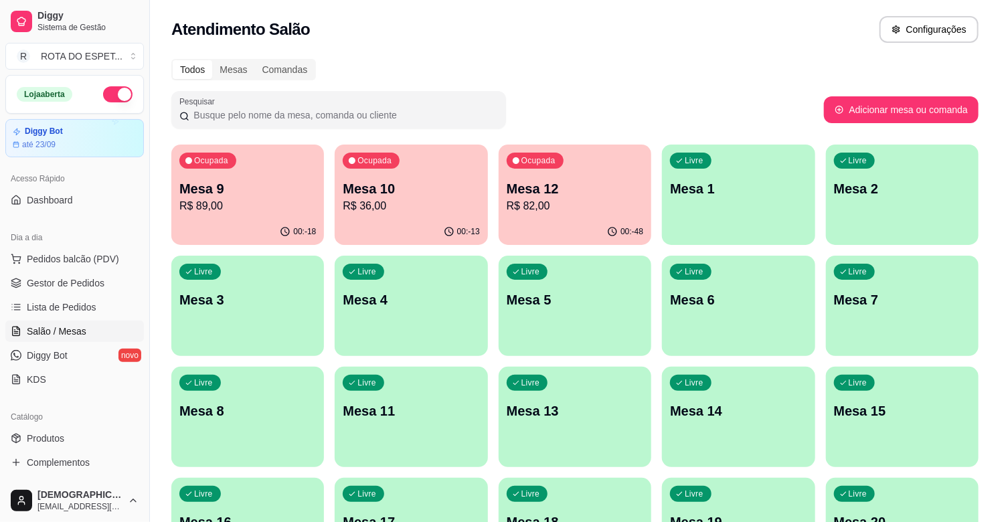
click at [417, 183] on p "Mesa 10" at bounding box center [411, 188] width 137 height 19
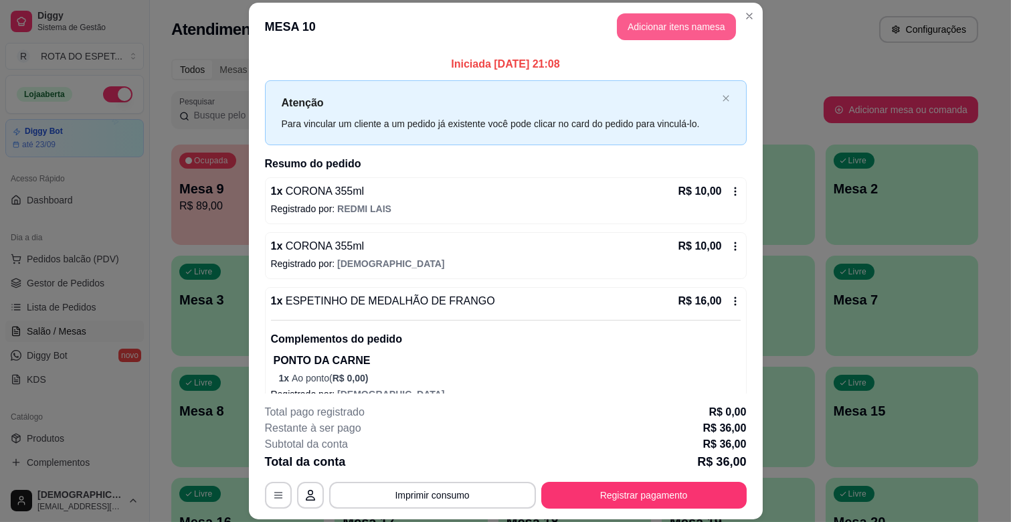
click at [691, 30] on button "Adicionar itens na mesa" at bounding box center [676, 26] width 119 height 27
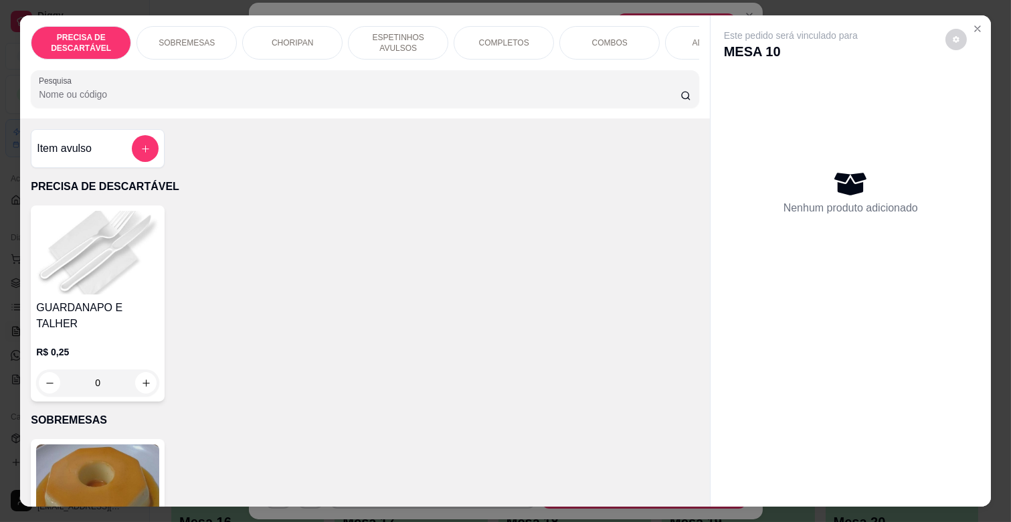
click at [627, 60] on div "PRECISA DE DESCARTÁVEL SOBREMESAS CHORIPAN ESPETINHOS AVULSOS COMPLETOS COMBOS …" at bounding box center [365, 42] width 669 height 33
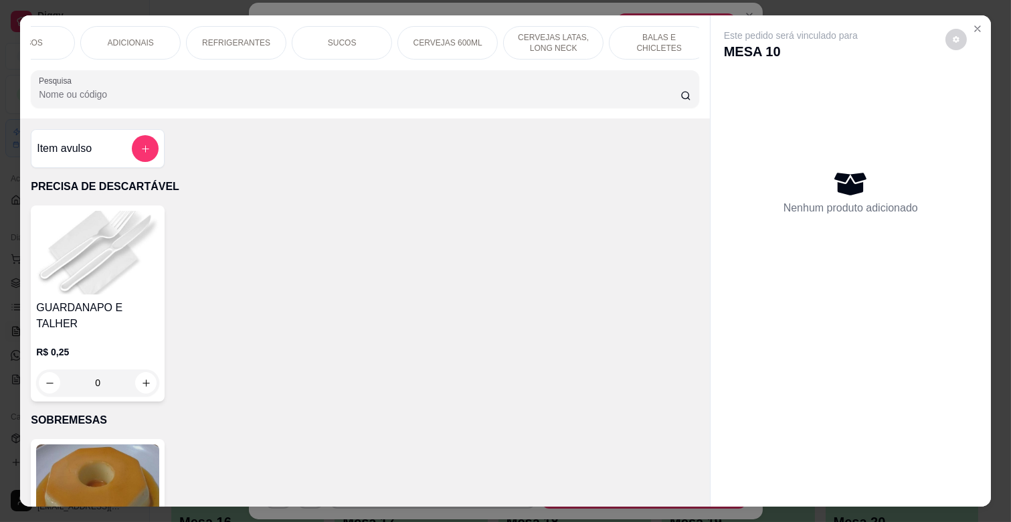
click at [554, 32] on p "CERVEJAS LATAS, LONG NECK" at bounding box center [554, 42] width 78 height 21
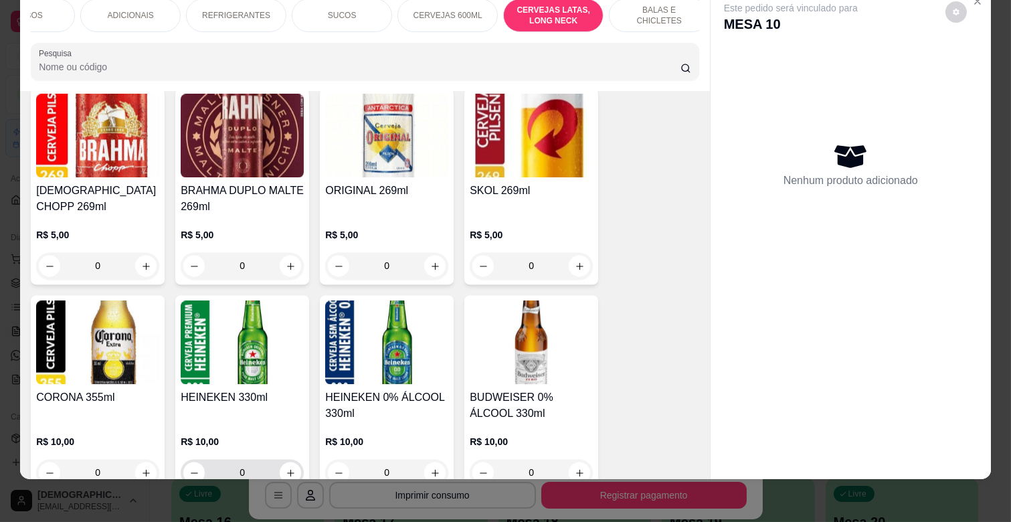
scroll to position [5159, 0]
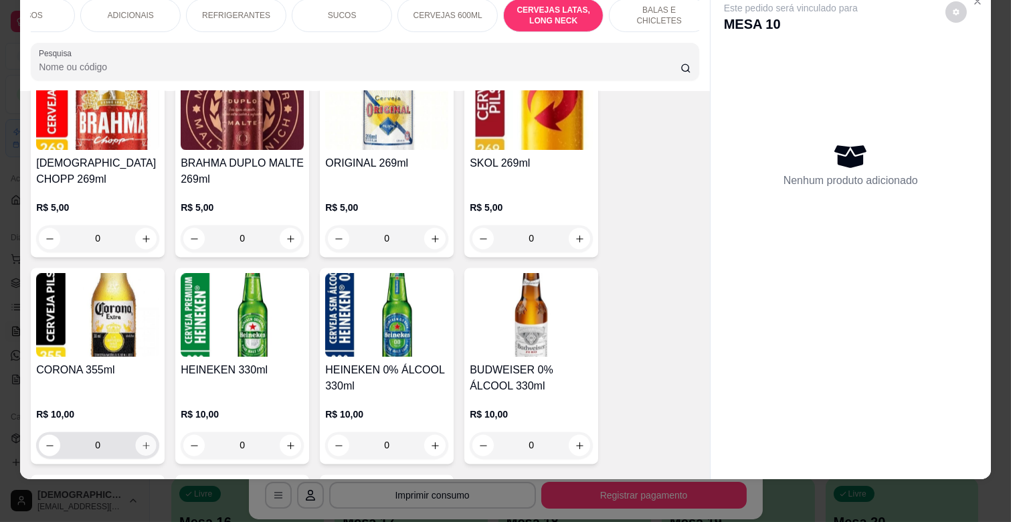
click at [141, 440] on icon "increase-product-quantity" at bounding box center [146, 445] width 10 height 10
type input "1"
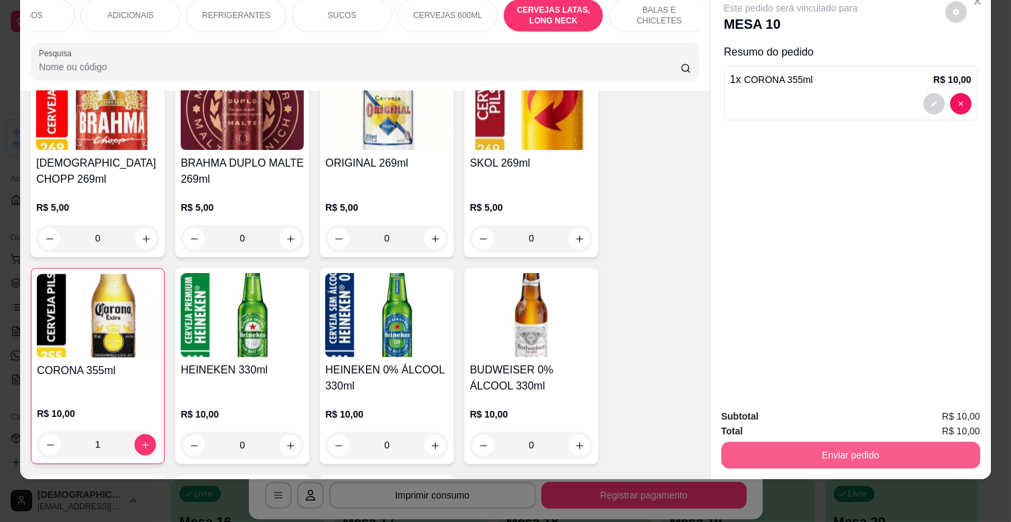
click at [854, 447] on button "Enviar pedido" at bounding box center [851, 455] width 259 height 27
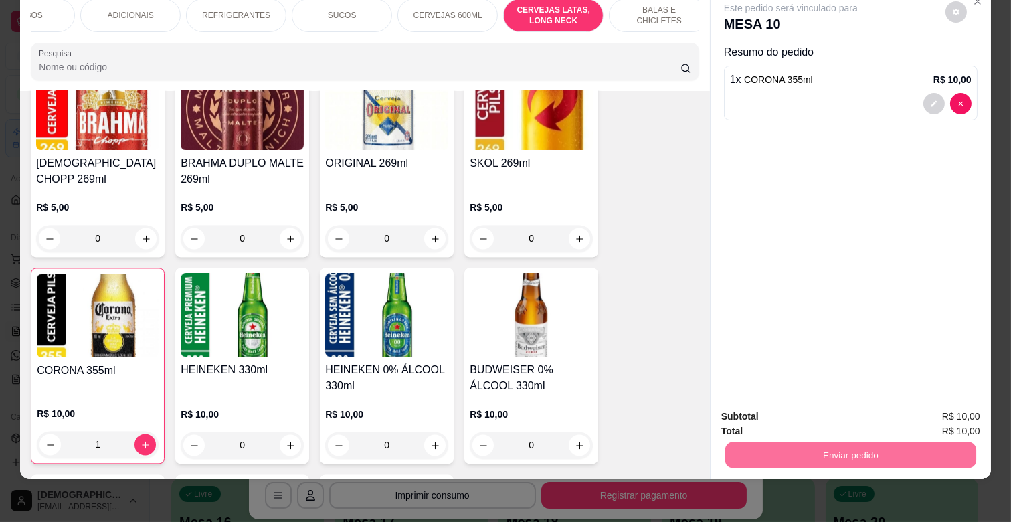
click at [838, 412] on button "Não registrar e enviar pedido" at bounding box center [805, 410] width 139 height 25
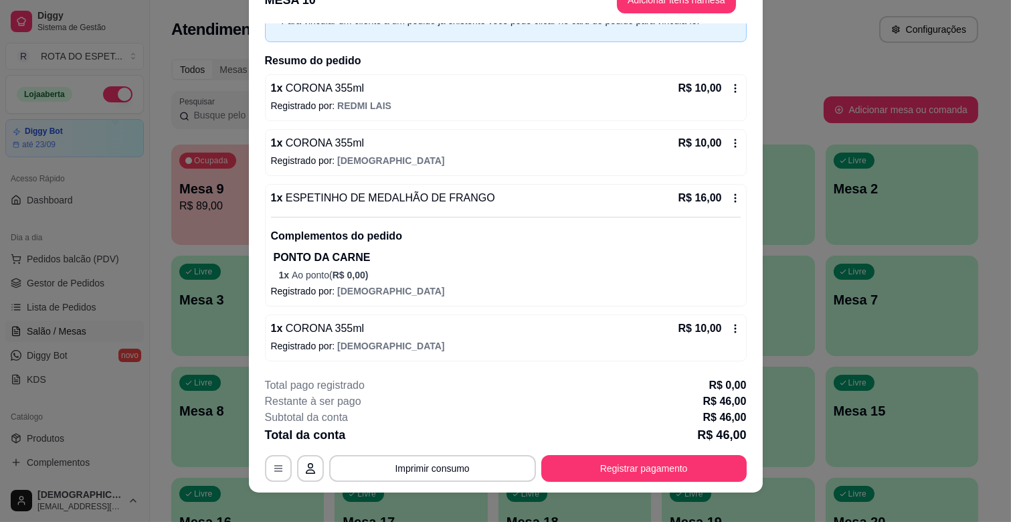
scroll to position [40, 0]
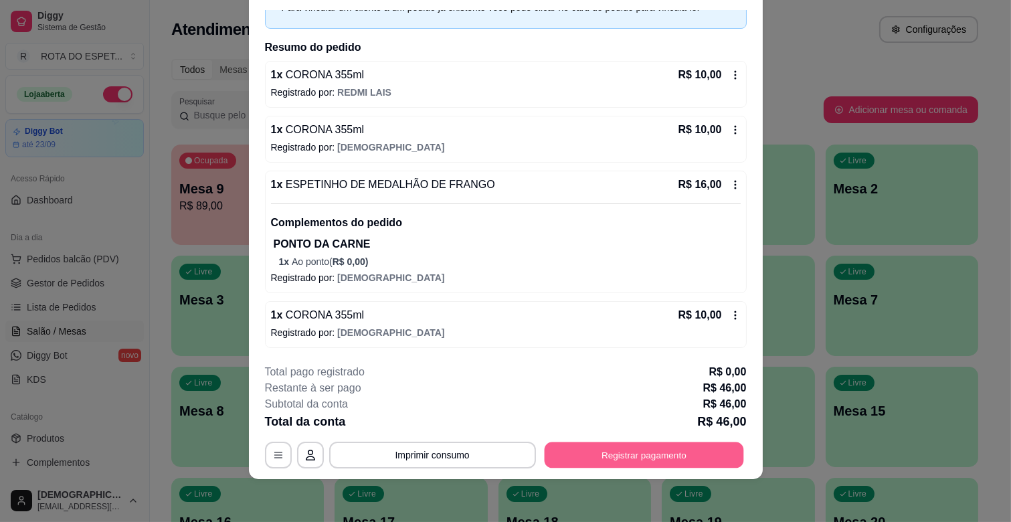
click at [618, 453] on button "Registrar pagamento" at bounding box center [643, 455] width 199 height 26
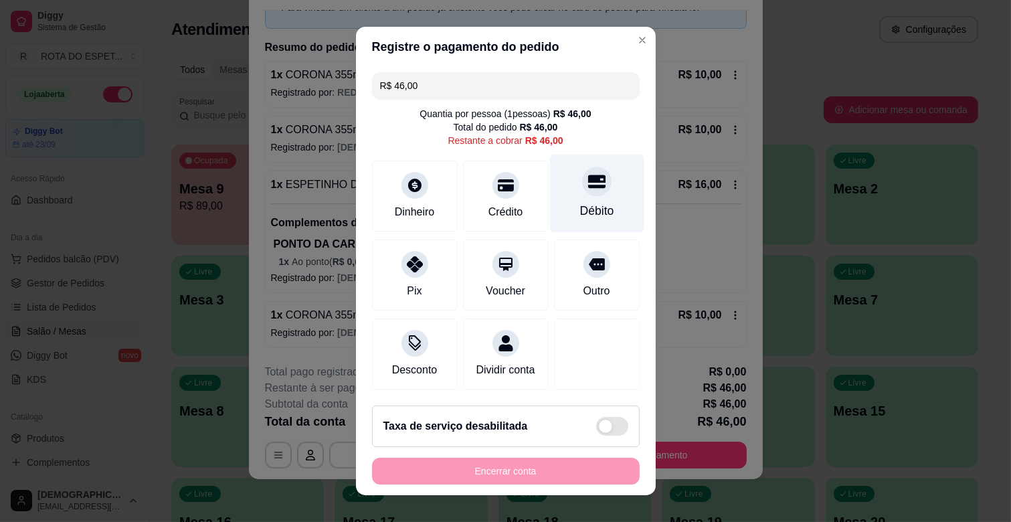
click at [584, 196] on div "Débito" at bounding box center [597, 194] width 94 height 78
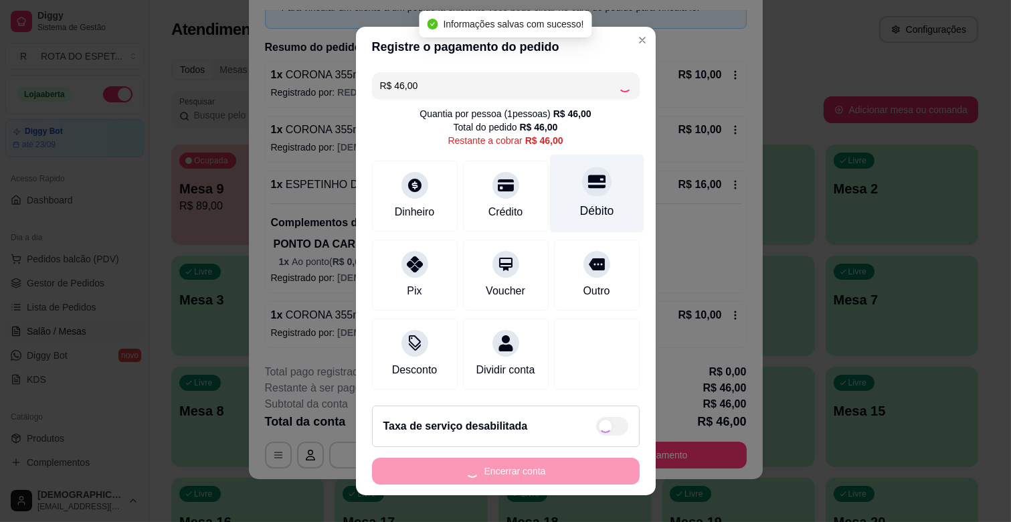
type input "R$ 0,00"
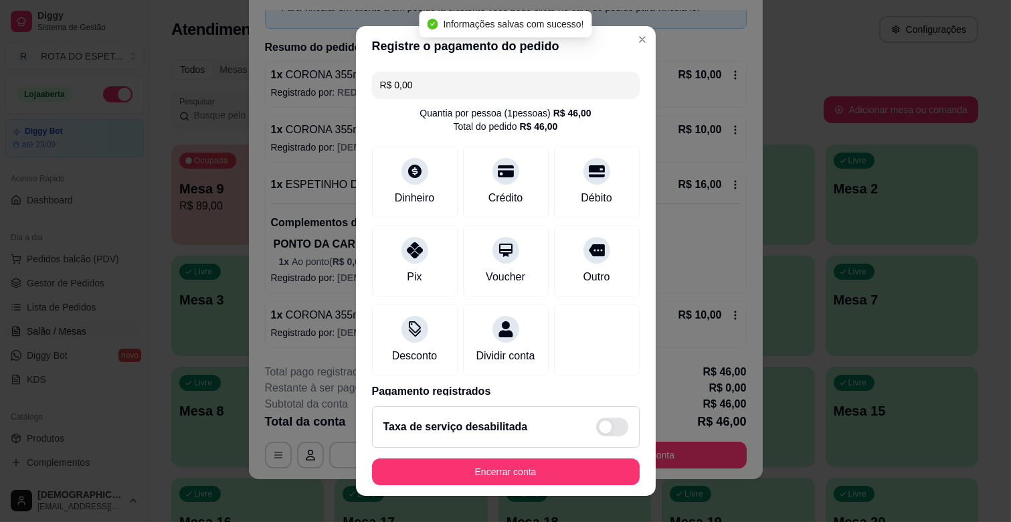
scroll to position [71, 0]
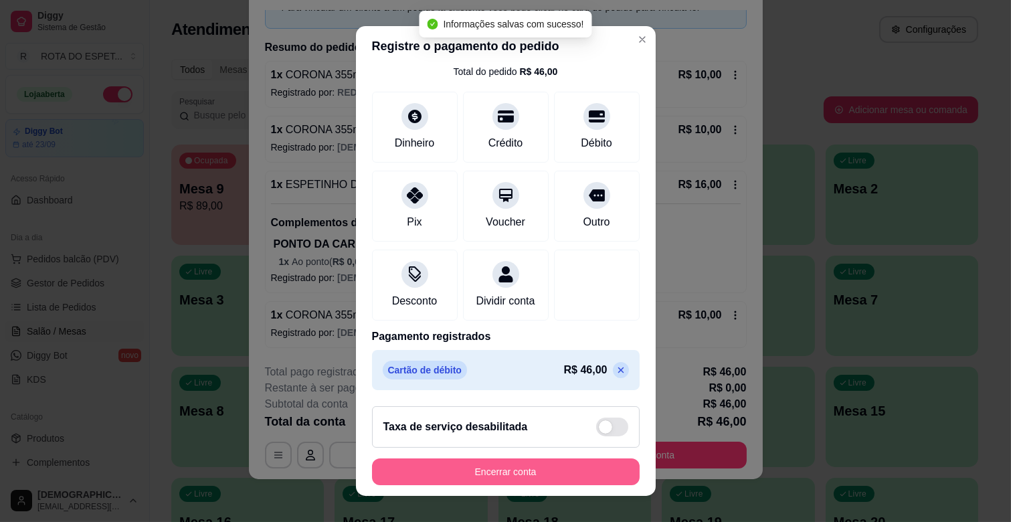
click at [552, 471] on button "Encerrar conta" at bounding box center [506, 472] width 268 height 27
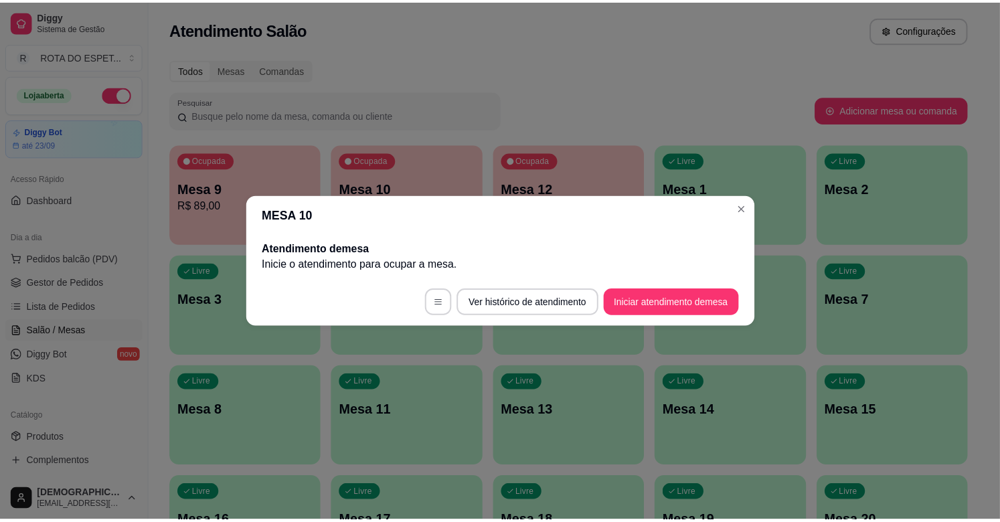
scroll to position [0, 0]
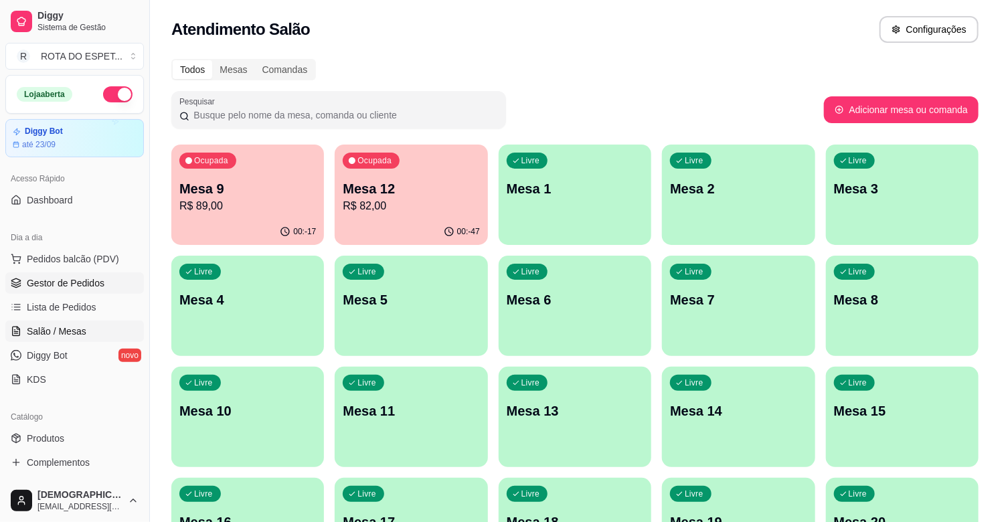
click at [84, 272] on link "Gestor de Pedidos" at bounding box center [74, 282] width 139 height 21
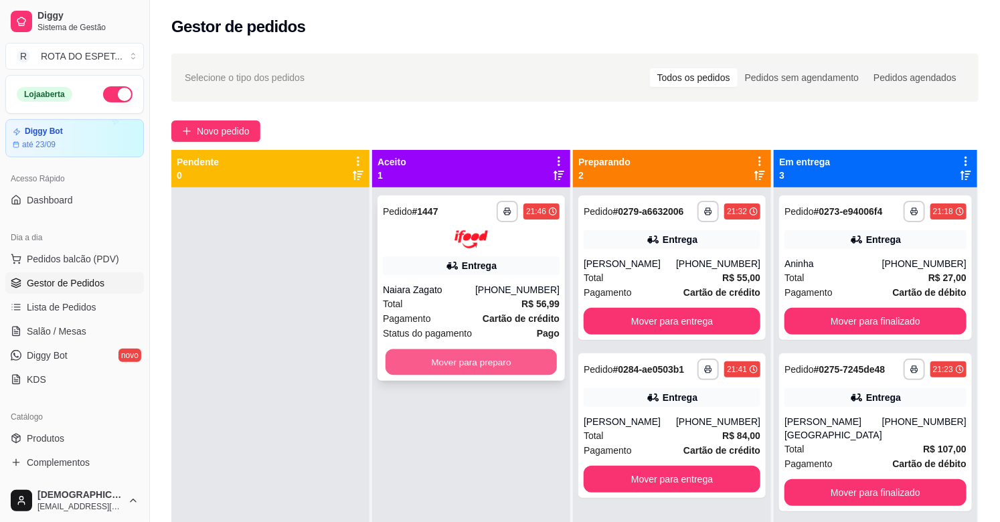
click at [464, 370] on button "Mover para preparo" at bounding box center [471, 362] width 171 height 26
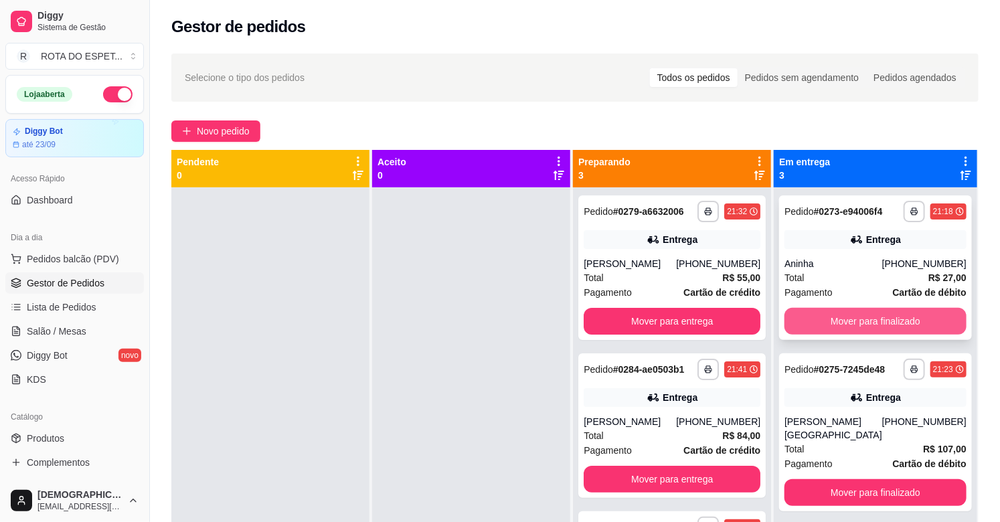
click at [906, 312] on button "Mover para finalizado" at bounding box center [876, 321] width 182 height 27
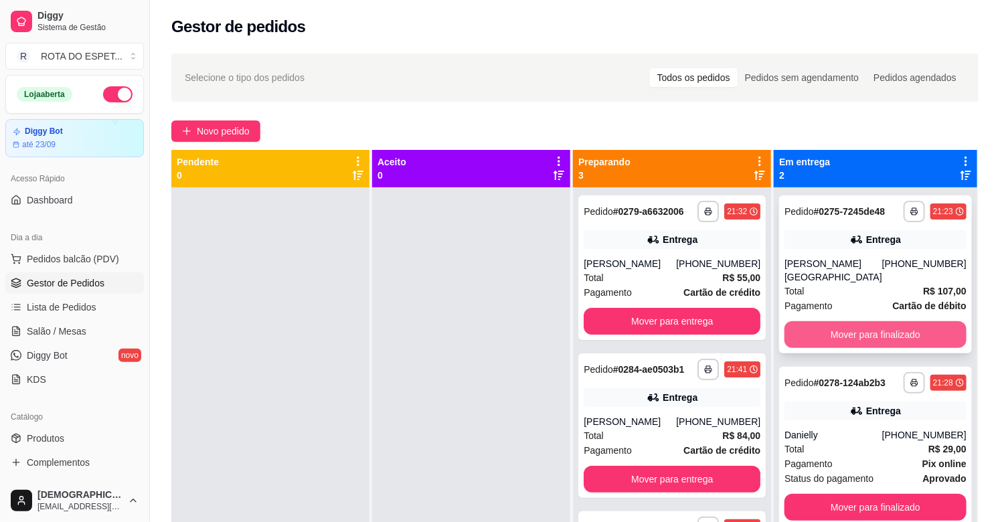
click at [884, 330] on button "Mover para finalizado" at bounding box center [876, 334] width 182 height 27
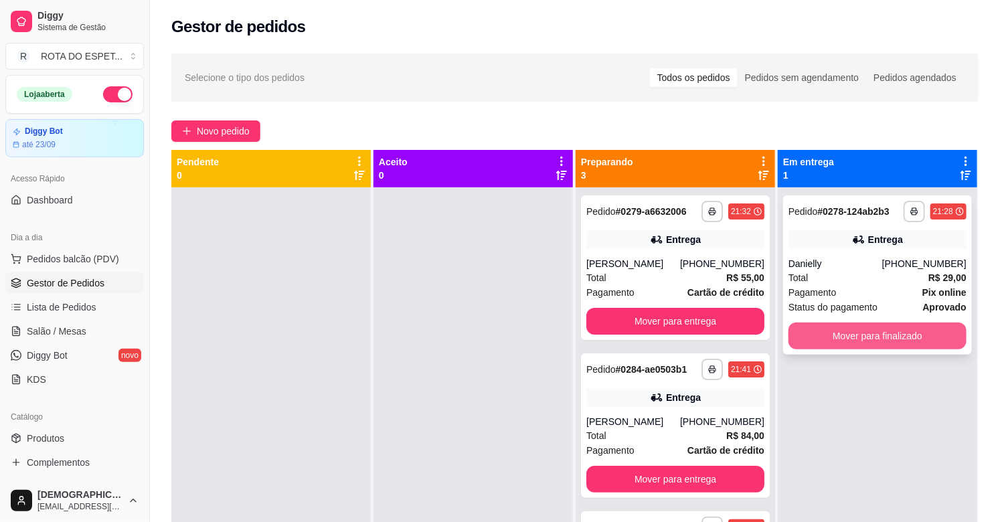
click at [889, 335] on button "Mover para finalizado" at bounding box center [878, 336] width 178 height 27
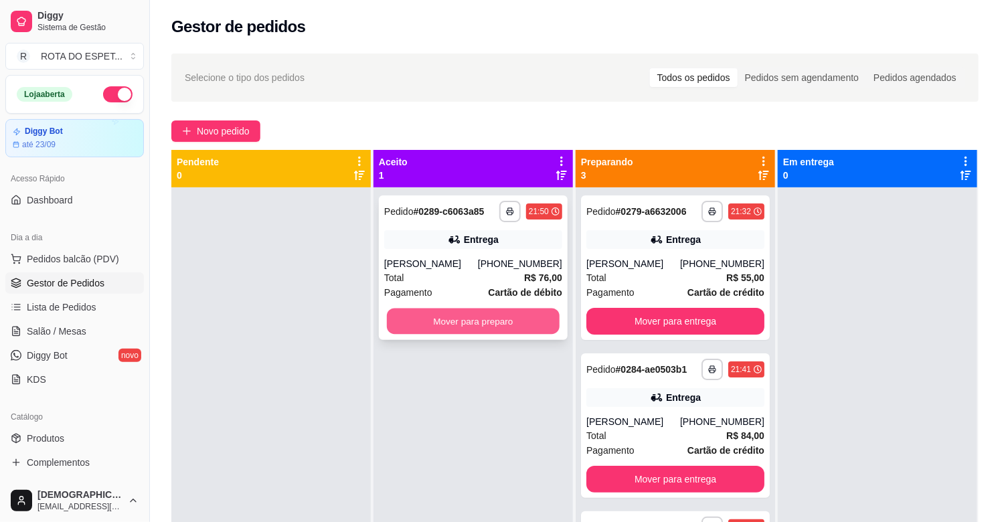
click at [483, 330] on button "Mover para preparo" at bounding box center [473, 322] width 173 height 26
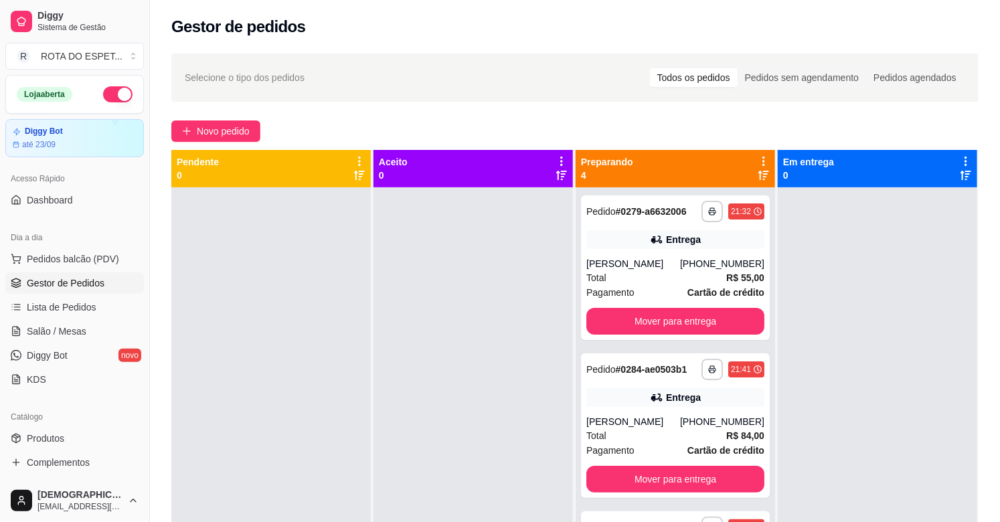
click at [474, 403] on div at bounding box center [473, 448] width 199 height 522
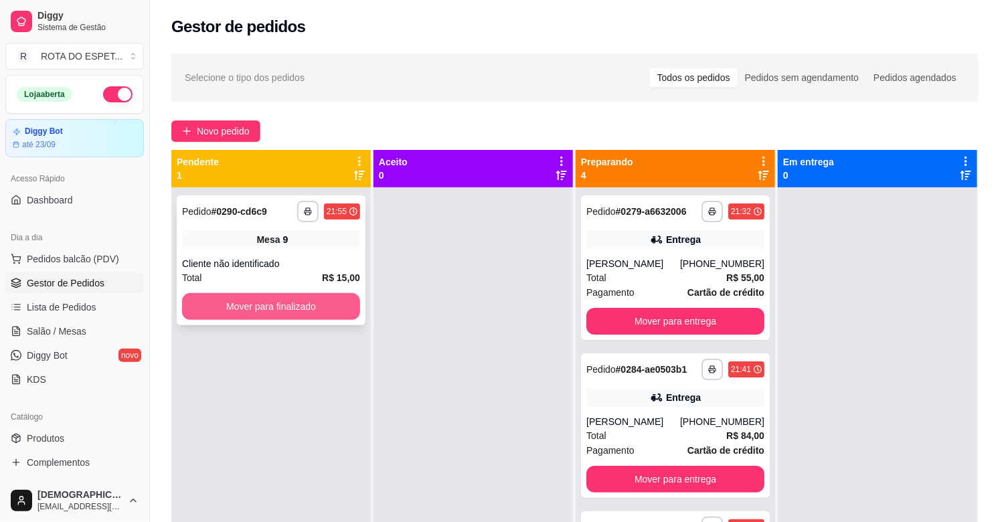
click at [313, 305] on button "Mover para finalizado" at bounding box center [271, 306] width 178 height 27
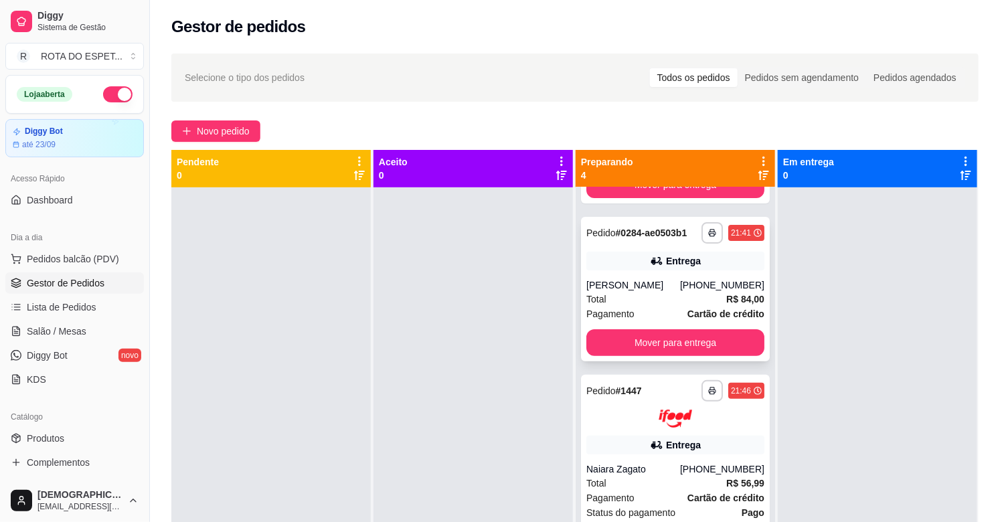
scroll to position [149, 0]
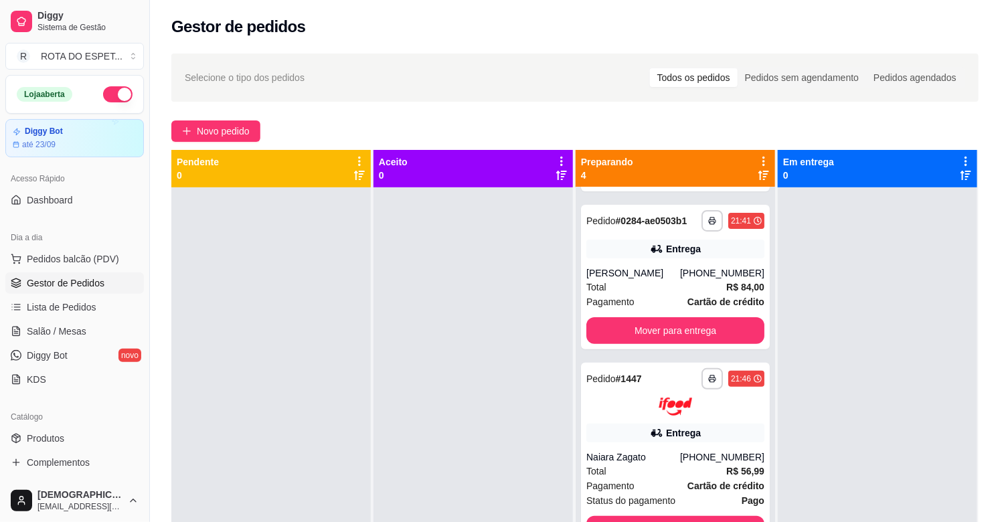
click at [424, 417] on div at bounding box center [473, 448] width 199 height 522
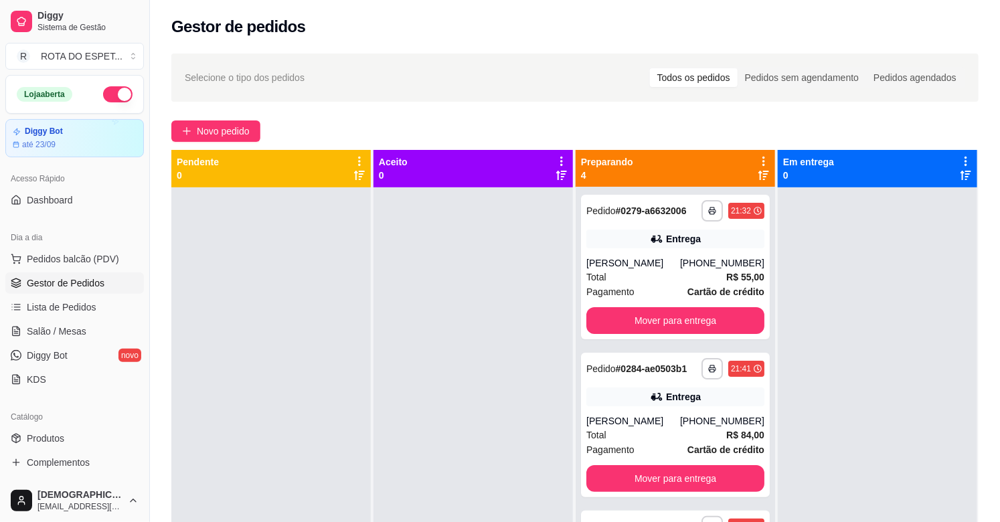
scroll to position [0, 0]
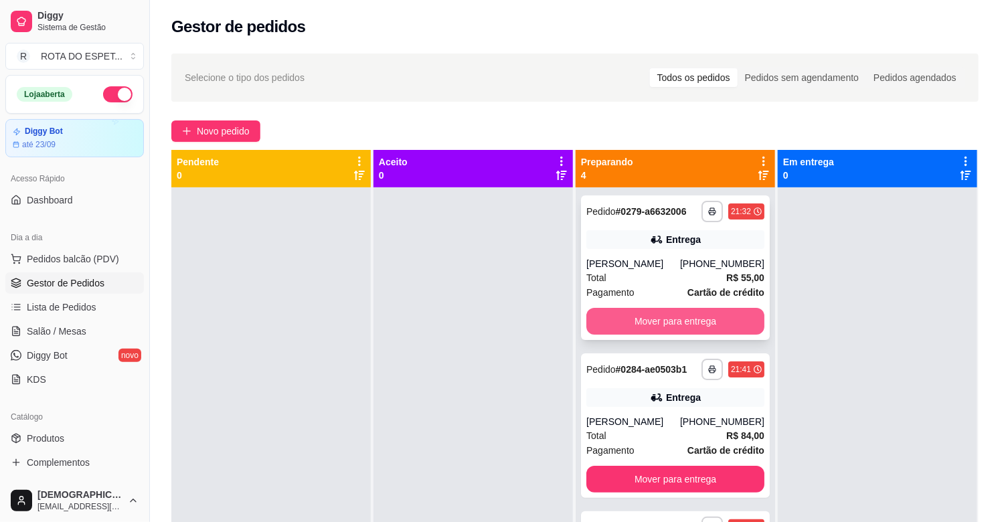
click at [687, 335] on button "Mover para entrega" at bounding box center [675, 321] width 178 height 27
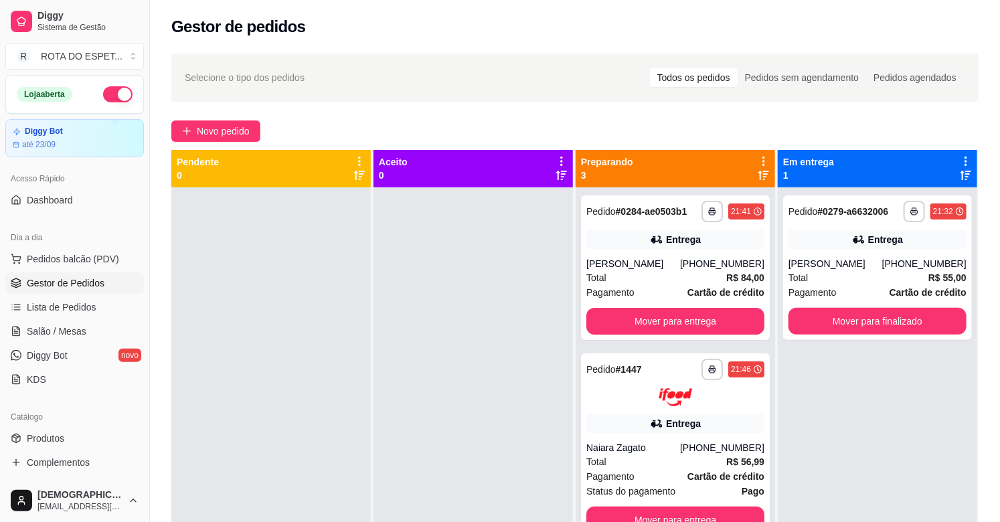
click at [400, 372] on div at bounding box center [473, 448] width 199 height 522
click at [384, 450] on div at bounding box center [473, 448] width 199 height 522
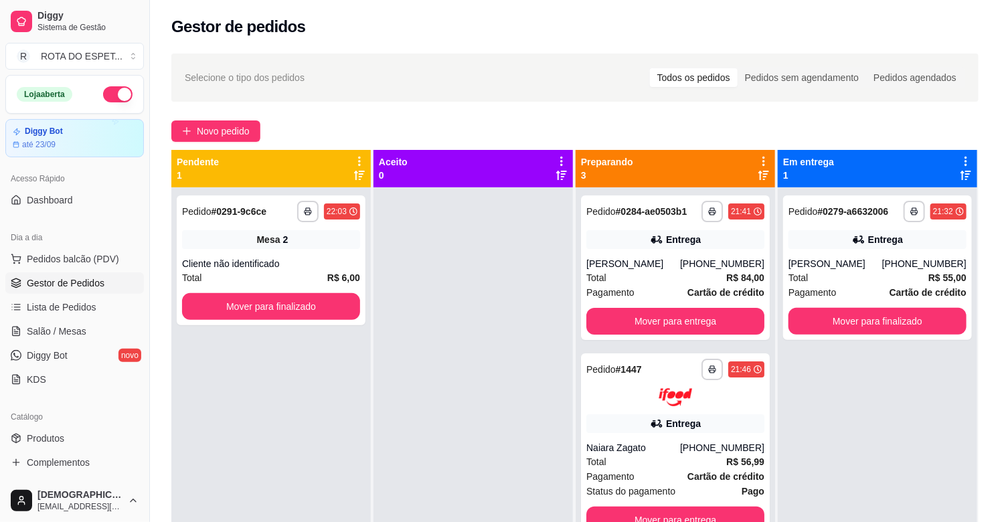
click at [471, 412] on div at bounding box center [473, 448] width 199 height 522
click at [291, 297] on button "Mover para finalizado" at bounding box center [271, 306] width 178 height 27
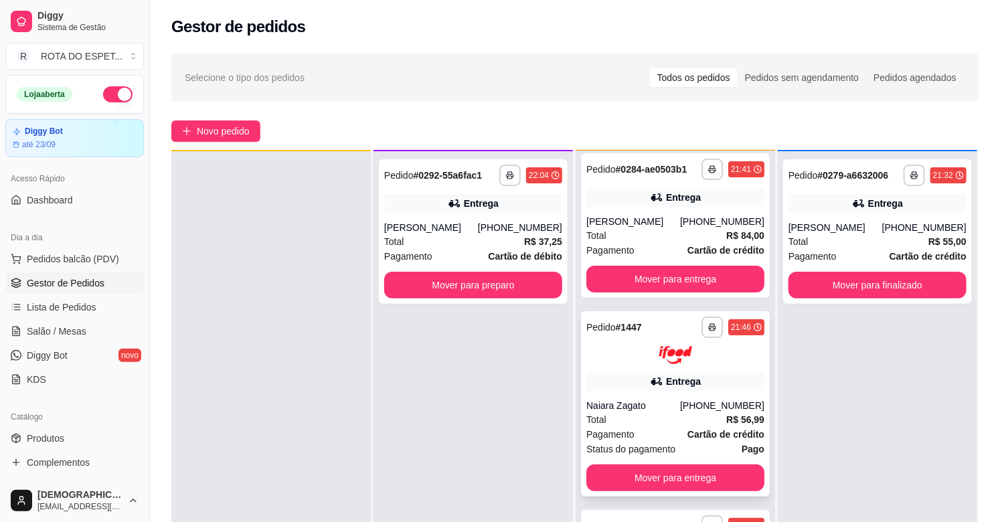
scroll to position [37, 0]
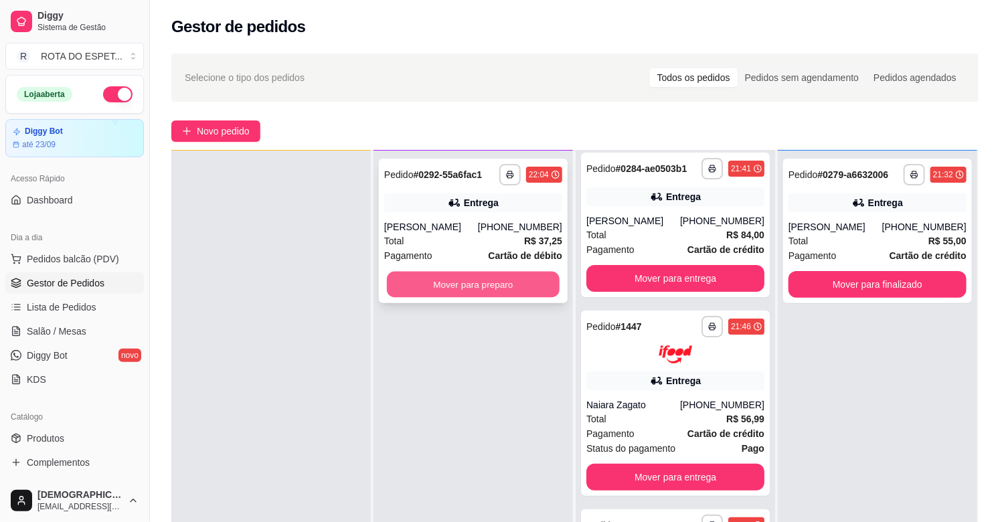
click at [498, 277] on button "Mover para preparo" at bounding box center [473, 285] width 173 height 26
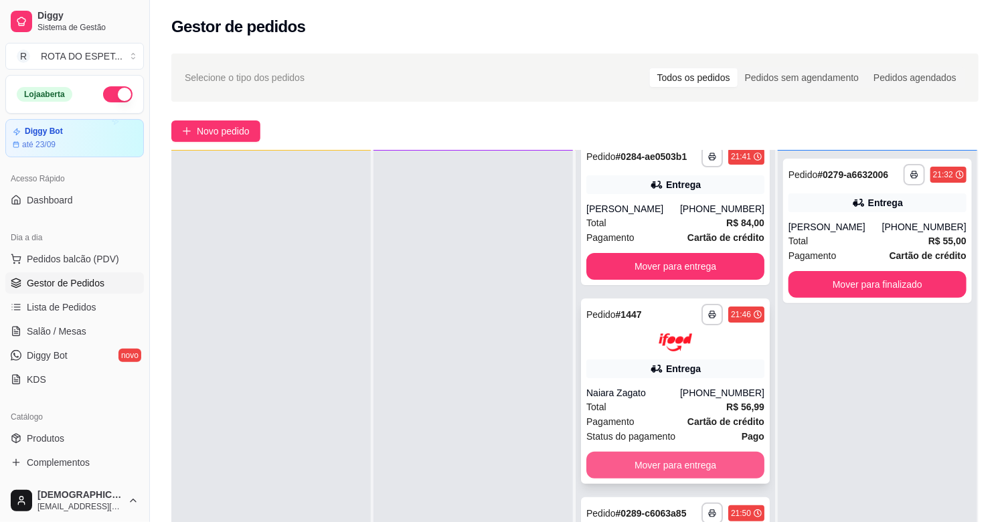
click at [681, 479] on button "Mover para entrega" at bounding box center [675, 465] width 178 height 27
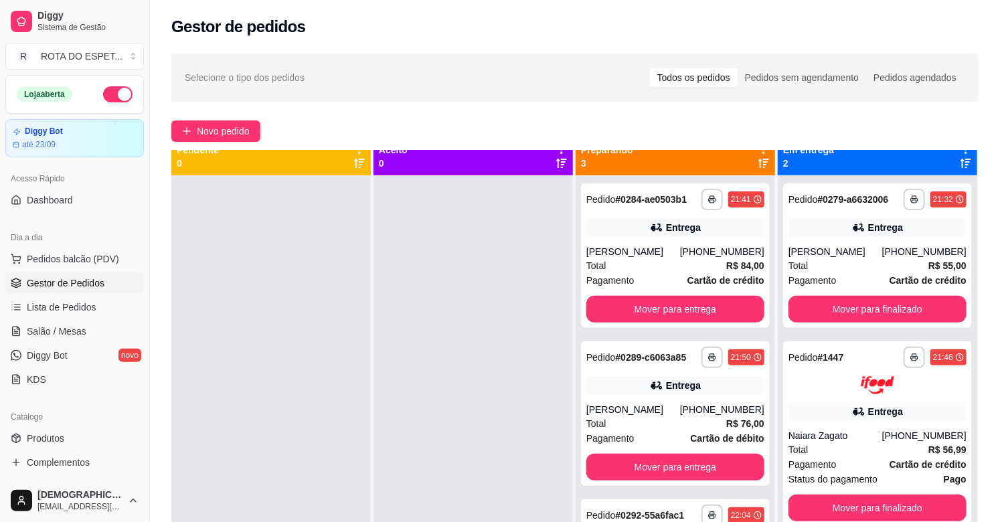
scroll to position [0, 0]
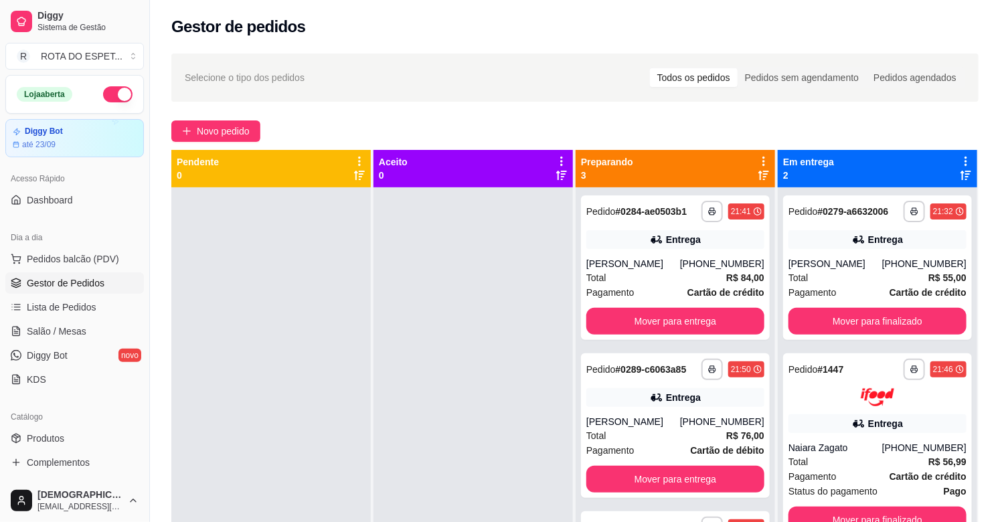
click at [422, 377] on div at bounding box center [473, 448] width 199 height 522
click at [467, 442] on div at bounding box center [473, 448] width 199 height 522
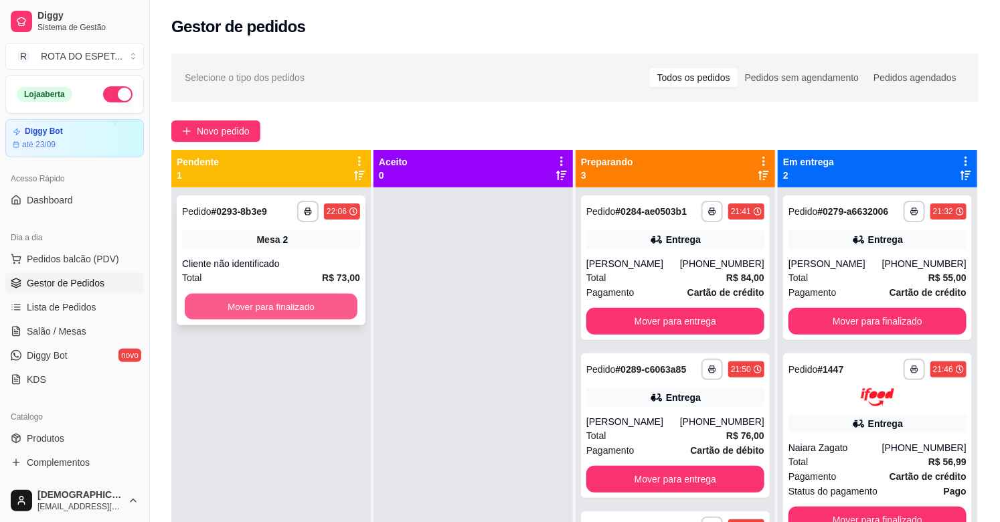
click at [312, 301] on button "Mover para finalizado" at bounding box center [271, 307] width 173 height 26
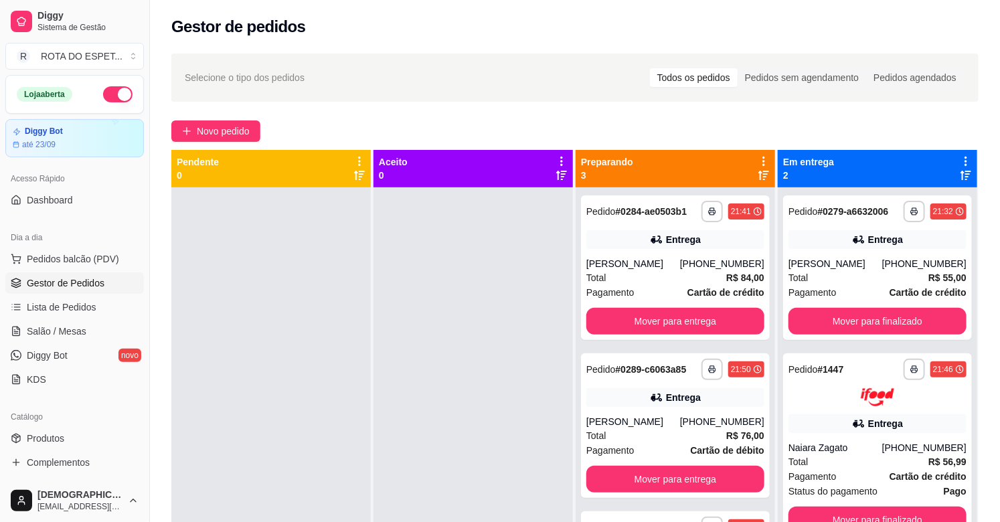
click at [459, 339] on div at bounding box center [473, 448] width 199 height 522
click at [859, 327] on button "Mover para finalizado" at bounding box center [878, 321] width 178 height 27
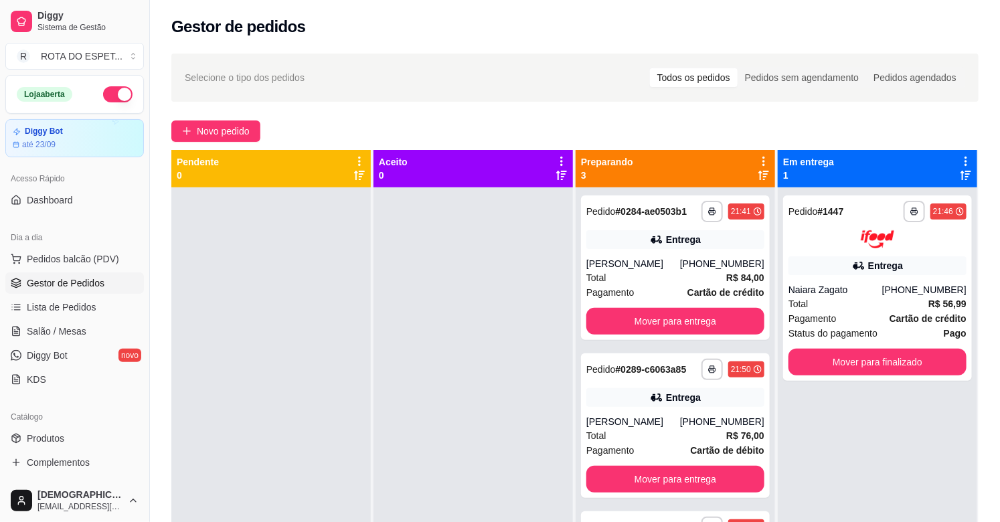
click at [433, 469] on div at bounding box center [473, 448] width 199 height 522
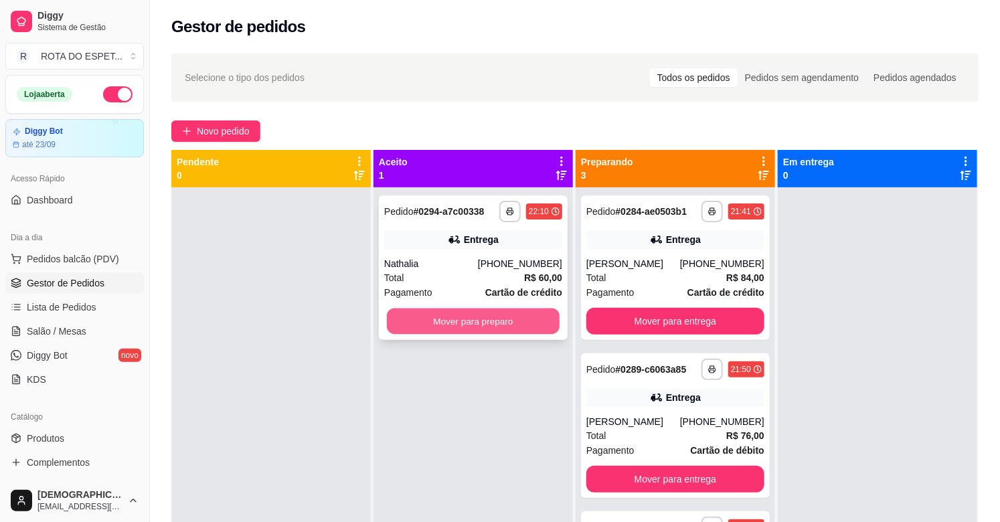
click at [485, 324] on button "Mover para preparo" at bounding box center [473, 322] width 173 height 26
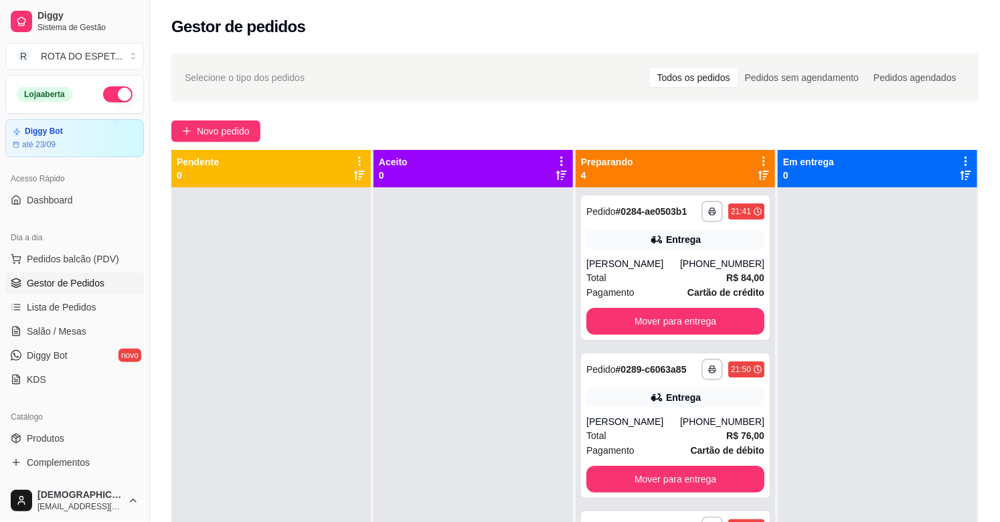
click at [423, 409] on div at bounding box center [473, 448] width 199 height 522
click at [72, 337] on span "Salão / Mesas" at bounding box center [57, 331] width 60 height 13
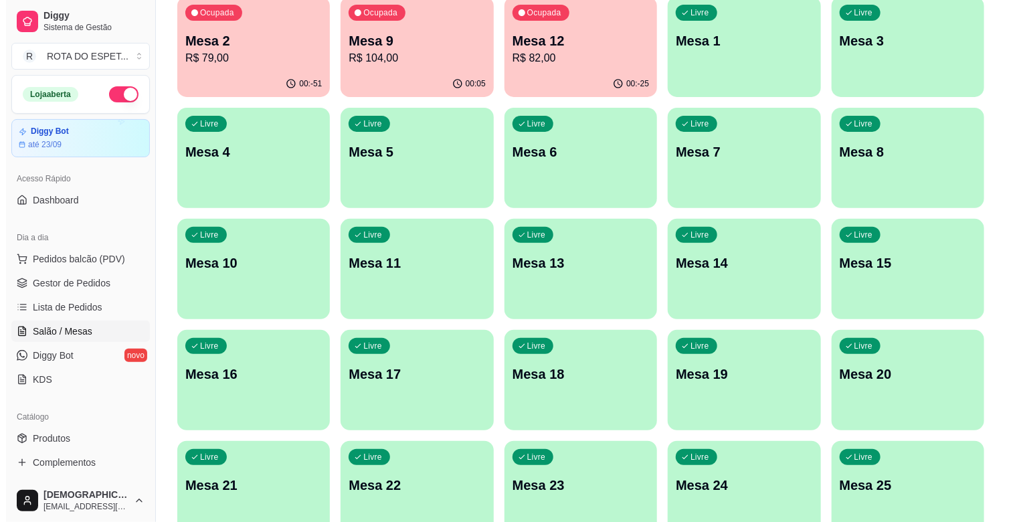
scroll to position [149, 0]
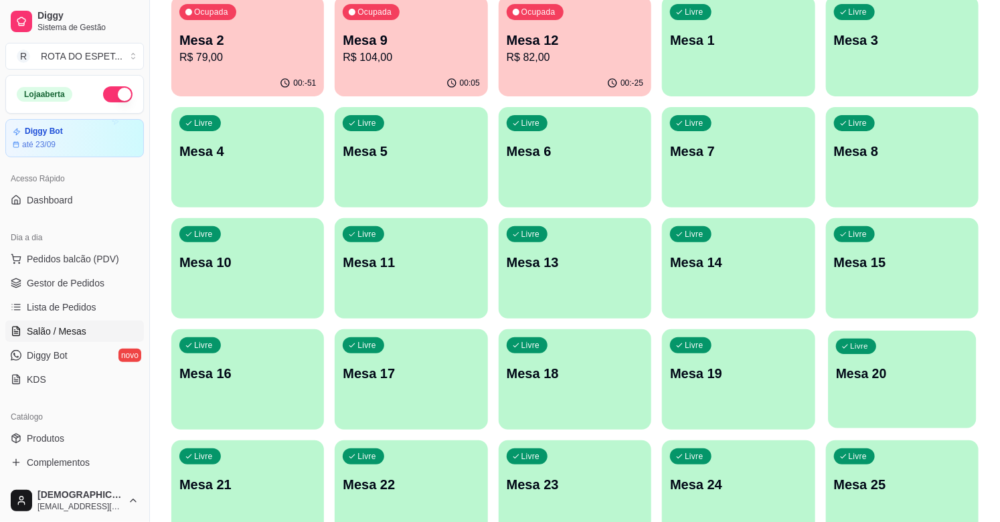
click at [899, 368] on p "Mesa 20" at bounding box center [902, 374] width 133 height 18
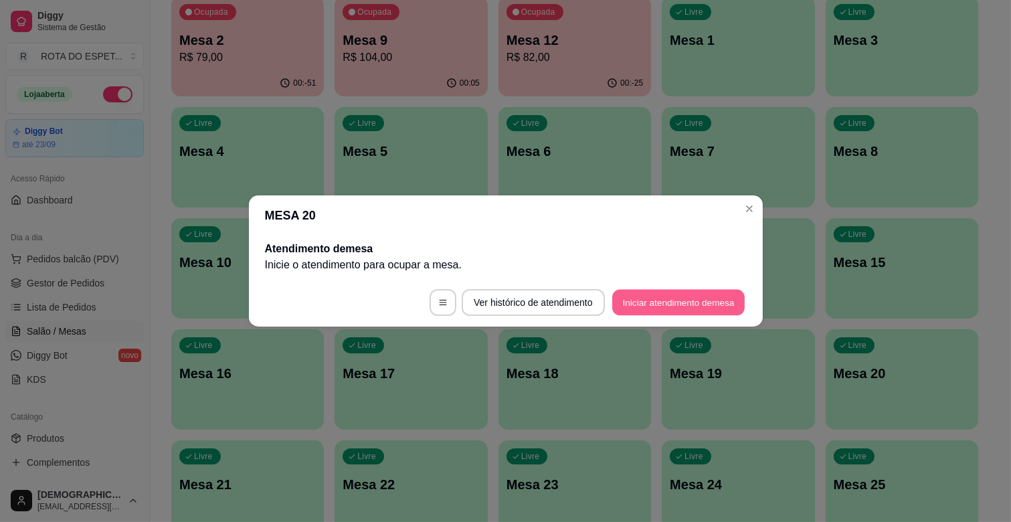
click at [679, 301] on button "Iniciar atendimento de mesa" at bounding box center [679, 303] width 133 height 26
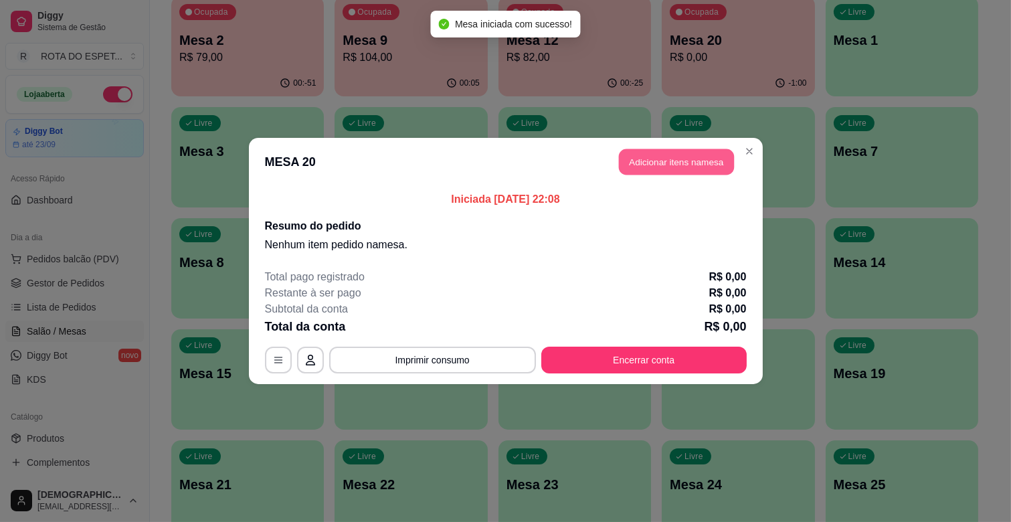
click at [693, 163] on button "Adicionar itens na mesa" at bounding box center [676, 162] width 115 height 26
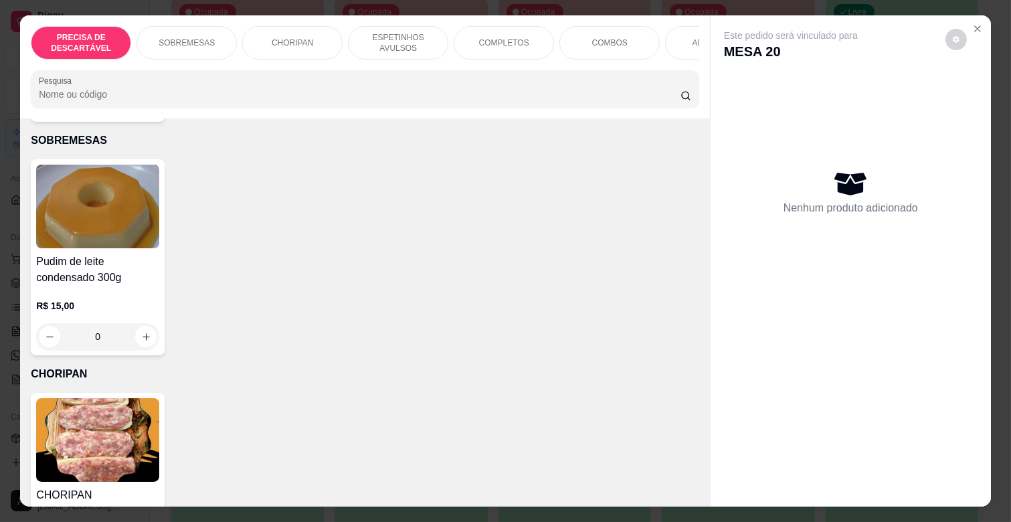
scroll to position [372, 0]
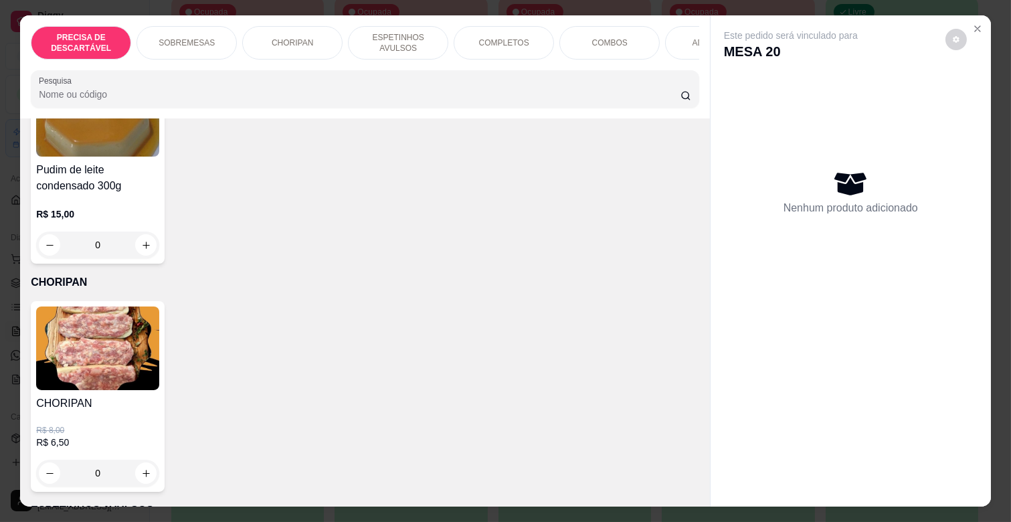
click at [420, 42] on p "ESPETINHOS AVULSOS" at bounding box center [398, 42] width 78 height 21
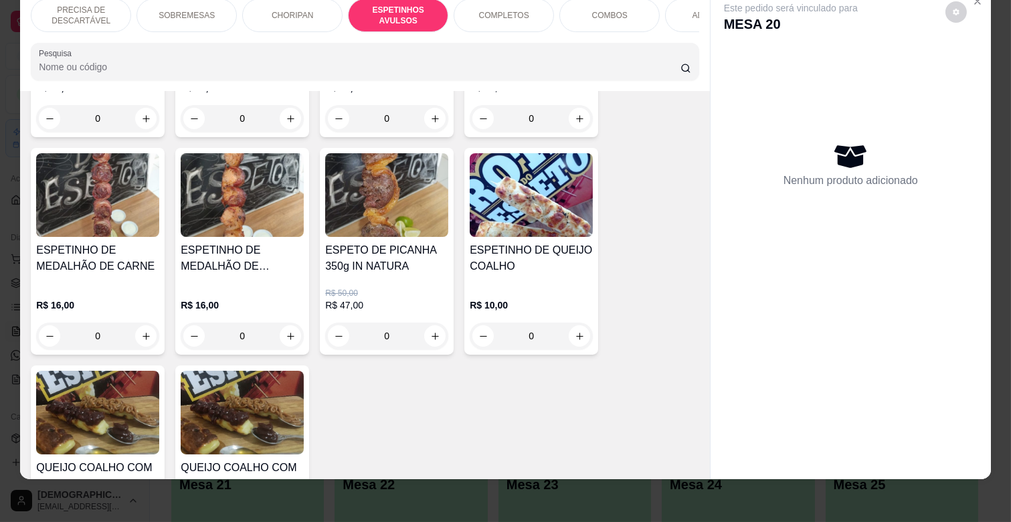
scroll to position [1186, 0]
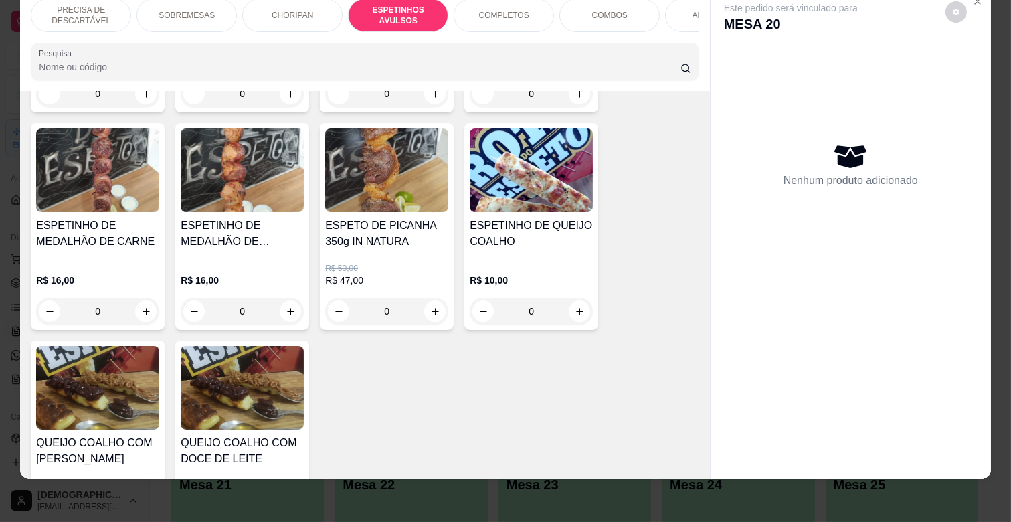
drag, startPoint x: 120, startPoint y: 242, endPoint x: 139, endPoint y: 242, distance: 18.1
click at [139, 242] on div "ESPETINHO DE MEDALHÃO DE CARNE" at bounding box center [97, 239] width 123 height 43
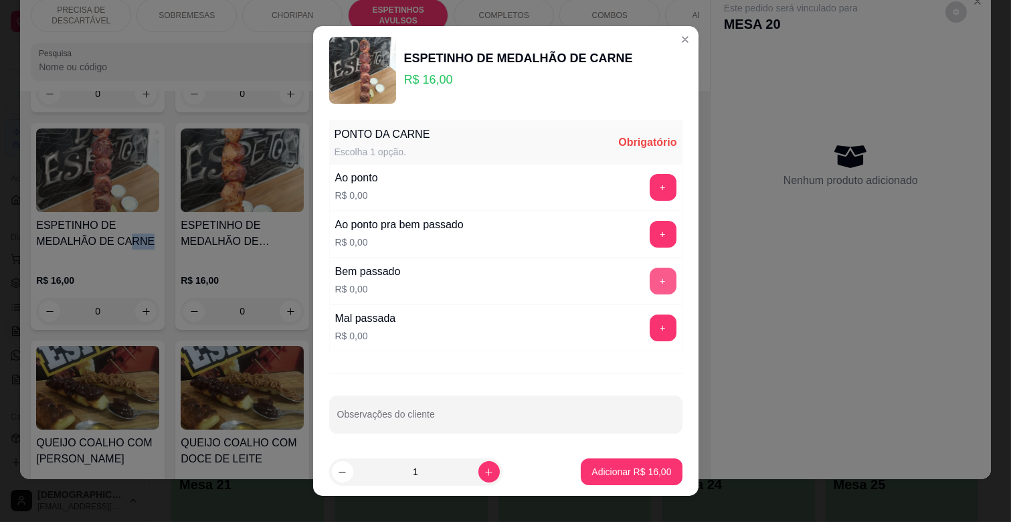
click at [650, 284] on button "+" at bounding box center [663, 281] width 27 height 27
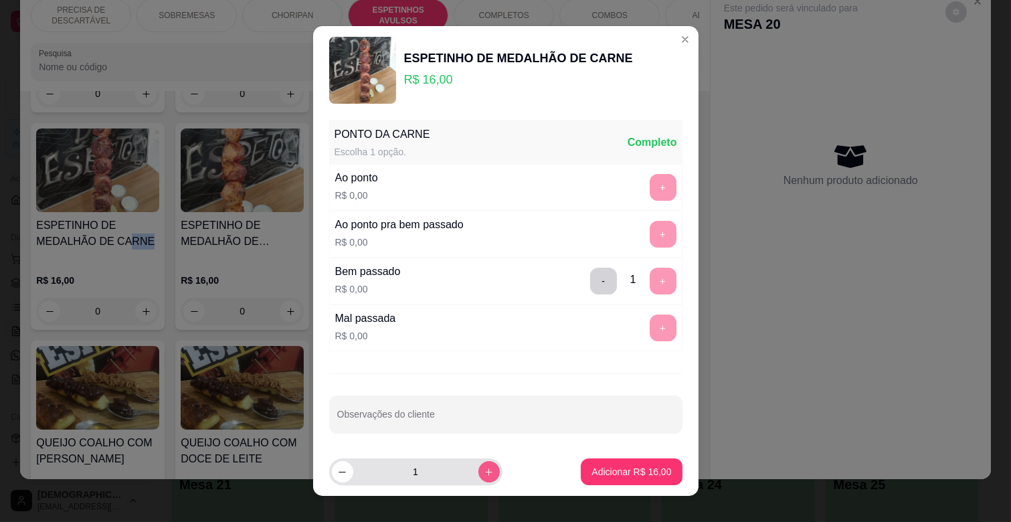
click at [479, 463] on button "increase-product-quantity" at bounding box center [489, 471] width 21 height 21
type input "2"
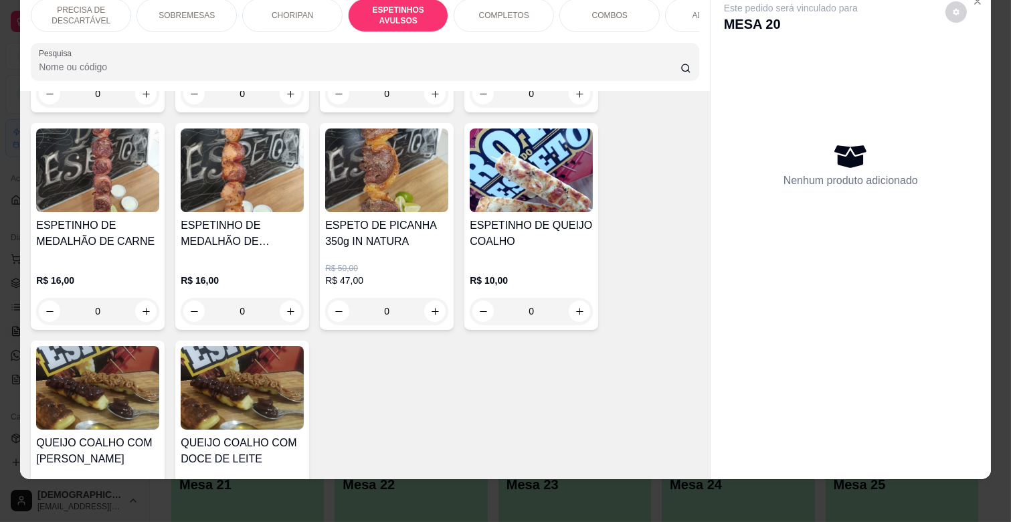
click at [503, 10] on p "COMPLETOS" at bounding box center [504, 15] width 50 height 11
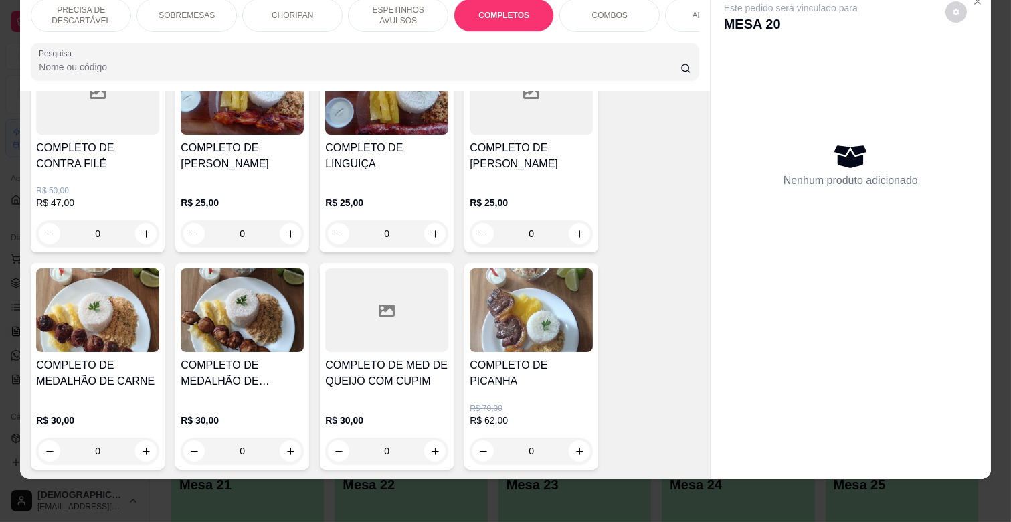
scroll to position [1998, 0]
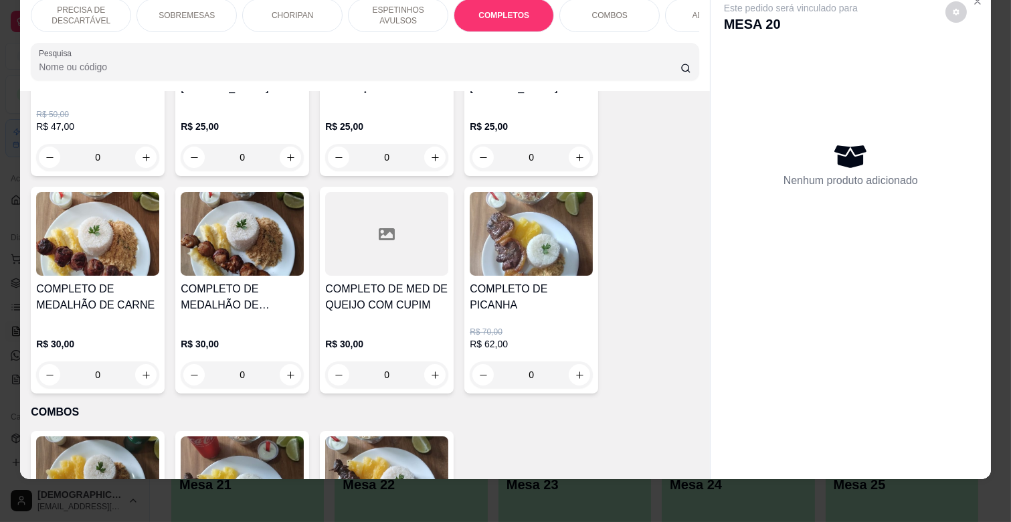
click at [87, 296] on h4 "COMPLETO DE MEDALHÃO DE CARNE" at bounding box center [97, 297] width 123 height 32
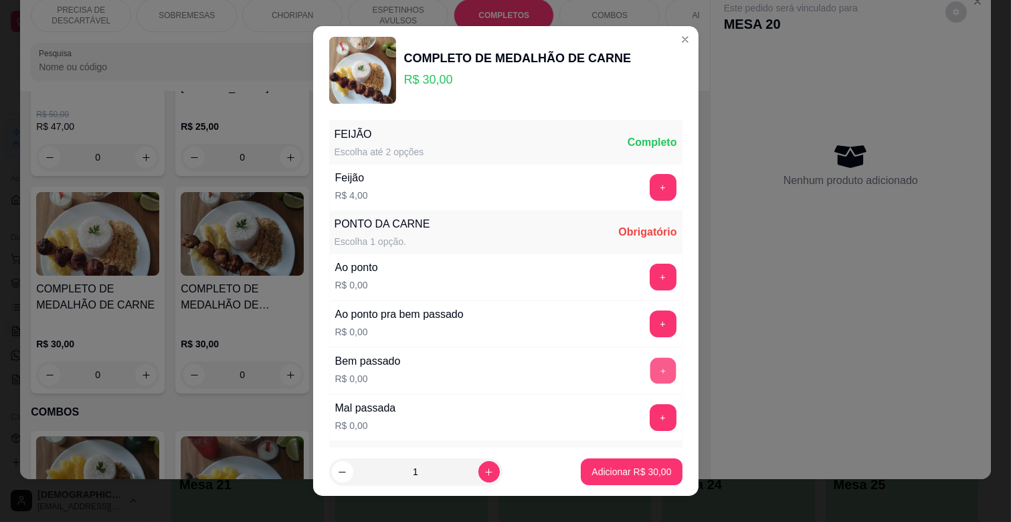
click at [650, 367] on button "+" at bounding box center [663, 371] width 26 height 26
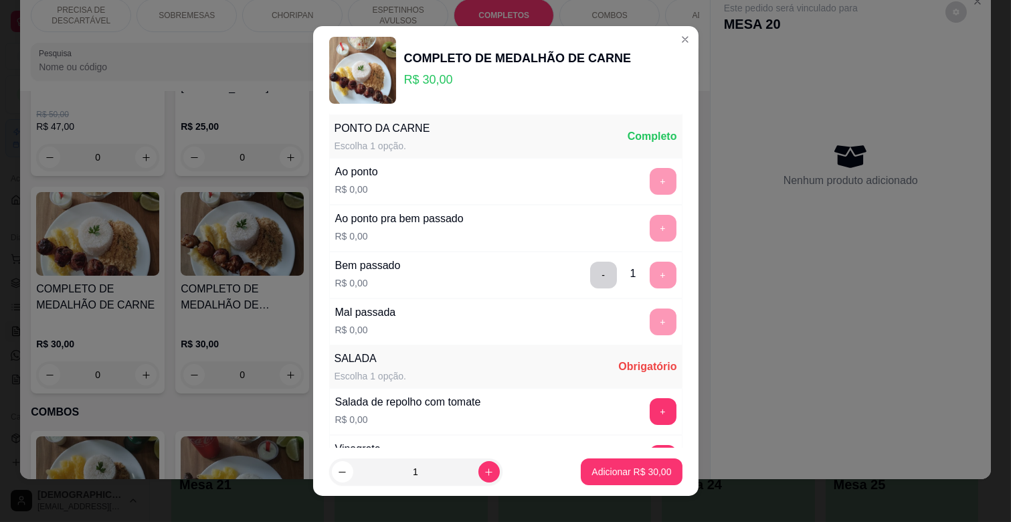
scroll to position [223, 0]
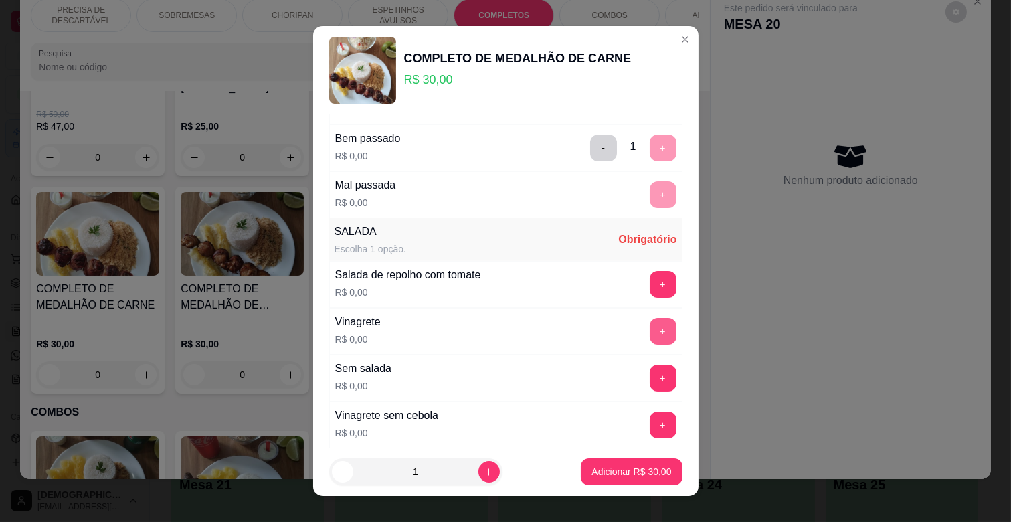
click at [650, 323] on button "+" at bounding box center [663, 331] width 27 height 27
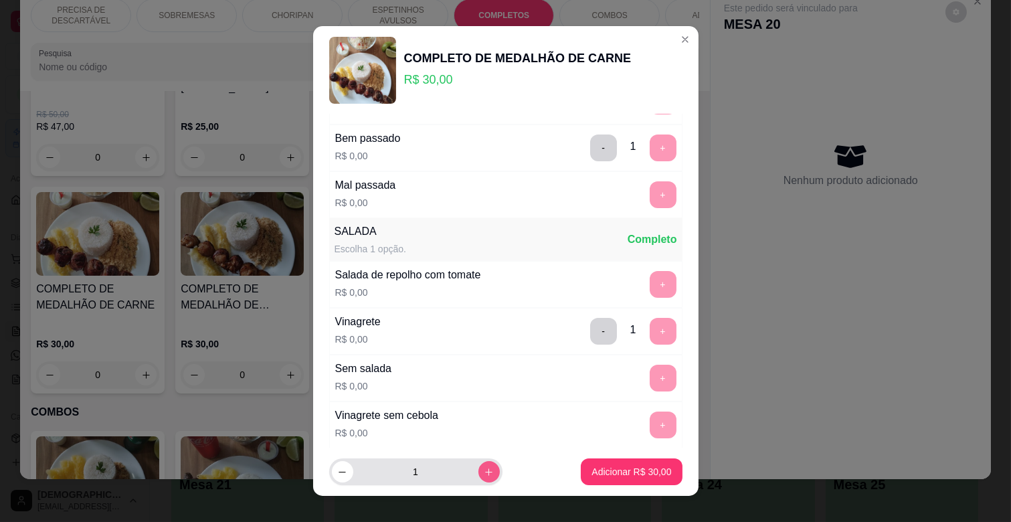
click at [479, 471] on button "increase-product-quantity" at bounding box center [489, 471] width 21 height 21
type input "2"
click at [624, 463] on button "Adicionar R$ 60,00" at bounding box center [631, 472] width 101 height 27
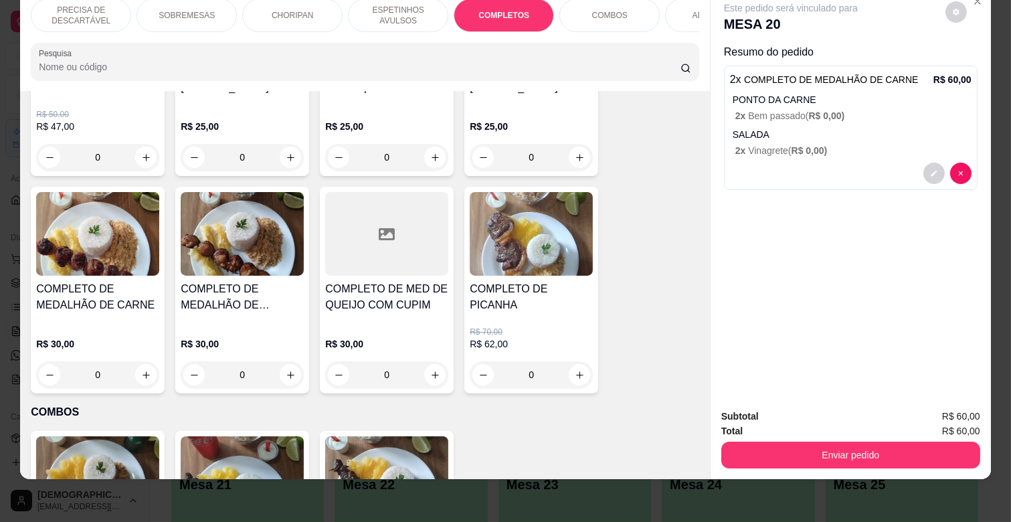
click at [404, 14] on p "ESPETINHOS AVULSOS" at bounding box center [398, 15] width 78 height 21
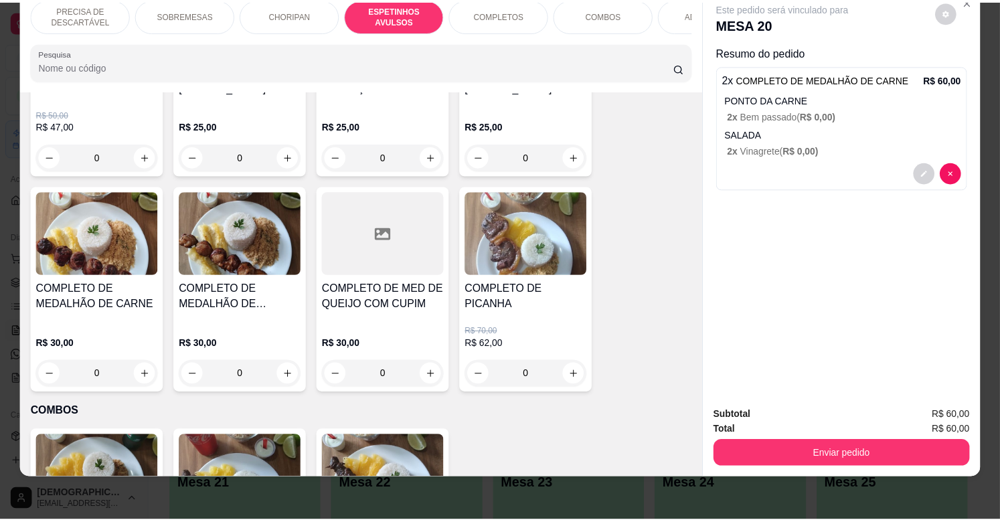
scroll to position [739, 0]
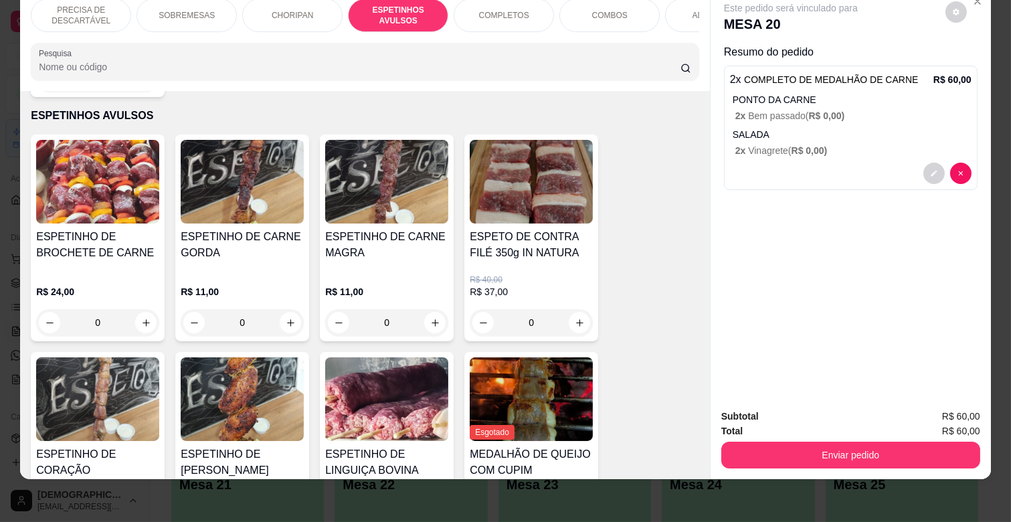
click at [396, 250] on div "ESPETINHO DE CARNE MAGRA" at bounding box center [386, 250] width 123 height 43
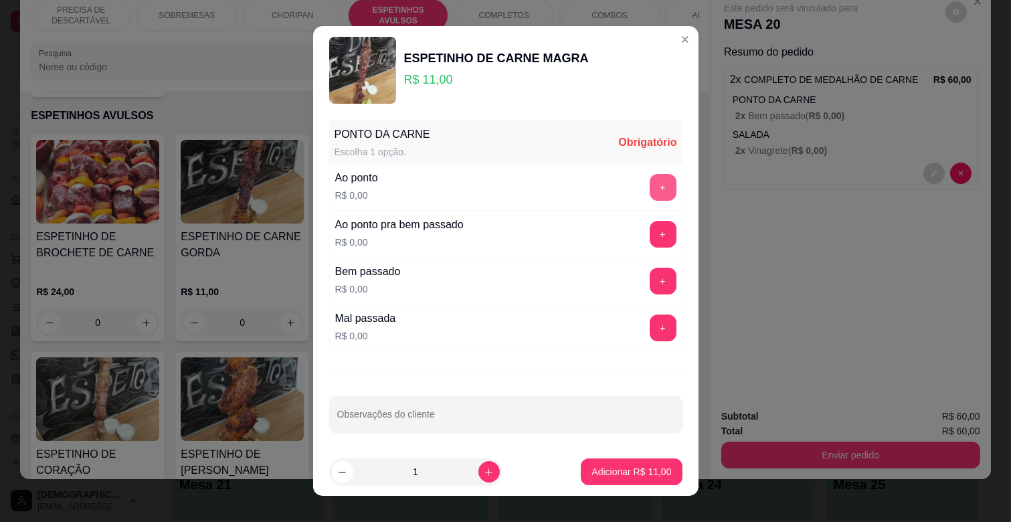
click at [650, 179] on button "+" at bounding box center [663, 187] width 27 height 27
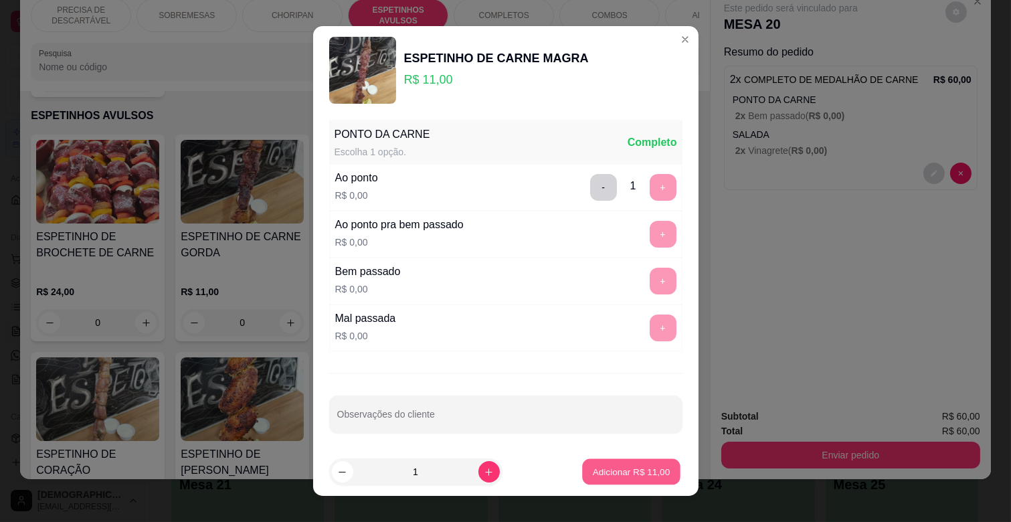
click at [631, 467] on p "Adicionar R$ 11,00" at bounding box center [632, 471] width 78 height 13
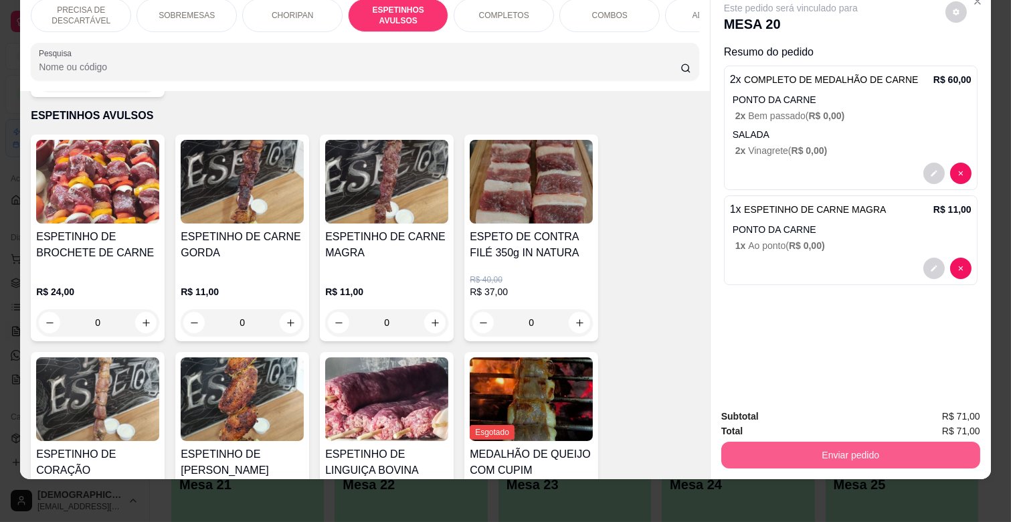
click at [886, 442] on button "Enviar pedido" at bounding box center [851, 455] width 259 height 27
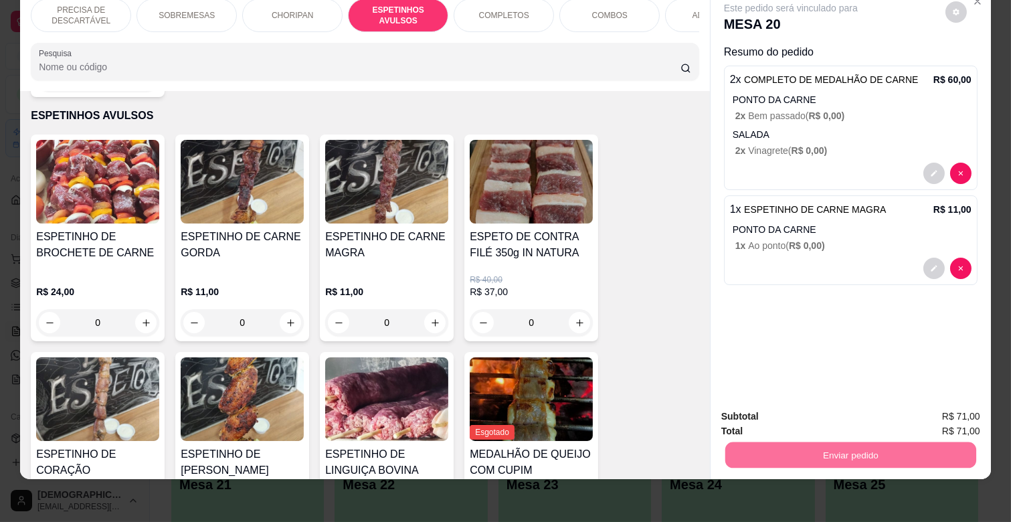
click at [801, 411] on button "Não registrar e enviar pedido" at bounding box center [805, 411] width 139 height 25
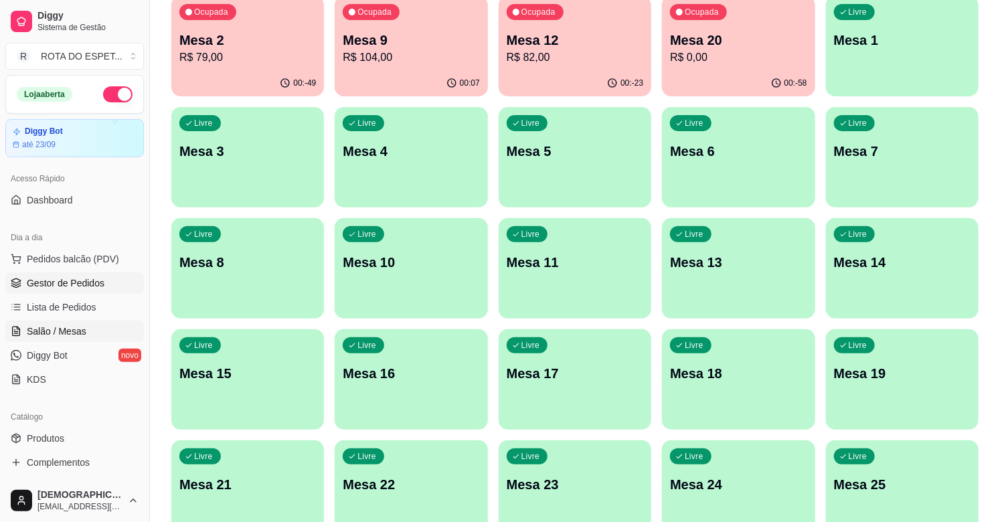
click at [88, 284] on span "Gestor de Pedidos" at bounding box center [66, 282] width 78 height 13
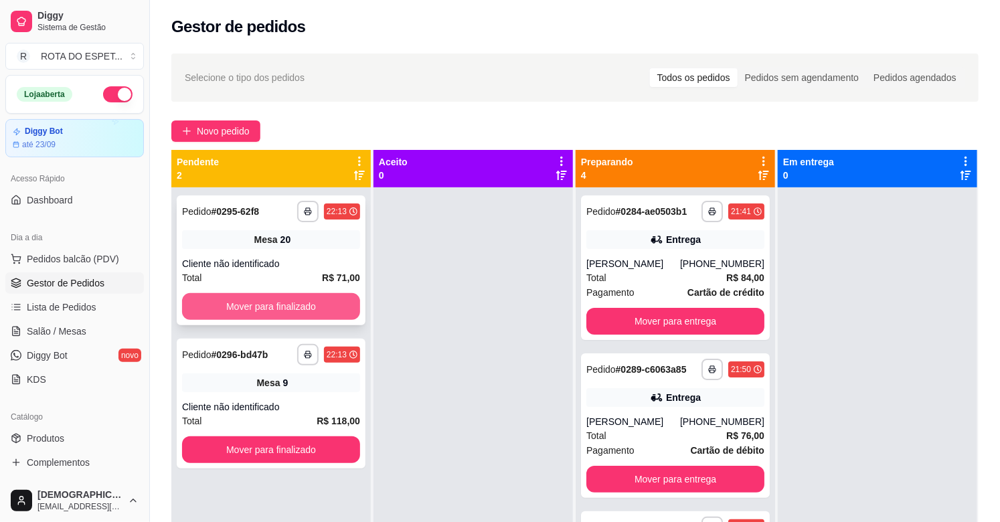
click at [264, 303] on button "Mover para finalizado" at bounding box center [271, 306] width 178 height 27
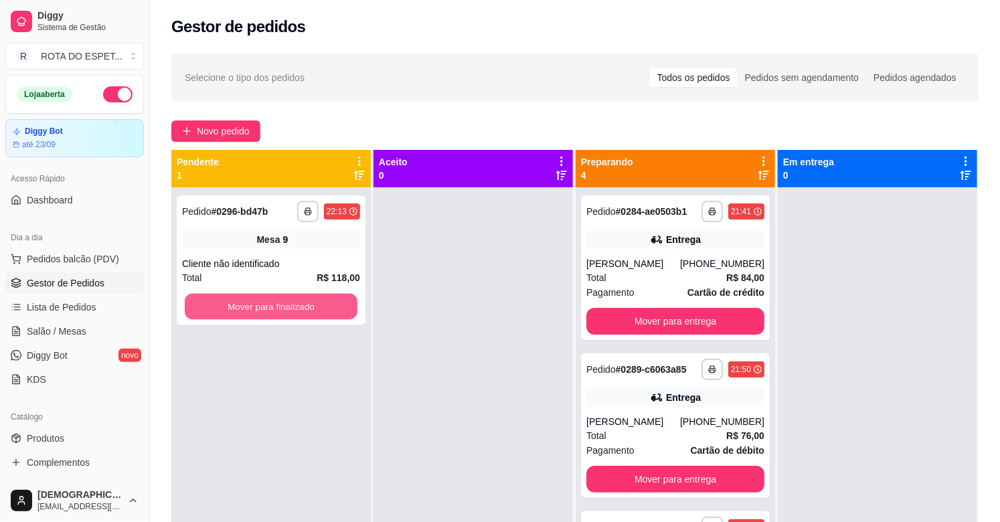
click at [264, 303] on button "Mover para finalizado" at bounding box center [271, 307] width 173 height 26
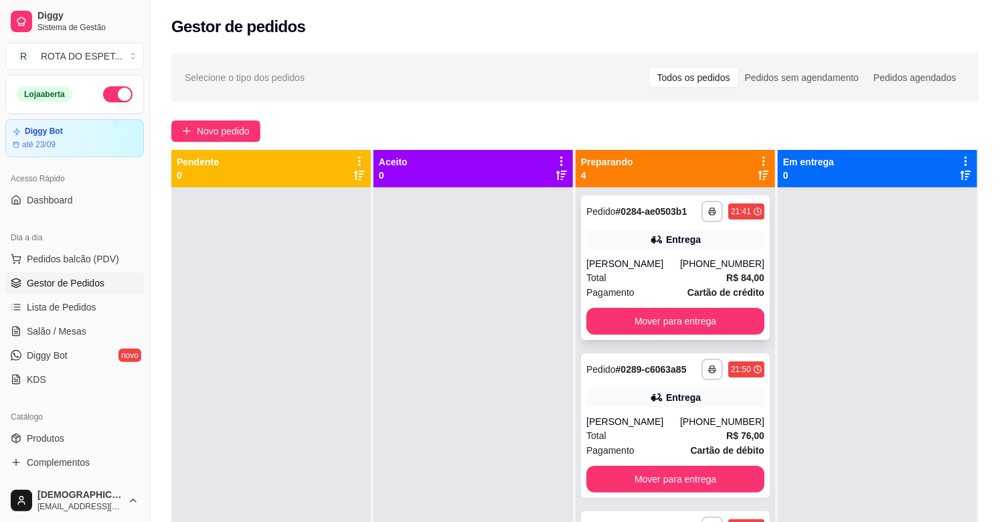
click at [661, 270] on div "[PERSON_NAME]" at bounding box center [633, 263] width 94 height 13
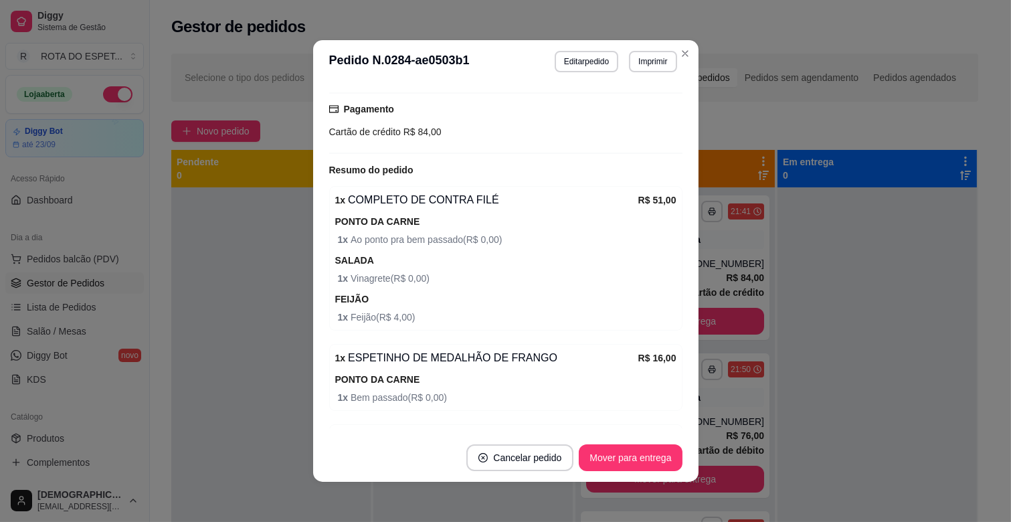
scroll to position [446, 0]
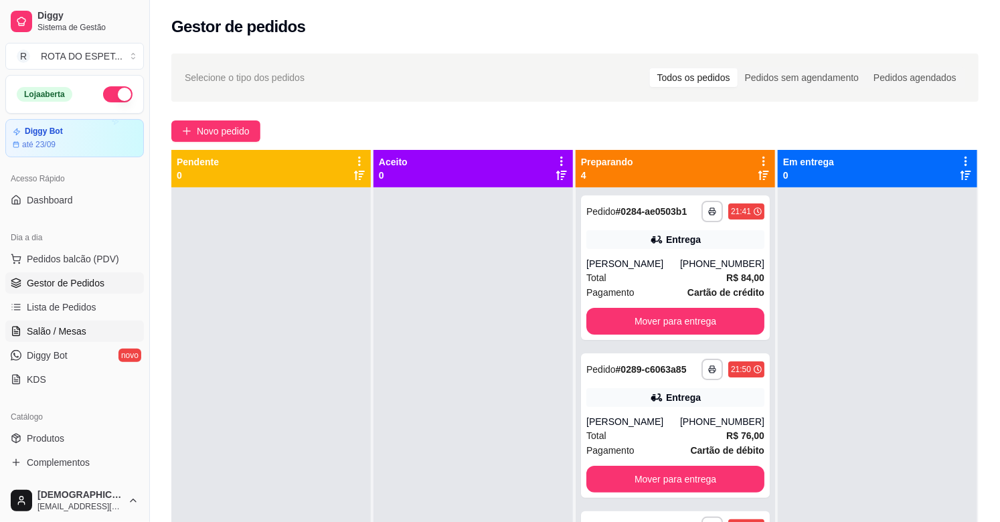
click at [52, 327] on span "Salão / Mesas" at bounding box center [57, 331] width 60 height 13
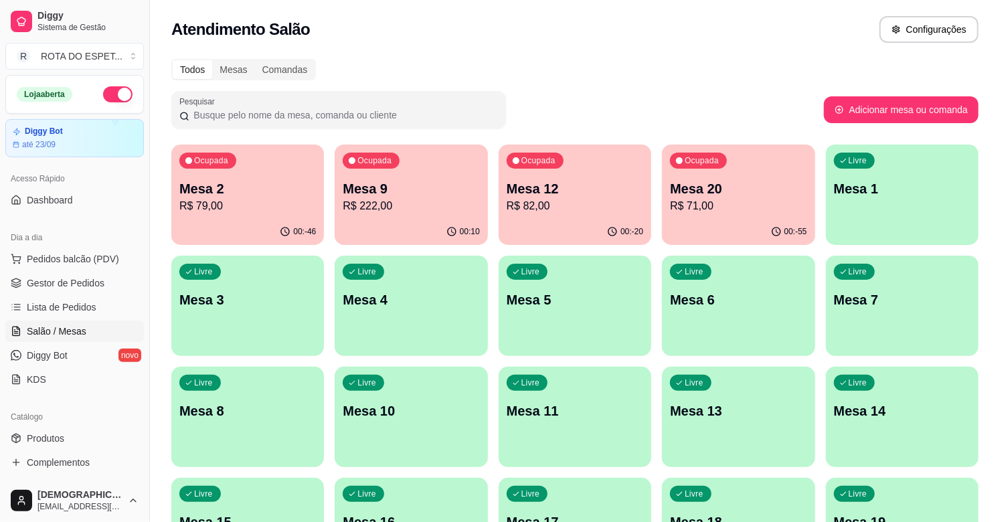
click at [740, 183] on p "Mesa 20" at bounding box center [738, 188] width 137 height 19
click at [576, 165] on div "Ocupada Mesa 12 R$ 82,00" at bounding box center [575, 182] width 153 height 74
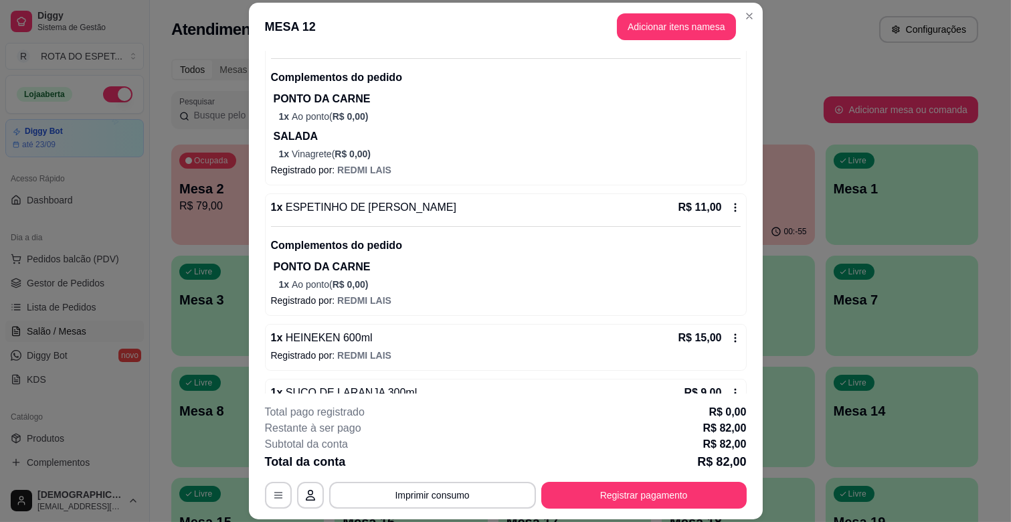
scroll to position [451, 0]
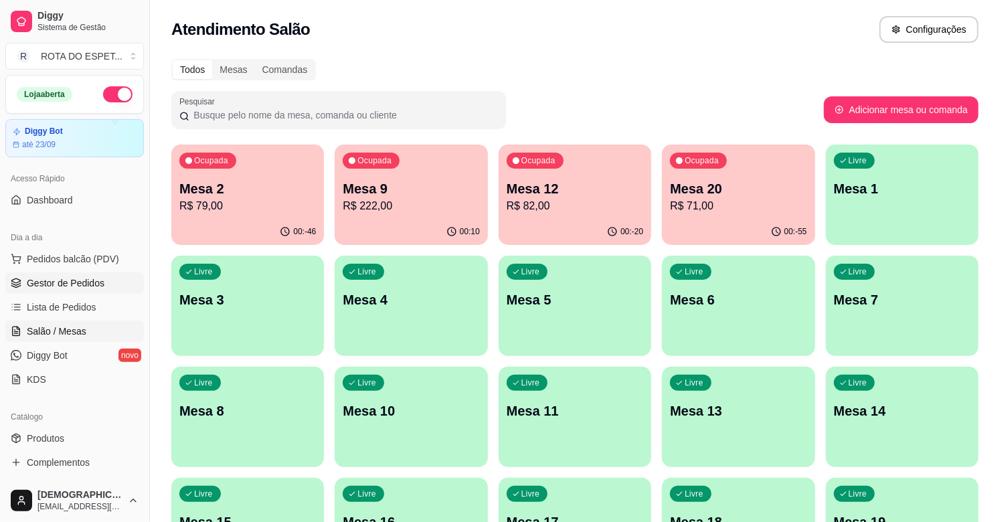
click at [99, 285] on span "Gestor de Pedidos" at bounding box center [66, 282] width 78 height 13
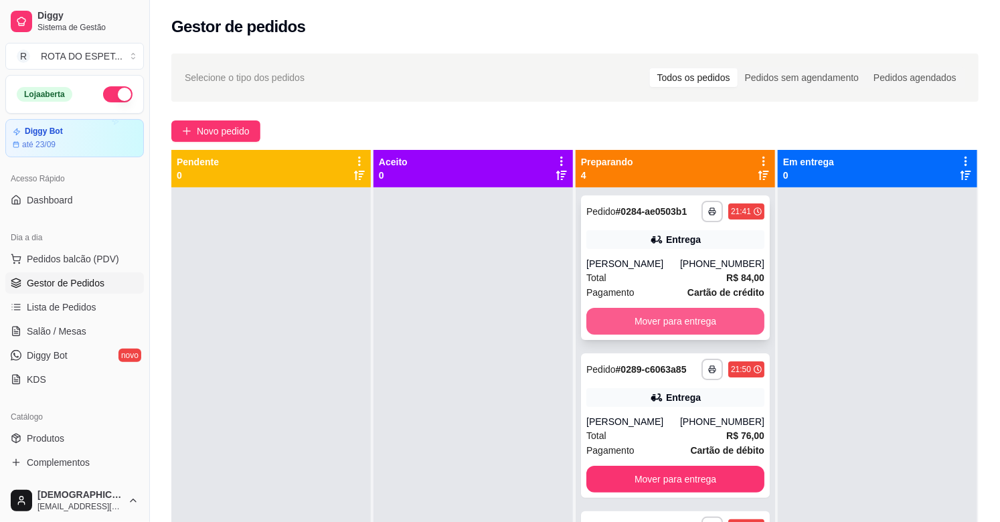
click at [694, 335] on button "Mover para entrega" at bounding box center [675, 321] width 178 height 27
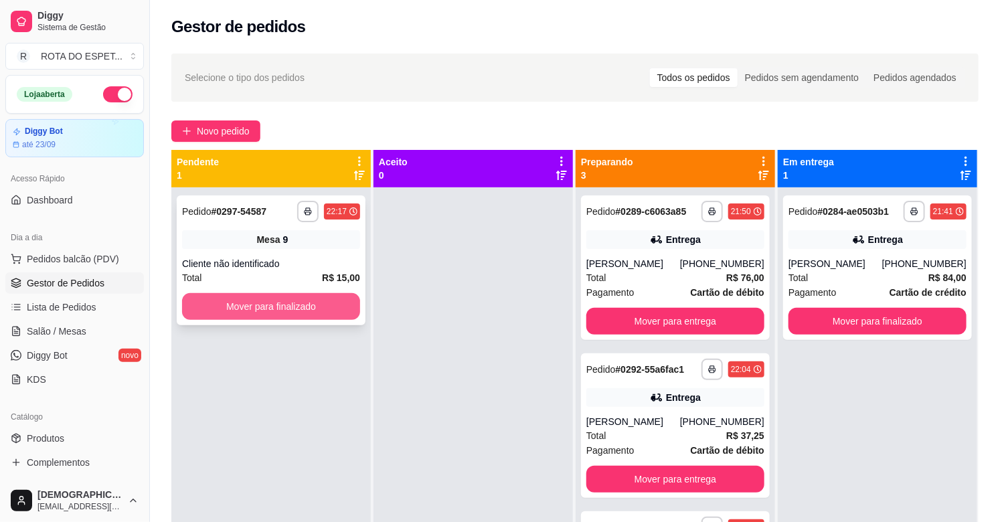
click at [338, 308] on button "Mover para finalizado" at bounding box center [271, 306] width 178 height 27
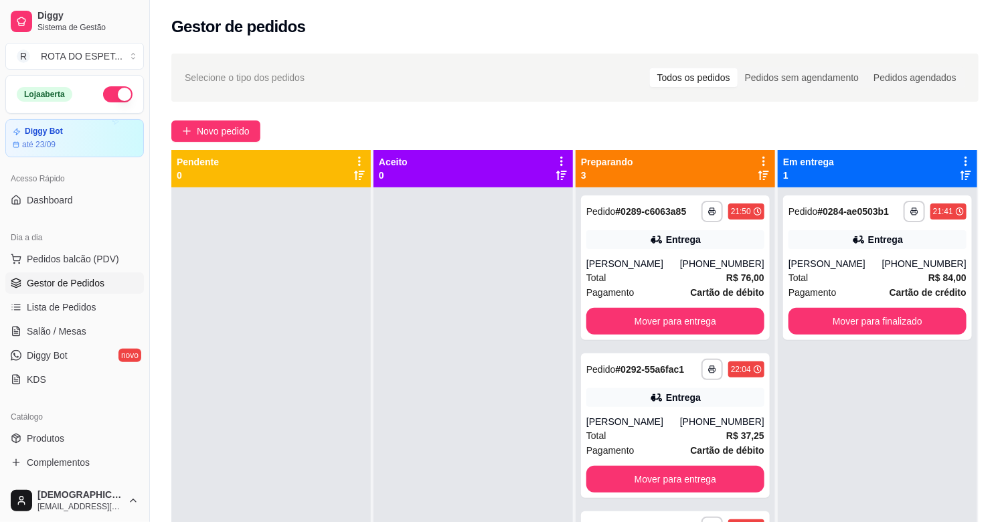
click at [471, 399] on div at bounding box center [473, 448] width 199 height 522
click at [469, 399] on div at bounding box center [473, 448] width 199 height 522
click at [446, 461] on div at bounding box center [473, 448] width 199 height 522
click at [626, 324] on button "Mover para entrega" at bounding box center [675, 322] width 173 height 26
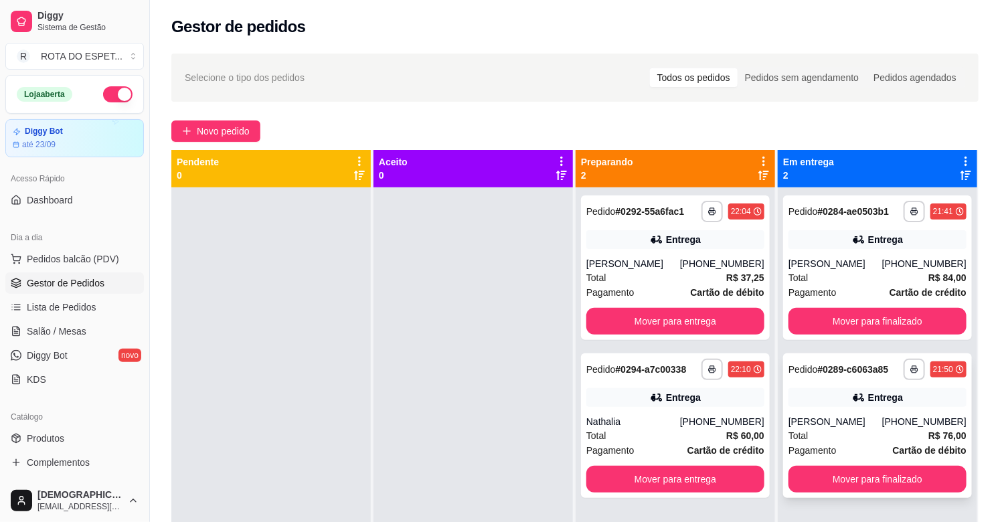
click at [865, 429] on div "Total R$ 76,00" at bounding box center [878, 435] width 178 height 15
click at [886, 313] on button "Mover para finalizado" at bounding box center [878, 321] width 178 height 27
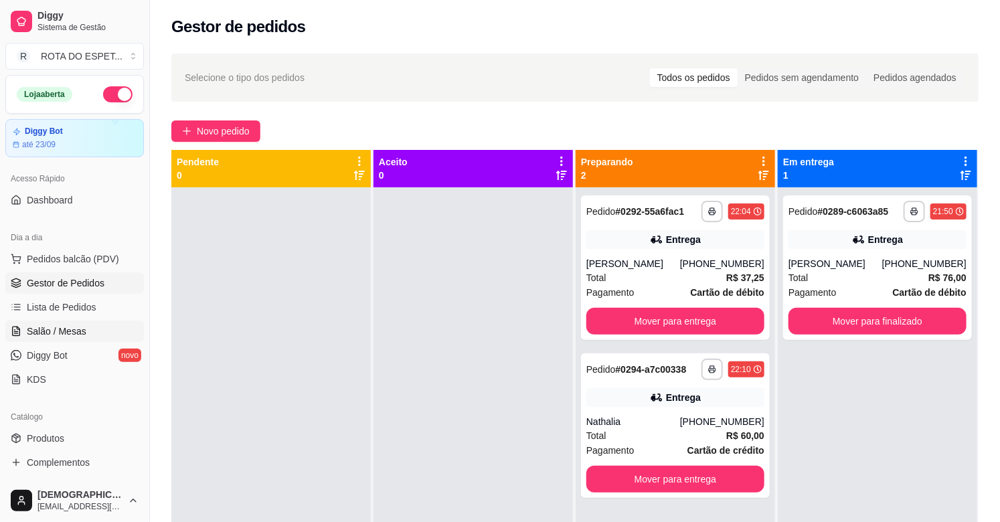
click at [36, 333] on span "Salão / Mesas" at bounding box center [57, 331] width 60 height 13
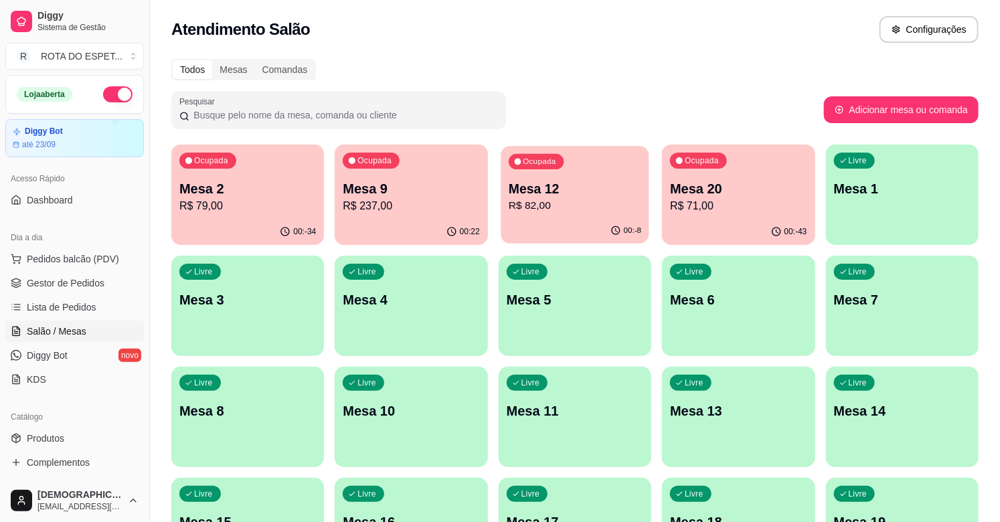
click at [568, 189] on p "Mesa 12" at bounding box center [575, 189] width 133 height 18
click at [370, 192] on p "Mesa 9" at bounding box center [411, 188] width 137 height 19
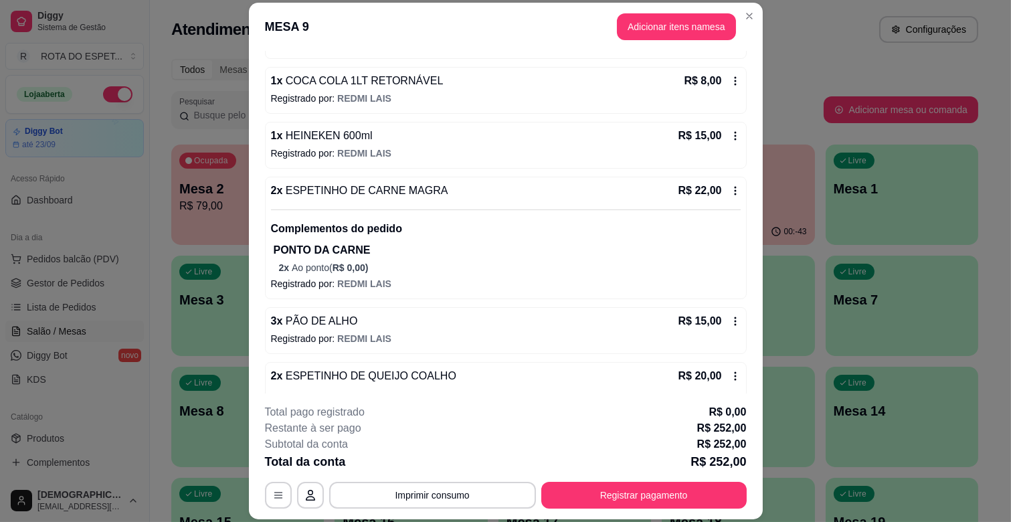
scroll to position [594, 0]
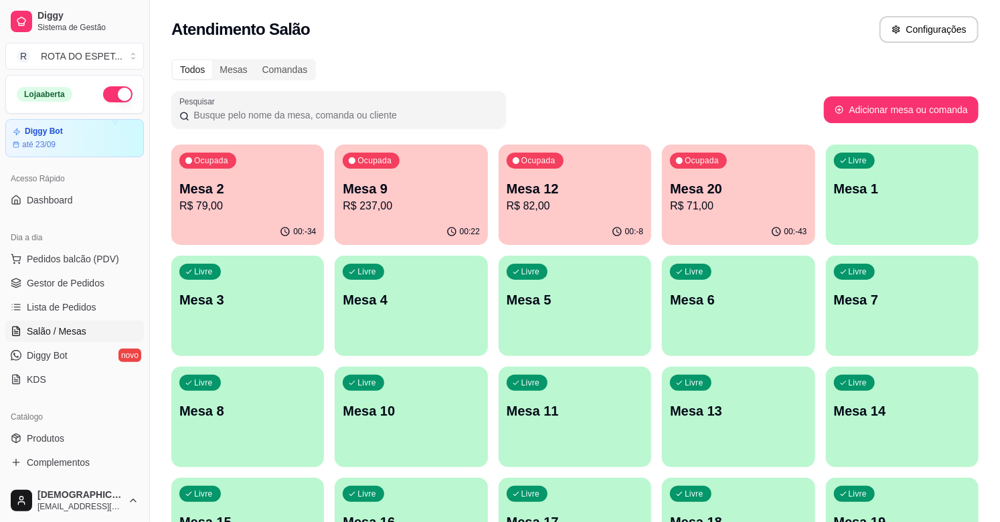
click at [596, 179] on p "Mesa 12" at bounding box center [575, 188] width 137 height 19
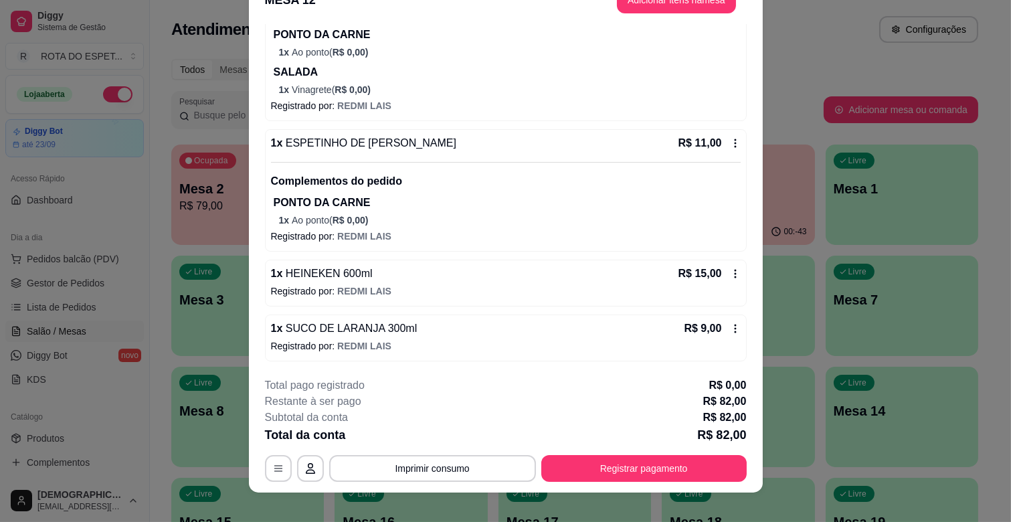
scroll to position [40, 0]
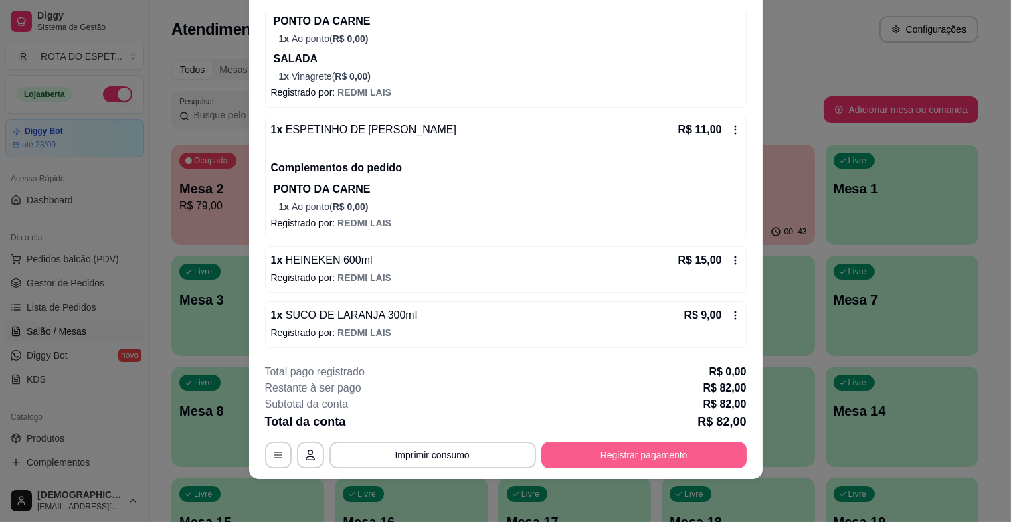
click at [646, 449] on button "Registrar pagamento" at bounding box center [645, 455] width 206 height 27
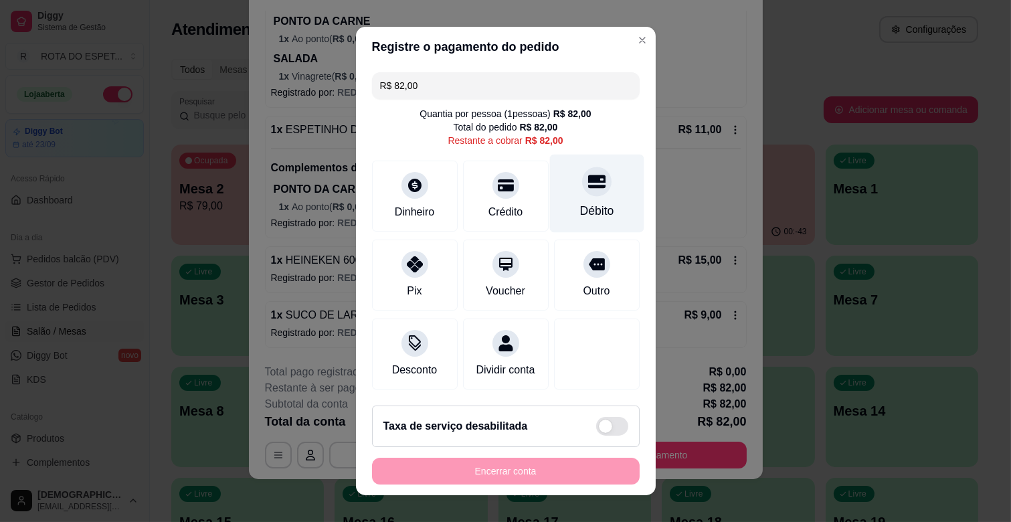
click at [588, 173] on icon at bounding box center [596, 181] width 17 height 17
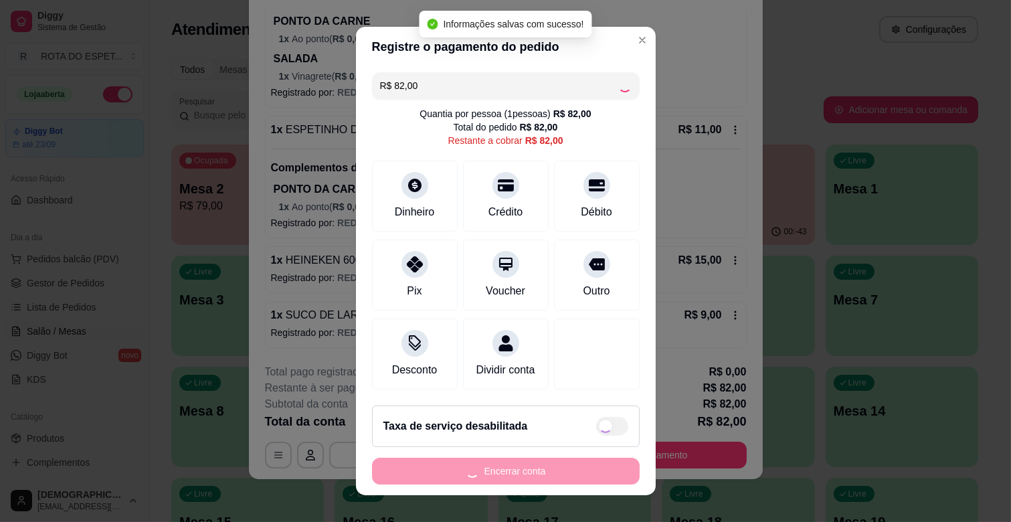
type input "R$ 0,00"
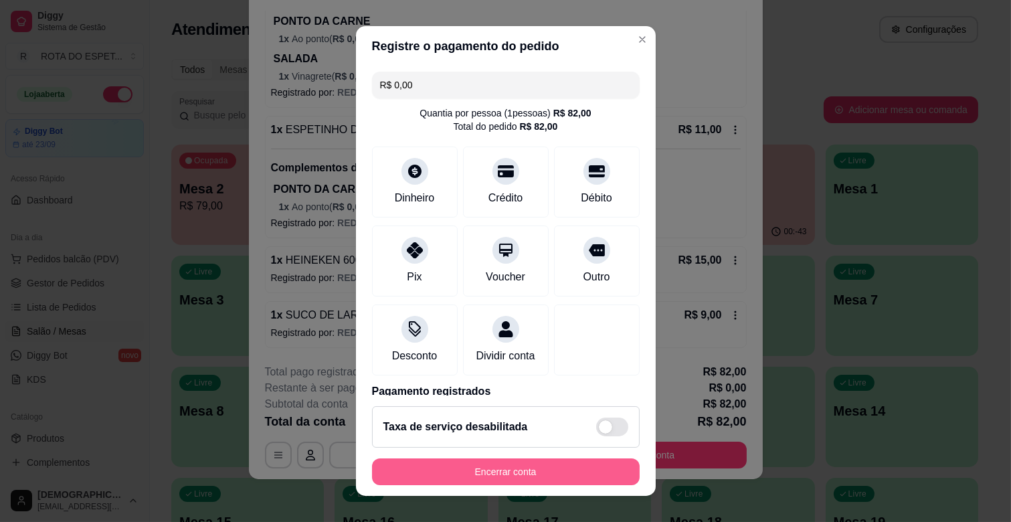
click at [473, 477] on button "Encerrar conta" at bounding box center [506, 472] width 268 height 27
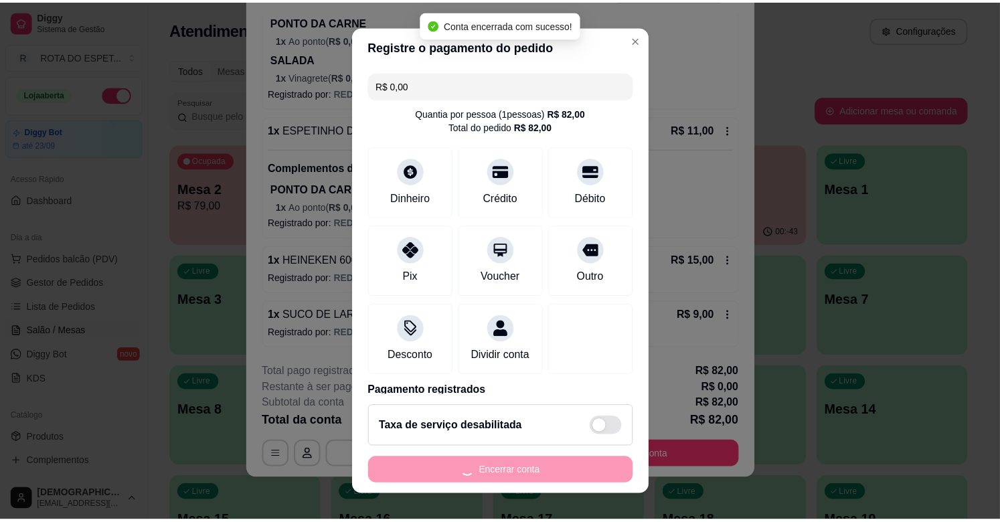
scroll to position [0, 0]
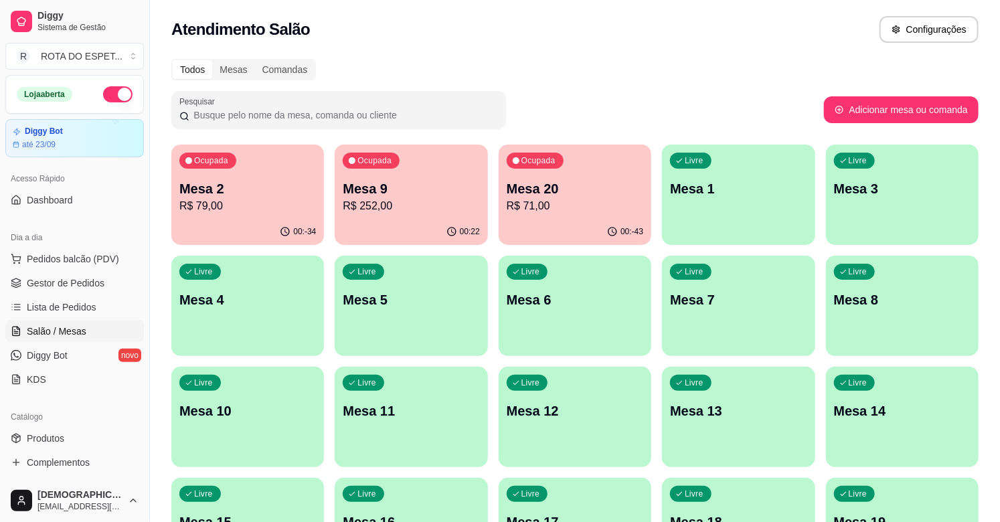
click at [599, 71] on div "Todos Mesas Comandas" at bounding box center [574, 69] width 807 height 21
click at [84, 275] on link "Gestor de Pedidos" at bounding box center [74, 282] width 139 height 21
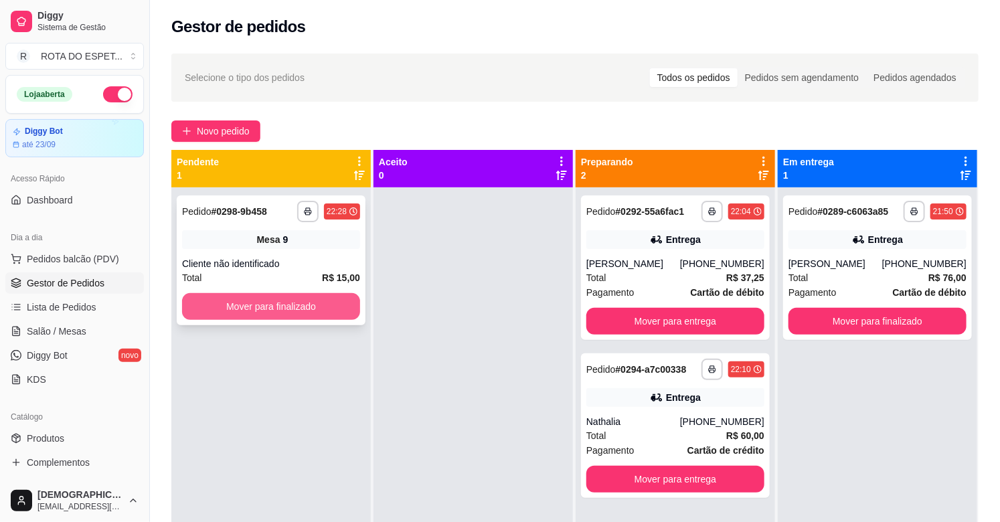
click at [325, 309] on button "Mover para finalizado" at bounding box center [271, 306] width 178 height 27
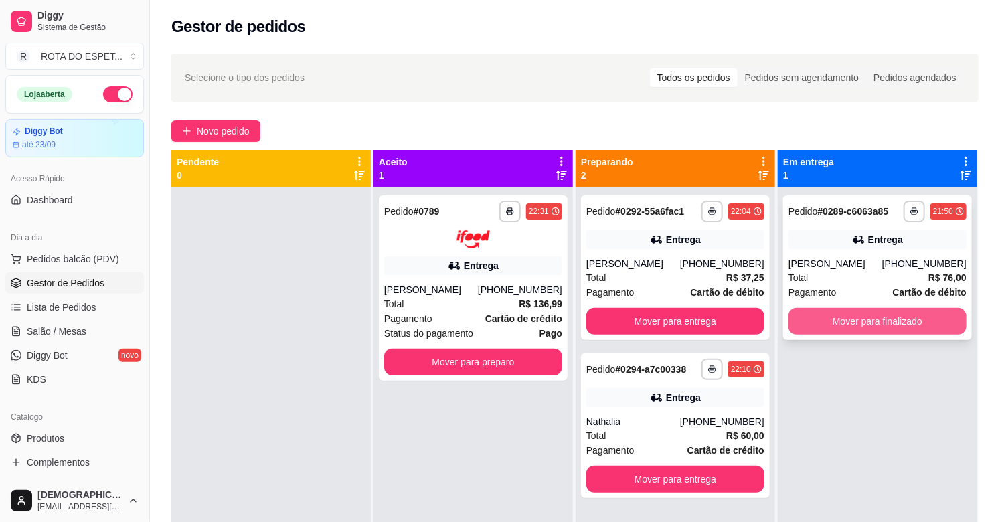
click at [889, 326] on button "Mover para finalizado" at bounding box center [878, 321] width 178 height 27
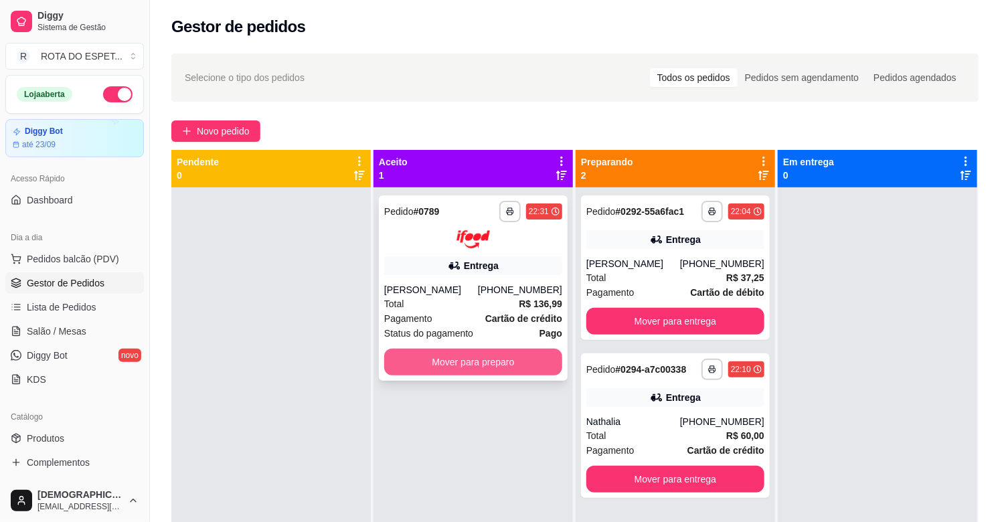
click at [477, 361] on button "Mover para preparo" at bounding box center [473, 362] width 178 height 27
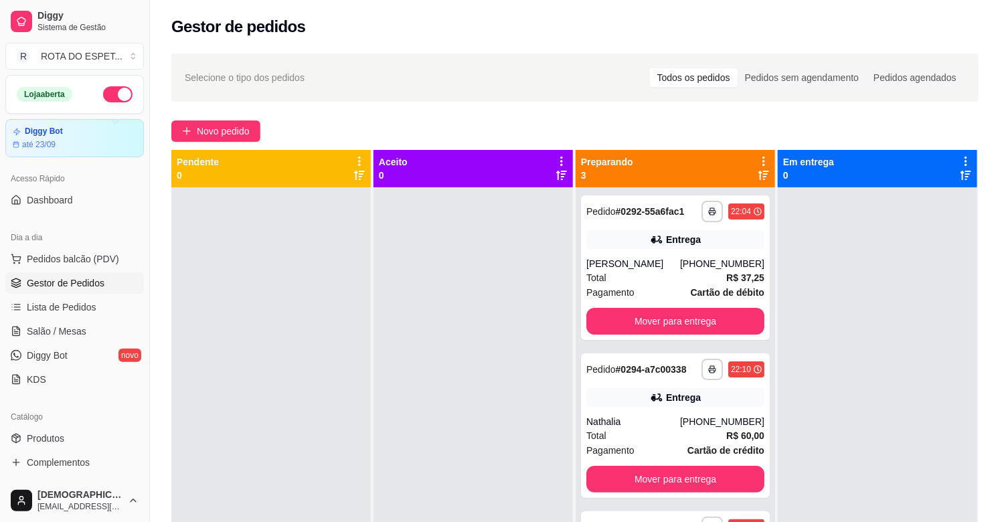
click at [414, 425] on div at bounding box center [473, 448] width 199 height 522
click at [395, 310] on div at bounding box center [473, 448] width 199 height 522
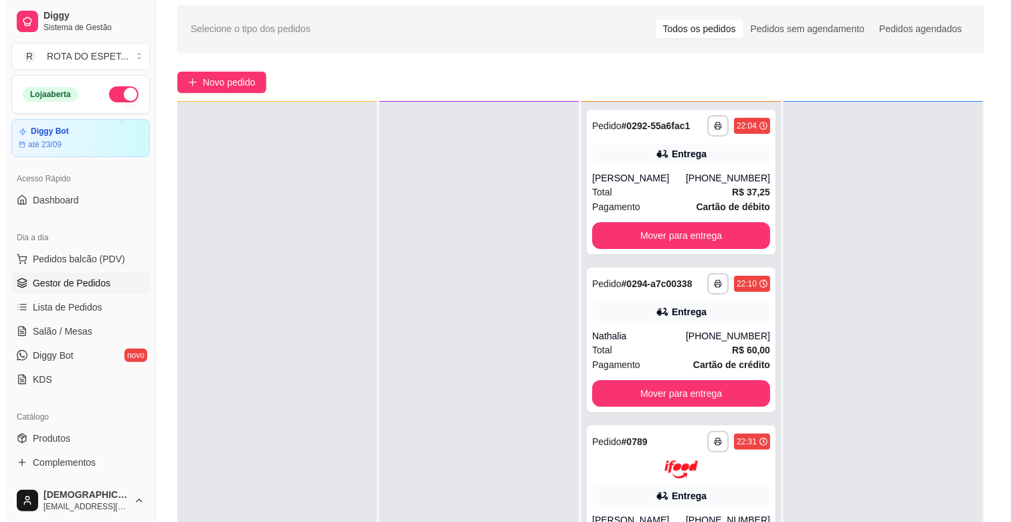
scroll to position [74, 0]
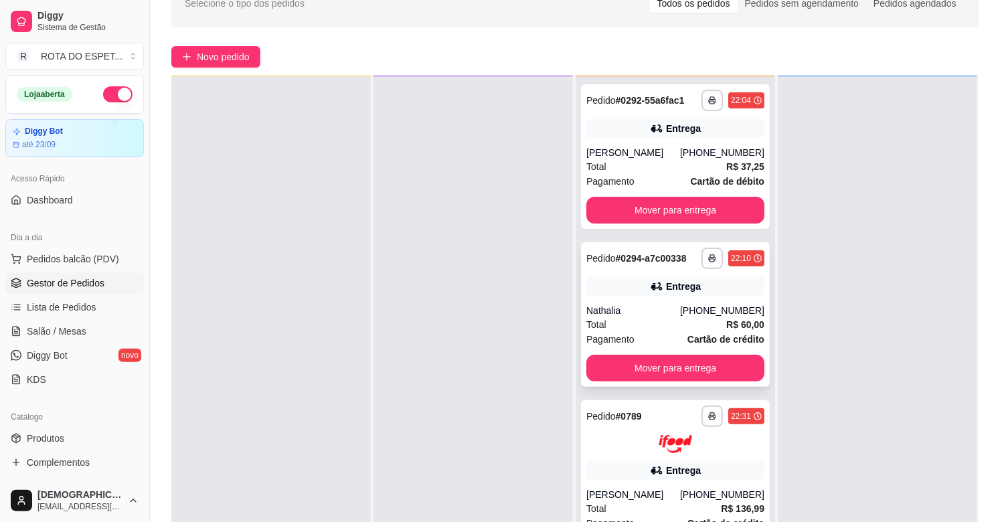
click at [631, 309] on div "Nathalia" at bounding box center [633, 310] width 94 height 13
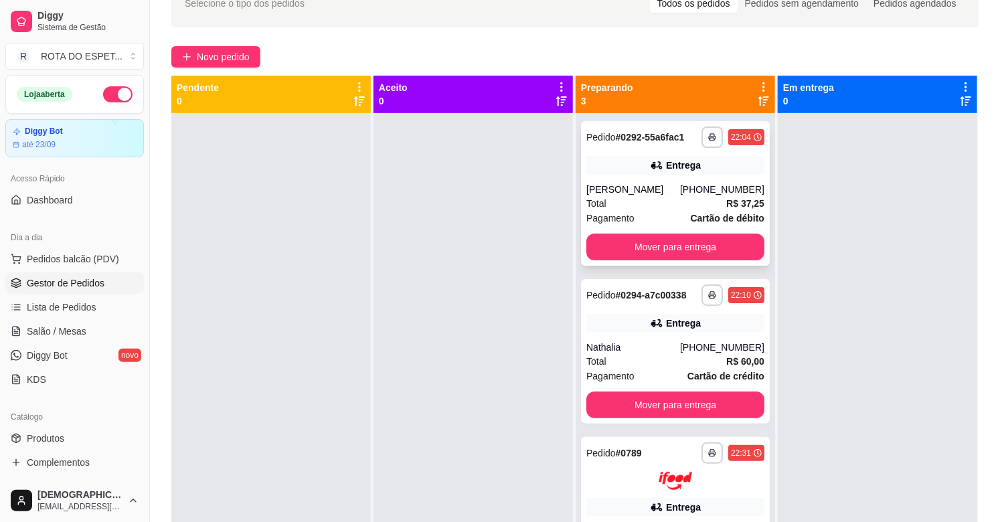
click at [654, 185] on div "[PERSON_NAME]" at bounding box center [633, 189] width 94 height 13
click at [671, 244] on button "Mover para entrega" at bounding box center [675, 247] width 173 height 26
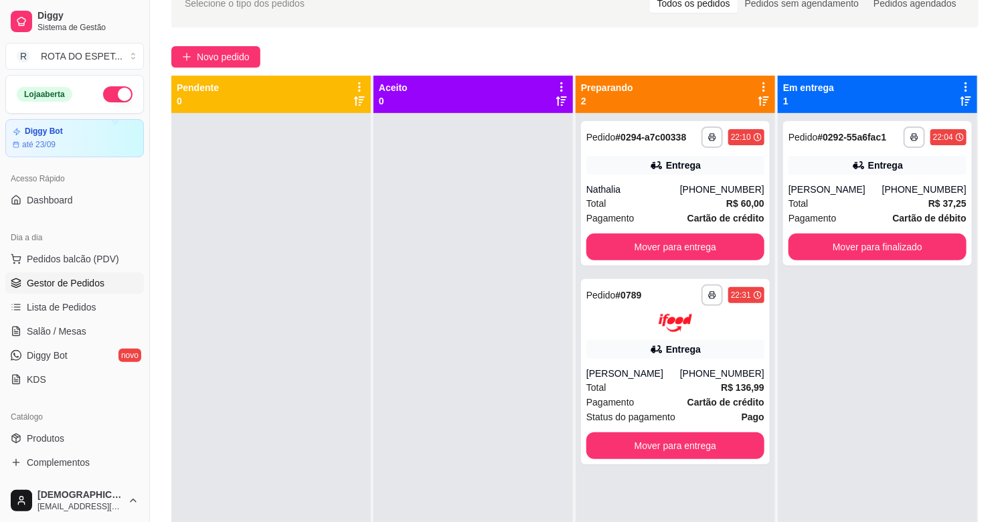
click at [882, 400] on div "**********" at bounding box center [877, 374] width 199 height 522
click at [658, 196] on div "Total R$ 60,00" at bounding box center [675, 203] width 178 height 15
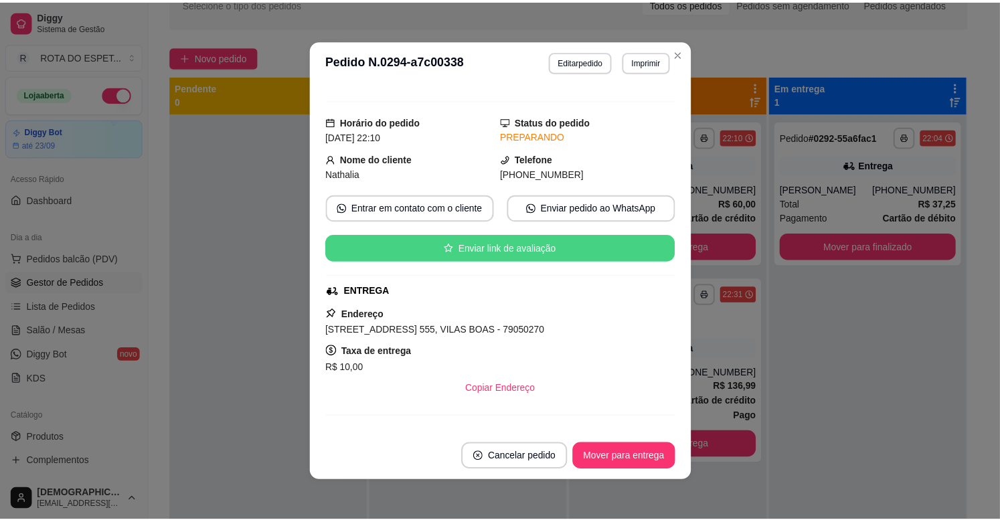
scroll to position [149, 0]
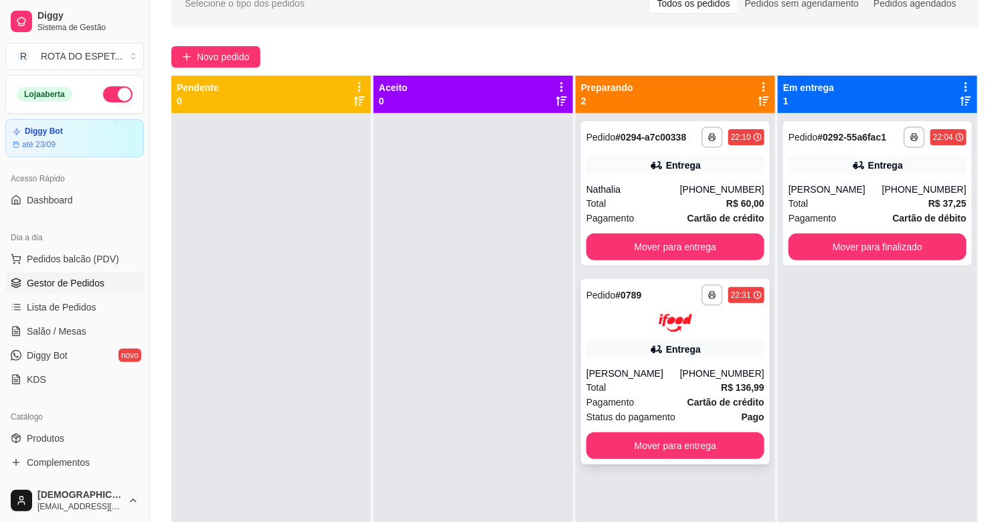
click at [653, 382] on div "Total R$ 136,99" at bounding box center [675, 387] width 178 height 15
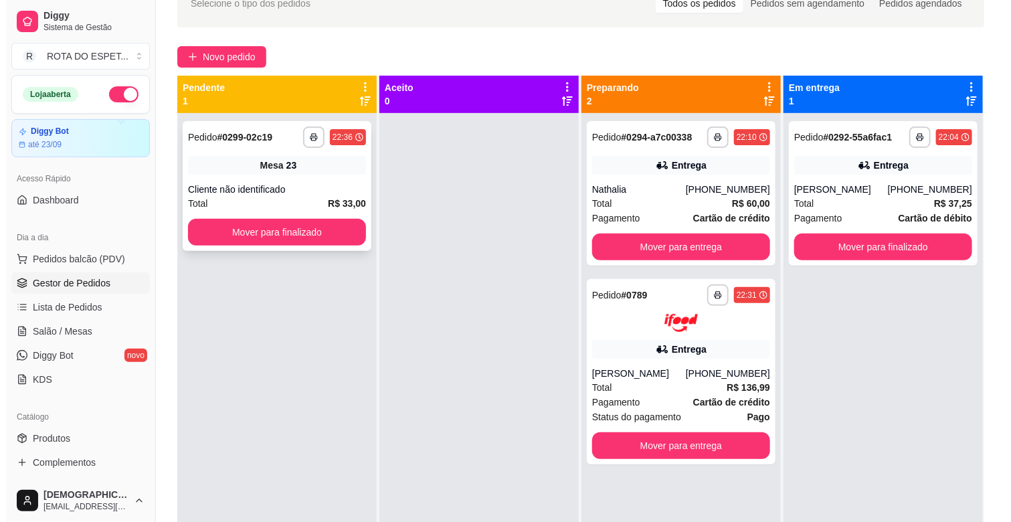
scroll to position [0, 0]
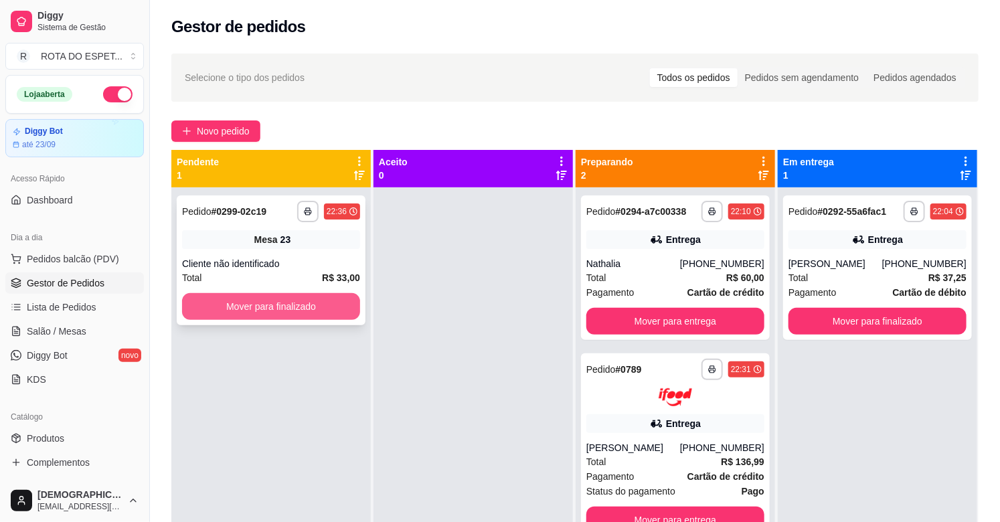
click at [288, 297] on button "Mover para finalizado" at bounding box center [271, 306] width 178 height 27
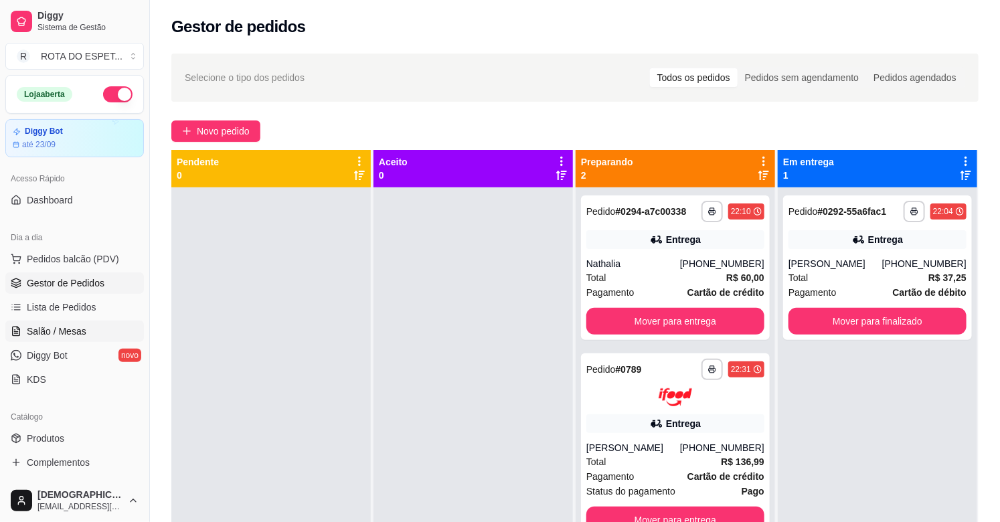
click at [90, 326] on link "Salão / Mesas" at bounding box center [74, 331] width 139 height 21
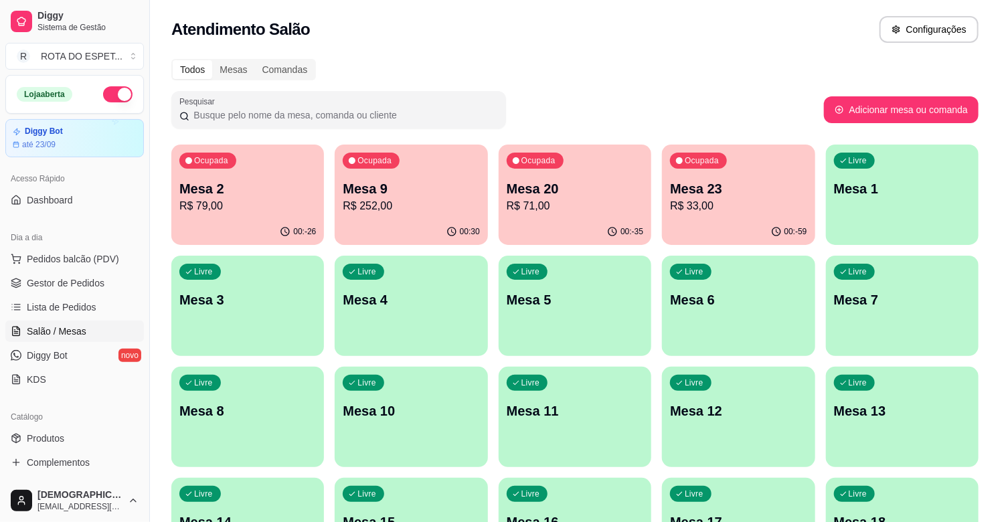
click at [550, 230] on div "00:-35" at bounding box center [575, 232] width 153 height 26
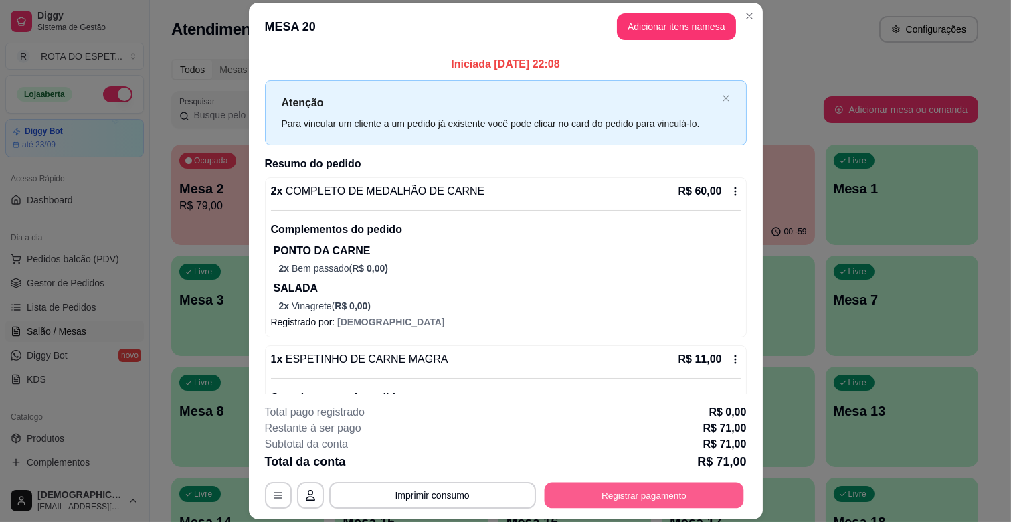
click at [653, 491] on button "Registrar pagamento" at bounding box center [643, 496] width 199 height 26
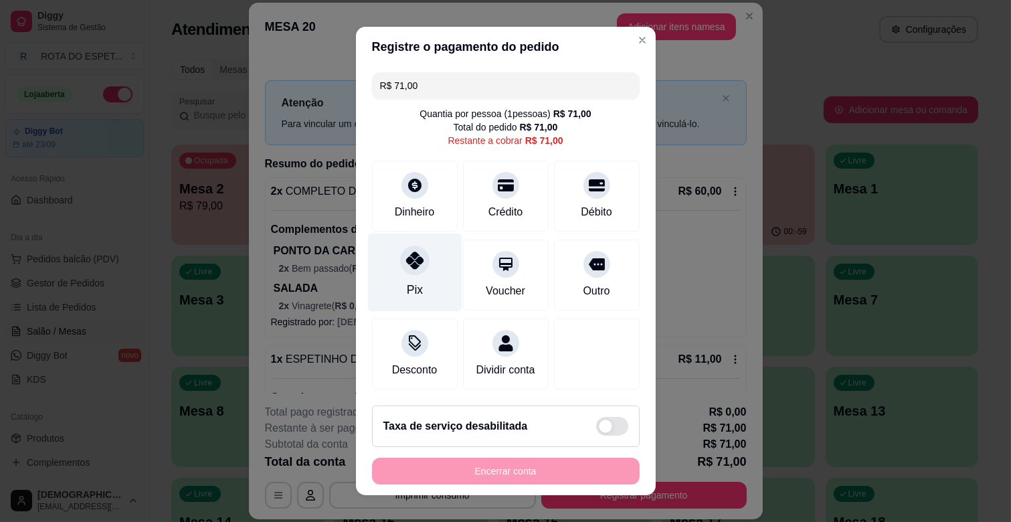
click at [400, 260] on div at bounding box center [414, 260] width 29 height 29
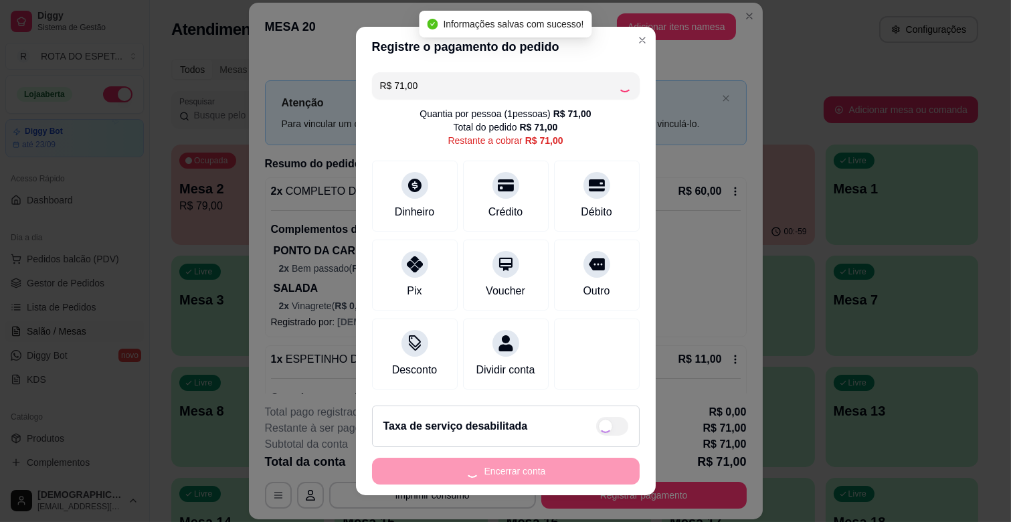
type input "R$ 0,00"
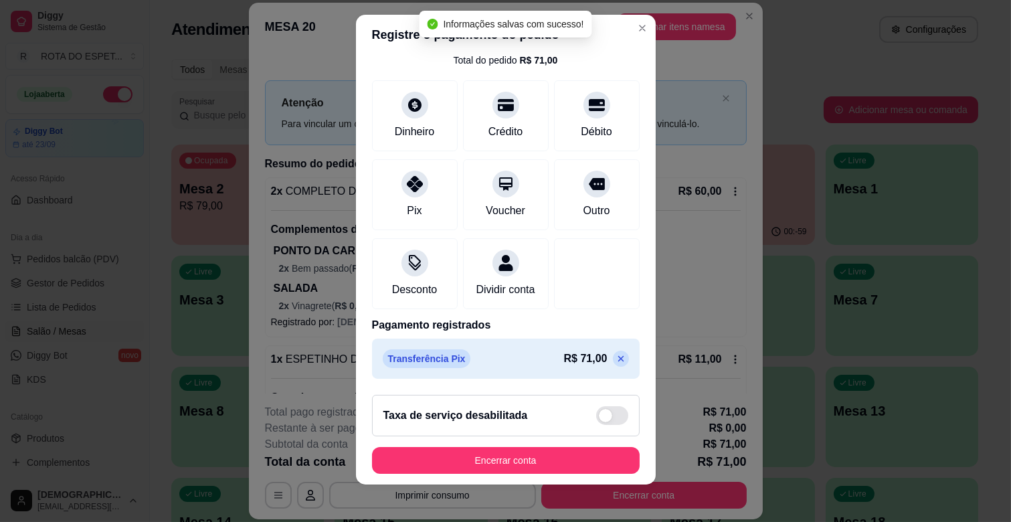
scroll to position [17, 0]
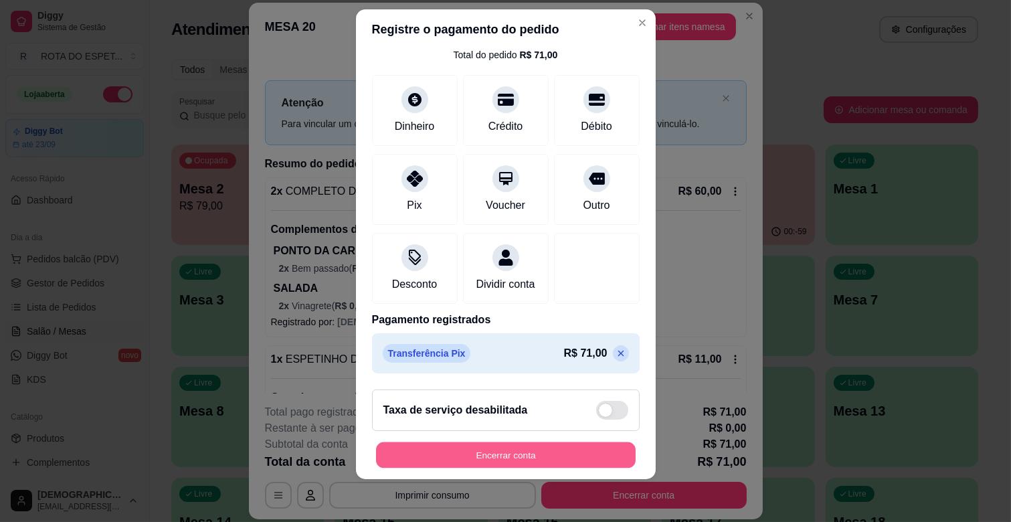
click at [588, 449] on button "Encerrar conta" at bounding box center [506, 455] width 260 height 26
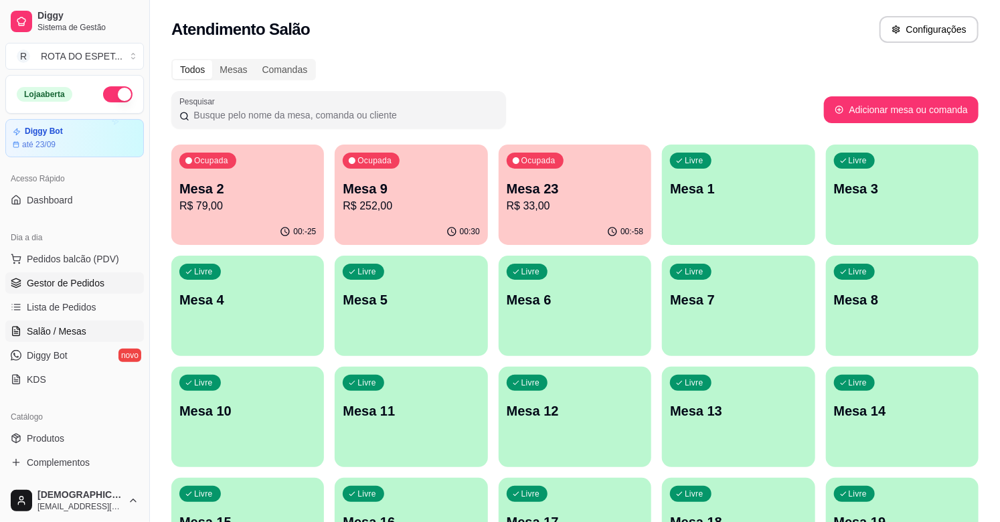
click at [110, 280] on link "Gestor de Pedidos" at bounding box center [74, 282] width 139 height 21
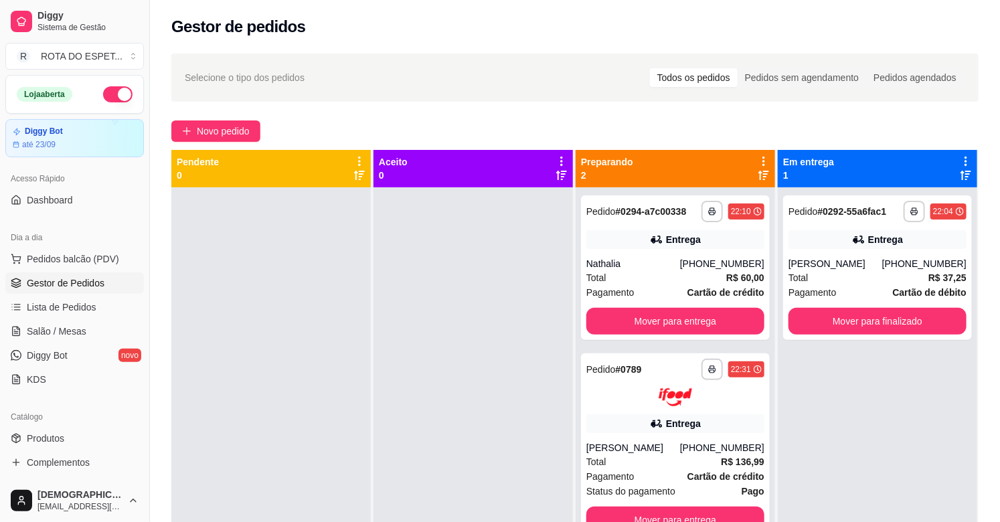
click at [333, 312] on div at bounding box center [270, 448] width 199 height 522
click at [84, 329] on link "Salão / Mesas" at bounding box center [74, 331] width 139 height 21
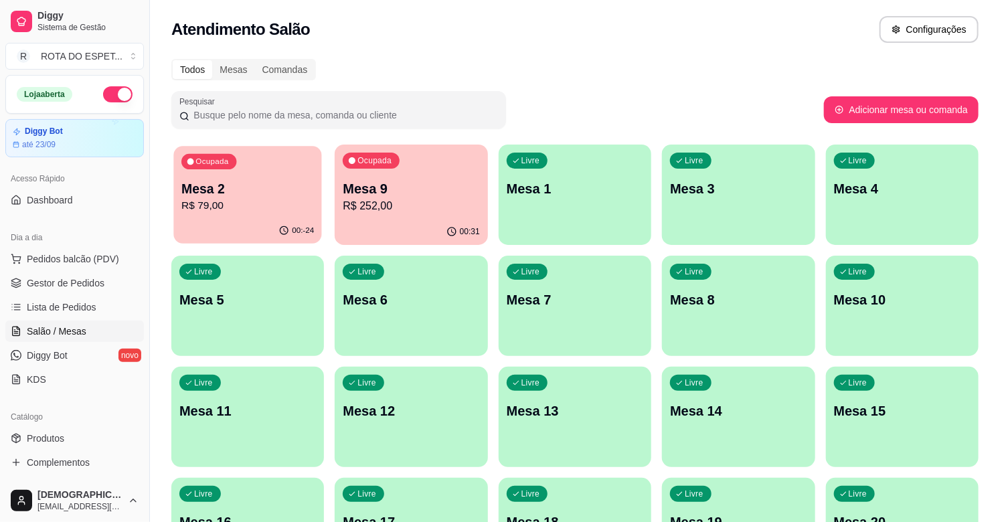
click at [295, 191] on p "Mesa 2" at bounding box center [247, 189] width 133 height 18
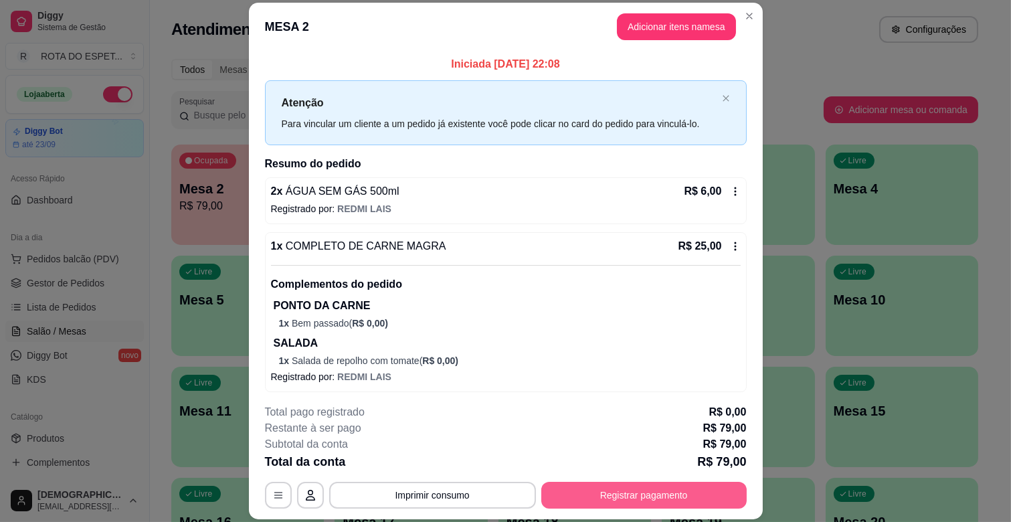
click at [630, 487] on button "Registrar pagamento" at bounding box center [645, 495] width 206 height 27
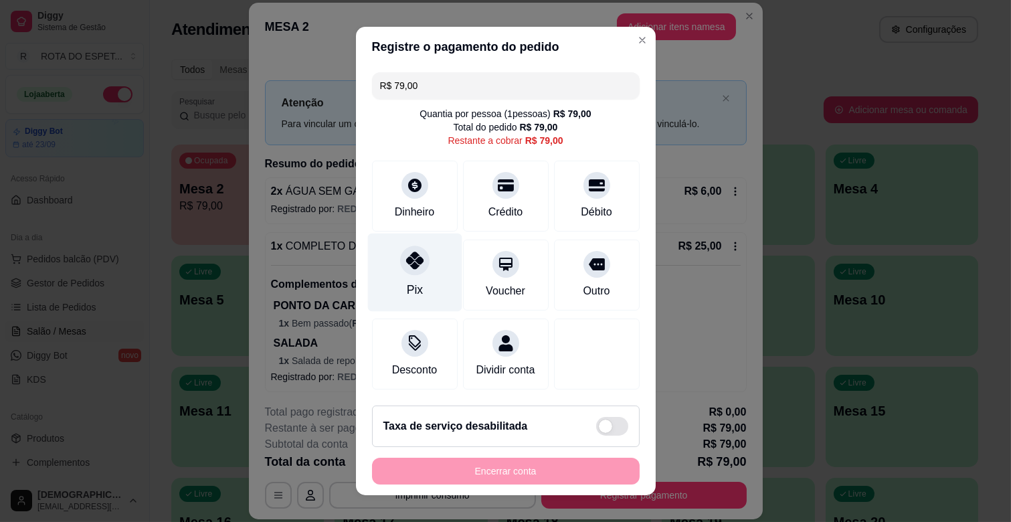
click at [384, 280] on div "Pix" at bounding box center [415, 273] width 94 height 78
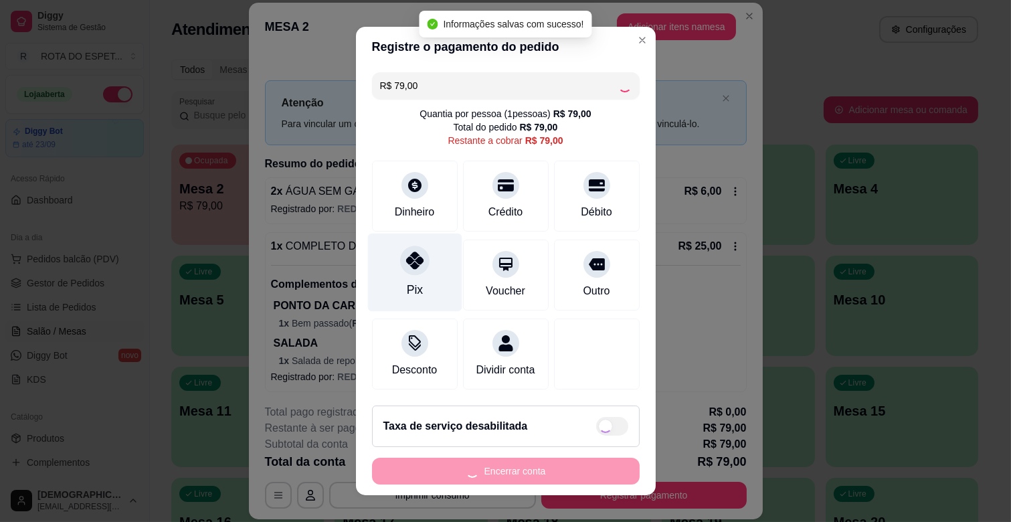
type input "R$ 0,00"
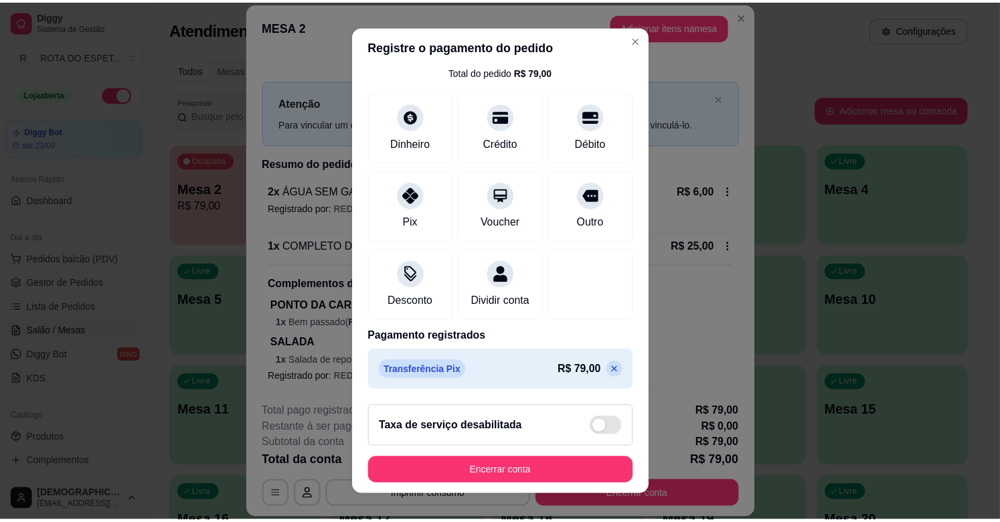
scroll to position [71, 0]
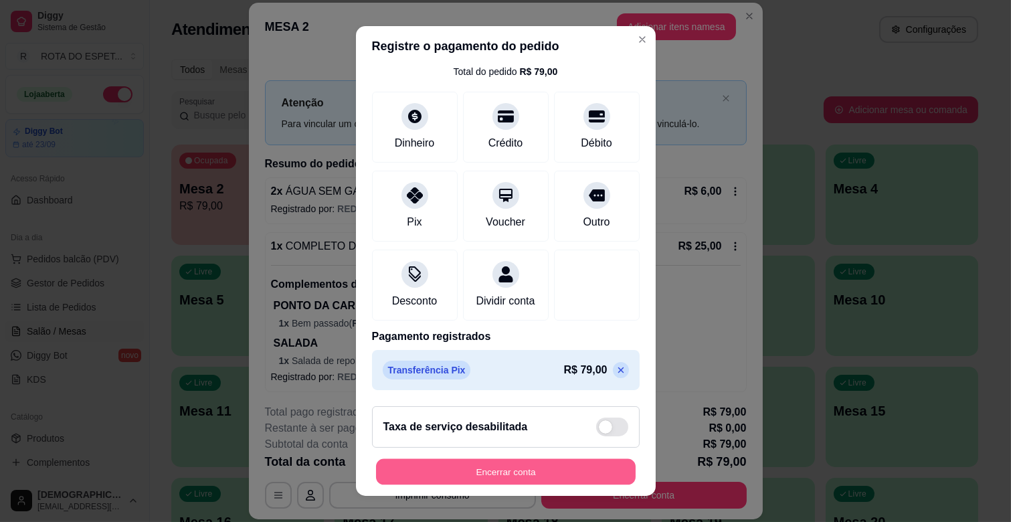
click at [553, 463] on button "Encerrar conta" at bounding box center [506, 472] width 260 height 26
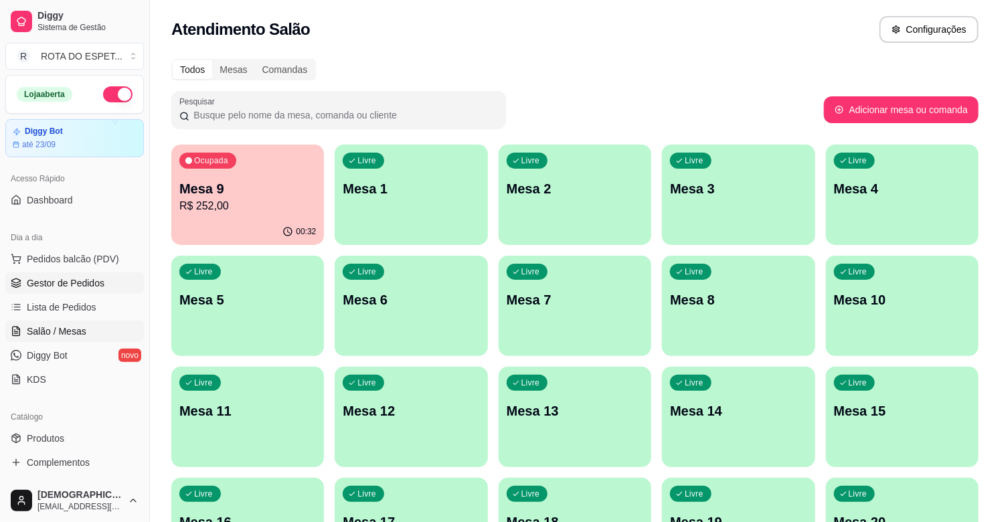
click at [77, 276] on span "Gestor de Pedidos" at bounding box center [66, 282] width 78 height 13
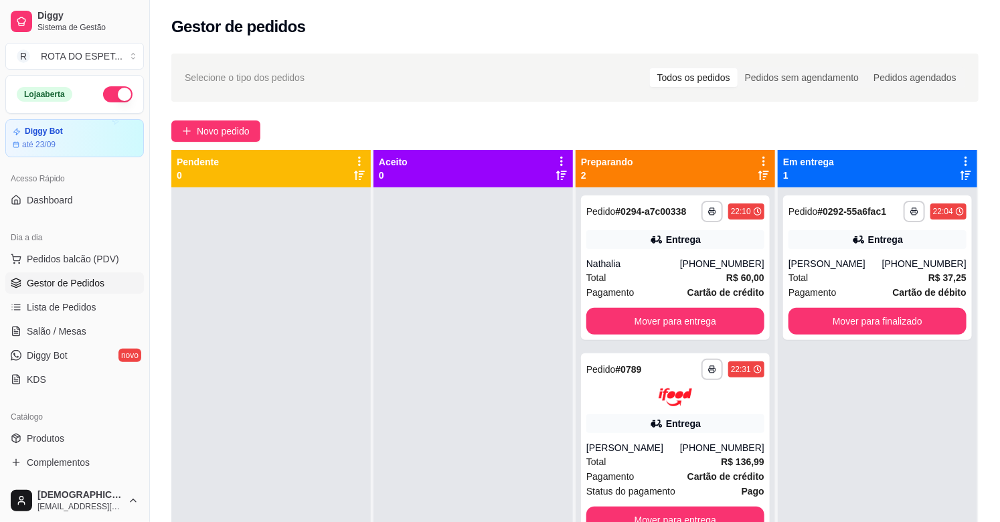
click at [462, 415] on div at bounding box center [473, 448] width 199 height 522
click at [410, 415] on div at bounding box center [473, 448] width 199 height 522
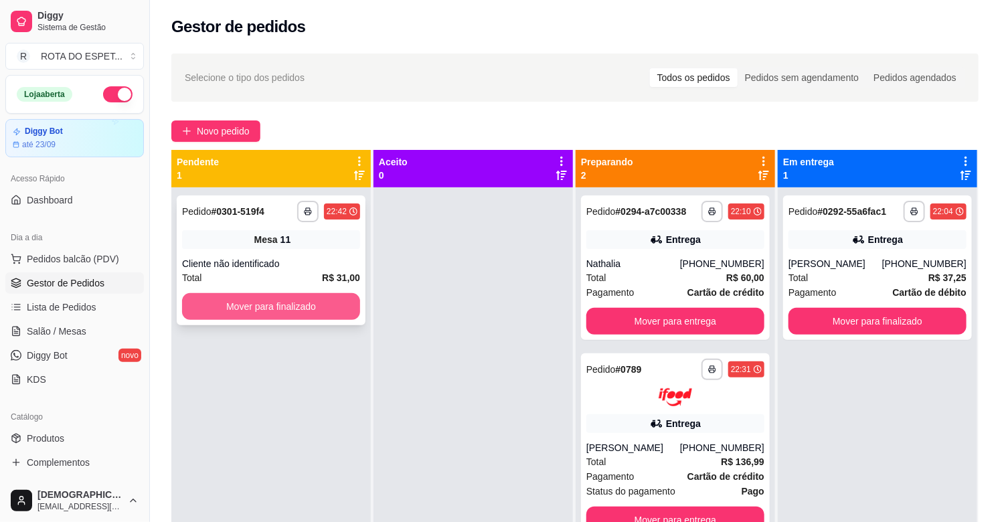
click at [323, 305] on button "Mover para finalizado" at bounding box center [271, 306] width 178 height 27
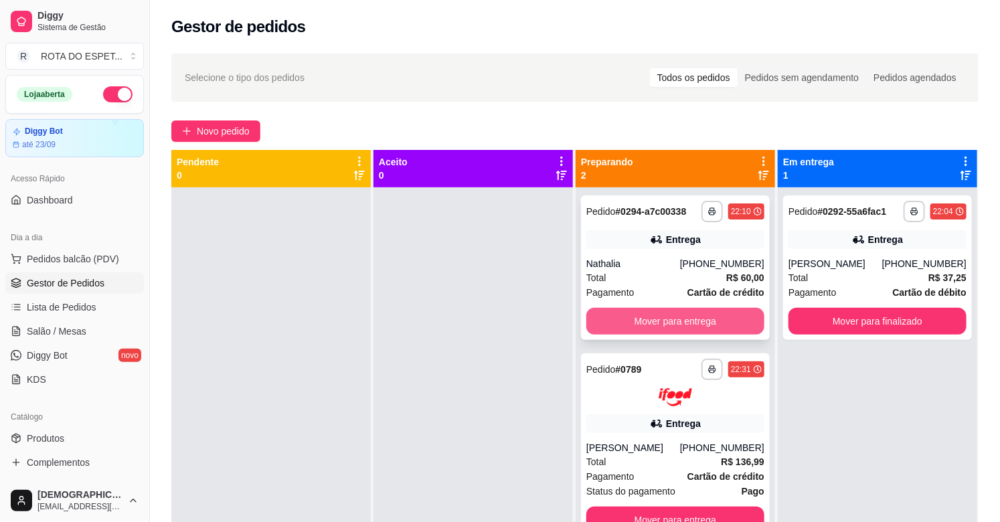
click at [681, 318] on button "Mover para entrega" at bounding box center [675, 321] width 178 height 27
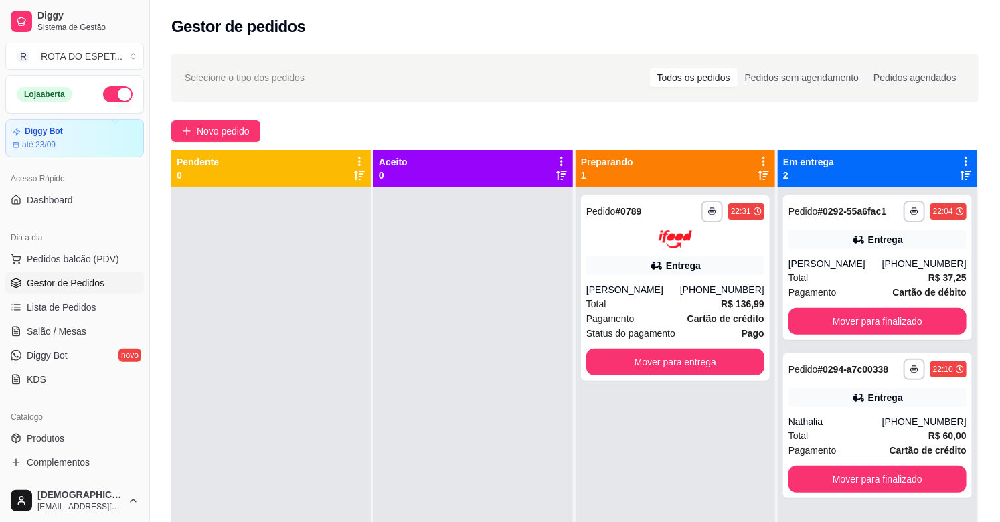
click at [666, 440] on div "**********" at bounding box center [675, 448] width 199 height 522
click at [885, 321] on button "Mover para finalizado" at bounding box center [877, 322] width 173 height 26
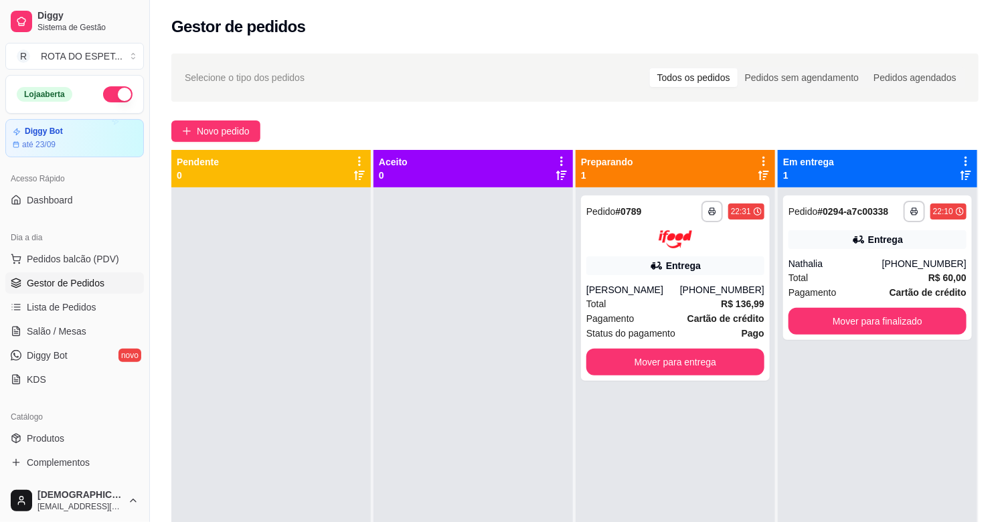
click at [489, 473] on div at bounding box center [473, 448] width 199 height 522
click at [732, 370] on button "Mover para entrega" at bounding box center [675, 362] width 178 height 27
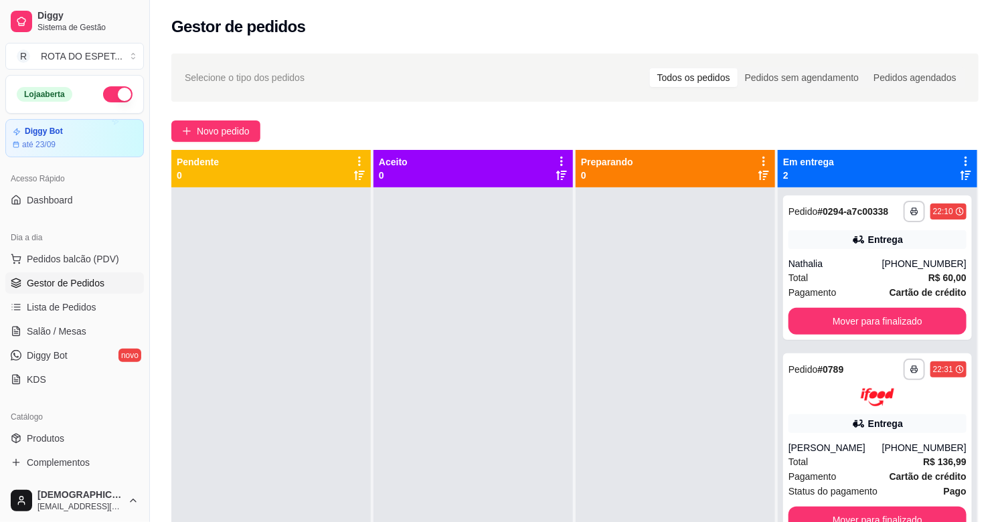
click at [454, 446] on div at bounding box center [473, 448] width 199 height 522
click at [307, 327] on div at bounding box center [270, 448] width 199 height 522
click at [85, 333] on link "Salão / Mesas" at bounding box center [74, 331] width 139 height 21
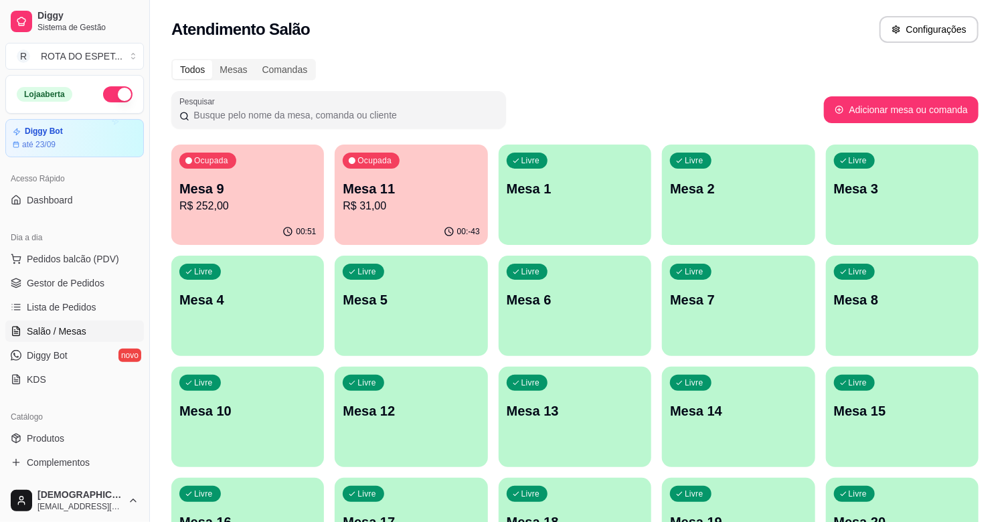
click at [540, 29] on div "Atendimento Salão Configurações" at bounding box center [574, 29] width 807 height 27
click at [64, 276] on span "Gestor de Pedidos" at bounding box center [66, 282] width 78 height 13
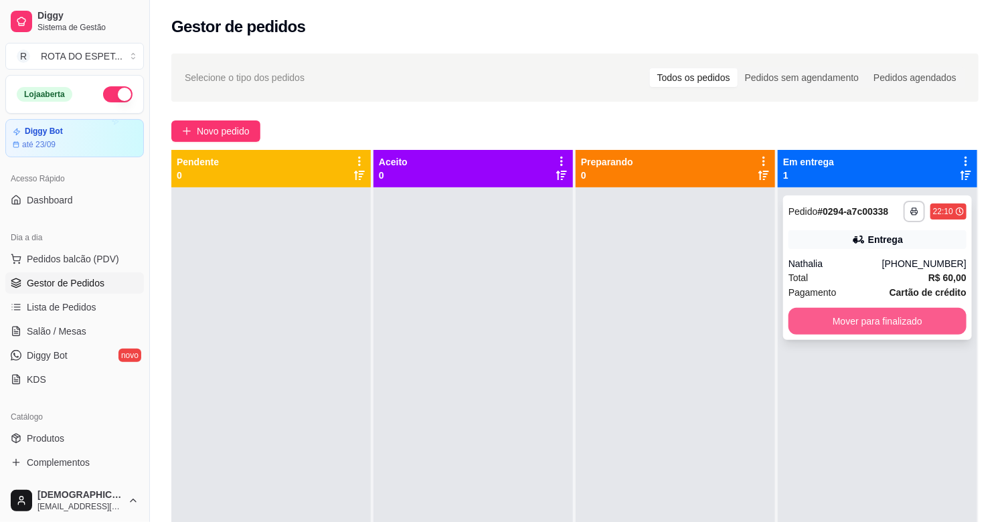
click at [855, 312] on button "Mover para finalizado" at bounding box center [878, 321] width 178 height 27
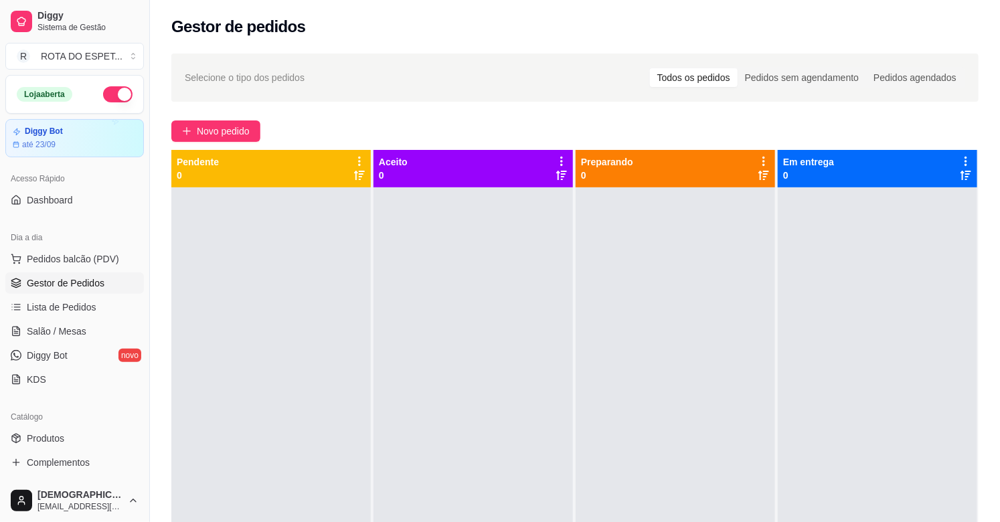
click at [457, 412] on div at bounding box center [473, 448] width 199 height 522
click at [80, 325] on span "Salão / Mesas" at bounding box center [57, 331] width 60 height 13
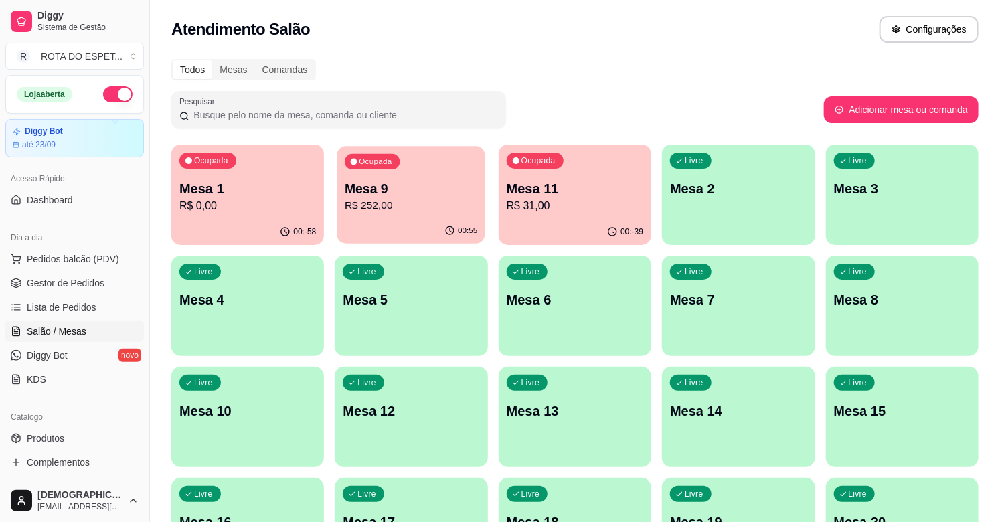
click at [403, 196] on p "Mesa 9" at bounding box center [411, 189] width 133 height 18
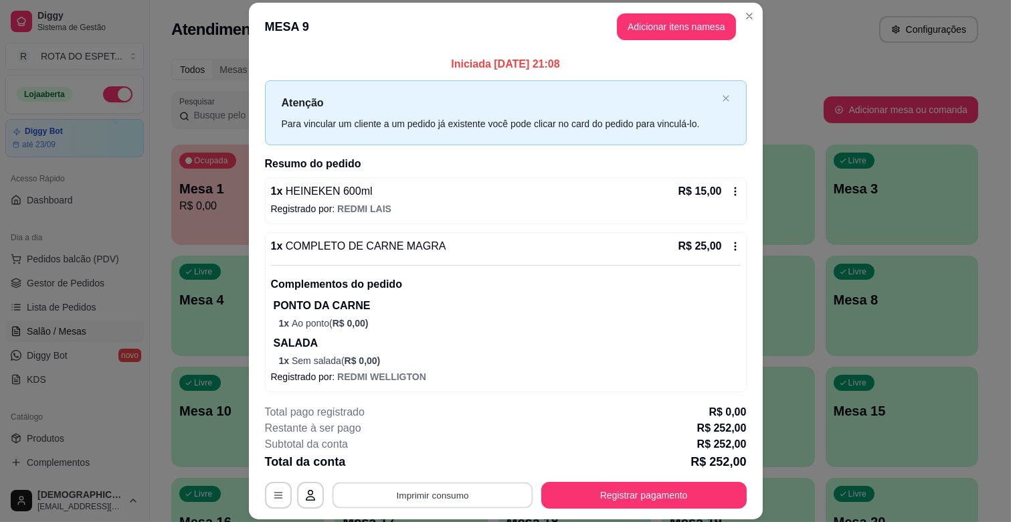
click at [451, 497] on button "Imprimir consumo" at bounding box center [432, 496] width 201 height 26
click at [445, 466] on button "IMPRESSORA CAIXA" at bounding box center [431, 464] width 110 height 21
click at [632, 493] on button "Registrar pagamento" at bounding box center [643, 496] width 199 height 26
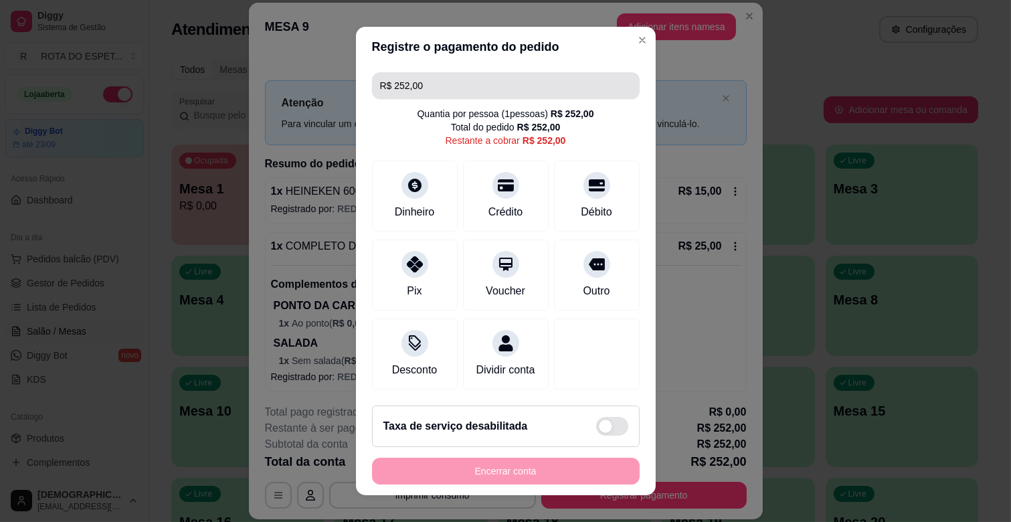
click at [406, 90] on input "R$ 252,00" at bounding box center [506, 85] width 252 height 27
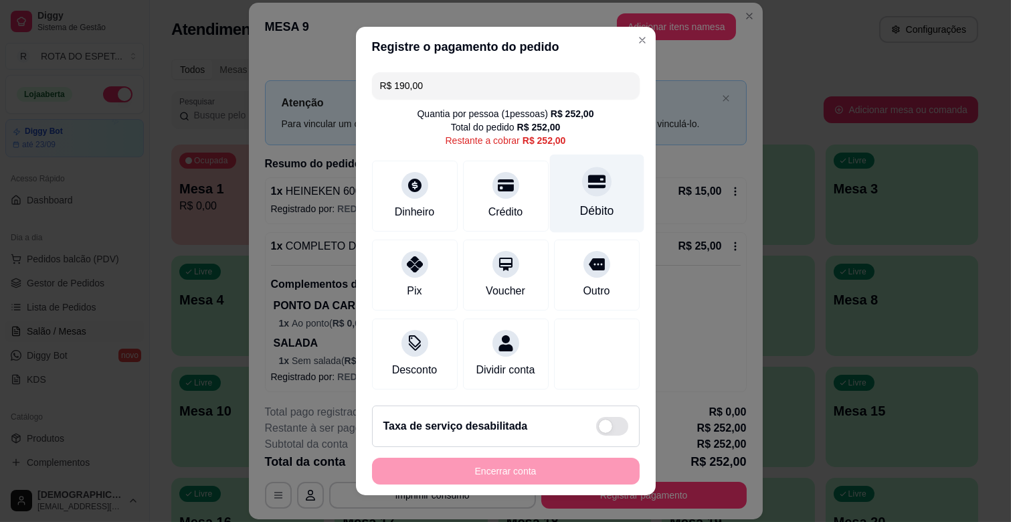
click at [580, 202] on div "Débito" at bounding box center [597, 210] width 34 height 17
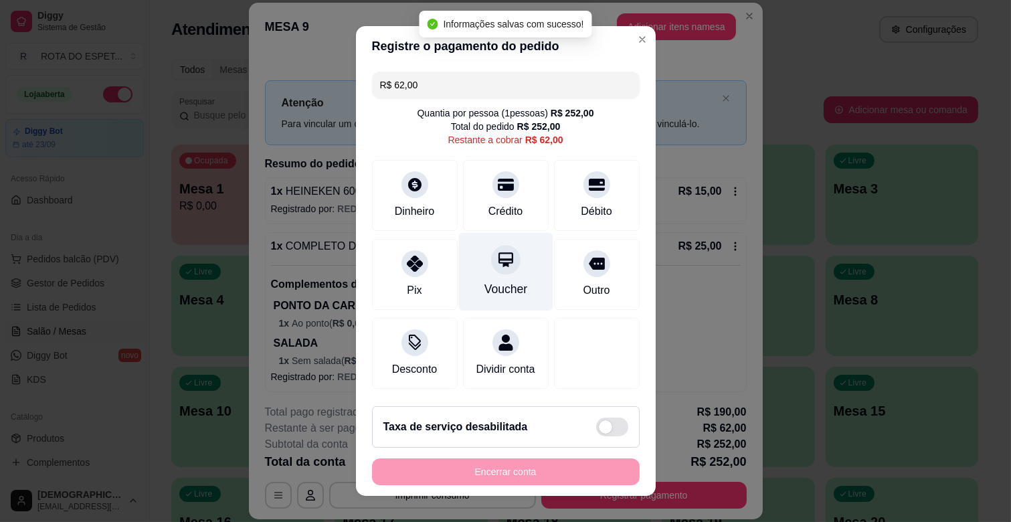
scroll to position [84, 0]
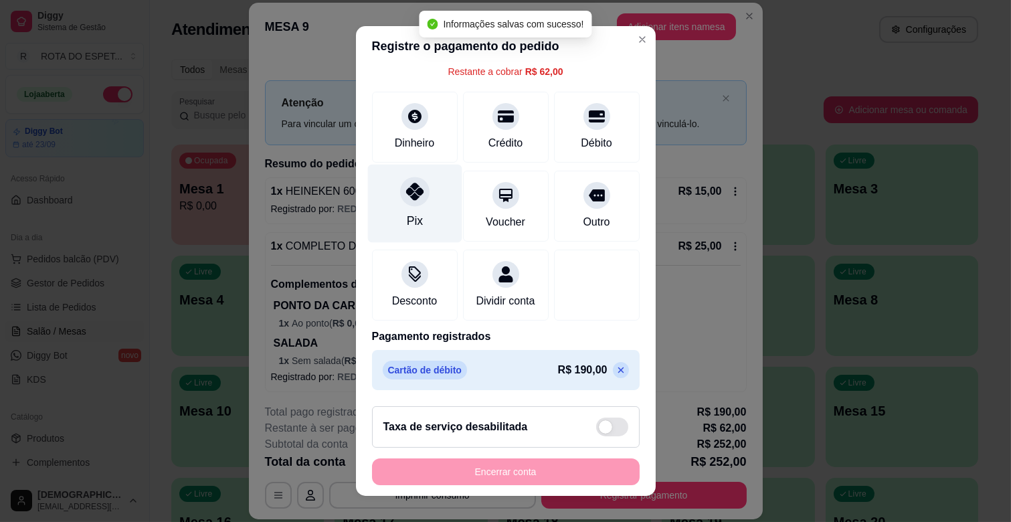
click at [418, 195] on div "Pix" at bounding box center [415, 204] width 94 height 78
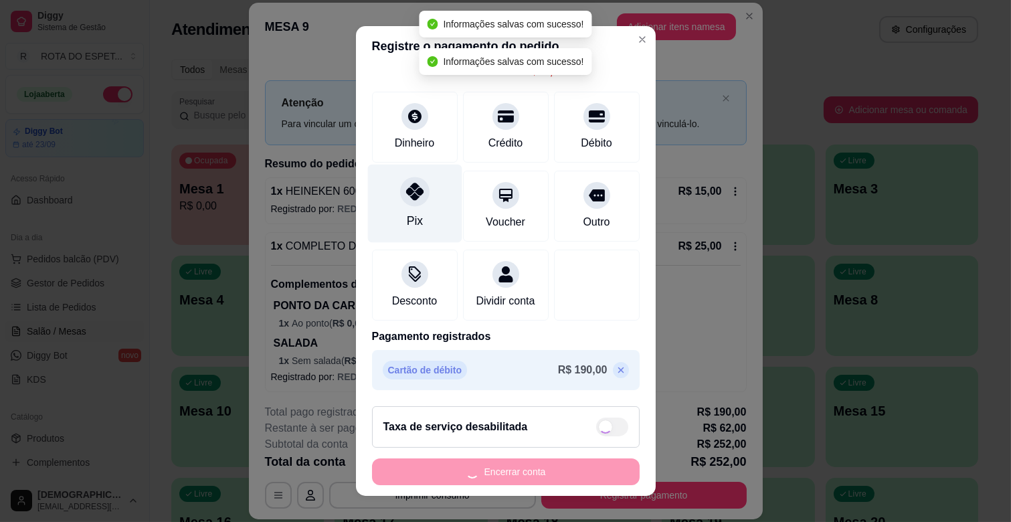
type input "R$ 0,00"
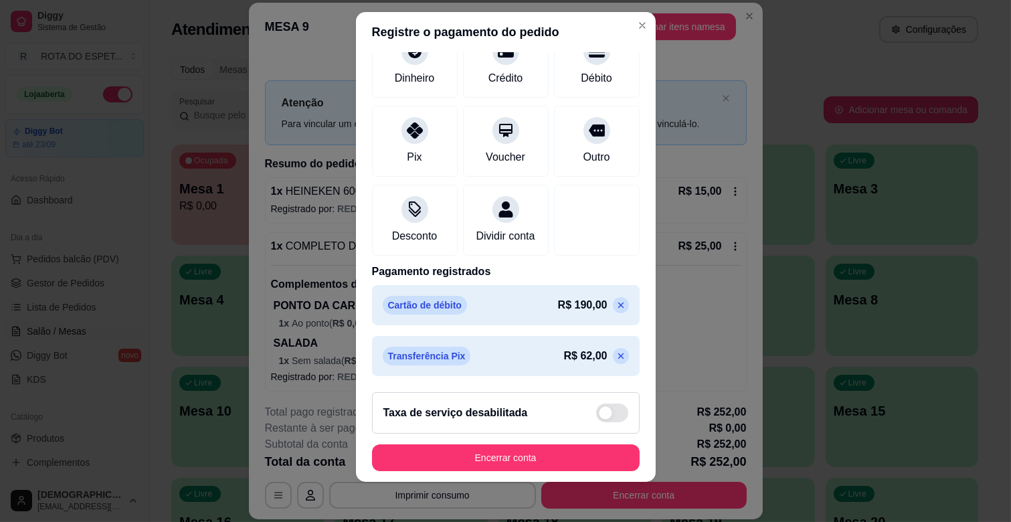
scroll to position [17, 0]
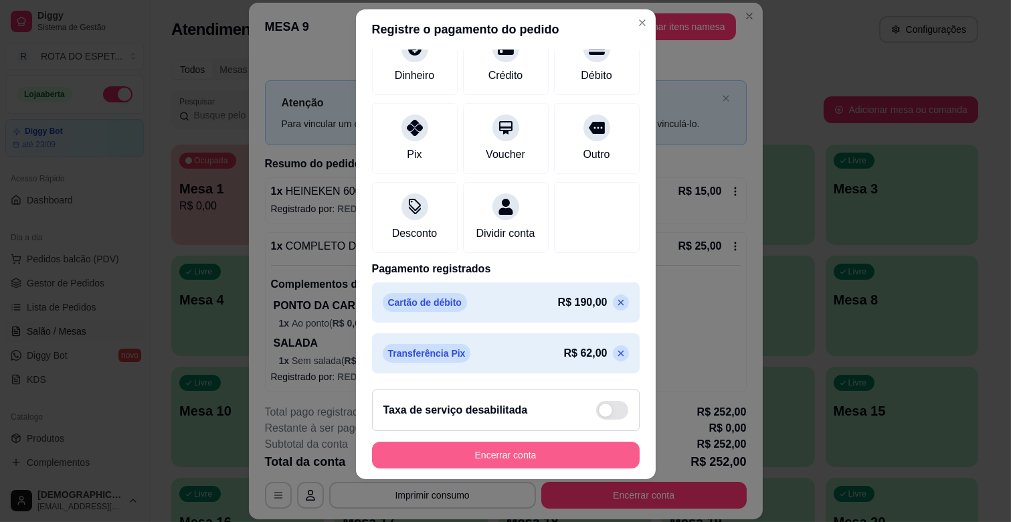
click at [580, 461] on button "Encerrar conta" at bounding box center [506, 455] width 268 height 27
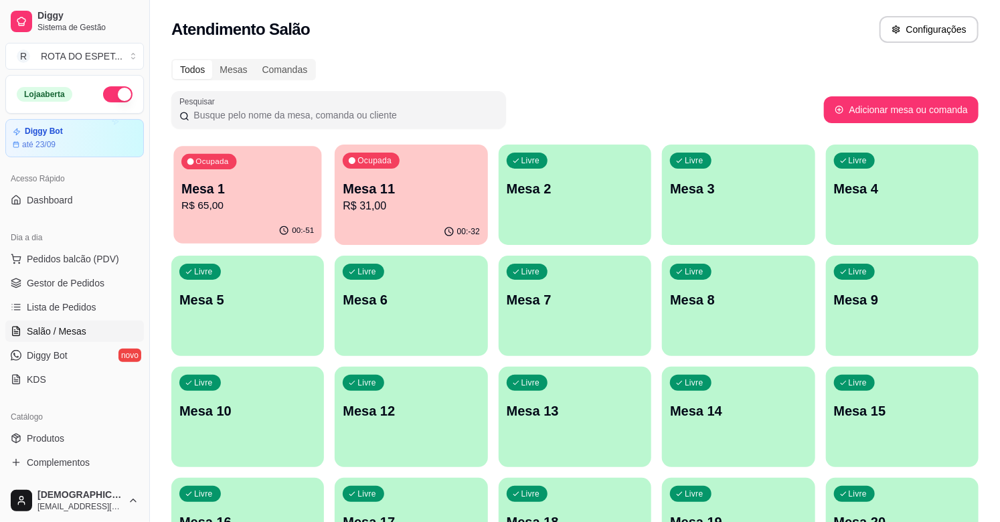
click at [236, 161] on div "Ocupada Mesa 1 R$ 65,00" at bounding box center [247, 182] width 149 height 72
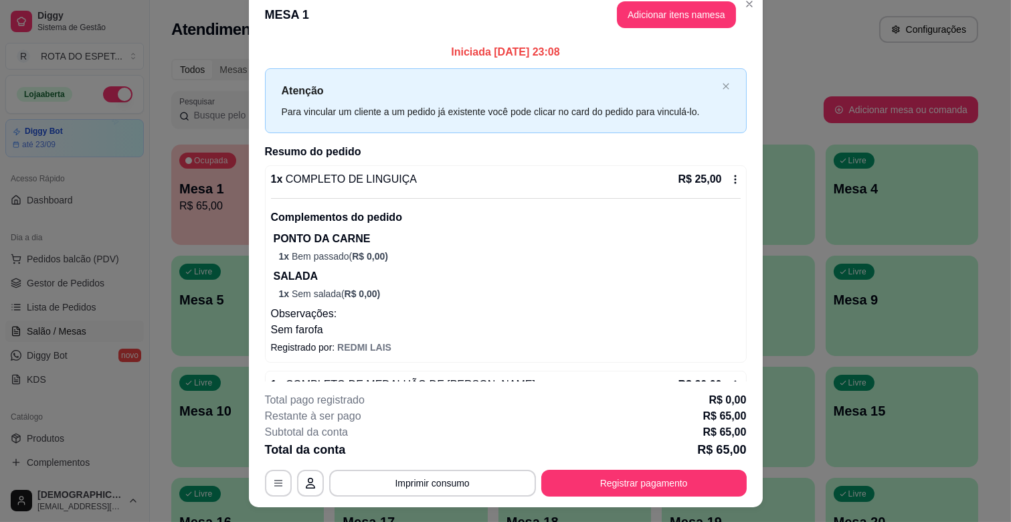
scroll to position [0, 0]
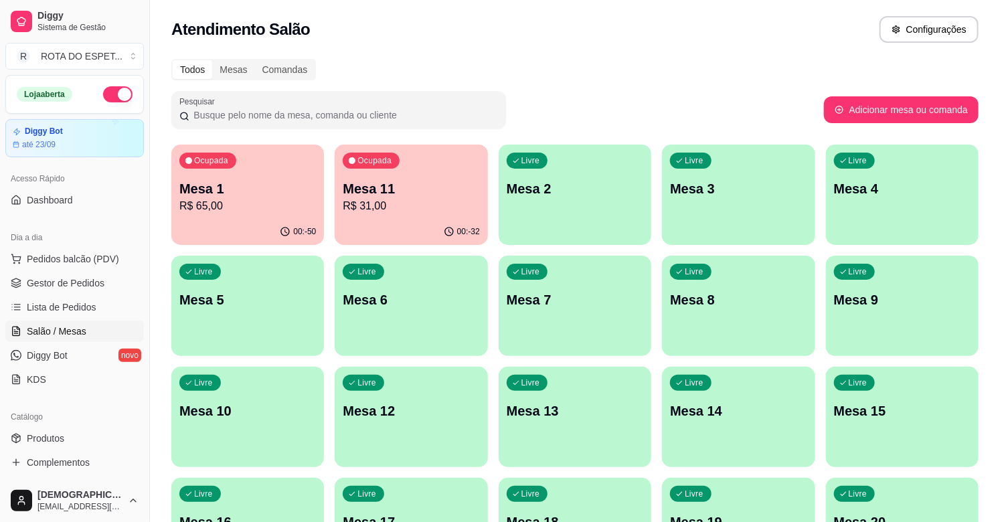
click at [431, 208] on p "R$ 31,00" at bounding box center [411, 206] width 137 height 16
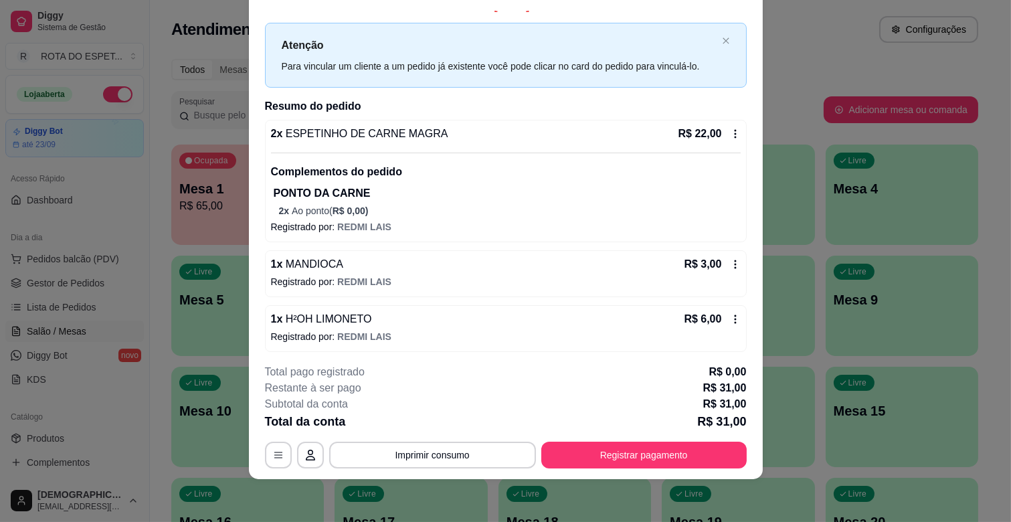
scroll to position [21, 0]
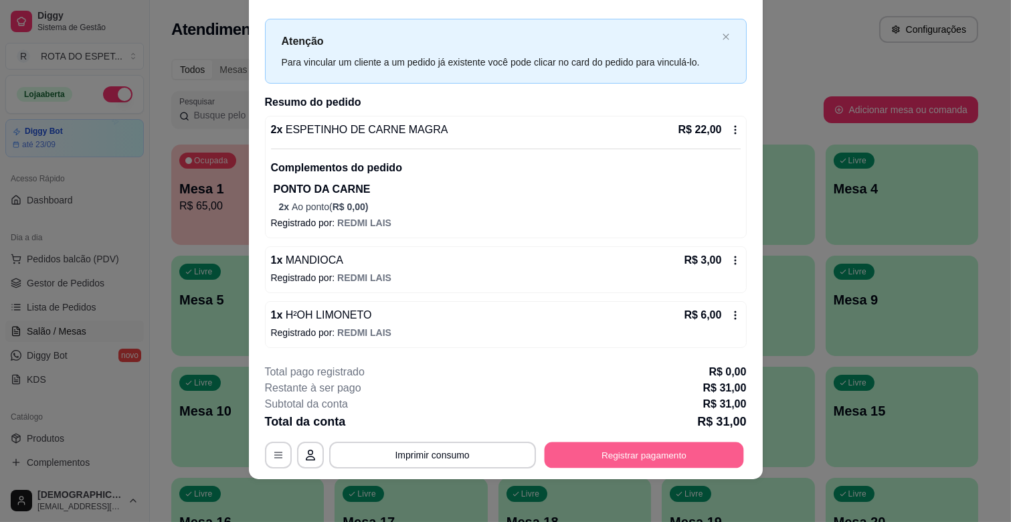
click at [633, 455] on button "Registrar pagamento" at bounding box center [643, 455] width 199 height 26
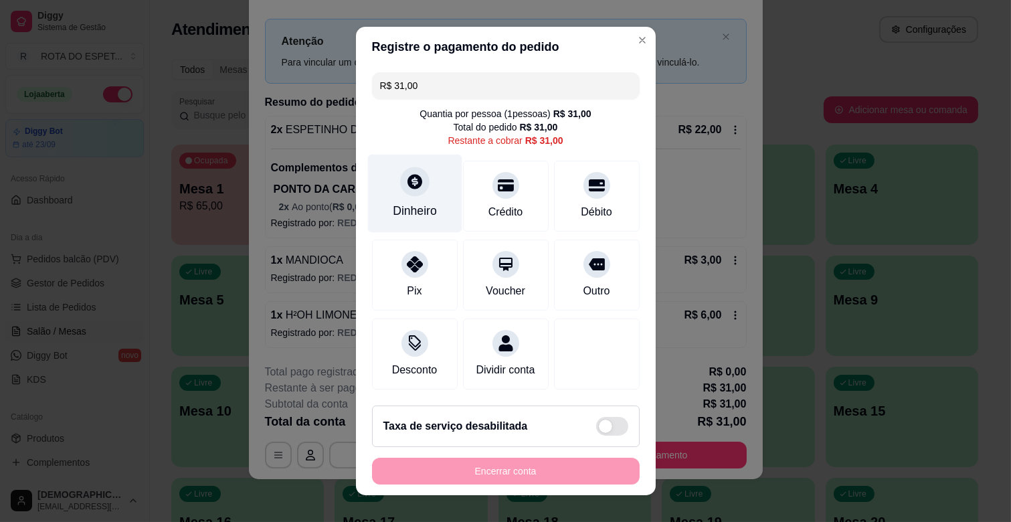
click at [416, 192] on div "Dinheiro" at bounding box center [415, 194] width 94 height 78
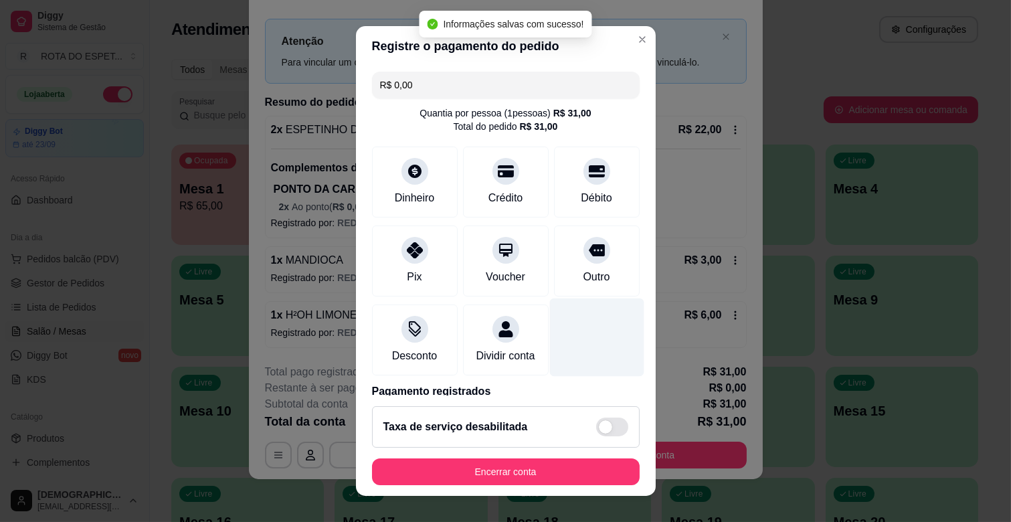
type input "R$ 0,00"
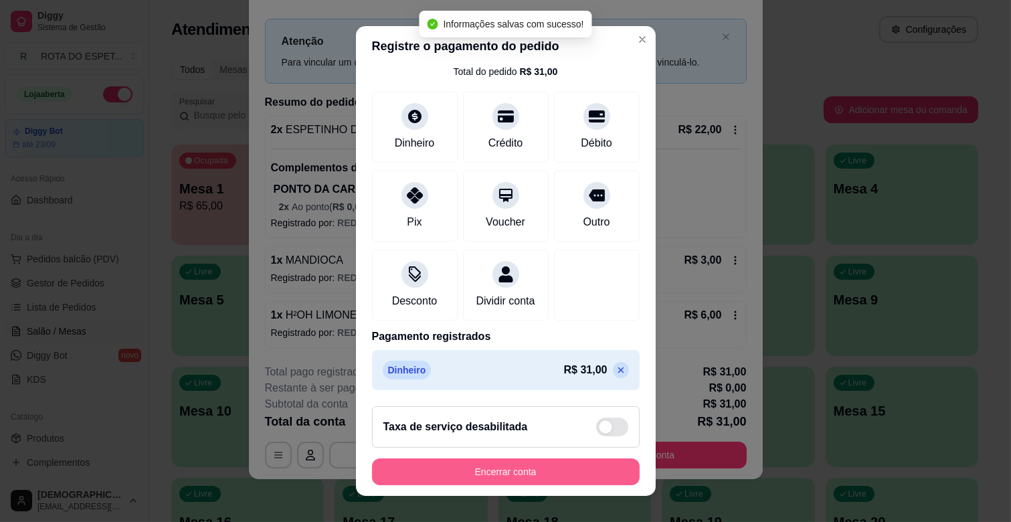
click at [530, 478] on button "Encerrar conta" at bounding box center [506, 472] width 268 height 27
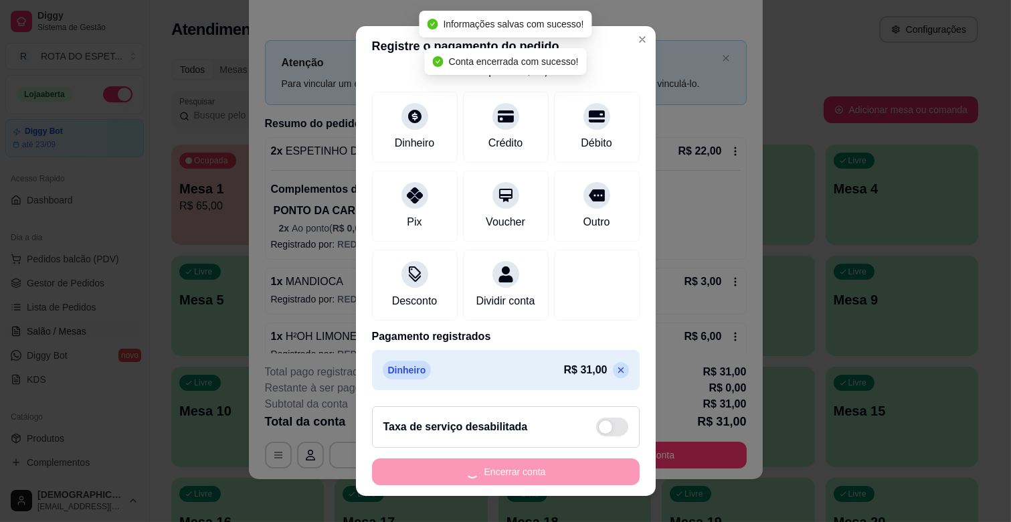
scroll to position [0, 0]
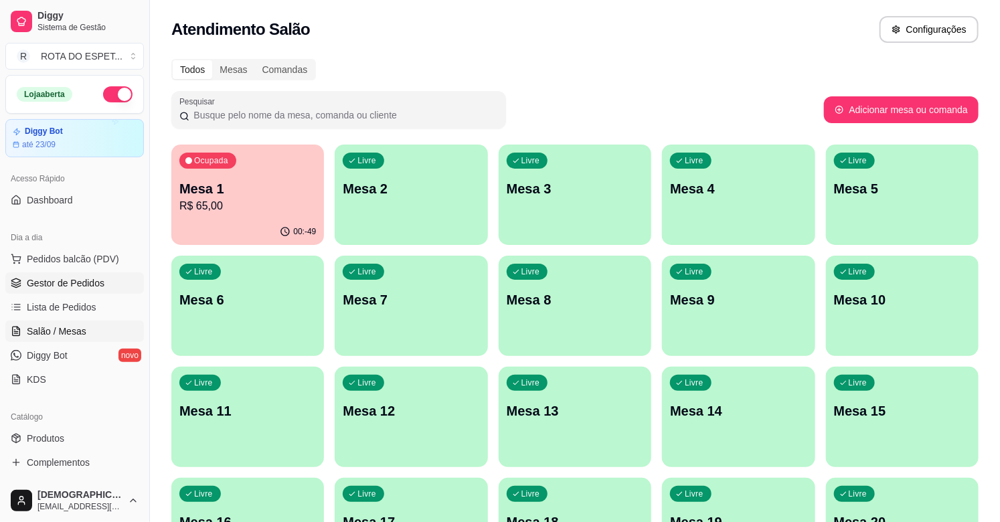
click at [68, 285] on span "Gestor de Pedidos" at bounding box center [66, 282] width 78 height 13
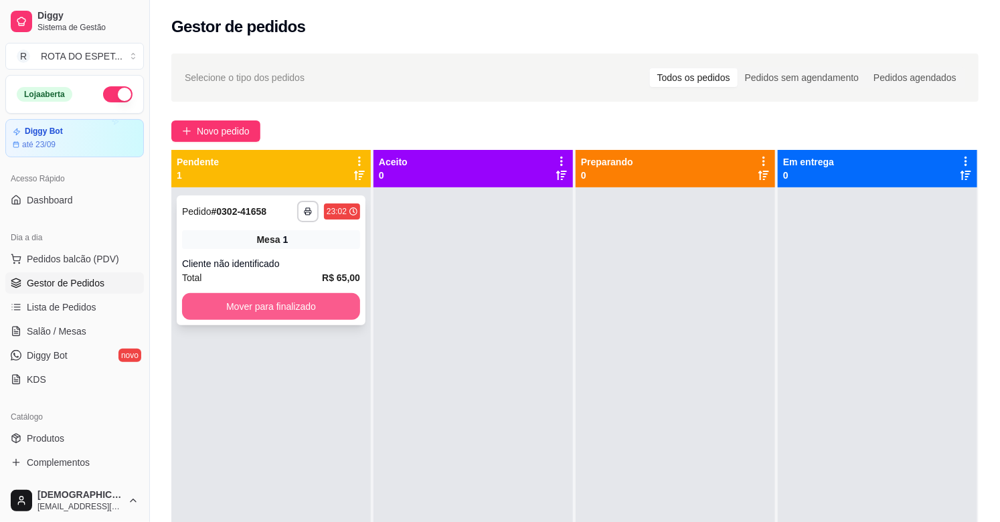
click at [325, 309] on button "Mover para finalizado" at bounding box center [271, 306] width 178 height 27
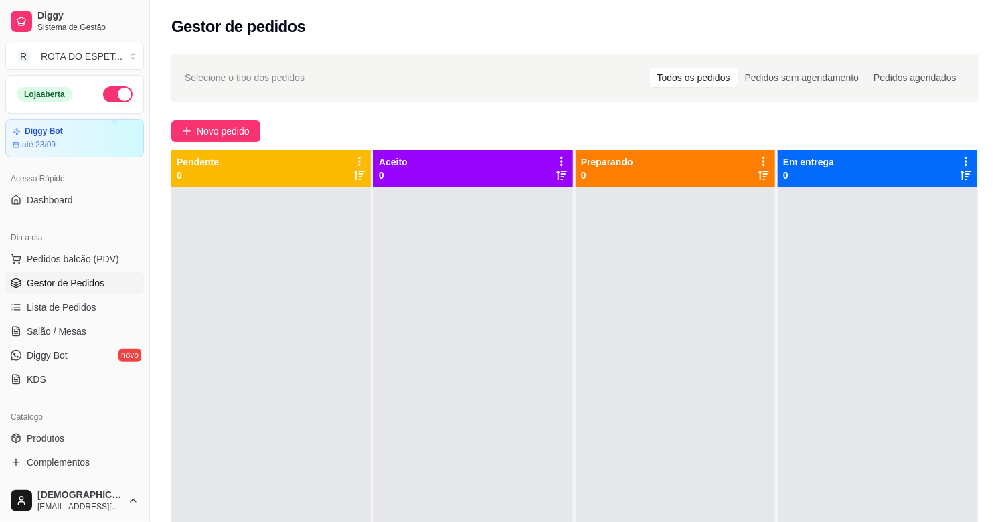
click at [426, 426] on div at bounding box center [473, 448] width 199 height 522
click at [74, 323] on link "Salão / Mesas" at bounding box center [74, 331] width 139 height 21
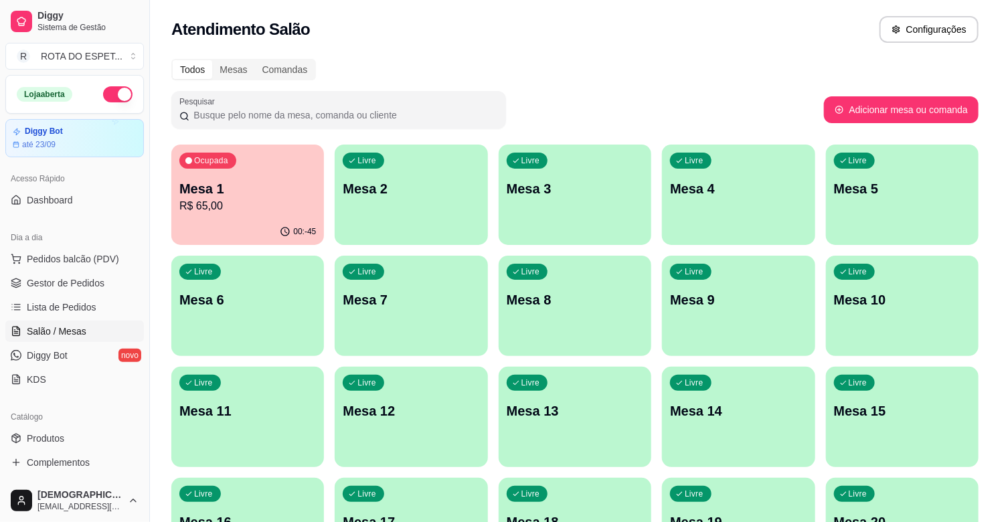
click at [216, 199] on p "R$ 65,00" at bounding box center [247, 206] width 137 height 16
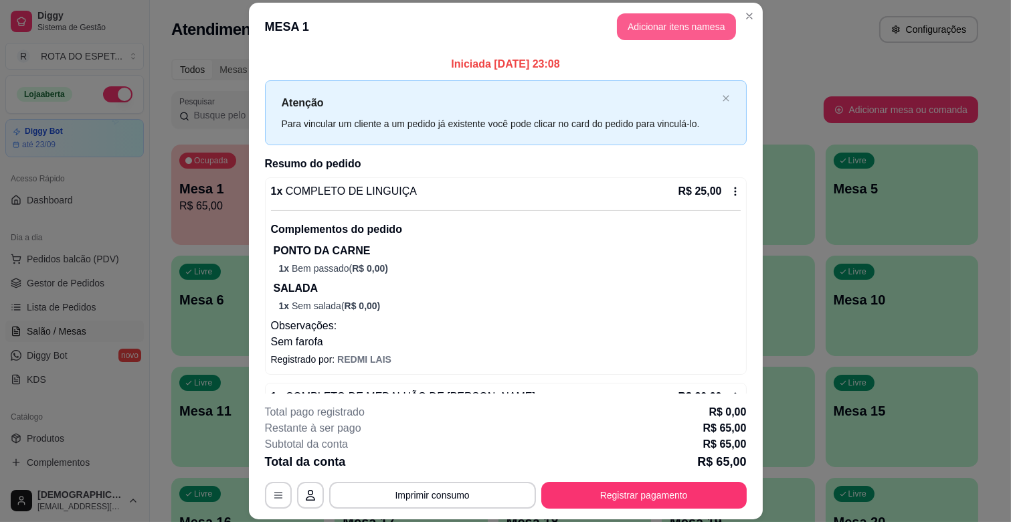
click at [692, 31] on button "Adicionar itens na mesa" at bounding box center [676, 26] width 119 height 27
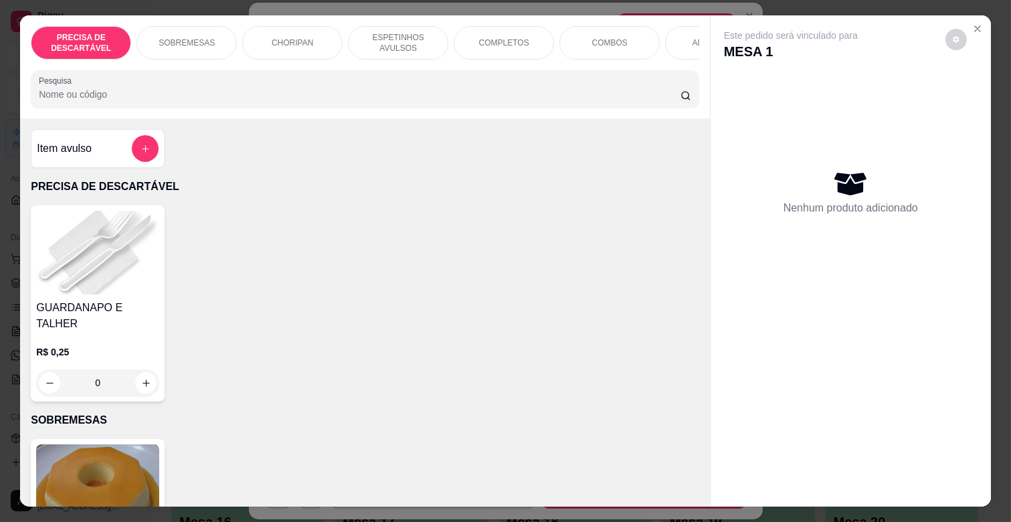
click at [479, 42] on p "COMPLETOS" at bounding box center [504, 42] width 50 height 11
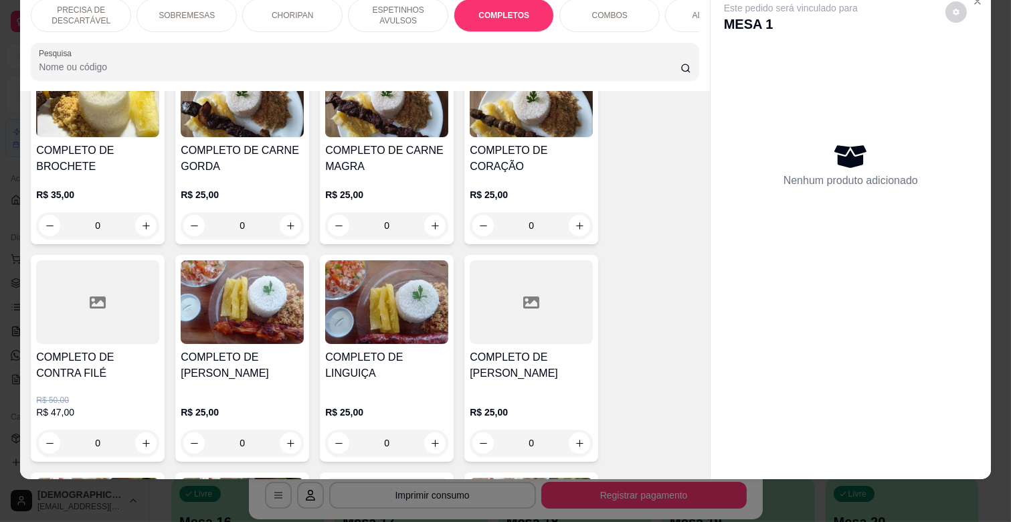
scroll to position [1775, 0]
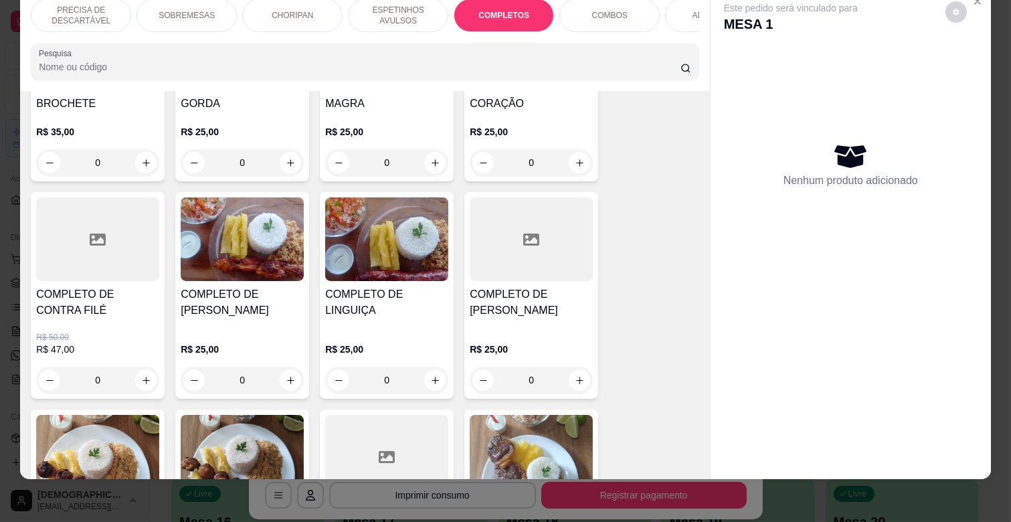
click at [402, 303] on div "COMPLETO DE LINGUIÇA" at bounding box center [386, 308] width 123 height 43
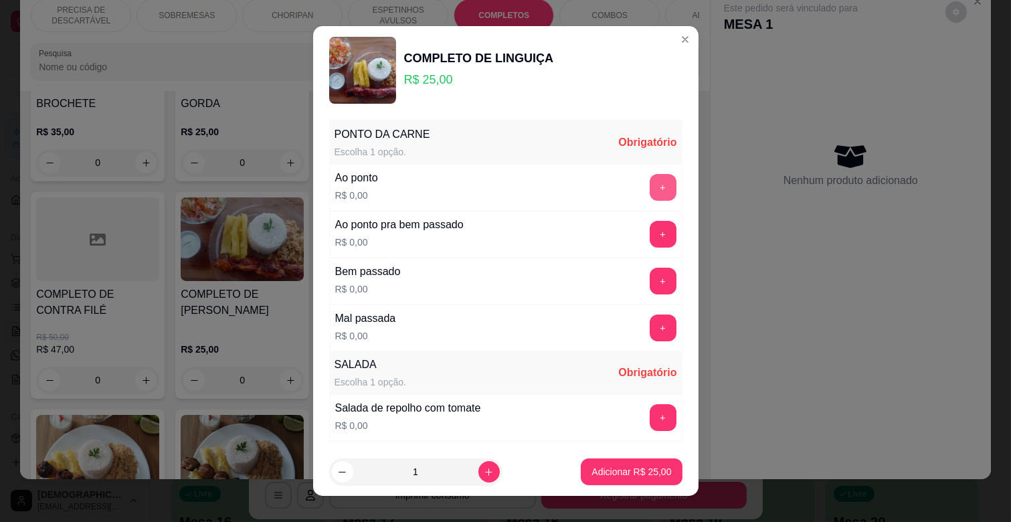
click at [650, 179] on button "+" at bounding box center [663, 187] width 27 height 27
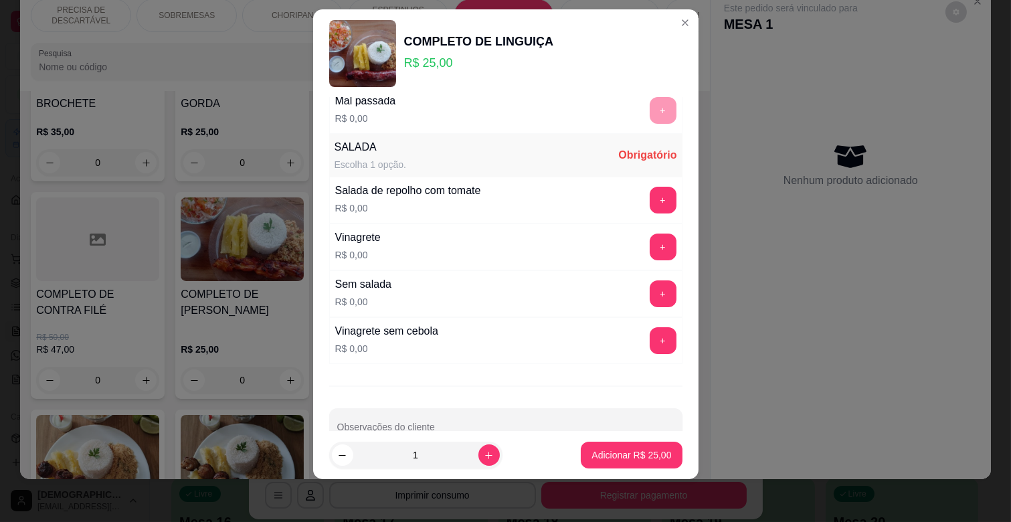
scroll to position [236, 0]
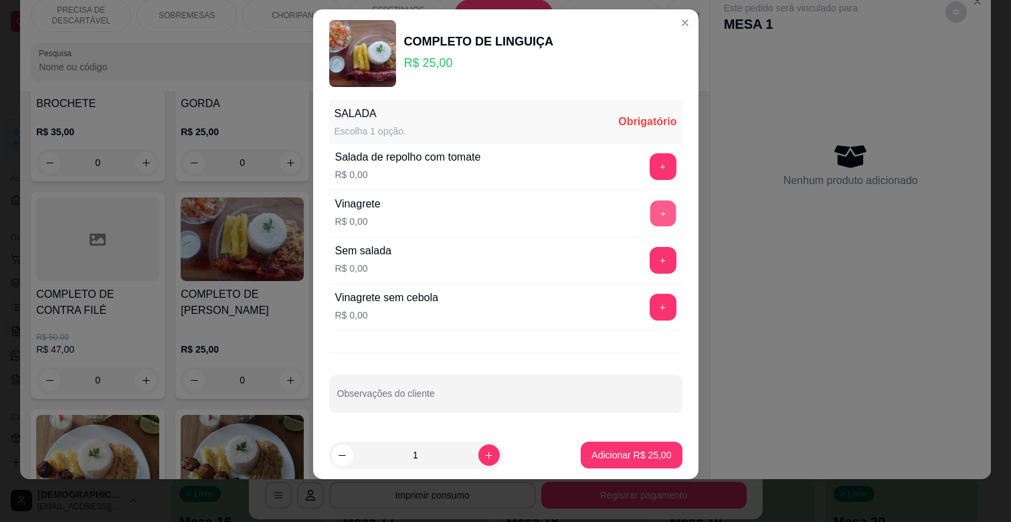
click at [650, 212] on button "+" at bounding box center [663, 214] width 26 height 26
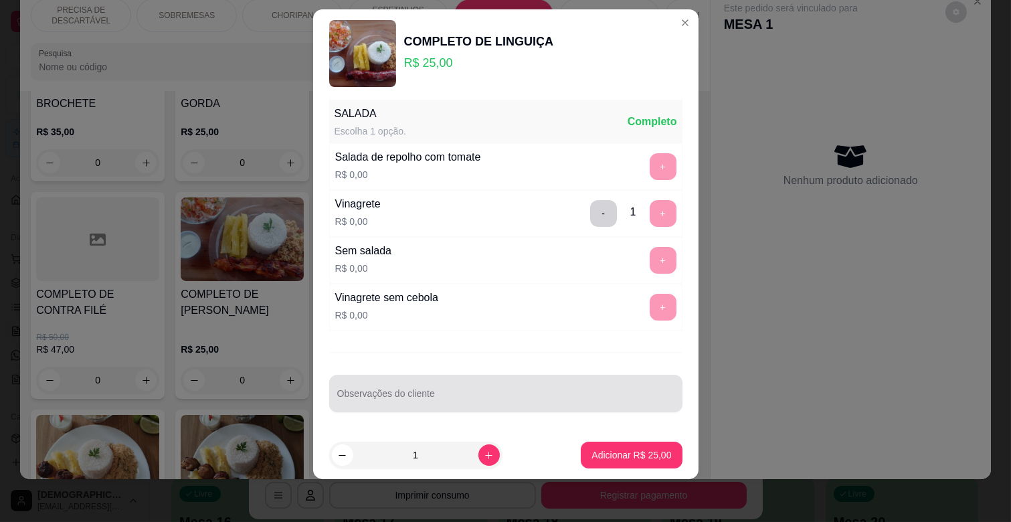
click at [503, 392] on input "Observações do cliente" at bounding box center [505, 398] width 337 height 13
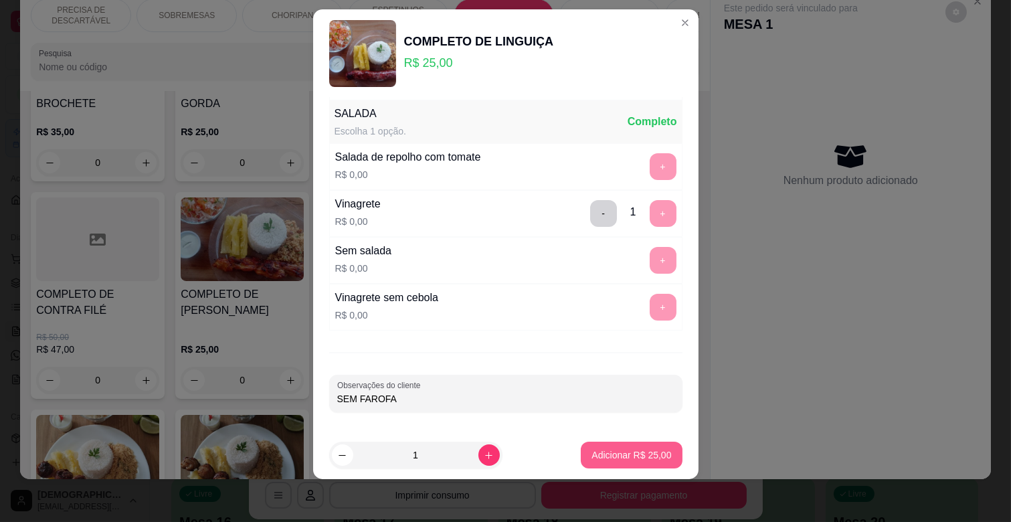
type input "SEM FAROFA"
click at [640, 451] on p "Adicionar R$ 25,00" at bounding box center [632, 455] width 78 height 13
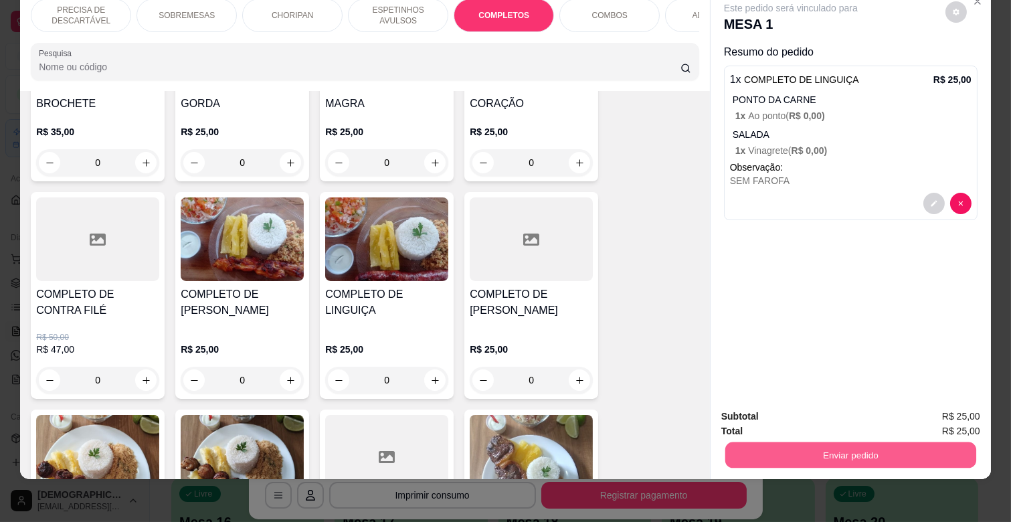
click at [809, 443] on button "Enviar pedido" at bounding box center [851, 455] width 251 height 26
click at [801, 412] on button "Não registrar e enviar pedido" at bounding box center [805, 410] width 139 height 25
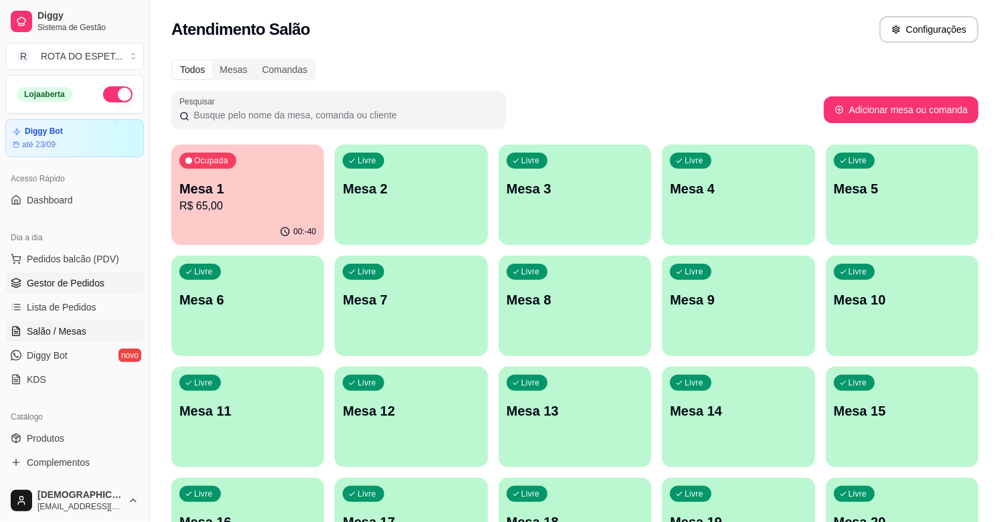
click at [71, 276] on span "Gestor de Pedidos" at bounding box center [66, 282] width 78 height 13
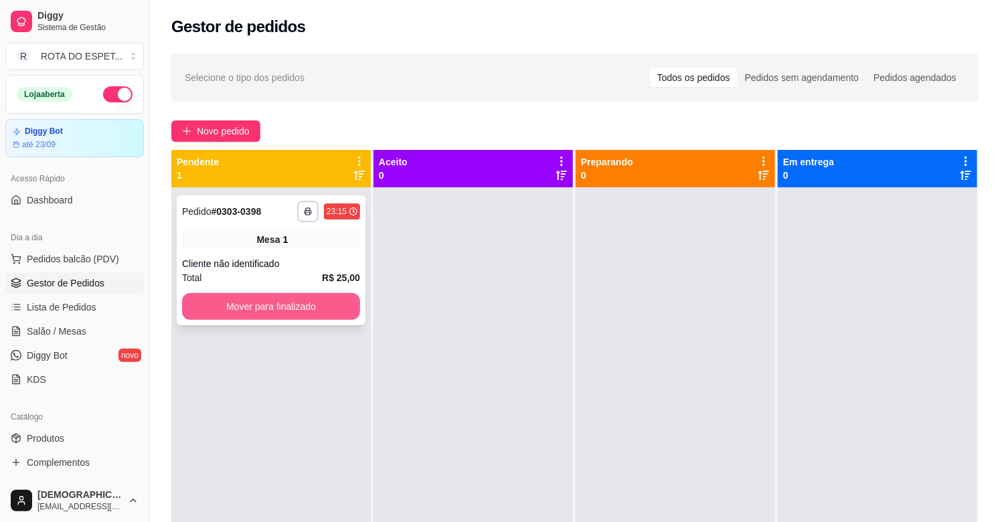
click at [321, 303] on button "Mover para finalizado" at bounding box center [271, 306] width 178 height 27
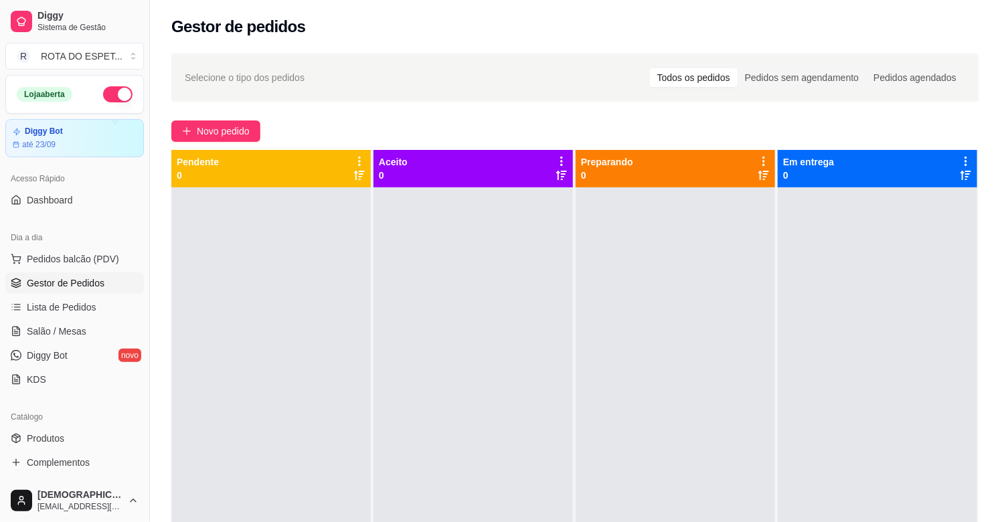
click at [436, 420] on div at bounding box center [473, 448] width 199 height 522
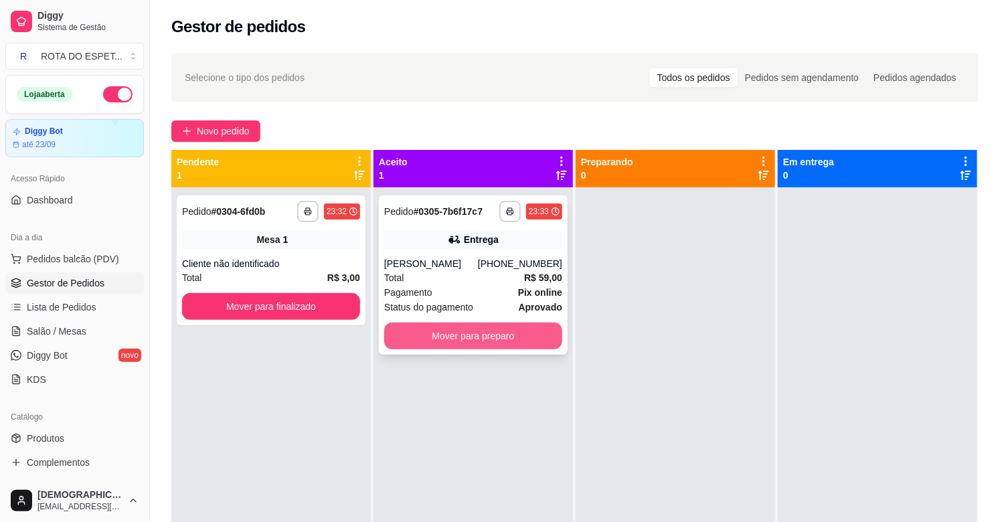
click at [430, 345] on button "Mover para preparo" at bounding box center [473, 336] width 178 height 27
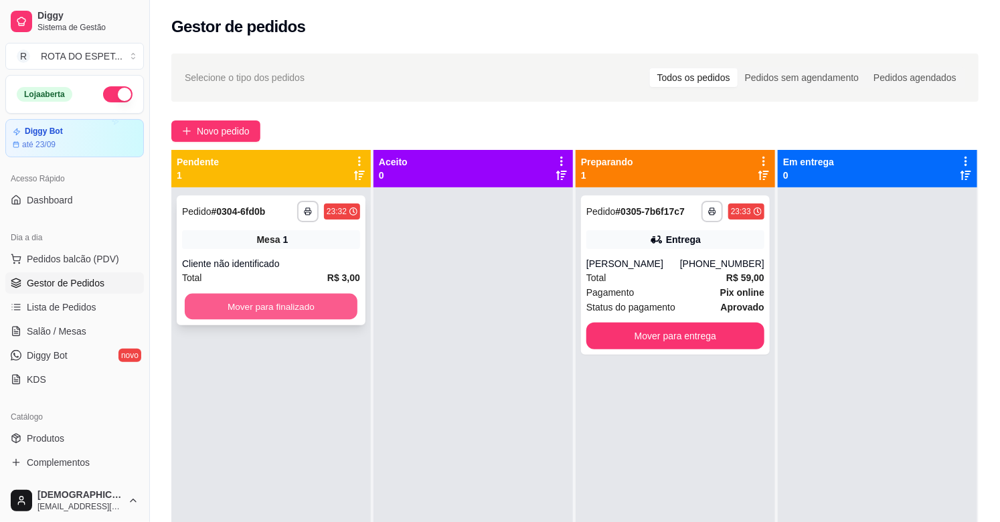
click at [326, 310] on button "Mover para finalizado" at bounding box center [271, 307] width 173 height 26
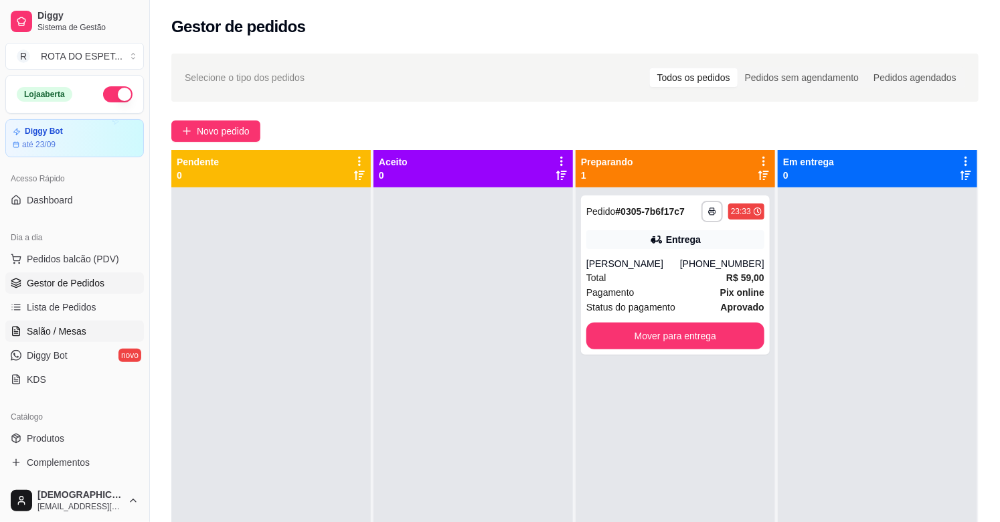
click at [120, 327] on link "Salão / Mesas" at bounding box center [74, 331] width 139 height 21
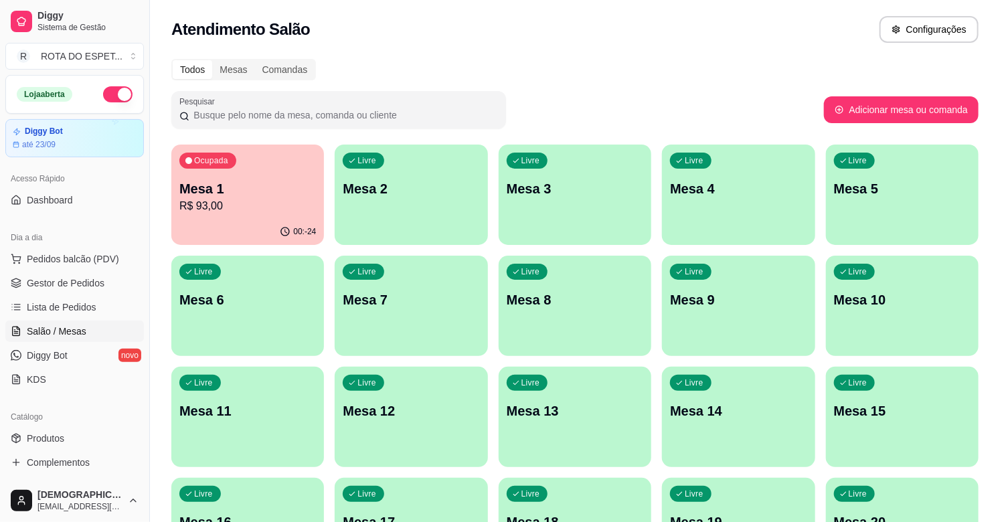
drag, startPoint x: 228, startPoint y: 248, endPoint x: 258, endPoint y: 270, distance: 37.8
click at [246, 259] on div "Ocupada Mesa 1 R$ 93,00 00:-24 Livre Mesa 2 Livre Mesa 3 Livre Mesa 4 Livre Mes…" at bounding box center [574, 528] width 807 height 767
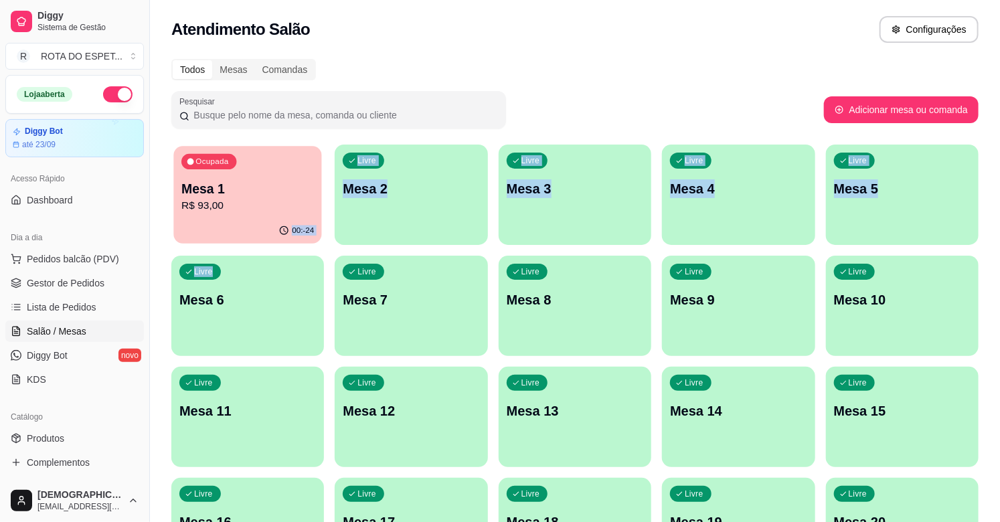
click at [208, 191] on p "Mesa 1" at bounding box center [247, 189] width 133 height 18
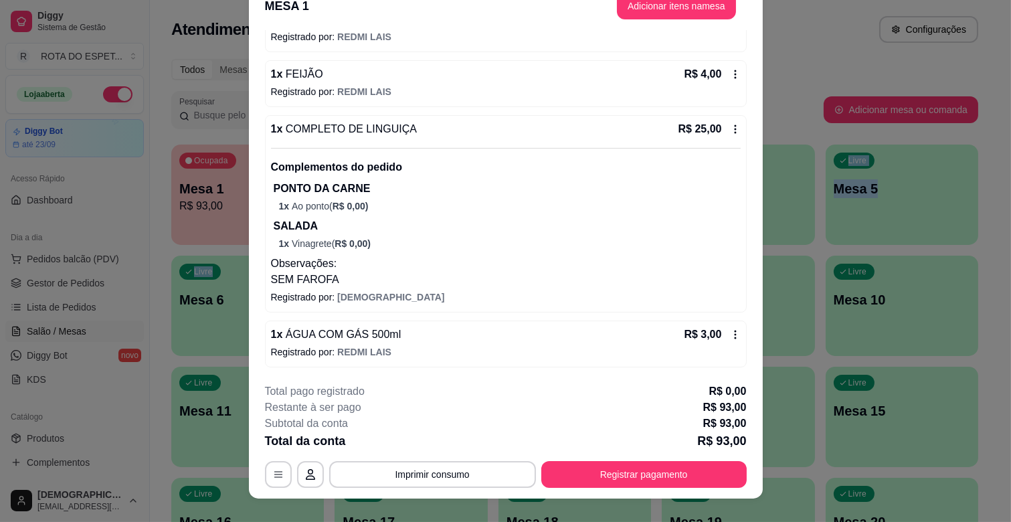
scroll to position [40, 0]
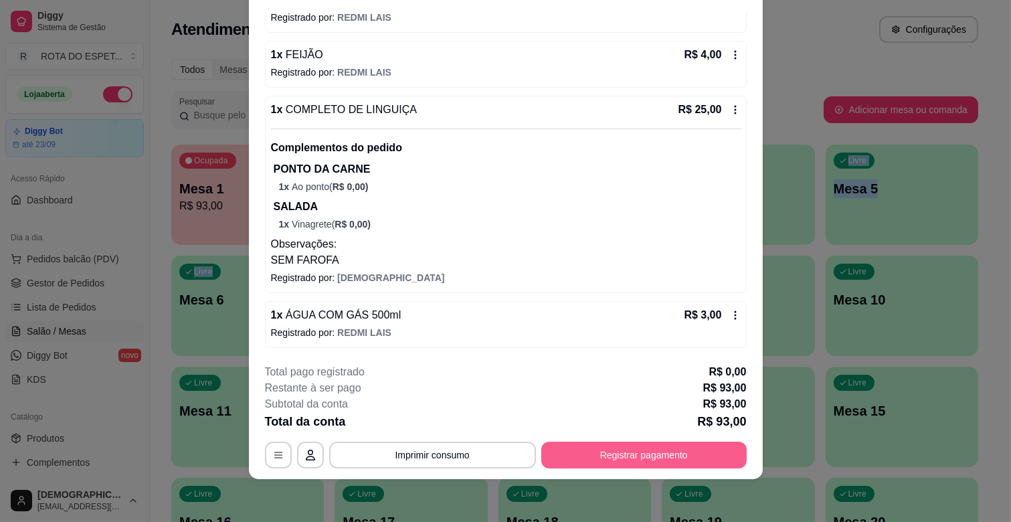
click at [556, 457] on button "Registrar pagamento" at bounding box center [645, 455] width 206 height 27
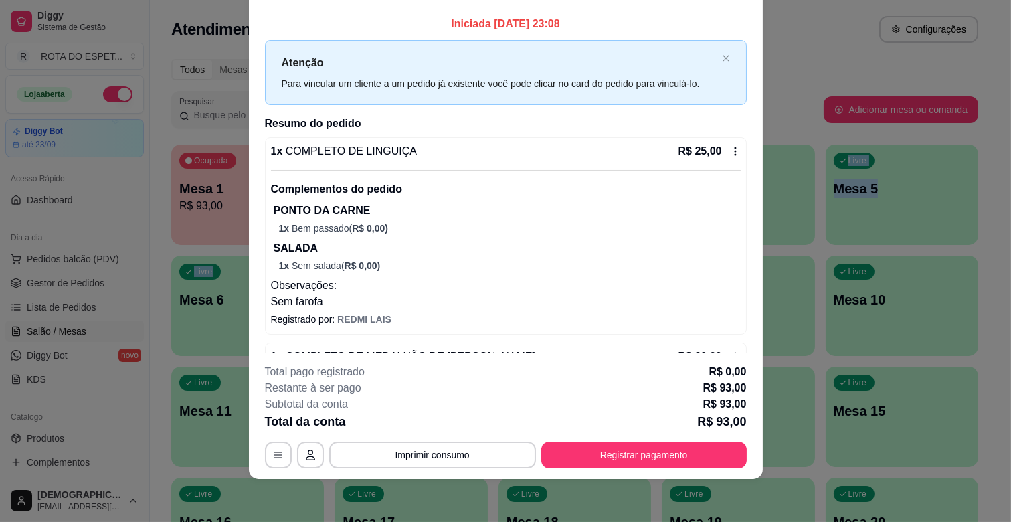
scroll to position [0, 0]
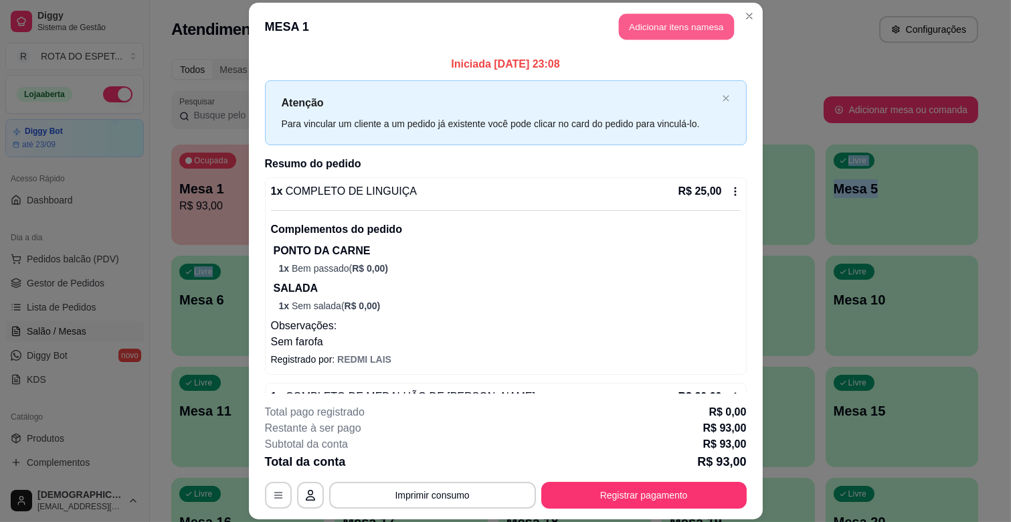
click at [636, 23] on button "Adicionar itens na mesa" at bounding box center [676, 27] width 115 height 26
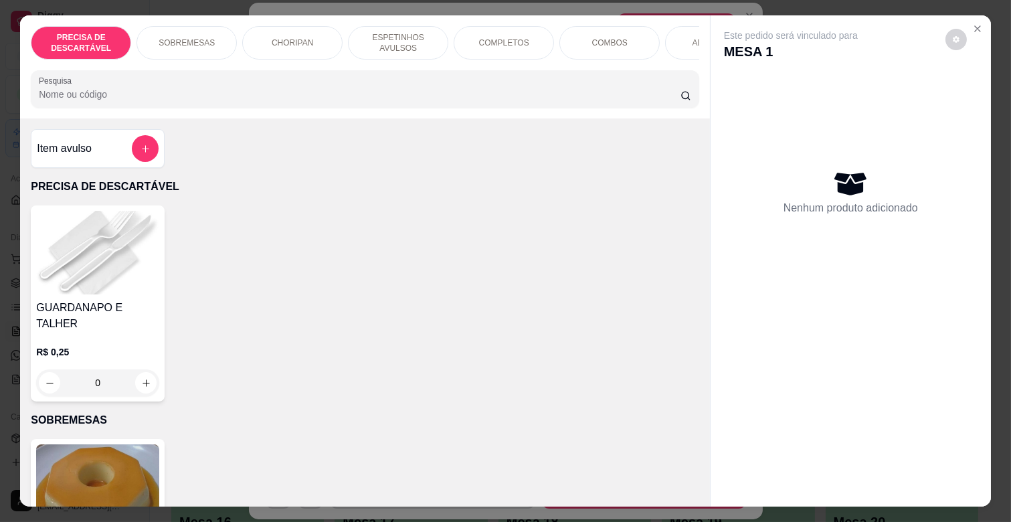
scroll to position [0, 594]
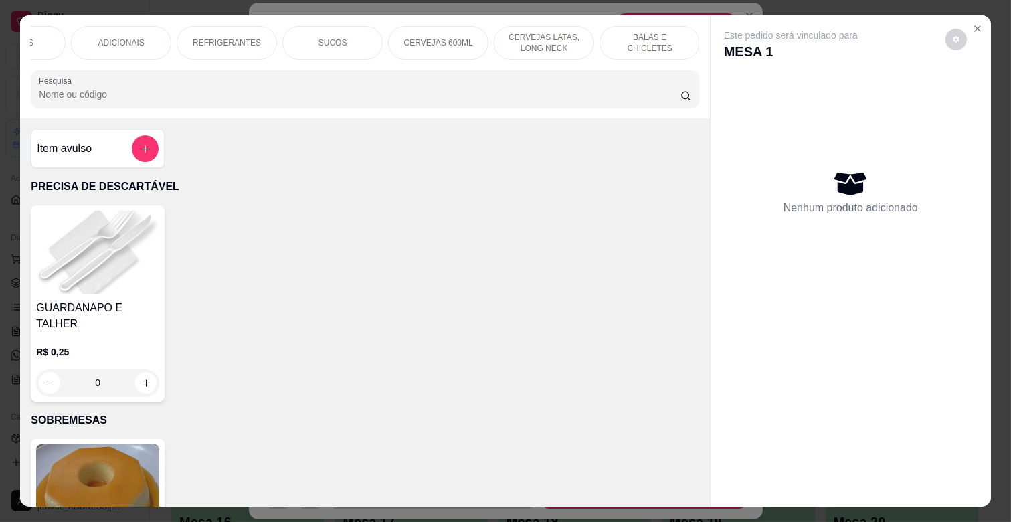
click at [652, 43] on div "BALAS E CHICLETES" at bounding box center [650, 42] width 100 height 33
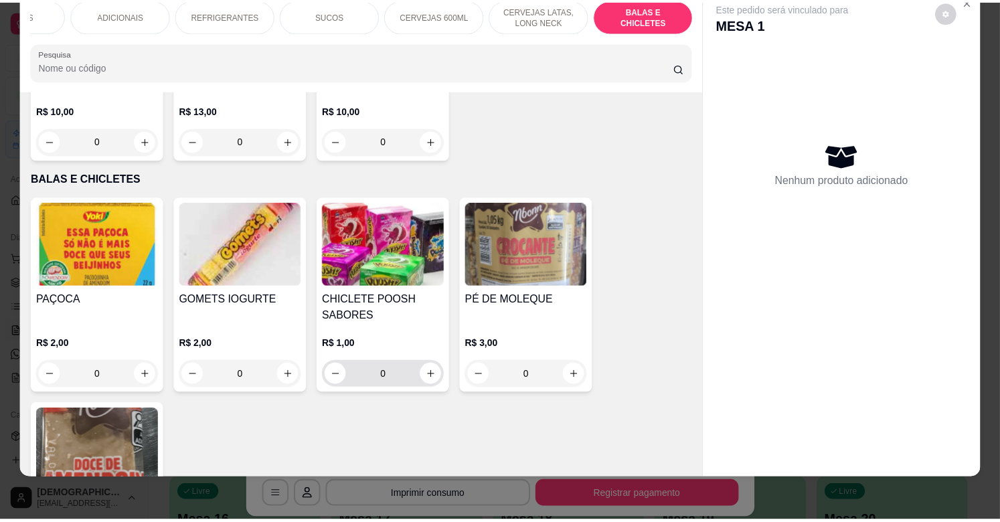
scroll to position [5689, 0]
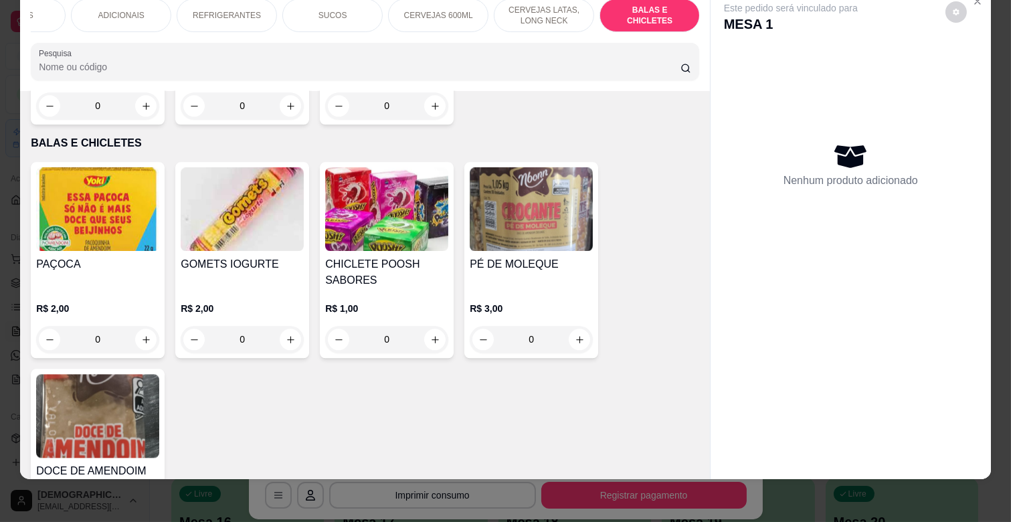
click at [141, 521] on icon "increase-product-quantity" at bounding box center [146, 530] width 10 height 10
type input "1"
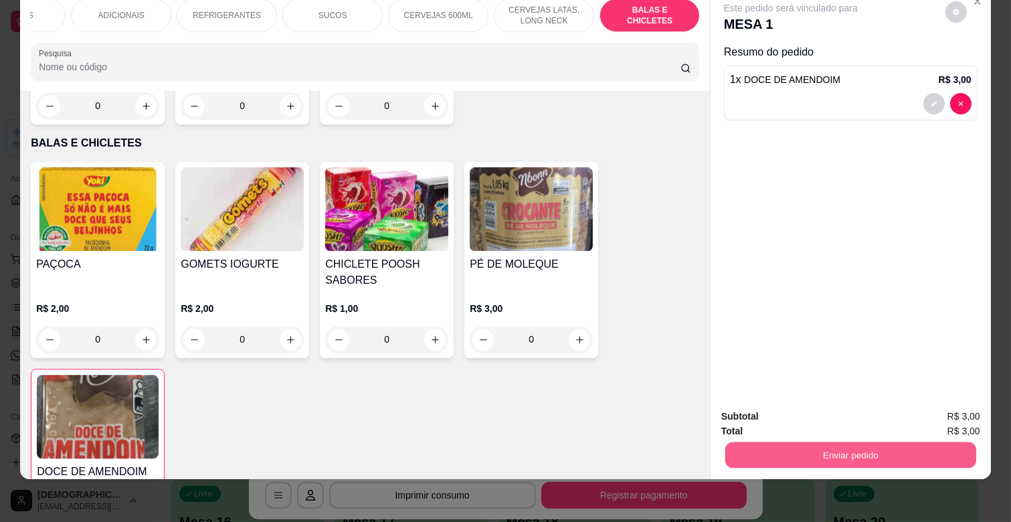
click at [805, 444] on button "Enviar pedido" at bounding box center [851, 455] width 251 height 26
click at [790, 414] on button "Não registrar e enviar pedido" at bounding box center [805, 410] width 139 height 25
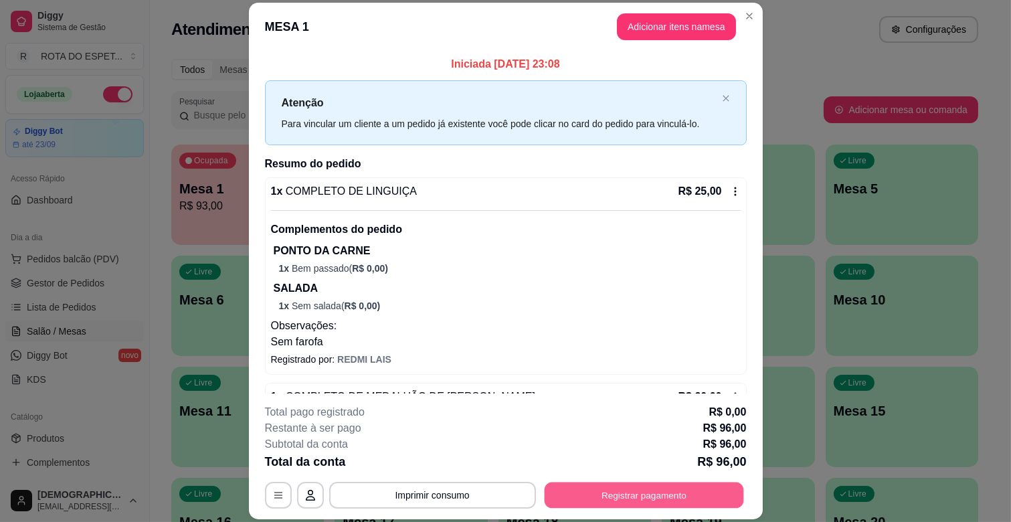
click at [724, 504] on button "Registrar pagamento" at bounding box center [643, 496] width 199 height 26
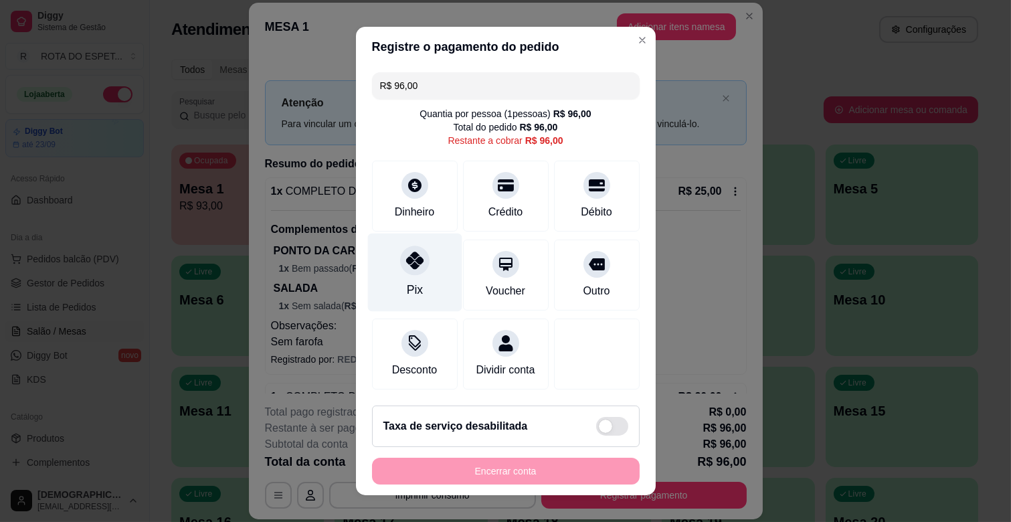
click at [393, 283] on div "Pix" at bounding box center [415, 273] width 94 height 78
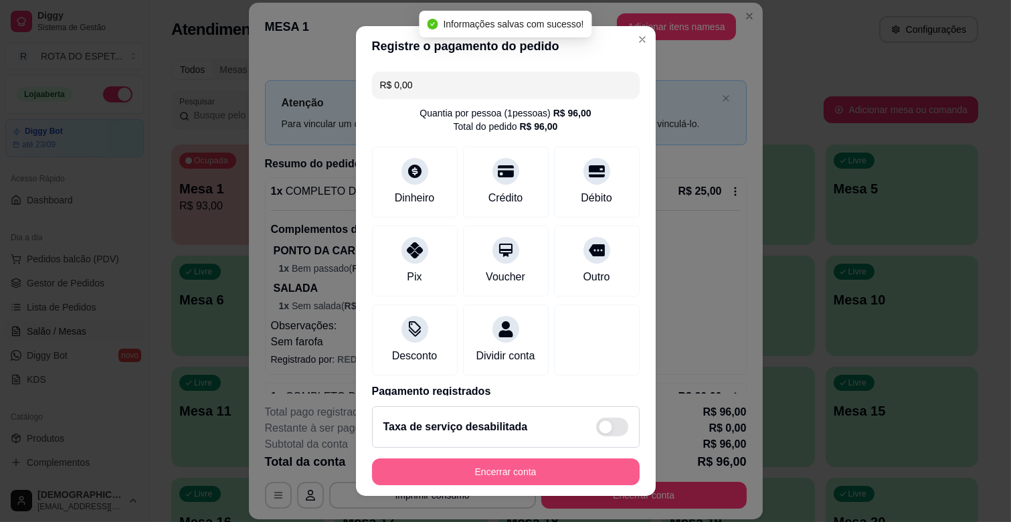
type input "R$ 0,00"
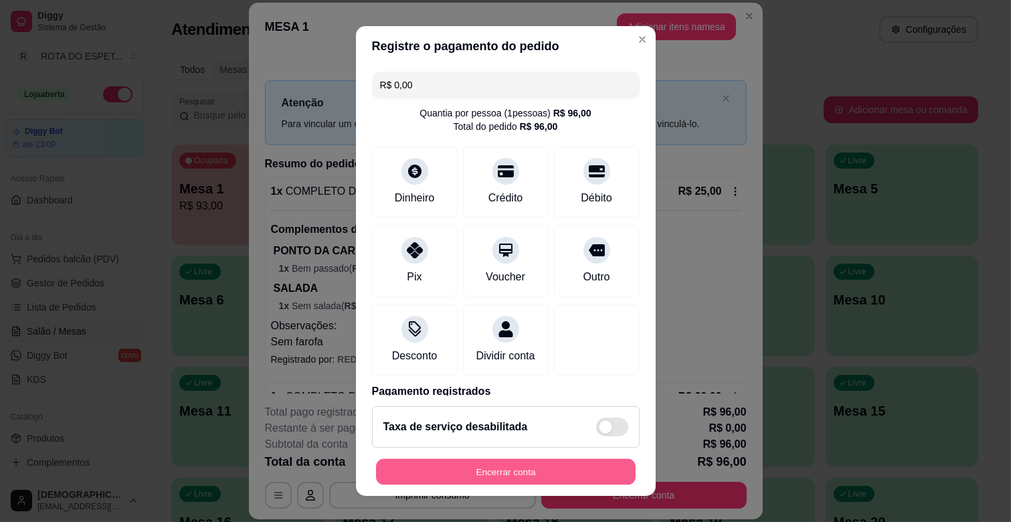
click at [472, 472] on button "Encerrar conta" at bounding box center [506, 472] width 260 height 26
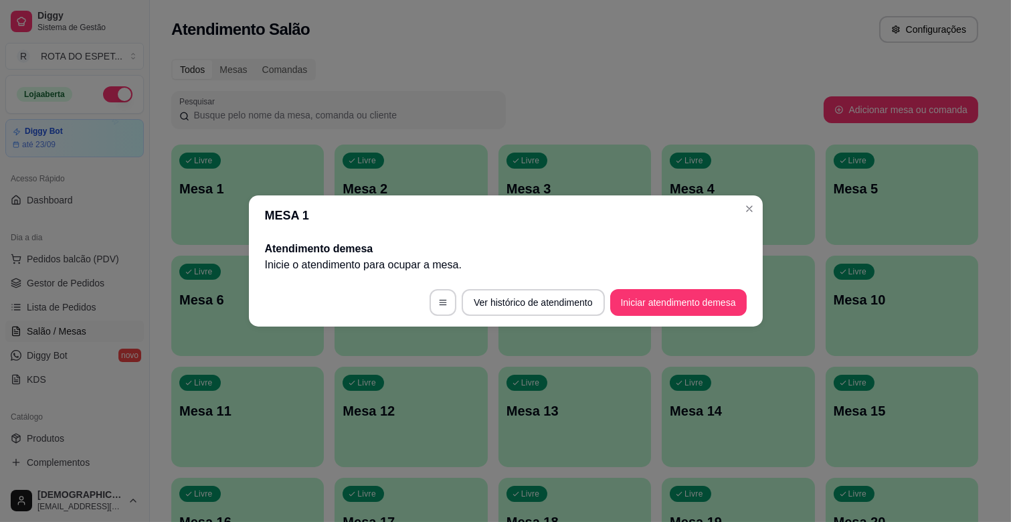
click at [745, 219] on header "MESA 1" at bounding box center [506, 215] width 514 height 40
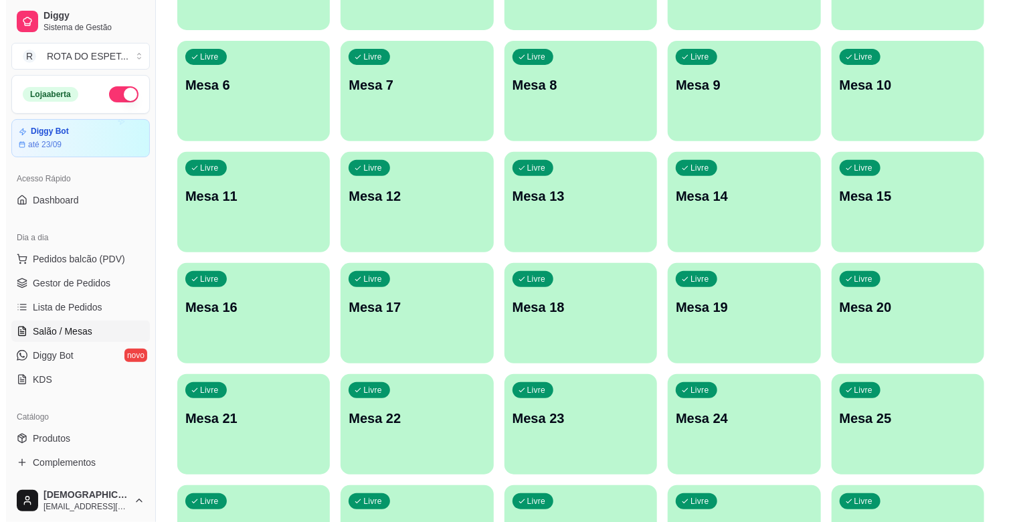
scroll to position [223, 0]
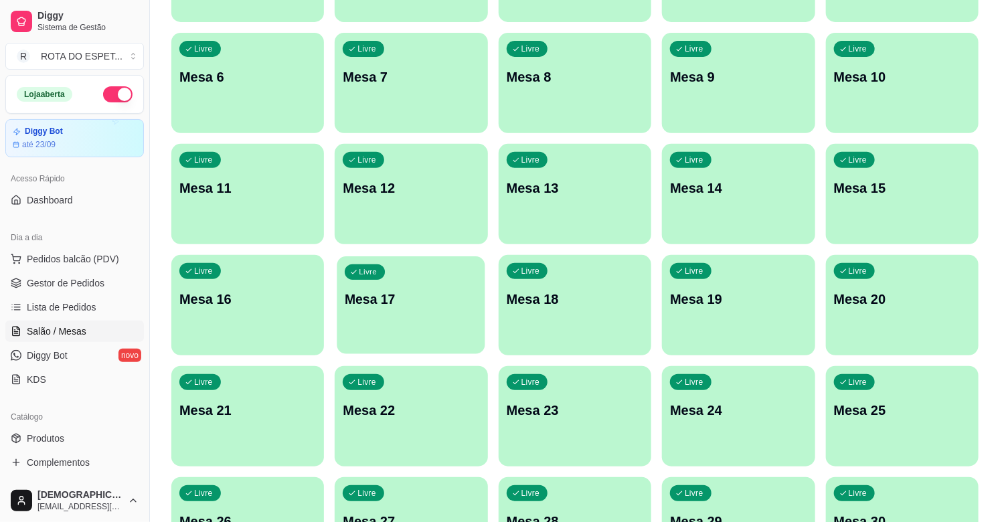
click at [407, 333] on div "Livre Mesa 17" at bounding box center [411, 297] width 149 height 82
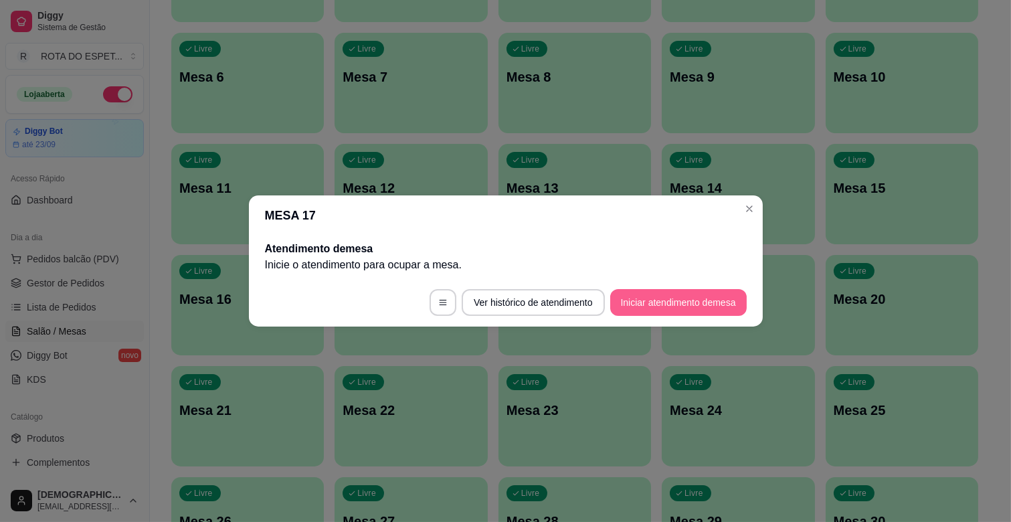
click at [673, 309] on button "Iniciar atendimento de mesa" at bounding box center [679, 302] width 137 height 27
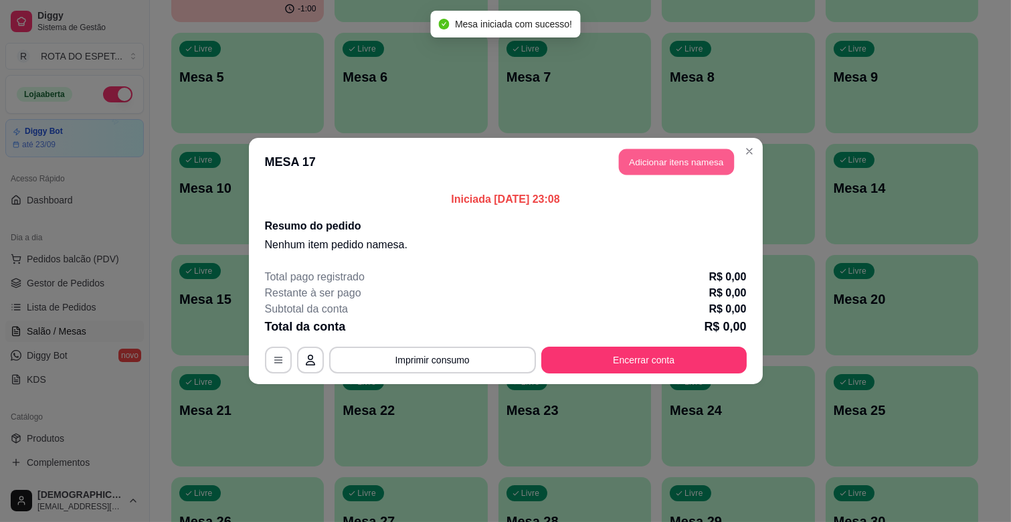
click at [666, 168] on button "Adicionar itens na mesa" at bounding box center [676, 162] width 115 height 26
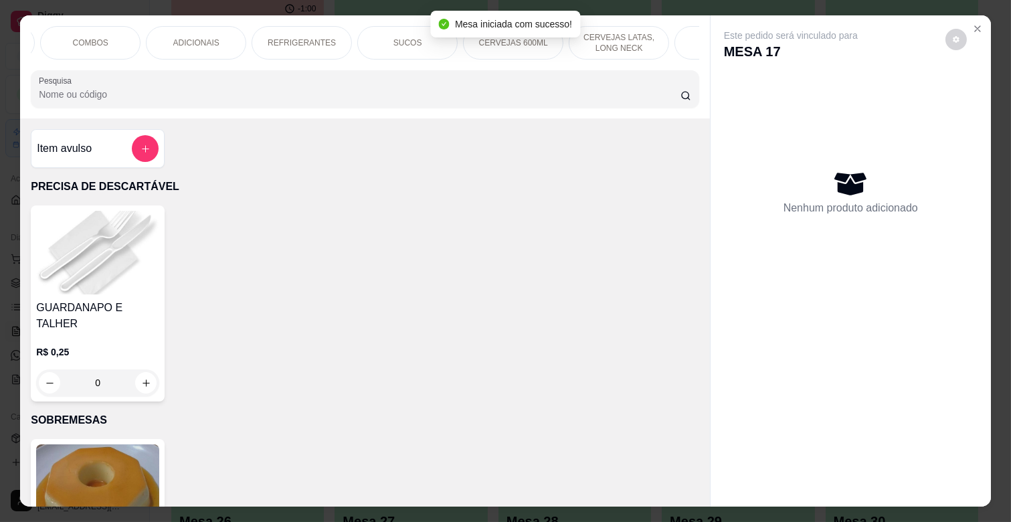
scroll to position [0, 594]
click at [651, 26] on div "BALAS E CHICLETES" at bounding box center [650, 42] width 100 height 33
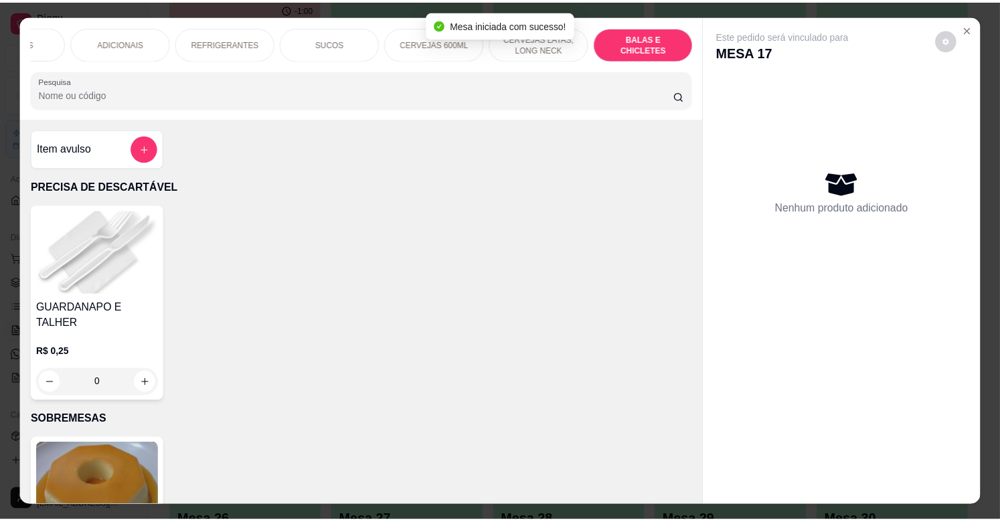
scroll to position [32, 0]
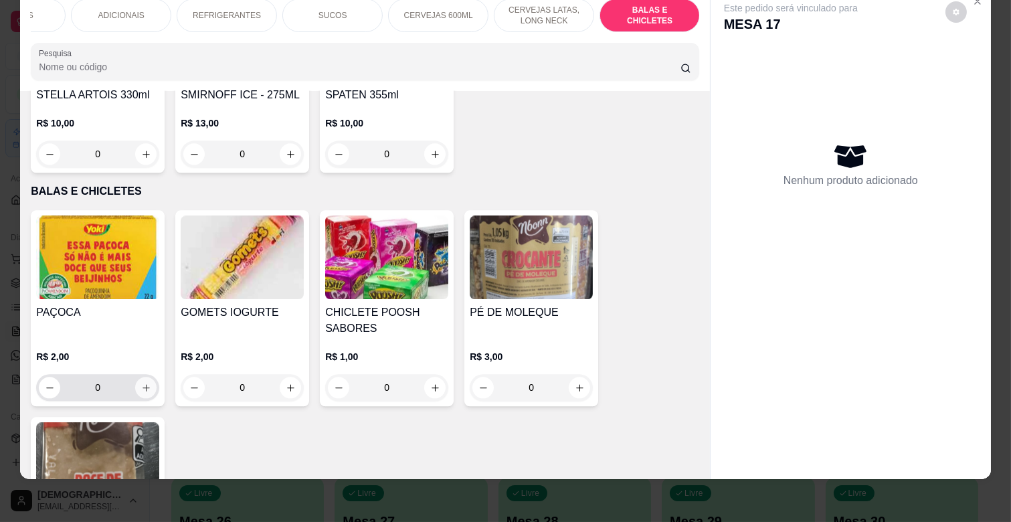
click at [143, 384] on icon "increase-product-quantity" at bounding box center [146, 387] width 7 height 7
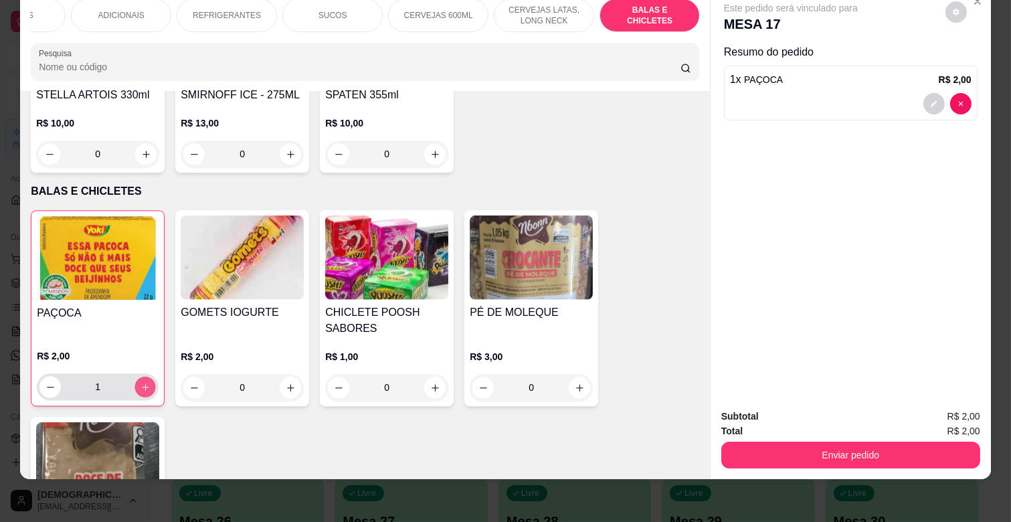
click at [141, 382] on icon "increase-product-quantity" at bounding box center [146, 387] width 10 height 10
type input "2"
click at [745, 438] on div "Enviar pedido" at bounding box center [851, 453] width 259 height 30
click at [771, 463] on div "Subtotal R$ 4,00 Total R$ 4,00 Enviar pedido" at bounding box center [851, 438] width 280 height 81
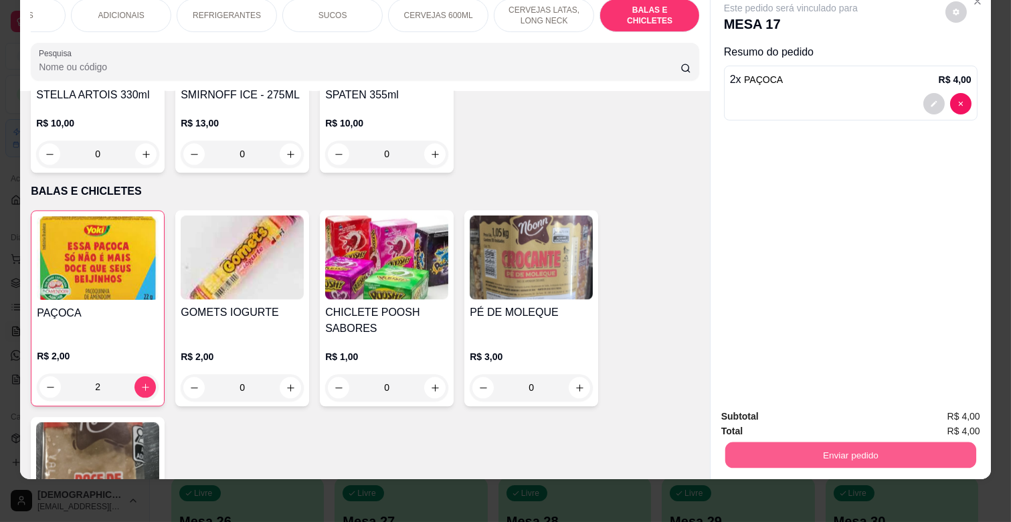
click at [777, 442] on button "Enviar pedido" at bounding box center [851, 455] width 251 height 26
click at [780, 418] on button "Não registrar e enviar pedido" at bounding box center [805, 411] width 139 height 25
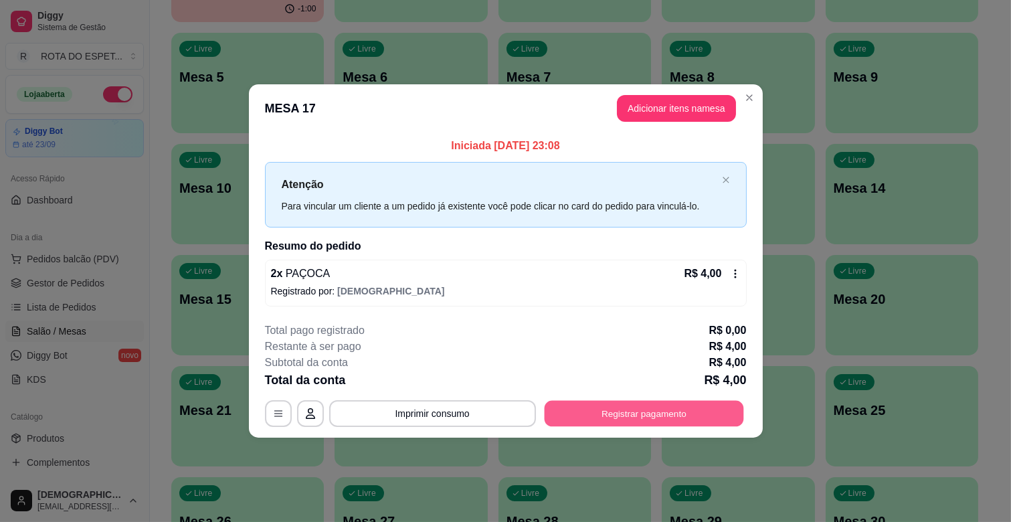
click at [570, 413] on button "Registrar pagamento" at bounding box center [643, 413] width 199 height 26
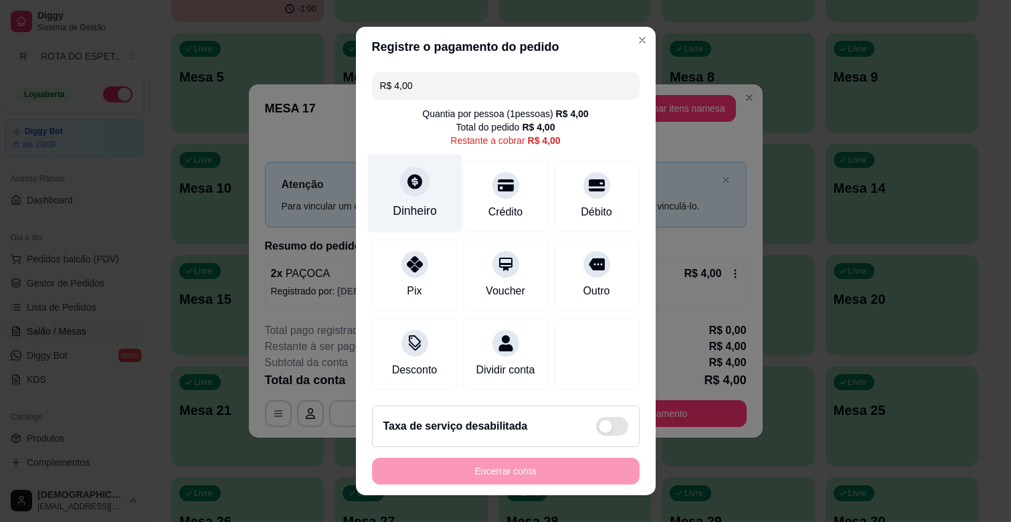
click at [424, 192] on div "Dinheiro" at bounding box center [415, 194] width 94 height 78
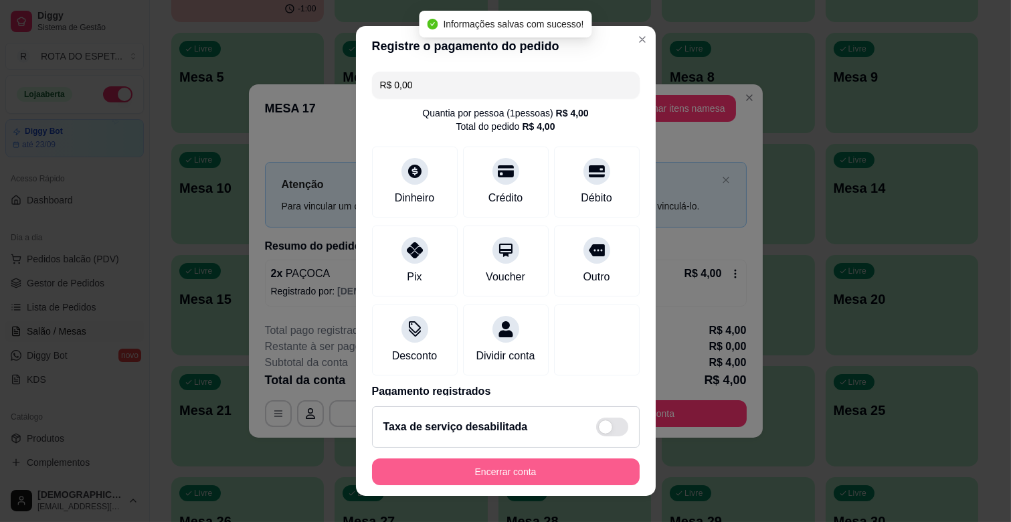
type input "R$ 0,00"
click at [537, 481] on button "Encerrar conta" at bounding box center [506, 472] width 268 height 27
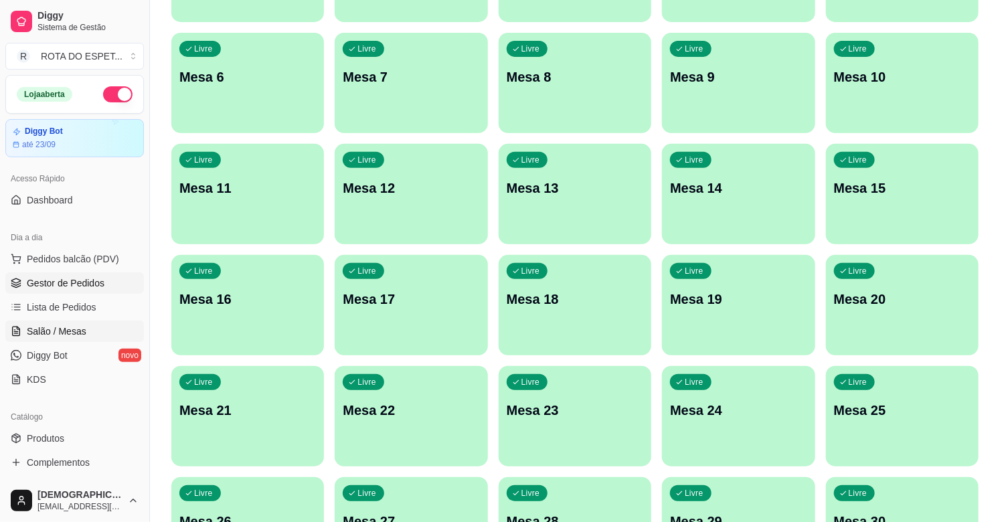
click at [99, 278] on span "Gestor de Pedidos" at bounding box center [66, 282] width 78 height 13
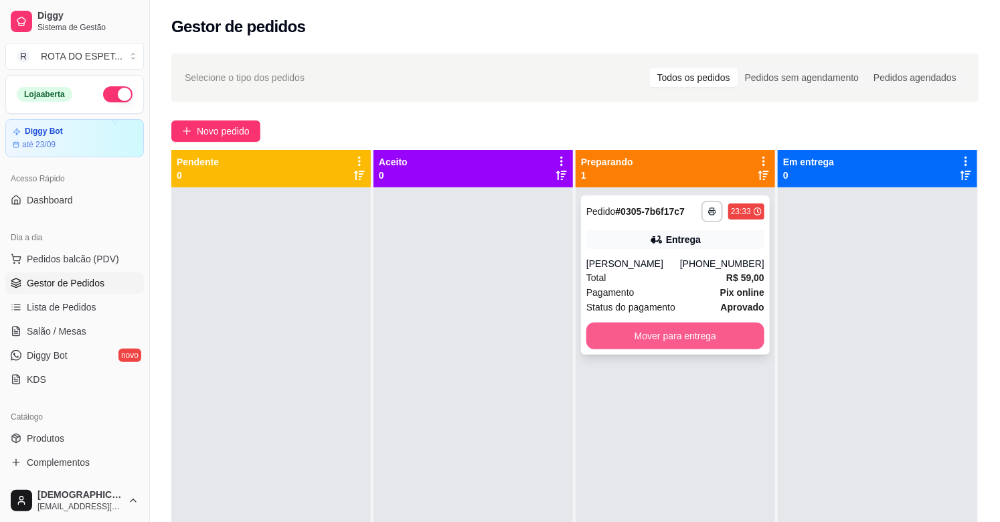
click at [664, 330] on button "Mover para entrega" at bounding box center [675, 336] width 178 height 27
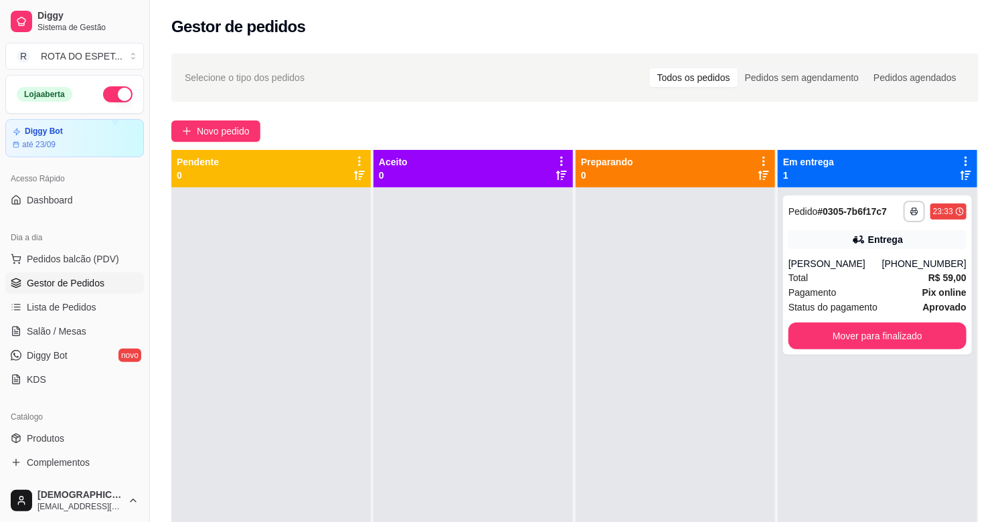
click at [449, 430] on div at bounding box center [473, 448] width 199 height 522
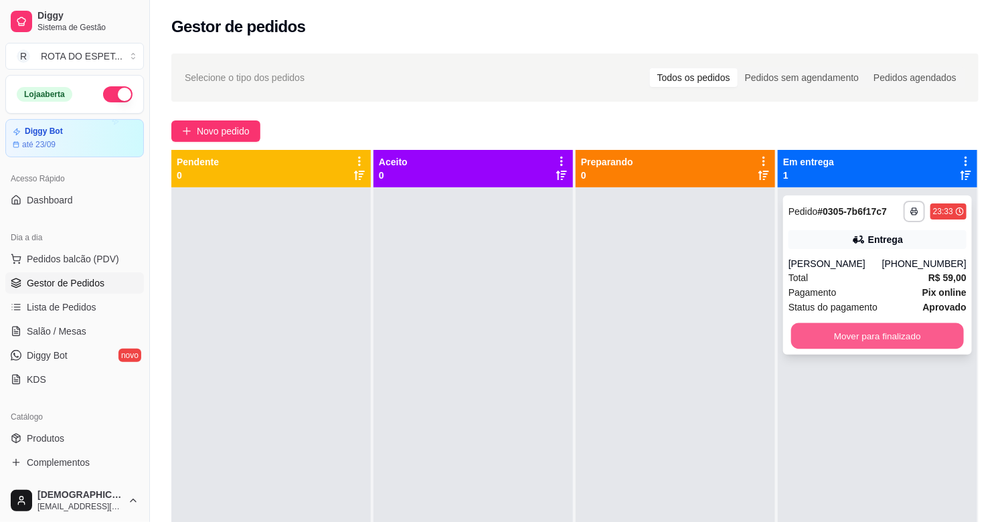
click at [817, 338] on button "Mover para finalizado" at bounding box center [877, 336] width 173 height 26
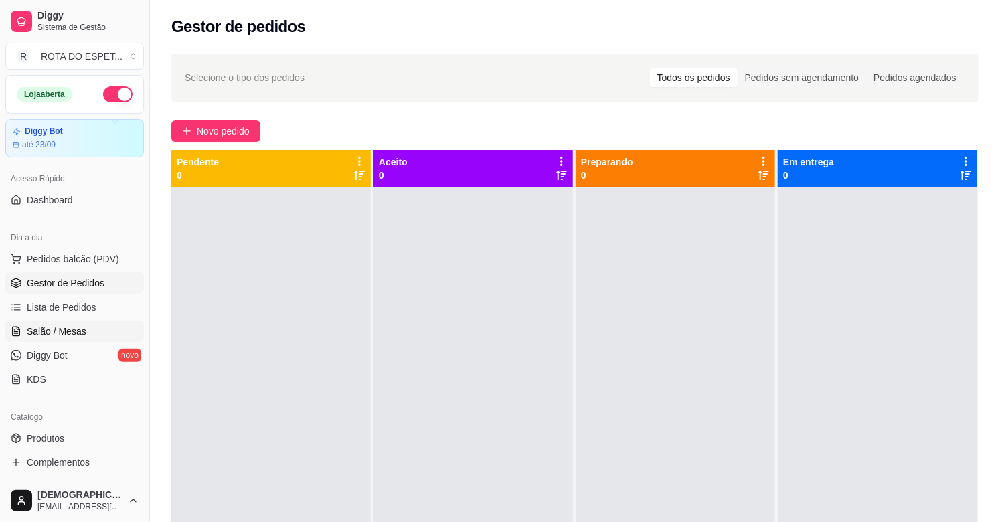
click at [77, 327] on span "Salão / Mesas" at bounding box center [57, 331] width 60 height 13
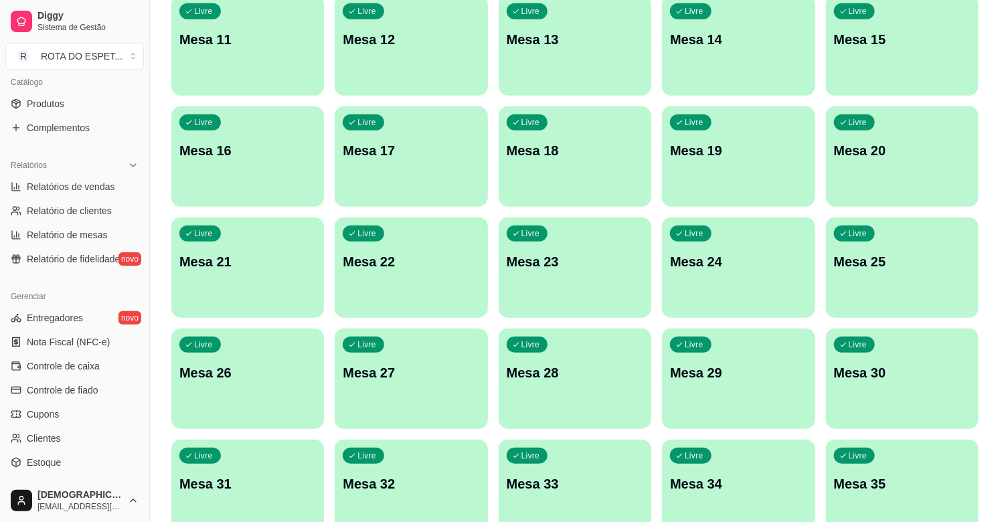
scroll to position [372, 0]
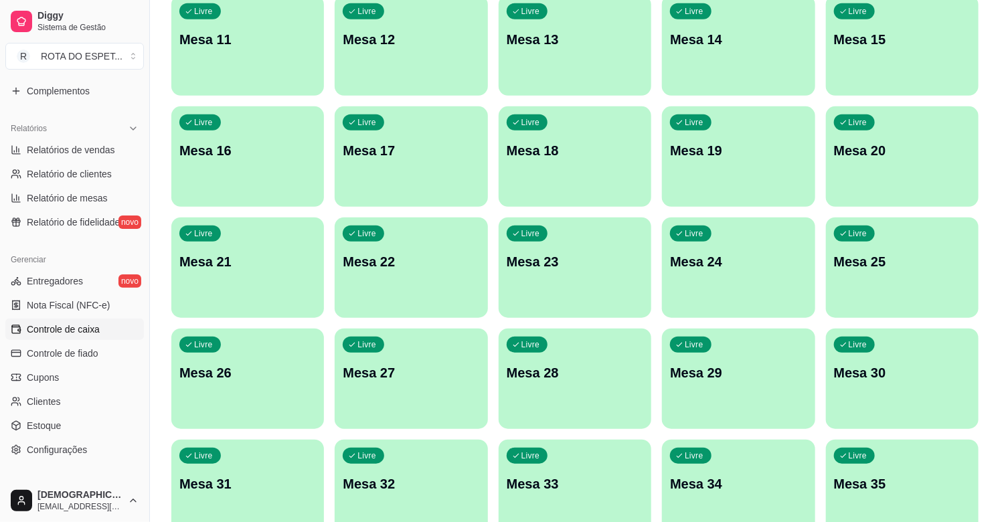
click at [70, 331] on span "Controle de caixa" at bounding box center [63, 329] width 73 height 13
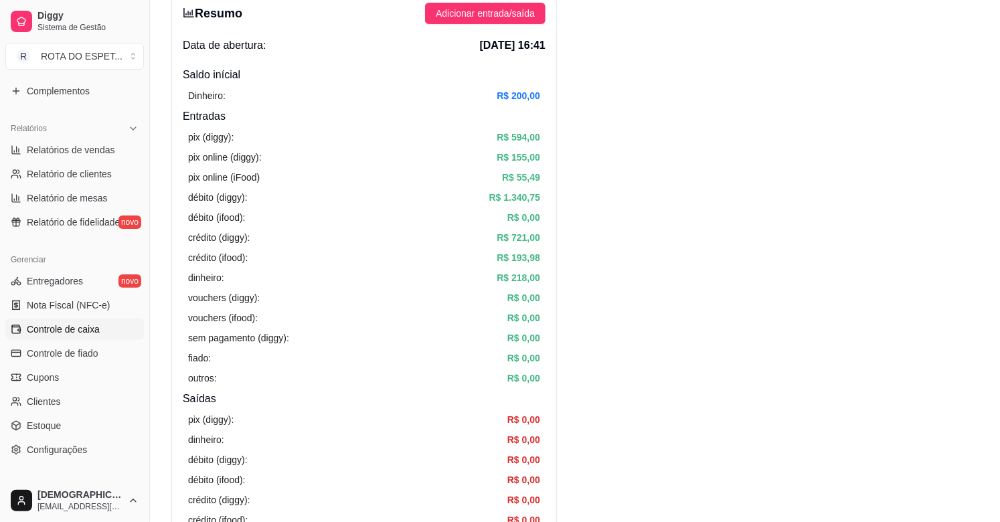
scroll to position [74, 0]
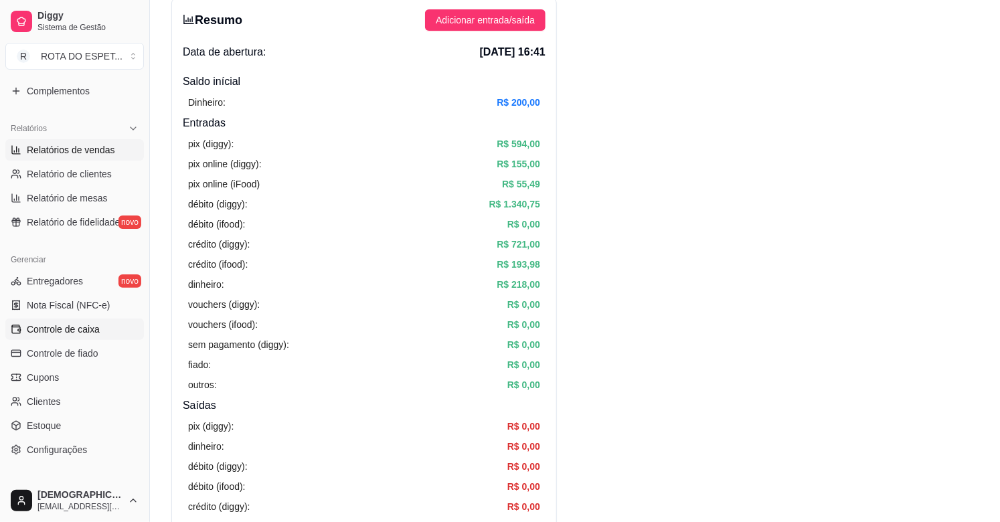
click at [66, 151] on span "Relatórios de vendas" at bounding box center [71, 149] width 88 height 13
select select "ALL"
select select "0"
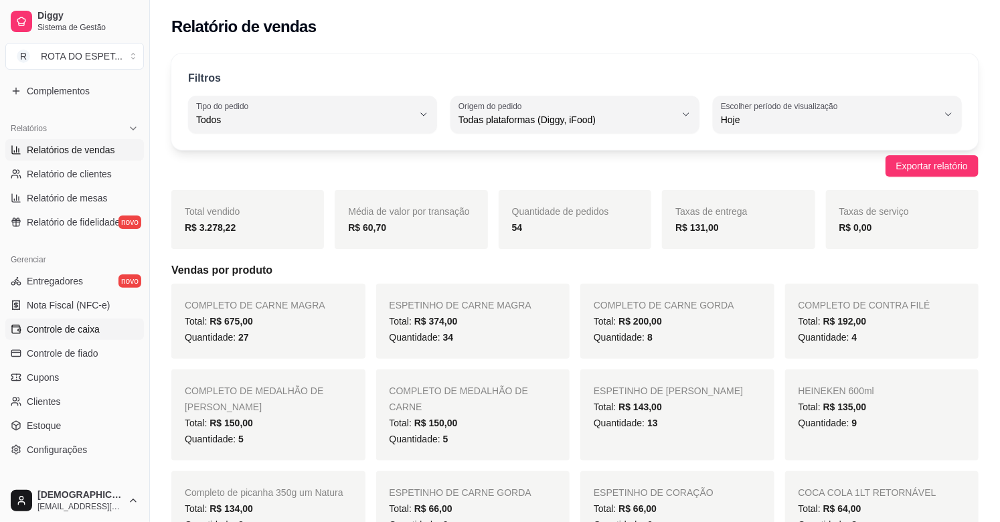
click at [81, 332] on span "Controle de caixa" at bounding box center [63, 329] width 73 height 13
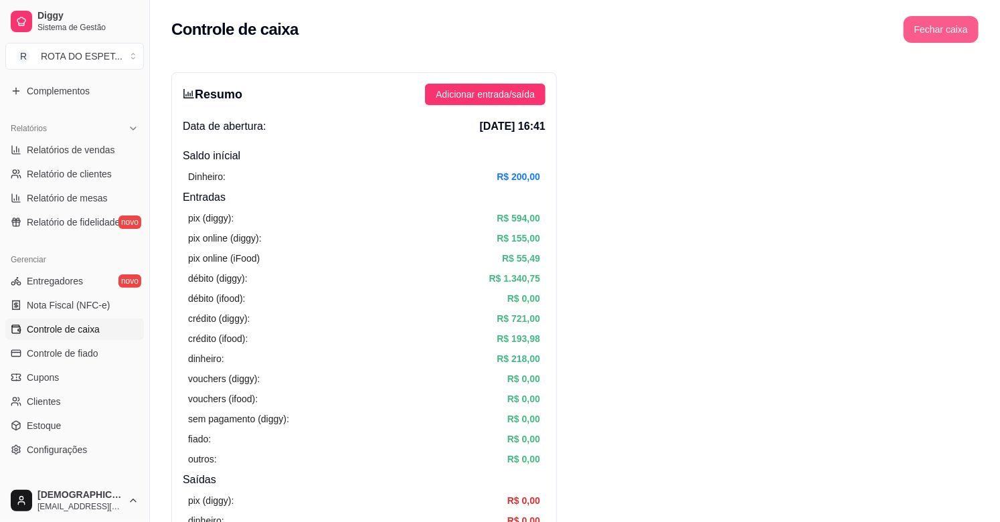
click at [942, 22] on button "Fechar caixa" at bounding box center [941, 29] width 75 height 27
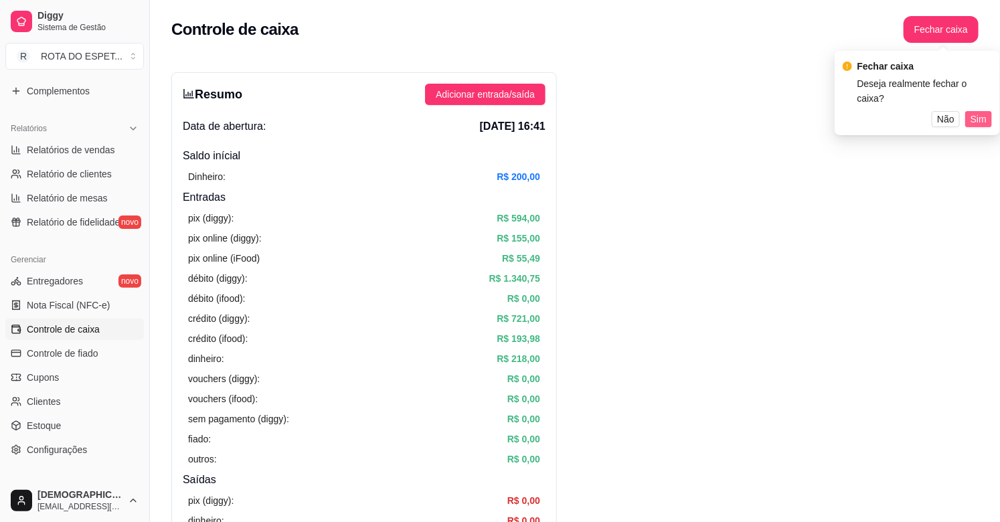
click at [975, 112] on span "Sim" at bounding box center [979, 119] width 16 height 15
